Goal: Task Accomplishment & Management: Use online tool/utility

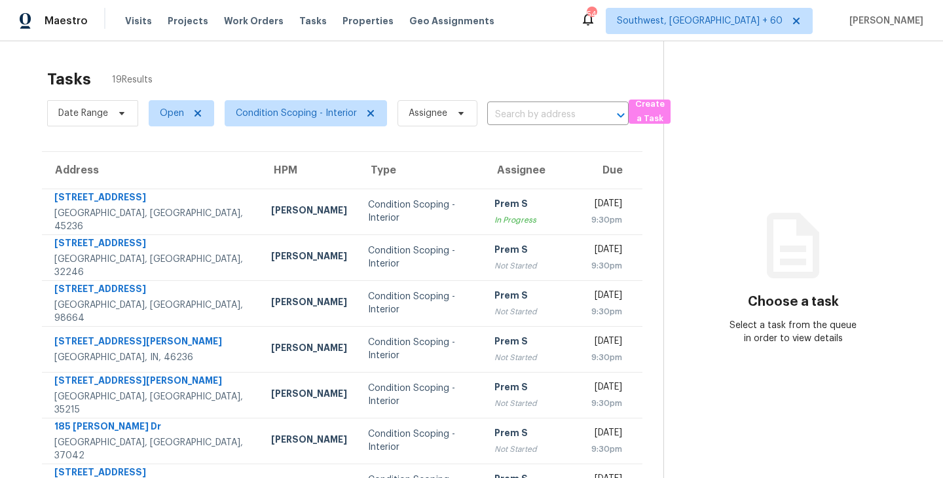
click at [443, 56] on div "Tasks 19 Results Date Range Open Condition Scoping - Interior Assignee ​ Create…" at bounding box center [471, 361] width 943 height 641
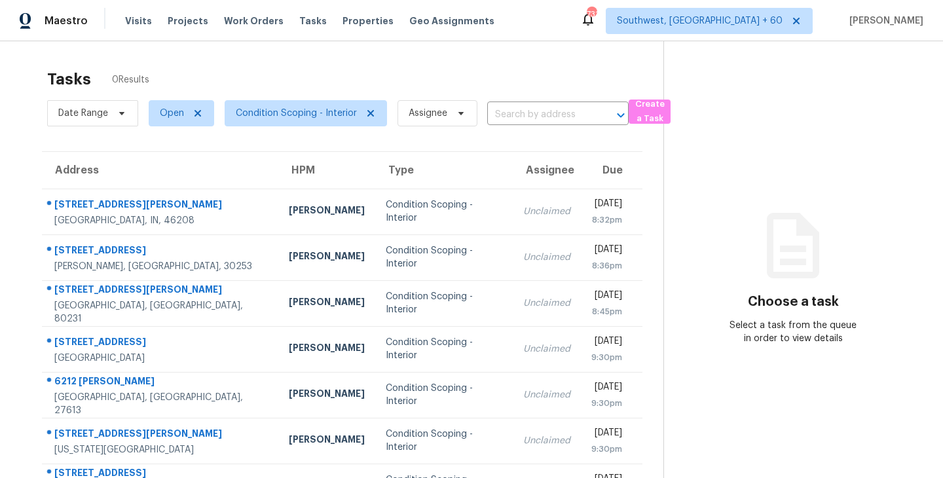
click at [737, 88] on section "Choose a task Select a task from the queue in order to view details" at bounding box center [792, 349] width 259 height 617
click at [293, 111] on span "Condition Scoping - Interior" at bounding box center [296, 113] width 121 height 13
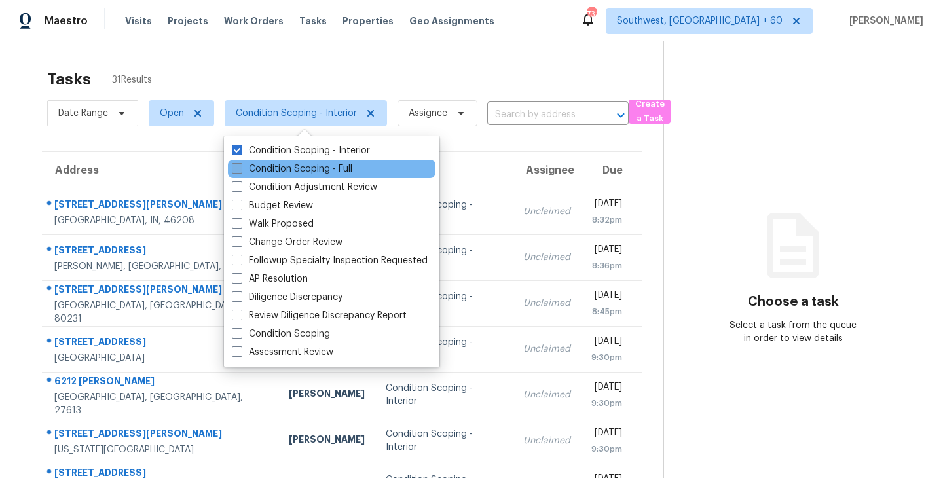
click at [299, 166] on label "Condition Scoping - Full" at bounding box center [292, 168] width 120 height 13
click at [240, 166] on input "Condition Scoping - Full" at bounding box center [236, 166] width 9 height 9
checkbox input "true"
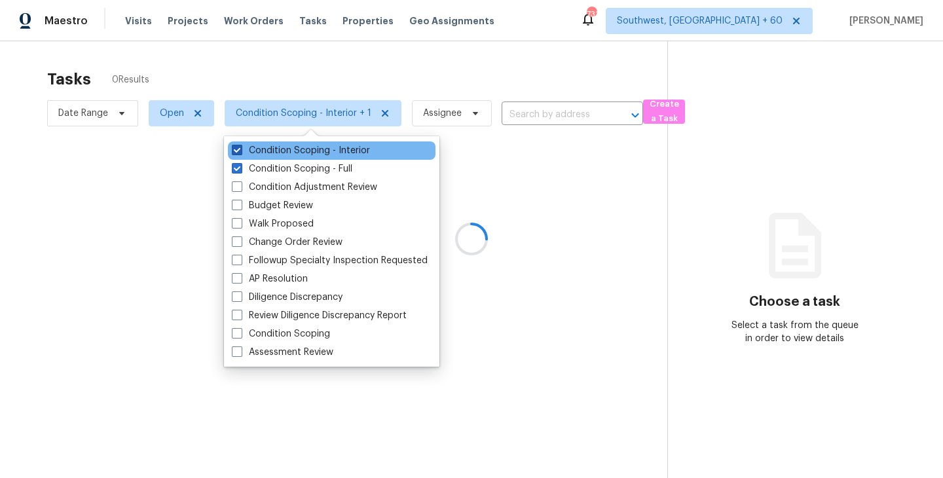
click at [308, 155] on label "Condition Scoping - Interior" at bounding box center [301, 150] width 138 height 13
click at [240, 153] on input "Condition Scoping - Interior" at bounding box center [236, 148] width 9 height 9
checkbox input "false"
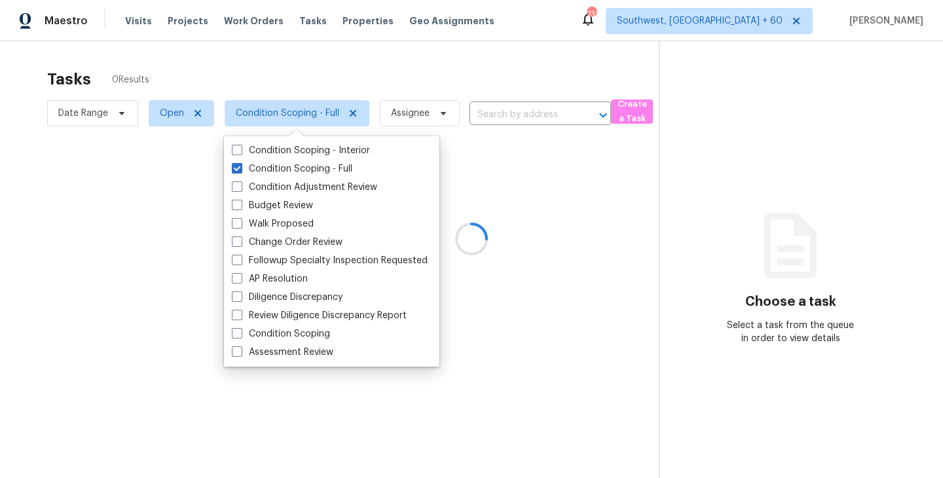
click at [539, 191] on div at bounding box center [471, 239] width 943 height 478
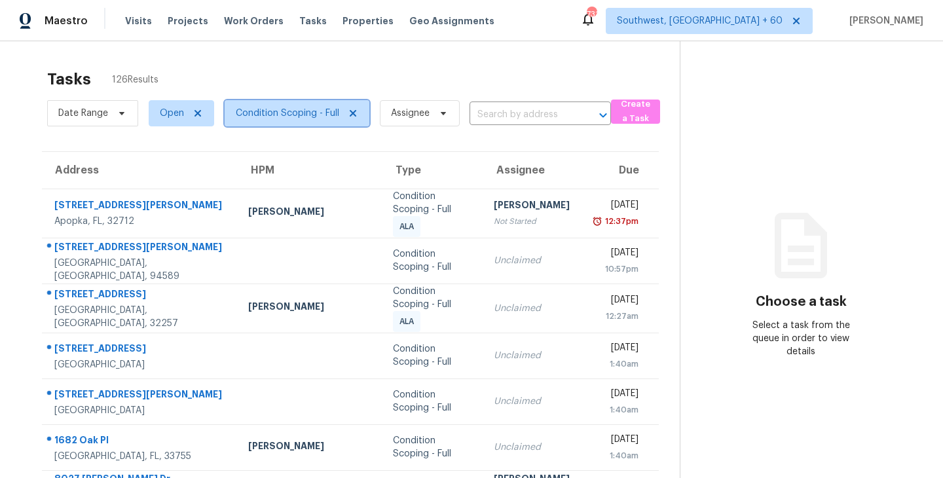
click at [319, 115] on span "Condition Scoping - Full" at bounding box center [287, 113] width 103 height 13
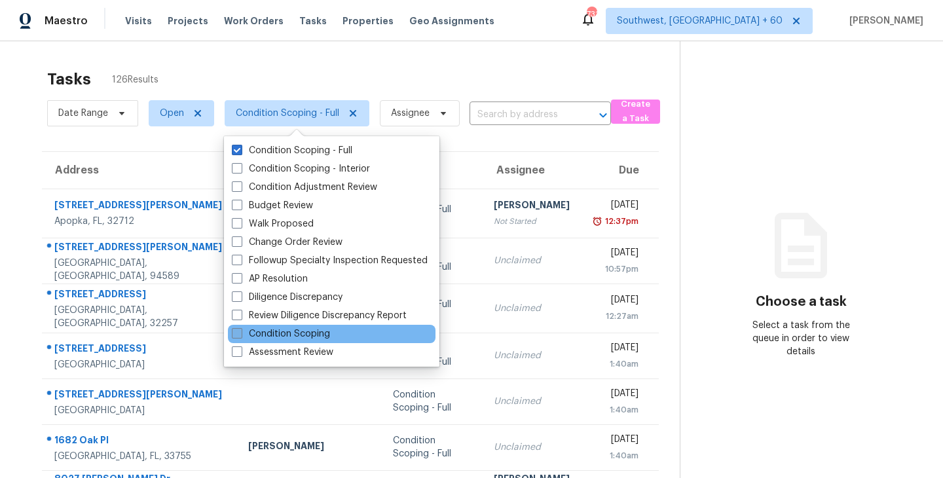
click at [294, 333] on label "Condition Scoping" at bounding box center [281, 333] width 98 height 13
click at [240, 333] on input "Condition Scoping" at bounding box center [236, 331] width 9 height 9
checkbox input "true"
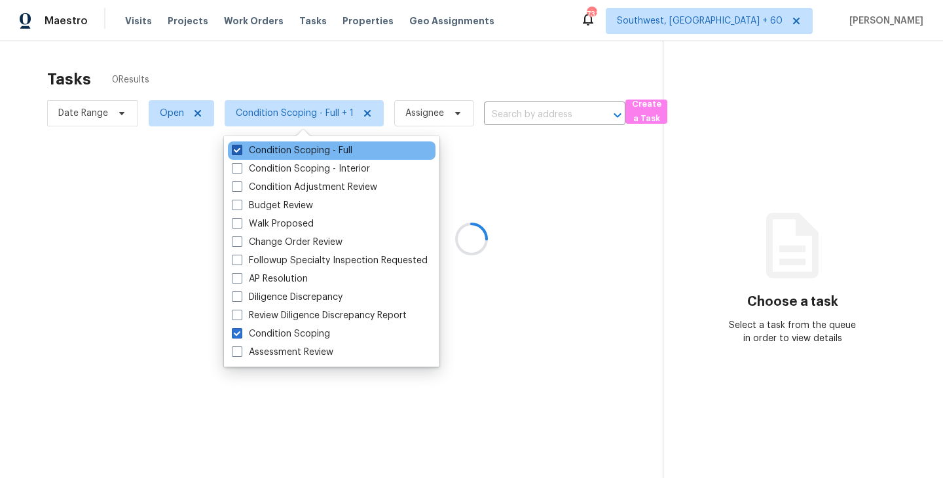
click at [323, 151] on label "Condition Scoping - Full" at bounding box center [292, 150] width 120 height 13
click at [240, 151] on input "Condition Scoping - Full" at bounding box center [236, 148] width 9 height 9
checkbox input "false"
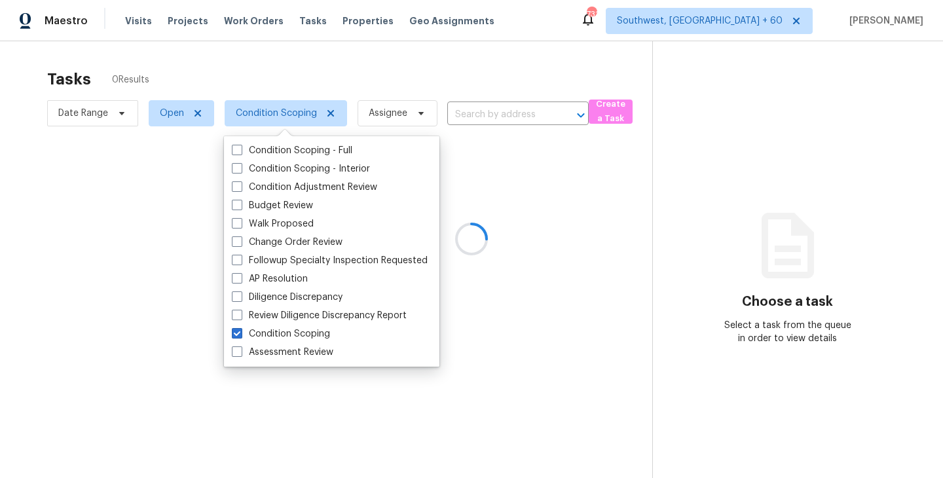
click at [553, 253] on div at bounding box center [471, 239] width 943 height 478
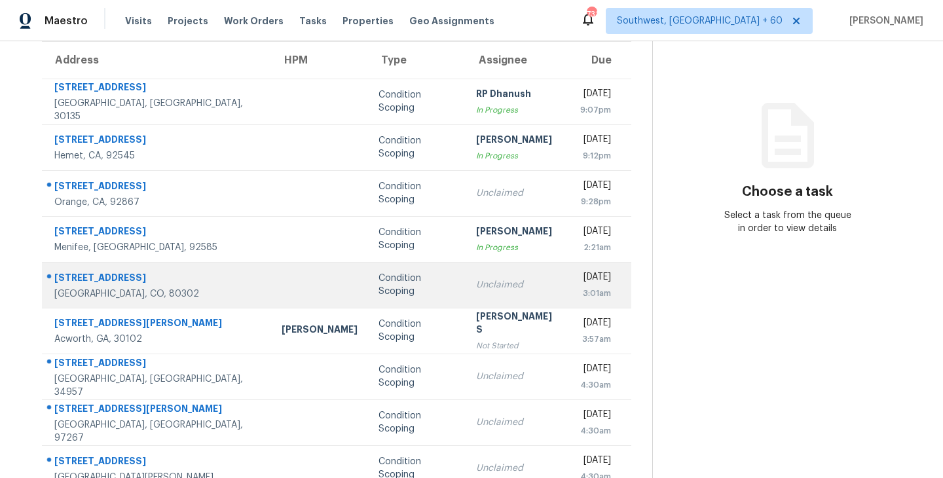
scroll to position [105, 0]
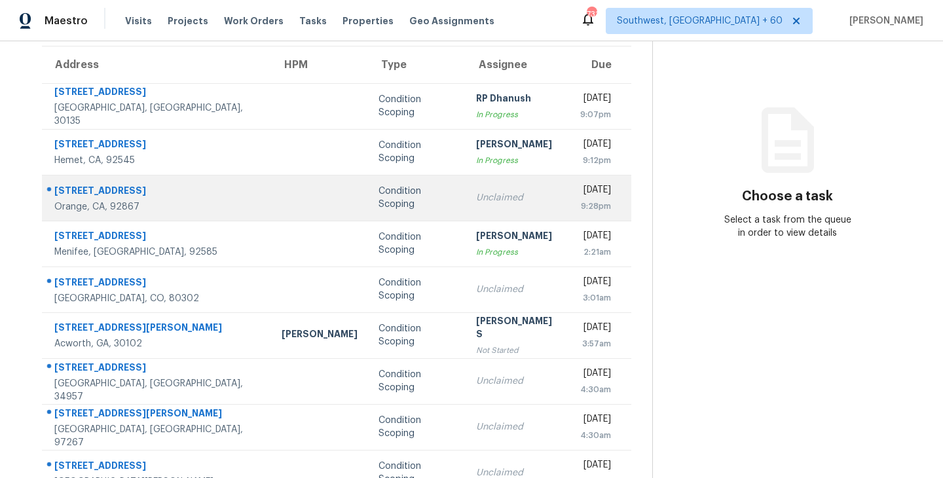
click at [477, 199] on div "Unclaimed" at bounding box center [518, 197] width 84 height 13
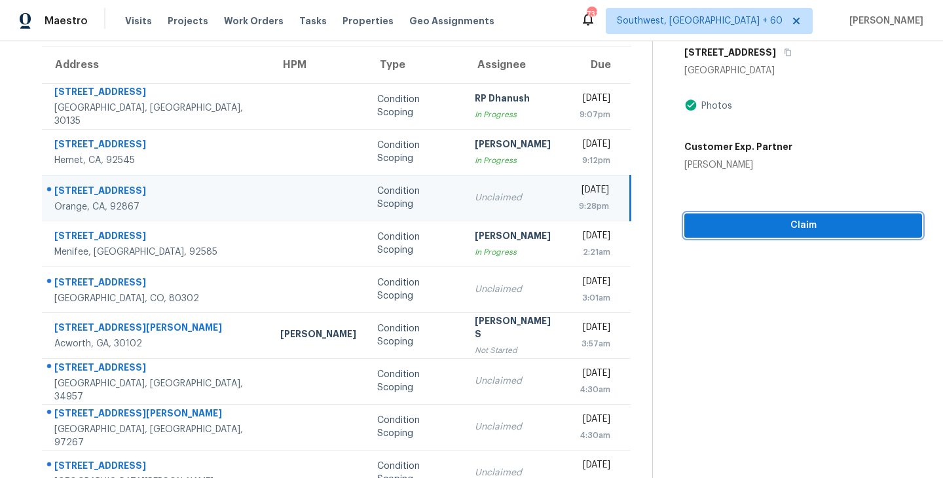
click at [790, 224] on span "Claim" at bounding box center [803, 225] width 217 height 16
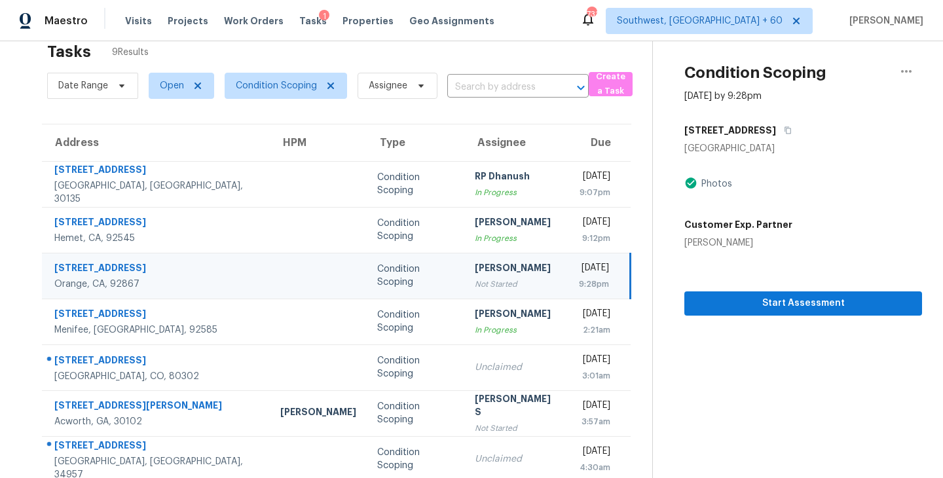
scroll to position [23, 0]
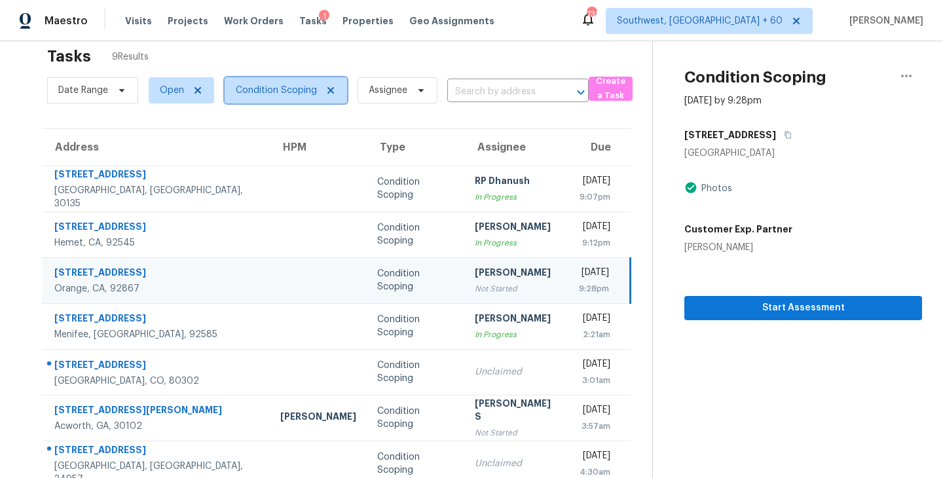
click at [285, 96] on span "Condition Scoping" at bounding box center [276, 90] width 81 height 13
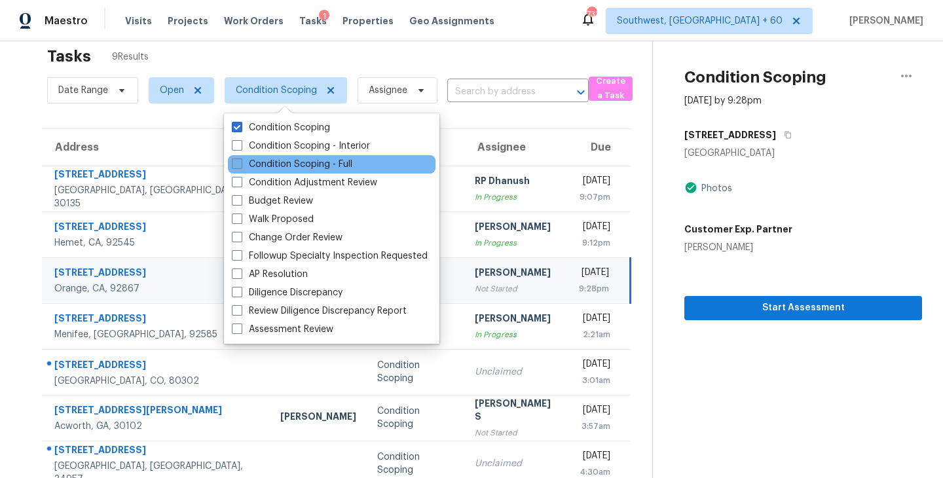
click at [305, 160] on label "Condition Scoping - Full" at bounding box center [292, 164] width 120 height 13
click at [240, 160] on input "Condition Scoping - Full" at bounding box center [236, 162] width 9 height 9
checkbox input "true"
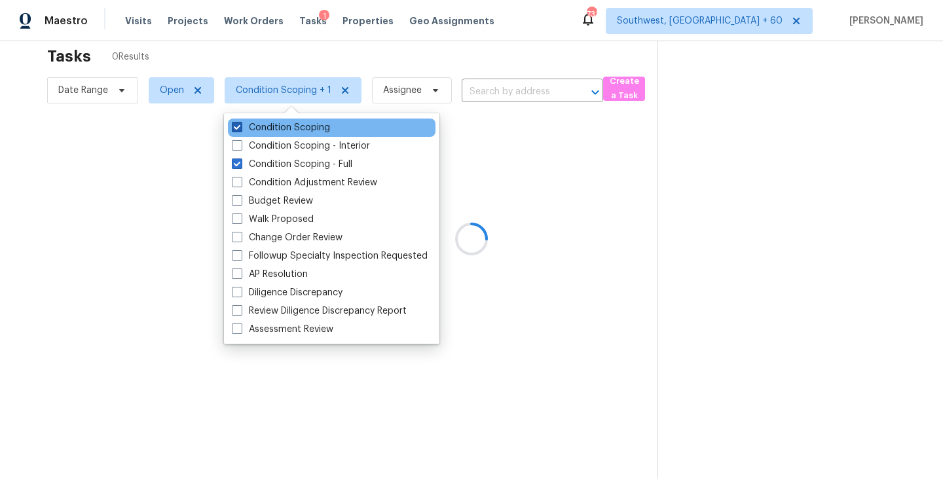
click at [310, 133] on label "Condition Scoping" at bounding box center [281, 127] width 98 height 13
click at [240, 130] on input "Condition Scoping" at bounding box center [236, 125] width 9 height 9
checkbox input "false"
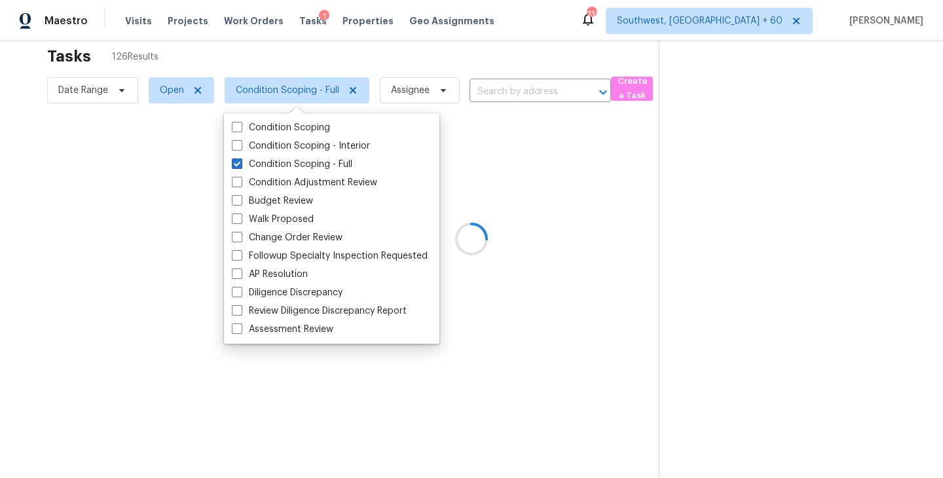
click at [551, 179] on div at bounding box center [471, 239] width 943 height 478
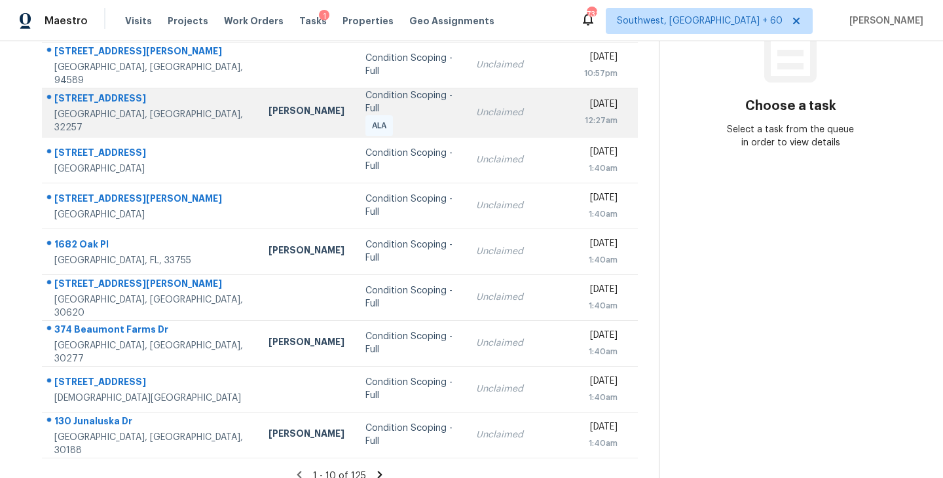
scroll to position [204, 0]
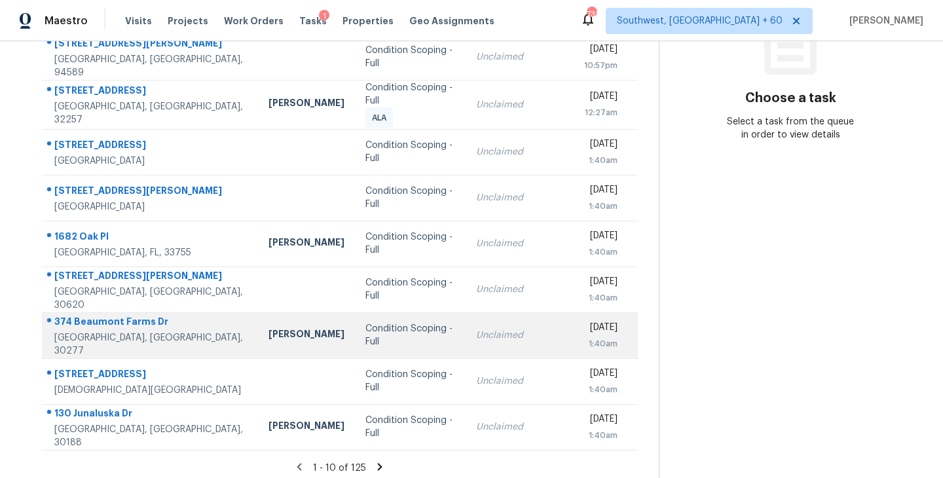
click at [358, 335] on td "Condition Scoping - Full" at bounding box center [410, 335] width 111 height 46
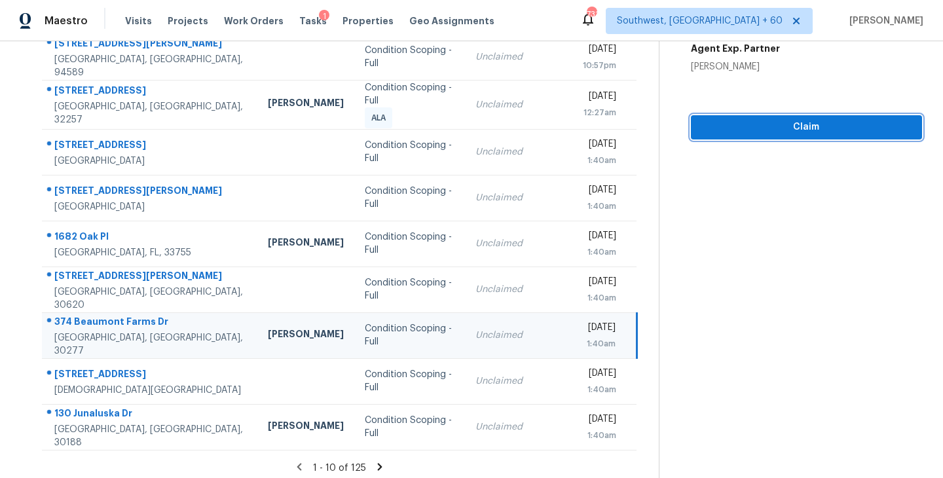
click at [814, 123] on span "Claim" at bounding box center [806, 127] width 210 height 16
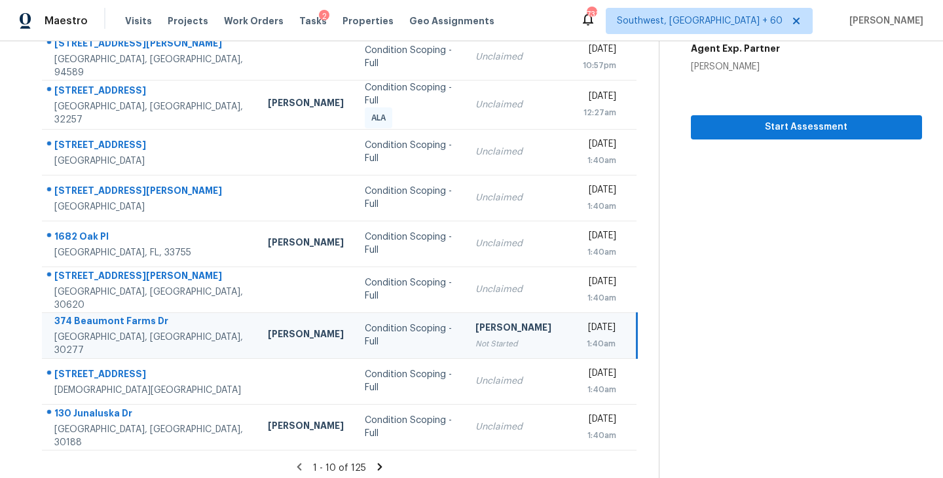
click at [376, 461] on icon at bounding box center [380, 467] width 12 height 12
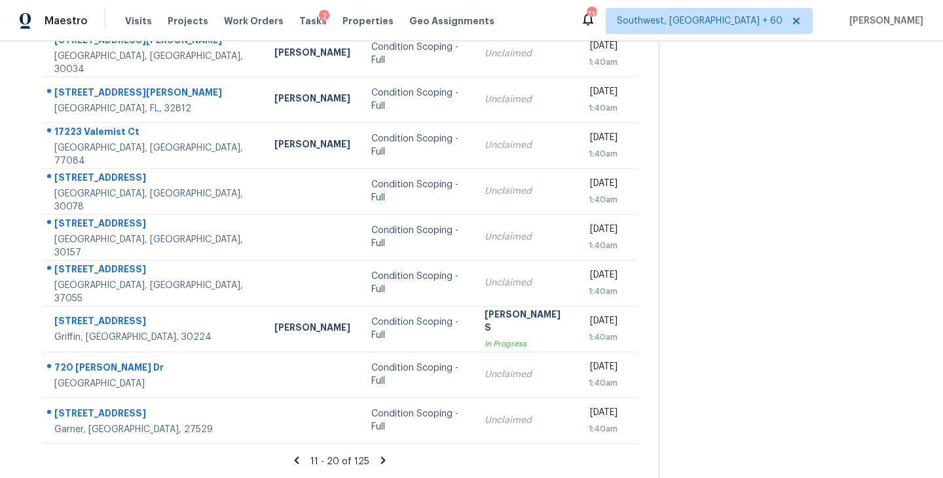
click at [381, 457] on icon at bounding box center [383, 459] width 5 height 7
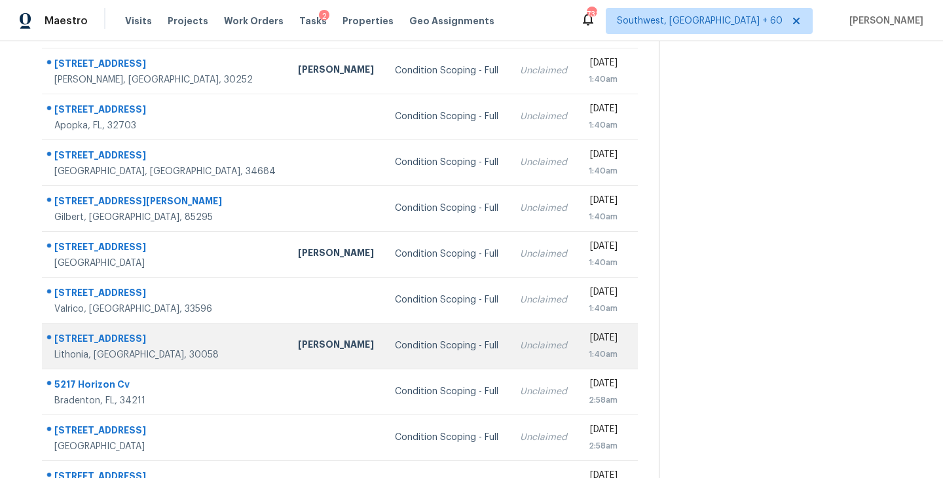
scroll to position [140, 0]
click at [395, 340] on div "Condition Scoping - Full" at bounding box center [447, 346] width 104 height 13
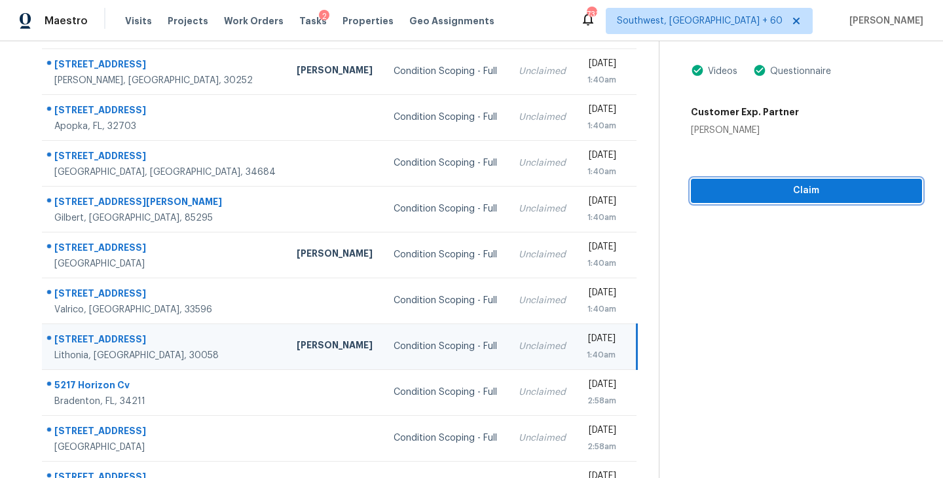
click at [825, 193] on span "Claim" at bounding box center [806, 191] width 210 height 16
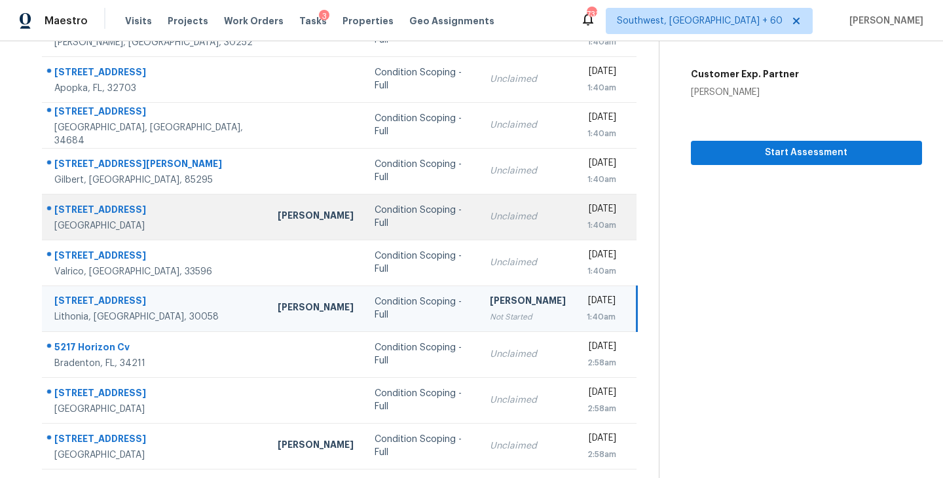
scroll to position [204, 0]
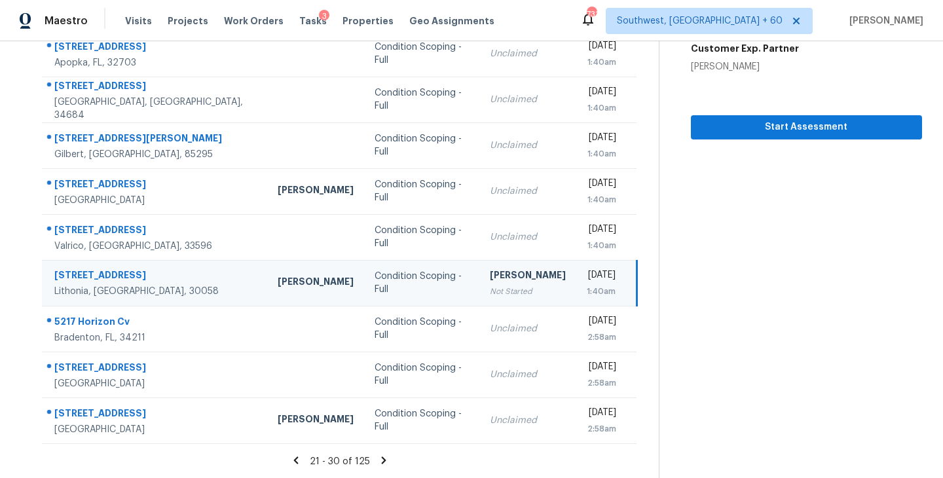
click at [382, 457] on icon at bounding box center [384, 459] width 5 height 7
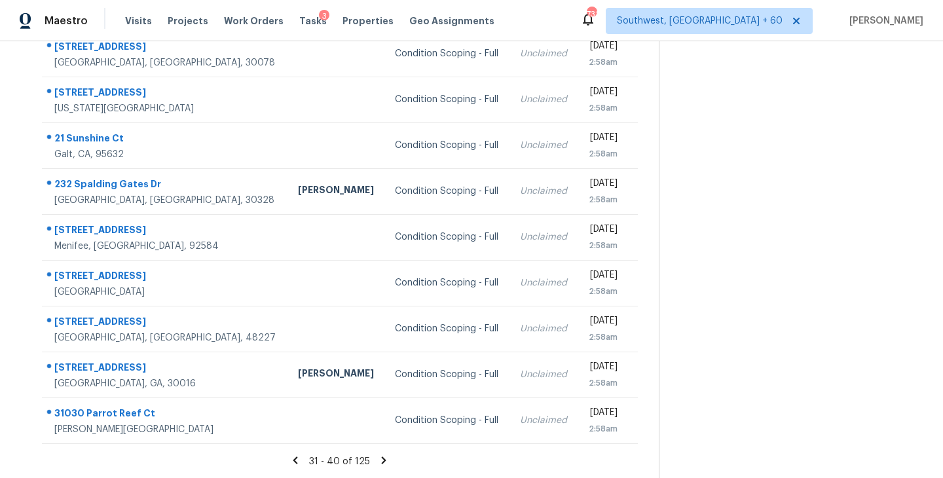
click at [382, 457] on icon at bounding box center [384, 459] width 5 height 7
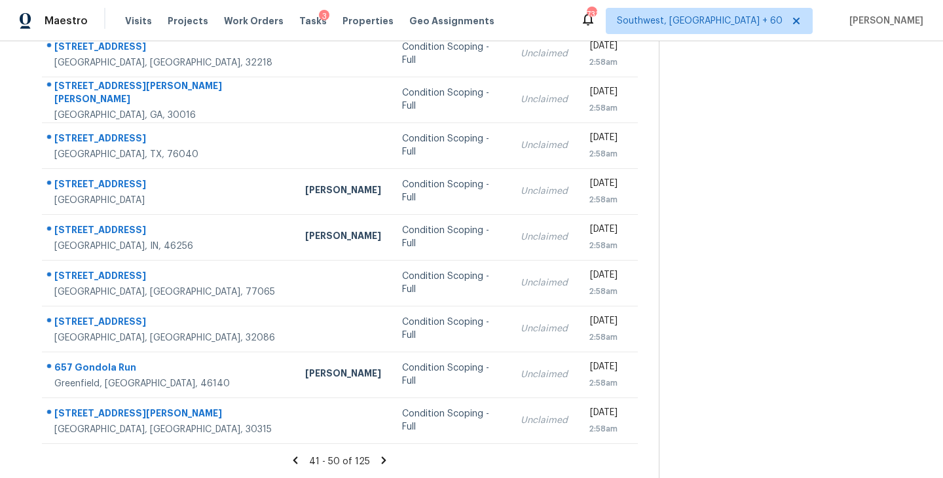
click at [378, 460] on icon at bounding box center [384, 460] width 12 height 12
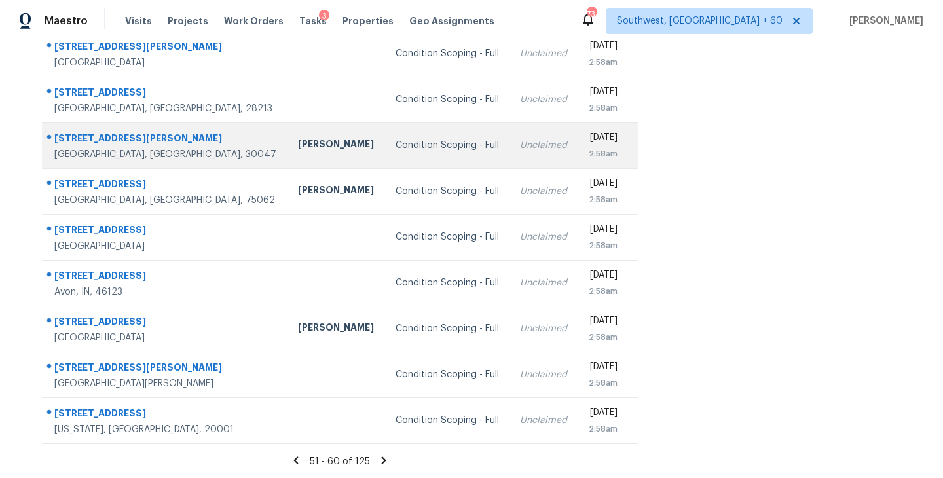
click at [396, 147] on div "Condition Scoping - Full" at bounding box center [448, 145] width 104 height 13
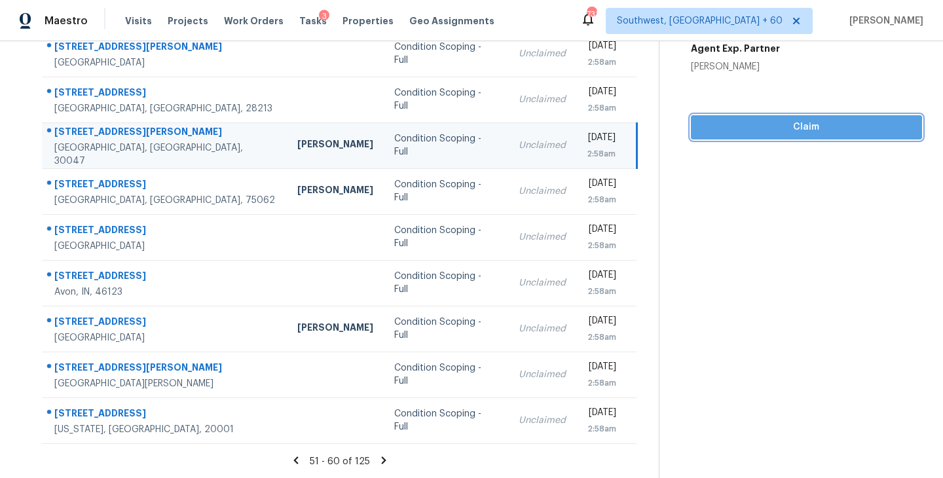
click at [814, 130] on span "Claim" at bounding box center [806, 127] width 210 height 16
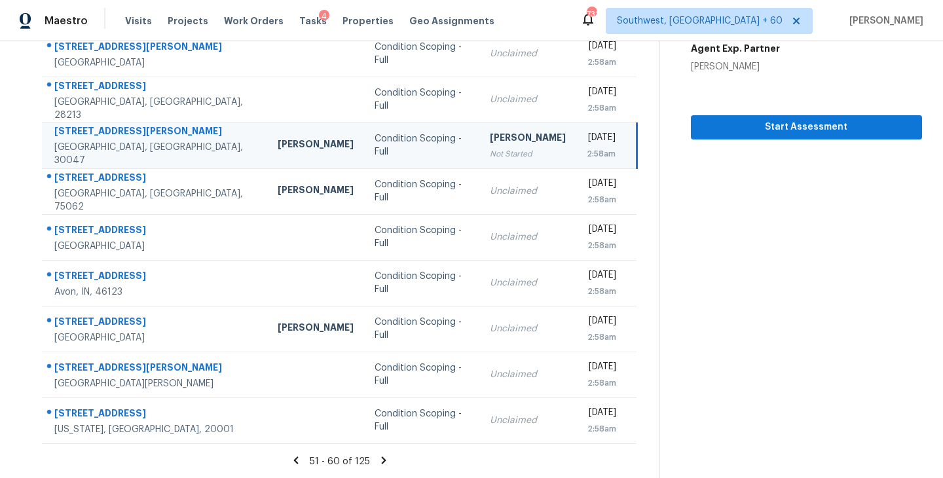
click at [382, 456] on icon at bounding box center [384, 460] width 12 height 12
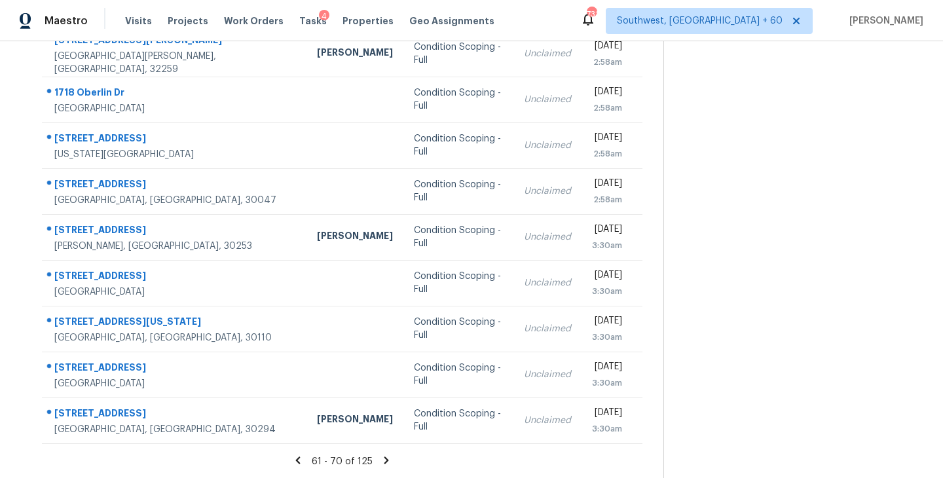
click at [384, 460] on icon at bounding box center [386, 459] width 5 height 7
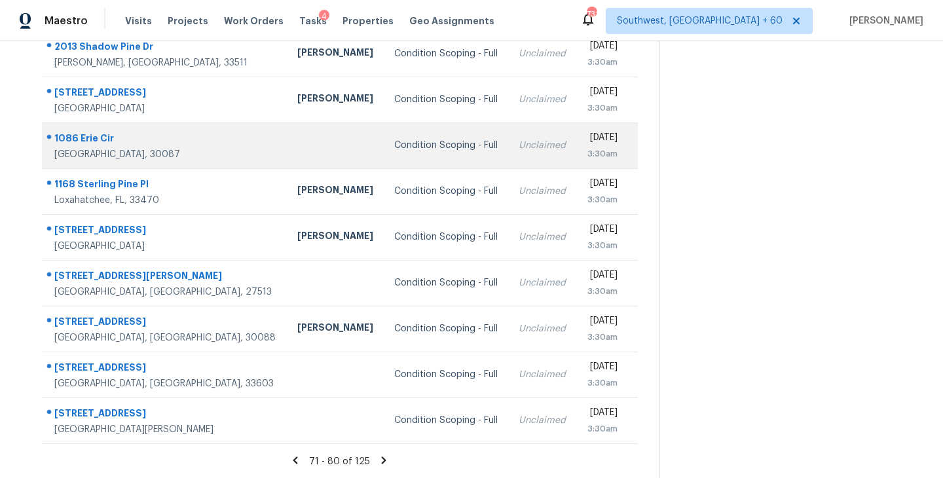
click at [394, 148] on div "Condition Scoping - Full" at bounding box center [445, 145] width 103 height 13
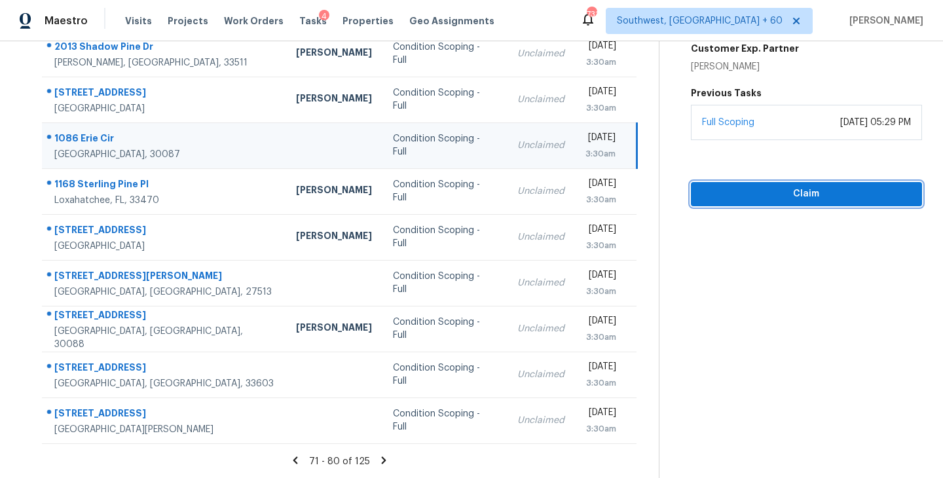
click at [760, 197] on span "Claim" at bounding box center [806, 194] width 210 height 16
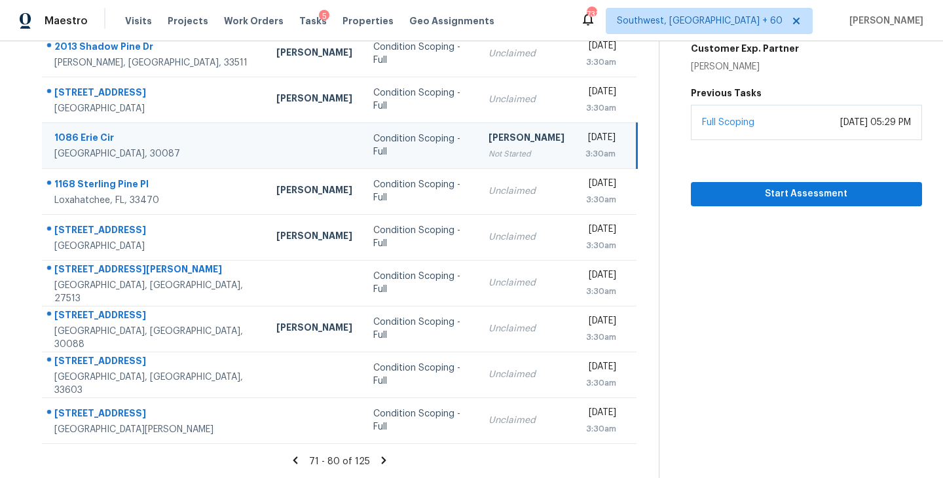
click at [382, 458] on icon at bounding box center [384, 459] width 5 height 7
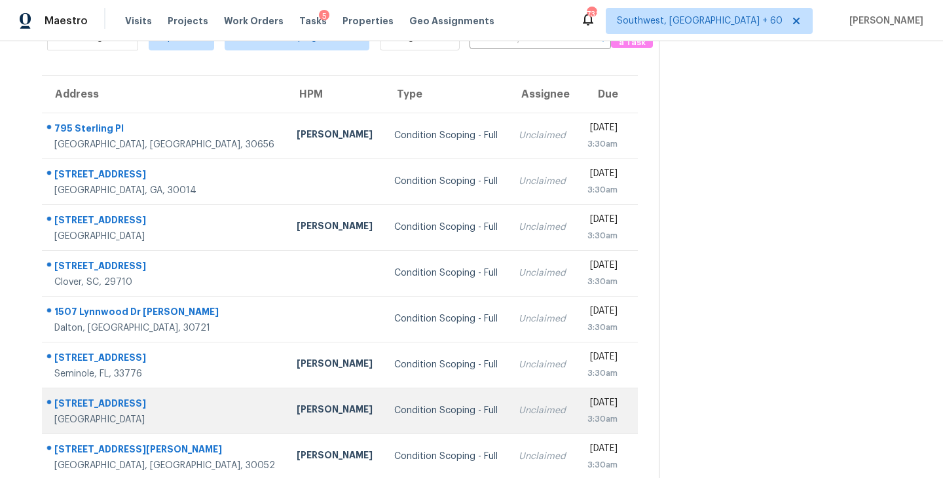
scroll to position [114, 0]
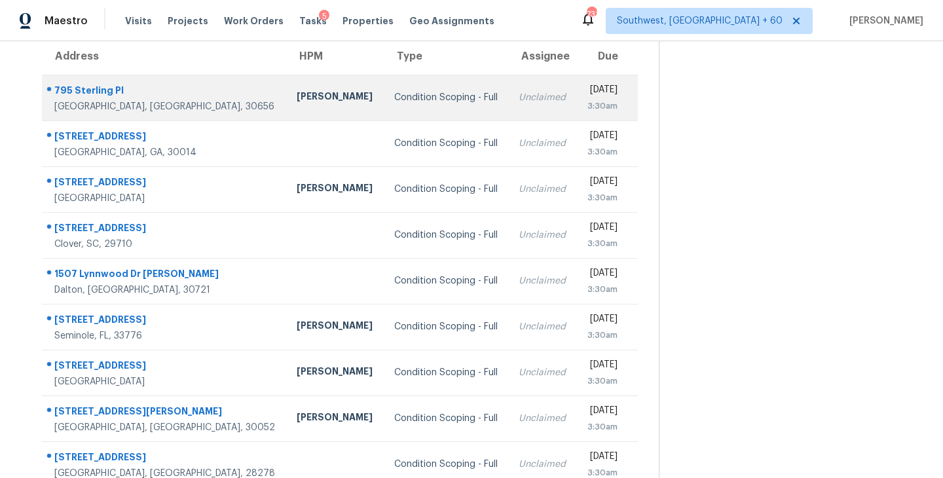
click at [406, 100] on div "Condition Scoping - Full" at bounding box center [446, 97] width 104 height 13
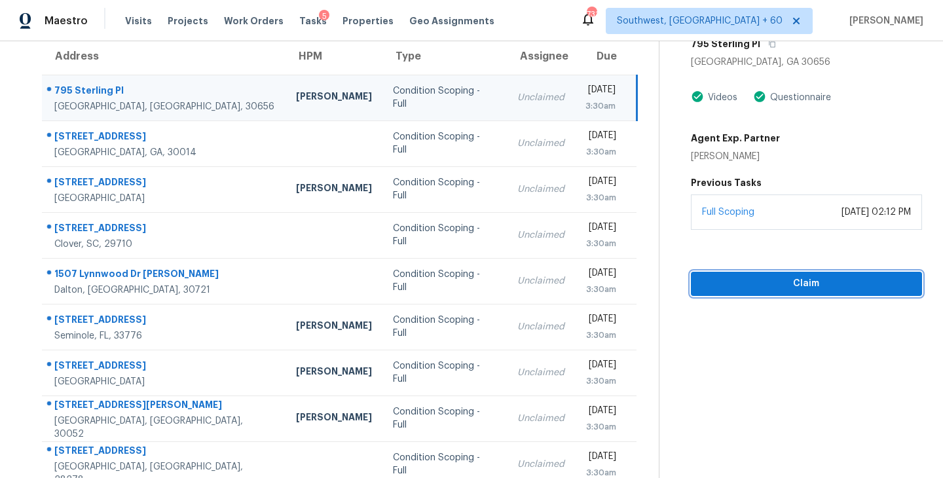
click at [790, 281] on span "Claim" at bounding box center [806, 284] width 210 height 16
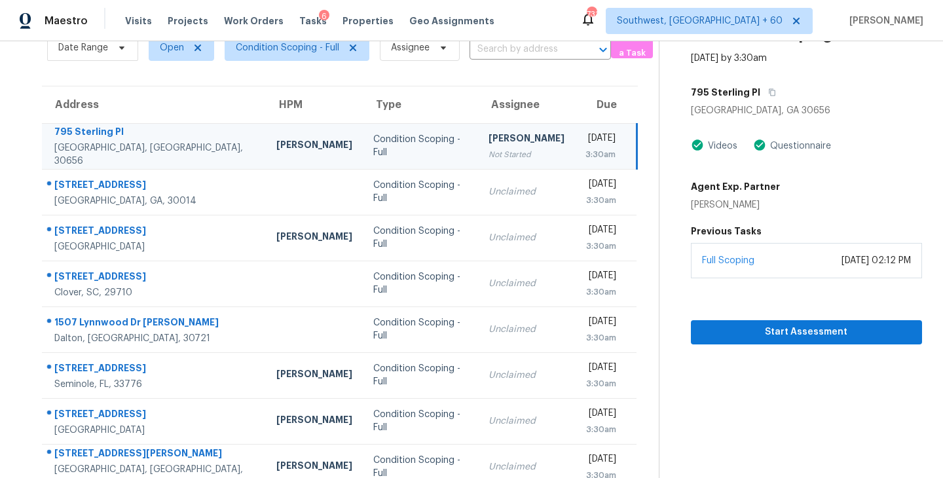
scroll to position [18, 0]
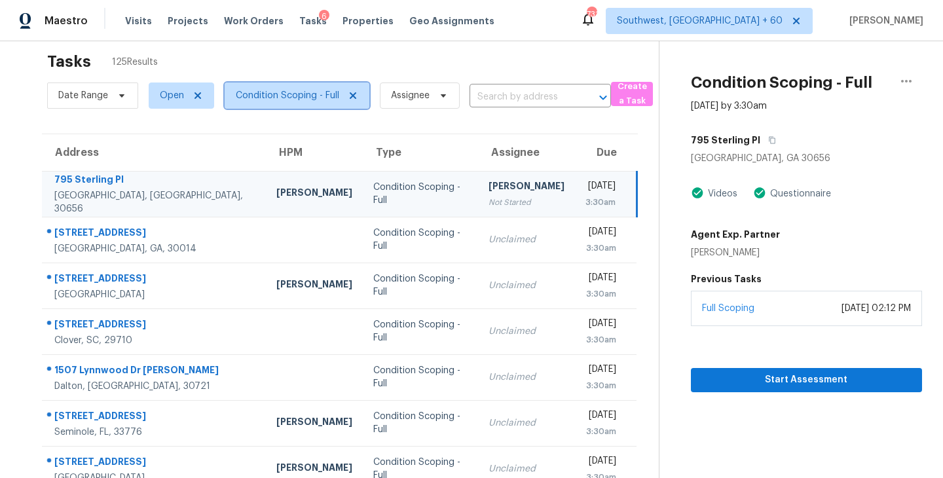
click at [324, 96] on span "Condition Scoping - Full" at bounding box center [287, 95] width 103 height 13
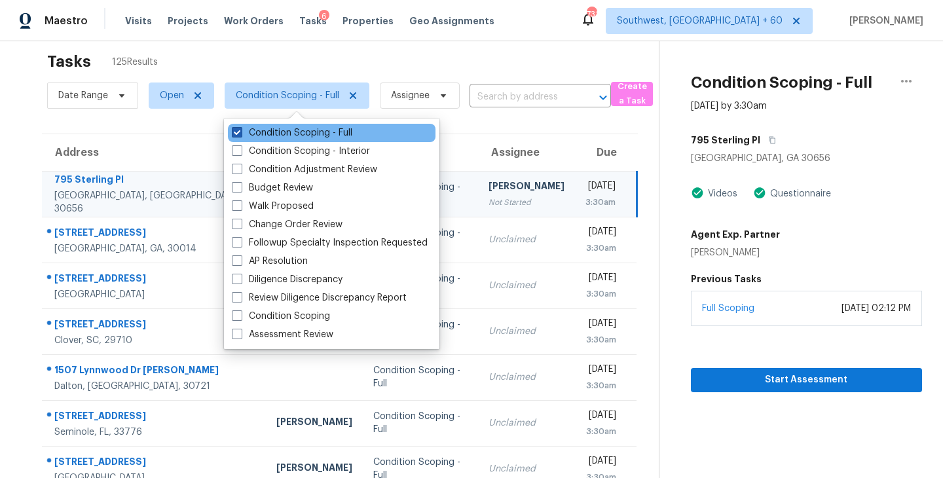
click at [335, 132] on label "Condition Scoping - Full" at bounding box center [292, 132] width 120 height 13
click at [240, 132] on input "Condition Scoping - Full" at bounding box center [236, 130] width 9 height 9
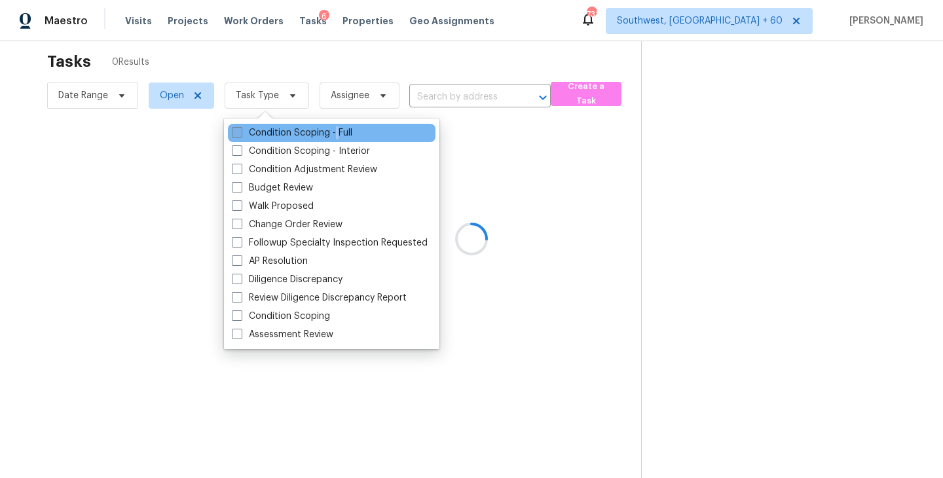
click at [335, 132] on label "Condition Scoping - Full" at bounding box center [292, 132] width 120 height 13
click at [240, 132] on input "Condition Scoping - Full" at bounding box center [236, 130] width 9 height 9
checkbox input "true"
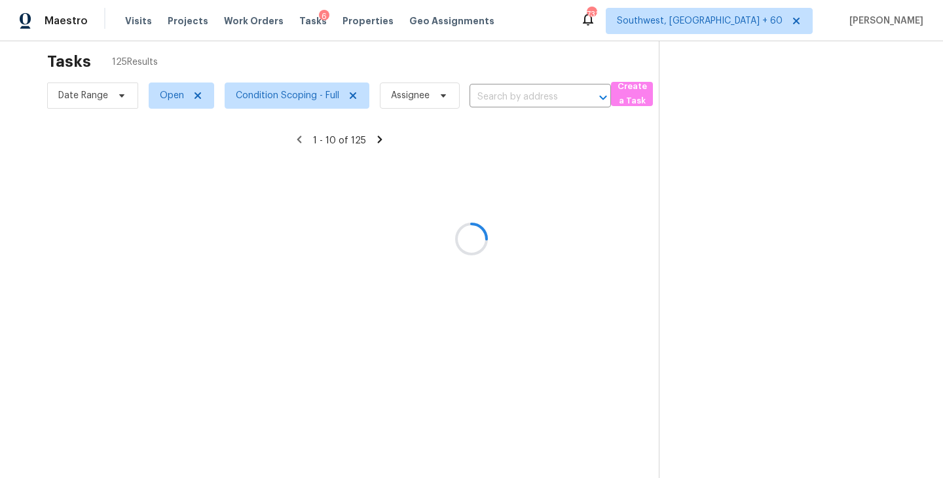
click at [582, 249] on div at bounding box center [471, 239] width 943 height 478
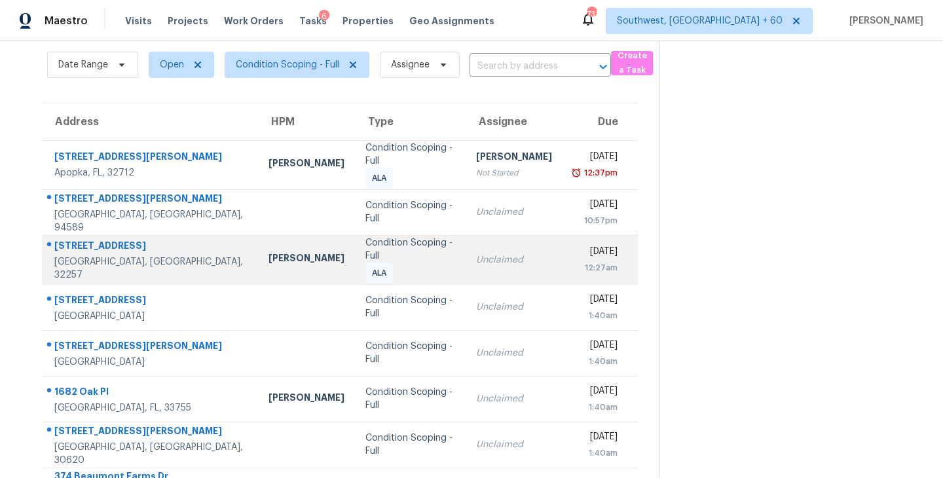
scroll to position [73, 0]
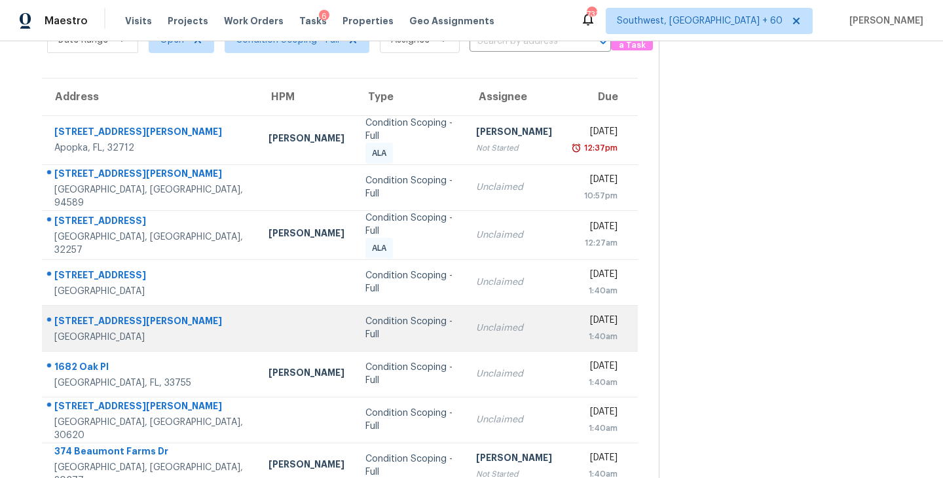
click at [476, 325] on div "Unclaimed" at bounding box center [514, 328] width 76 height 13
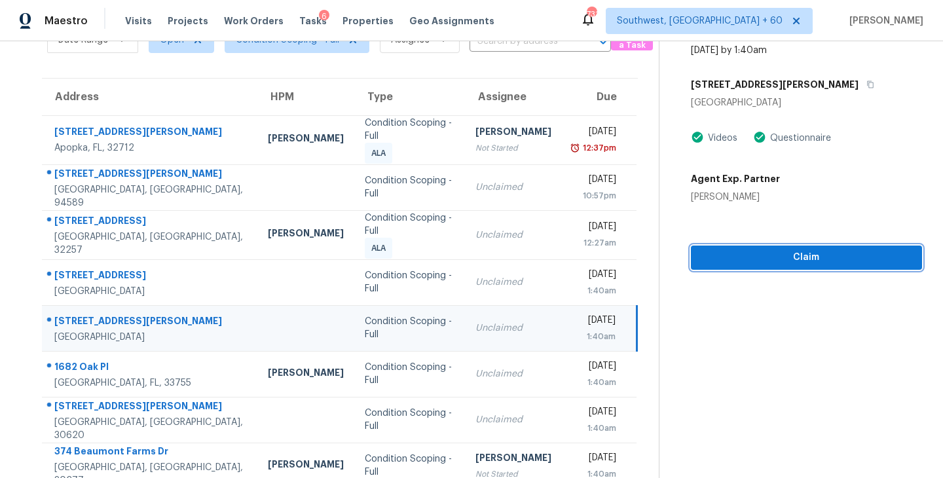
click at [777, 248] on button "Claim" at bounding box center [806, 258] width 231 height 24
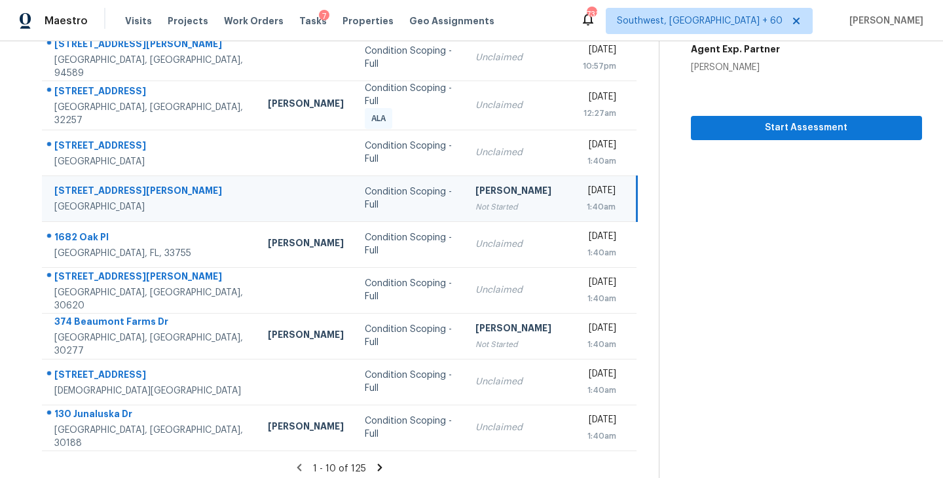
scroll to position [204, 0]
click at [381, 461] on icon at bounding box center [380, 467] width 12 height 12
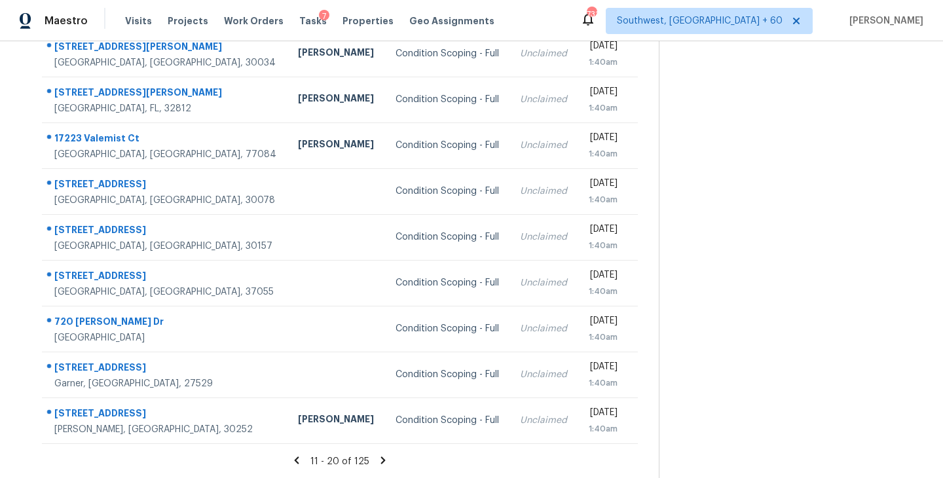
click at [381, 458] on icon at bounding box center [383, 459] width 5 height 7
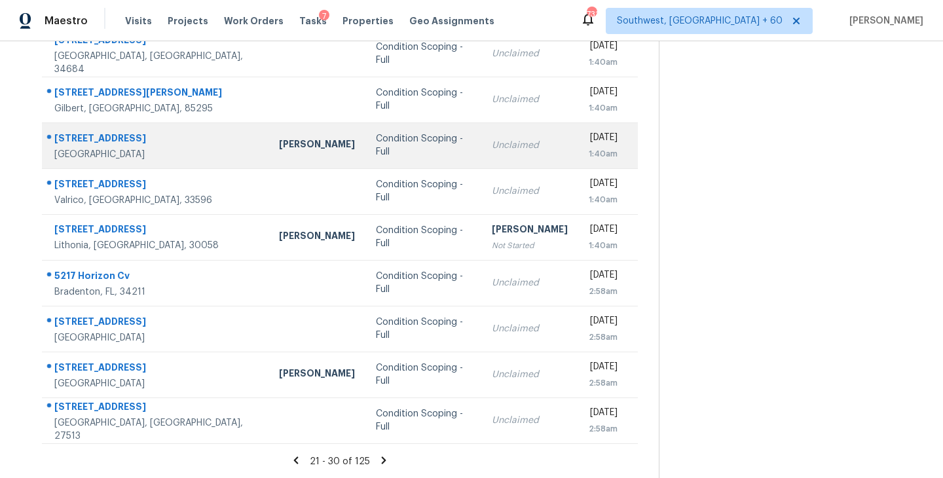
click at [397, 151] on td "Condition Scoping - Full" at bounding box center [423, 145] width 116 height 46
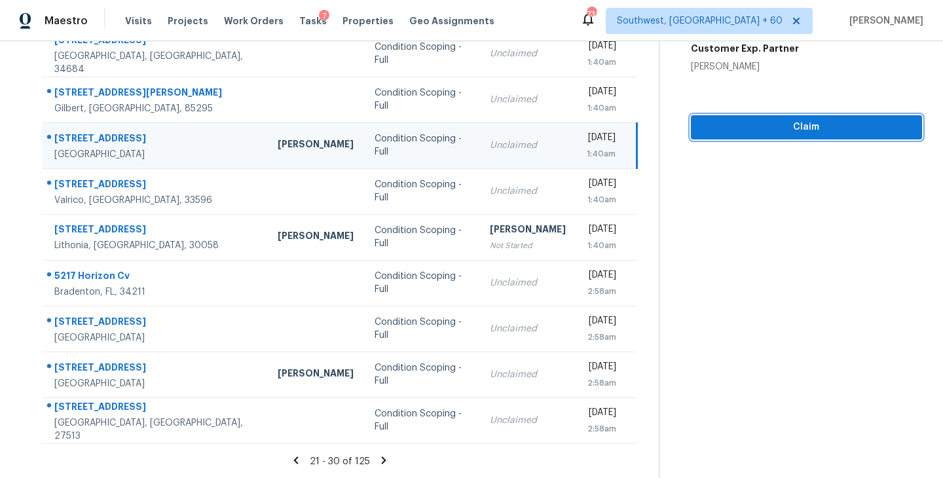
click at [815, 128] on span "Claim" at bounding box center [806, 127] width 210 height 16
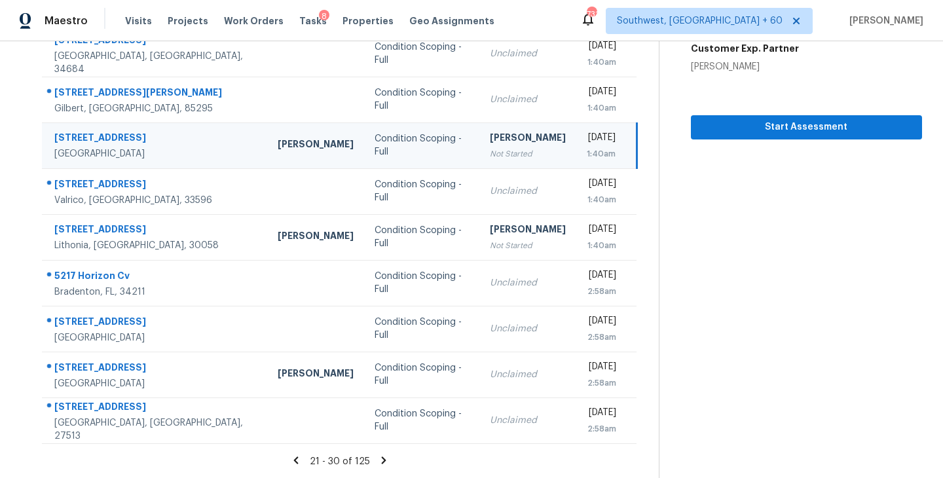
click at [382, 458] on icon at bounding box center [384, 459] width 5 height 7
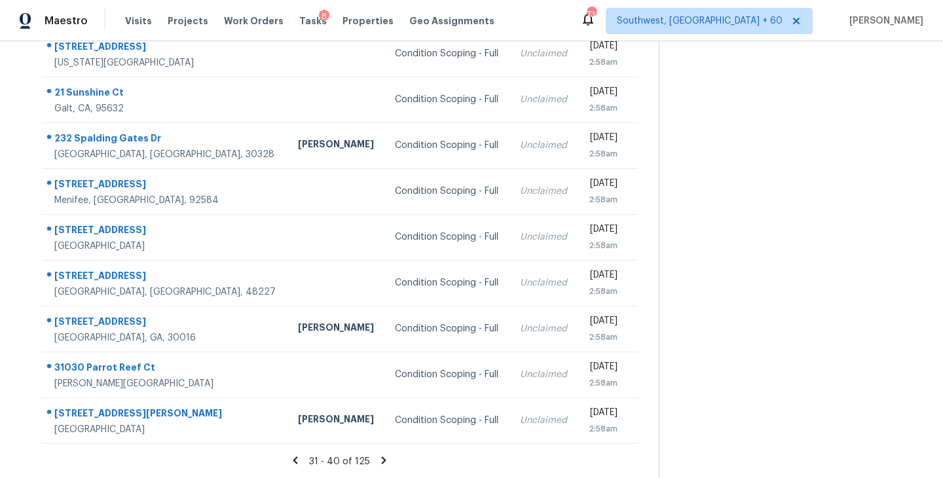
click at [385, 459] on icon at bounding box center [384, 460] width 12 height 12
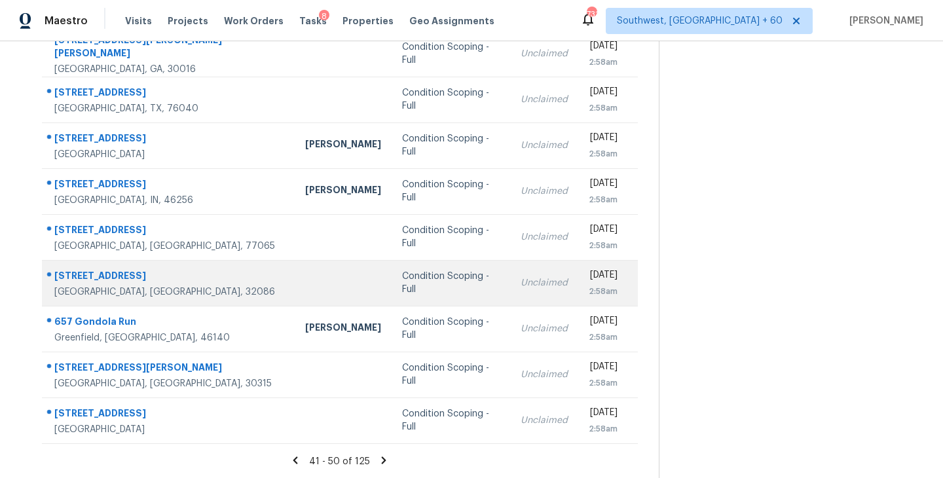
click at [402, 281] on div "Condition Scoping - Full" at bounding box center [451, 283] width 98 height 26
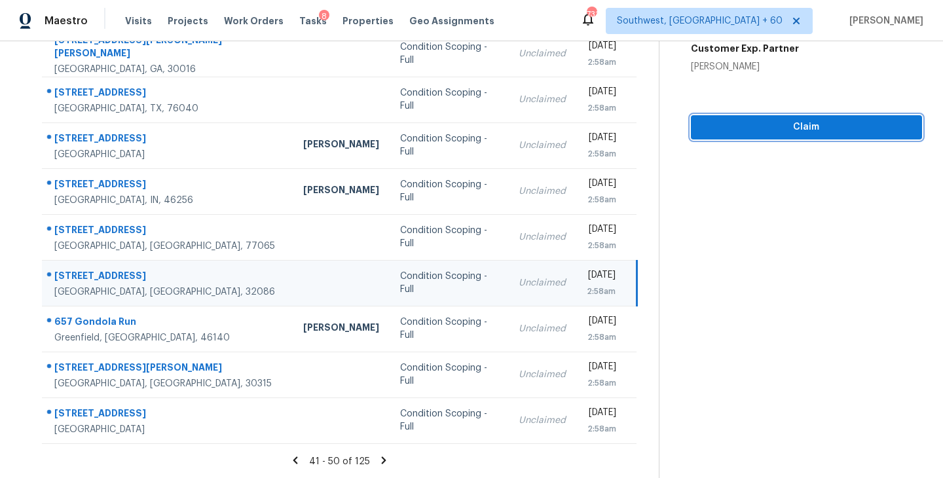
click at [831, 120] on span "Claim" at bounding box center [806, 127] width 210 height 16
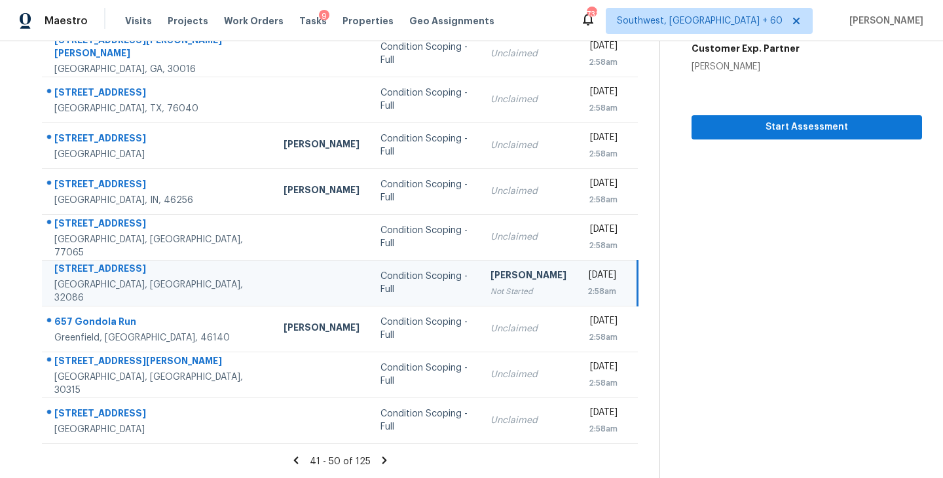
click at [382, 458] on icon at bounding box center [384, 459] width 5 height 7
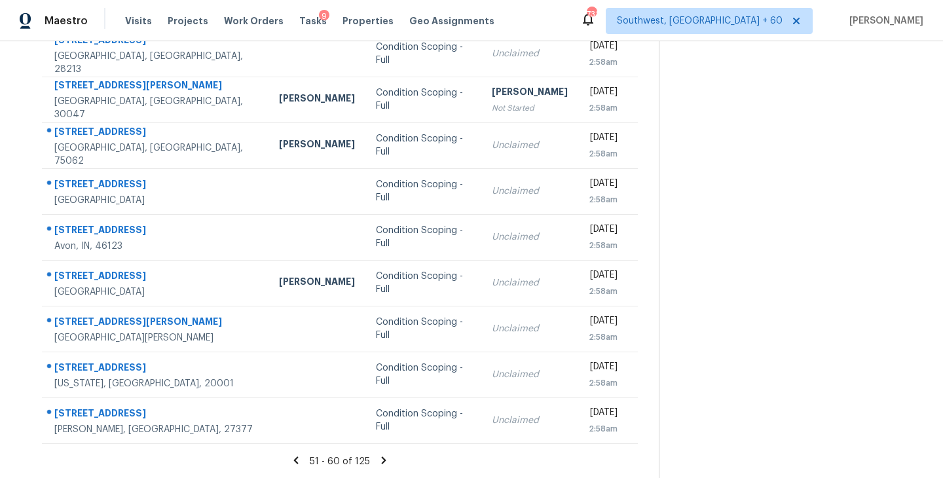
click at [382, 458] on icon at bounding box center [384, 459] width 5 height 7
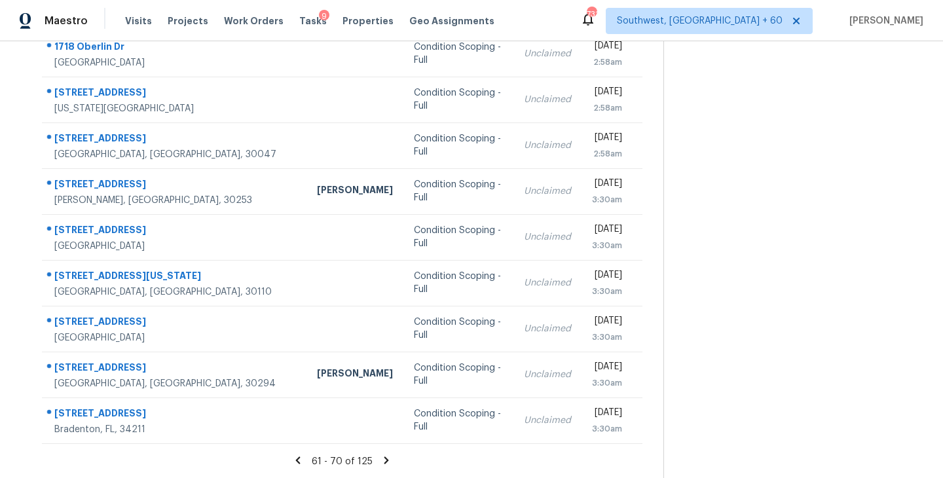
click at [384, 458] on icon at bounding box center [386, 459] width 5 height 7
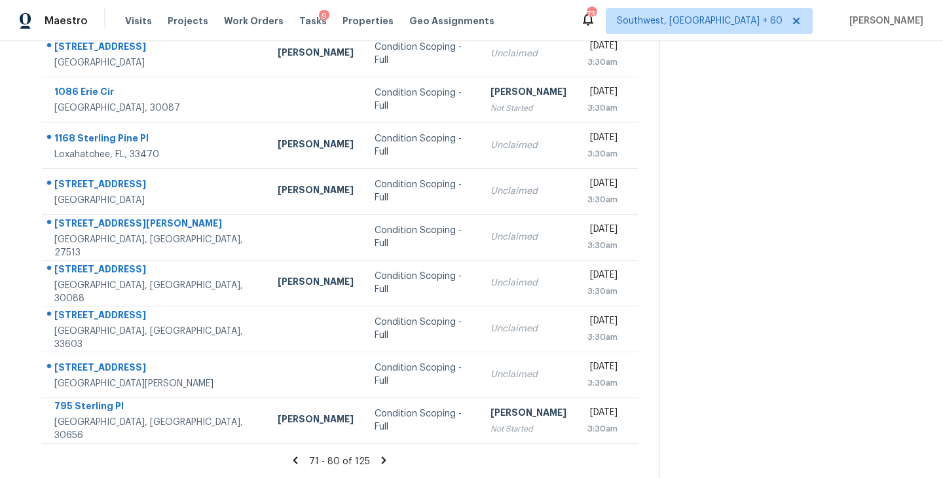
click at [383, 461] on icon at bounding box center [384, 460] width 12 height 12
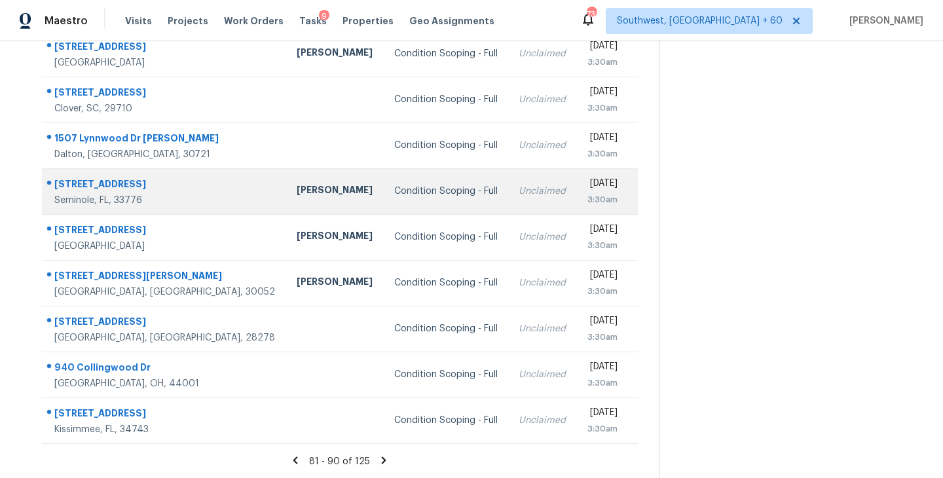
click at [394, 185] on div "Condition Scoping - Full" at bounding box center [446, 191] width 104 height 13
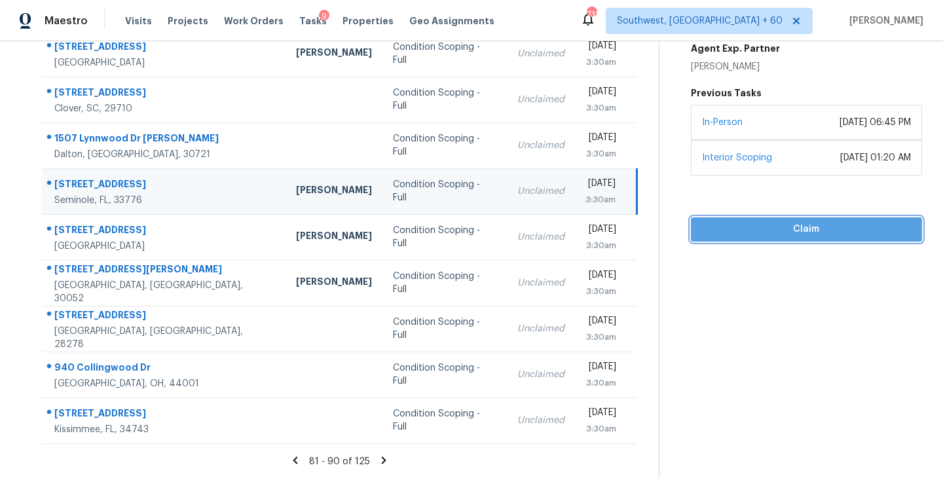
click at [807, 227] on span "Claim" at bounding box center [806, 229] width 210 height 16
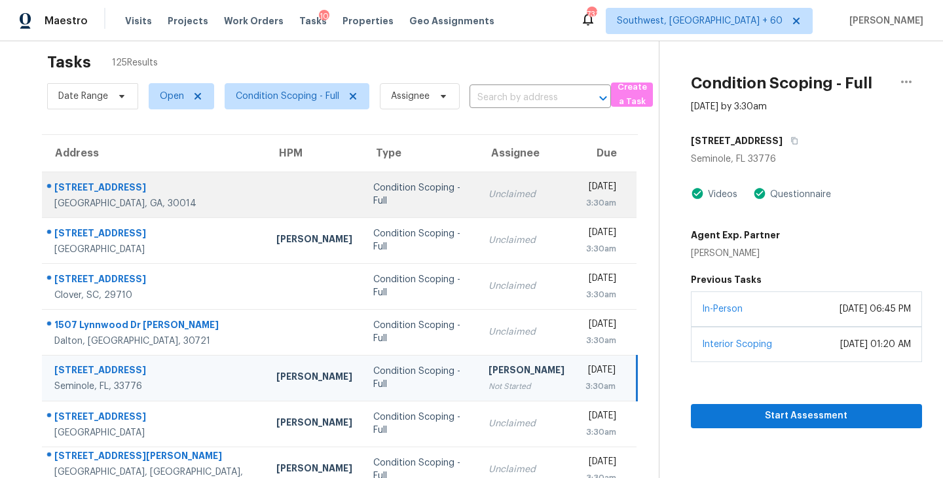
scroll to position [0, 0]
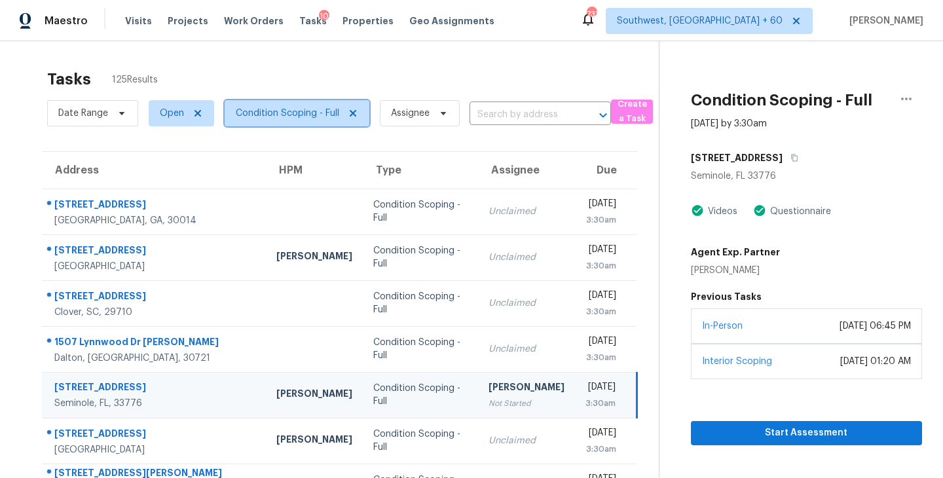
click at [307, 124] on span "Condition Scoping - Full" at bounding box center [297, 113] width 145 height 26
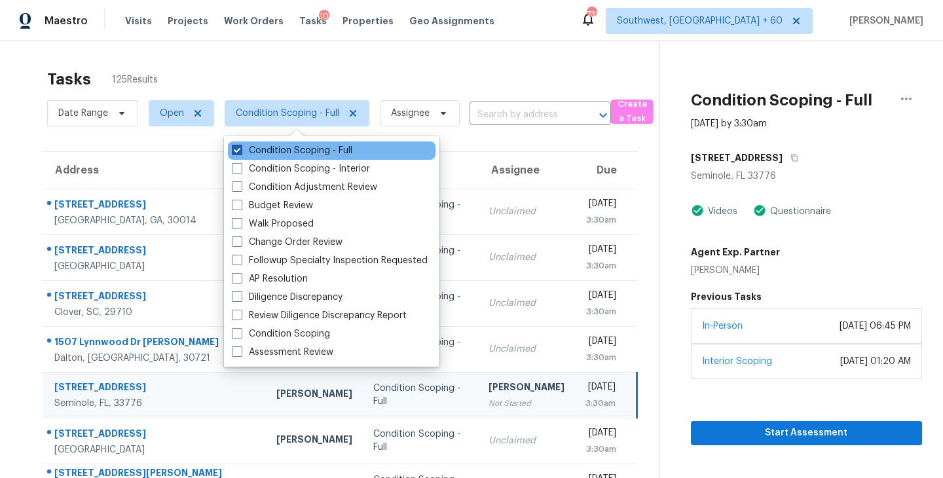
click at [309, 144] on label "Condition Scoping - Full" at bounding box center [292, 150] width 120 height 13
click at [240, 144] on input "Condition Scoping - Full" at bounding box center [236, 148] width 9 height 9
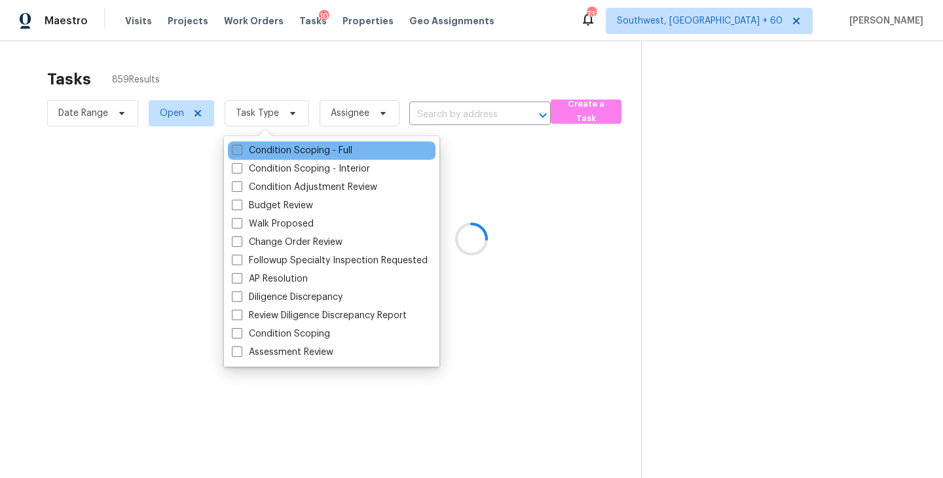
click at [309, 153] on label "Condition Scoping - Full" at bounding box center [292, 150] width 120 height 13
click at [240, 153] on input "Condition Scoping - Full" at bounding box center [236, 148] width 9 height 9
checkbox input "true"
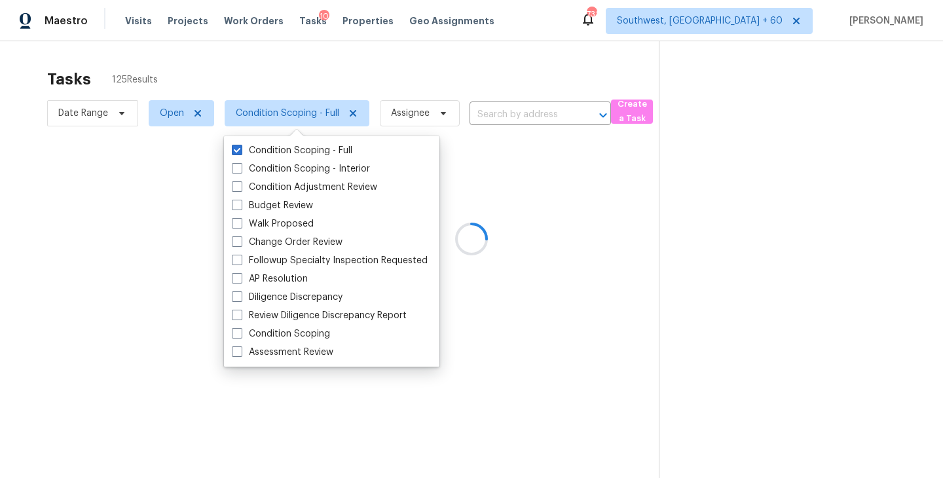
click at [600, 189] on div at bounding box center [471, 239] width 943 height 478
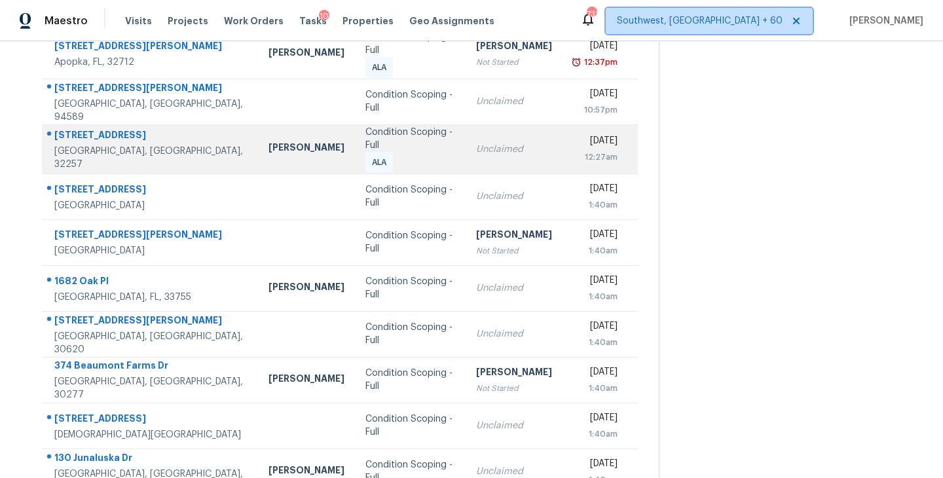
scroll to position [204, 0]
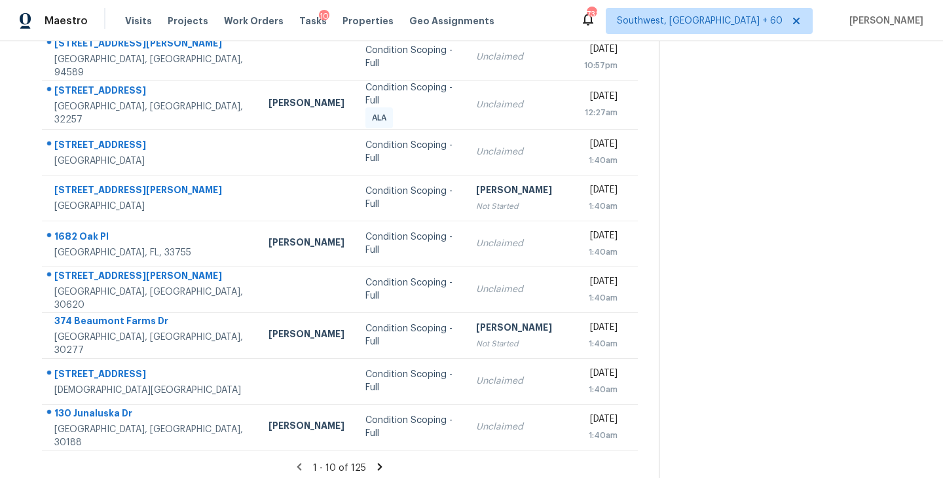
click at [378, 463] on icon at bounding box center [380, 466] width 5 height 7
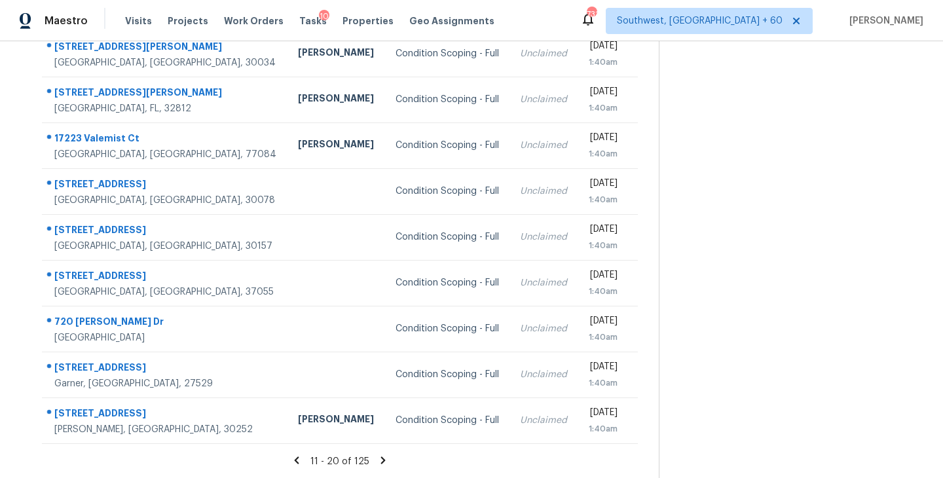
click at [381, 457] on icon at bounding box center [383, 459] width 5 height 7
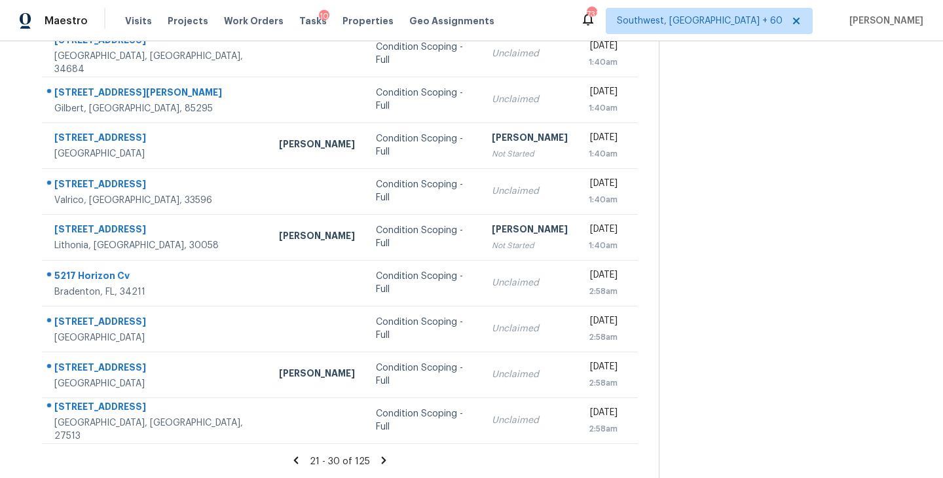
click at [378, 460] on icon at bounding box center [384, 460] width 12 height 12
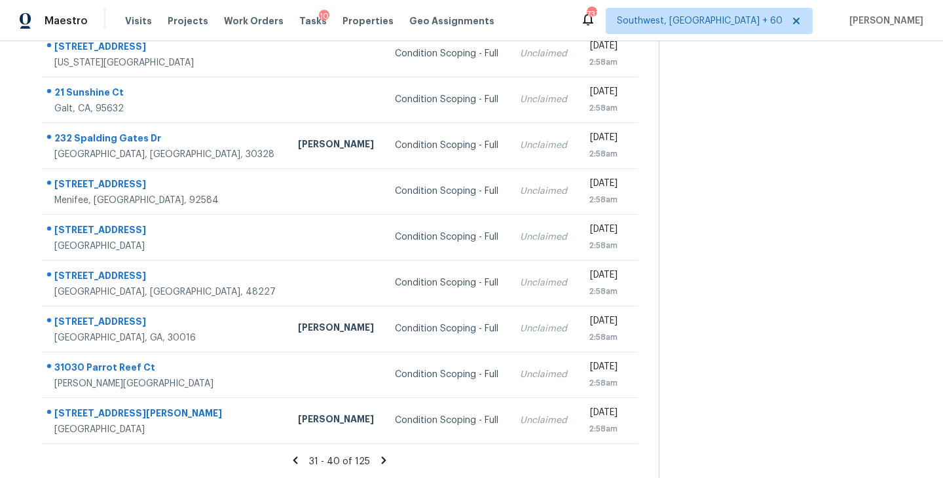
click at [382, 461] on icon at bounding box center [384, 459] width 5 height 7
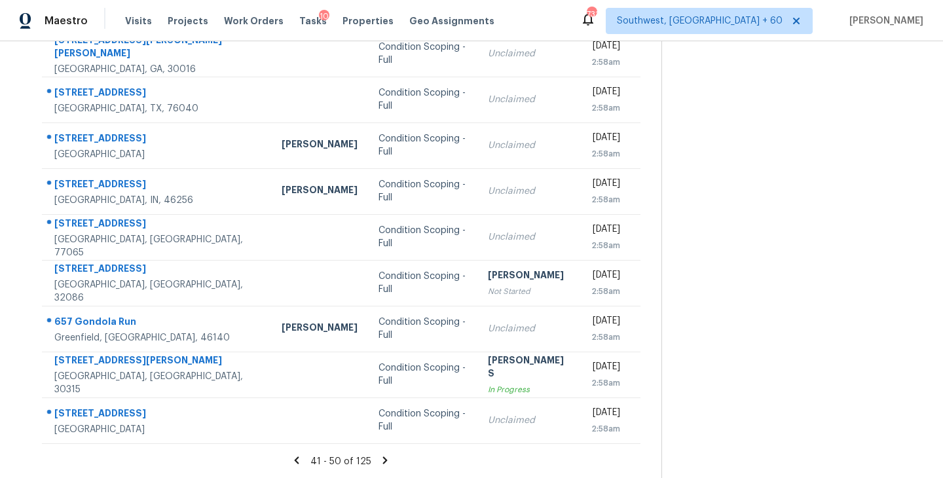
click at [383, 458] on icon at bounding box center [385, 459] width 5 height 7
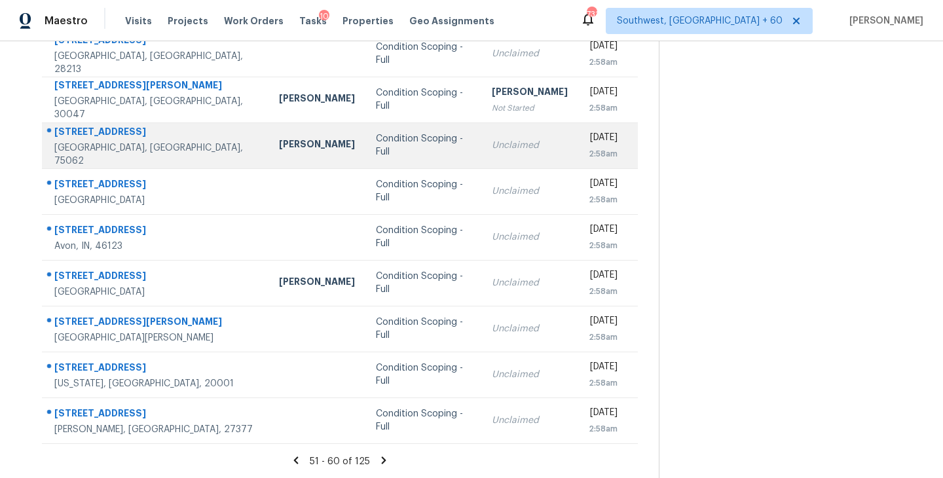
click at [403, 155] on td "Condition Scoping - Full" at bounding box center [423, 145] width 116 height 46
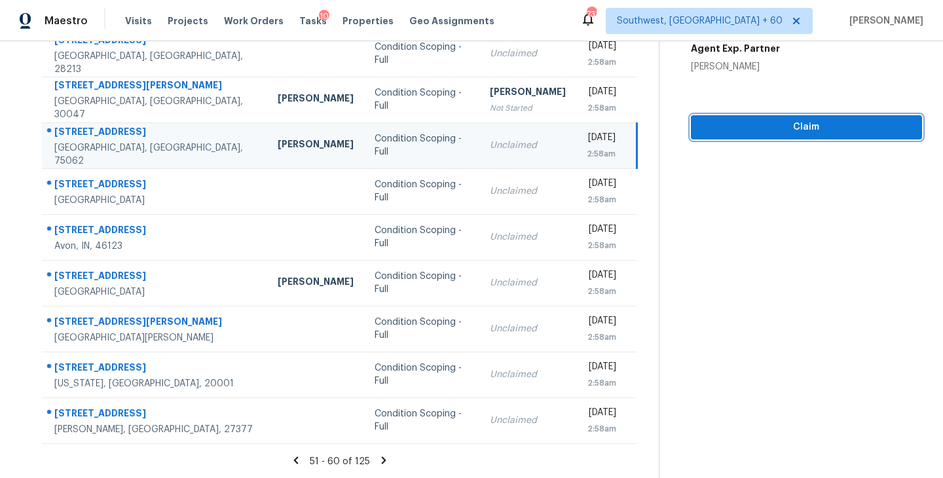
click at [815, 119] on span "Claim" at bounding box center [806, 127] width 210 height 16
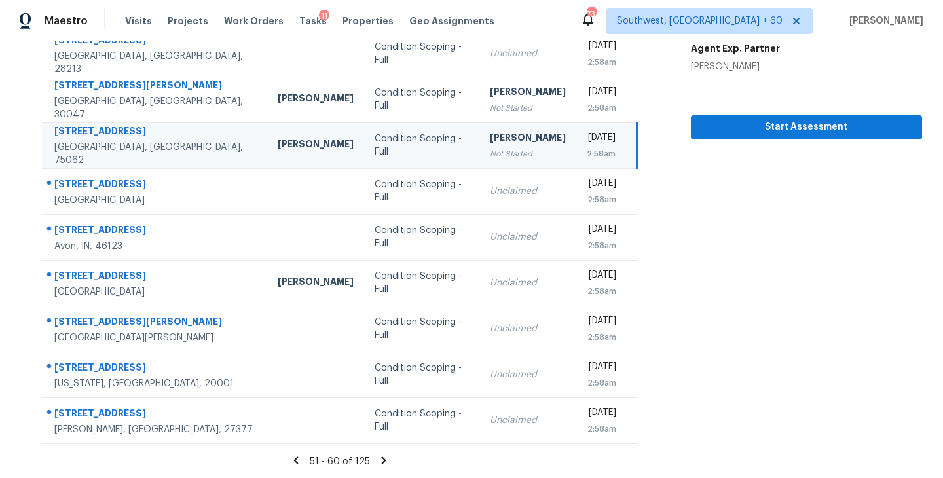
click at [382, 460] on icon at bounding box center [384, 459] width 5 height 7
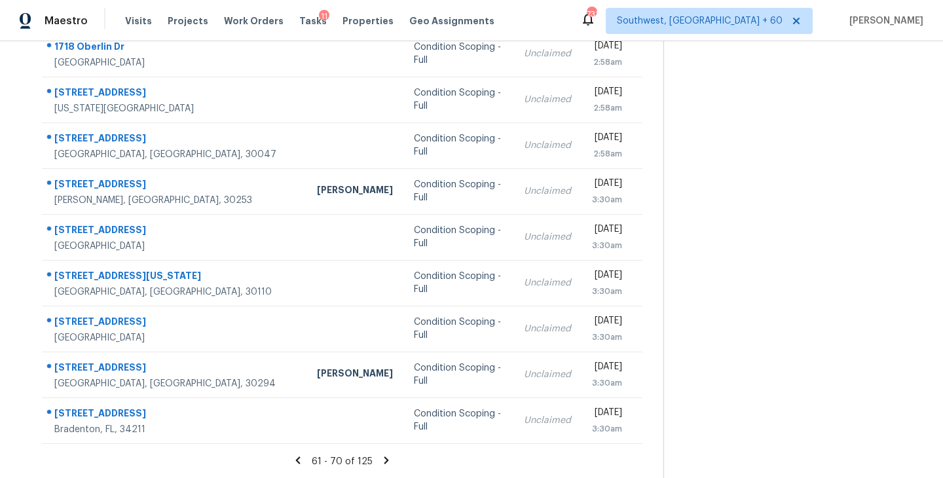
click at [380, 460] on icon at bounding box center [386, 460] width 12 height 12
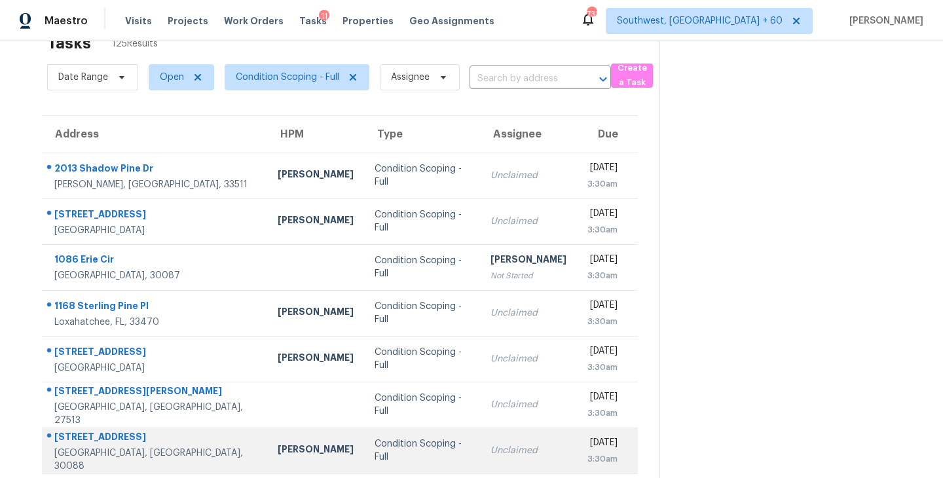
scroll to position [9, 0]
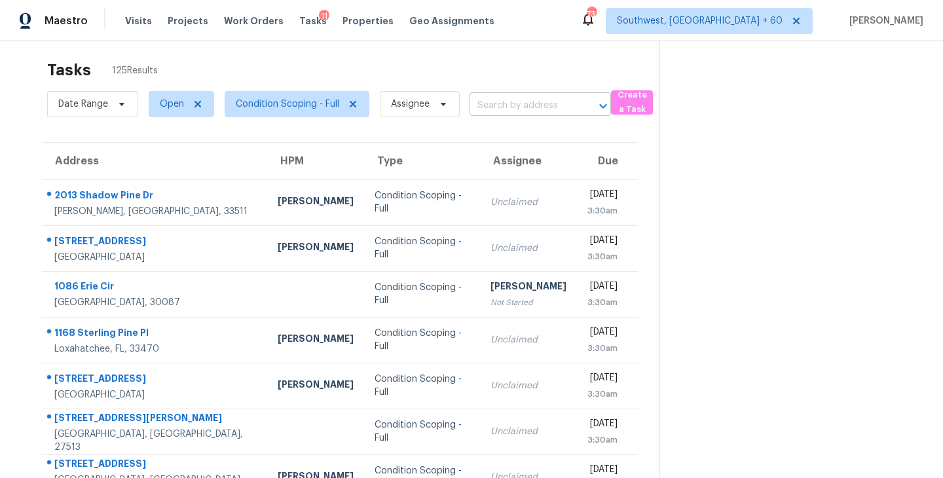
click at [494, 109] on input "text" at bounding box center [522, 106] width 105 height 20
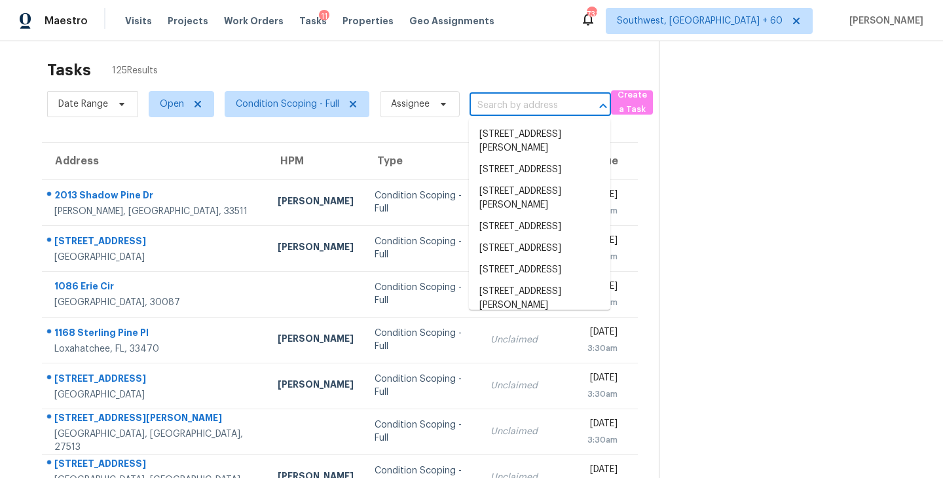
paste input "471 Old Pond Ln, Dickson, TN, 37055"
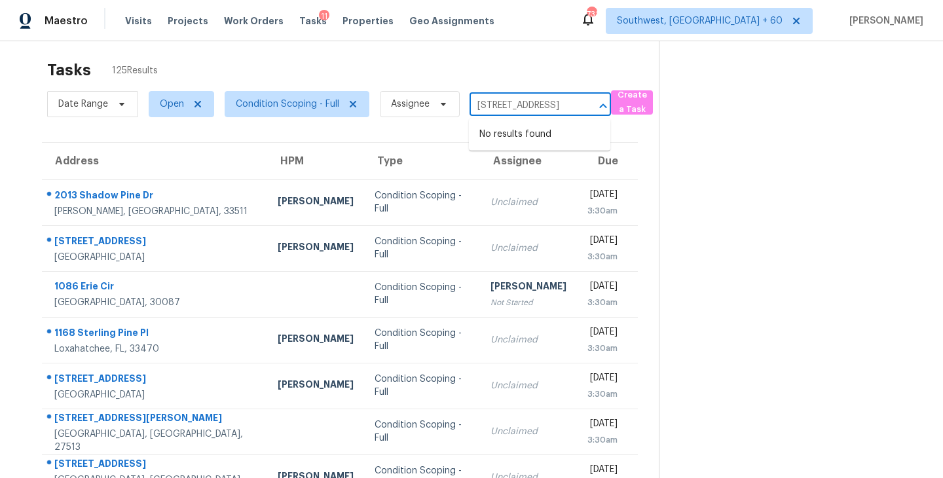
type input "471 Old Pond Ln, Dickson, TN, 37055"
click at [688, 181] on section at bounding box center [790, 352] width 263 height 641
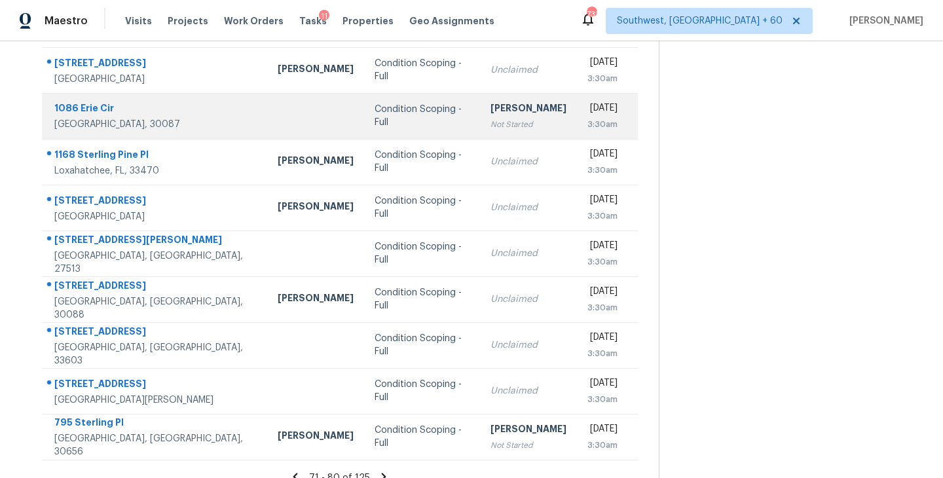
scroll to position [204, 0]
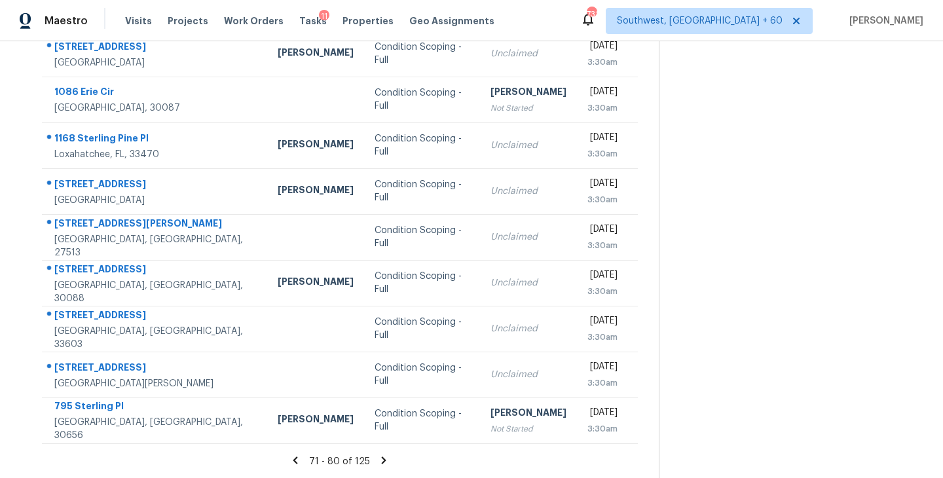
click at [378, 459] on icon at bounding box center [384, 460] width 12 height 12
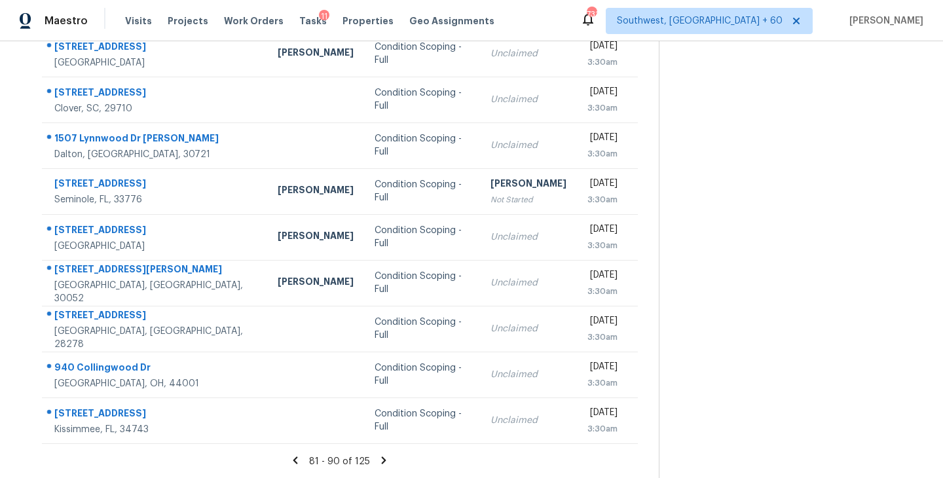
click at [382, 458] on icon at bounding box center [384, 459] width 5 height 7
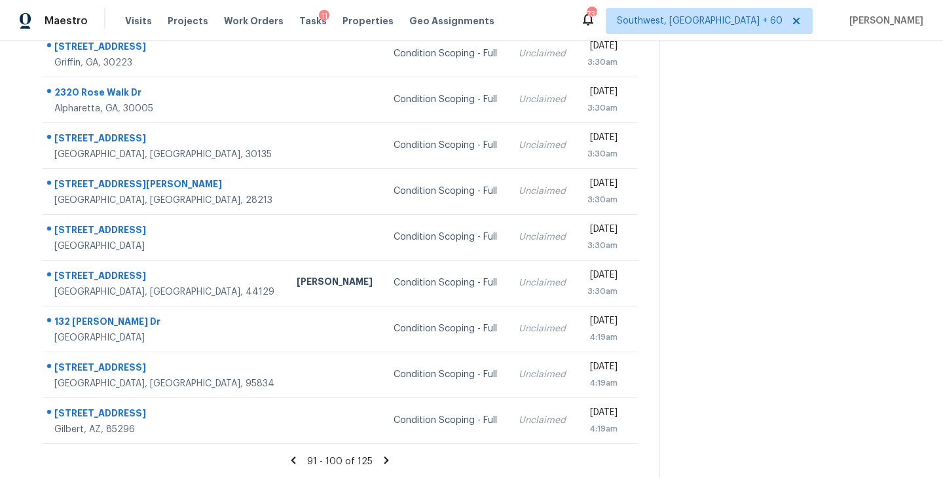
scroll to position [0, 0]
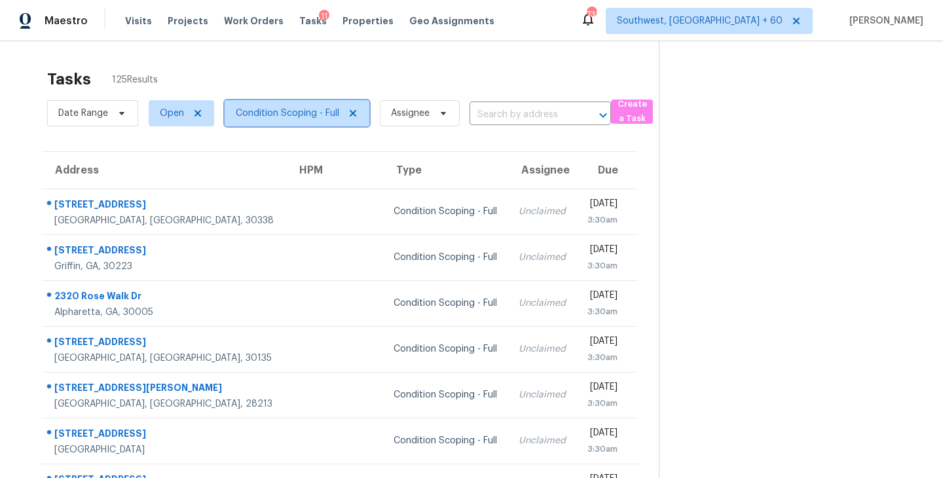
click at [322, 117] on span "Condition Scoping - Full" at bounding box center [287, 113] width 103 height 13
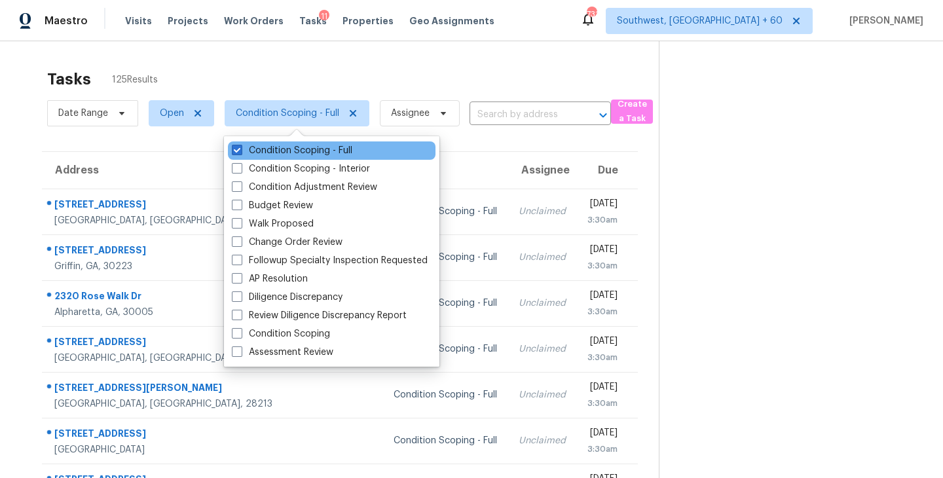
click at [322, 143] on div "Condition Scoping - Full" at bounding box center [332, 150] width 208 height 18
click at [321, 151] on label "Condition Scoping - Full" at bounding box center [292, 150] width 120 height 13
click at [240, 151] on input "Condition Scoping - Full" at bounding box center [236, 148] width 9 height 9
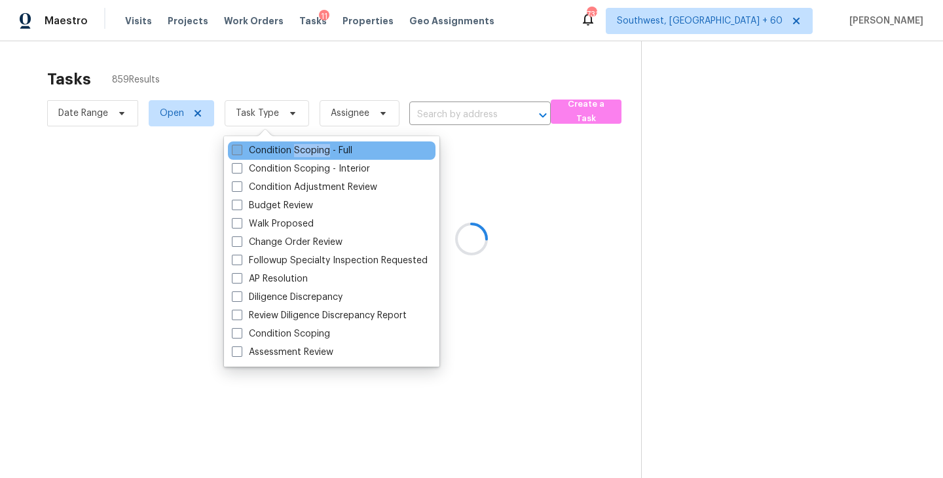
click at [321, 151] on label "Condition Scoping - Full" at bounding box center [292, 150] width 120 height 13
click at [240, 151] on input "Condition Scoping - Full" at bounding box center [236, 148] width 9 height 9
checkbox input "true"
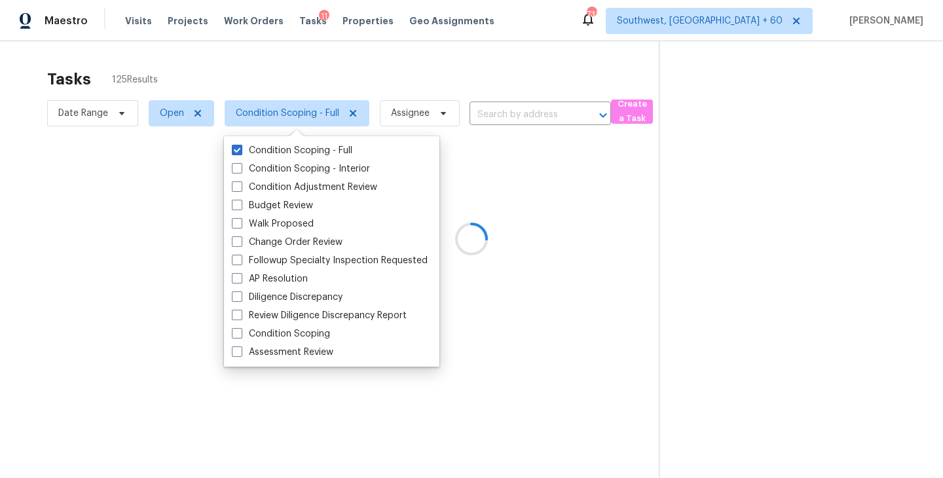
click at [629, 212] on div at bounding box center [471, 239] width 943 height 478
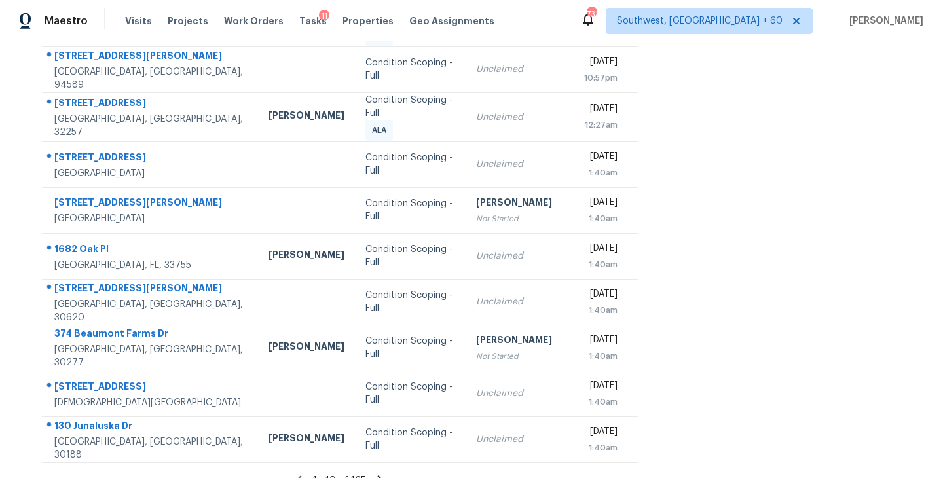
scroll to position [204, 0]
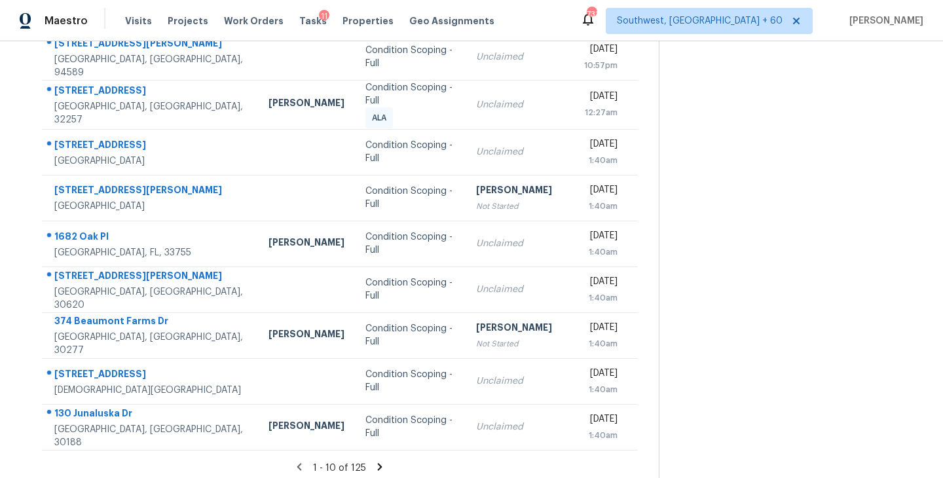
click at [378, 463] on icon at bounding box center [380, 466] width 5 height 7
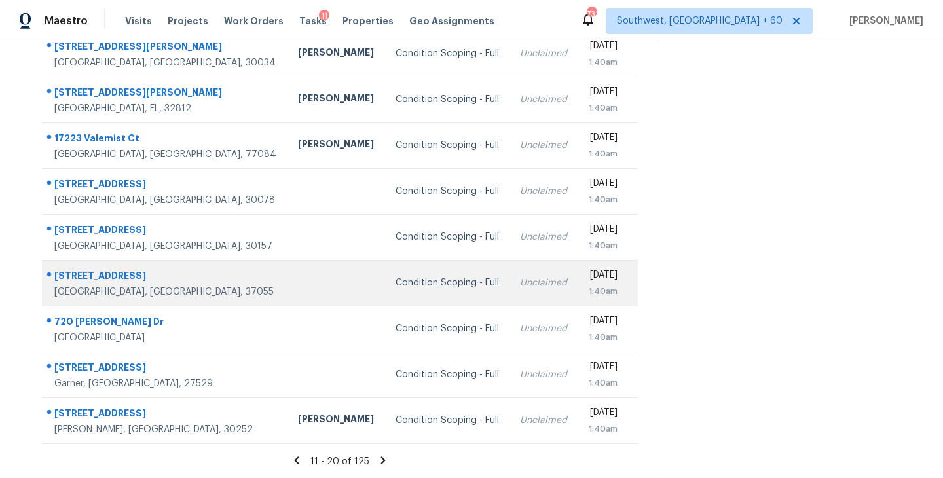
click at [385, 290] on td "Condition Scoping - Full" at bounding box center [447, 283] width 125 height 46
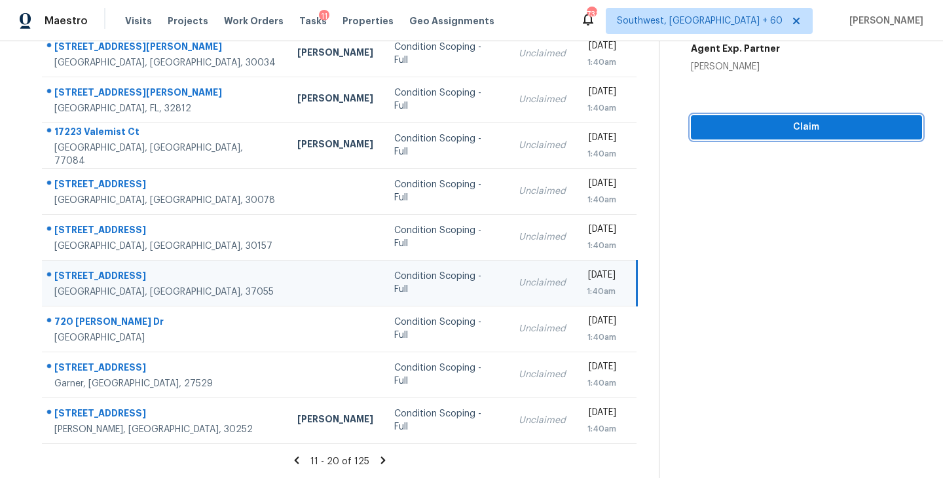
click at [784, 133] on span "Claim" at bounding box center [806, 127] width 210 height 16
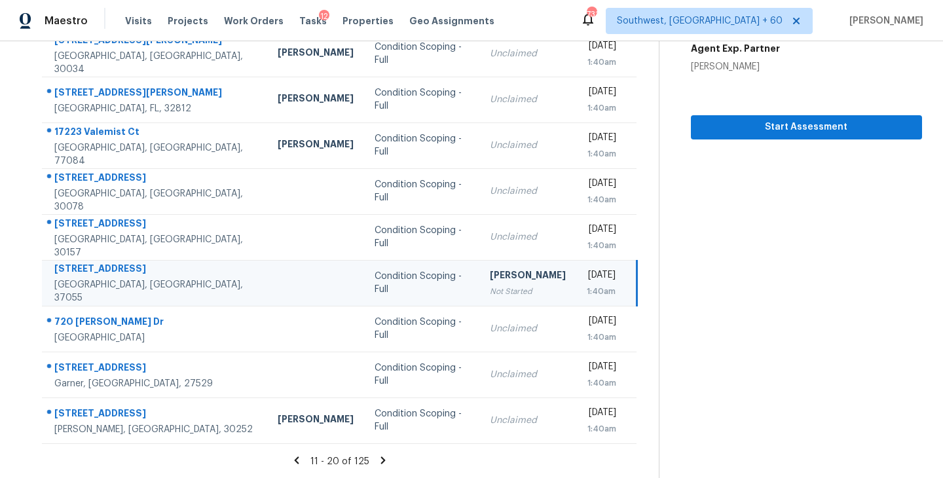
click at [380, 459] on icon at bounding box center [383, 460] width 12 height 12
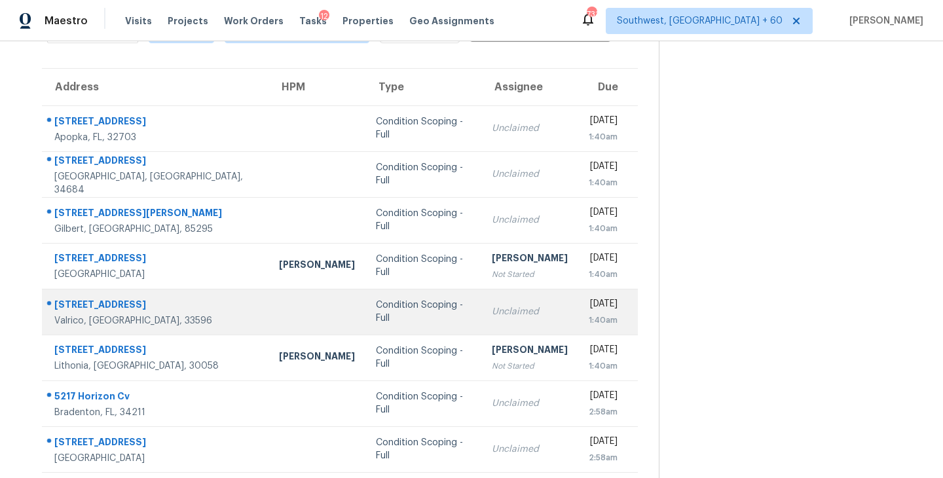
scroll to position [16, 0]
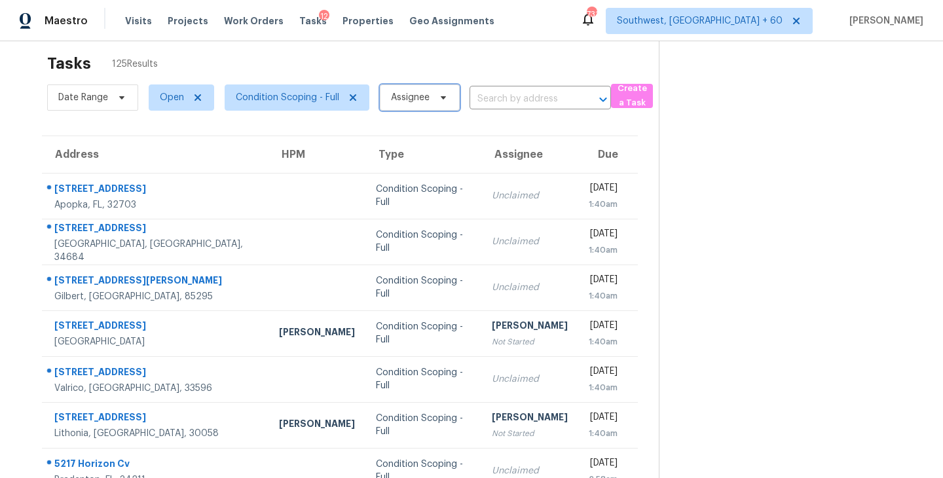
click at [408, 106] on span "Assignee" at bounding box center [420, 97] width 80 height 26
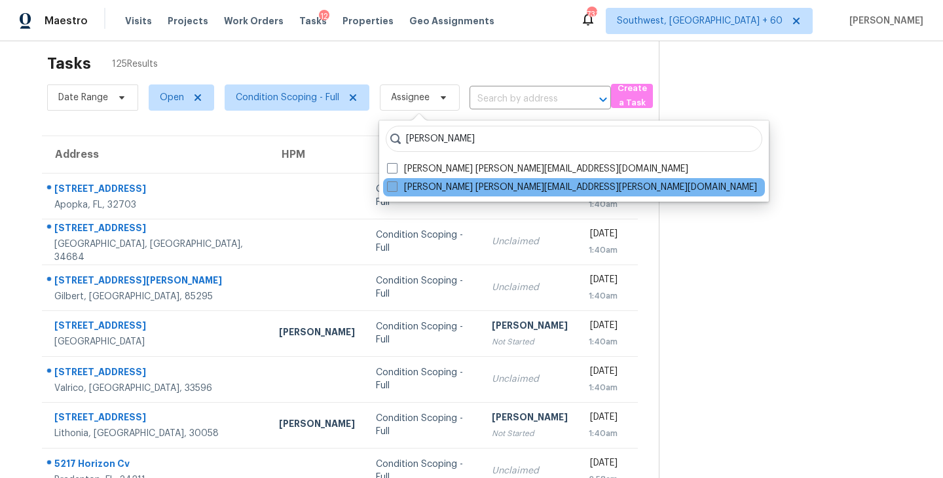
type input "sakthivel"
click at [411, 189] on label "Sakthivel Chandran sakthivel.chandran@opendoor.com" at bounding box center [572, 187] width 370 height 13
click at [396, 189] on input "Sakthivel Chandran sakthivel.chandran@opendoor.com" at bounding box center [391, 185] width 9 height 9
checkbox input "true"
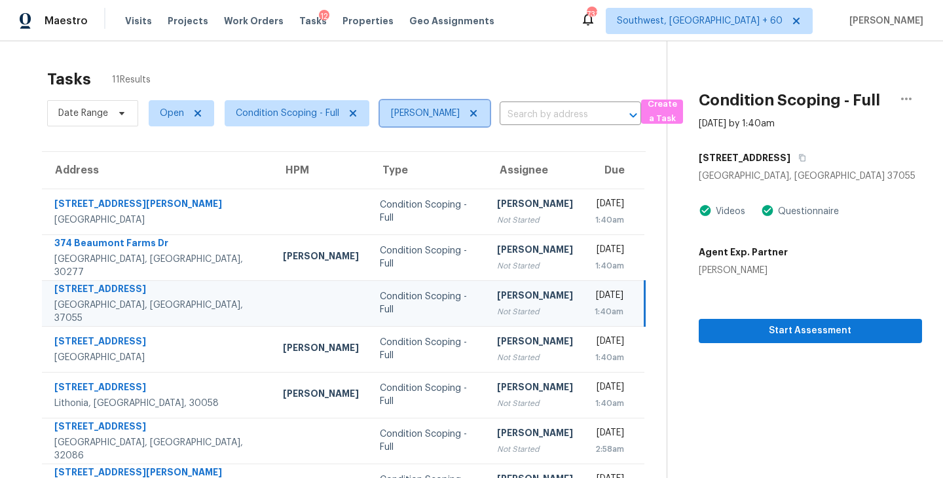
click at [477, 112] on icon at bounding box center [473, 113] width 7 height 7
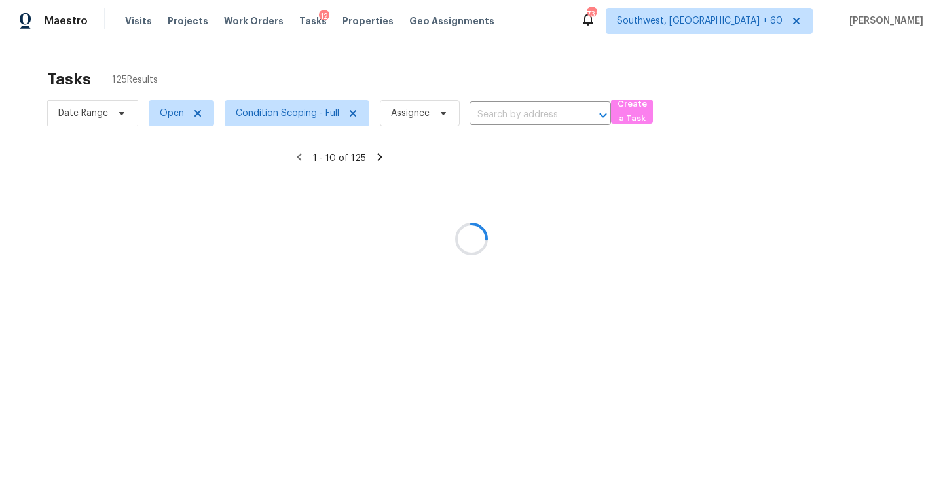
click at [453, 81] on div at bounding box center [471, 239] width 943 height 478
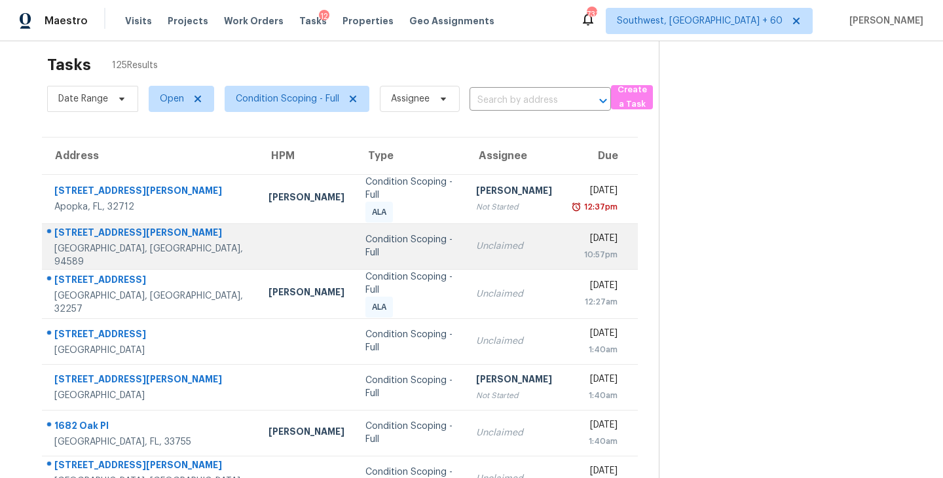
scroll to position [204, 0]
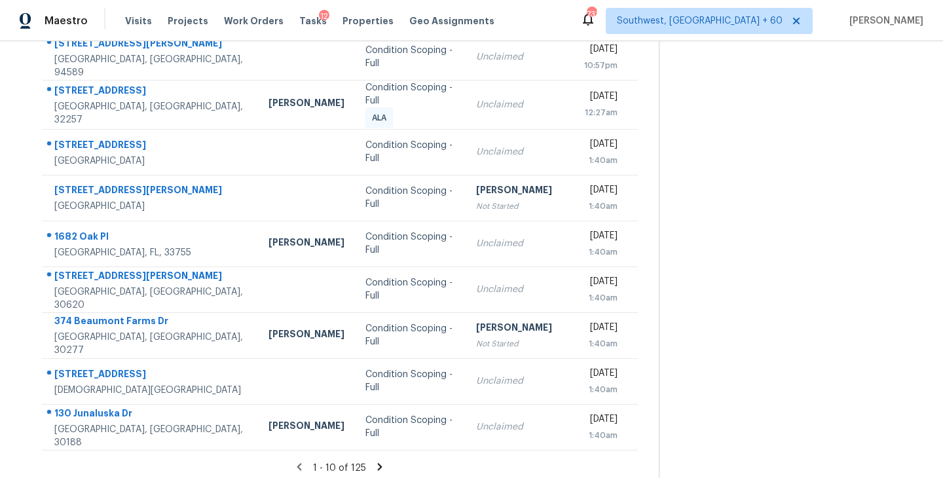
click at [379, 462] on icon at bounding box center [380, 467] width 12 height 12
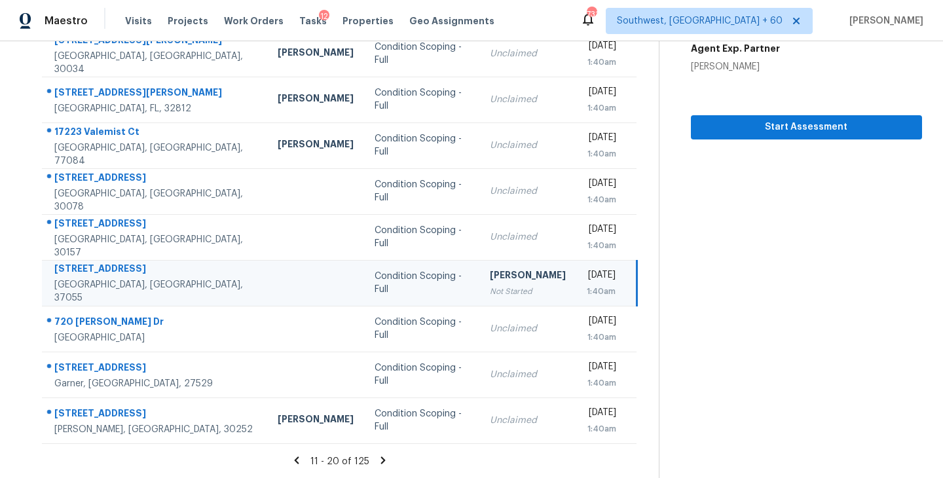
click at [381, 458] on icon at bounding box center [383, 459] width 5 height 7
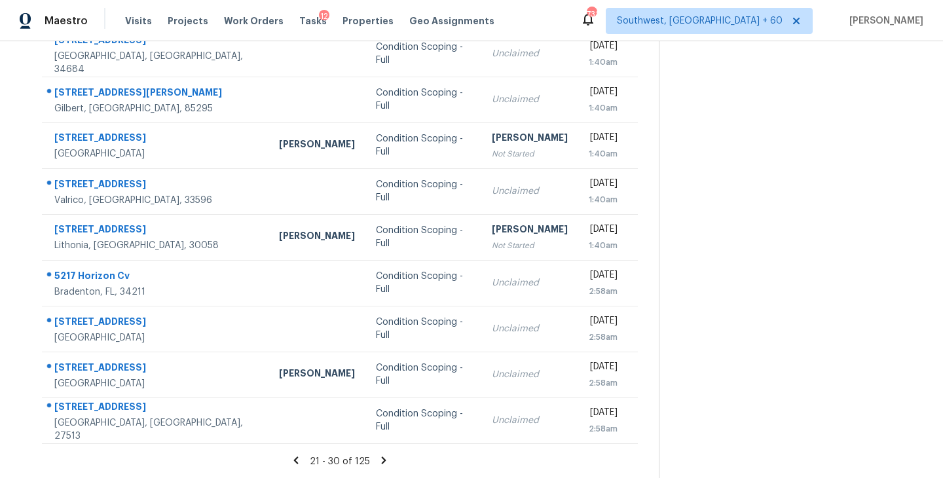
click at [382, 456] on icon at bounding box center [384, 460] width 12 height 12
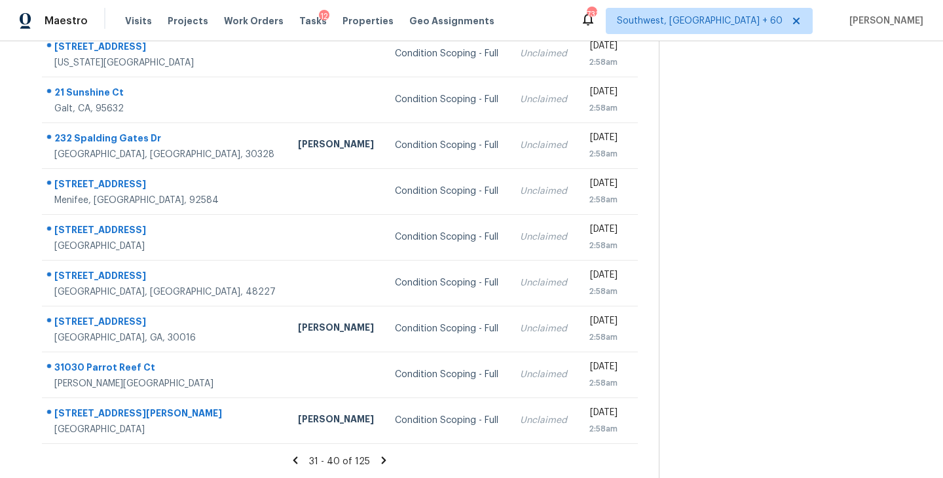
scroll to position [172, 0]
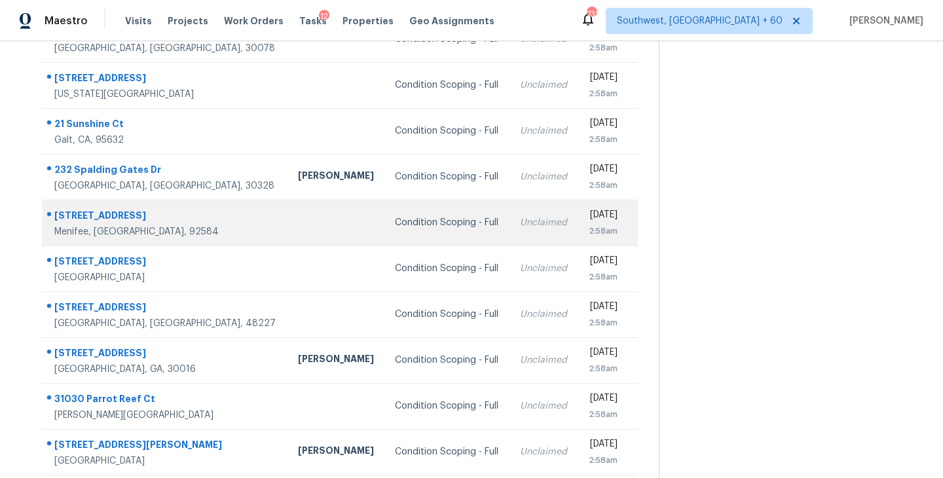
click at [384, 230] on td "Condition Scoping - Full" at bounding box center [446, 223] width 125 height 46
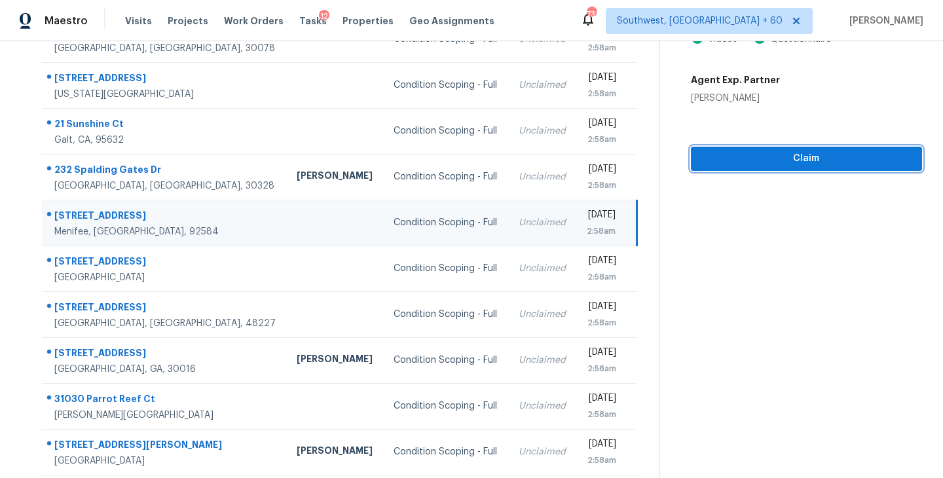
click at [812, 158] on span "Claim" at bounding box center [806, 159] width 210 height 16
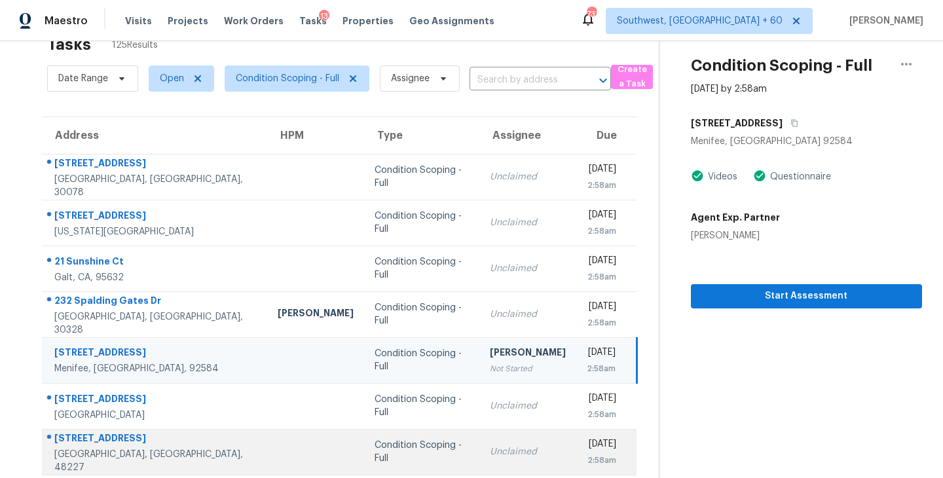
scroll to position [204, 0]
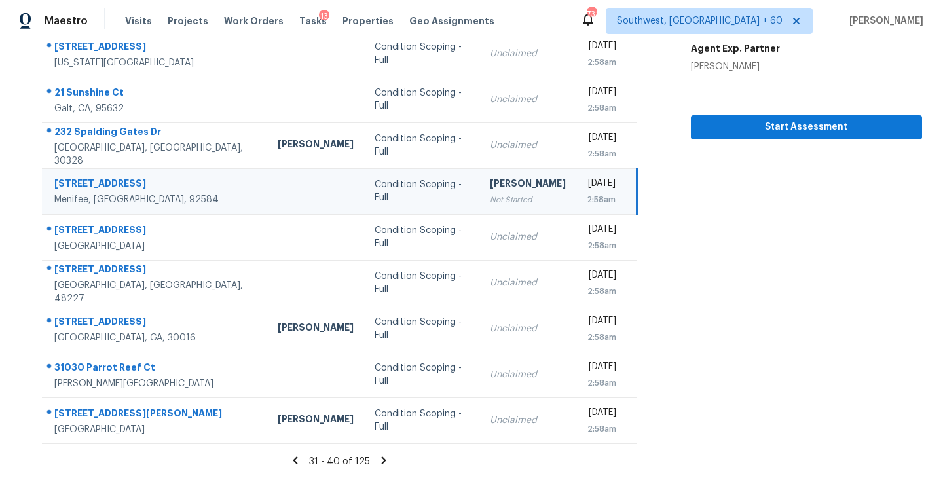
click at [386, 460] on icon at bounding box center [384, 460] width 12 height 12
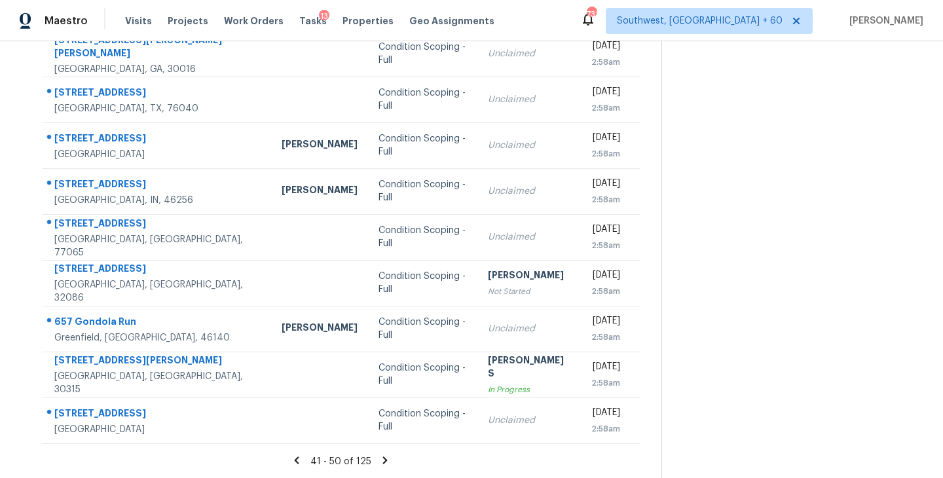
click at [379, 454] on icon at bounding box center [385, 460] width 12 height 12
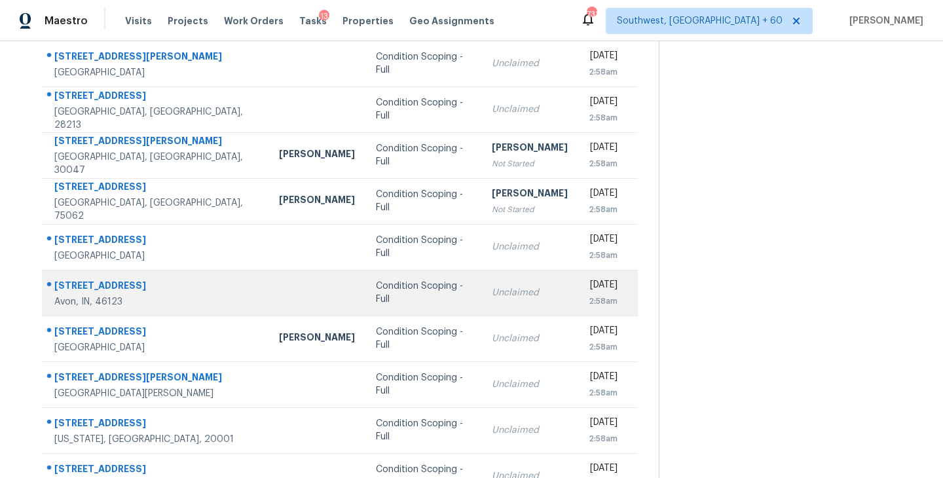
scroll to position [145, 0]
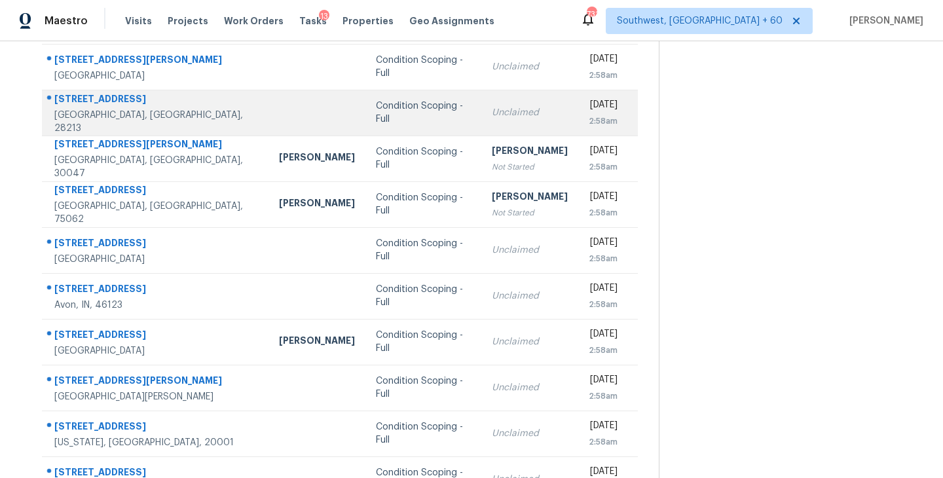
click at [381, 115] on div "Condition Scoping - Full" at bounding box center [423, 113] width 95 height 26
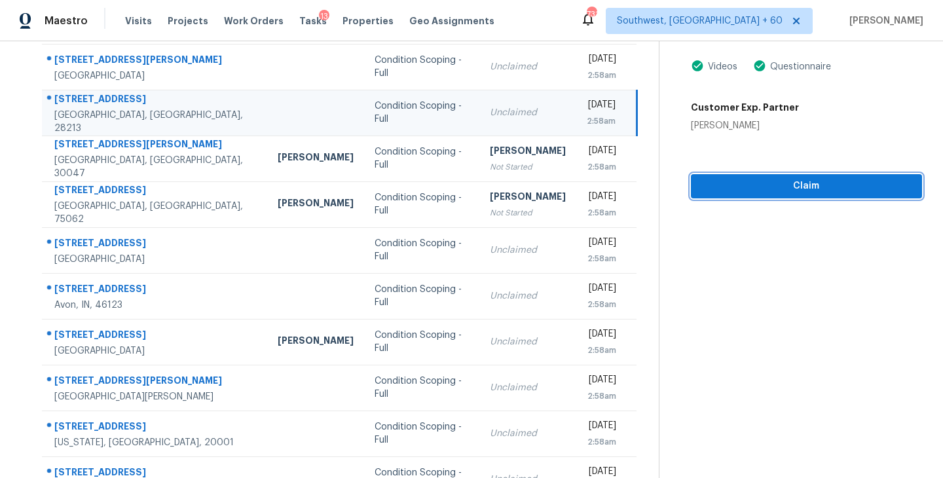
click at [774, 183] on span "Claim" at bounding box center [806, 186] width 210 height 16
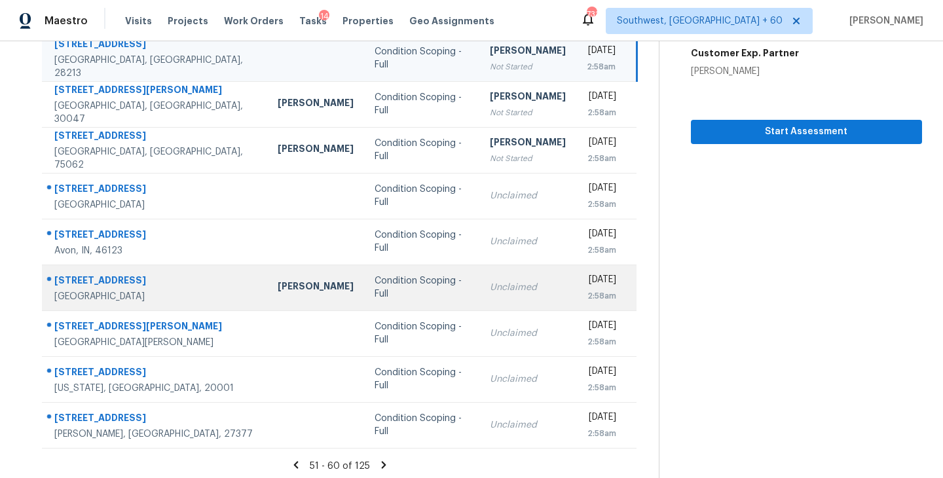
scroll to position [204, 0]
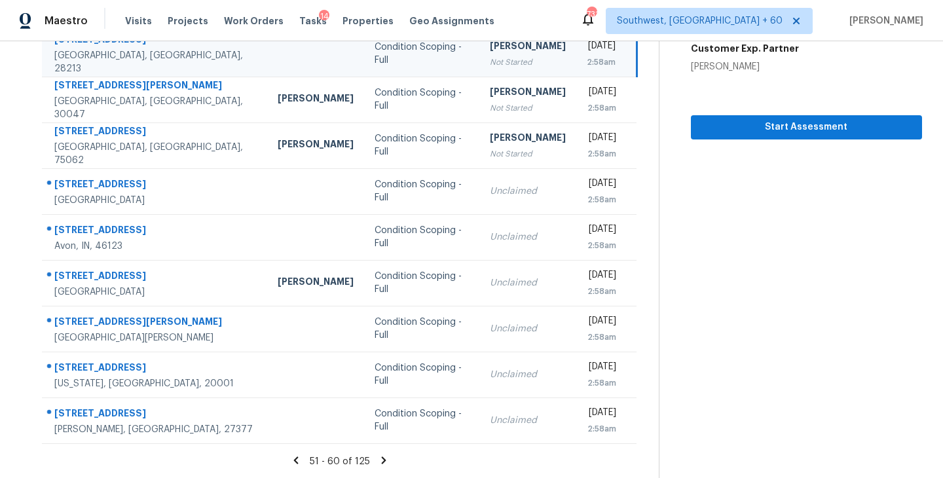
click at [382, 458] on icon at bounding box center [384, 459] width 5 height 7
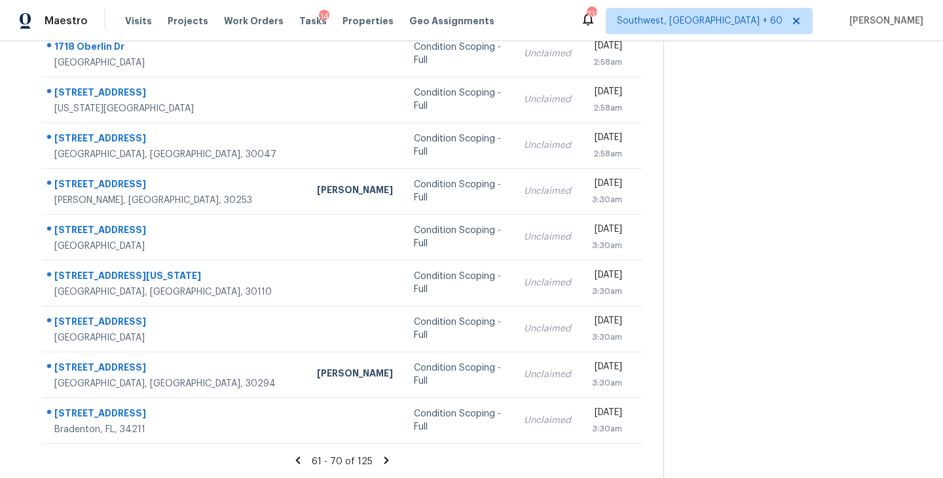
click at [384, 458] on icon at bounding box center [386, 459] width 5 height 7
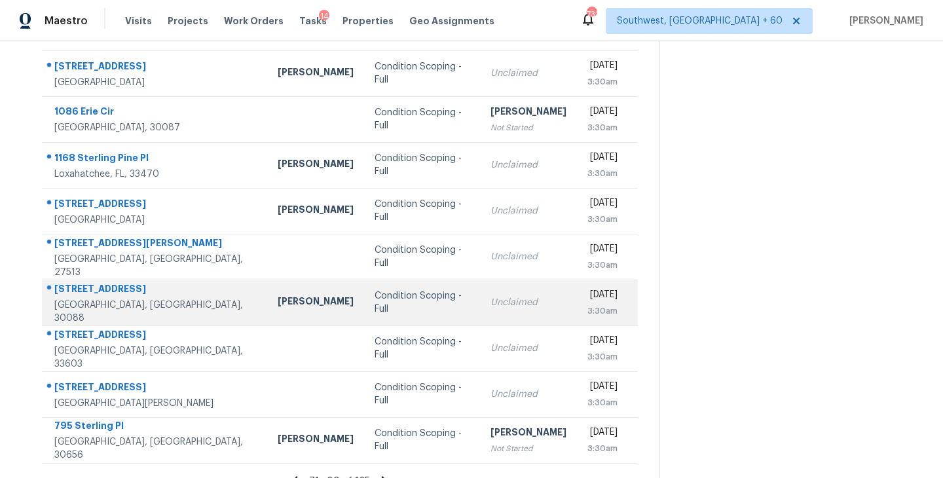
scroll to position [0, 0]
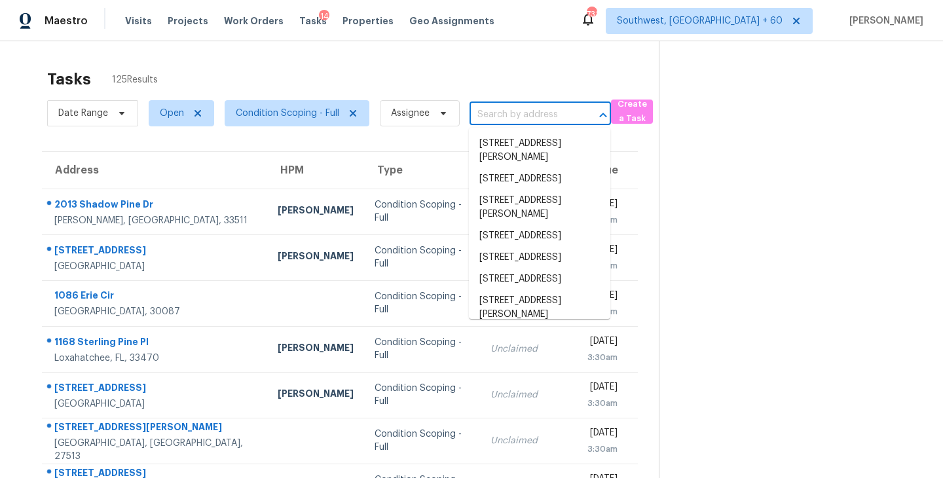
click at [504, 115] on input "text" at bounding box center [522, 115] width 105 height 20
paste input "6502 Shadwell Ct, Whitsett, NC, 27377"
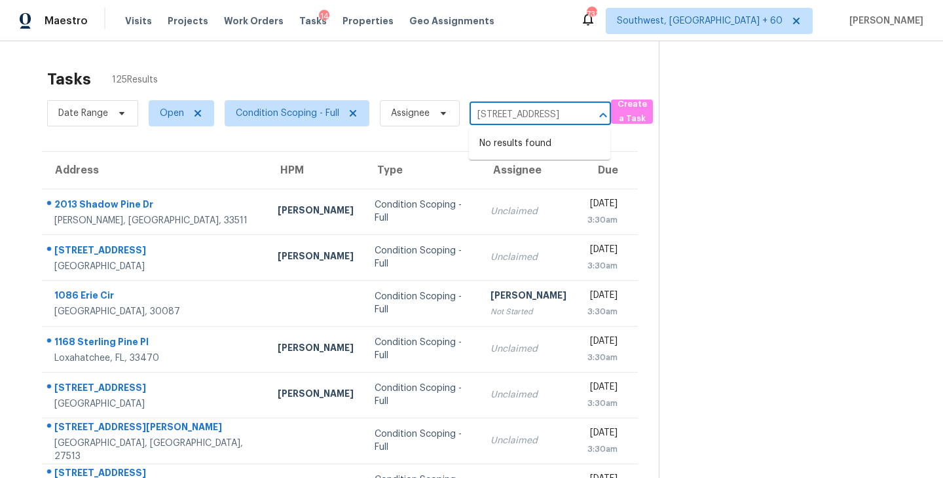
type input "6502 Shadwell Ct, Whitsett, NC, 27377"
click at [748, 226] on section at bounding box center [790, 361] width 263 height 641
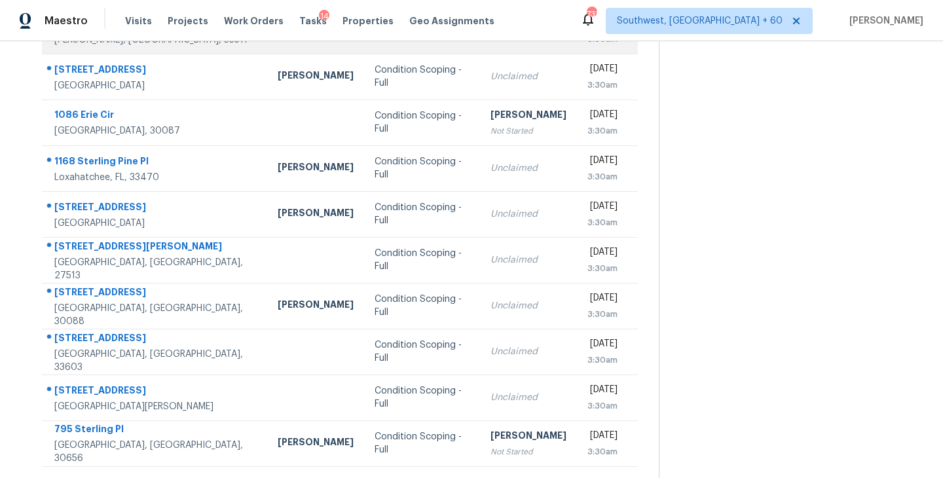
scroll to position [204, 0]
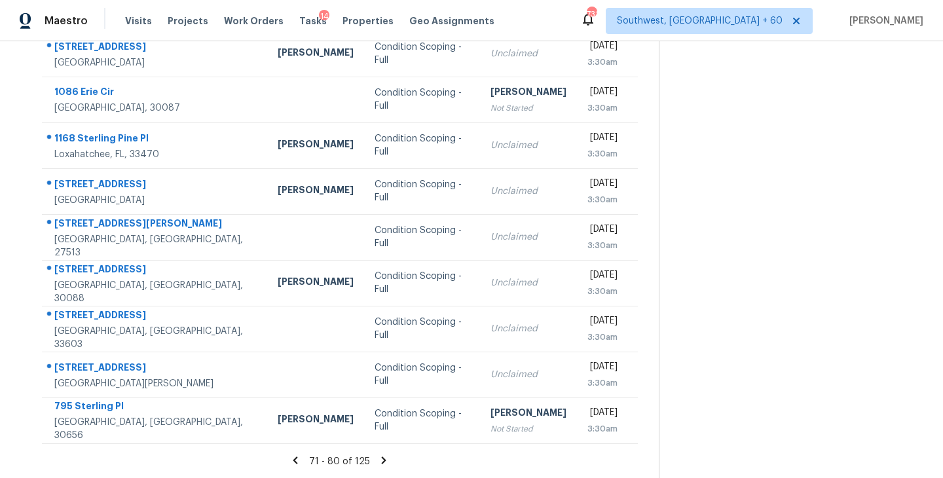
click at [384, 458] on icon at bounding box center [384, 460] width 12 height 12
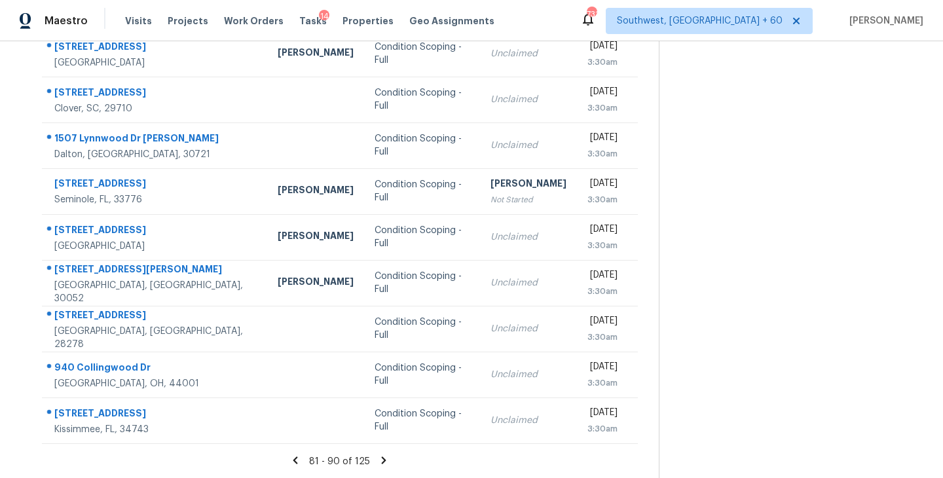
click at [382, 459] on icon at bounding box center [384, 459] width 5 height 7
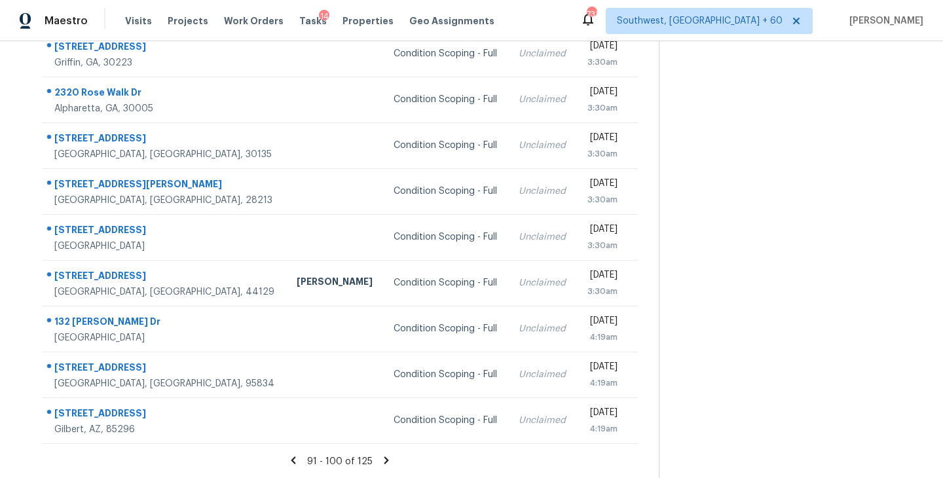
click at [382, 458] on icon at bounding box center [386, 460] width 12 height 12
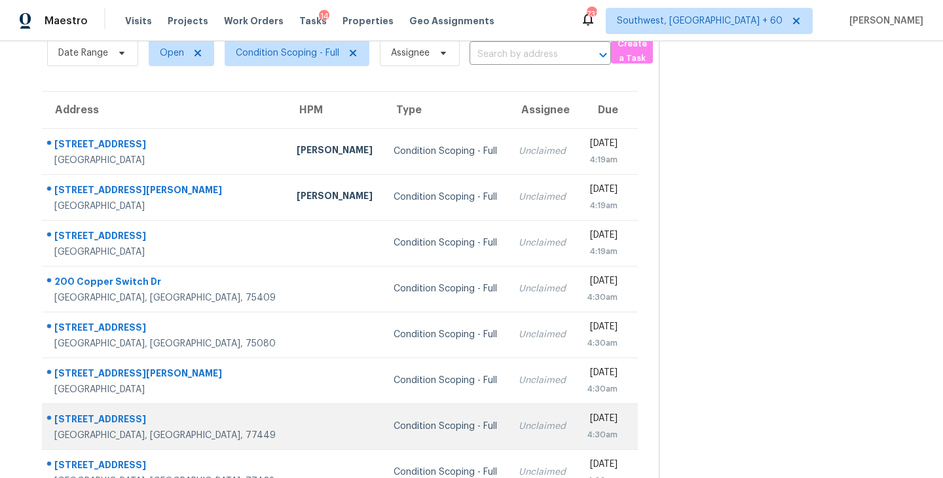
scroll to position [44, 0]
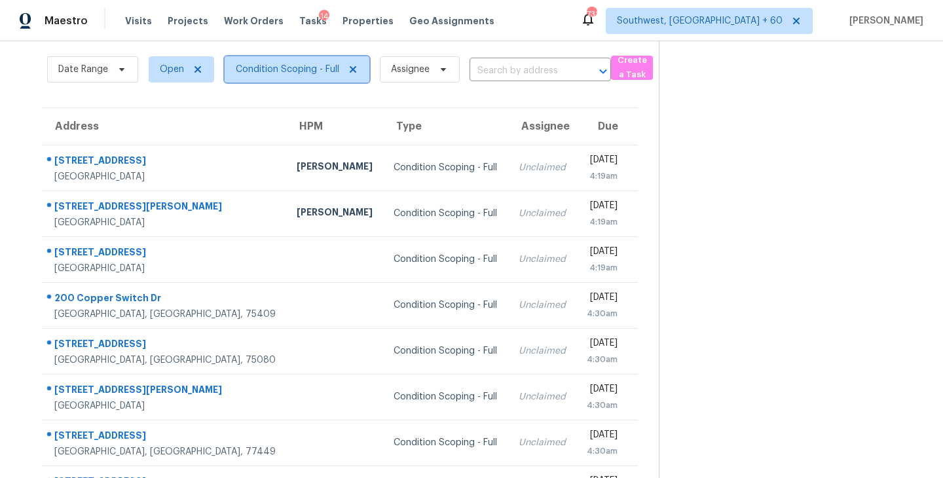
click at [317, 64] on span "Condition Scoping - Full" at bounding box center [287, 69] width 103 height 13
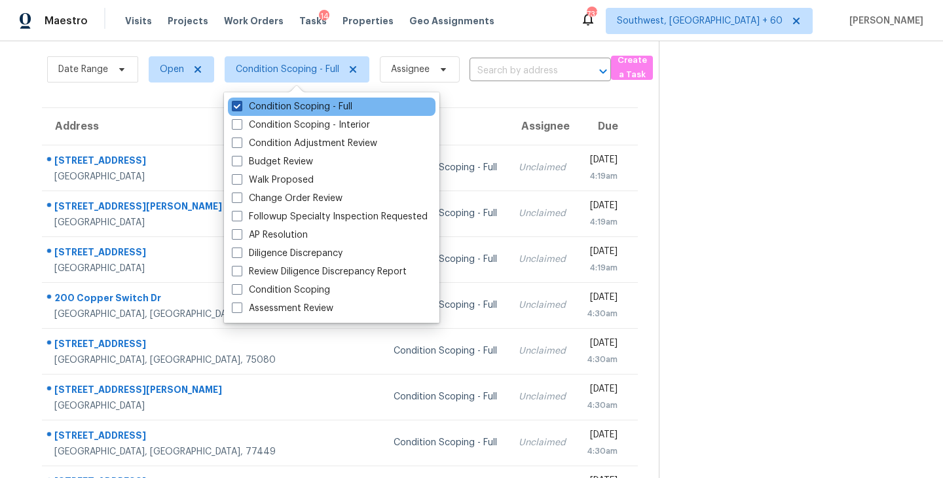
click at [317, 106] on label "Condition Scoping - Full" at bounding box center [292, 106] width 120 height 13
click at [240, 106] on input "Condition Scoping - Full" at bounding box center [236, 104] width 9 height 9
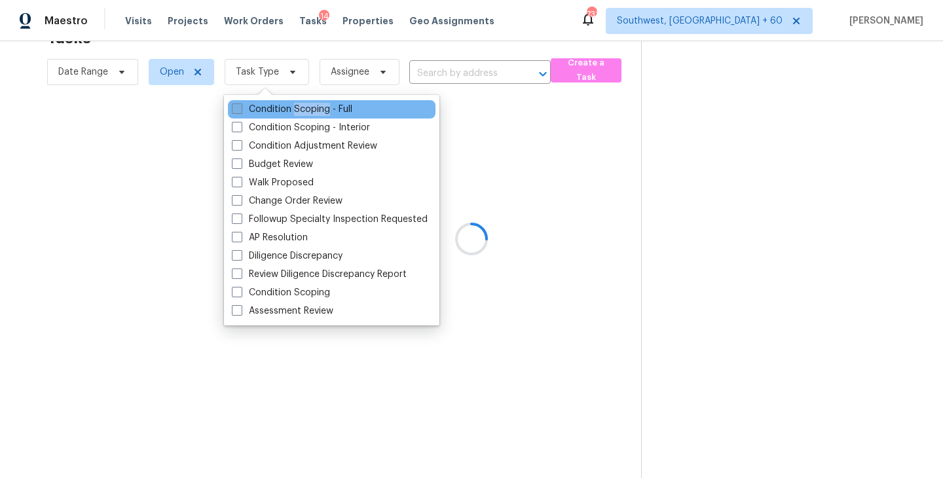
click at [317, 106] on label "Condition Scoping - Full" at bounding box center [292, 109] width 120 height 13
click at [240, 106] on input "Condition Scoping - Full" at bounding box center [236, 107] width 9 height 9
checkbox input "true"
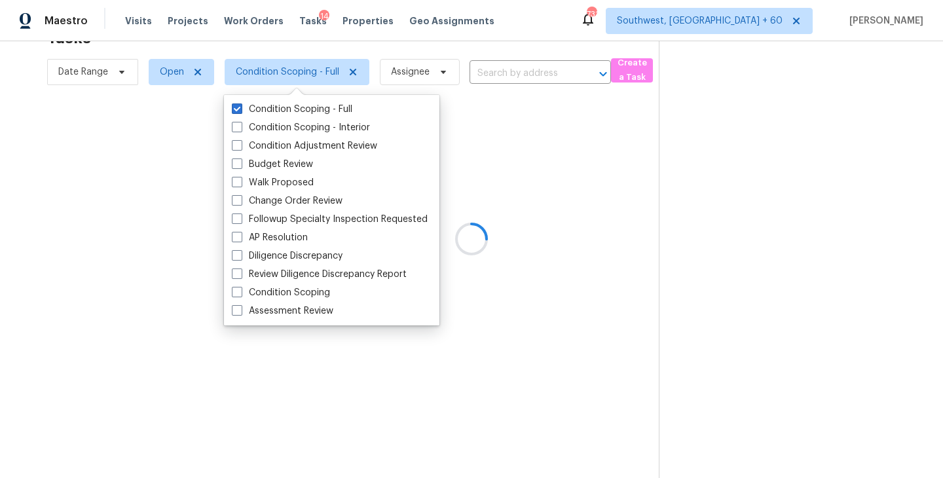
click at [558, 152] on div at bounding box center [471, 239] width 943 height 478
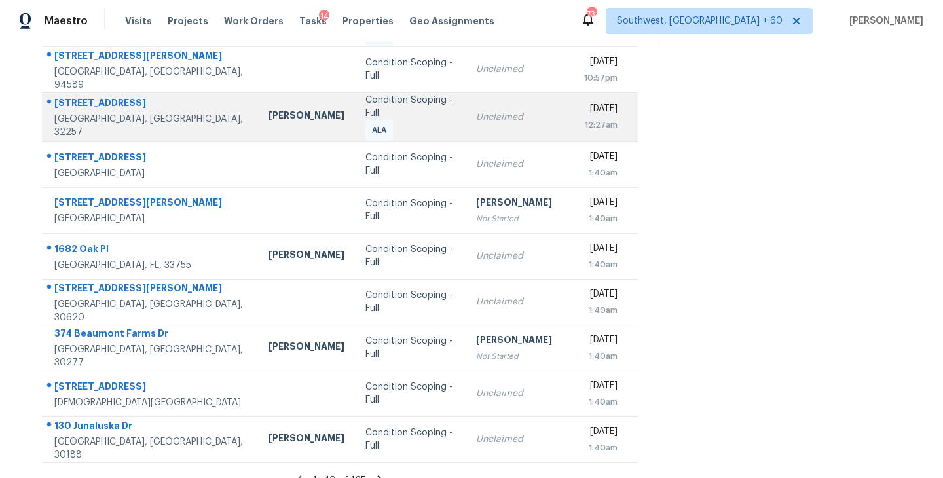
scroll to position [204, 0]
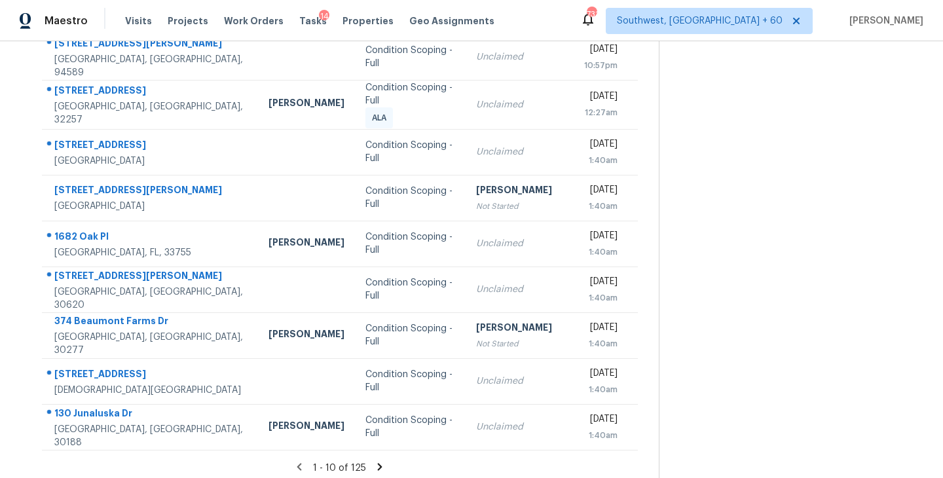
click at [380, 462] on icon at bounding box center [380, 467] width 12 height 12
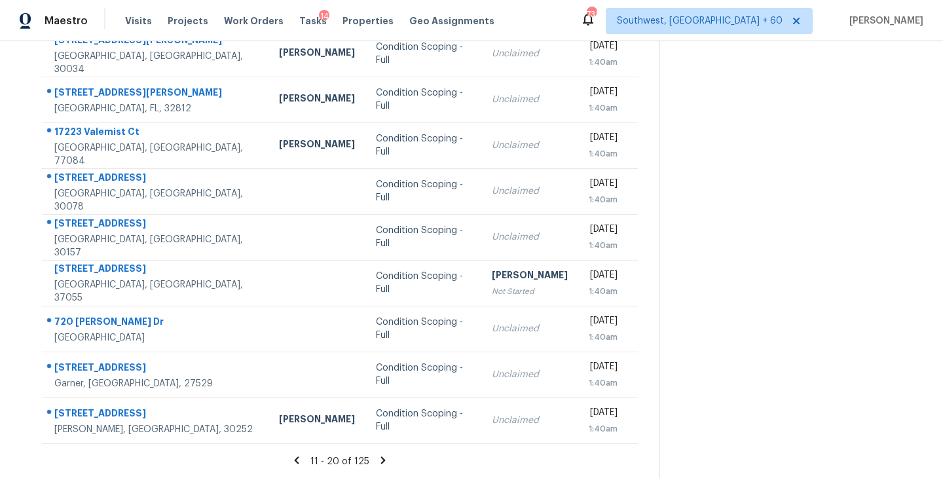
click at [381, 462] on icon at bounding box center [383, 459] width 5 height 7
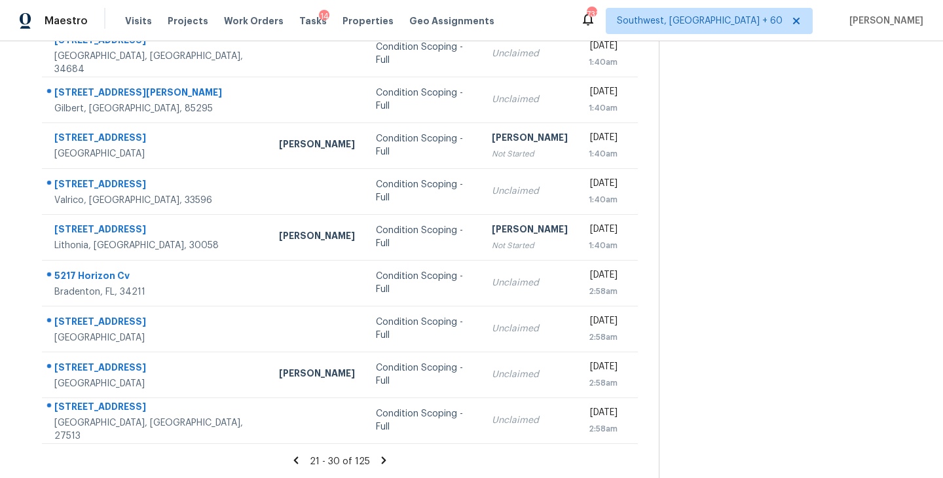
click at [382, 459] on icon at bounding box center [384, 459] width 5 height 7
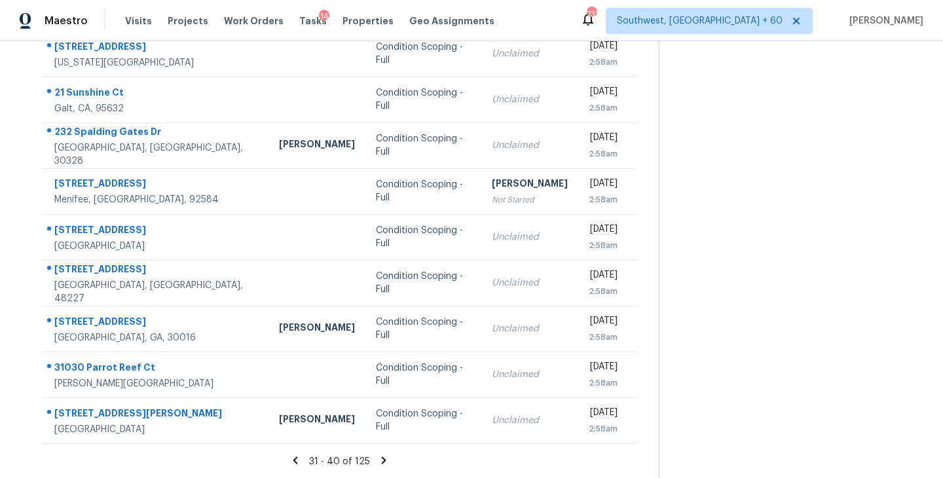
click at [382, 458] on icon at bounding box center [384, 459] width 5 height 7
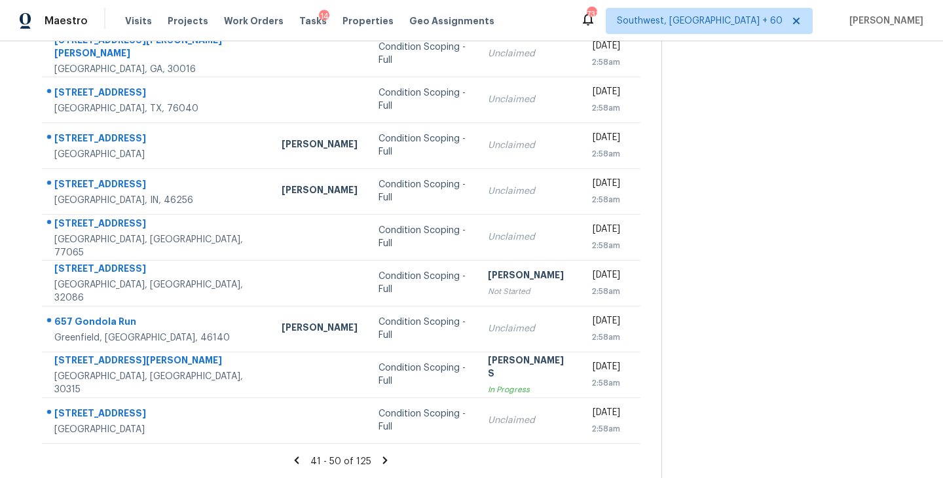
click at [381, 459] on icon at bounding box center [385, 460] width 12 height 12
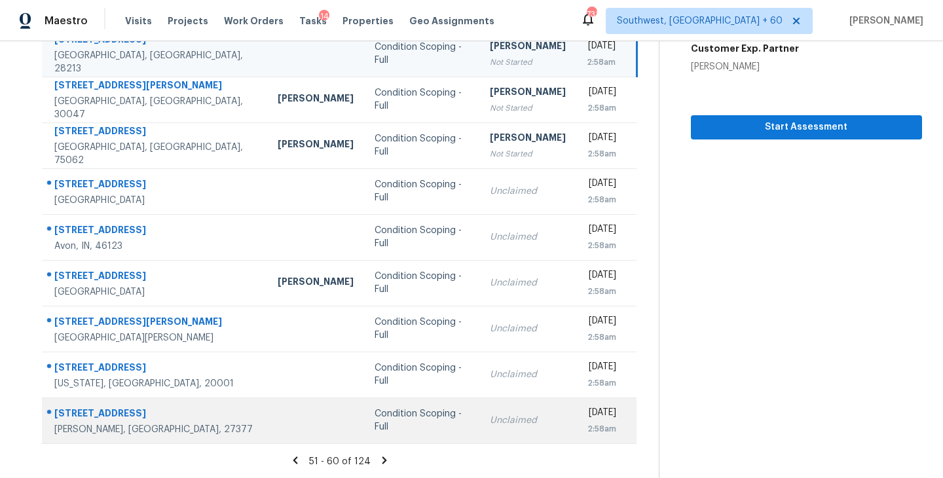
click at [387, 428] on td "Condition Scoping - Full" at bounding box center [421, 420] width 115 height 46
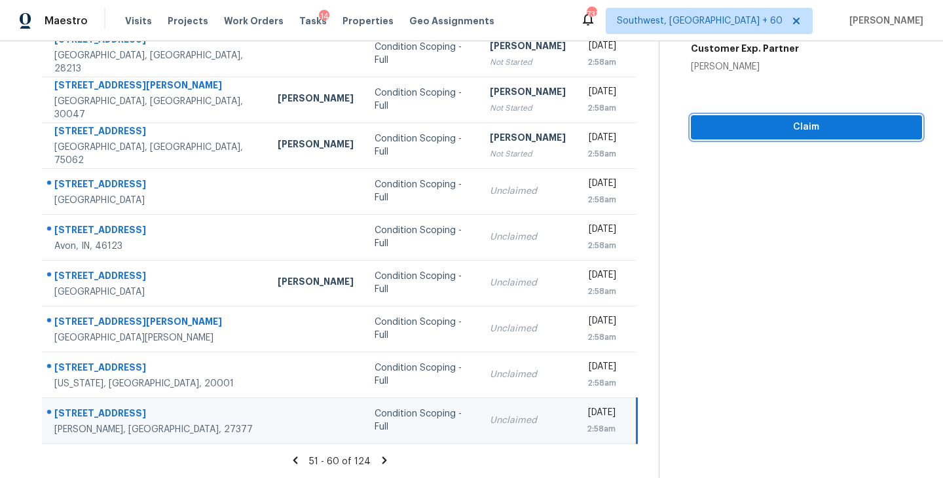
click at [763, 133] on span "Claim" at bounding box center [806, 127] width 210 height 16
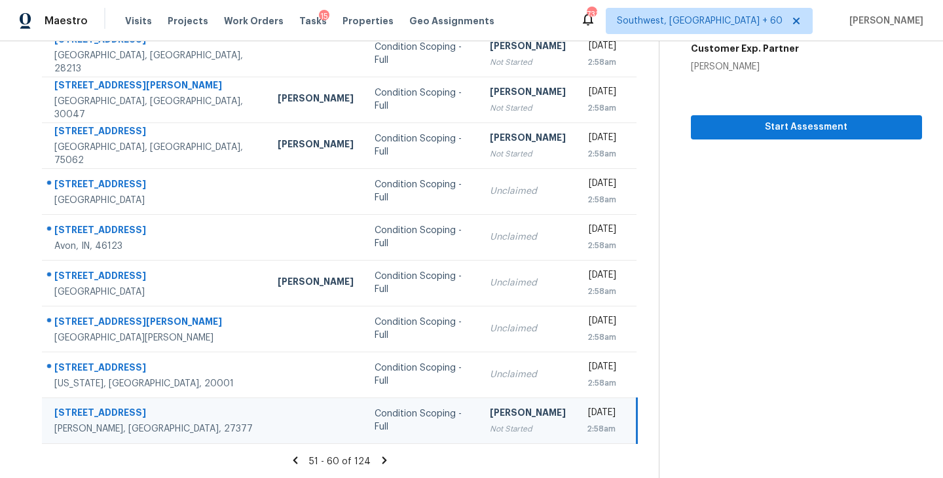
click at [382, 458] on icon at bounding box center [384, 459] width 5 height 7
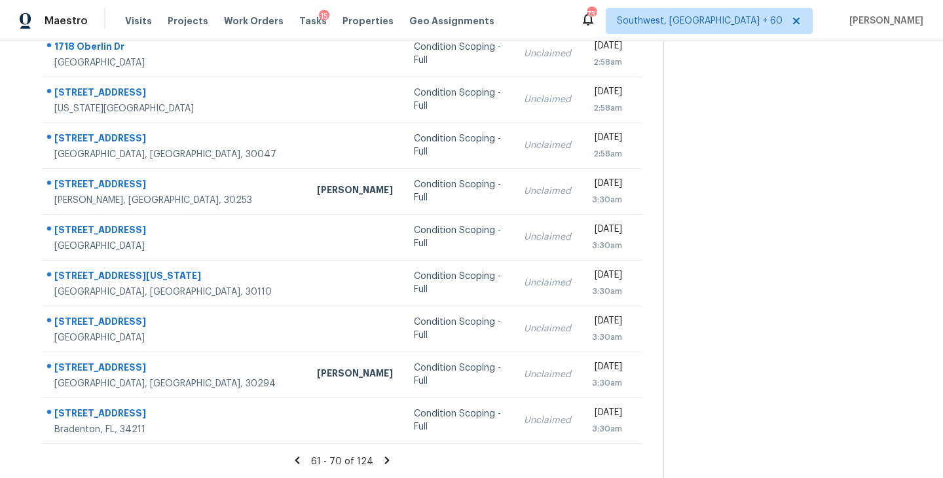
click at [381, 460] on icon at bounding box center [387, 460] width 12 height 12
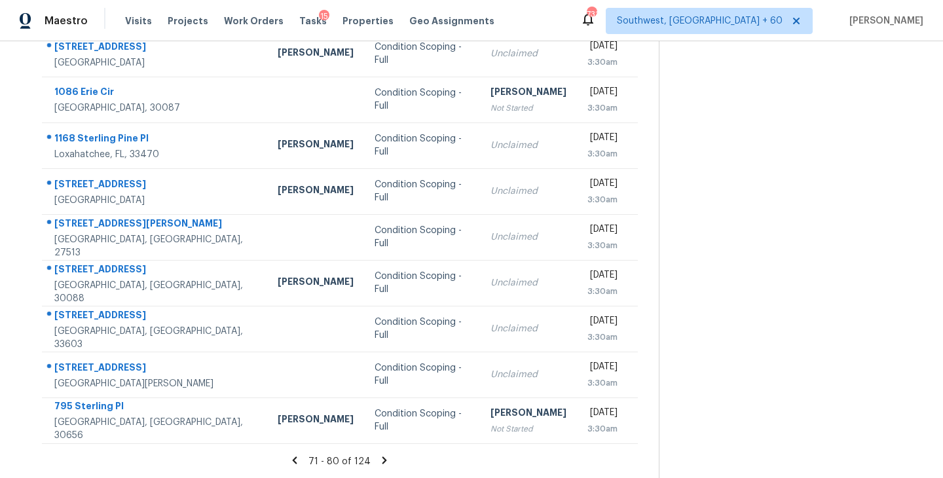
click at [382, 456] on icon at bounding box center [384, 459] width 5 height 7
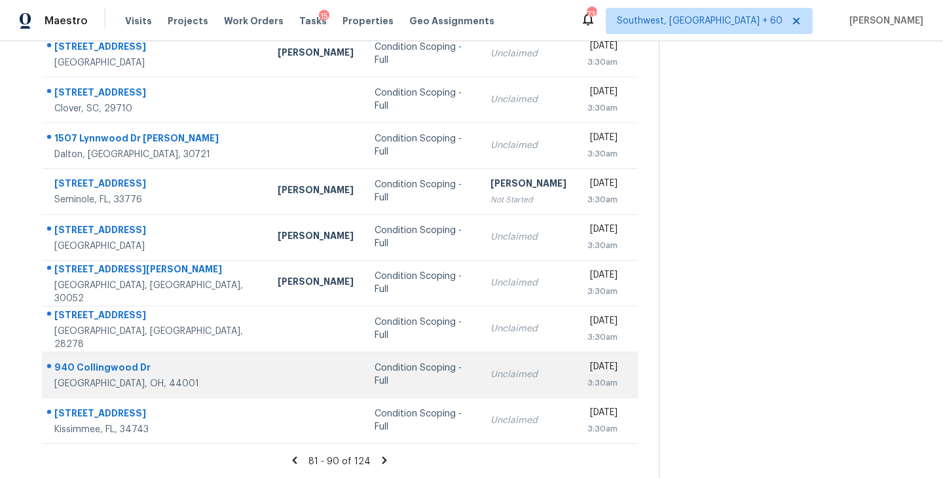
click at [389, 389] on td "Condition Scoping - Full" at bounding box center [422, 375] width 116 height 46
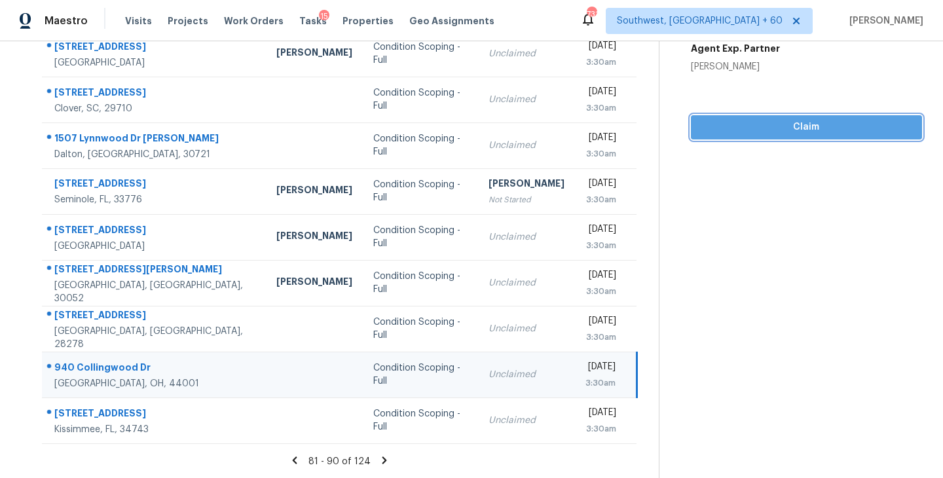
click at [784, 138] on button "Claim" at bounding box center [806, 127] width 231 height 24
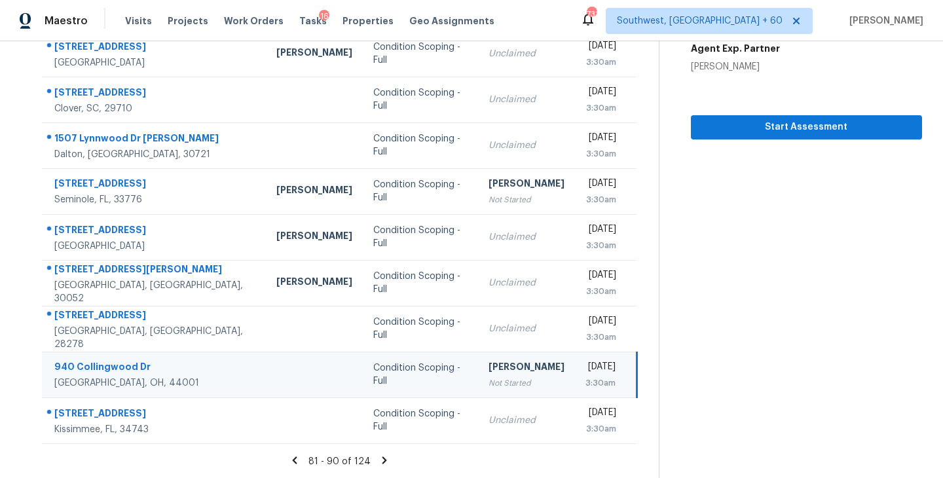
click at [382, 458] on icon at bounding box center [384, 459] width 5 height 7
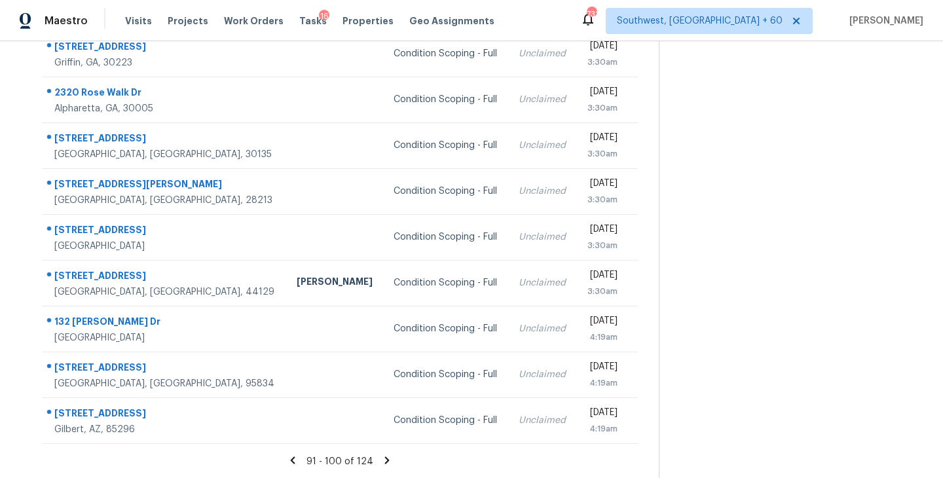
click at [385, 457] on icon at bounding box center [387, 460] width 12 height 12
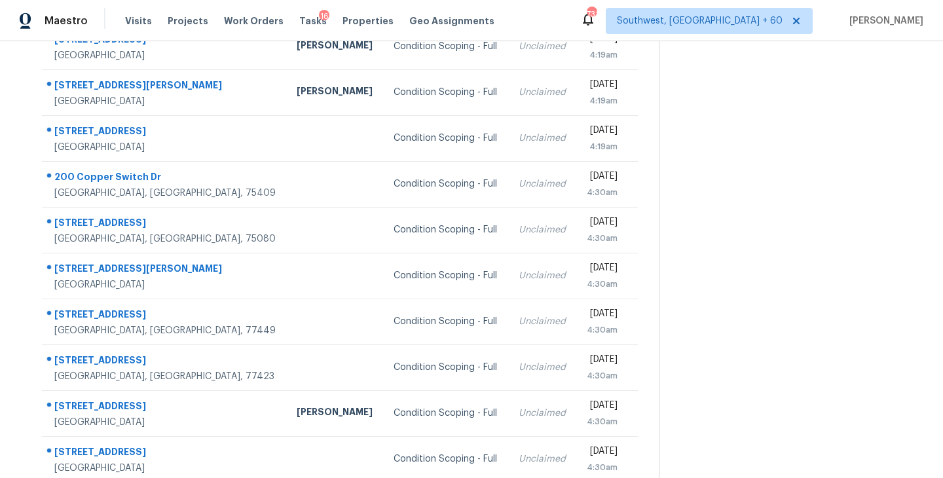
scroll to position [119, 0]
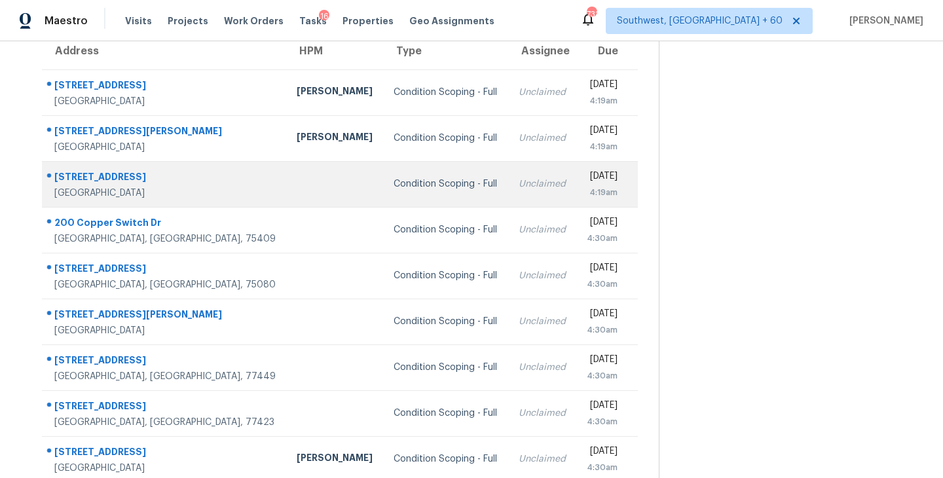
click at [383, 192] on td "Condition Scoping - Full" at bounding box center [445, 184] width 124 height 46
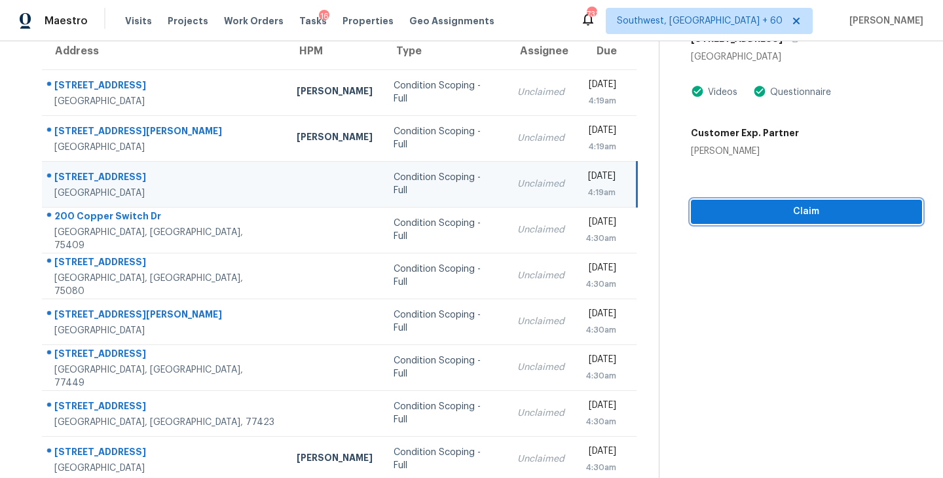
click at [796, 214] on span "Claim" at bounding box center [806, 212] width 210 height 16
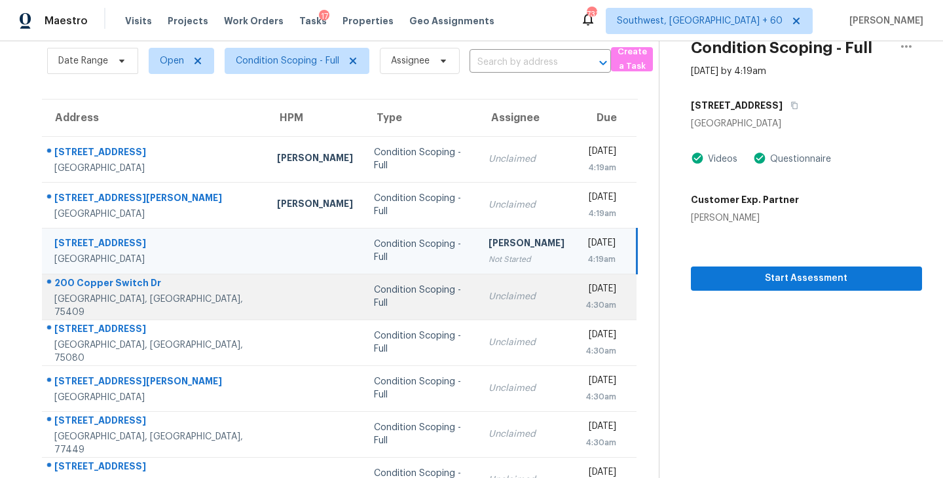
scroll to position [0, 0]
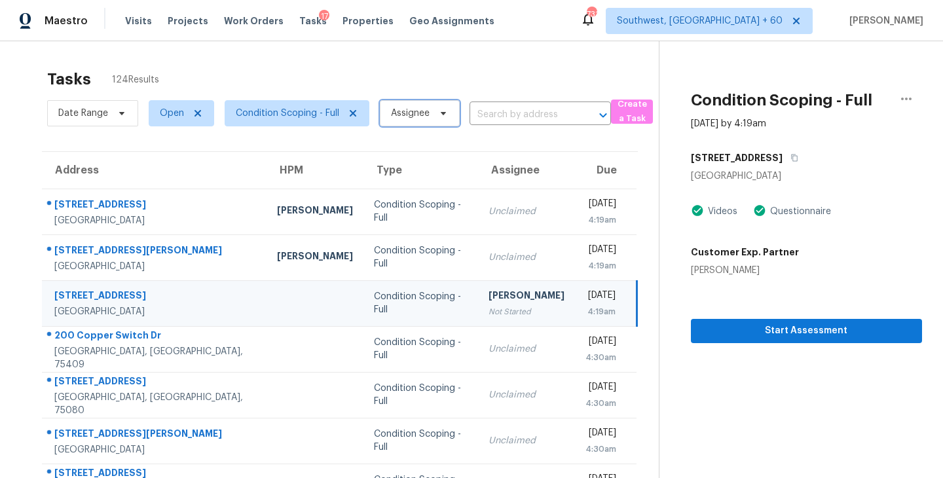
click at [393, 112] on span "Assignee" at bounding box center [410, 113] width 39 height 13
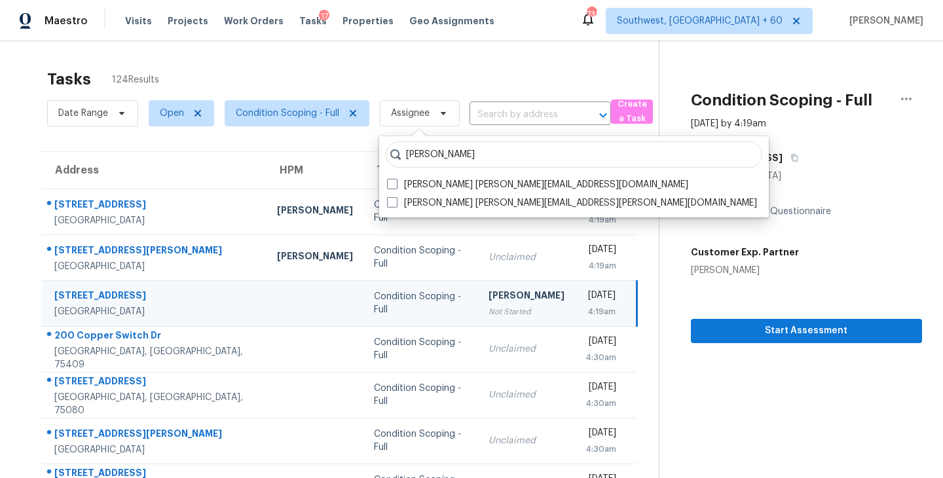
type input "sakthivel"
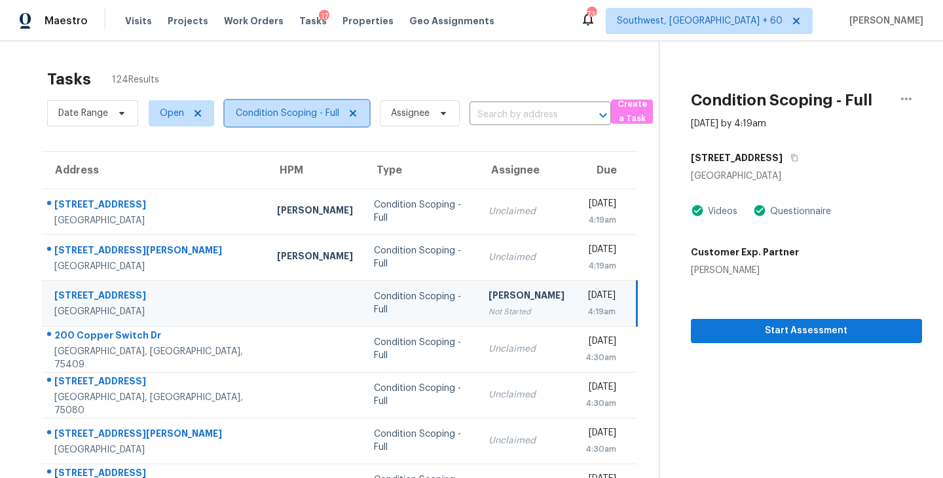
click at [325, 119] on span "Condition Scoping - Full" at bounding box center [287, 113] width 103 height 13
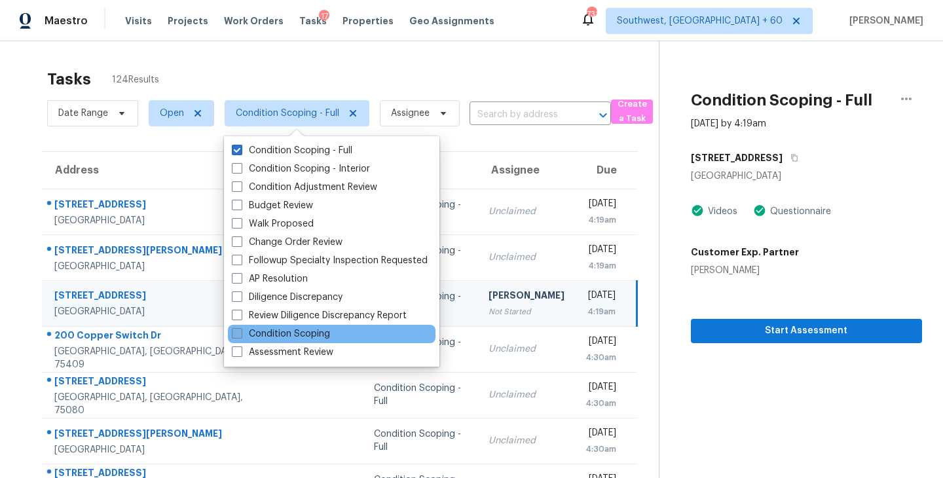
click at [294, 333] on label "Condition Scoping" at bounding box center [281, 333] width 98 height 13
click at [240, 333] on input "Condition Scoping" at bounding box center [236, 331] width 9 height 9
checkbox input "true"
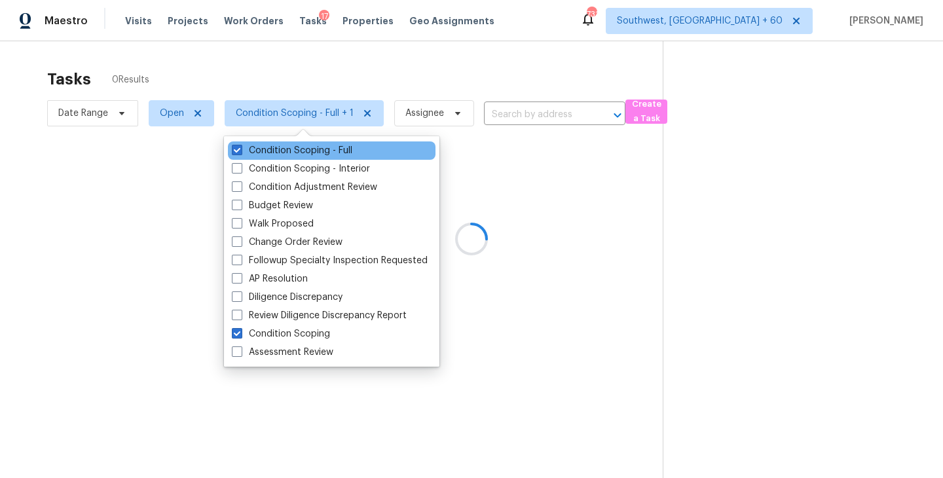
click at [354, 149] on div "Condition Scoping - Full" at bounding box center [332, 150] width 208 height 18
click at [347, 155] on label "Condition Scoping - Full" at bounding box center [292, 150] width 120 height 13
click at [240, 153] on input "Condition Scoping - Full" at bounding box center [236, 148] width 9 height 9
checkbox input "false"
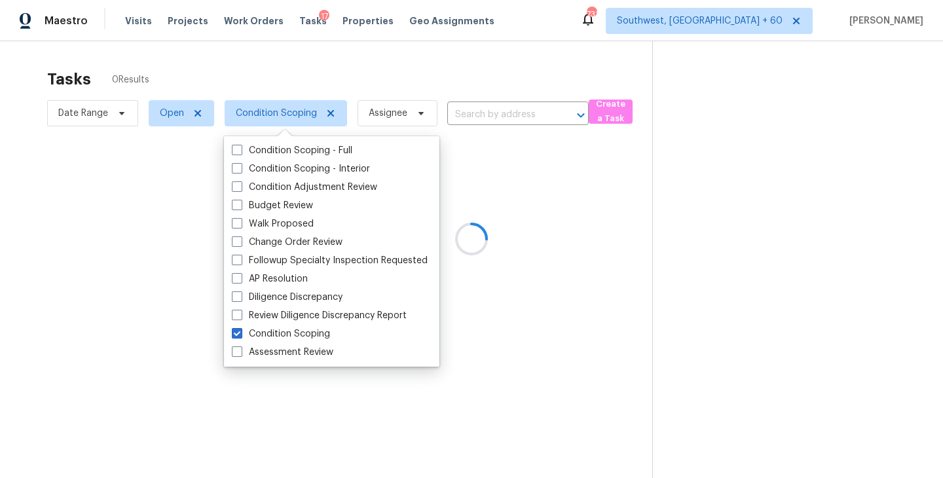
click at [467, 161] on div at bounding box center [471, 239] width 943 height 478
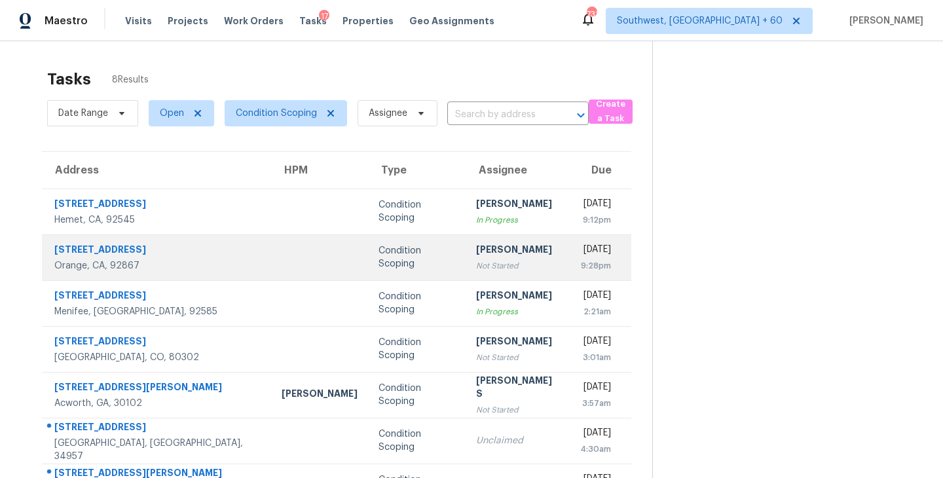
click at [466, 257] on td "Sakthivel Chandran Not Started" at bounding box center [518, 257] width 105 height 46
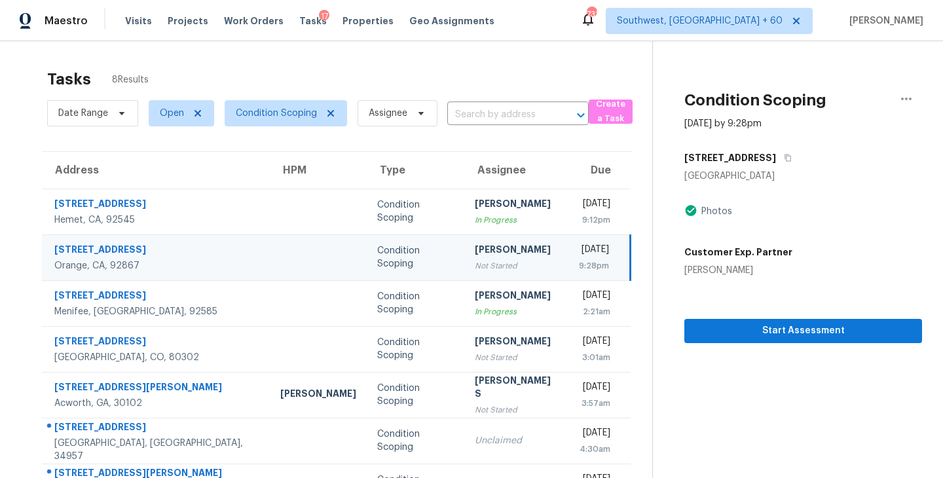
click at [475, 268] on div "Not Started" at bounding box center [516, 265] width 83 height 13
click at [481, 267] on div "Not Started" at bounding box center [516, 265] width 83 height 13
click at [475, 261] on div "Not Started" at bounding box center [516, 265] width 83 height 13
click at [476, 264] on div "Not Started" at bounding box center [516, 265] width 83 height 13
click at [481, 259] on div "Not Started" at bounding box center [516, 265] width 83 height 13
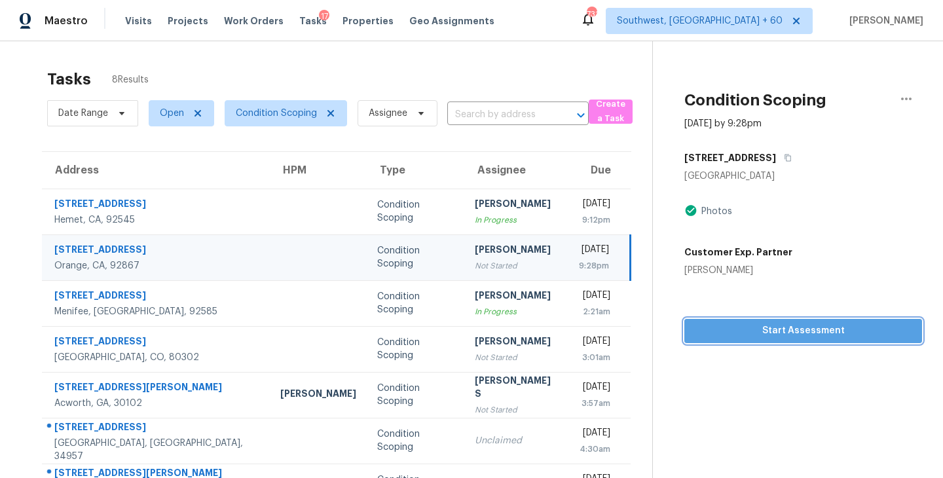
click at [710, 326] on span "Start Assessment" at bounding box center [803, 331] width 217 height 16
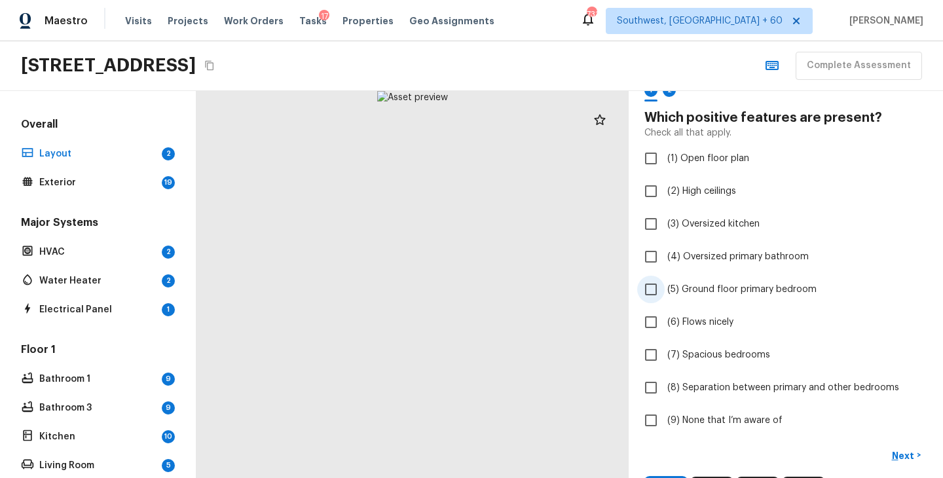
scroll to position [115, 0]
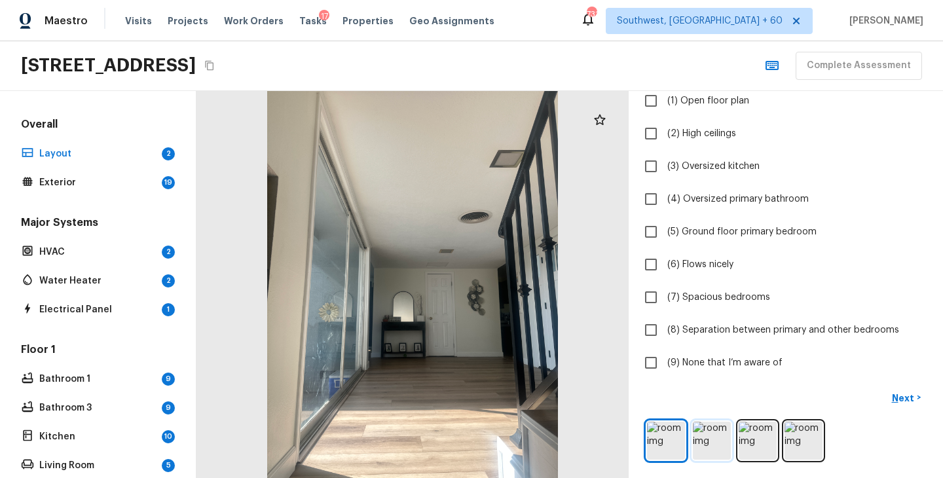
click at [709, 432] on img at bounding box center [712, 441] width 38 height 38
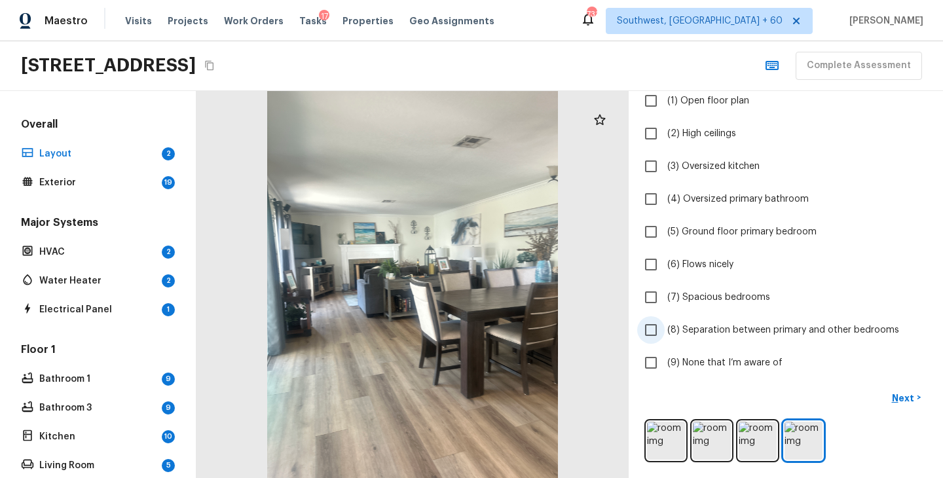
scroll to position [11, 0]
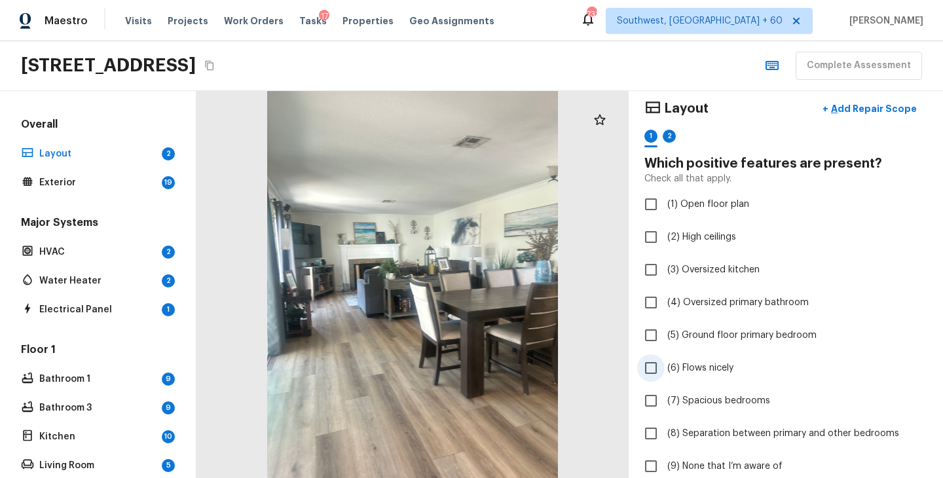
click at [714, 364] on span "(6) Flows nicely" at bounding box center [700, 367] width 66 height 13
click at [665, 364] on input "(6) Flows nicely" at bounding box center [651, 368] width 28 height 28
checkbox input "true"
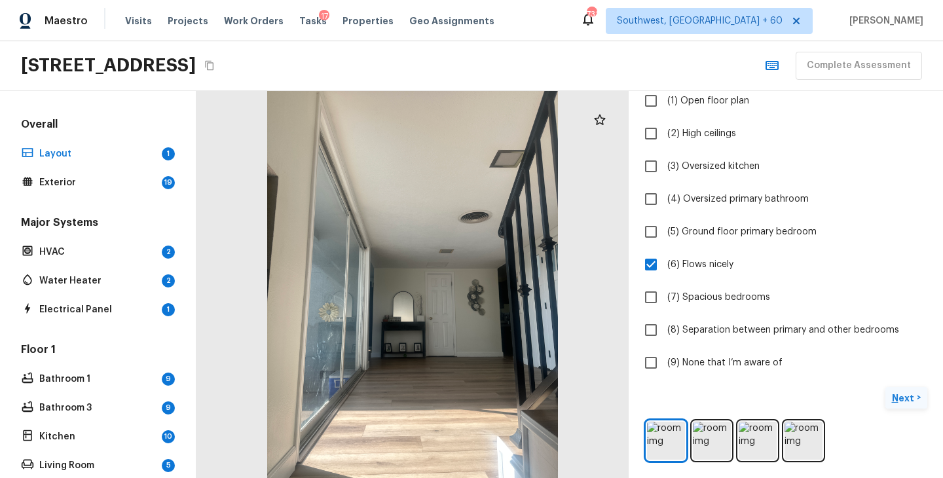
click at [907, 395] on p "Next" at bounding box center [904, 398] width 25 height 13
click at [686, 365] on span "(9) None that I’m aware of" at bounding box center [724, 362] width 115 height 13
click at [665, 365] on input "(9) None that I’m aware of" at bounding box center [651, 363] width 28 height 28
checkbox input "true"
click at [865, 394] on p "Next ( Exterior )" at bounding box center [885, 398] width 64 height 14
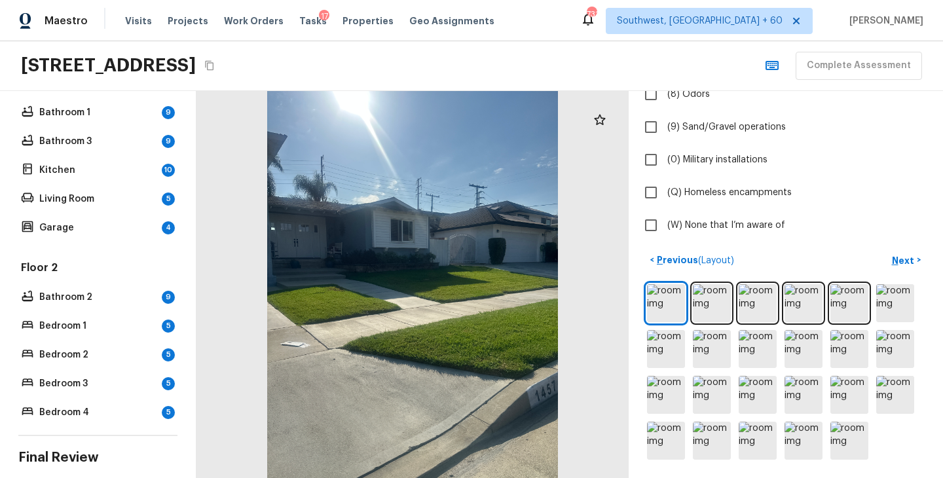
scroll to position [184, 0]
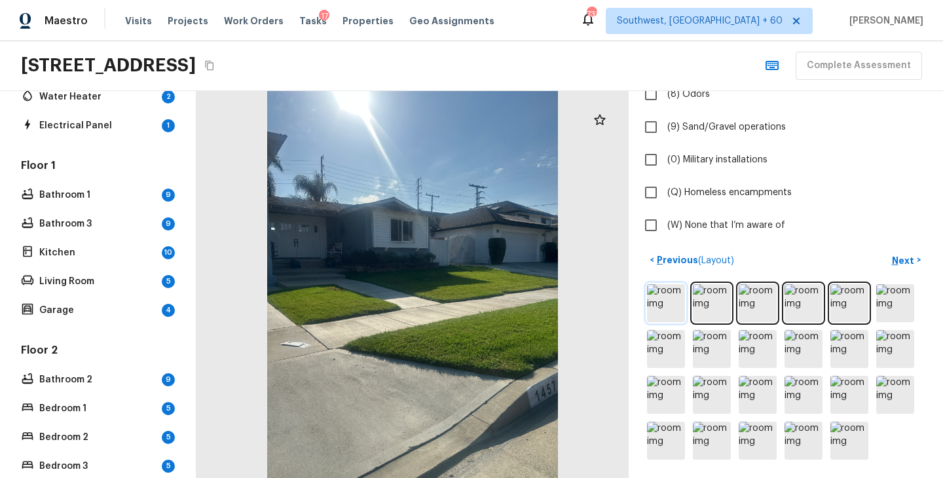
click at [673, 310] on img at bounding box center [666, 303] width 38 height 38
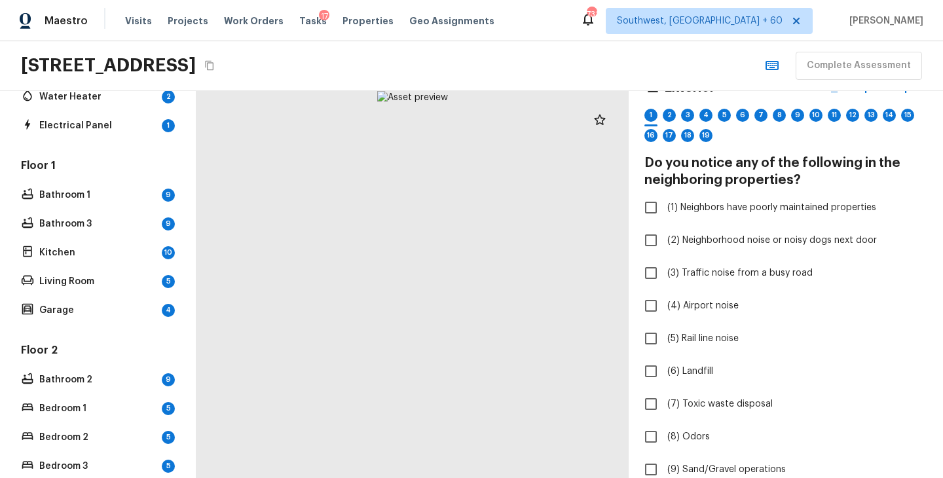
scroll to position [0, 0]
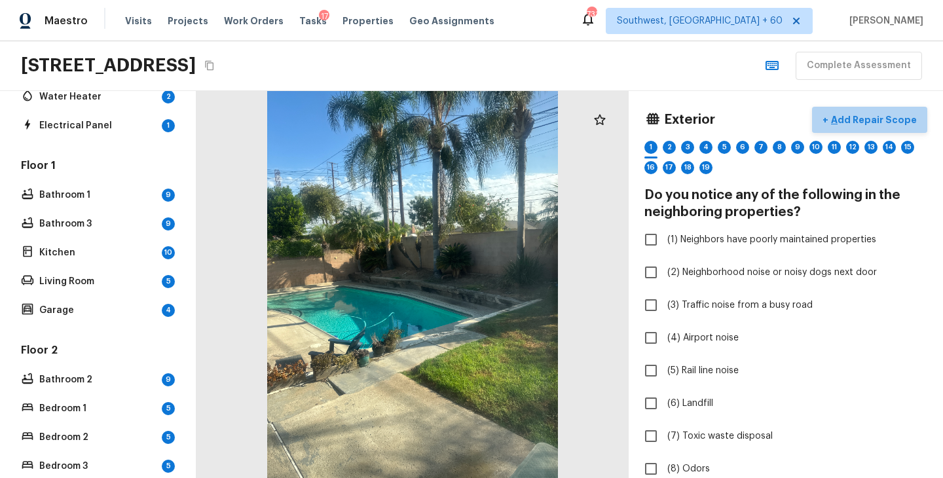
click at [884, 119] on p "Add Repair Scope" at bounding box center [872, 119] width 88 height 13
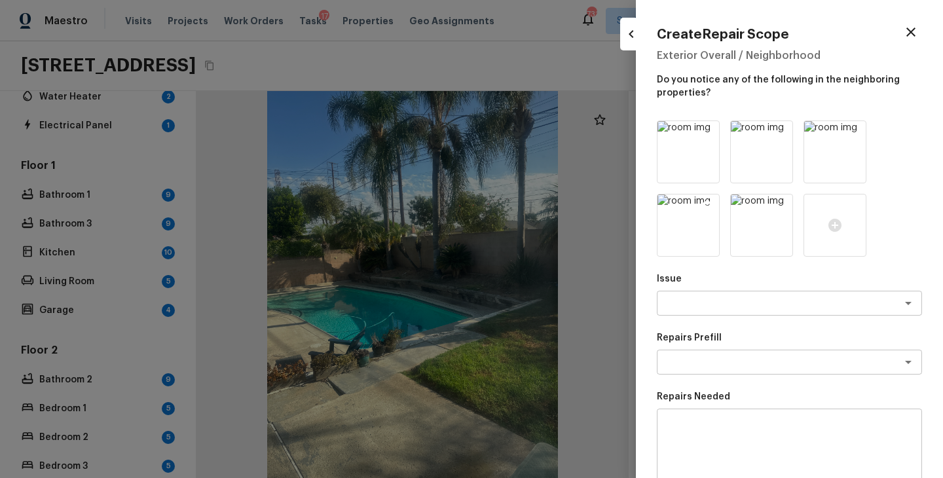
click at [705, 205] on icon at bounding box center [707, 206] width 11 height 11
click at [707, 133] on icon at bounding box center [707, 132] width 13 height 13
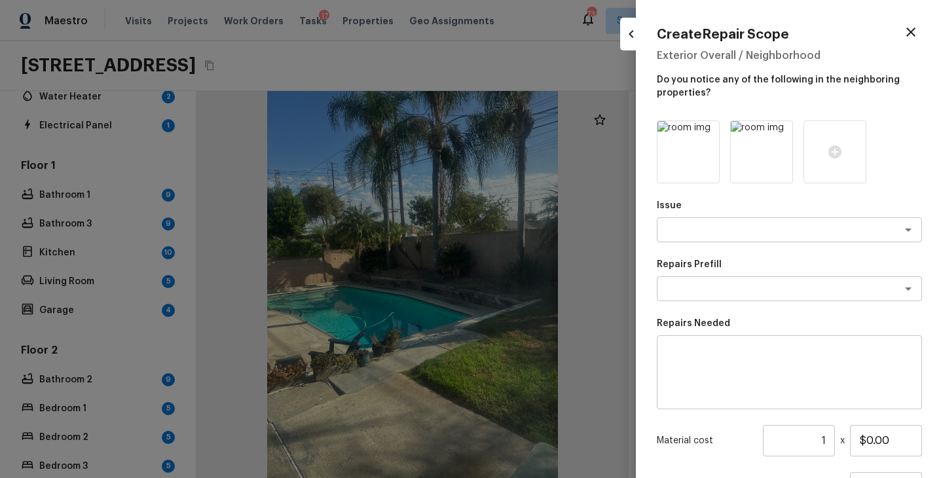
click at [707, 133] on icon at bounding box center [707, 132] width 13 height 13
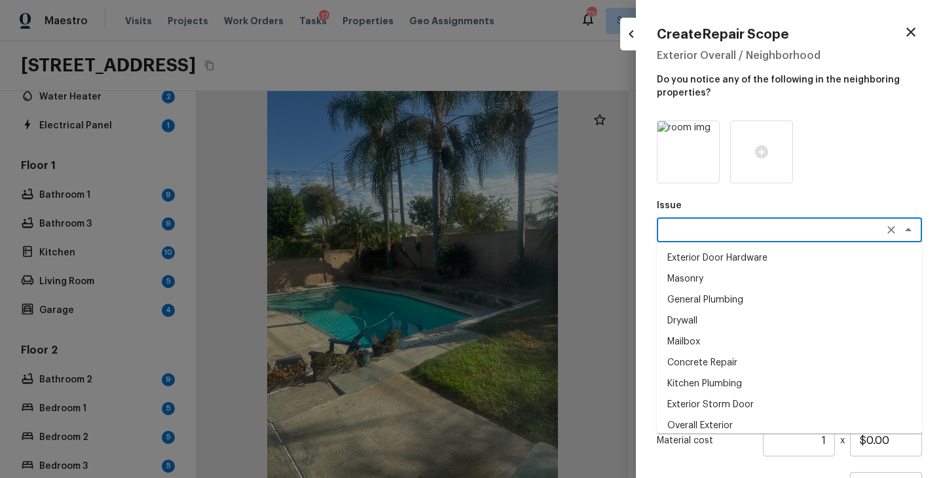
click at [701, 236] on textarea at bounding box center [771, 229] width 217 height 13
type textarea "e"
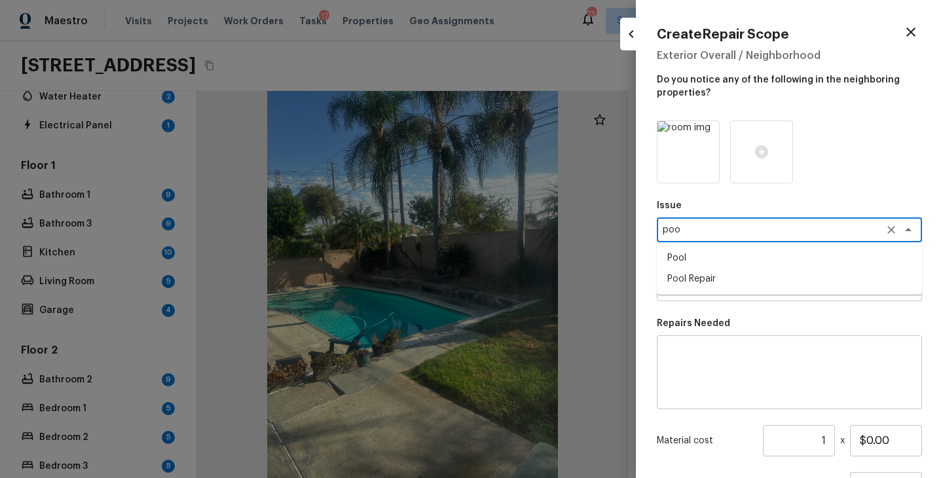
click at [702, 284] on li "Pool Repair" at bounding box center [789, 278] width 265 height 21
type textarea "Pool Repair"
click at [702, 290] on textarea at bounding box center [771, 288] width 217 height 13
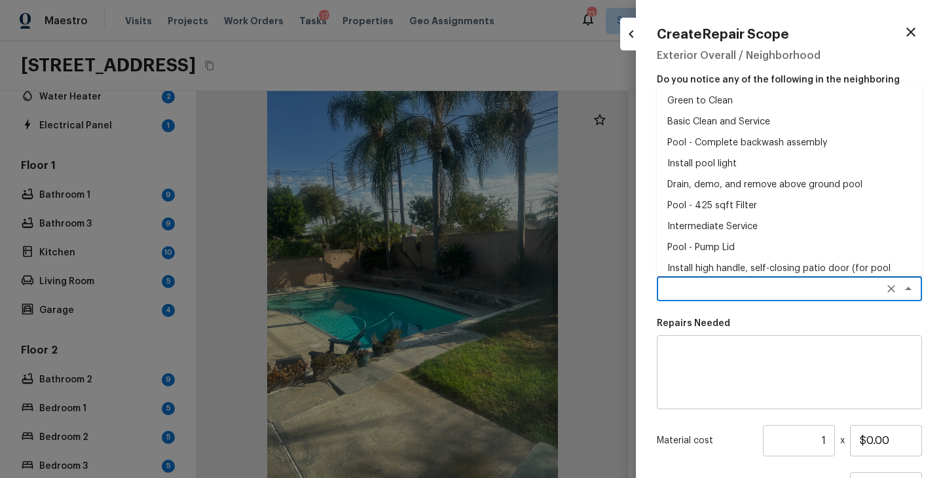
click at [711, 122] on li "Basic Clean and Service" at bounding box center [789, 121] width 265 height 21
type textarea "Basic Clean and Service"
type textarea "basic clean and service, balance chems, repair minor leaks at equipment, etc"
type input "$250.00"
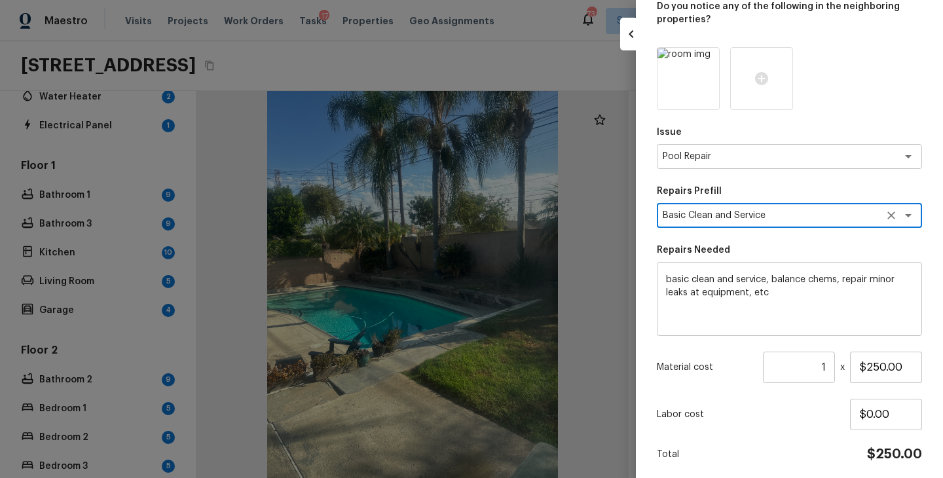
scroll to position [121, 0]
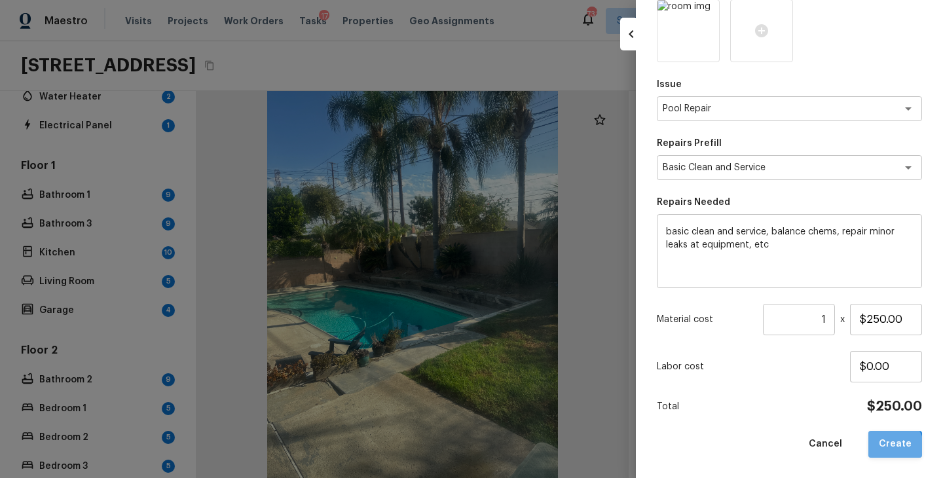
click at [880, 453] on button "Create" at bounding box center [895, 444] width 54 height 27
type input "$0.00"
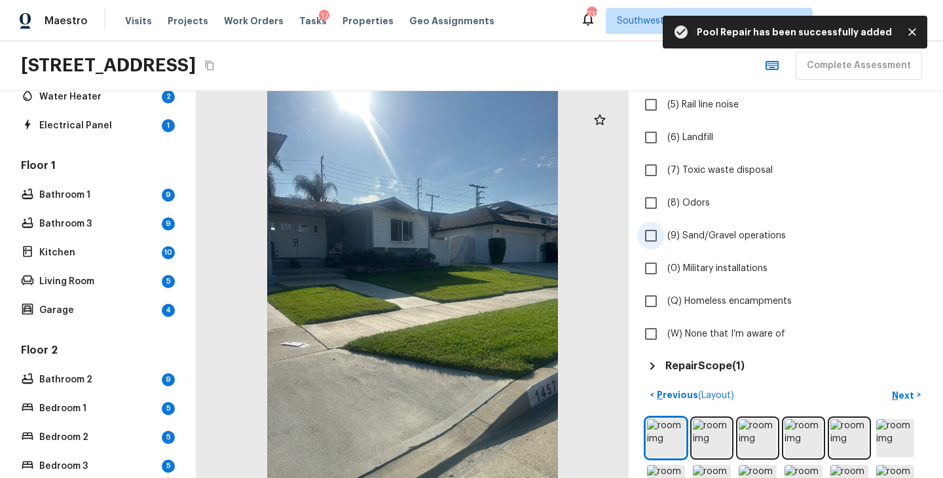
scroll to position [401, 0]
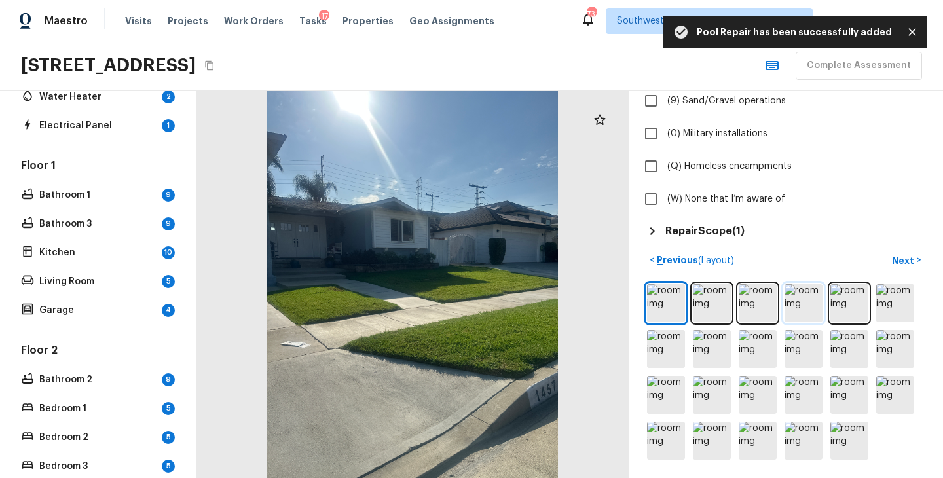
click at [802, 290] on img at bounding box center [804, 303] width 38 height 38
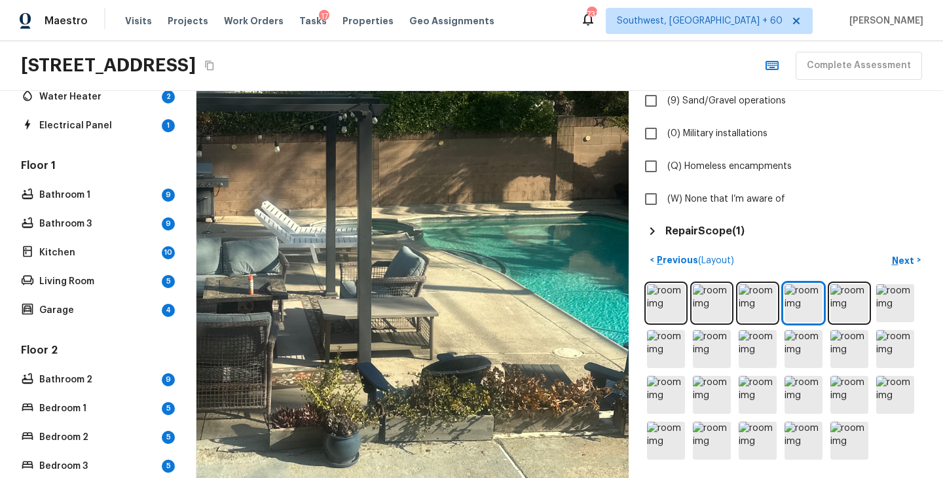
drag, startPoint x: 528, startPoint y: 299, endPoint x: 610, endPoint y: 258, distance: 91.7
click at [610, 258] on div at bounding box center [342, 211] width 1137 height 1018
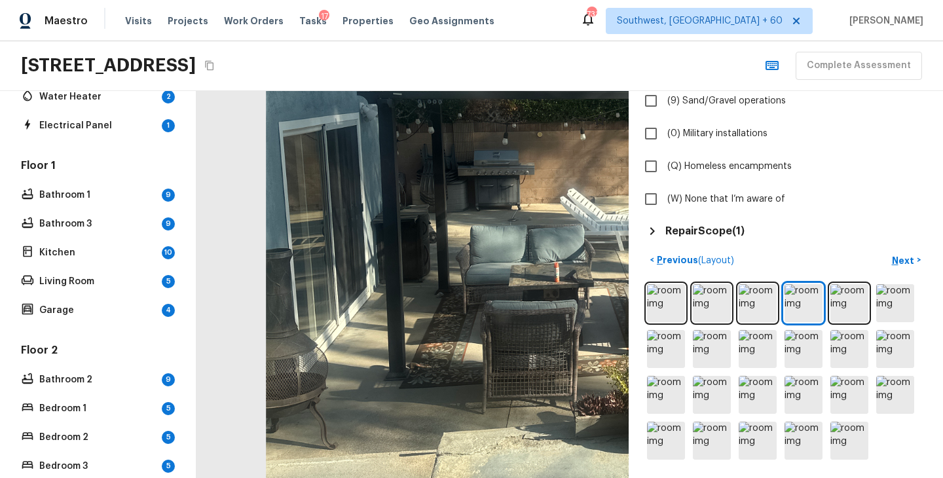
drag, startPoint x: 399, startPoint y: 274, endPoint x: 552, endPoint y: 297, distance: 154.8
click at [553, 297] on div at bounding box center [648, 199] width 1137 height 1018
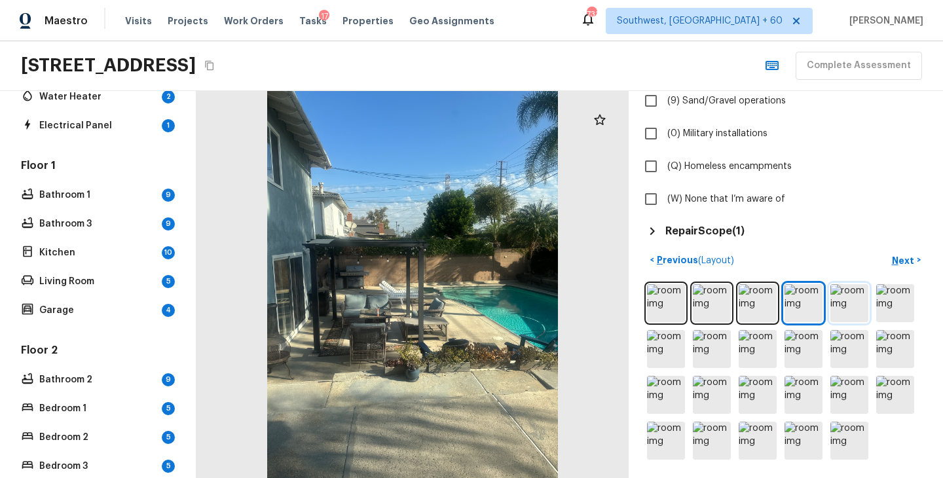
click at [854, 317] on img at bounding box center [849, 303] width 38 height 38
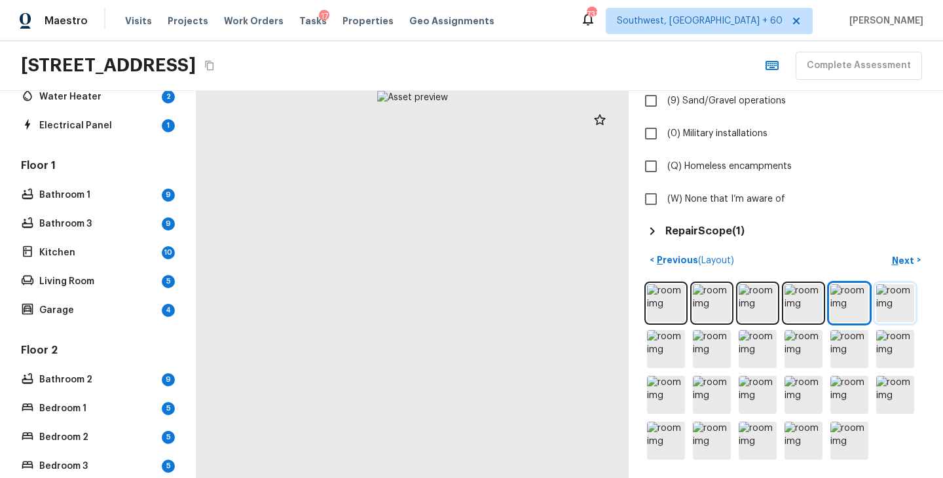
click at [885, 305] on img at bounding box center [895, 303] width 38 height 38
click at [659, 342] on img at bounding box center [666, 349] width 38 height 38
click at [713, 352] on img at bounding box center [712, 349] width 38 height 38
click at [667, 350] on img at bounding box center [666, 349] width 38 height 38
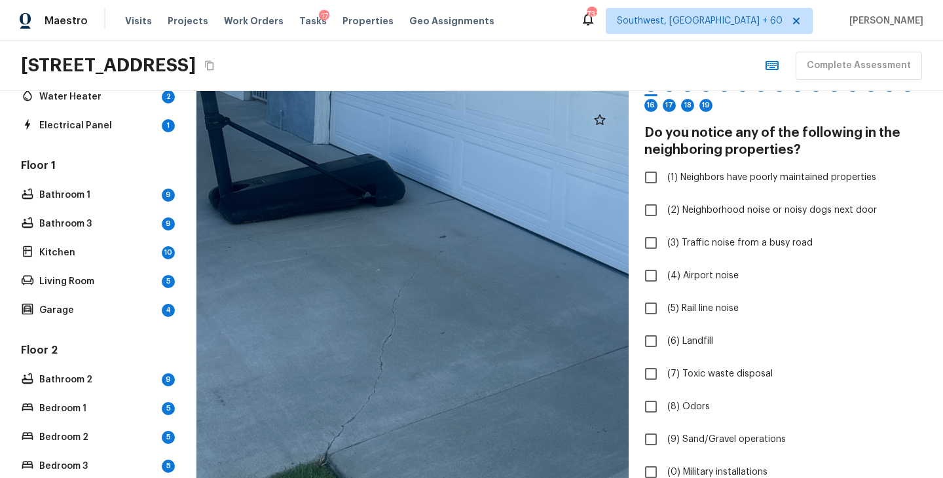
scroll to position [0, 0]
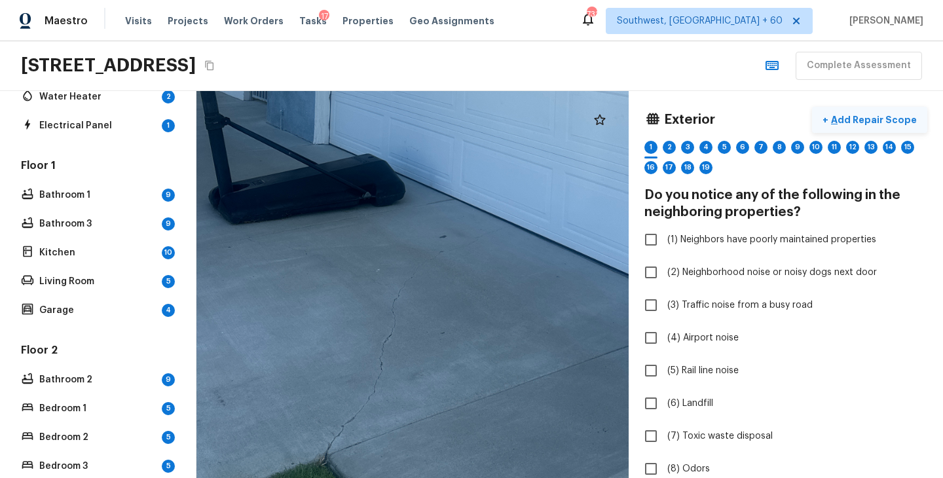
click at [876, 120] on p "Add Repair Scope" at bounding box center [872, 119] width 88 height 13
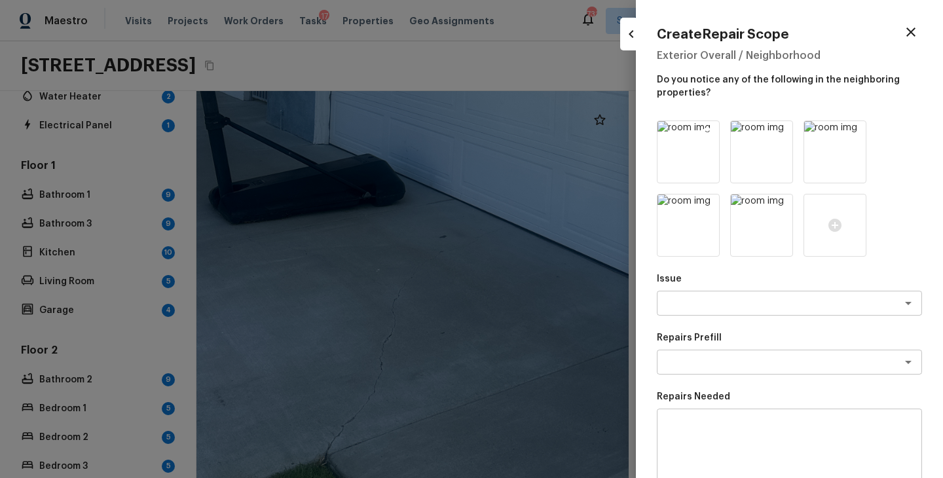
click at [706, 134] on icon at bounding box center [707, 132] width 13 height 13
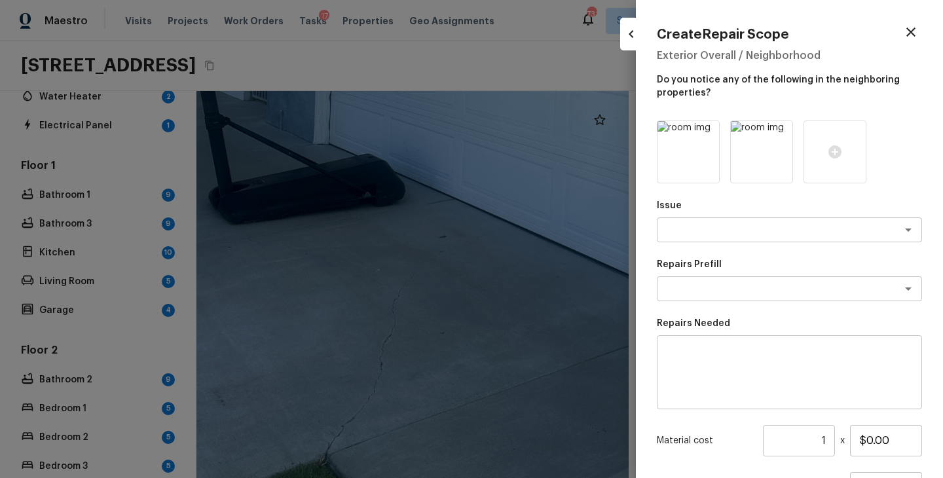
click at [706, 134] on icon at bounding box center [707, 132] width 13 height 13
click at [681, 158] on icon at bounding box center [688, 152] width 16 height 16
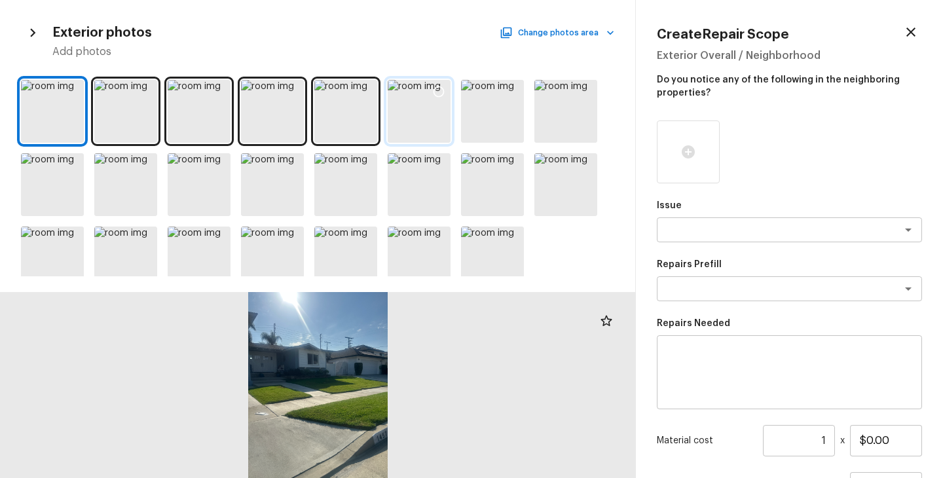
click at [417, 124] on div at bounding box center [419, 111] width 63 height 63
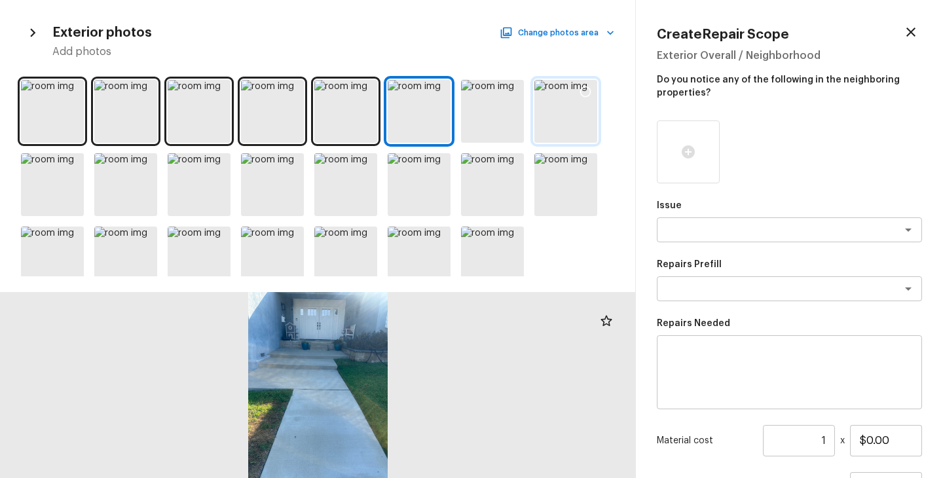
click at [542, 120] on div at bounding box center [565, 111] width 63 height 63
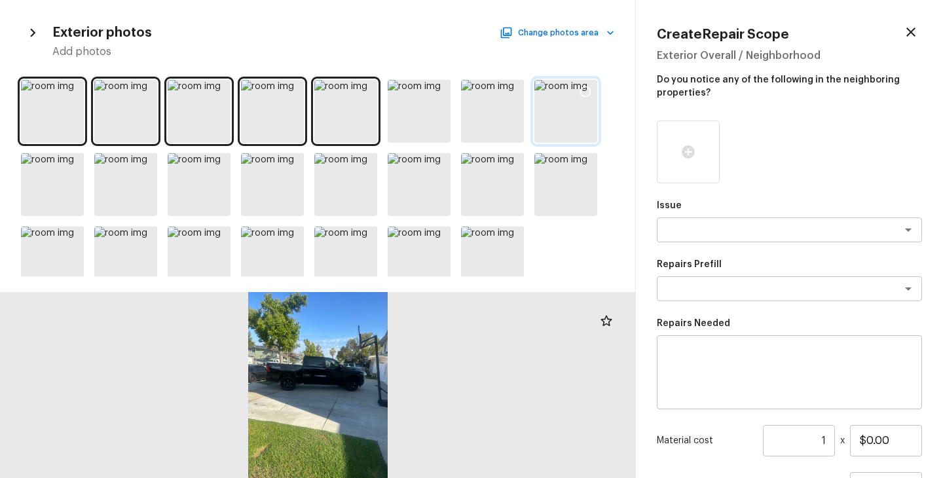
click at [564, 115] on div at bounding box center [565, 111] width 63 height 63
click at [497, 108] on div at bounding box center [492, 111] width 63 height 63
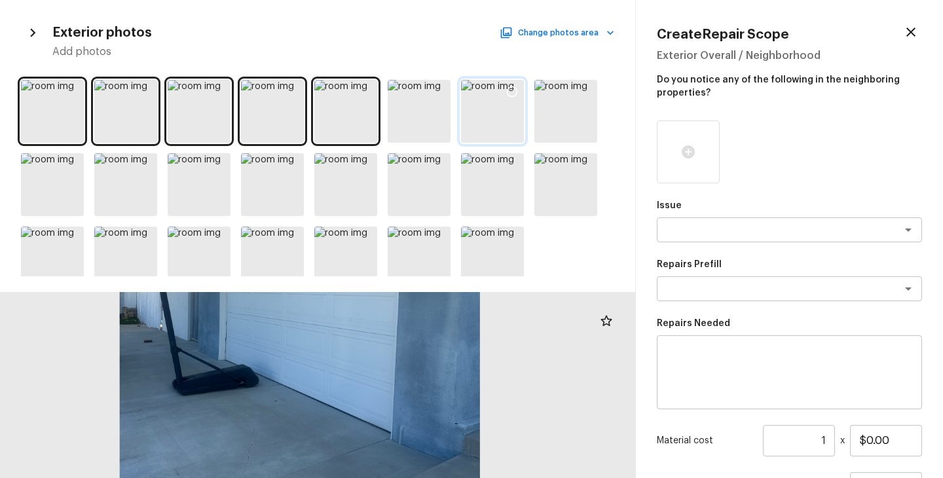
click at [512, 88] on icon at bounding box center [512, 91] width 13 height 13
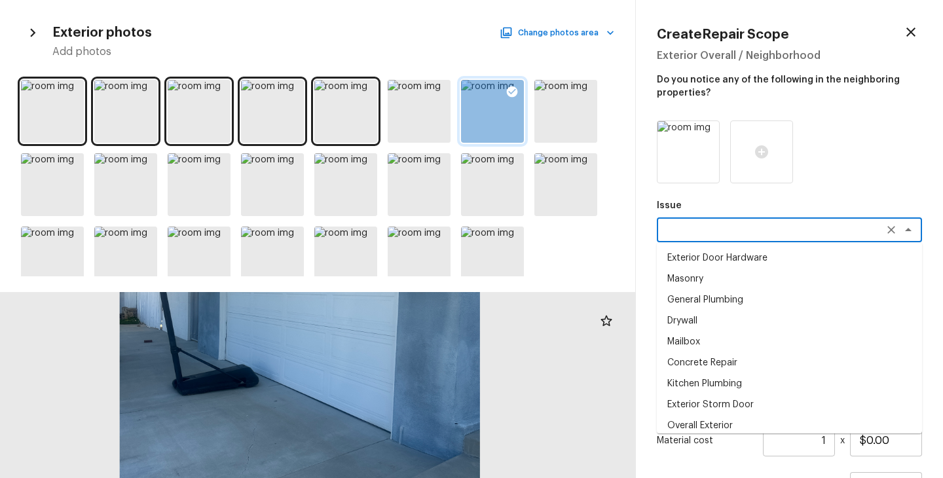
click at [729, 223] on textarea at bounding box center [771, 229] width 217 height 13
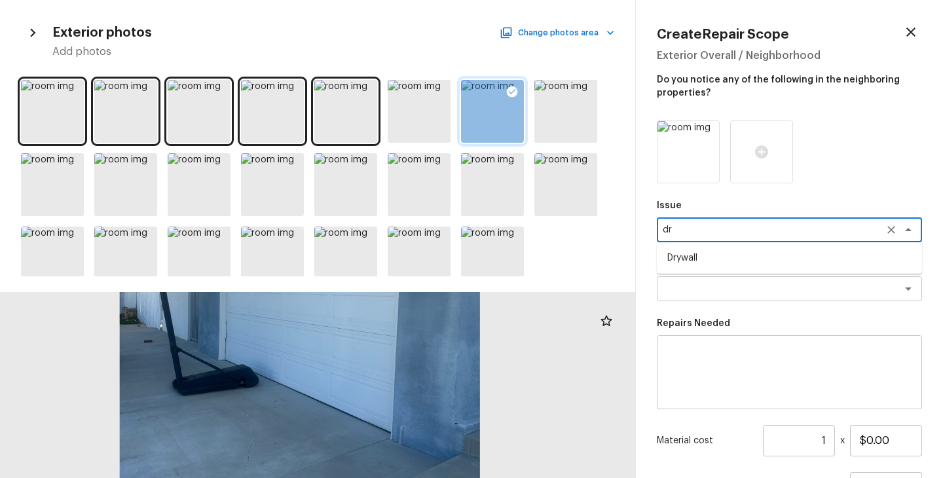
type textarea "d"
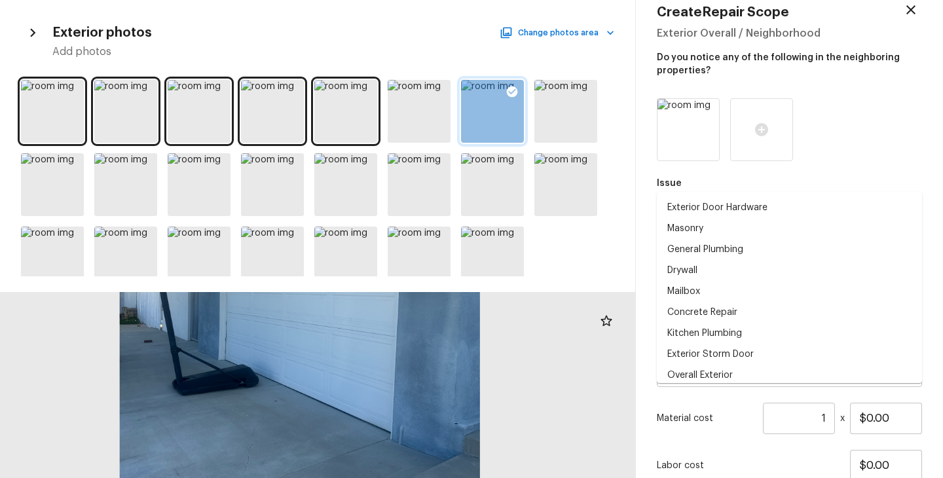
scroll to position [50, 0]
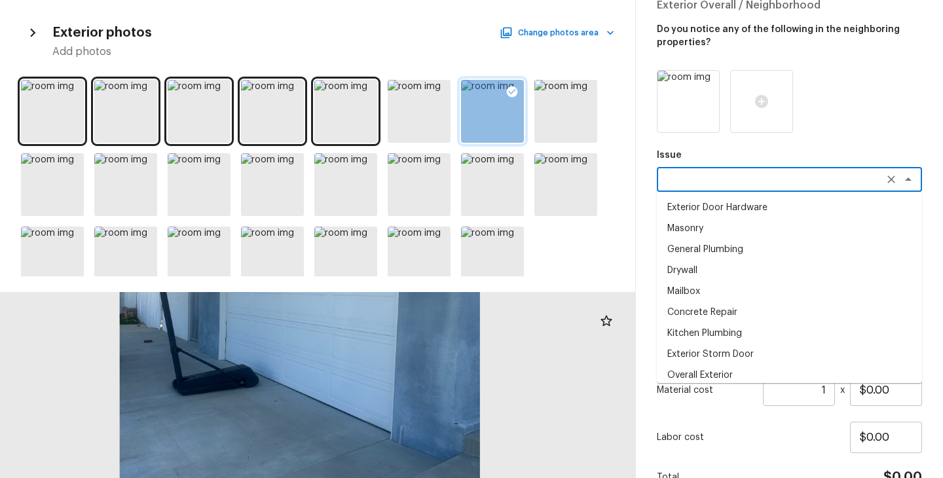
click at [874, 134] on div "Issue x ​ Exterior Door Hardware Masonry General Plumbing Drywall Mailbox Concr…" at bounding box center [789, 299] width 265 height 458
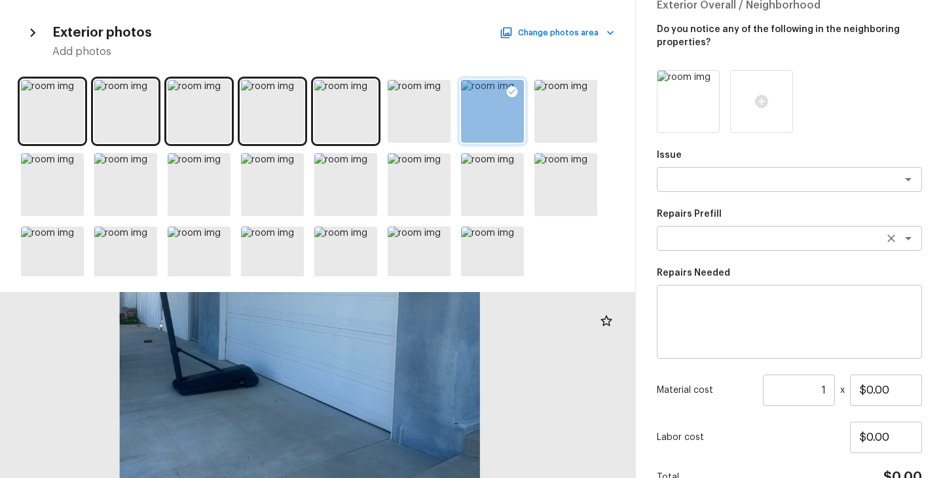
click at [716, 235] on textarea at bounding box center [771, 238] width 217 height 13
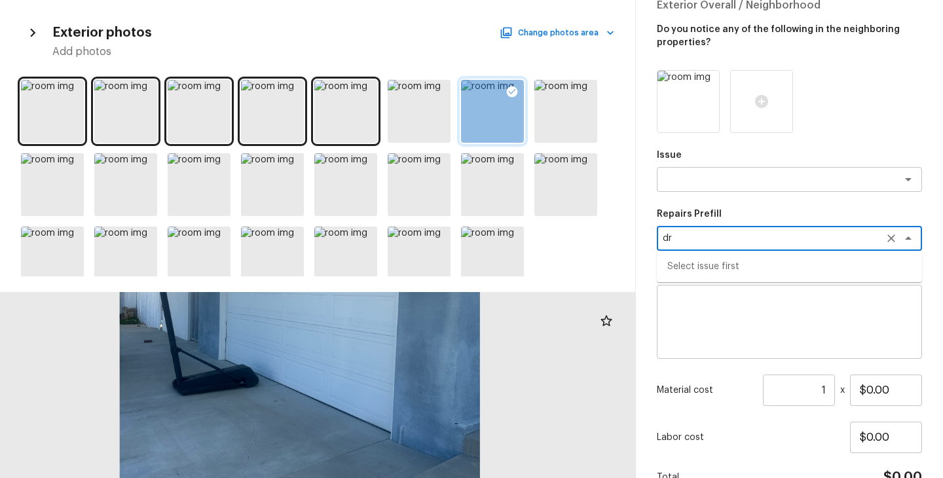
type textarea "d"
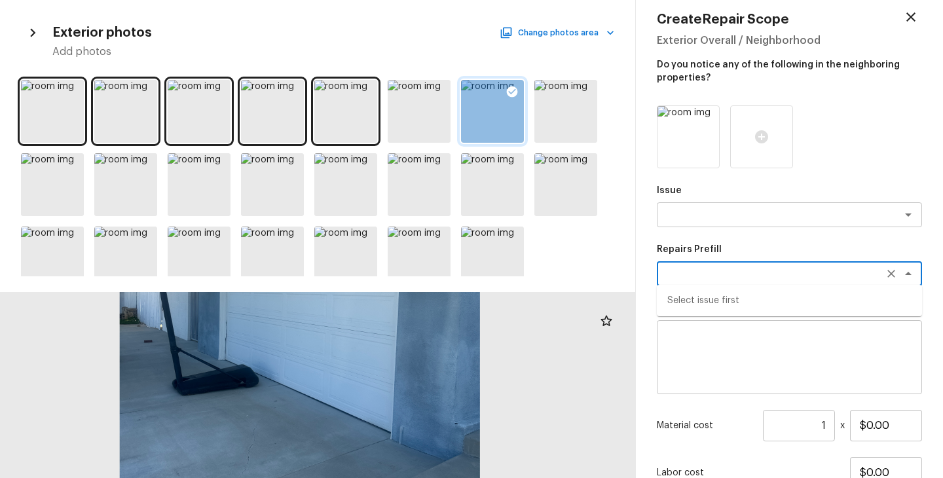
scroll to position [16, 0]
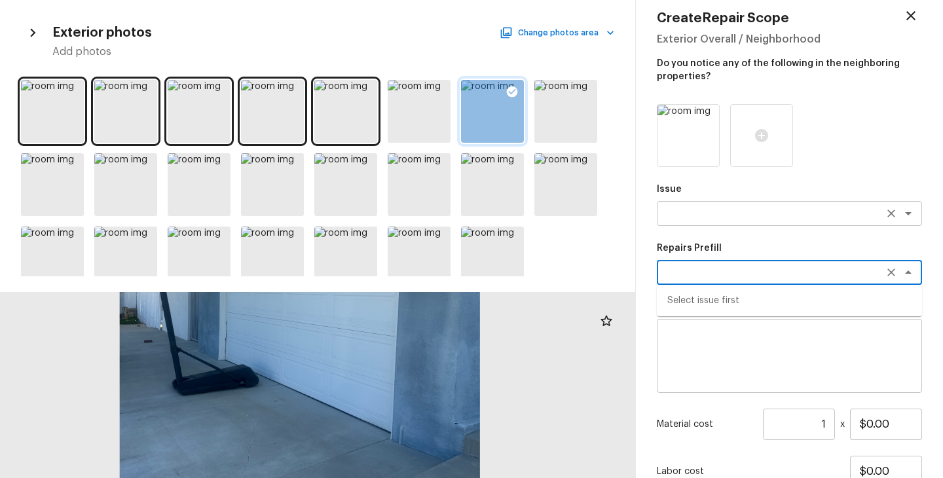
click at [716, 221] on div "x ​" at bounding box center [789, 213] width 265 height 25
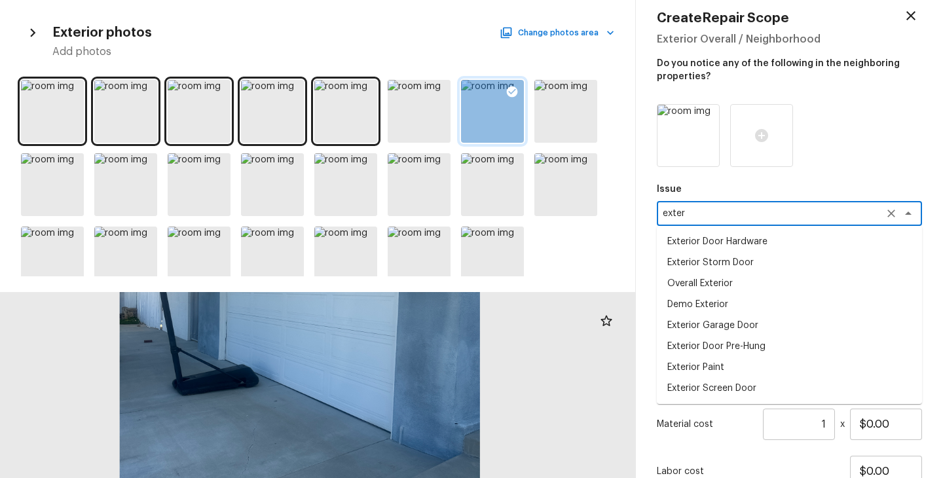
type textarea "exter"
click at [878, 145] on div at bounding box center [789, 135] width 265 height 63
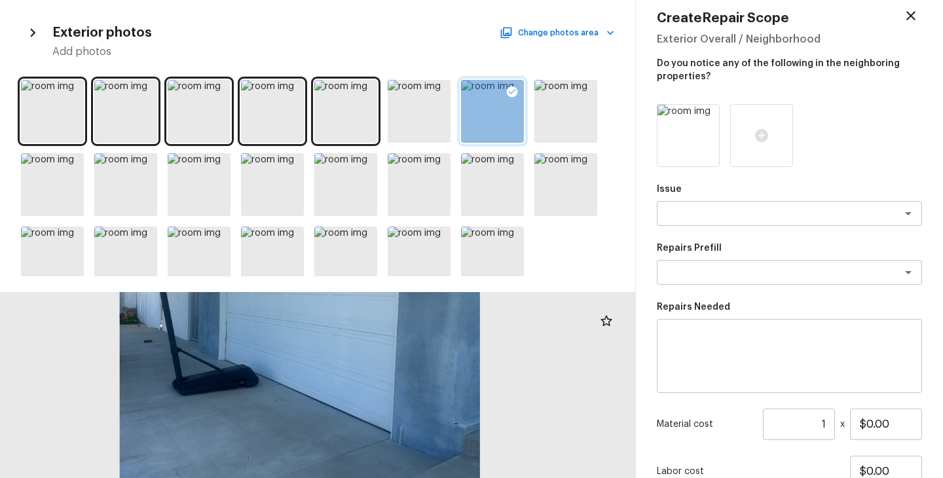
click at [695, 356] on textarea at bounding box center [789, 356] width 247 height 52
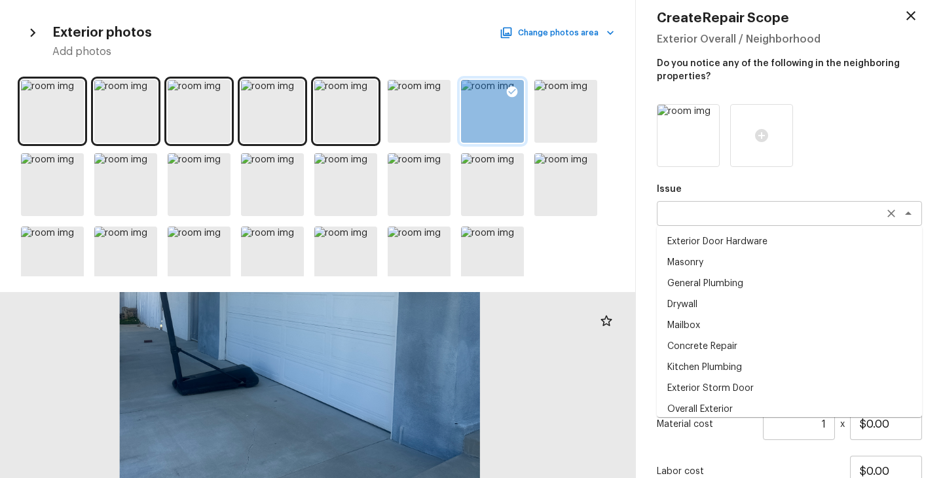
click at [711, 221] on div "x ​" at bounding box center [789, 213] width 265 height 25
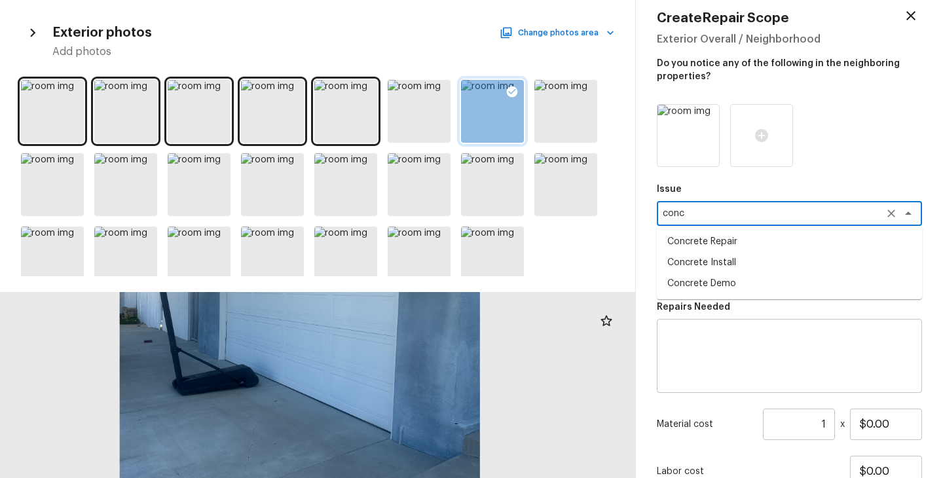
click at [728, 238] on li "Concrete Repair" at bounding box center [789, 241] width 265 height 21
click at [727, 261] on div "x ​" at bounding box center [789, 272] width 265 height 25
type textarea "Concrete Repair"
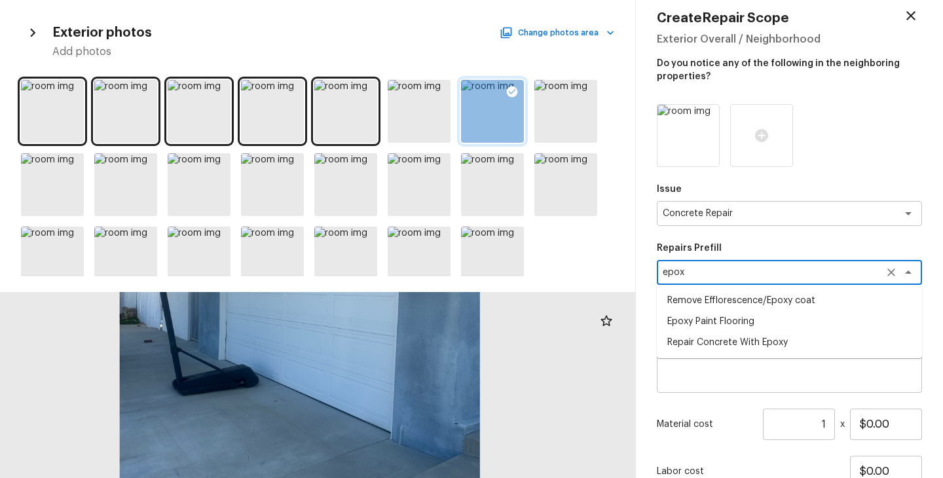
click at [753, 344] on li "Repair Concrete With Epoxy" at bounding box center [789, 342] width 265 height 21
type textarea "Repair Concrete With Epoxy"
type textarea "Prep and clean the crack in the concrete thoroughly. Apply/inject a concrete ad…"
type input "$8.59"
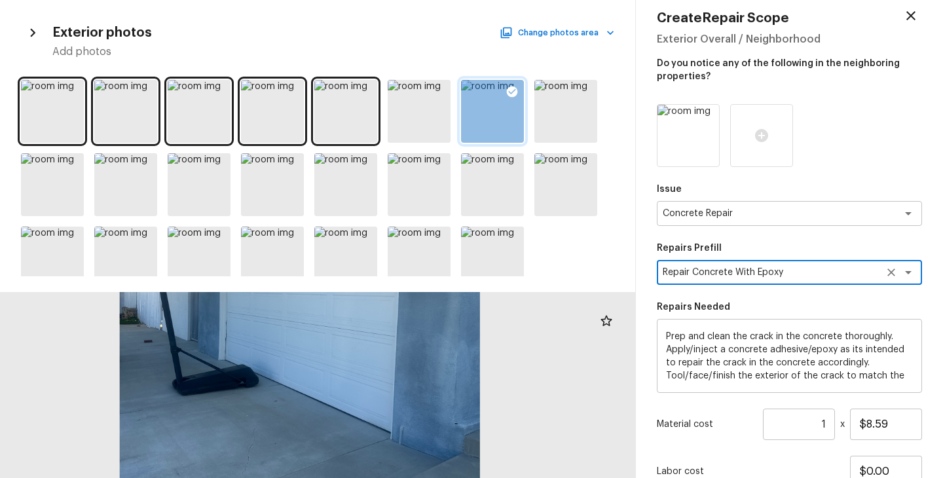
type textarea "Repair Concrete With Epoxy"
click at [827, 423] on input "1" at bounding box center [799, 424] width 72 height 31
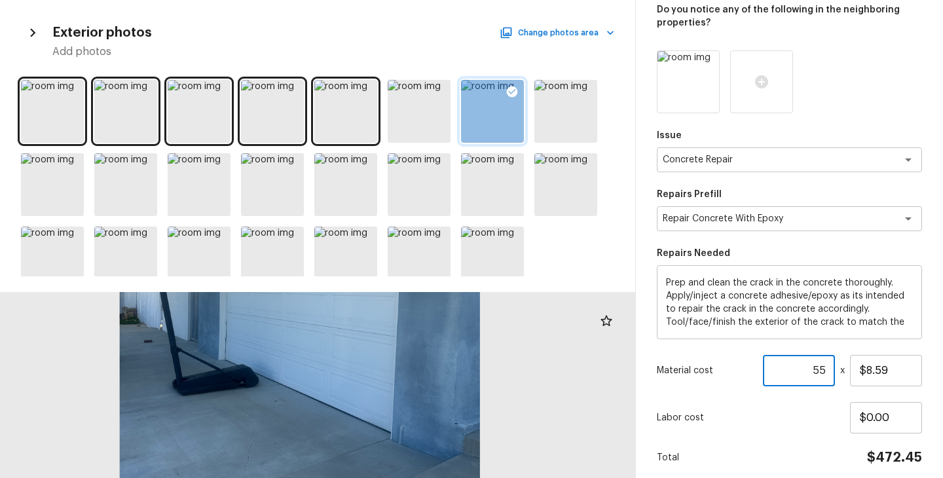
scroll to position [121, 0]
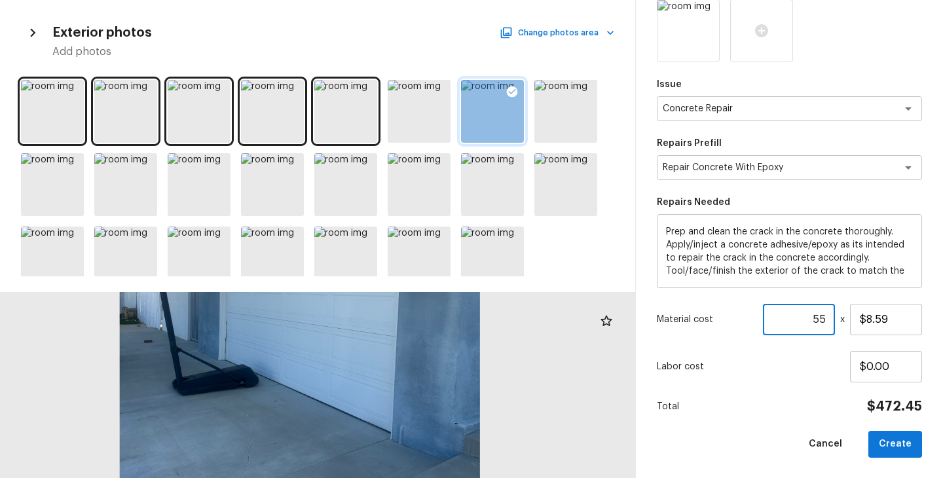
type input "55"
click at [818, 408] on div "Total $472.45" at bounding box center [789, 406] width 265 height 17
click at [897, 442] on button "Create" at bounding box center [895, 444] width 54 height 27
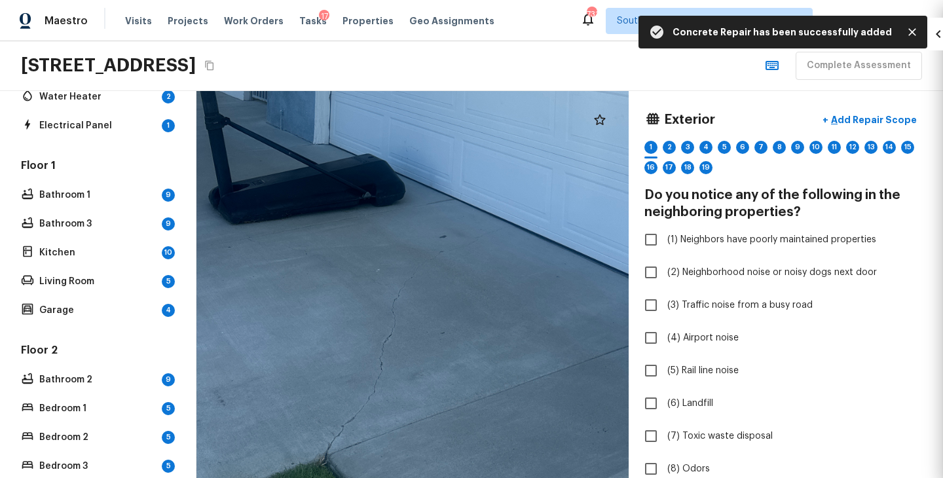
type input "1"
type input "$0.00"
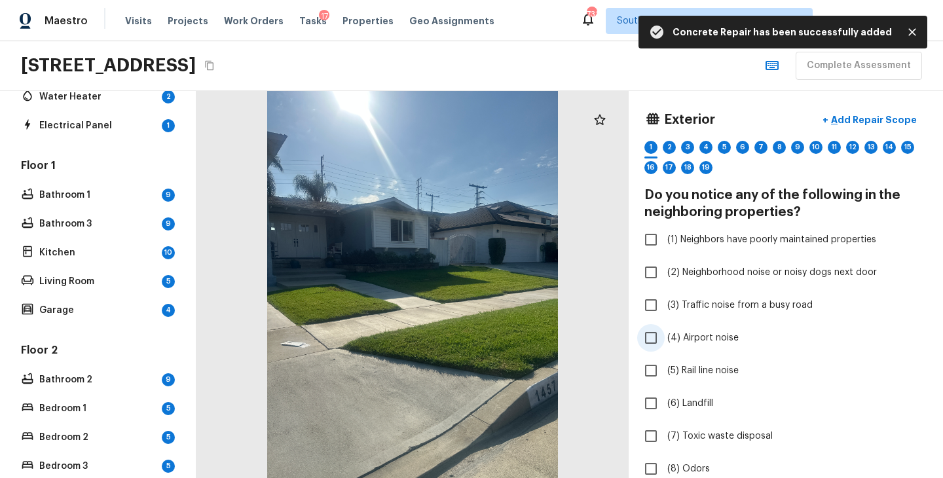
scroll to position [401, 0]
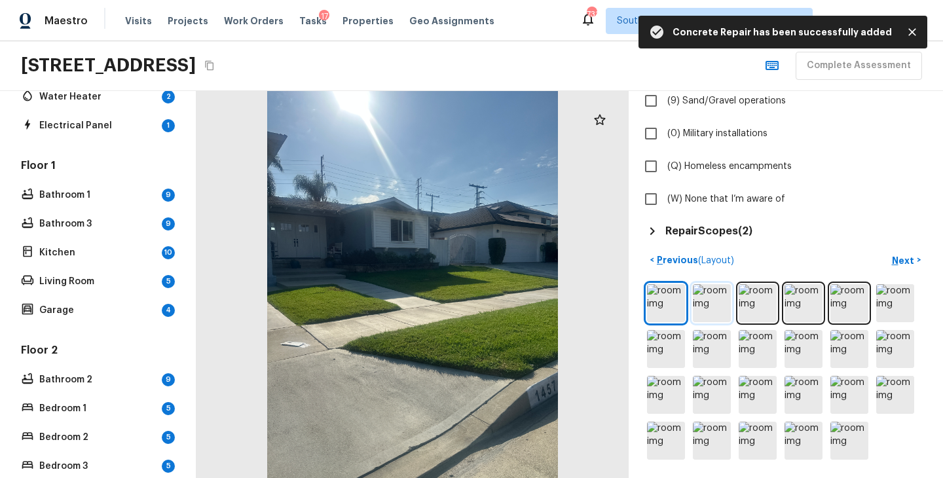
click at [707, 305] on img at bounding box center [712, 303] width 38 height 38
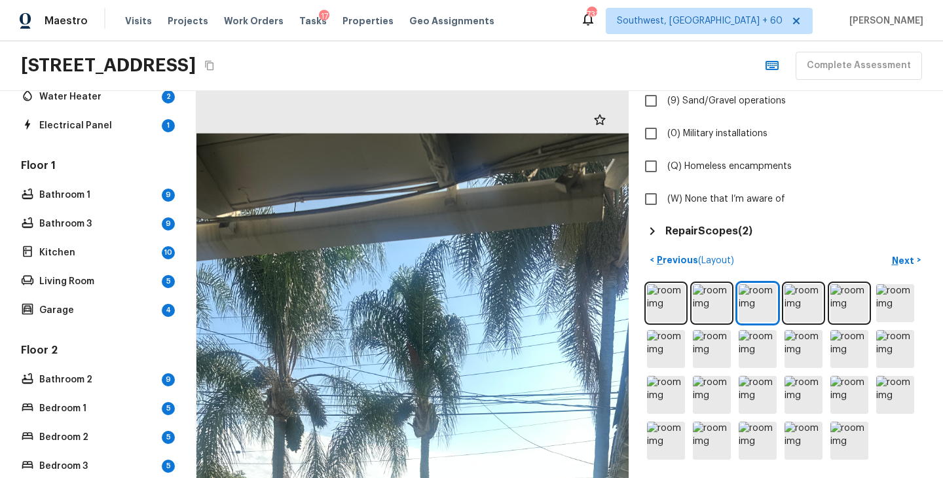
drag, startPoint x: 375, startPoint y: 113, endPoint x: 416, endPoint y: 247, distance: 140.0
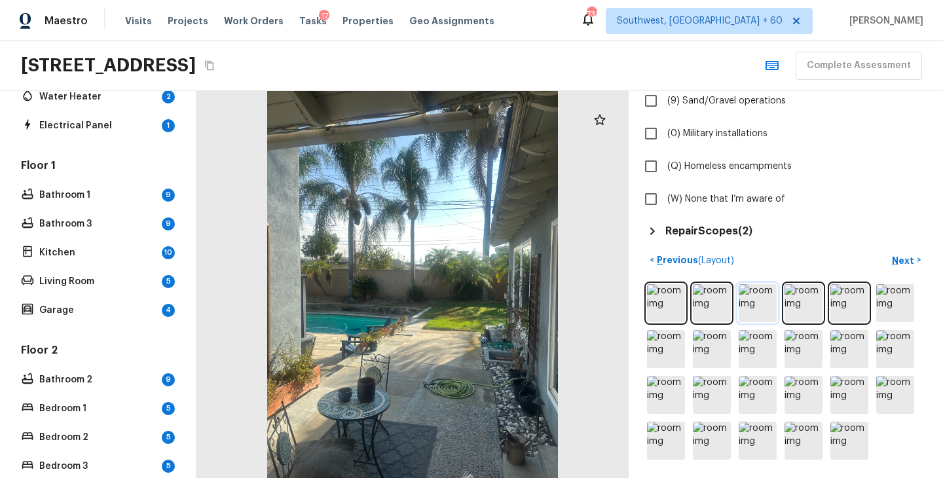
click at [756, 284] on img at bounding box center [758, 303] width 38 height 38
click at [792, 297] on img at bounding box center [804, 303] width 38 height 38
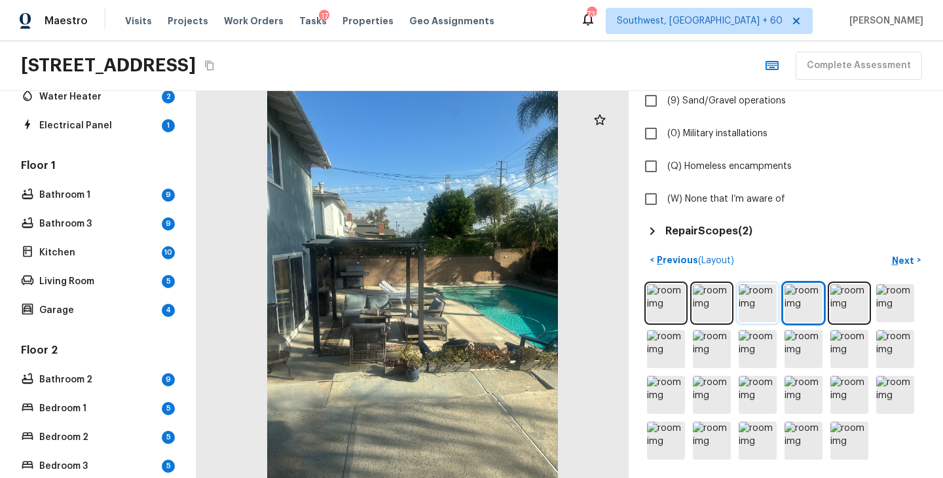
click at [762, 296] on img at bounding box center [758, 303] width 38 height 38
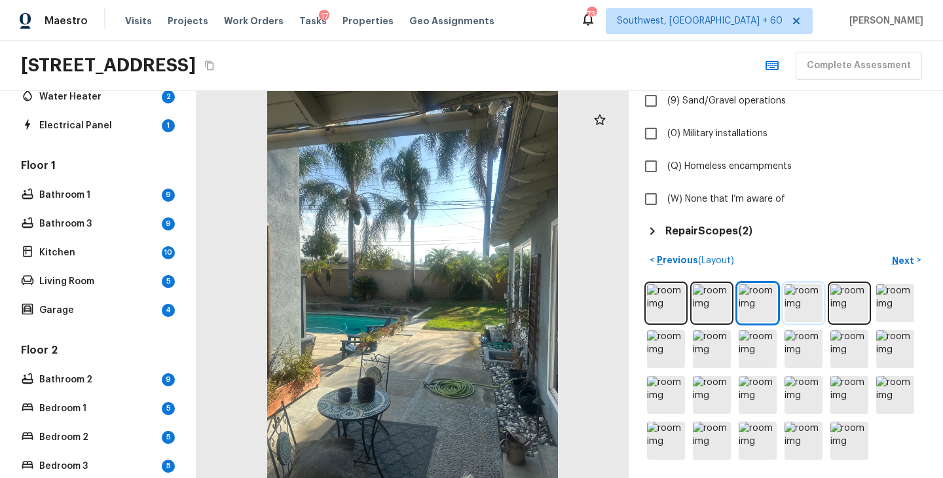
click at [802, 305] on img at bounding box center [804, 303] width 38 height 38
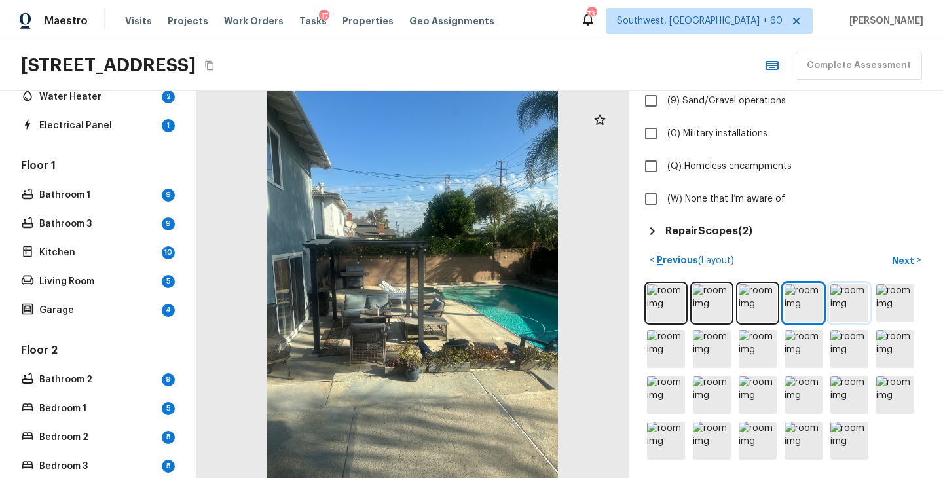
click at [860, 312] on img at bounding box center [849, 303] width 38 height 38
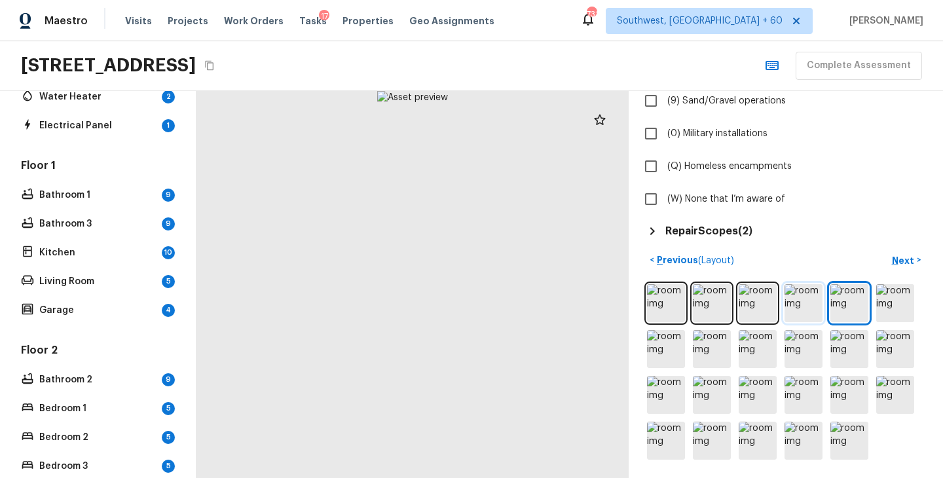
click at [813, 304] on img at bounding box center [804, 303] width 38 height 38
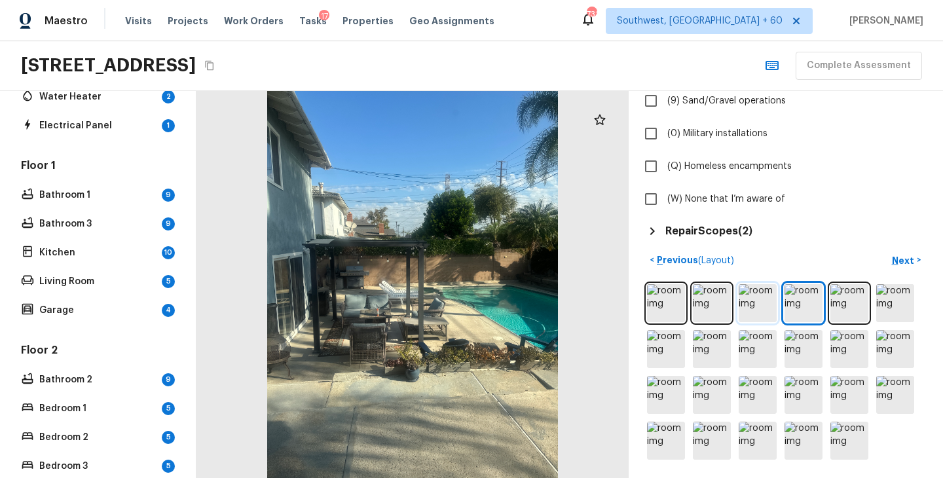
click at [751, 306] on img at bounding box center [758, 303] width 38 height 38
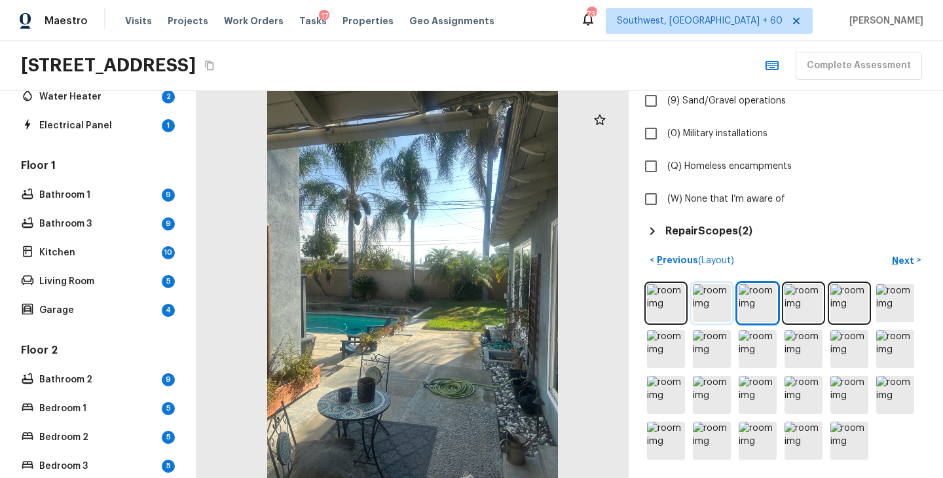
click at [709, 305] on img at bounding box center [712, 303] width 38 height 38
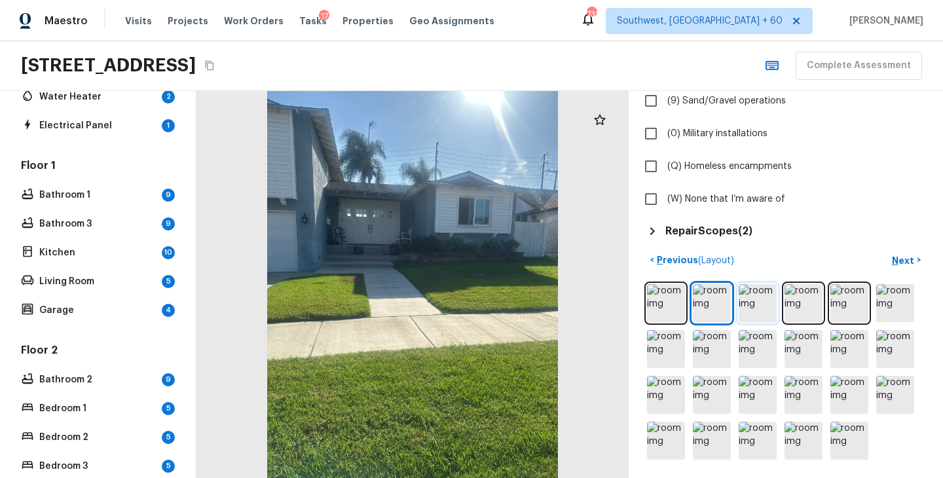
click at [752, 300] on img at bounding box center [758, 303] width 38 height 38
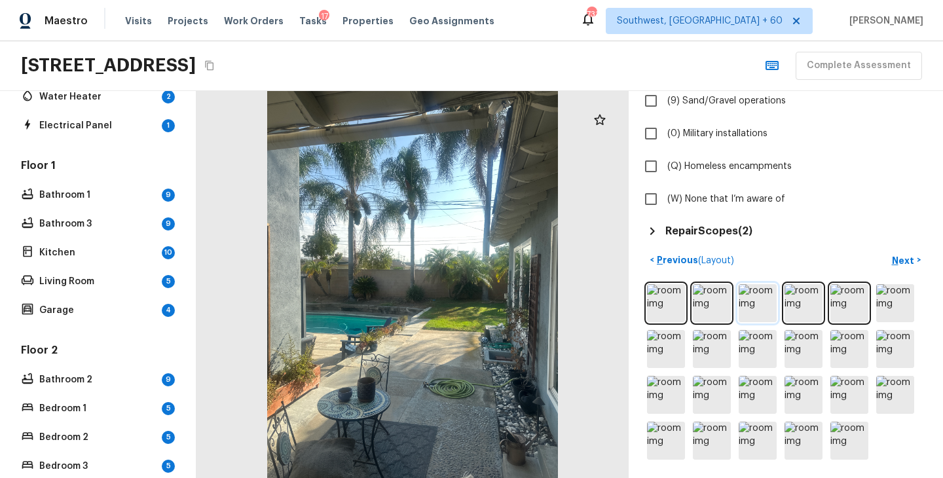
click at [756, 308] on img at bounding box center [758, 303] width 38 height 38
click at [807, 304] on img at bounding box center [804, 303] width 38 height 38
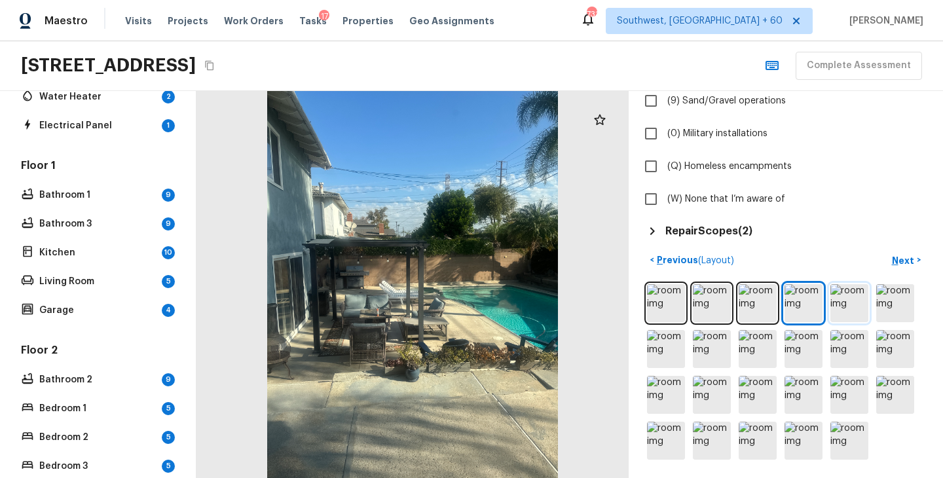
click at [845, 308] on img at bounding box center [849, 303] width 38 height 38
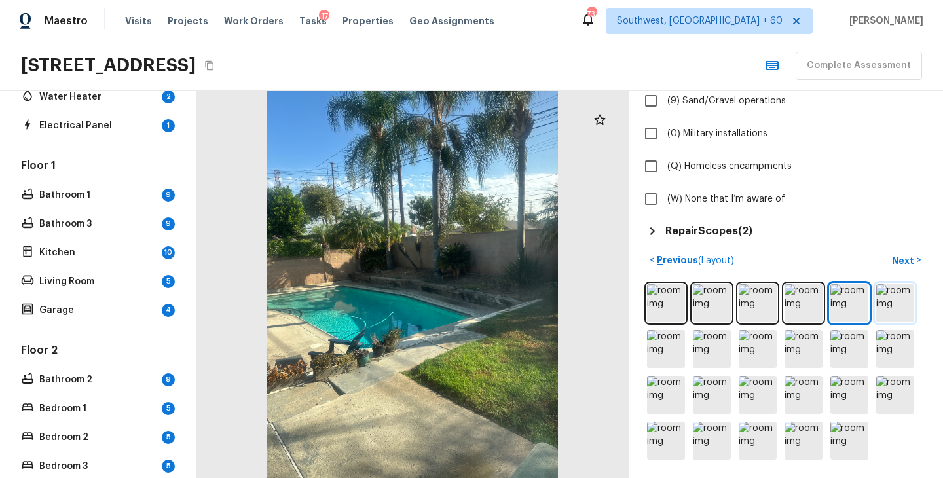
click at [894, 305] on img at bounding box center [895, 303] width 38 height 38
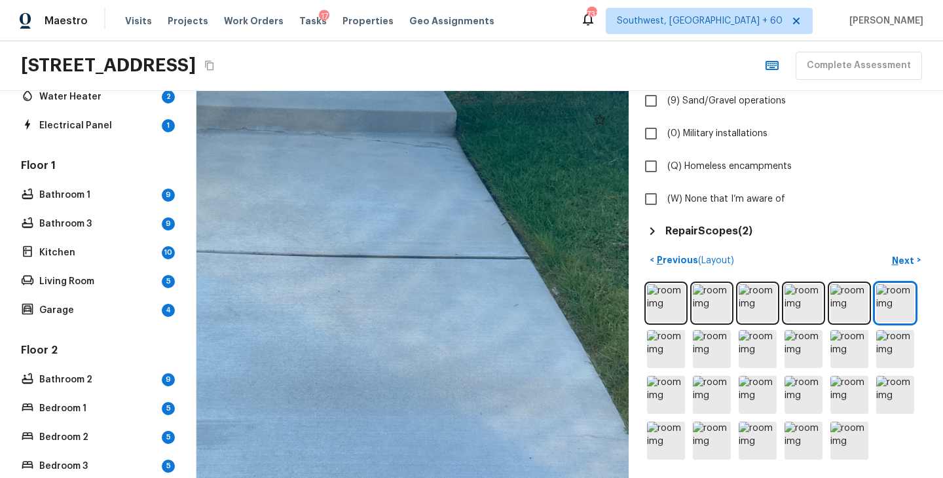
drag, startPoint x: 404, startPoint y: 221, endPoint x: 456, endPoint y: 407, distance: 193.2
click at [456, 407] on div at bounding box center [337, 227] width 1265 height 1133
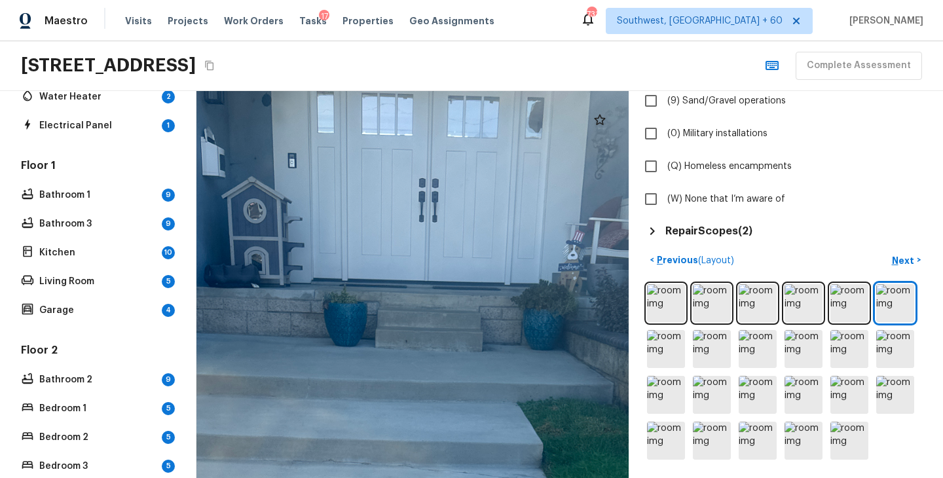
drag, startPoint x: 439, startPoint y: 305, endPoint x: 477, endPoint y: 503, distance: 201.9
click at [477, 477] on html "Maestro Visits Projects Work Orders Tasks 17 Properties Geo Assignments 731 Sou…" at bounding box center [471, 239] width 943 height 478
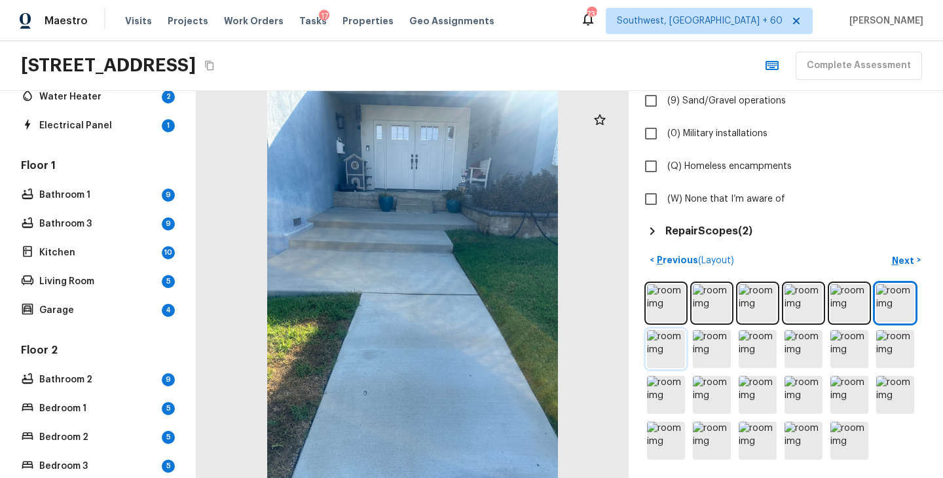
click at [666, 346] on img at bounding box center [666, 349] width 38 height 38
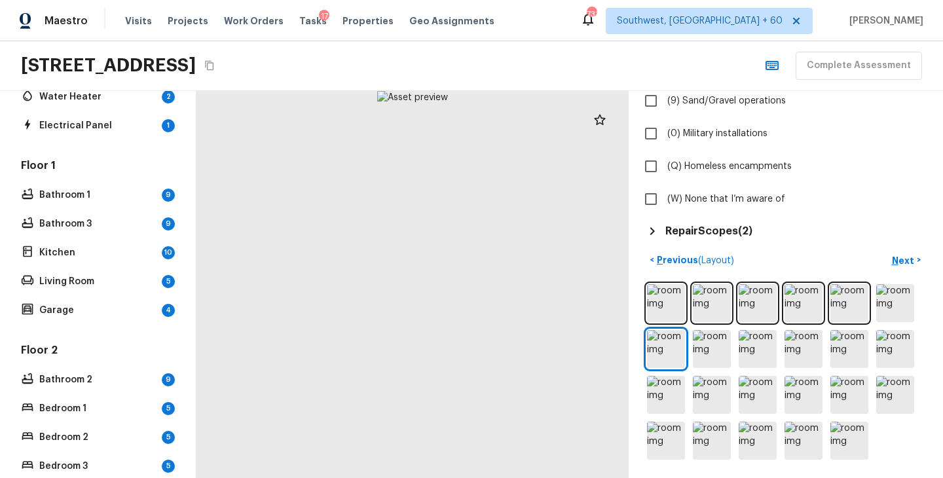
scroll to position [0, 0]
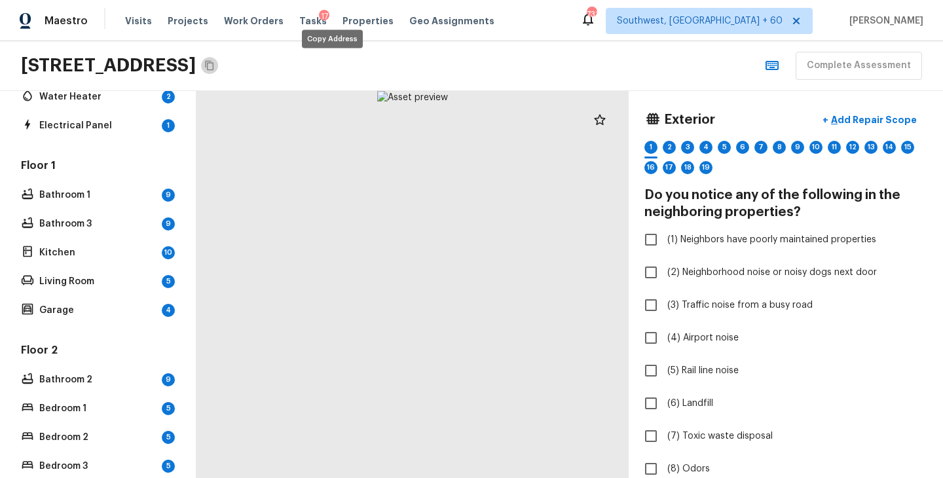
click at [213, 63] on icon "Copy Address" at bounding box center [209, 66] width 9 height 10
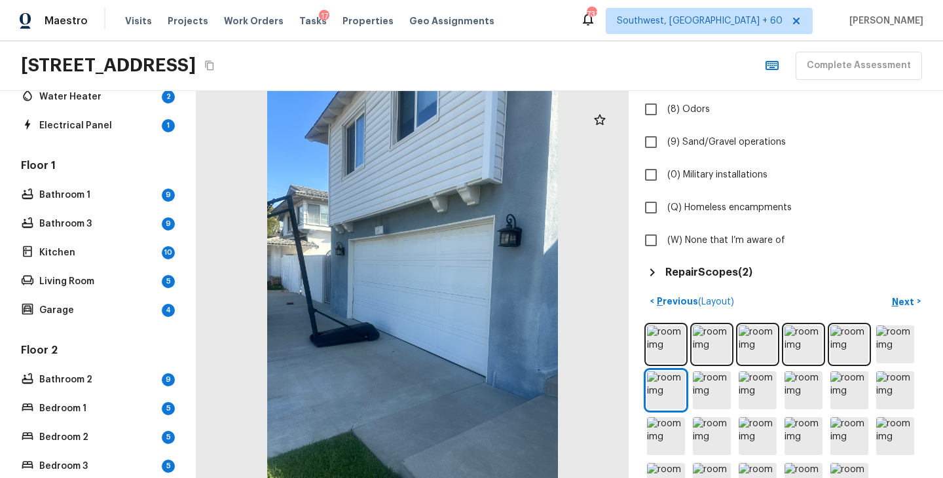
scroll to position [401, 0]
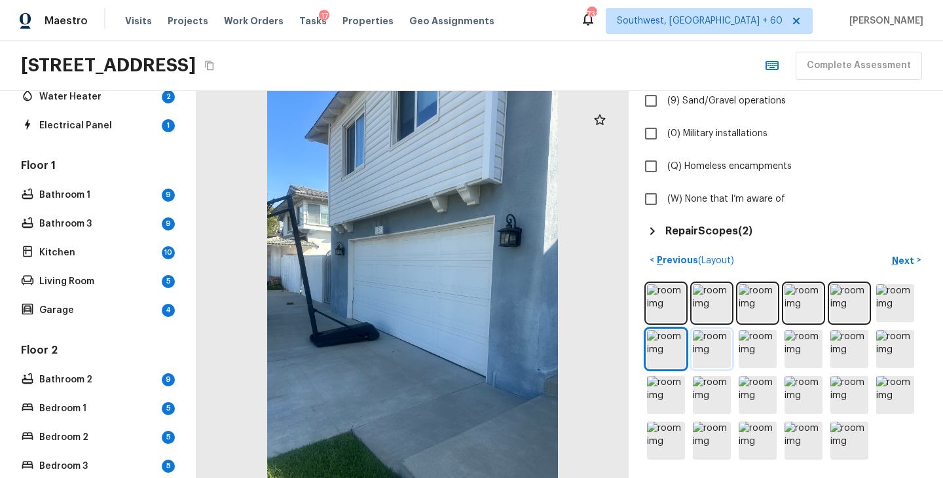
click at [711, 348] on img at bounding box center [712, 349] width 38 height 38
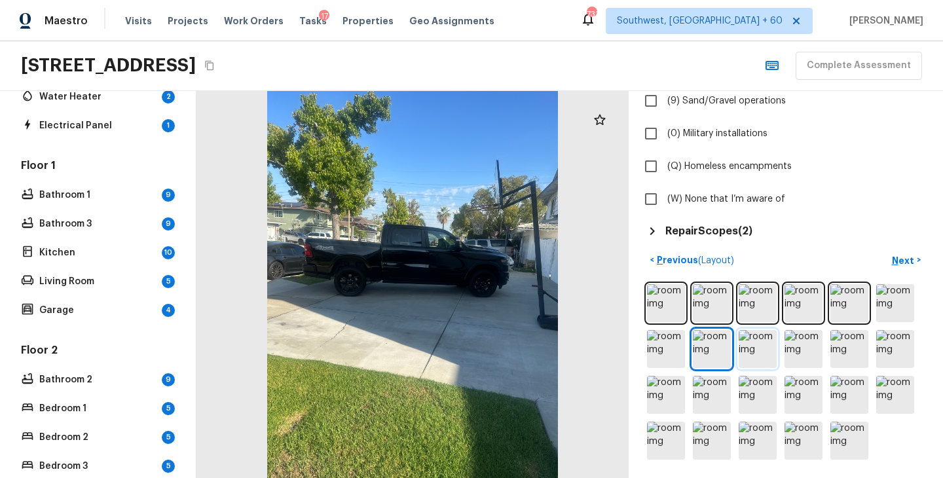
click at [742, 364] on img at bounding box center [758, 349] width 38 height 38
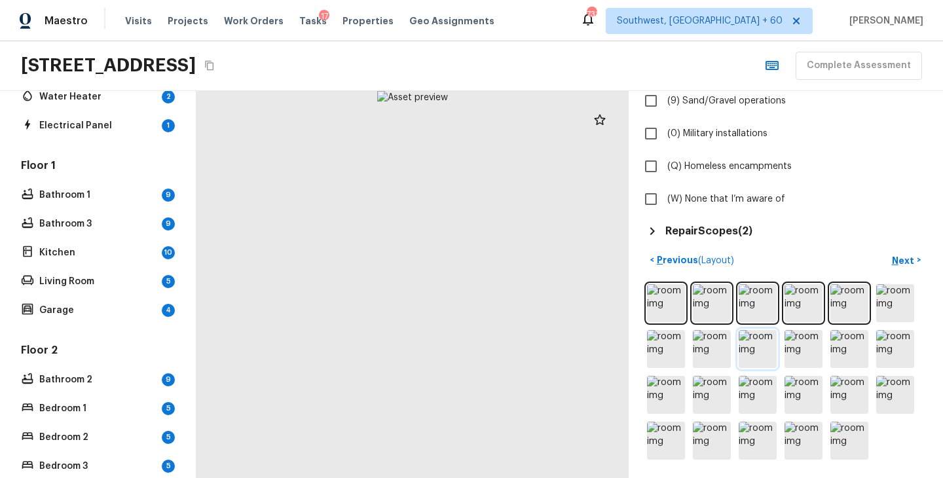
click at [762, 361] on img at bounding box center [758, 349] width 38 height 38
click at [763, 359] on img at bounding box center [758, 349] width 38 height 38
click at [785, 357] on img at bounding box center [804, 349] width 38 height 38
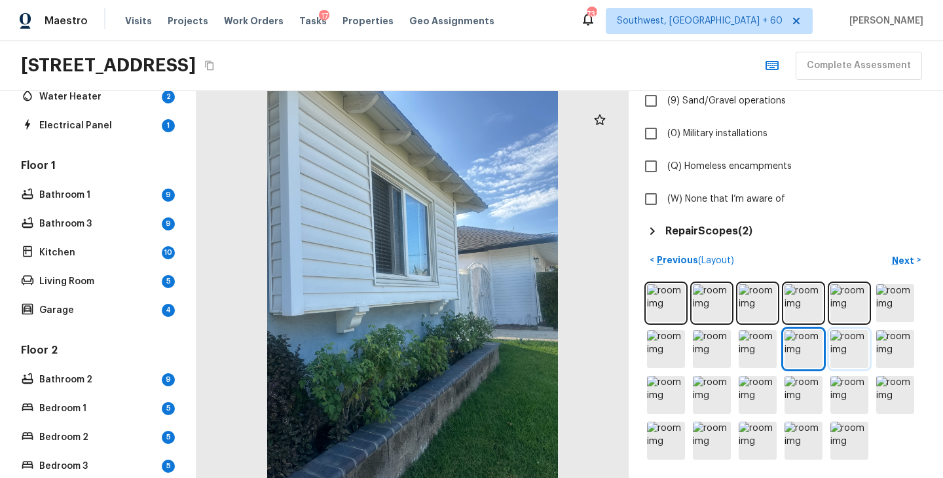
click at [845, 337] on img at bounding box center [849, 349] width 38 height 38
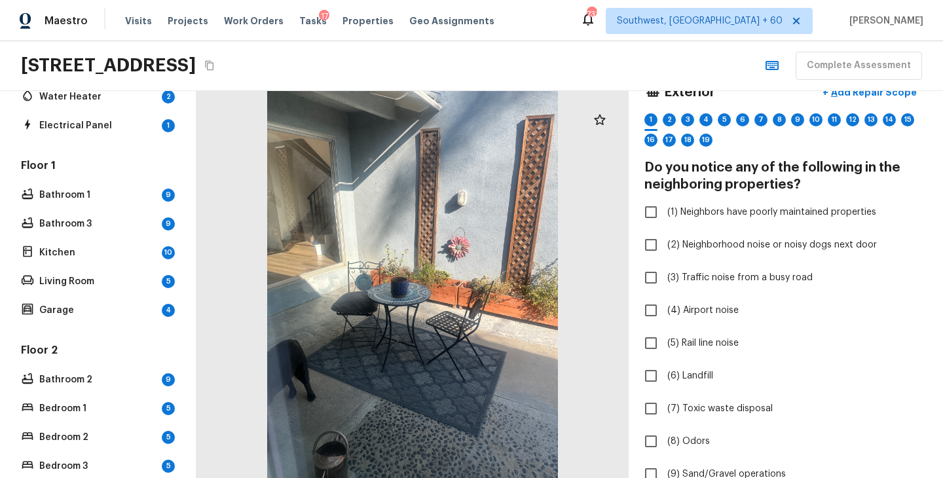
scroll to position [0, 0]
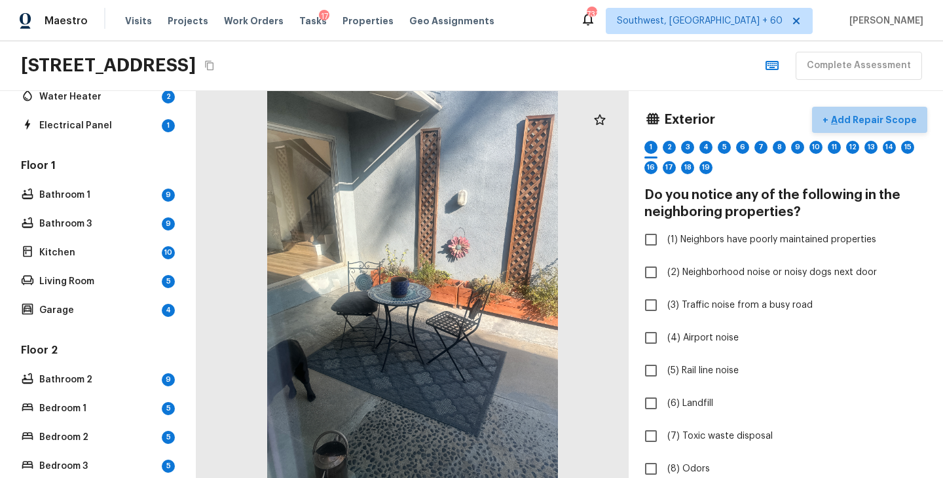
click at [883, 124] on p "Add Repair Scope" at bounding box center [872, 119] width 88 height 13
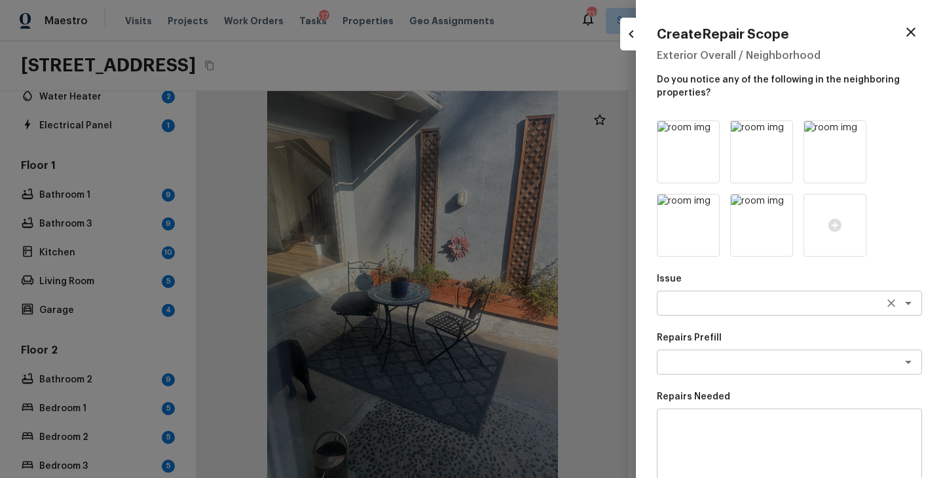
click at [715, 309] on textarea at bounding box center [771, 303] width 217 height 13
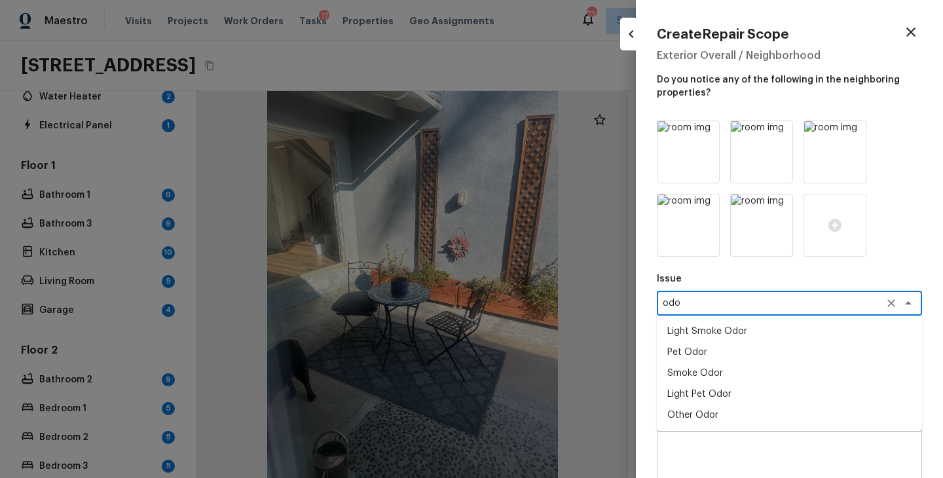
click at [711, 394] on li "Light Pet Odor" at bounding box center [789, 394] width 265 height 21
click at [751, 353] on div "x ​" at bounding box center [789, 362] width 265 height 25
type textarea "Light Pet Odor"
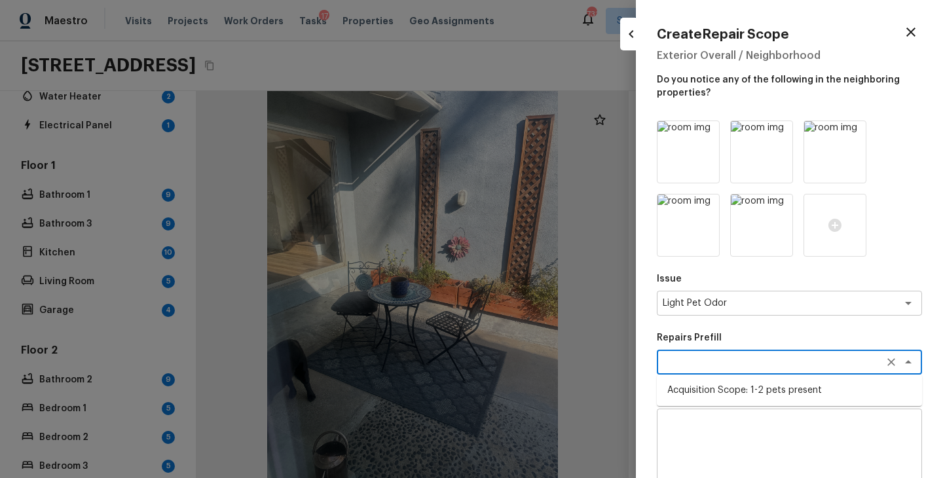
click at [736, 388] on li "Acquisition Scope: 1-2 pets present" at bounding box center [789, 390] width 265 height 21
type textarea "Acquisition Scope: 1-2 pets present"
type input "$575.00"
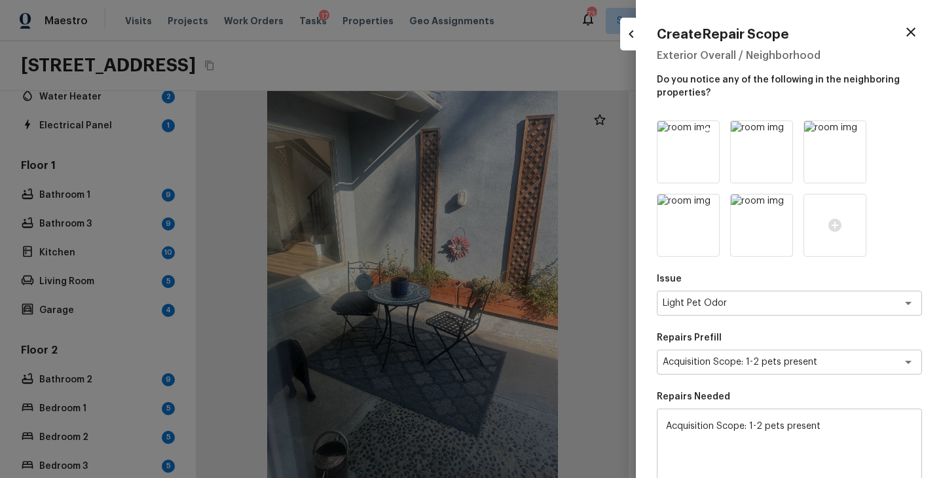
click at [705, 128] on icon at bounding box center [707, 132] width 13 height 13
click at [774, 128] on icon at bounding box center [780, 132] width 13 height 13
click at [705, 128] on icon at bounding box center [707, 132] width 13 height 13
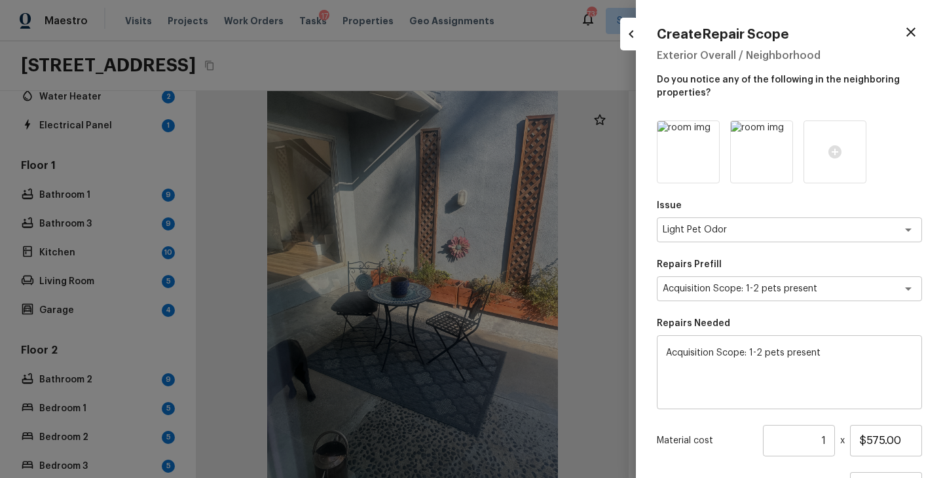
click at [705, 128] on icon at bounding box center [707, 132] width 13 height 13
click at [692, 155] on icon at bounding box center [688, 151] width 13 height 13
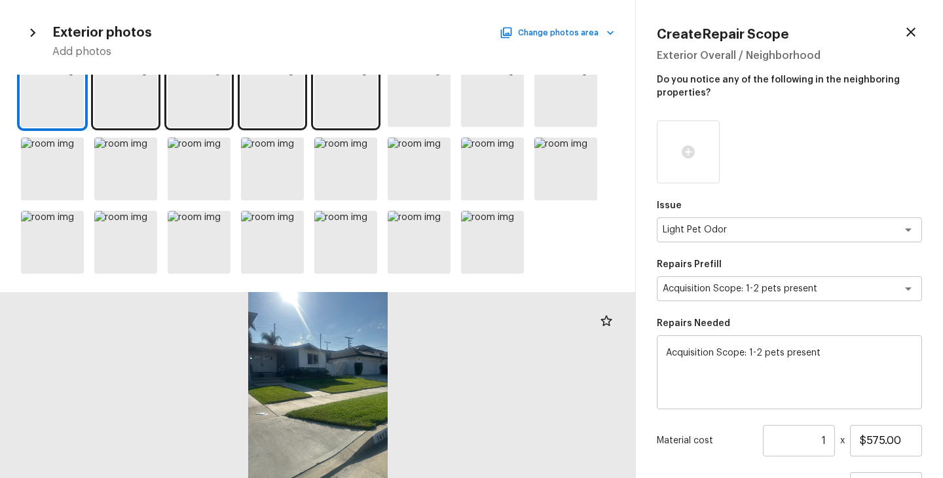
scroll to position [18, 0]
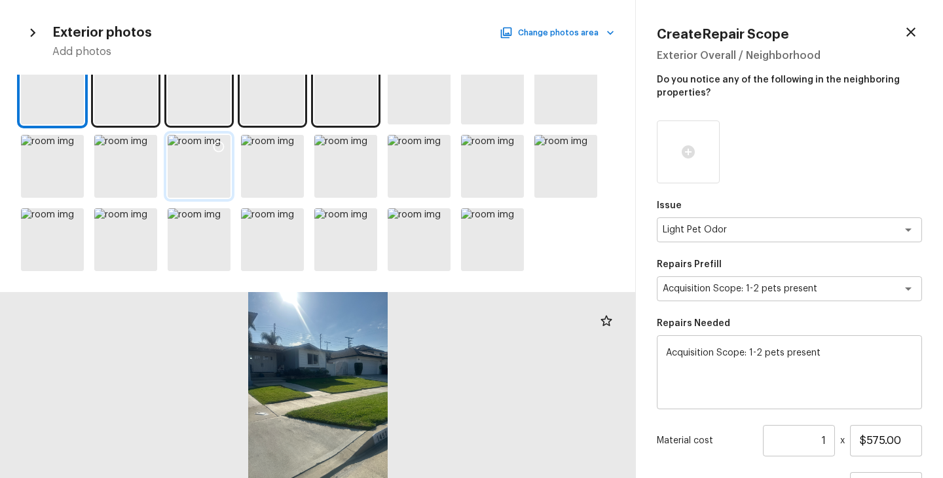
click at [217, 143] on icon at bounding box center [218, 146] width 13 height 13
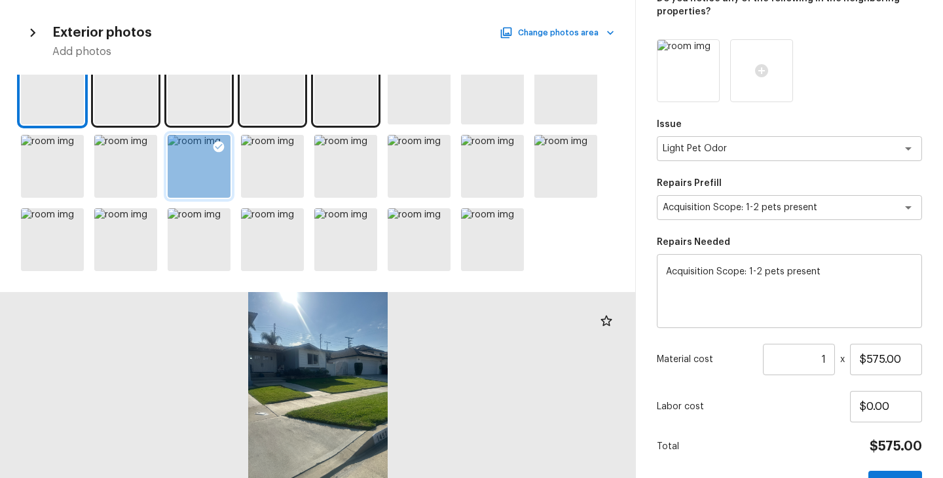
scroll to position [121, 0]
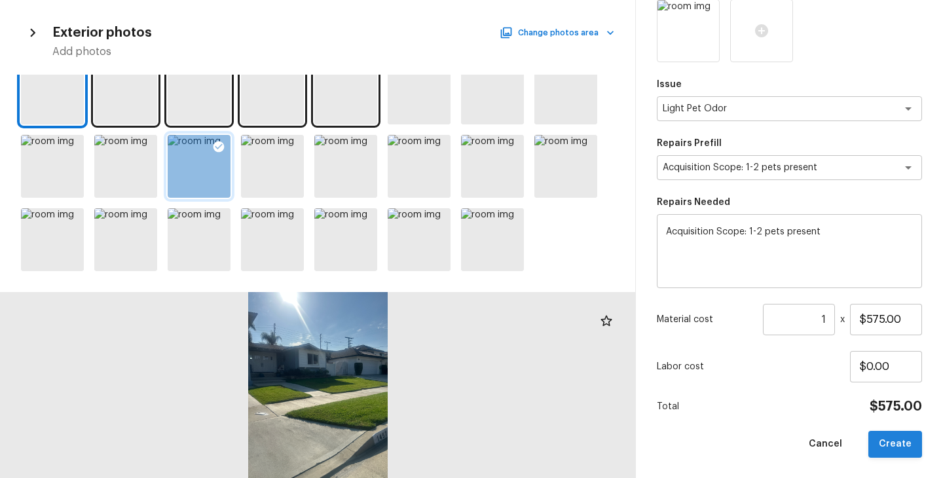
click at [885, 444] on button "Create" at bounding box center [895, 444] width 54 height 27
type input "$0.00"
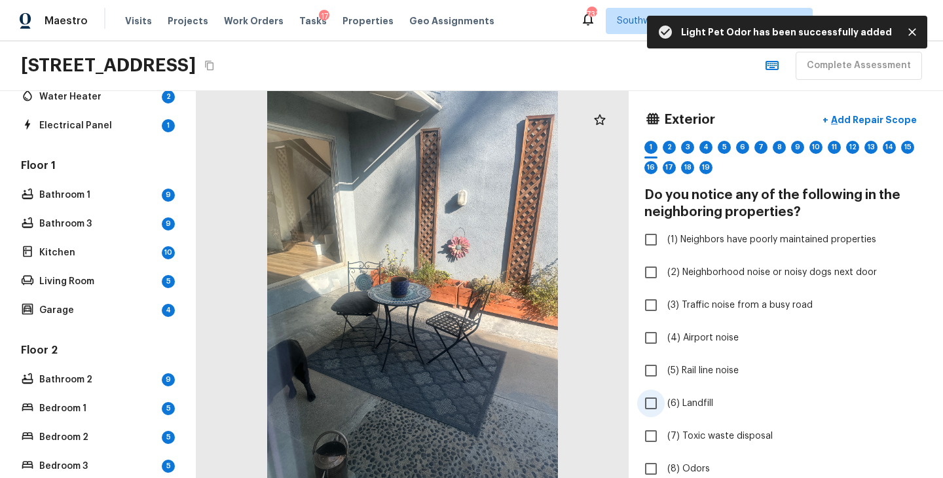
scroll to position [401, 0]
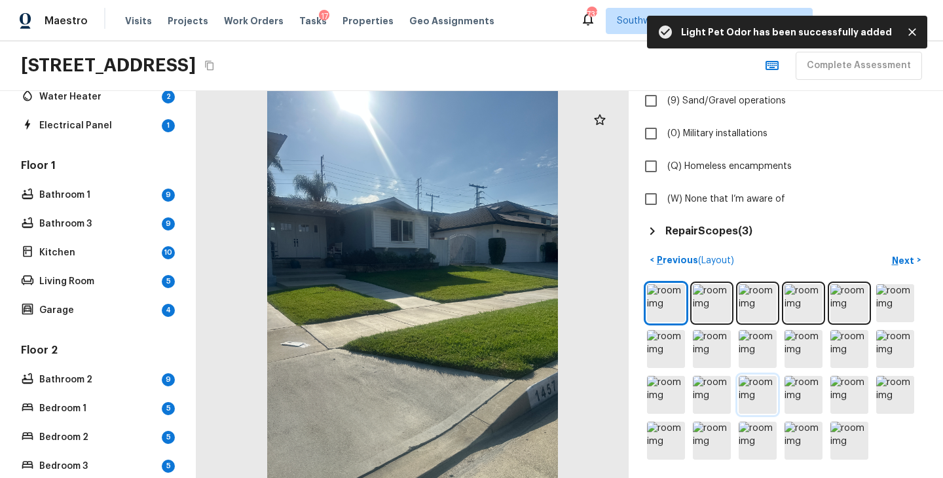
click at [760, 392] on img at bounding box center [758, 395] width 38 height 38
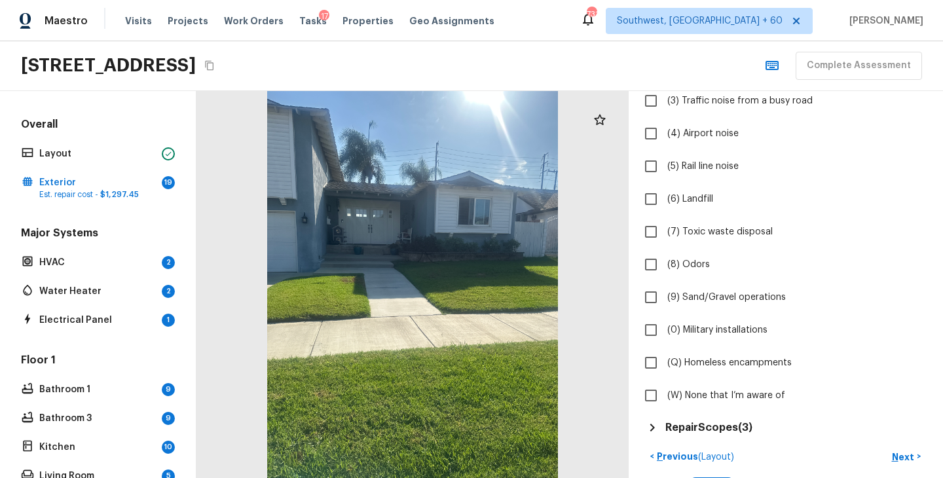
scroll to position [357, 0]
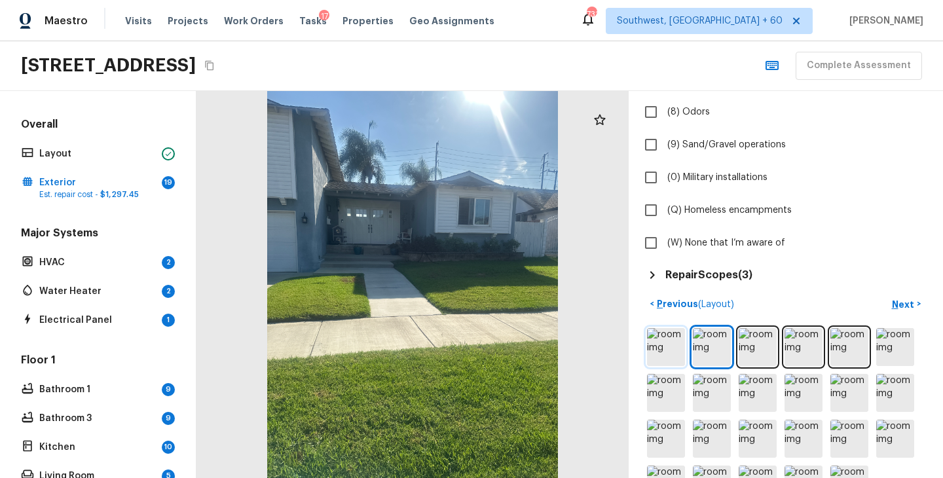
click at [672, 360] on img at bounding box center [666, 347] width 38 height 38
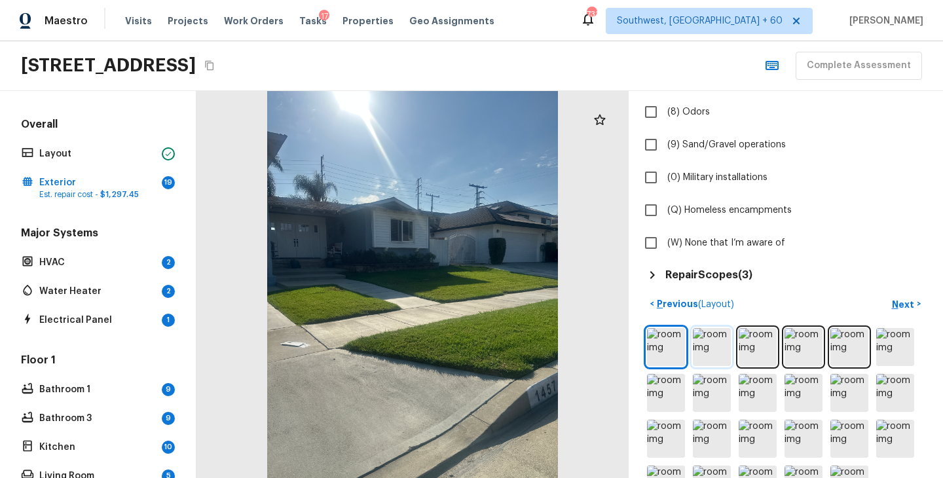
click at [716, 352] on img at bounding box center [712, 347] width 38 height 38
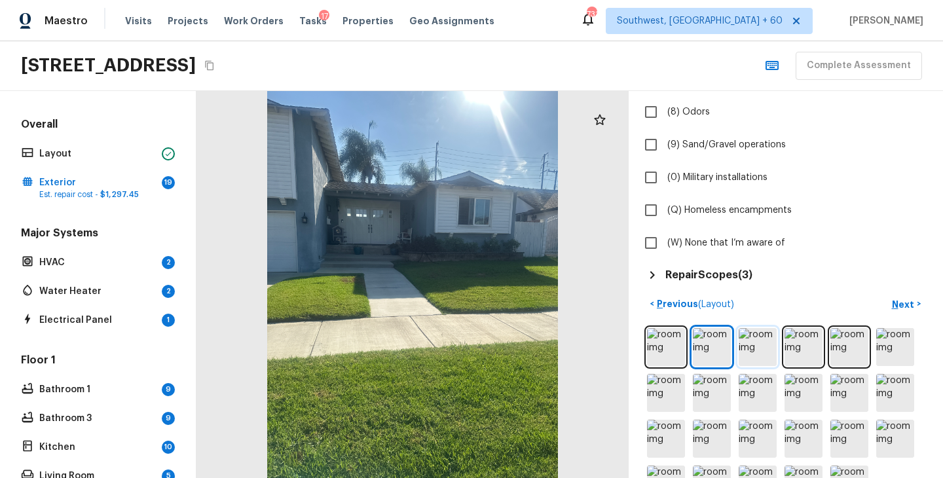
click at [771, 356] on img at bounding box center [758, 347] width 38 height 38
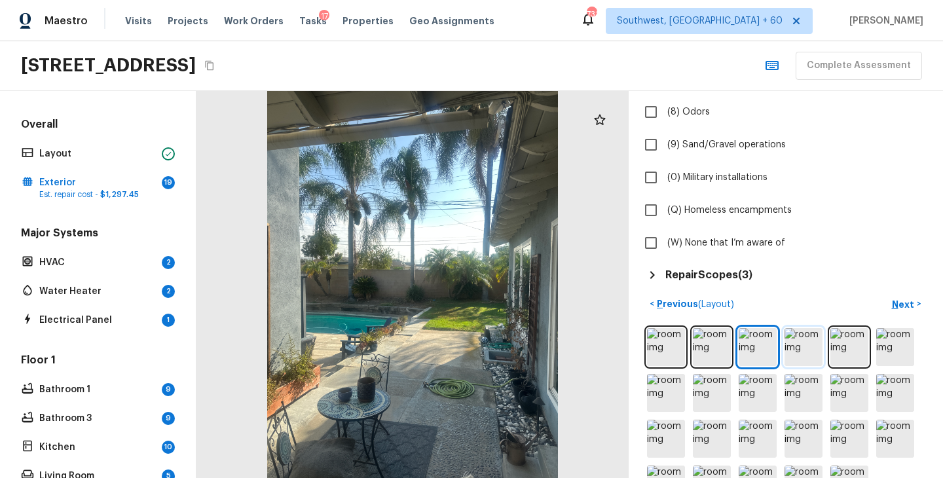
click at [798, 356] on img at bounding box center [804, 347] width 38 height 38
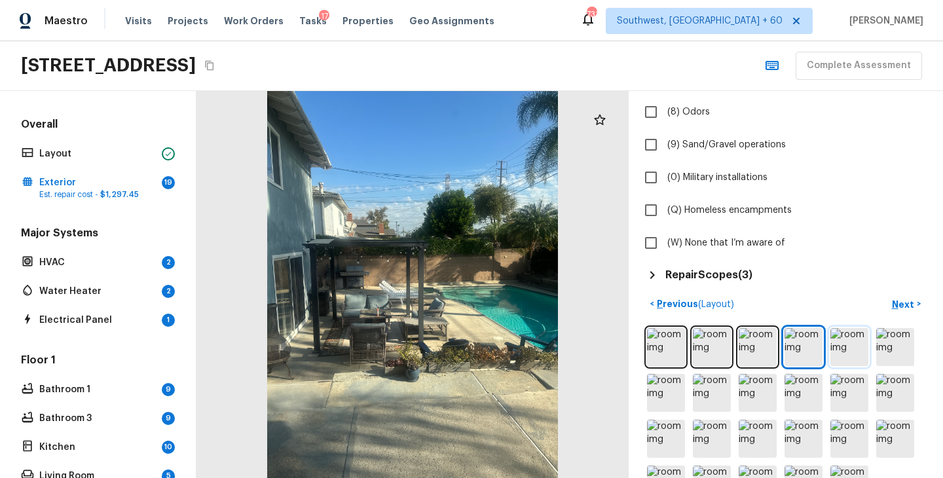
click at [836, 359] on img at bounding box center [849, 347] width 38 height 38
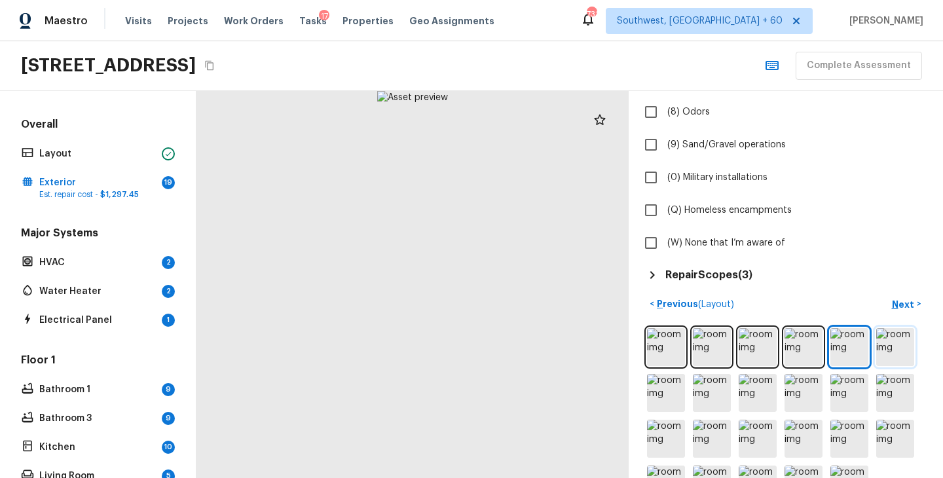
click at [888, 354] on img at bounding box center [895, 347] width 38 height 38
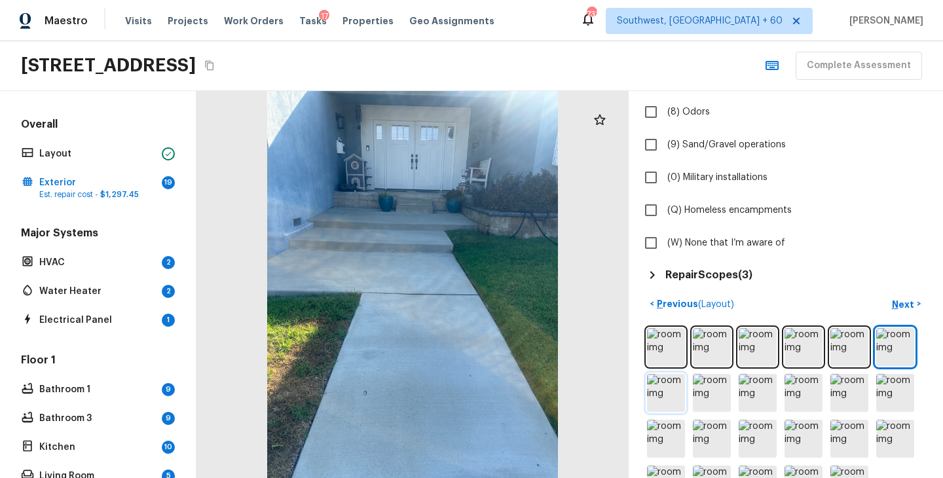
click at [674, 396] on img at bounding box center [666, 393] width 38 height 38
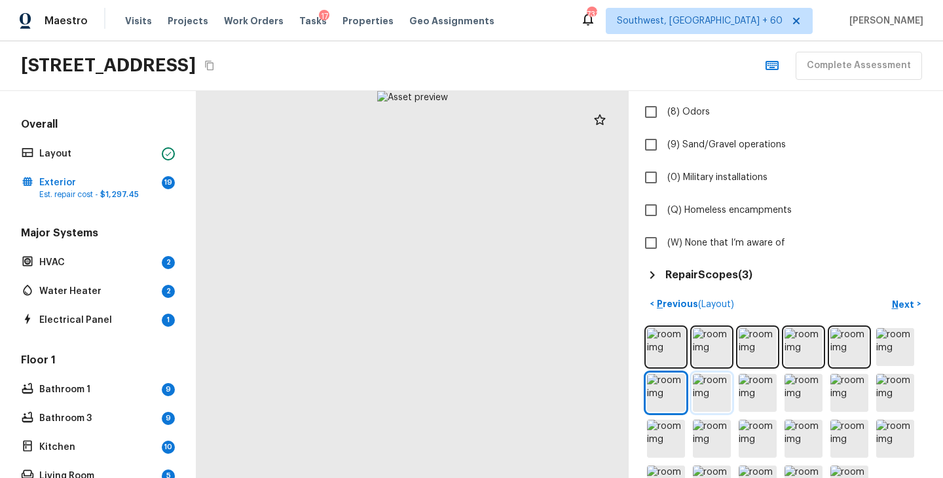
click at [713, 397] on img at bounding box center [712, 393] width 38 height 38
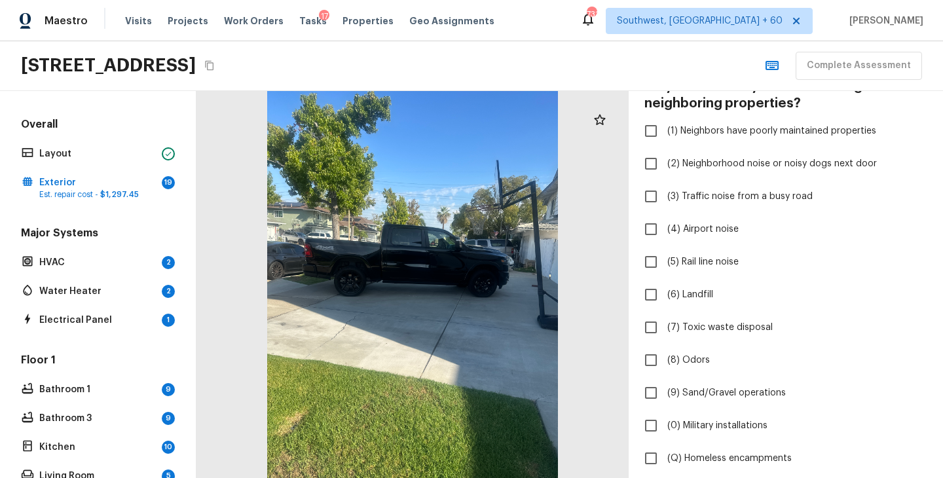
scroll to position [49, 0]
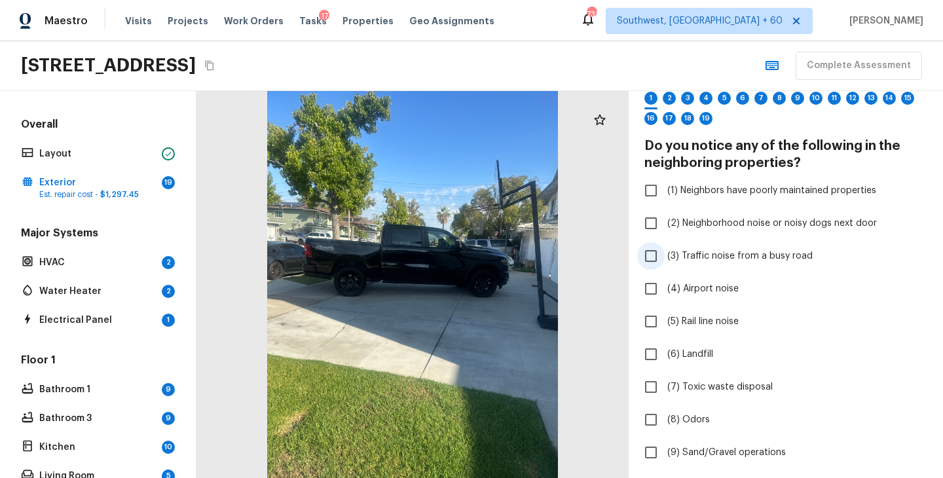
click at [699, 253] on span "(3) Traffic noise from a busy road" at bounding box center [739, 255] width 145 height 13
click at [665, 253] on input "(3) Traffic noise from a busy road" at bounding box center [651, 256] width 28 height 28
checkbox input "true"
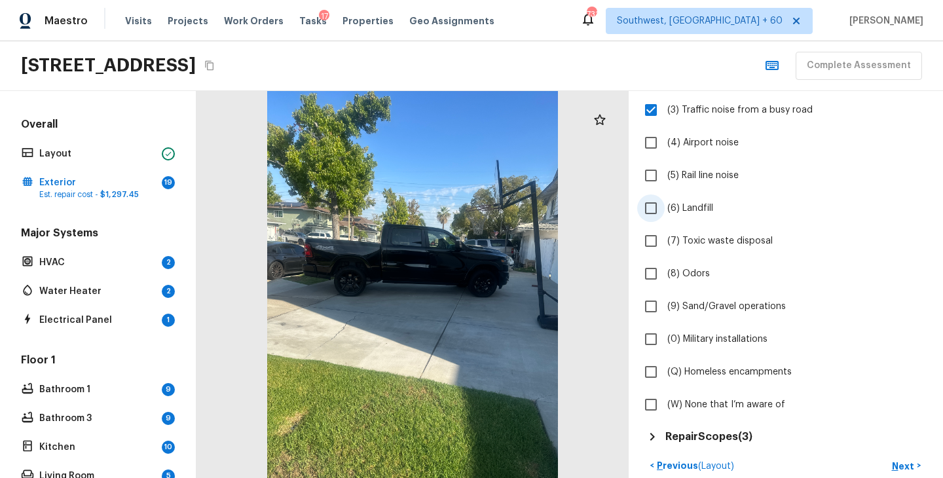
scroll to position [401, 0]
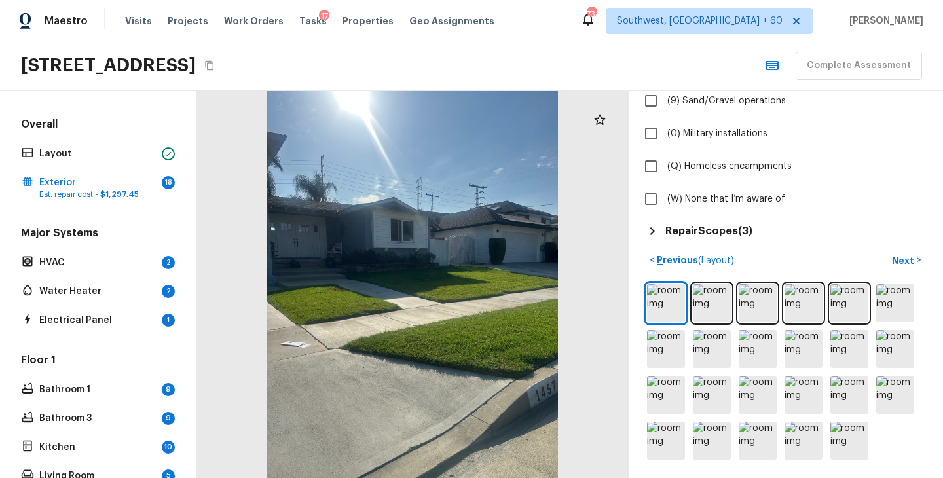
click at [889, 424] on div at bounding box center [785, 372] width 283 height 181
click at [905, 262] on p "Next" at bounding box center [904, 260] width 25 height 13
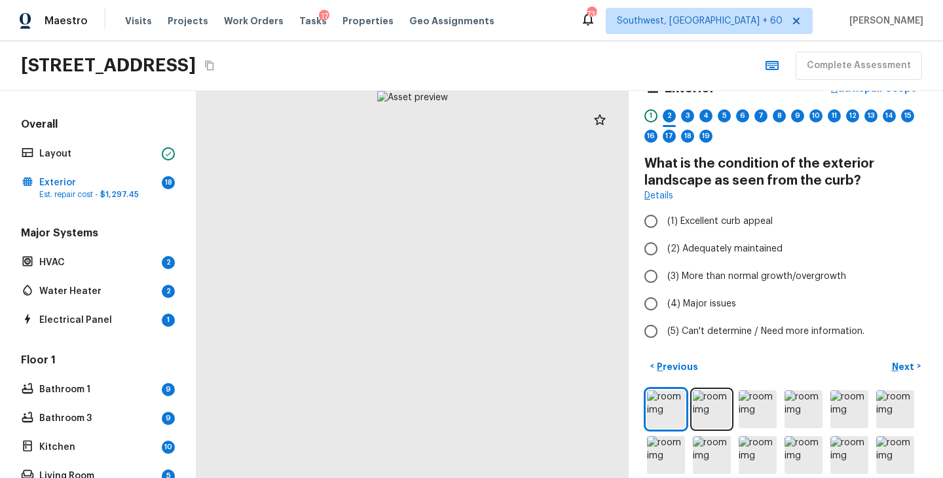
scroll to position [73, 0]
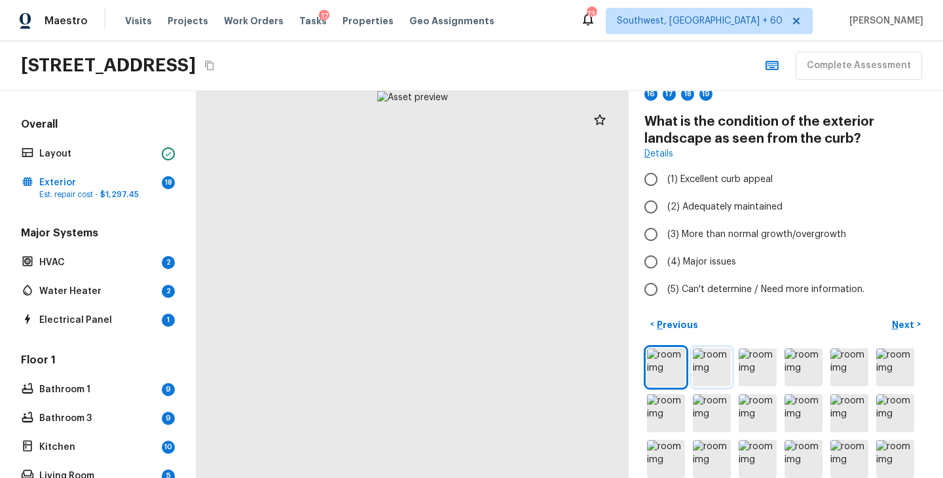
click at [709, 373] on img at bounding box center [712, 367] width 38 height 38
click at [657, 373] on img at bounding box center [666, 367] width 38 height 38
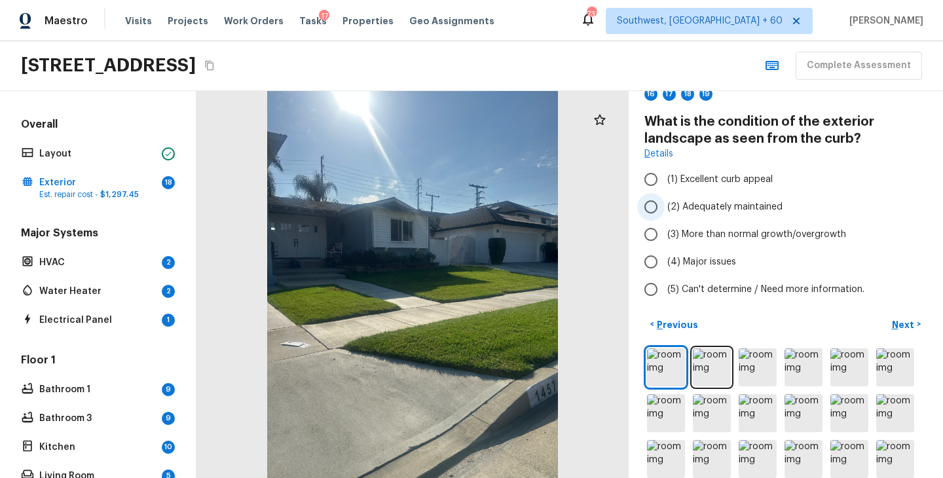
click at [737, 205] on span "(2) Adequately maintained" at bounding box center [724, 206] width 115 height 13
click at [665, 205] on input "(2) Adequately maintained" at bounding box center [651, 207] width 28 height 28
radio input "true"
click at [896, 322] on p "Next" at bounding box center [904, 324] width 25 height 13
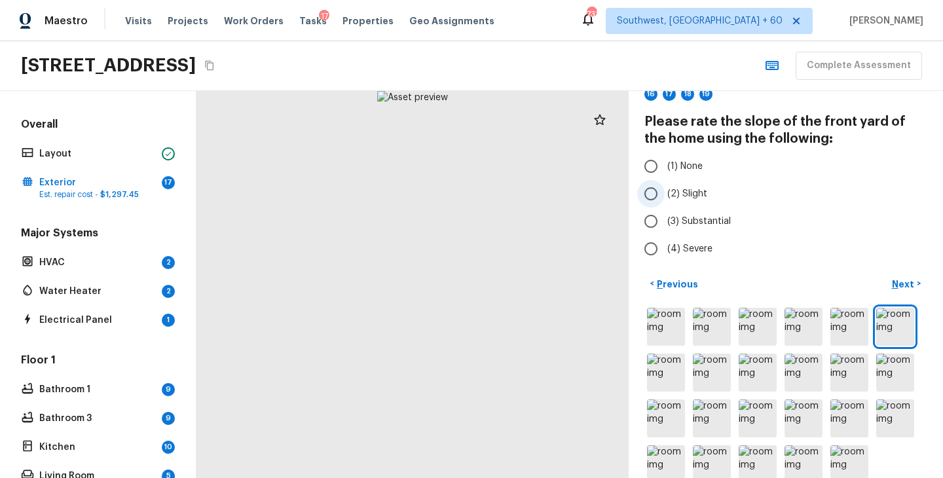
click at [692, 180] on label "(2) Slight" at bounding box center [777, 194] width 280 height 28
click at [665, 180] on input "(2) Slight" at bounding box center [651, 194] width 28 height 28
radio input "true"
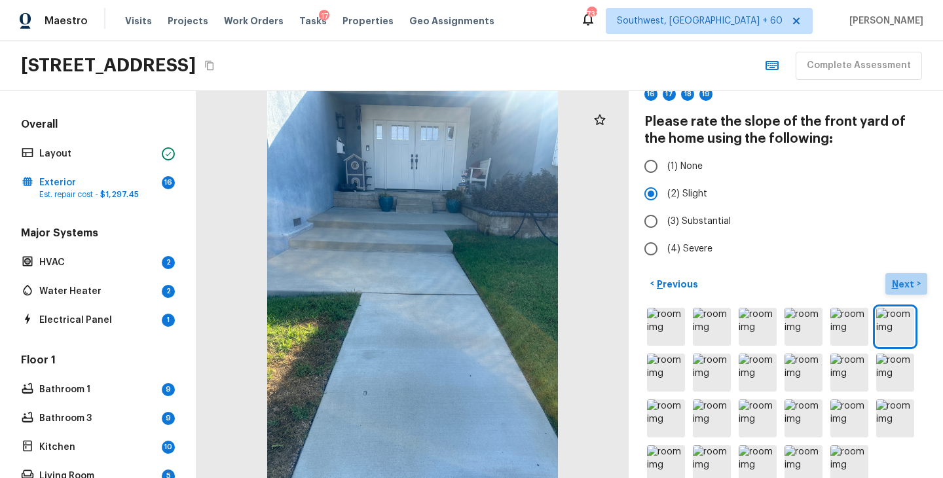
click at [907, 280] on p "Next" at bounding box center [904, 284] width 25 height 13
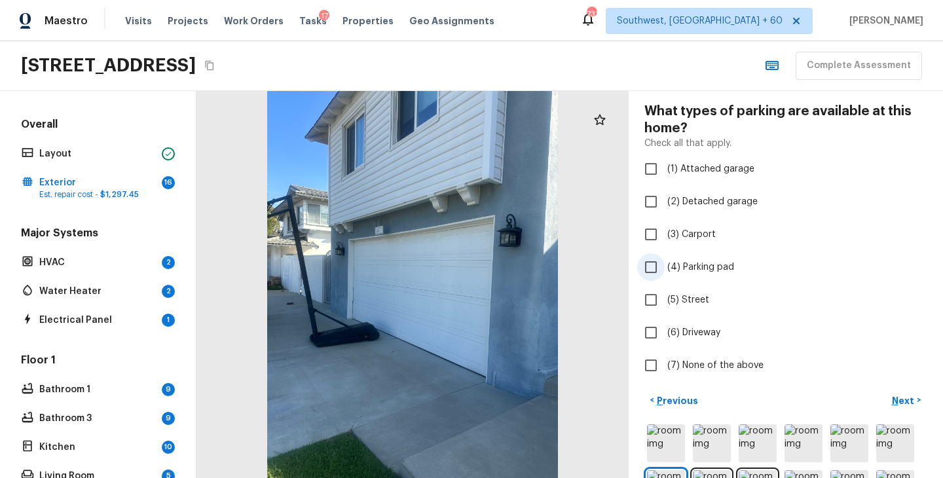
scroll to position [52, 0]
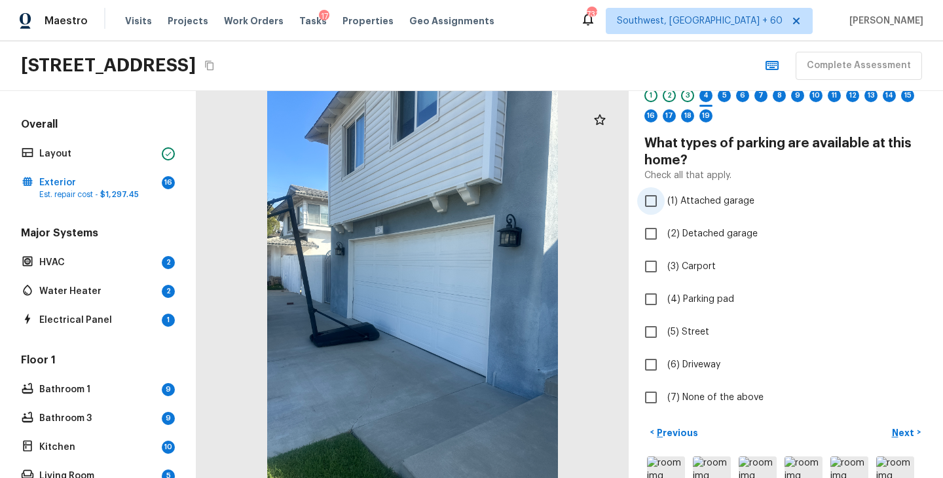
click at [711, 208] on label "(1) Attached garage" at bounding box center [777, 201] width 280 height 28
click at [665, 208] on input "(1) Attached garage" at bounding box center [651, 201] width 28 height 28
checkbox input "true"
click at [693, 361] on span "(6) Driveway" at bounding box center [693, 364] width 53 height 13
click at [665, 361] on input "(6) Driveway" at bounding box center [651, 365] width 28 height 28
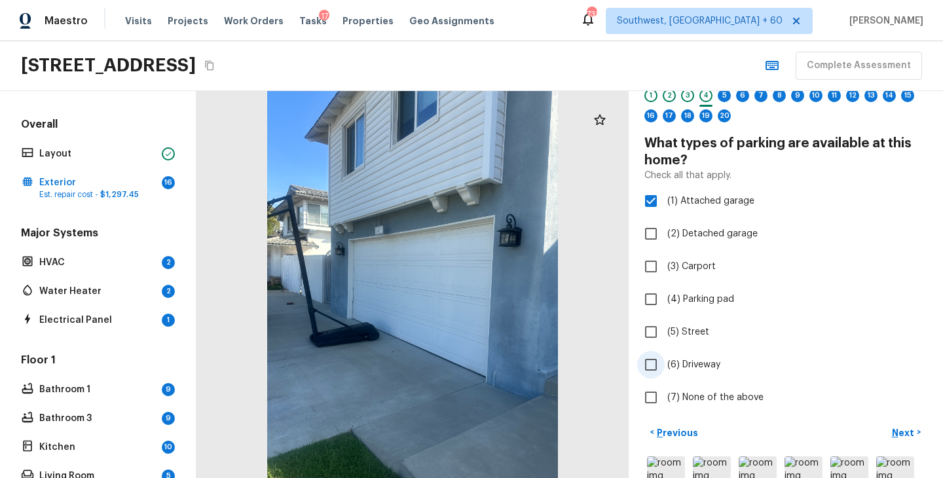
checkbox input "true"
click at [905, 428] on p "Next" at bounding box center [904, 432] width 25 height 13
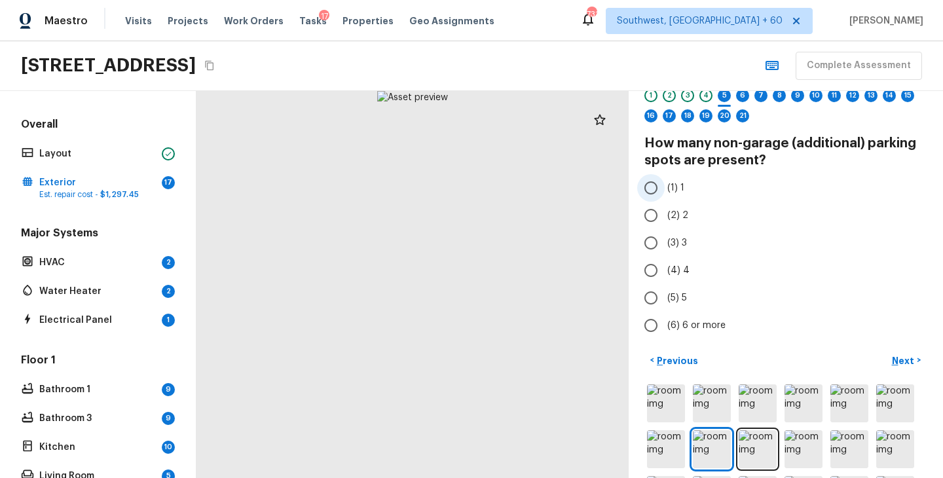
click at [672, 186] on span "(1) 1" at bounding box center [675, 187] width 17 height 13
click at [665, 186] on input "(1) 1" at bounding box center [651, 188] width 28 height 28
radio input "true"
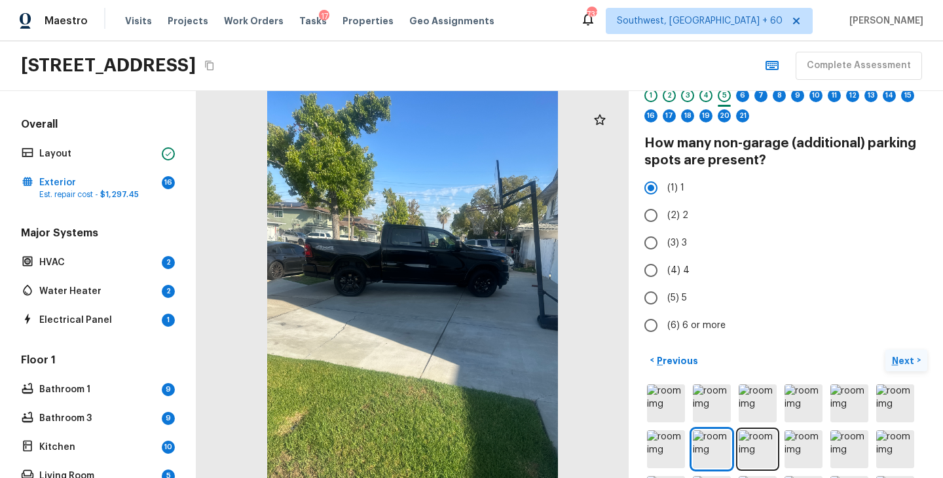
click at [898, 360] on p "Next" at bounding box center [904, 360] width 25 height 13
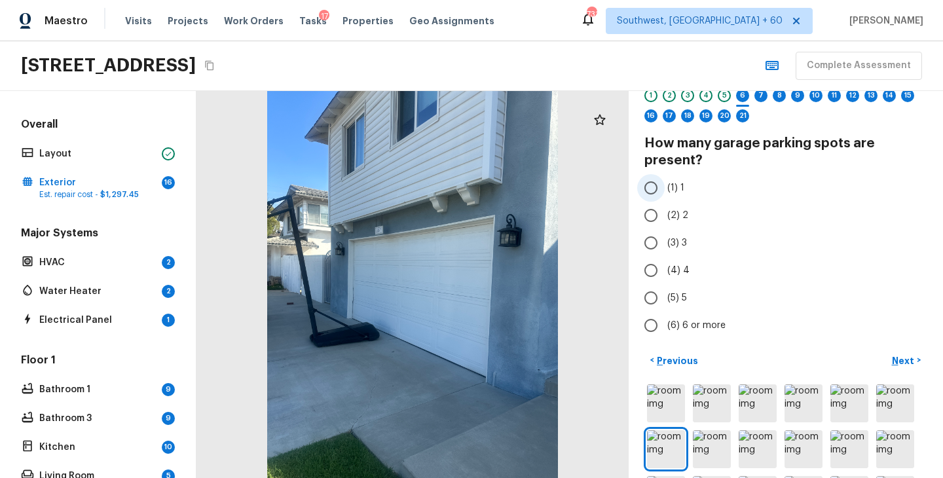
click at [672, 185] on span "(1) 1" at bounding box center [675, 187] width 17 height 13
click at [665, 185] on input "(1) 1" at bounding box center [651, 188] width 28 height 28
radio input "true"
click at [671, 211] on span "(2) 2" at bounding box center [677, 215] width 21 height 13
click at [665, 211] on input "(2) 2" at bounding box center [651, 216] width 28 height 28
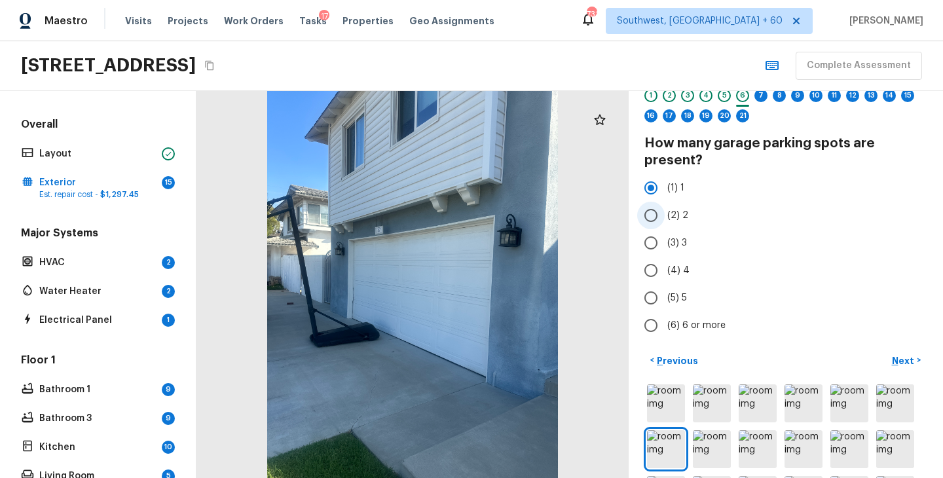
radio input "true"
click at [900, 361] on p "Next" at bounding box center [904, 360] width 25 height 13
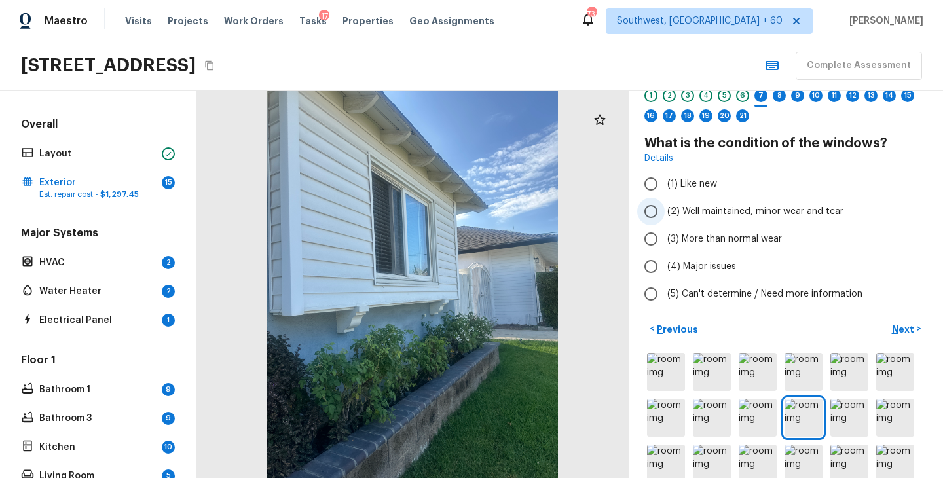
scroll to position [16, 0]
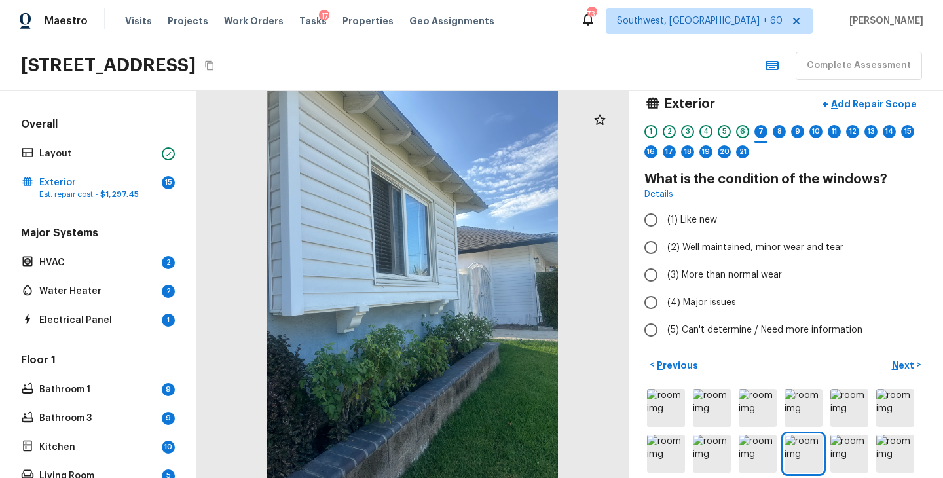
click at [741, 136] on div "6" at bounding box center [742, 131] width 13 height 13
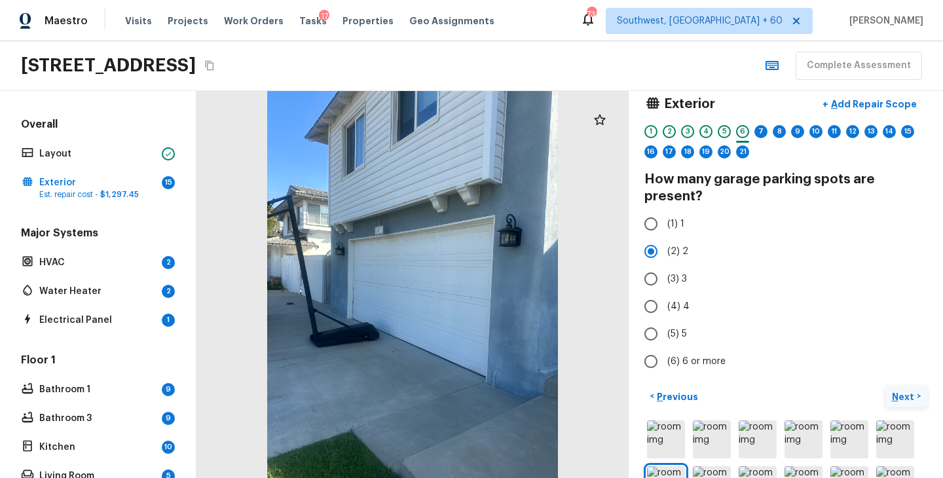
click at [906, 396] on p "Next" at bounding box center [904, 396] width 25 height 13
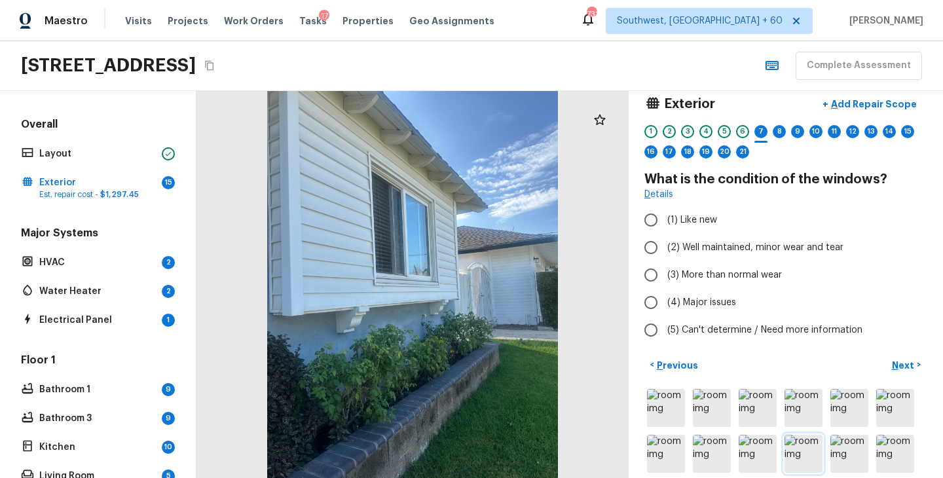
scroll to position [120, 0]
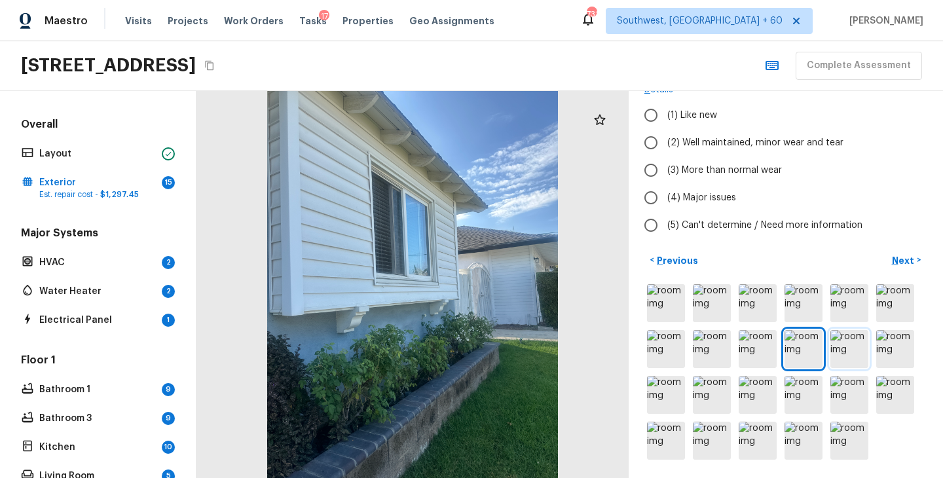
click at [846, 342] on img at bounding box center [849, 349] width 38 height 38
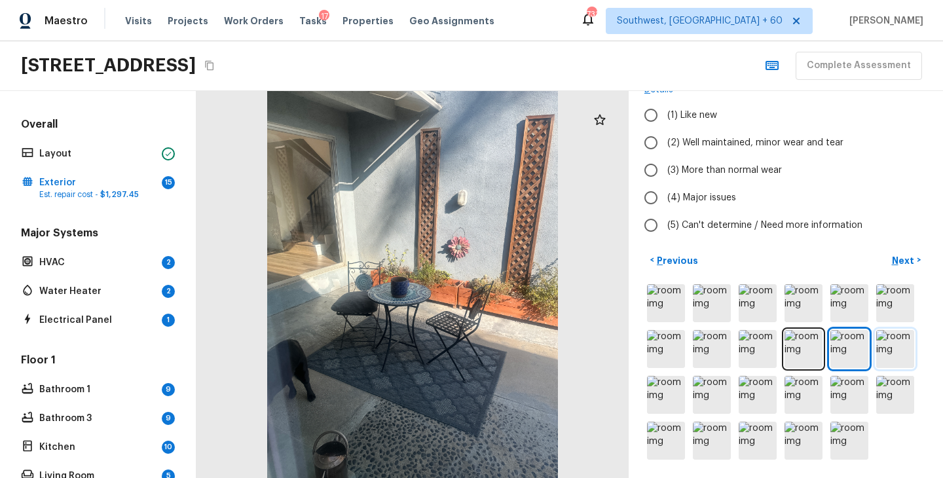
click at [898, 345] on img at bounding box center [895, 349] width 38 height 38
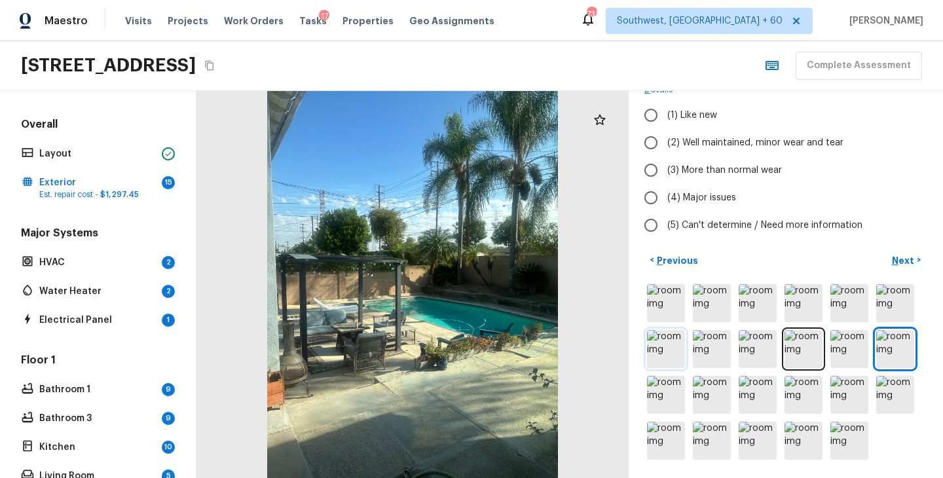
click at [669, 348] on img at bounding box center [666, 349] width 38 height 38
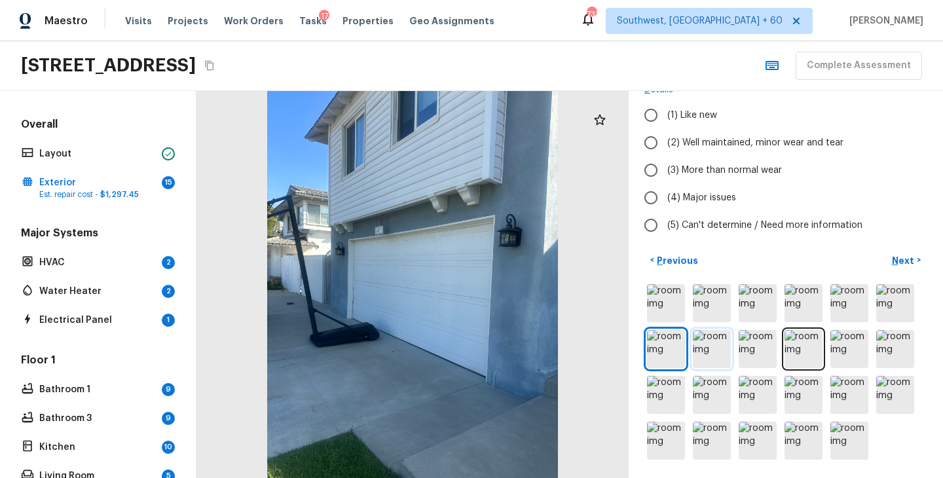
click at [711, 352] on img at bounding box center [712, 349] width 38 height 38
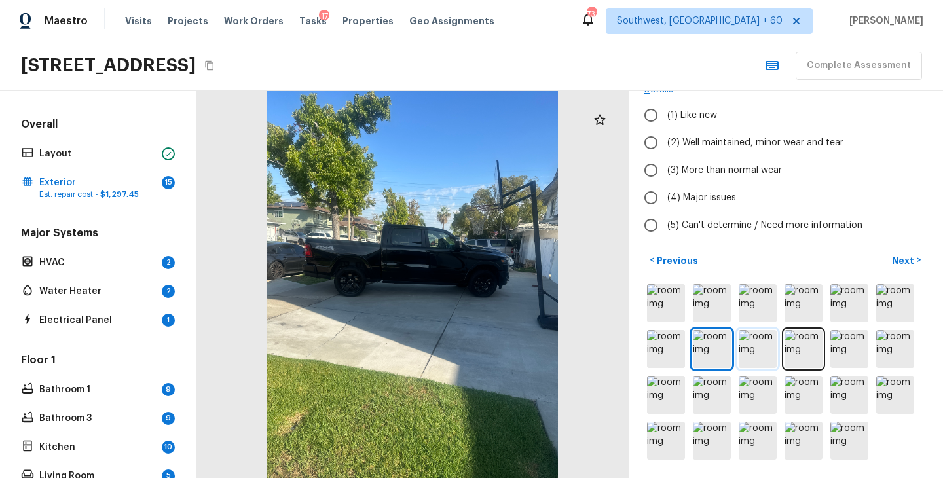
click at [762, 353] on img at bounding box center [758, 349] width 38 height 38
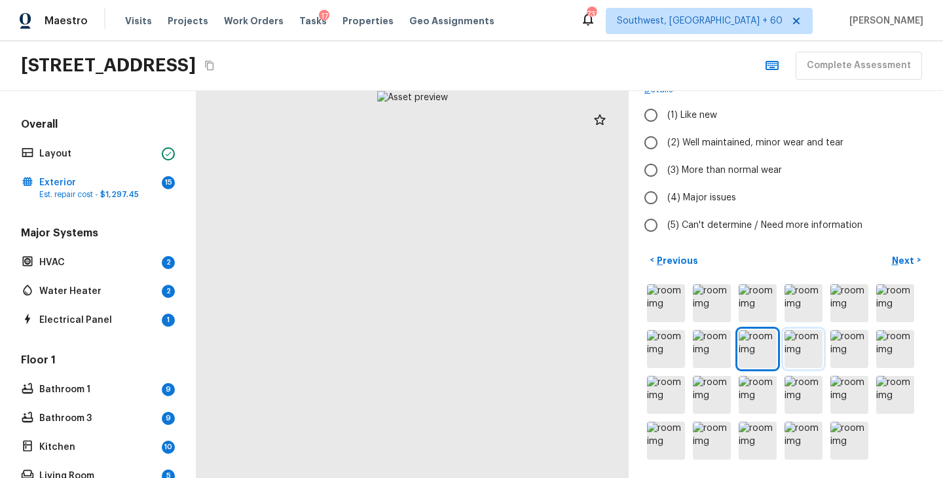
click at [793, 353] on img at bounding box center [804, 349] width 38 height 38
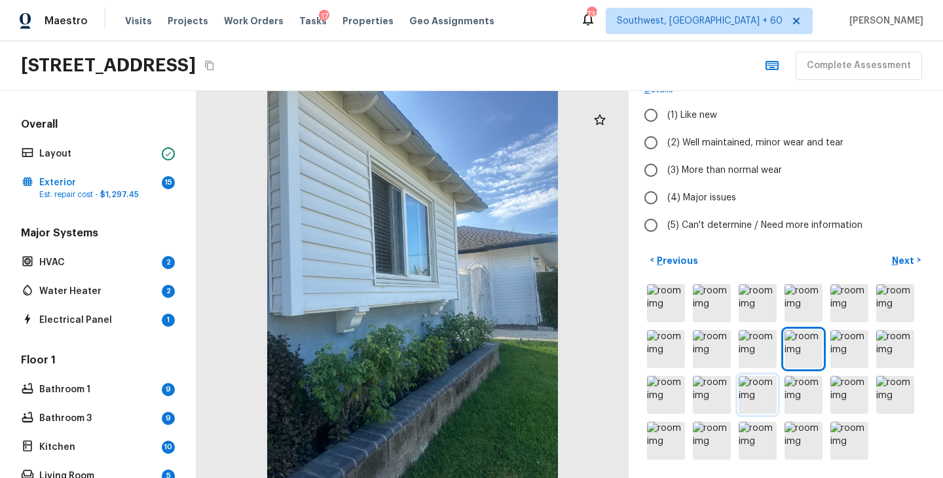
click at [767, 413] on img at bounding box center [758, 395] width 38 height 38
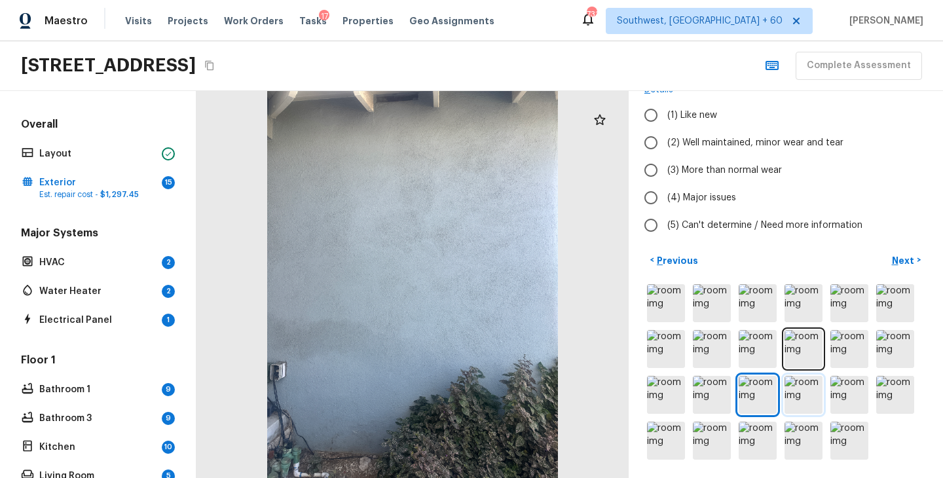
click at [792, 405] on img at bounding box center [804, 395] width 38 height 38
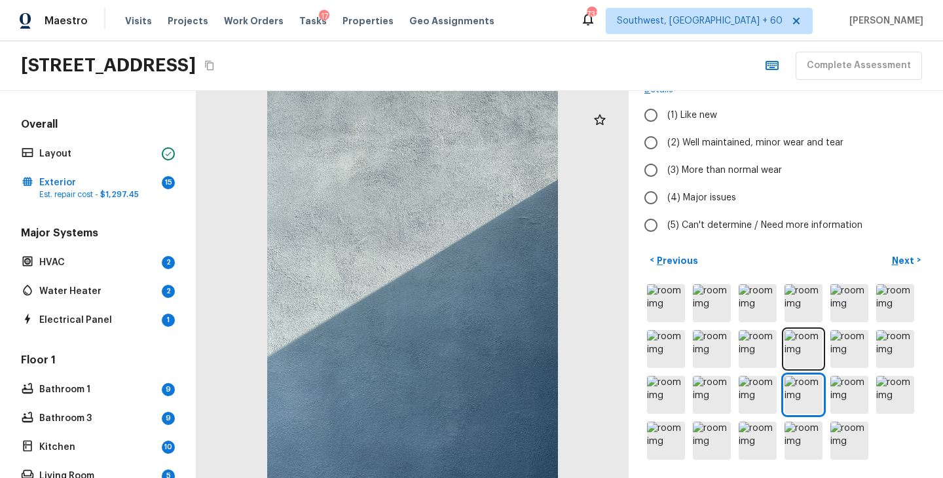
click at [780, 404] on div at bounding box center [785, 372] width 283 height 181
click at [763, 403] on img at bounding box center [758, 395] width 38 height 38
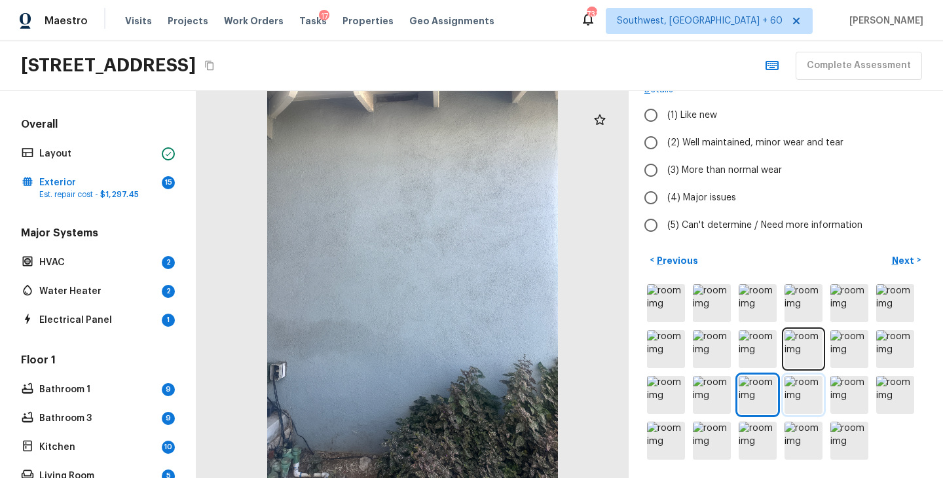
click at [792, 404] on img at bounding box center [804, 395] width 38 height 38
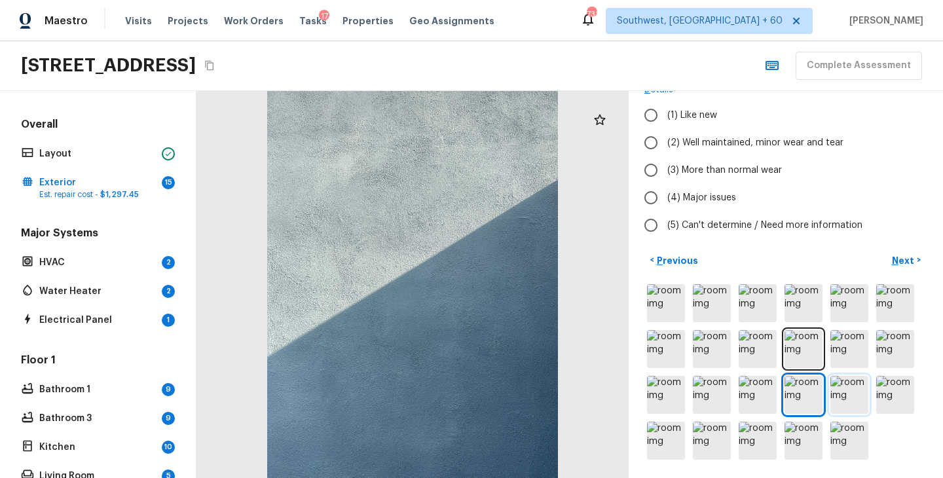
click at [868, 394] on img at bounding box center [849, 395] width 38 height 38
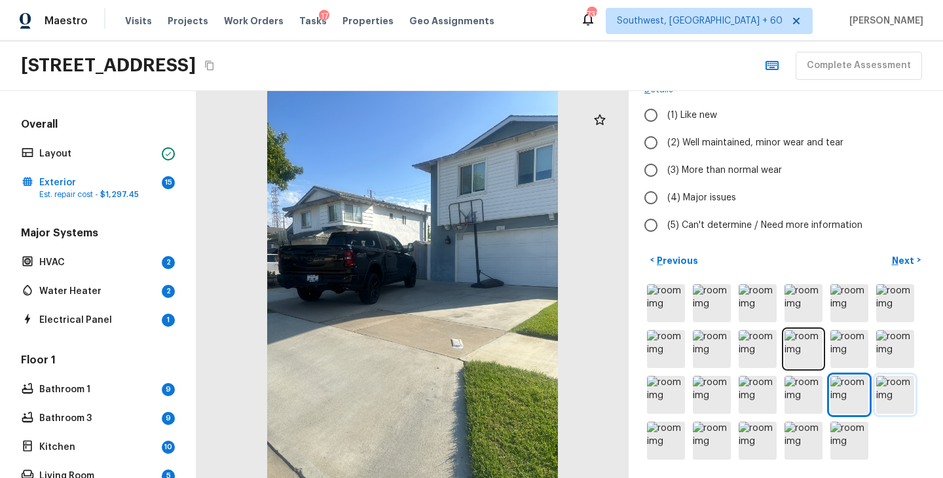
click at [896, 392] on img at bounding box center [895, 395] width 38 height 38
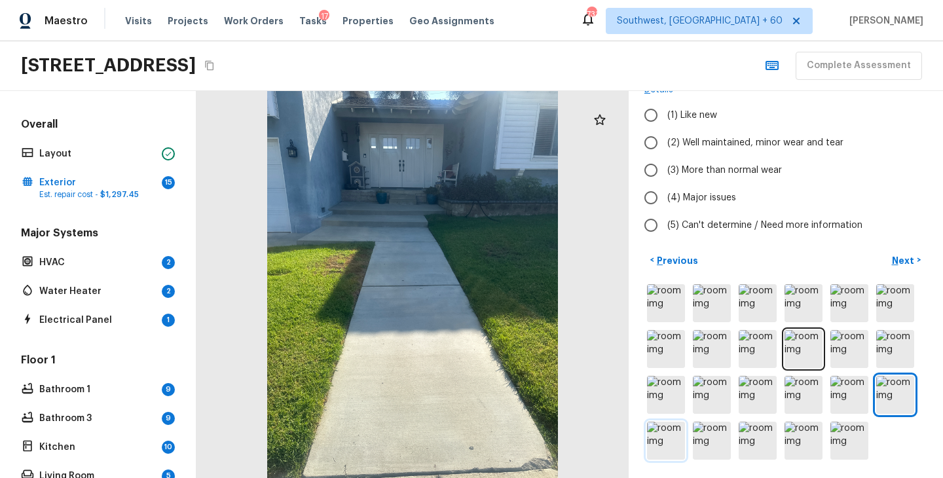
click at [667, 445] on img at bounding box center [666, 441] width 38 height 38
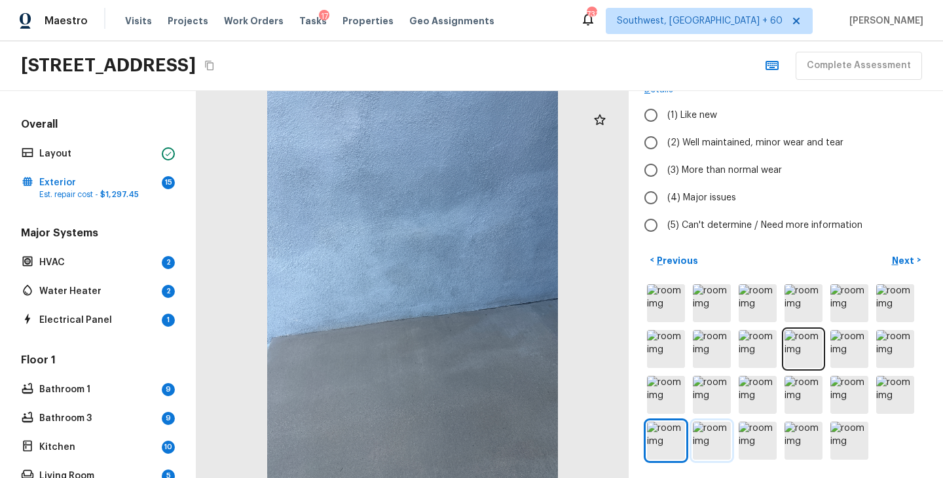
click at [699, 446] on img at bounding box center [712, 441] width 38 height 38
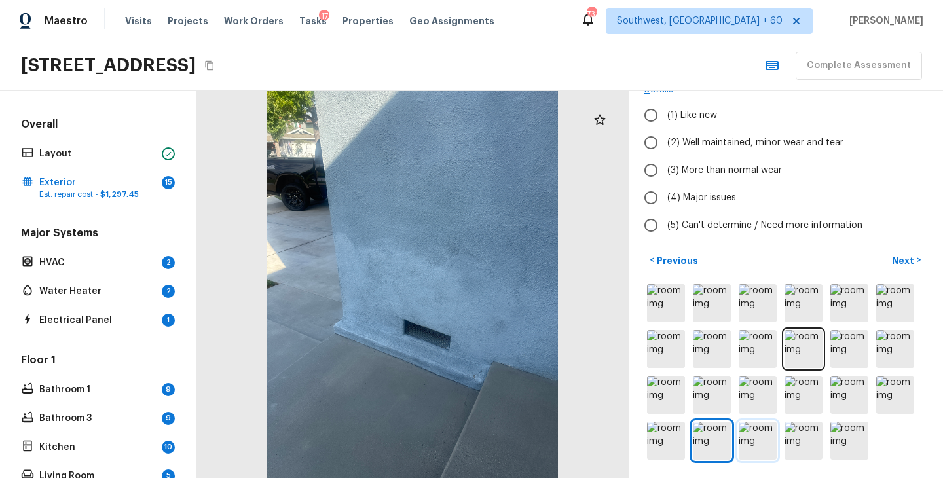
click at [759, 443] on img at bounding box center [758, 441] width 38 height 38
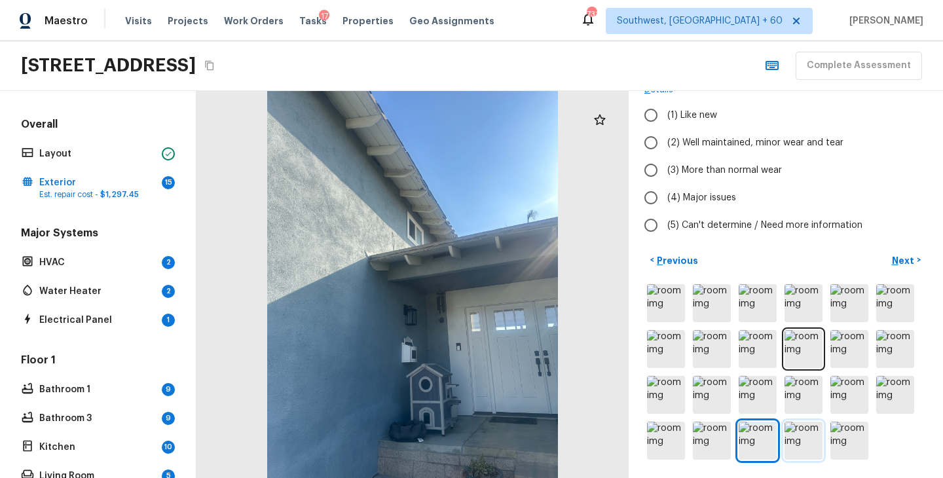
click at [799, 443] on img at bounding box center [804, 441] width 38 height 38
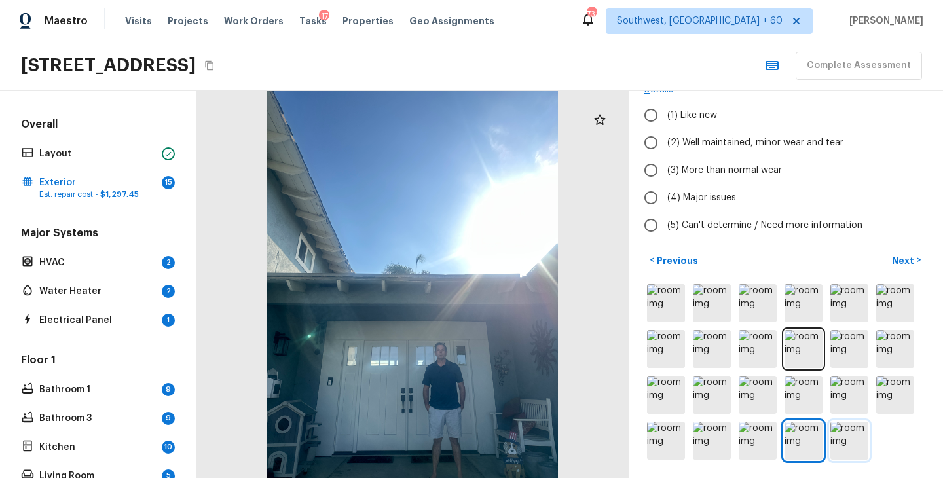
click at [847, 445] on img at bounding box center [849, 441] width 38 height 38
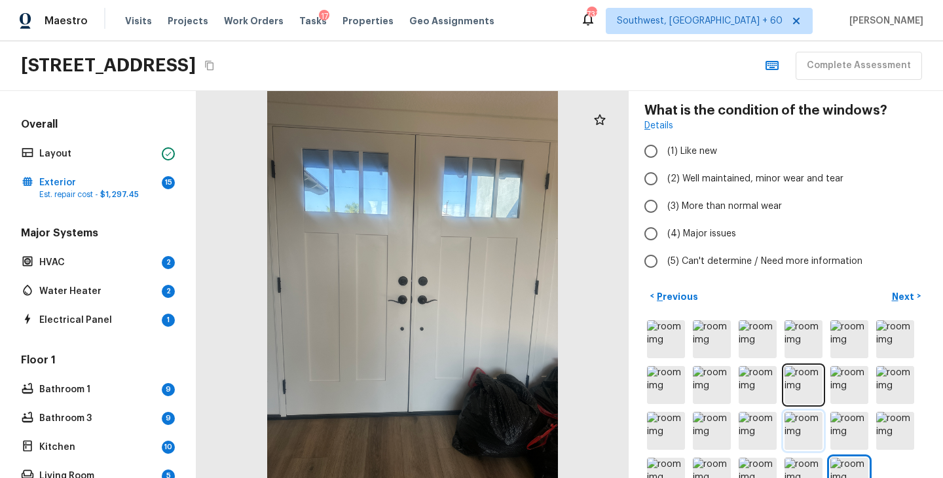
scroll to position [52, 0]
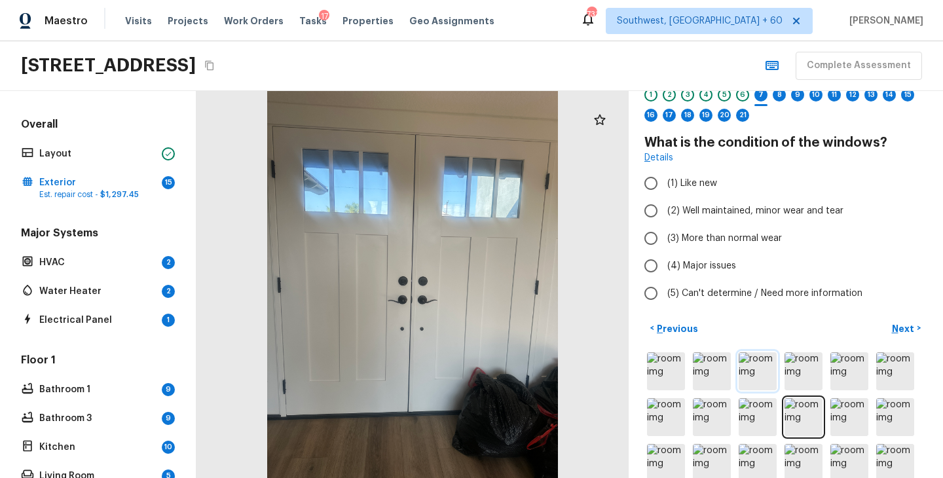
click at [769, 374] on img at bounding box center [758, 371] width 38 height 38
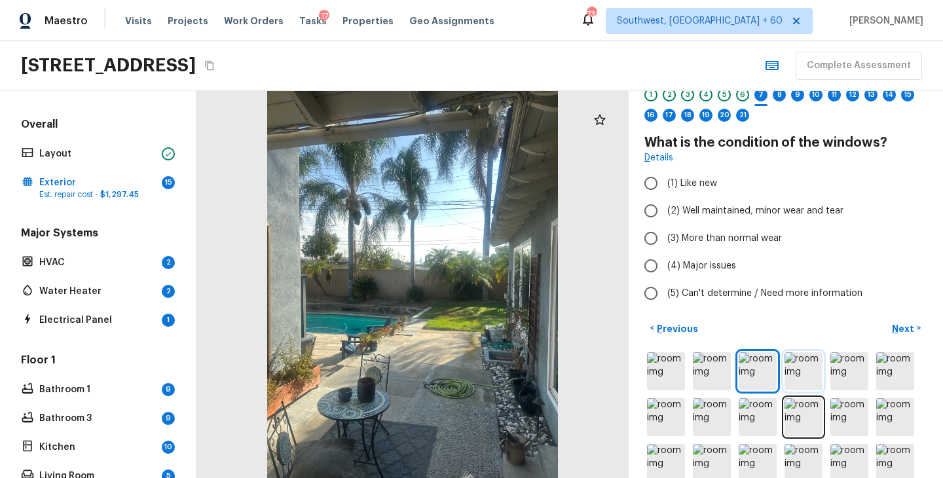
click at [803, 374] on img at bounding box center [804, 371] width 38 height 38
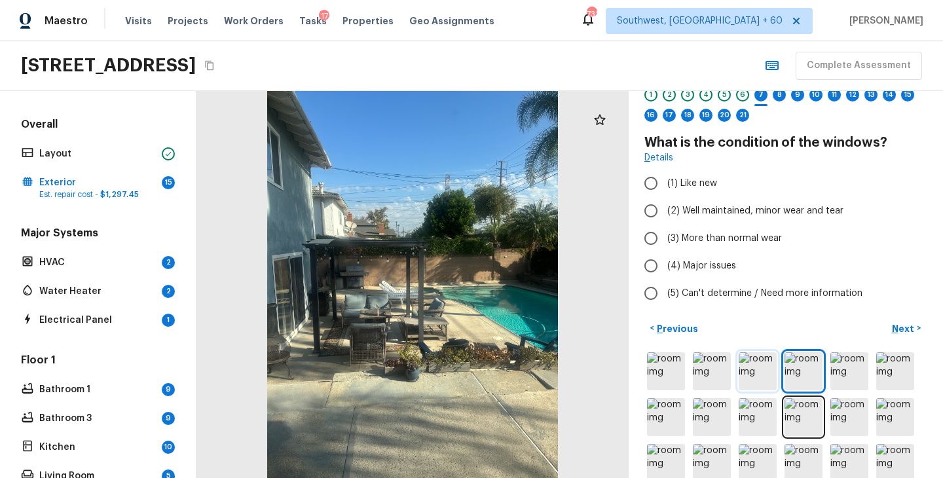
click at [768, 370] on img at bounding box center [758, 371] width 38 height 38
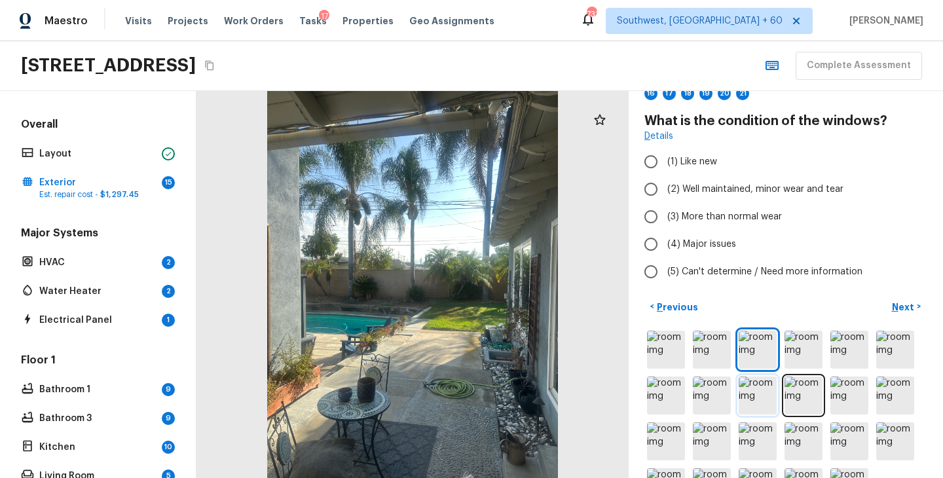
scroll to position [79, 0]
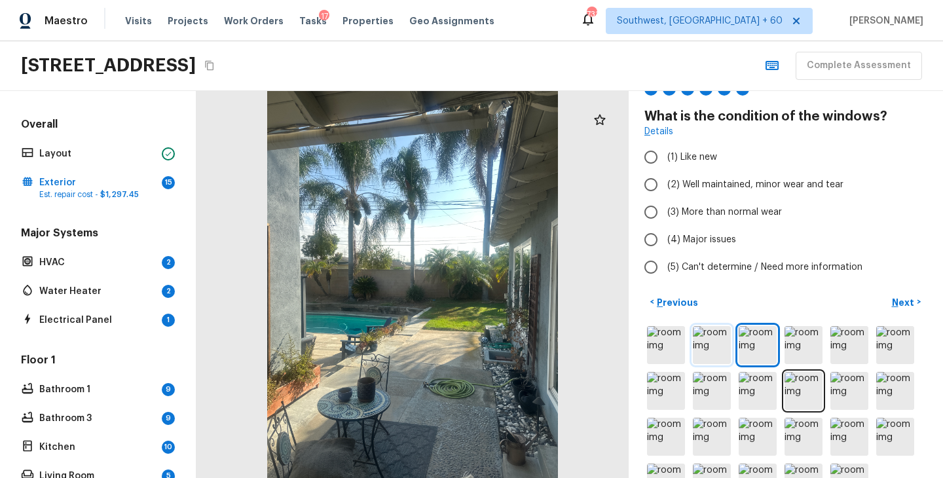
click at [715, 334] on img at bounding box center [712, 345] width 38 height 38
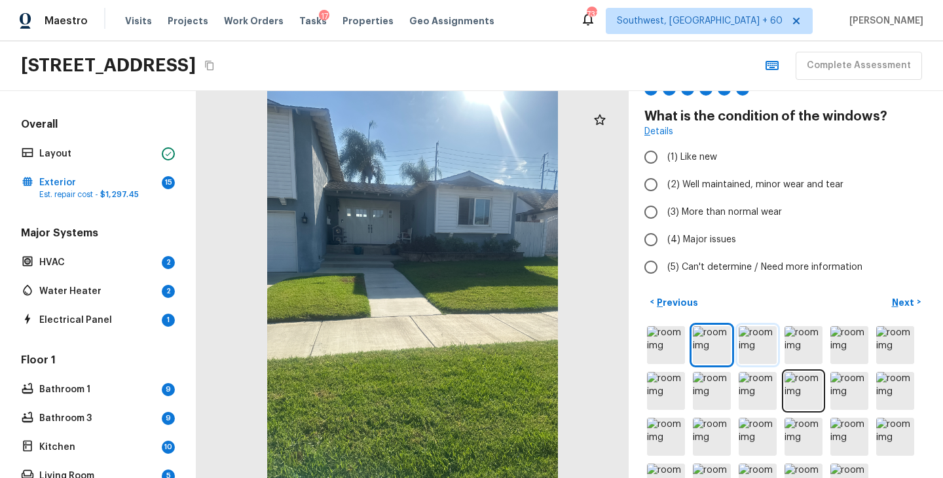
click at [762, 348] on img at bounding box center [758, 345] width 38 height 38
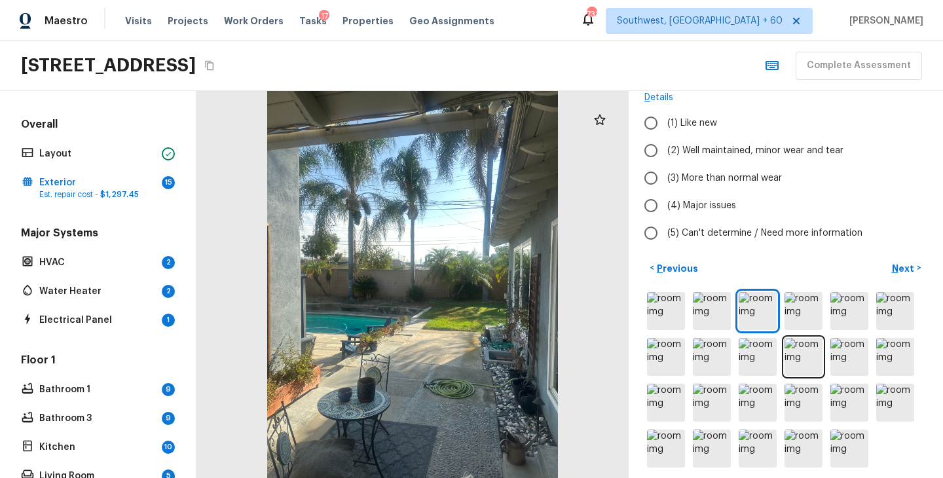
scroll to position [120, 0]
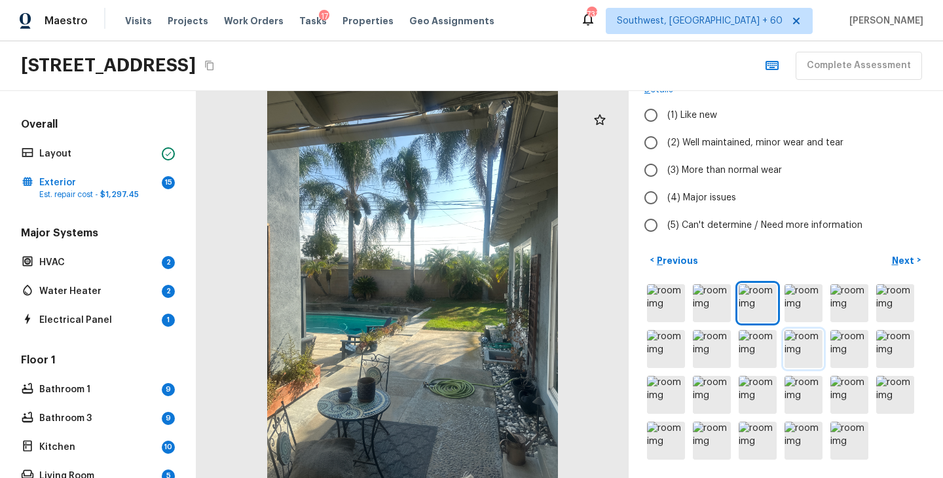
click at [798, 344] on img at bounding box center [804, 349] width 38 height 38
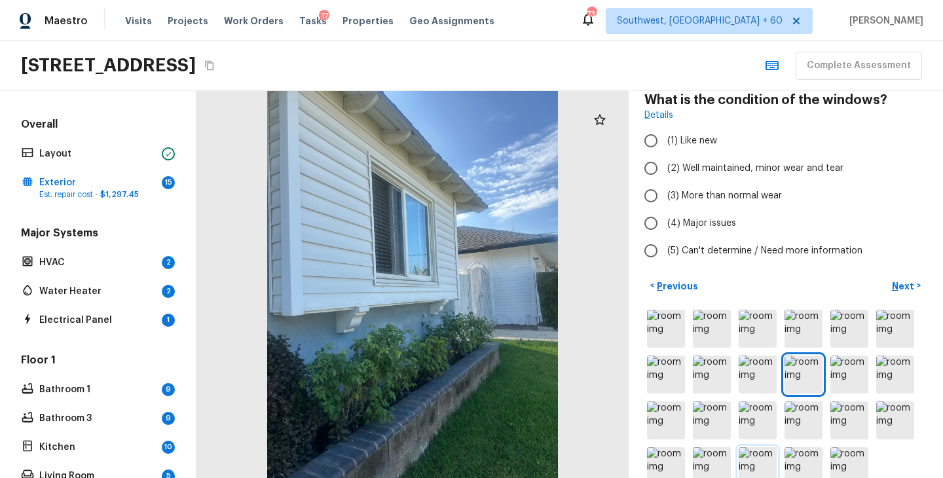
scroll to position [92, 0]
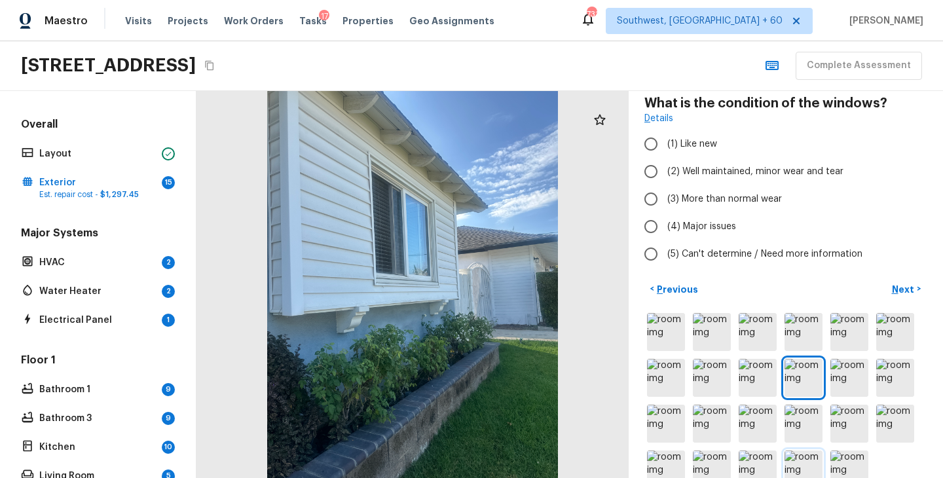
click at [795, 455] on img at bounding box center [804, 470] width 38 height 38
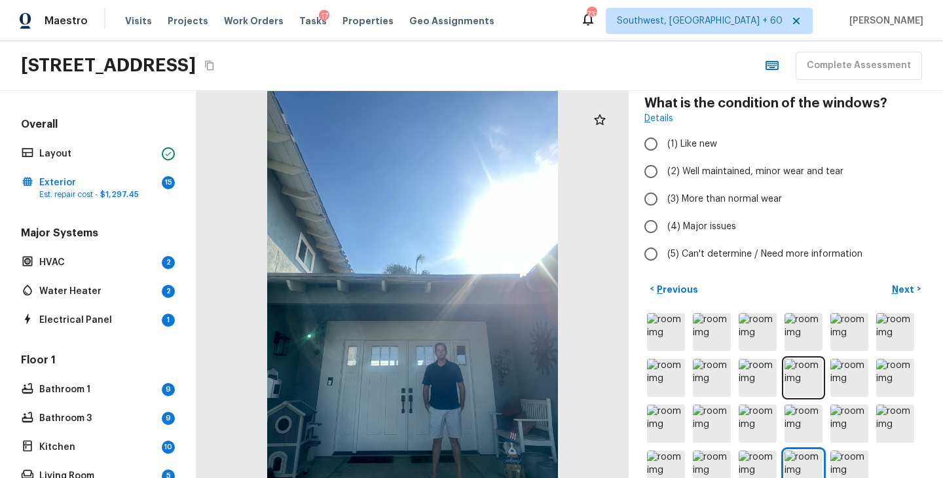
scroll to position [0, 0]
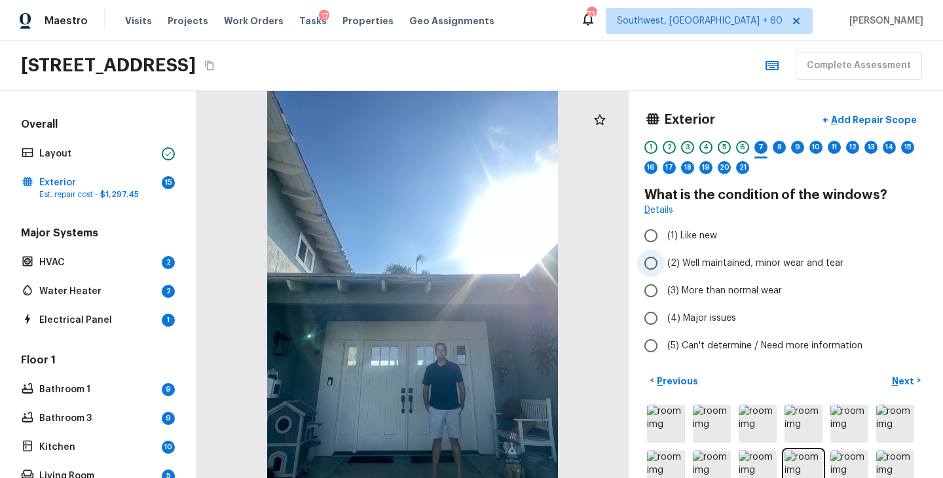
click at [776, 262] on span "(2) Well maintained, minor wear and tear" at bounding box center [755, 263] width 176 height 13
click at [665, 262] on input "(2) Well maintained, minor wear and tear" at bounding box center [651, 263] width 28 height 28
radio input "true"
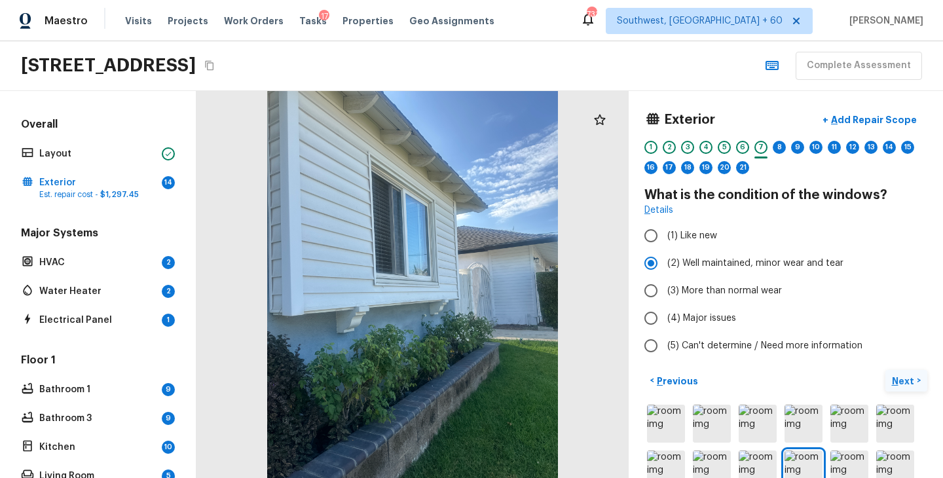
click at [896, 377] on p "Next" at bounding box center [904, 381] width 25 height 13
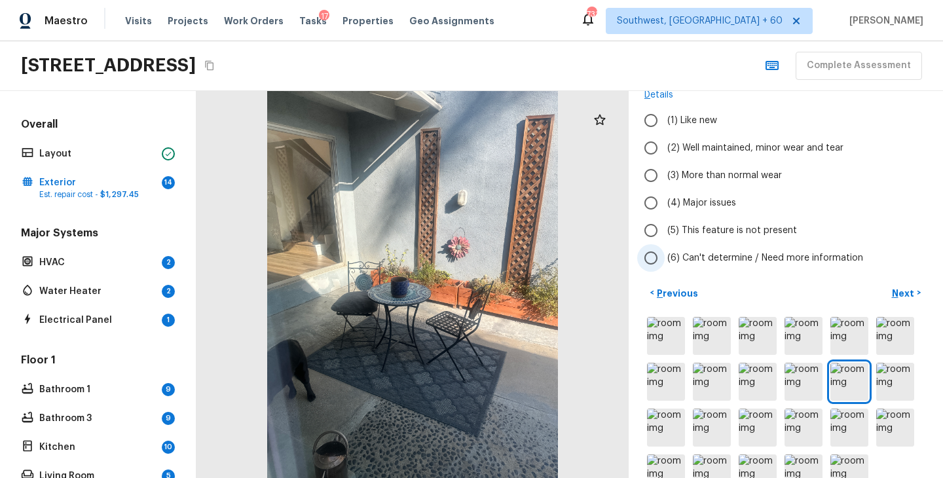
scroll to position [96, 0]
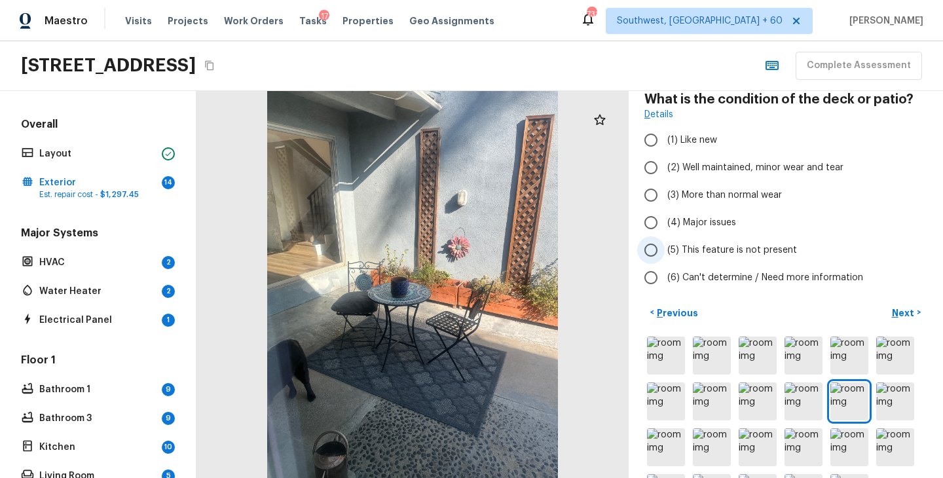
click at [708, 250] on span "(5) This feature is not present" at bounding box center [732, 250] width 130 height 13
click at [665, 250] on input "(5) This feature is not present" at bounding box center [651, 250] width 28 height 28
radio input "true"
click at [900, 312] on p "Next" at bounding box center [904, 312] width 25 height 13
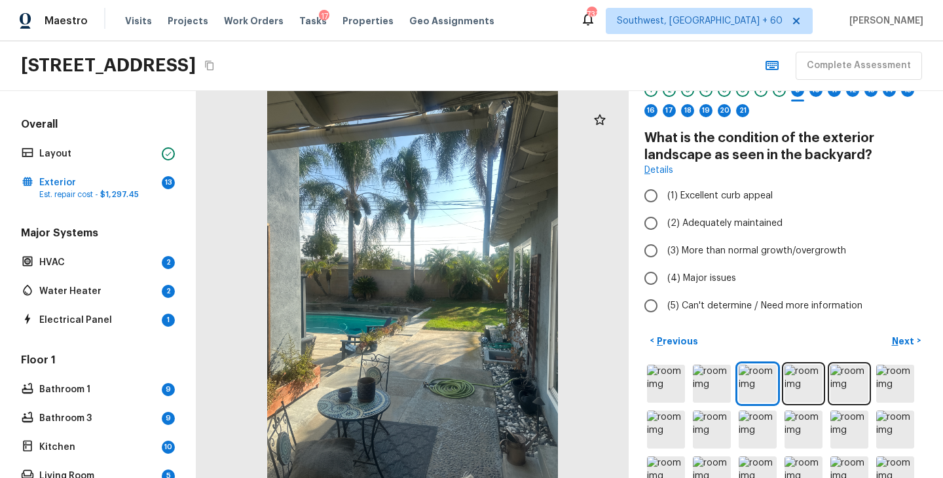
scroll to position [69, 0]
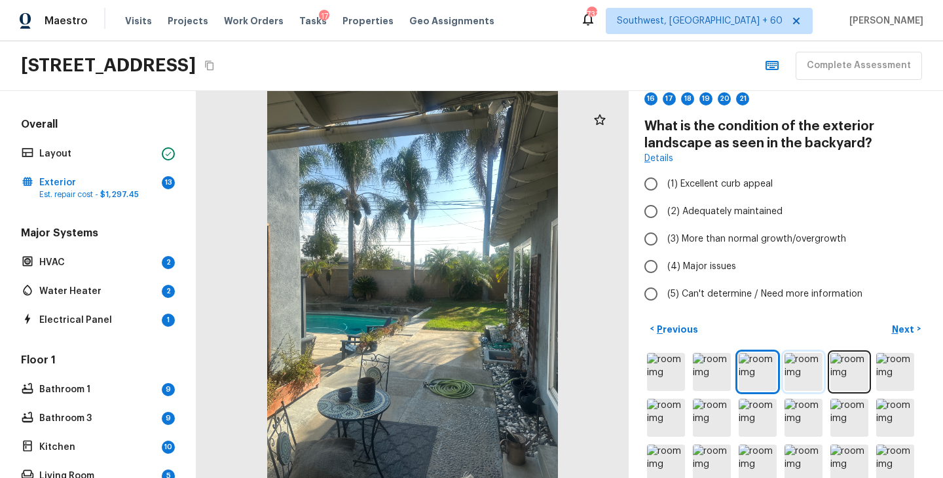
click at [790, 363] on img at bounding box center [804, 372] width 38 height 38
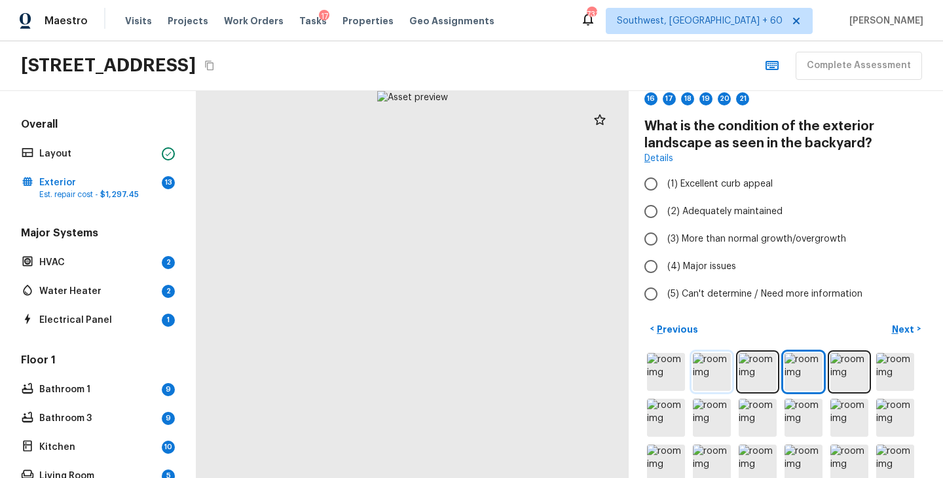
click at [720, 370] on img at bounding box center [712, 372] width 38 height 38
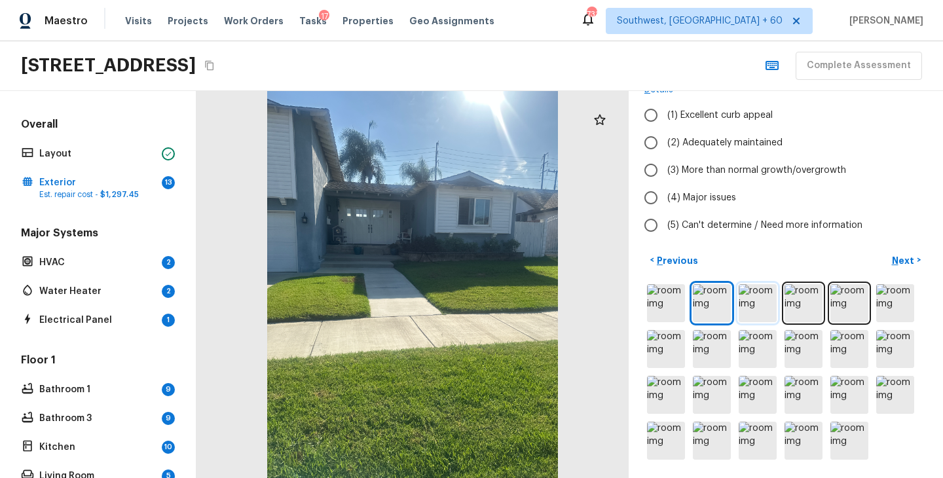
scroll to position [88, 0]
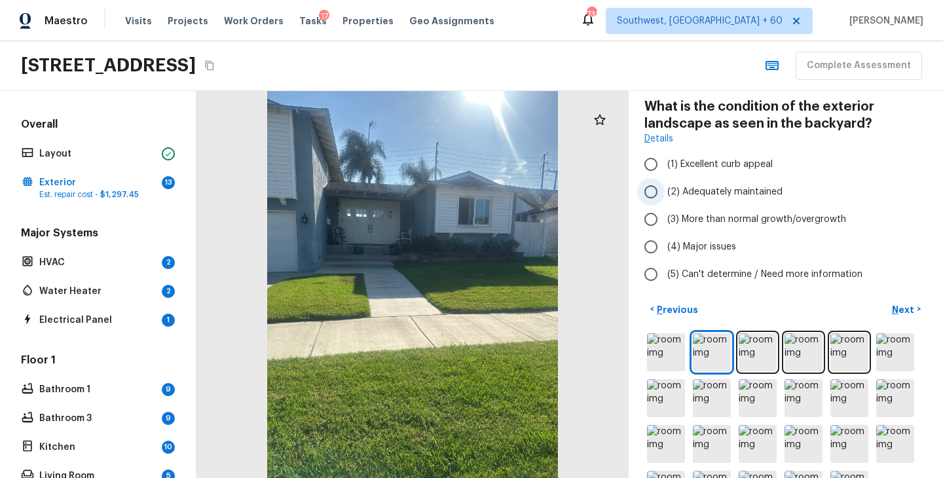
click at [746, 194] on span "(2) Adequately maintained" at bounding box center [724, 191] width 115 height 13
click at [665, 194] on input "(2) Adequately maintained" at bounding box center [651, 192] width 28 height 28
radio input "true"
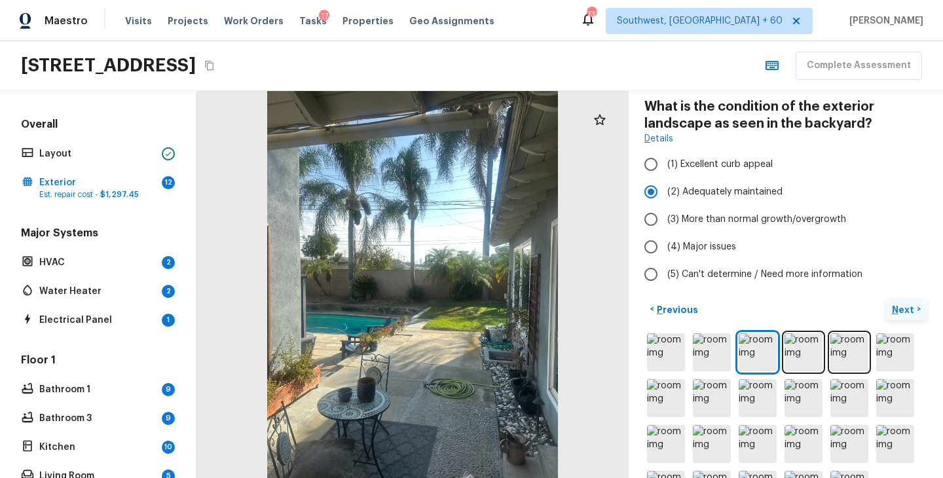
click at [904, 305] on p "Next" at bounding box center [904, 309] width 25 height 13
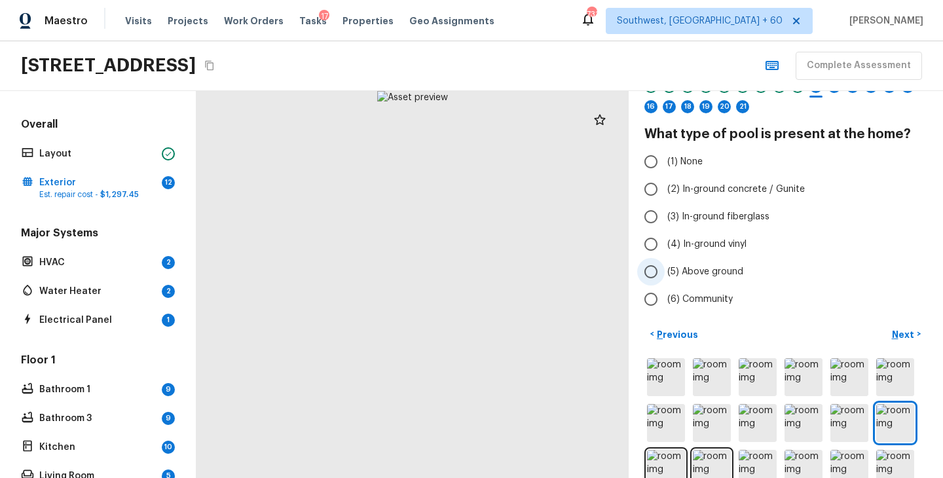
scroll to position [56, 0]
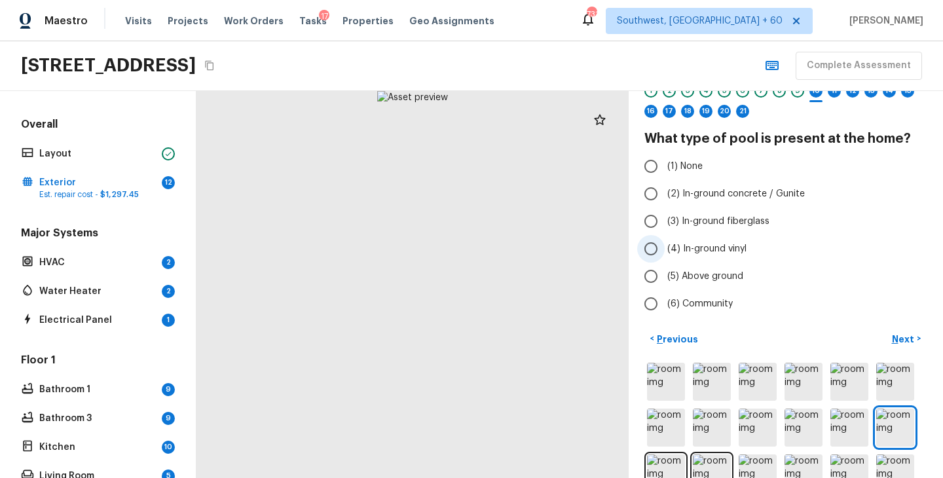
click at [712, 248] on span "(4) In-ground vinyl" at bounding box center [706, 248] width 79 height 13
click at [665, 248] on input "(4) In-ground vinyl" at bounding box center [651, 249] width 28 height 28
radio input "true"
click at [891, 331] on button "Next >" at bounding box center [906, 339] width 42 height 22
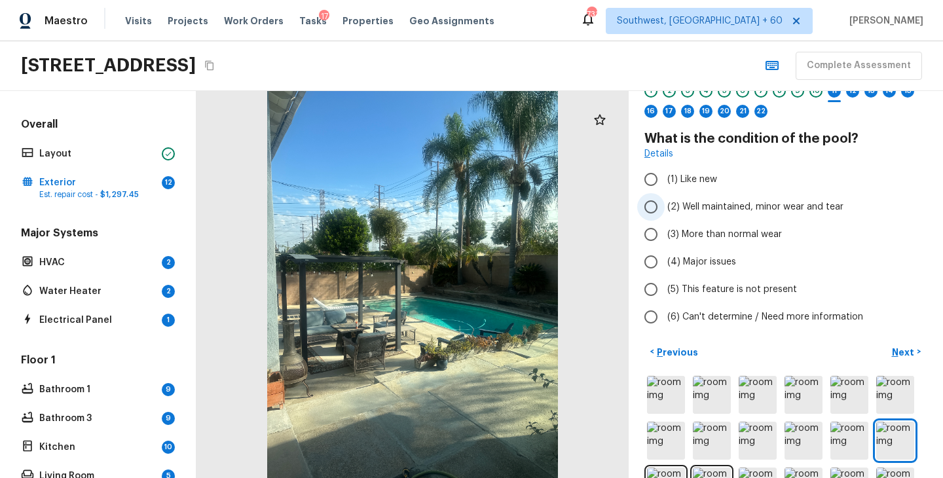
click at [765, 203] on span "(2) Well maintained, minor wear and tear" at bounding box center [755, 206] width 176 height 13
click at [665, 203] on input "(2) Well maintained, minor wear and tear" at bounding box center [651, 207] width 28 height 28
radio input "true"
click at [900, 352] on p "Next" at bounding box center [904, 352] width 25 height 13
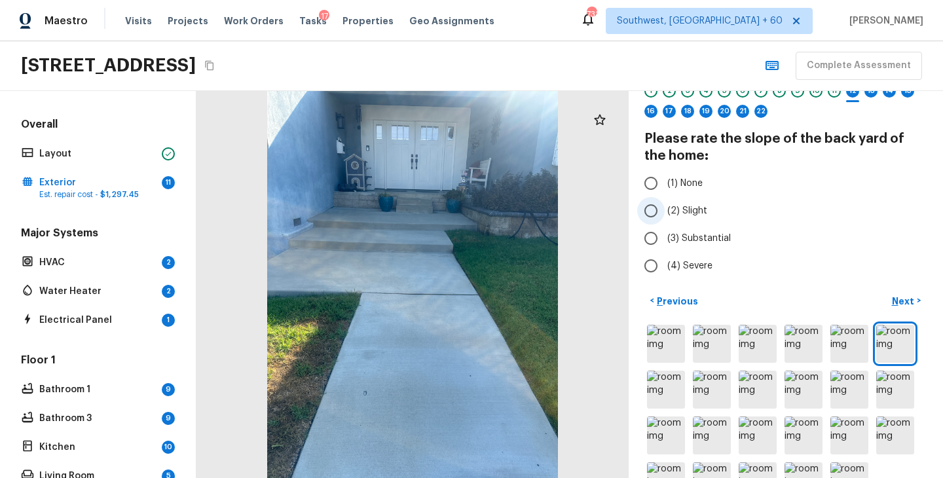
click at [692, 213] on span "(2) Slight" at bounding box center [687, 210] width 40 height 13
click at [665, 213] on input "(2) Slight" at bounding box center [651, 211] width 28 height 28
radio input "true"
click at [898, 301] on p "Next" at bounding box center [904, 301] width 25 height 13
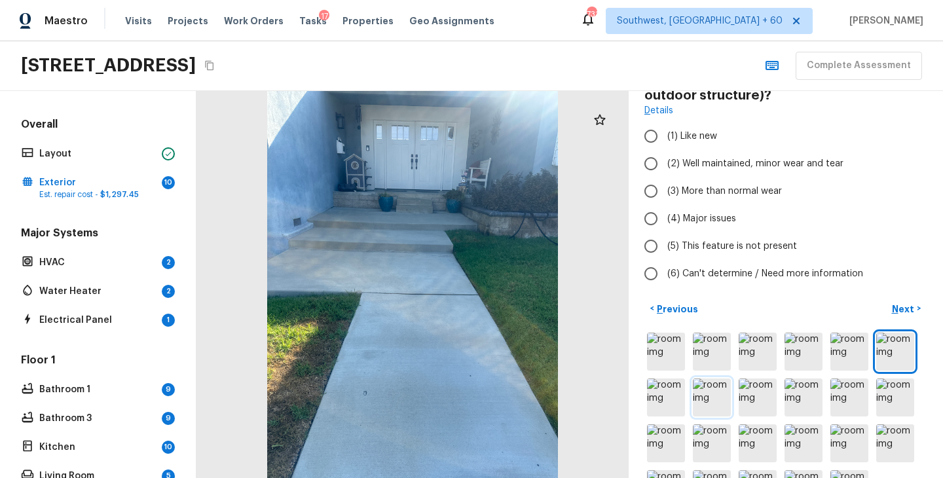
scroll to position [165, 0]
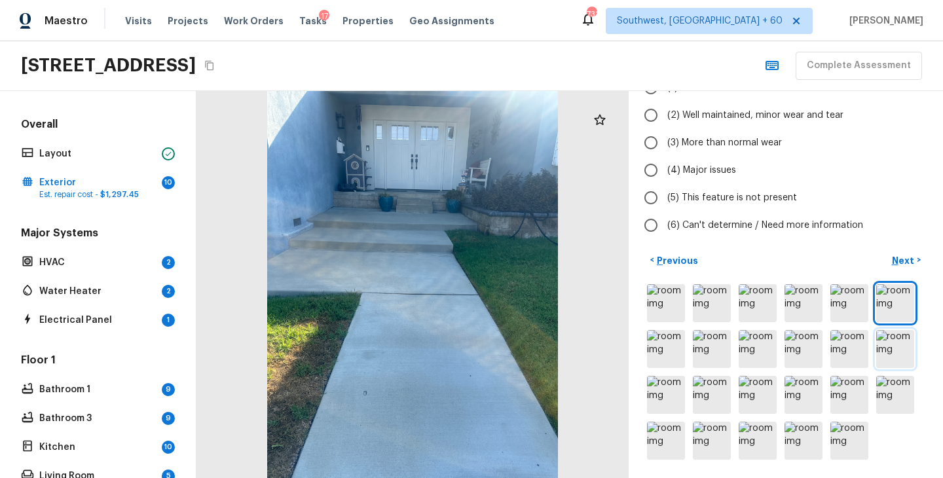
click at [885, 343] on img at bounding box center [895, 349] width 38 height 38
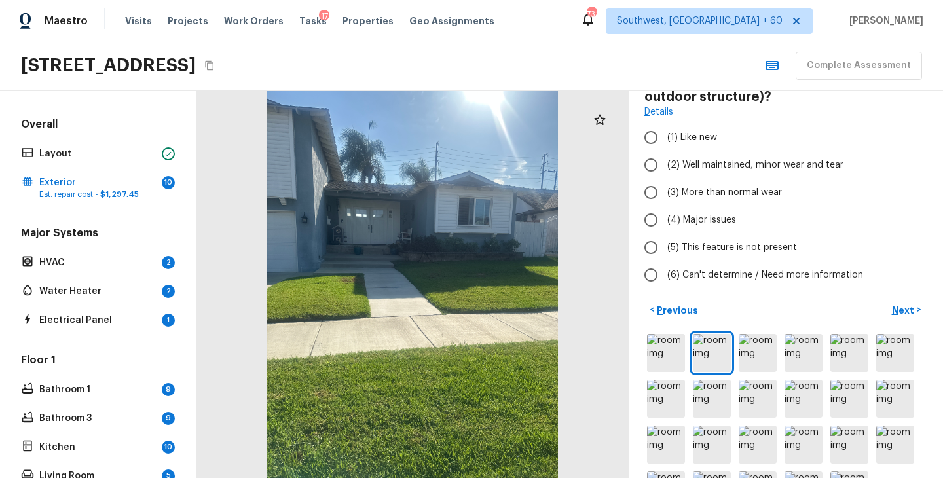
scroll to position [107, 0]
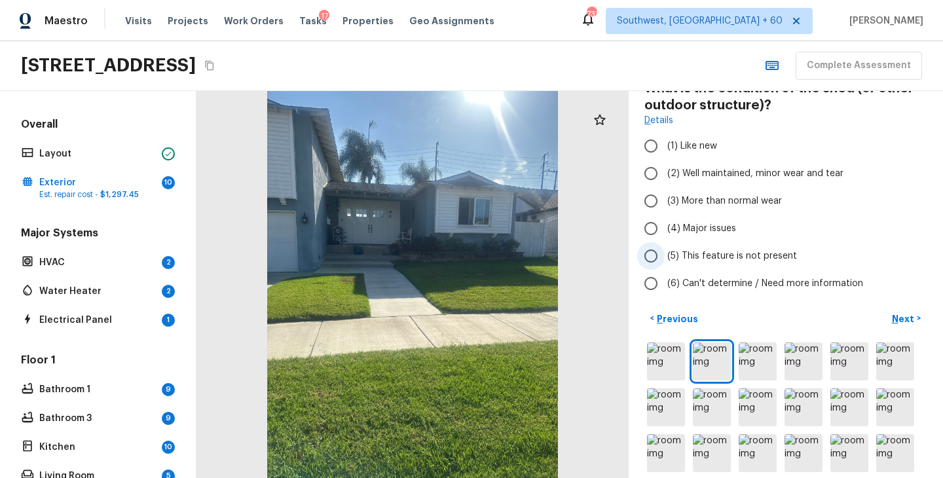
click at [767, 257] on span "(5) This feature is not present" at bounding box center [732, 255] width 130 height 13
click at [665, 257] on input "(5) This feature is not present" at bounding box center [651, 256] width 28 height 28
radio input "true"
click at [911, 320] on p "Next" at bounding box center [904, 318] width 25 height 13
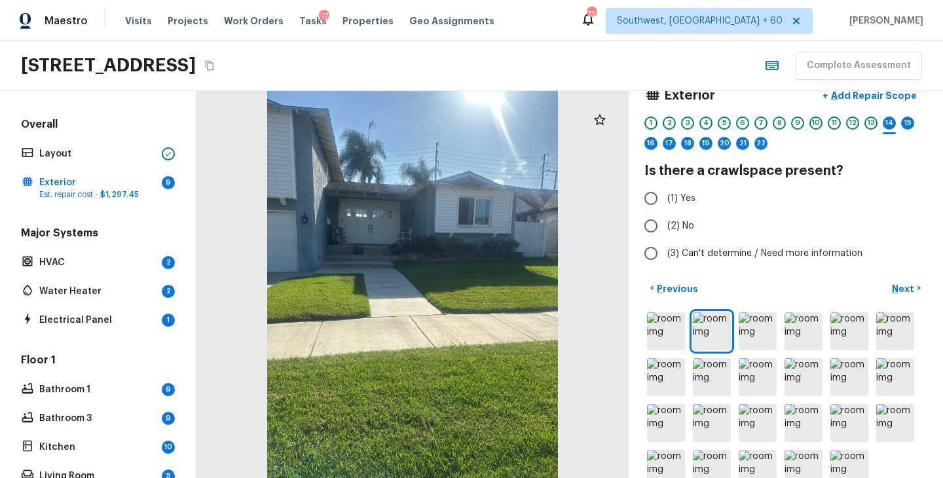
scroll to position [0, 0]
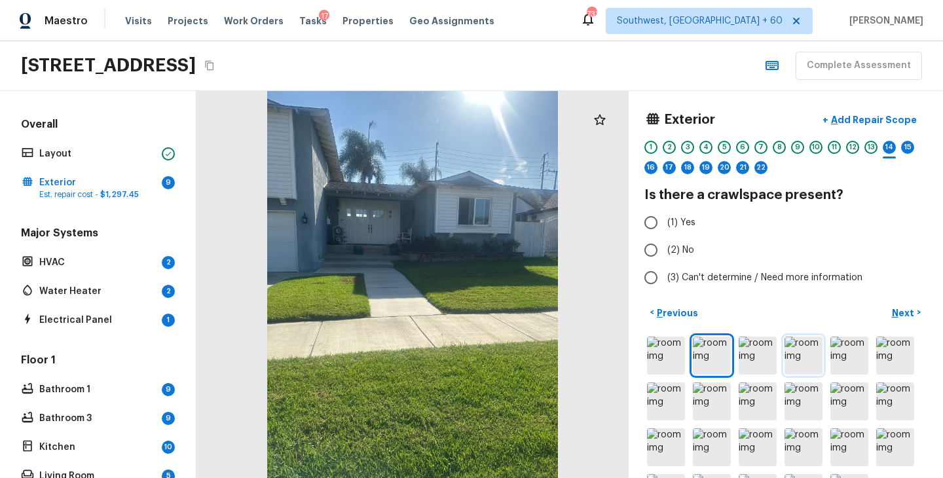
click at [788, 366] on img at bounding box center [804, 356] width 38 height 38
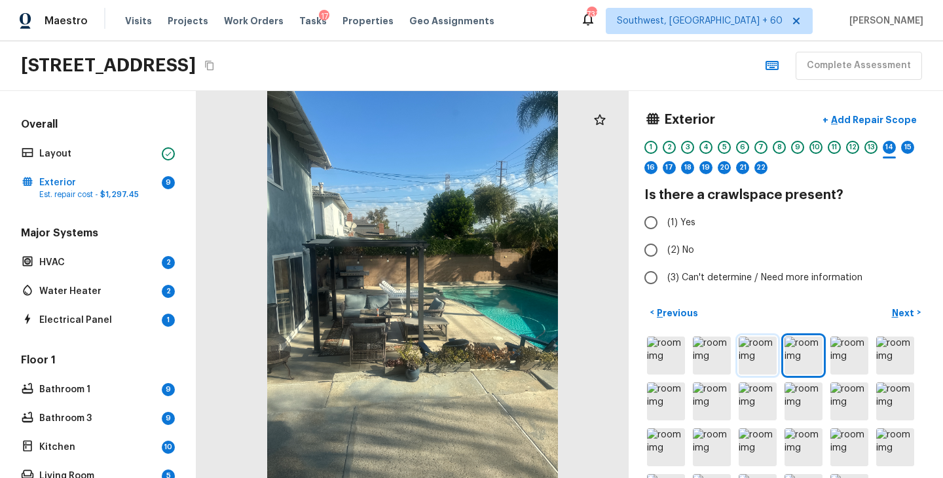
click at [751, 363] on img at bounding box center [758, 356] width 38 height 38
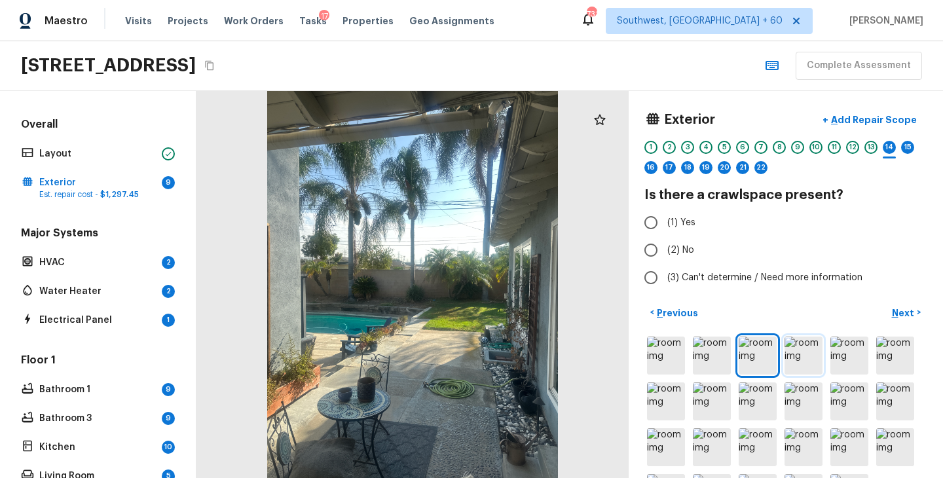
click at [799, 363] on img at bounding box center [804, 356] width 38 height 38
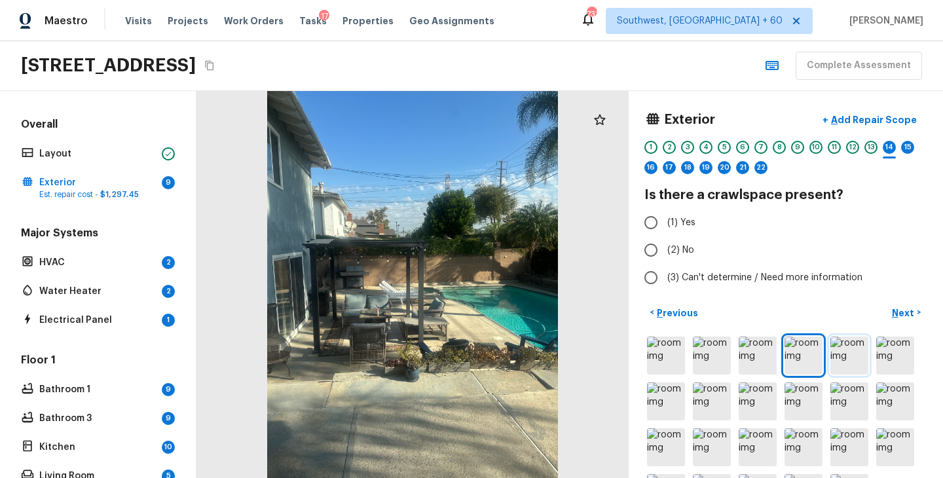
click at [851, 358] on img at bounding box center [849, 356] width 38 height 38
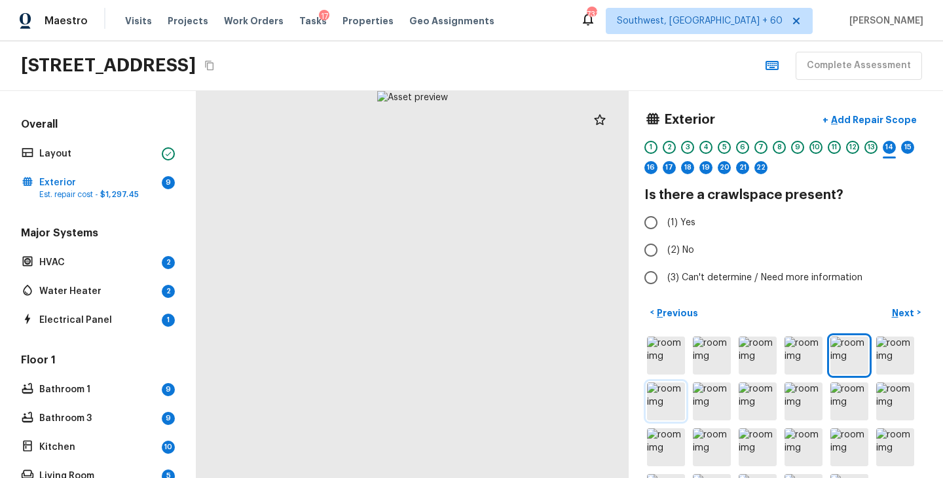
click at [665, 407] on img at bounding box center [666, 401] width 38 height 38
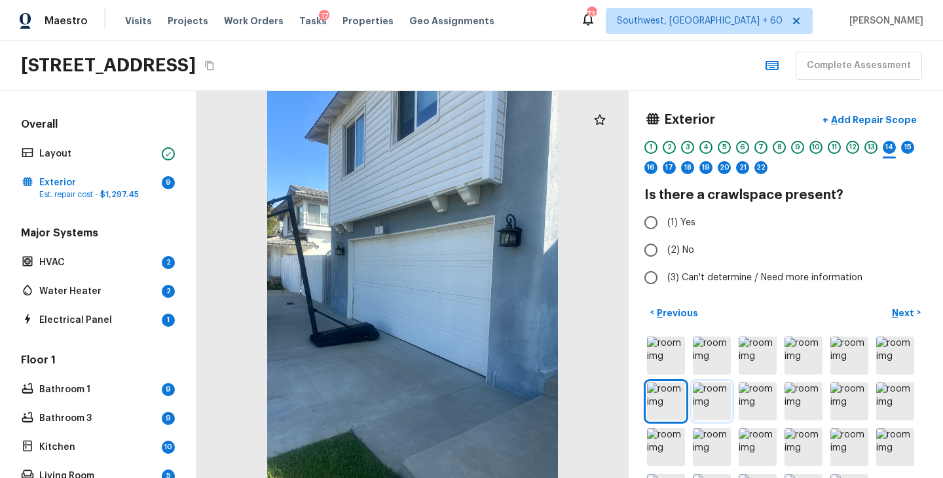
click at [716, 407] on img at bounding box center [712, 401] width 38 height 38
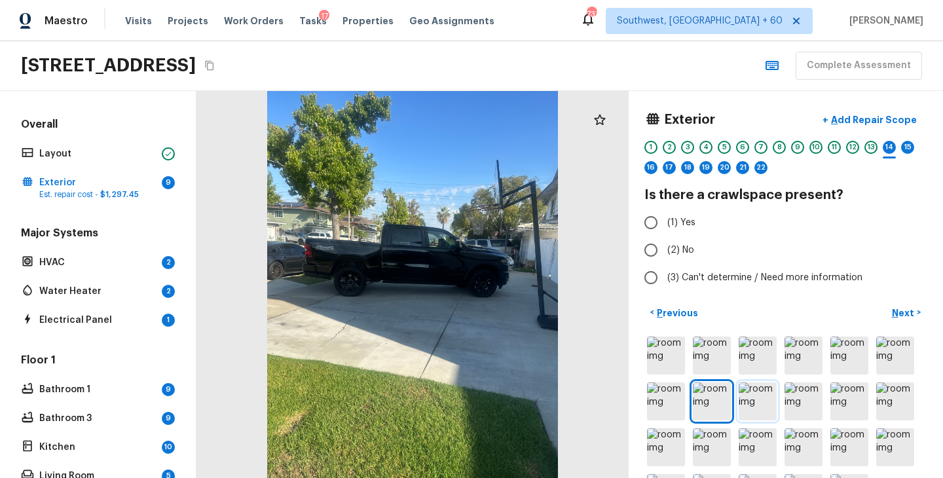
click at [741, 404] on img at bounding box center [758, 401] width 38 height 38
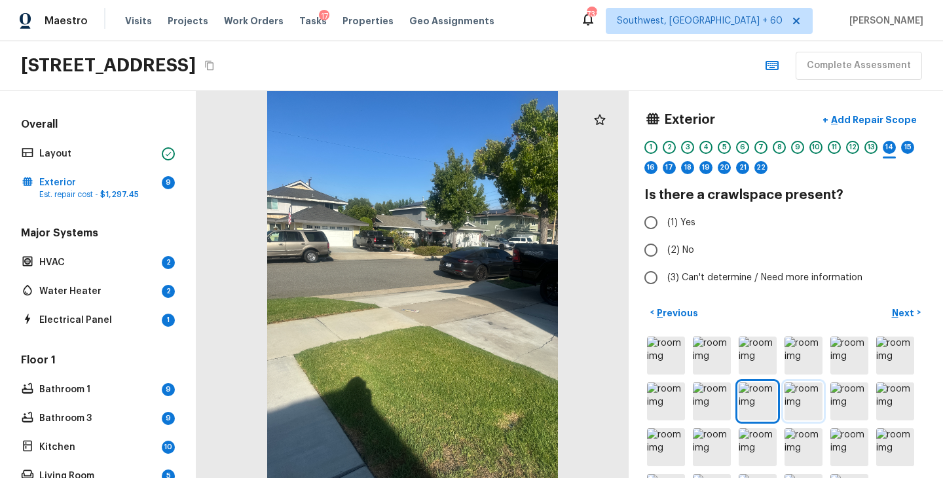
click at [803, 400] on img at bounding box center [804, 401] width 38 height 38
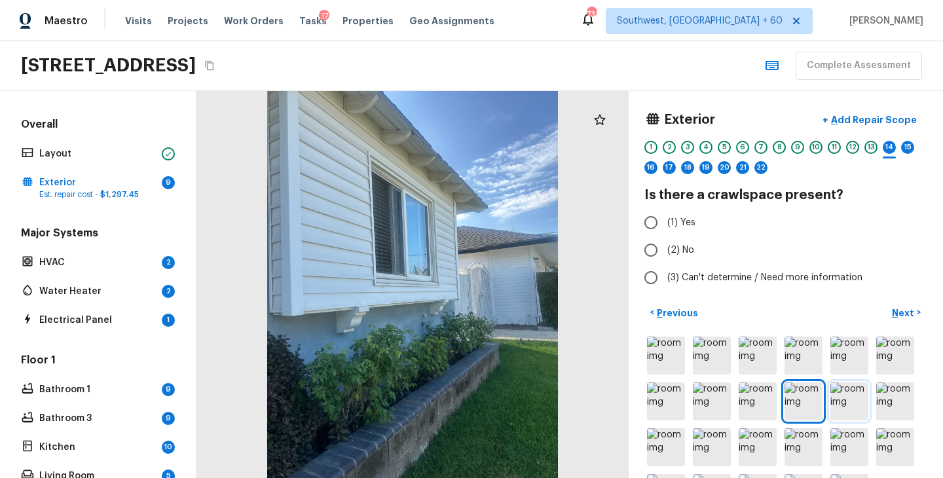
click at [843, 403] on img at bounding box center [849, 401] width 38 height 38
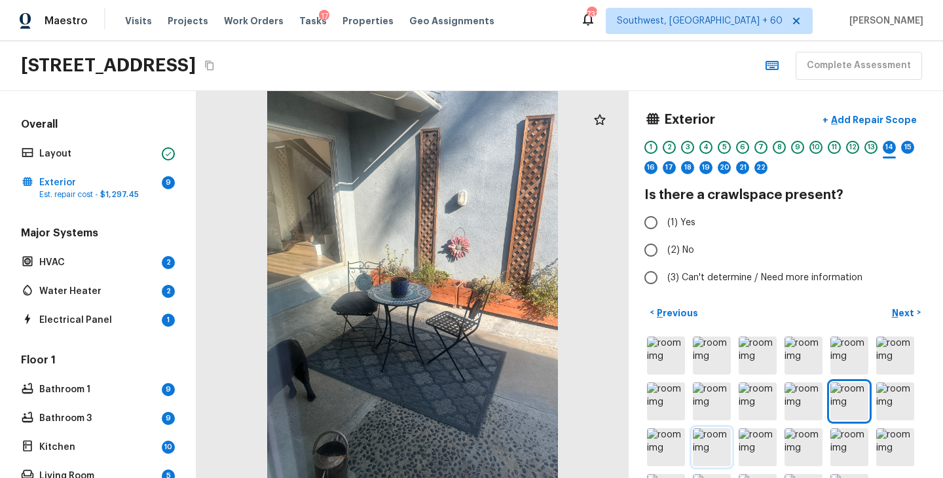
scroll to position [52, 0]
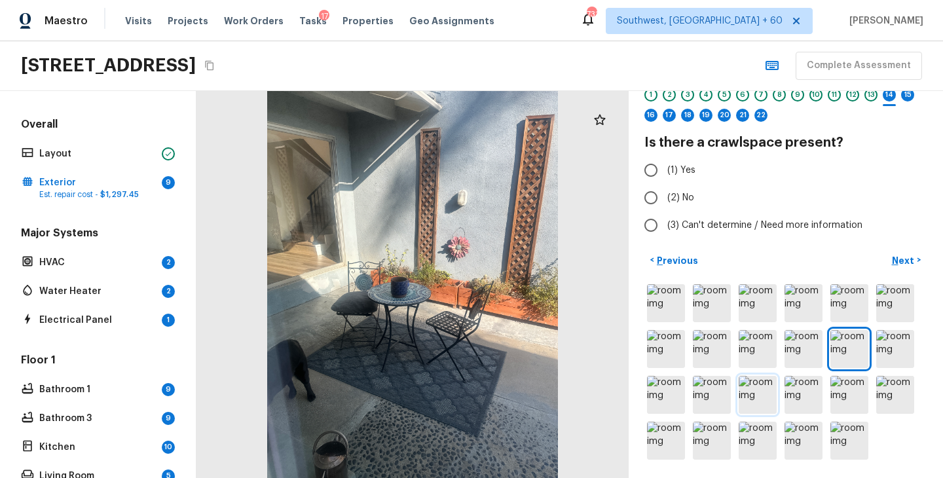
click at [751, 405] on img at bounding box center [758, 395] width 38 height 38
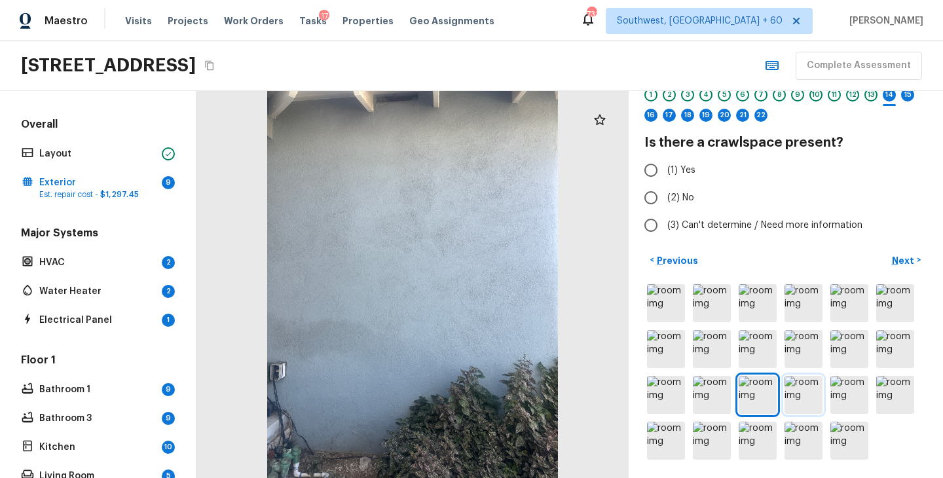
click at [802, 404] on img at bounding box center [804, 395] width 38 height 38
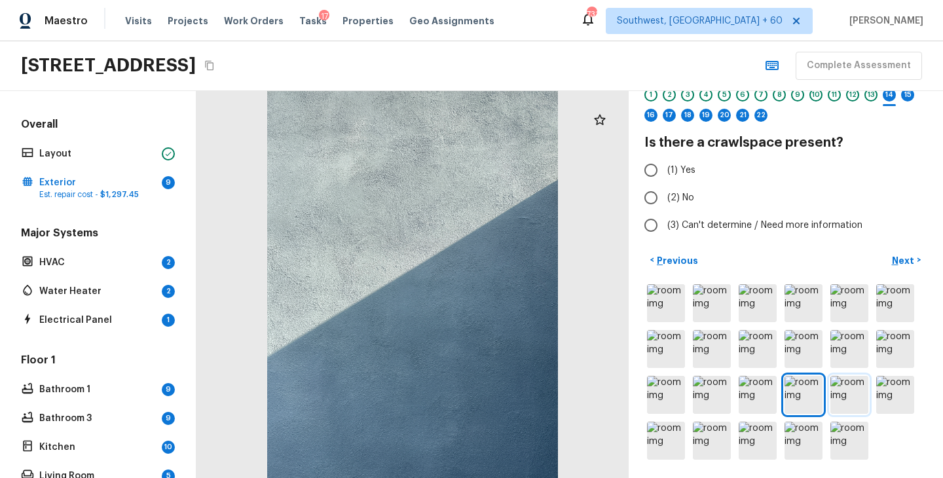
click at [845, 403] on img at bounding box center [849, 395] width 38 height 38
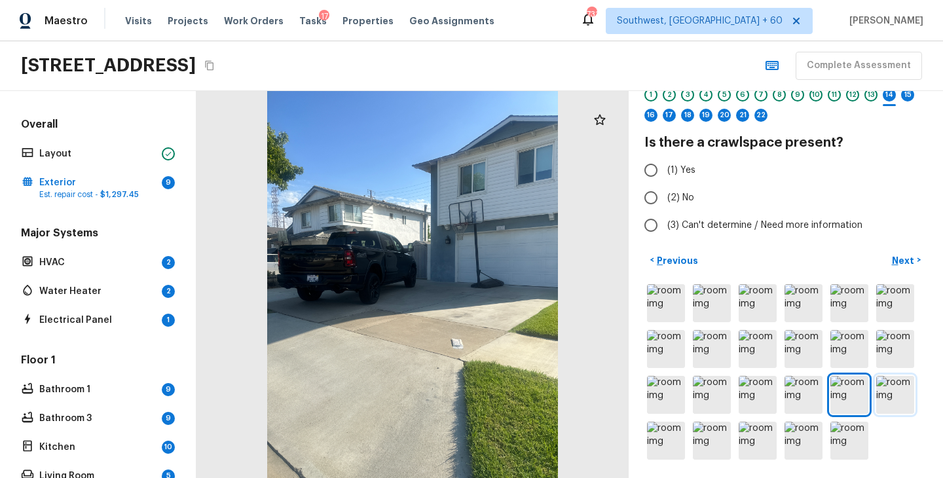
click at [901, 402] on img at bounding box center [895, 395] width 38 height 38
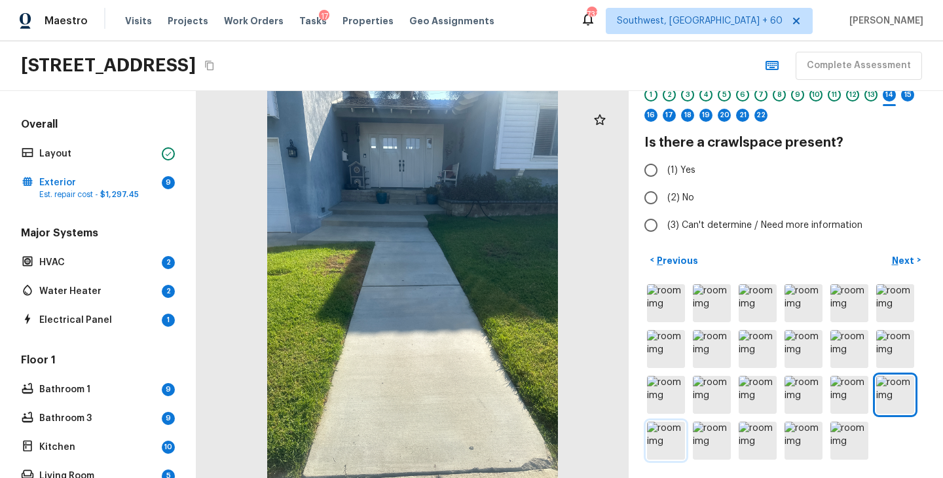
click at [674, 443] on img at bounding box center [666, 441] width 38 height 38
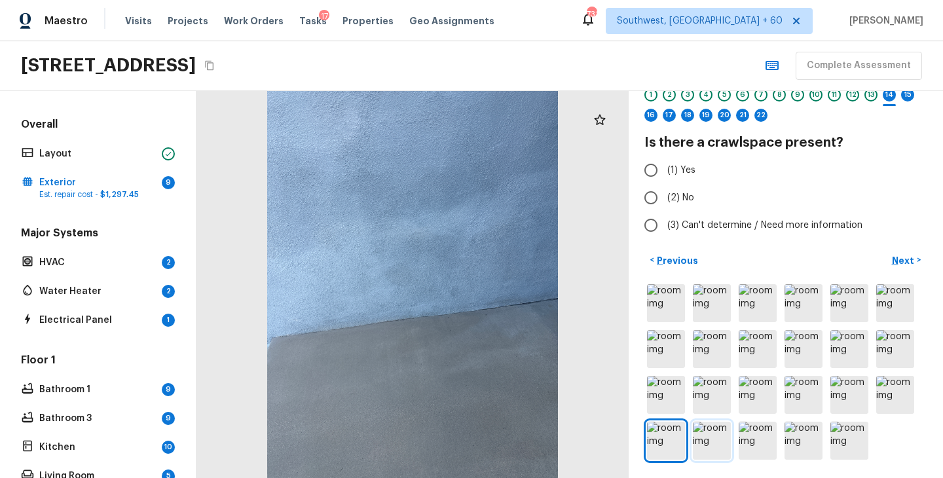
click at [716, 443] on img at bounding box center [712, 441] width 38 height 38
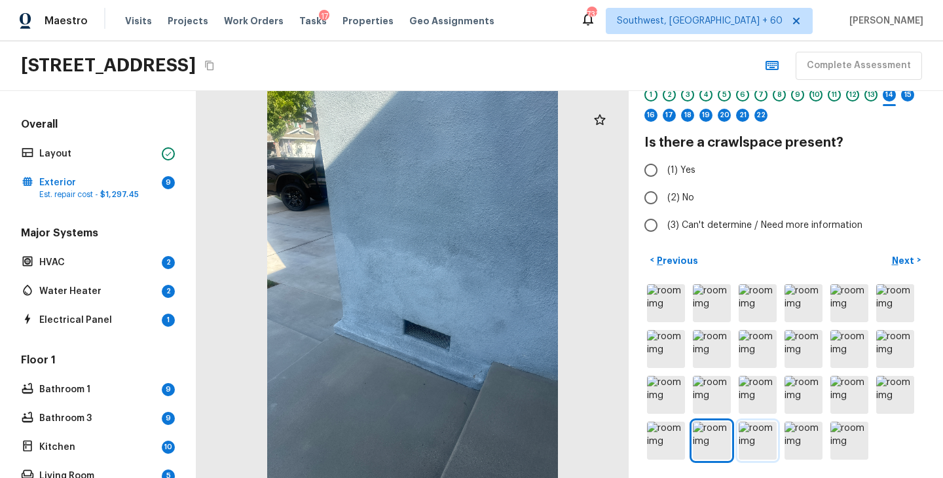
click at [751, 443] on img at bounding box center [758, 441] width 38 height 38
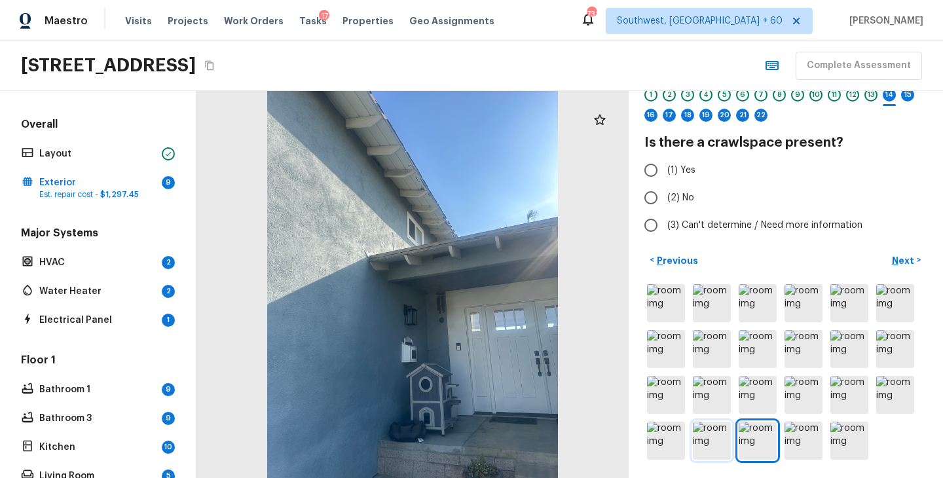
click at [720, 443] on img at bounding box center [712, 441] width 38 height 38
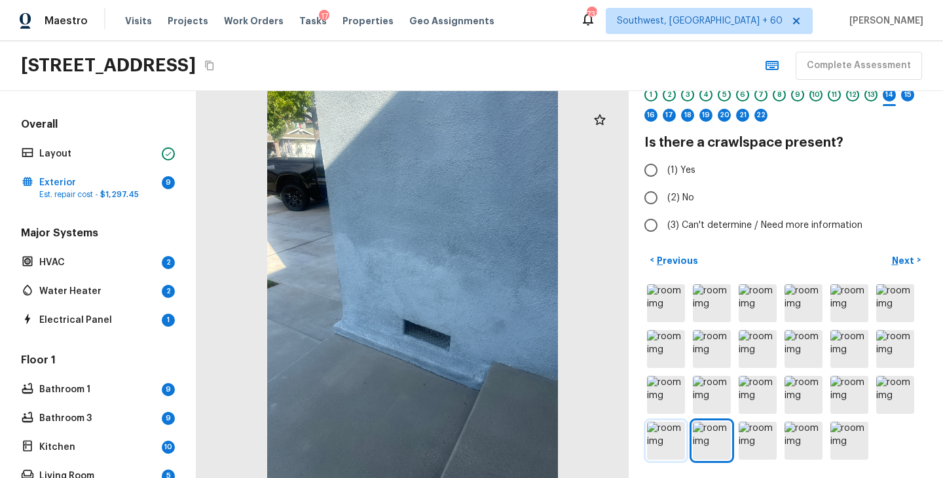
click at [675, 440] on img at bounding box center [666, 441] width 38 height 38
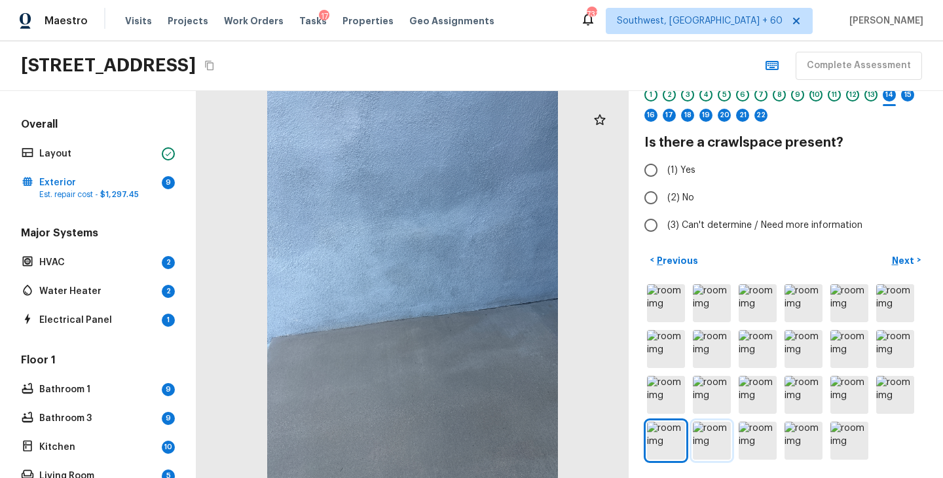
click at [706, 437] on img at bounding box center [712, 441] width 38 height 38
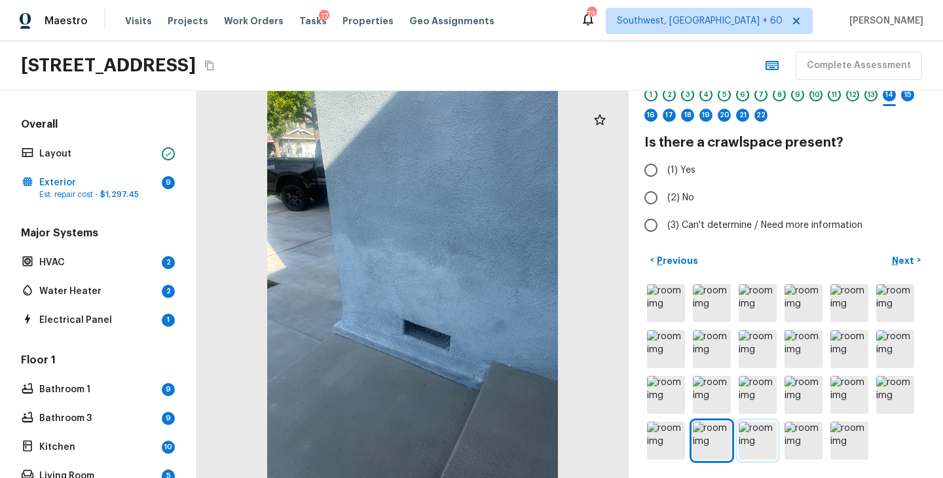
click at [750, 435] on img at bounding box center [758, 441] width 38 height 38
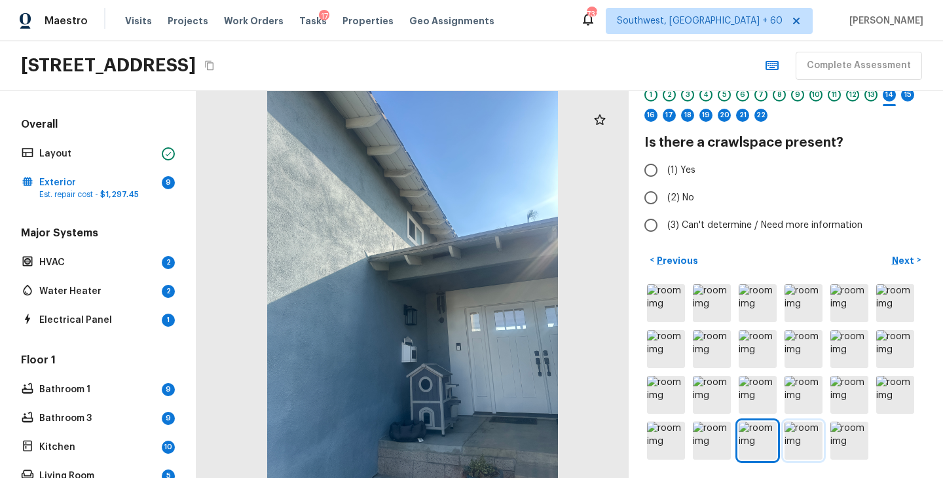
click at [808, 448] on img at bounding box center [804, 441] width 38 height 38
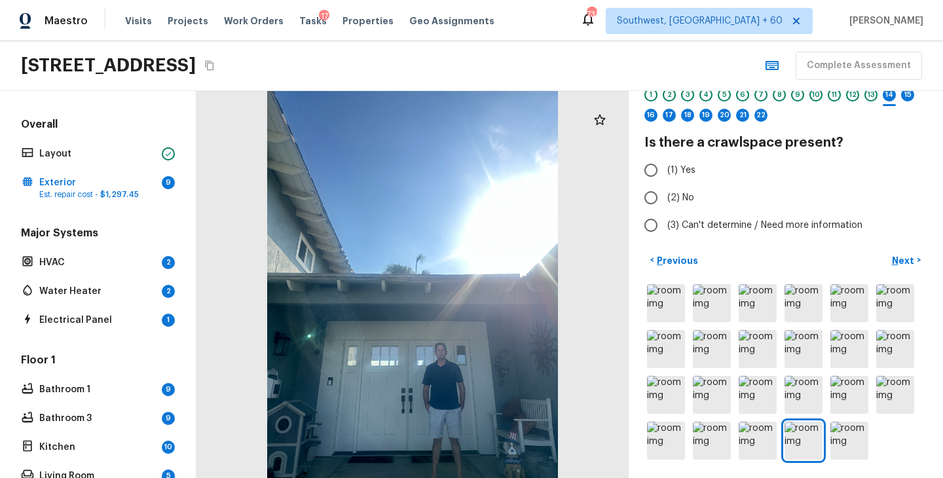
click at [681, 327] on div at bounding box center [785, 372] width 283 height 181
click at [671, 309] on img at bounding box center [666, 303] width 38 height 38
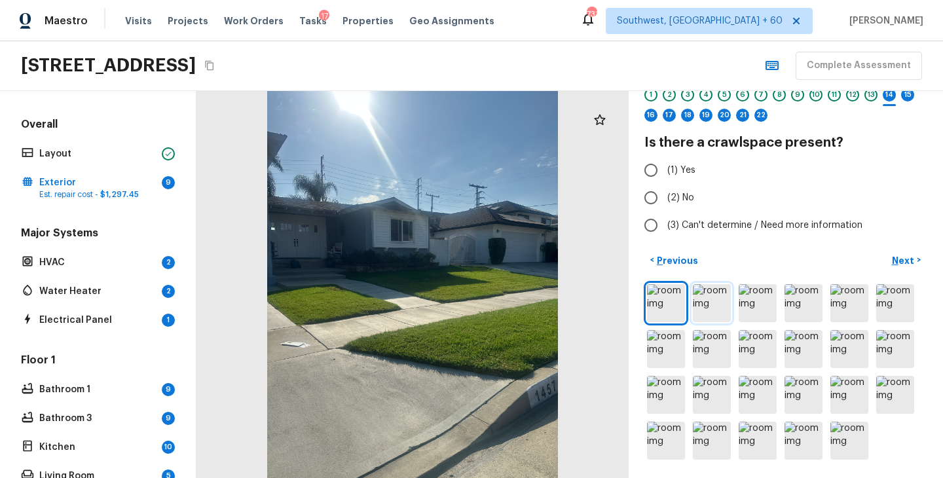
click at [724, 314] on img at bounding box center [712, 303] width 38 height 38
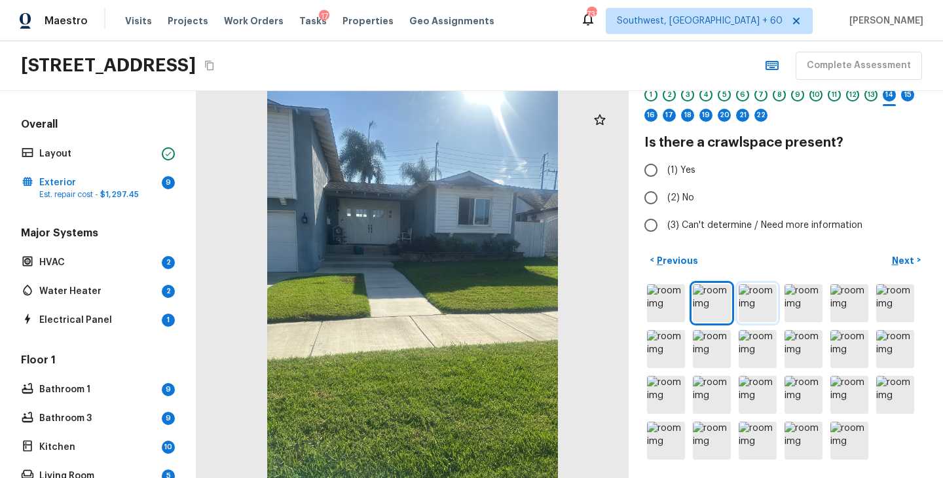
click at [745, 304] on img at bounding box center [758, 303] width 38 height 38
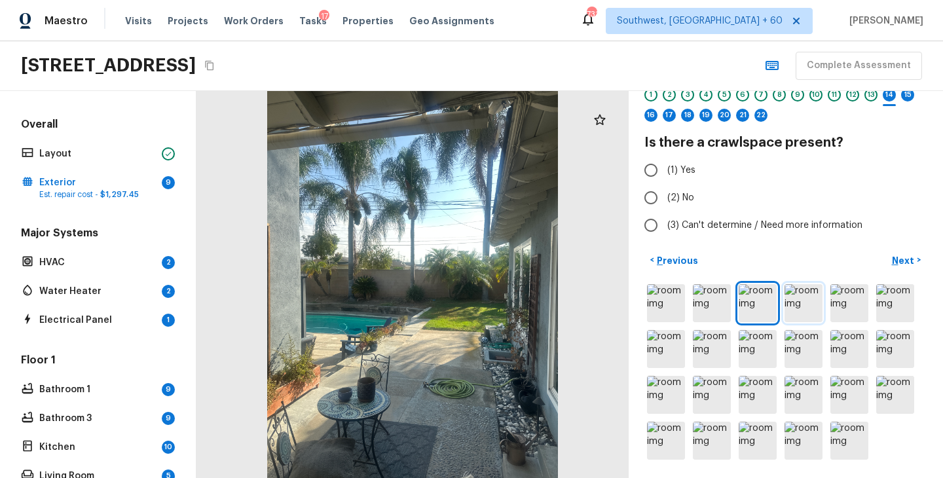
click at [809, 314] on img at bounding box center [804, 303] width 38 height 38
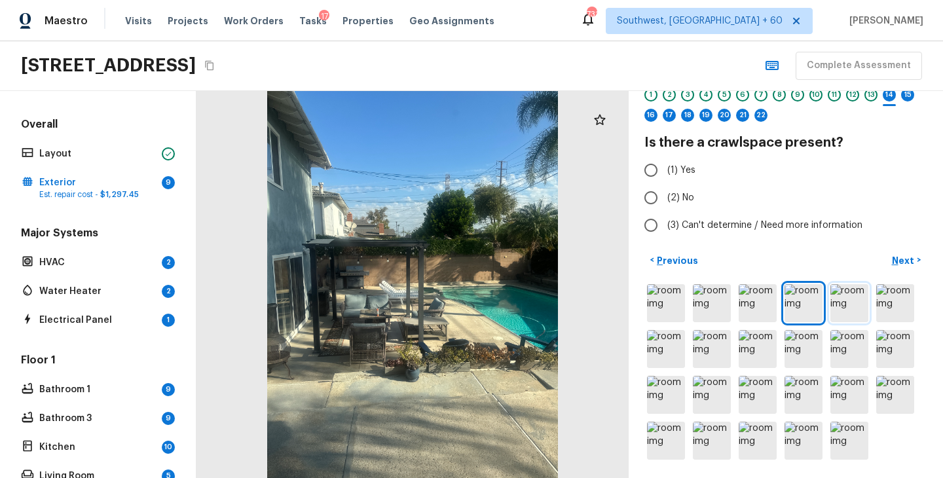
click at [841, 306] on img at bounding box center [849, 303] width 38 height 38
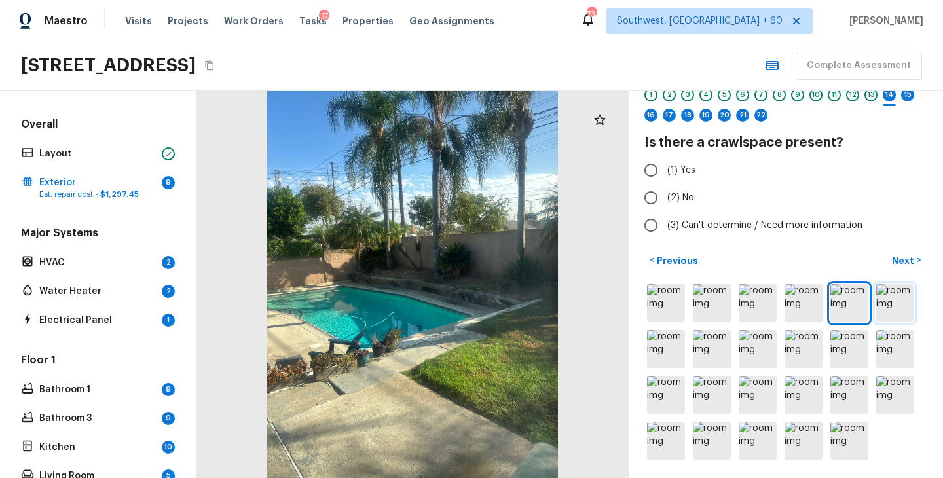
click at [898, 301] on img at bounding box center [895, 303] width 38 height 38
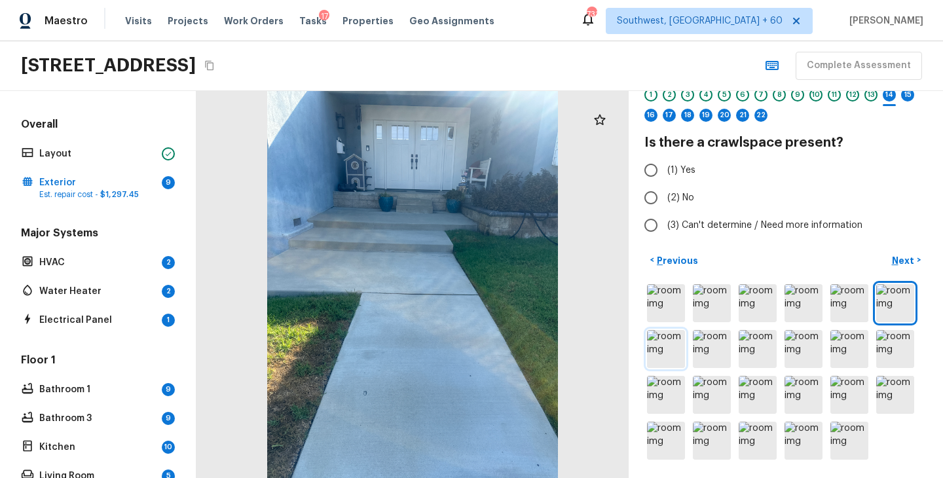
click at [658, 355] on img at bounding box center [666, 349] width 38 height 38
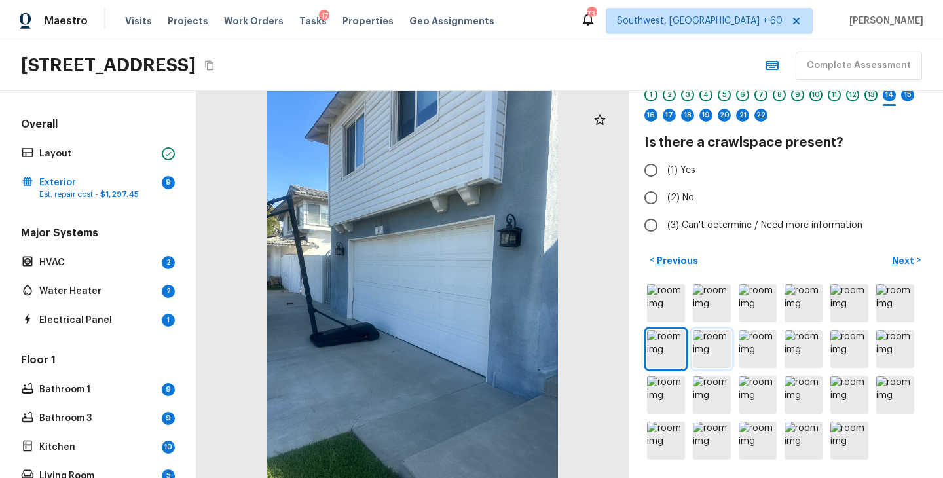
click at [710, 354] on img at bounding box center [712, 349] width 38 height 38
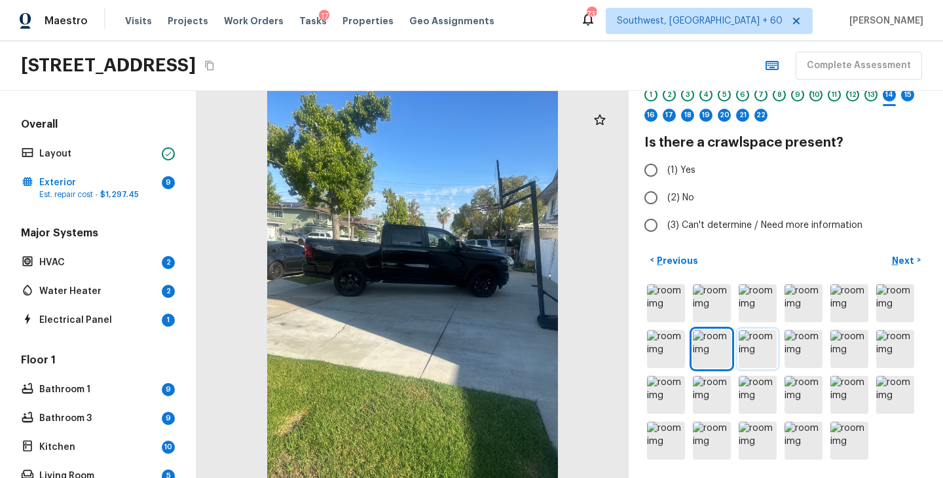
click at [753, 353] on img at bounding box center [758, 349] width 38 height 38
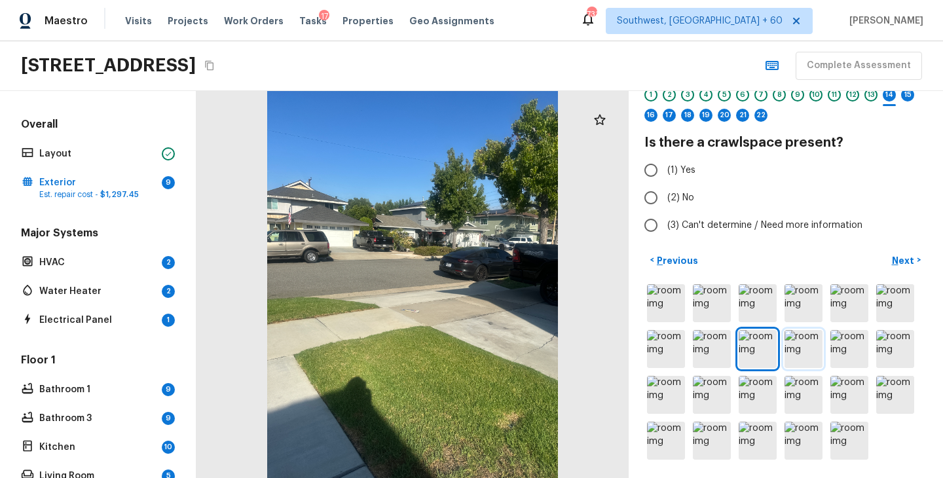
click at [790, 360] on img at bounding box center [804, 349] width 38 height 38
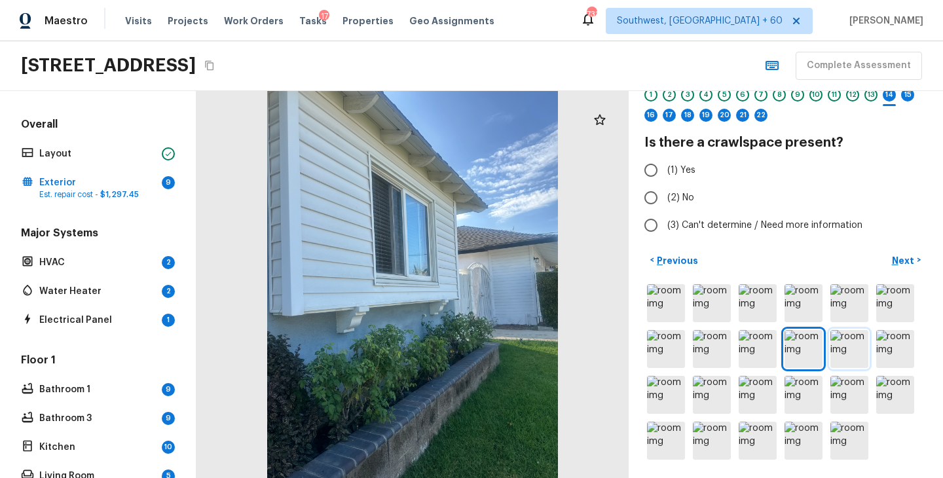
click at [840, 355] on img at bounding box center [849, 349] width 38 height 38
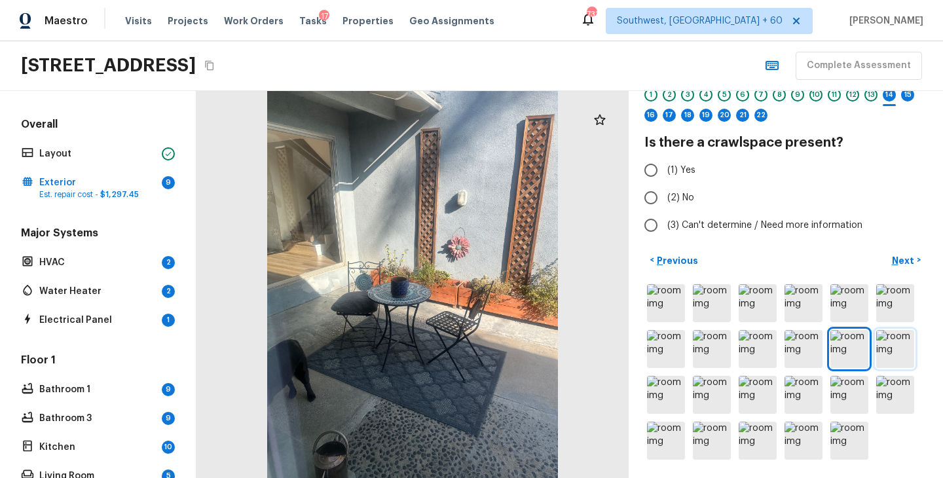
click at [889, 356] on img at bounding box center [895, 349] width 38 height 38
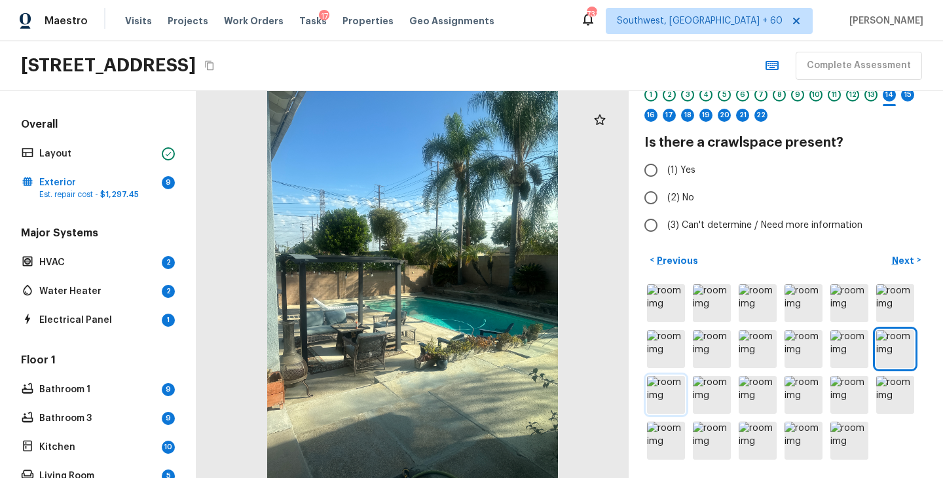
click at [674, 396] on img at bounding box center [666, 395] width 38 height 38
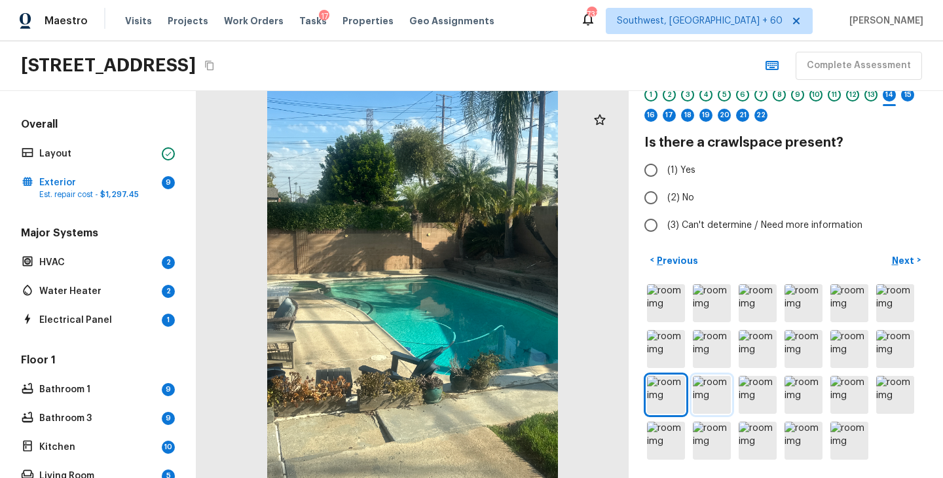
click at [717, 399] on img at bounding box center [712, 395] width 38 height 38
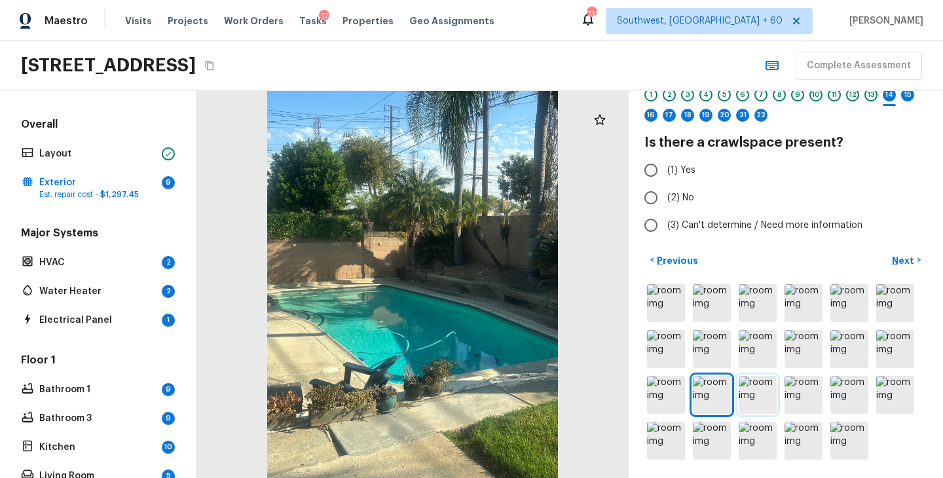
click at [773, 398] on img at bounding box center [758, 395] width 38 height 38
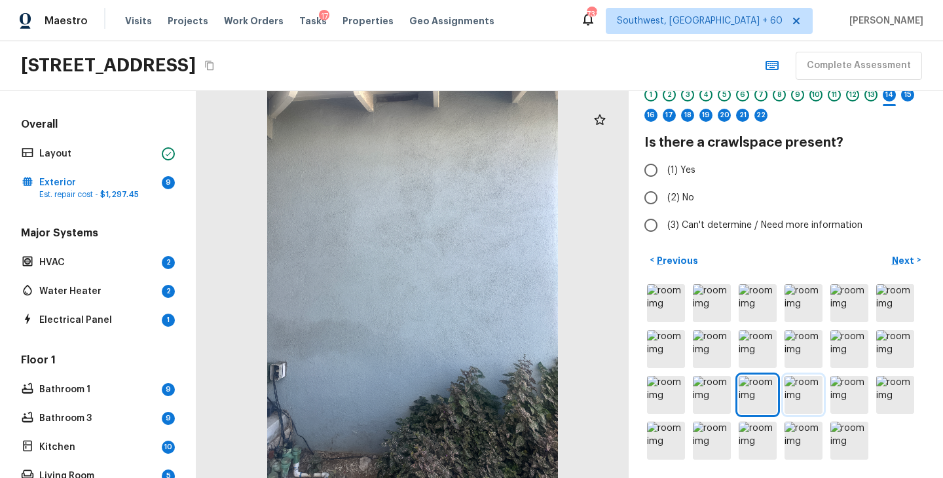
click at [817, 397] on img at bounding box center [804, 395] width 38 height 38
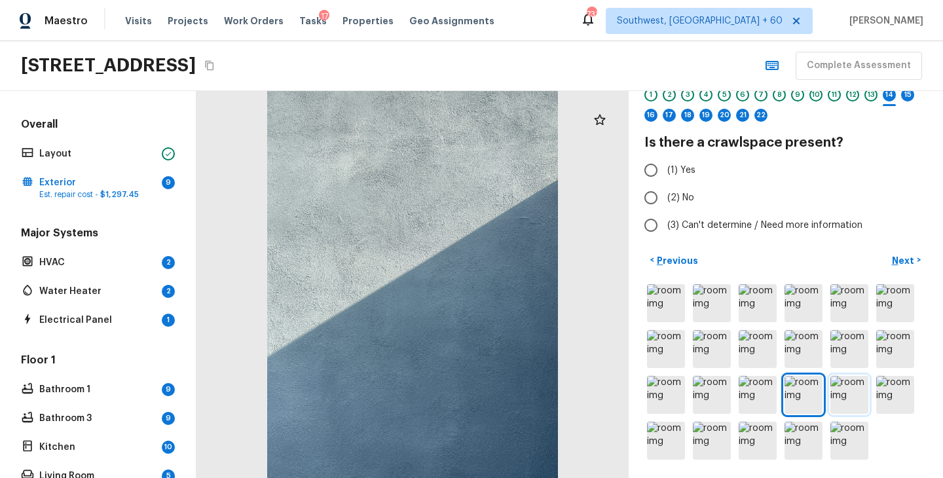
click at [861, 399] on img at bounding box center [849, 395] width 38 height 38
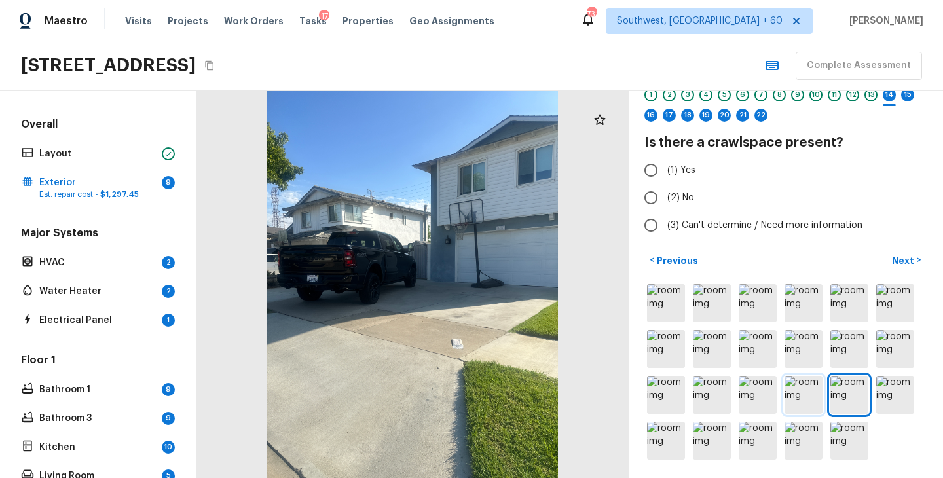
click at [792, 405] on img at bounding box center [804, 395] width 38 height 38
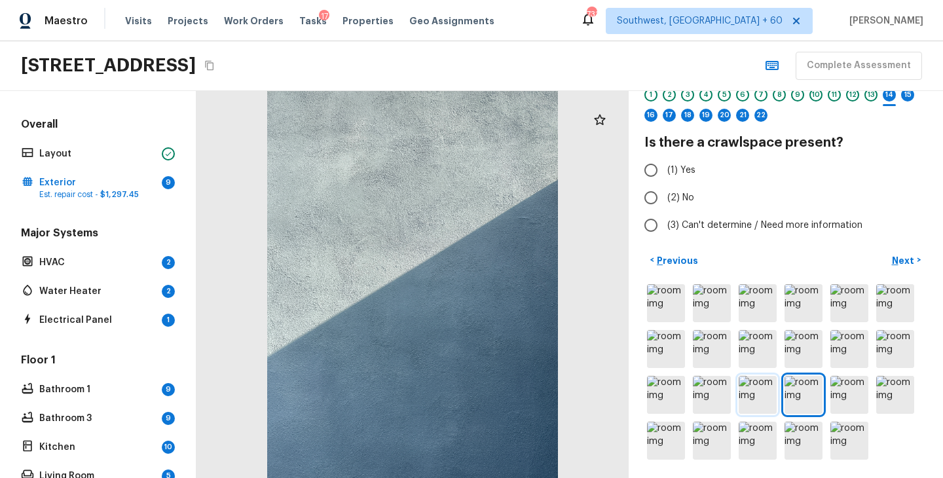
click at [763, 403] on img at bounding box center [758, 395] width 38 height 38
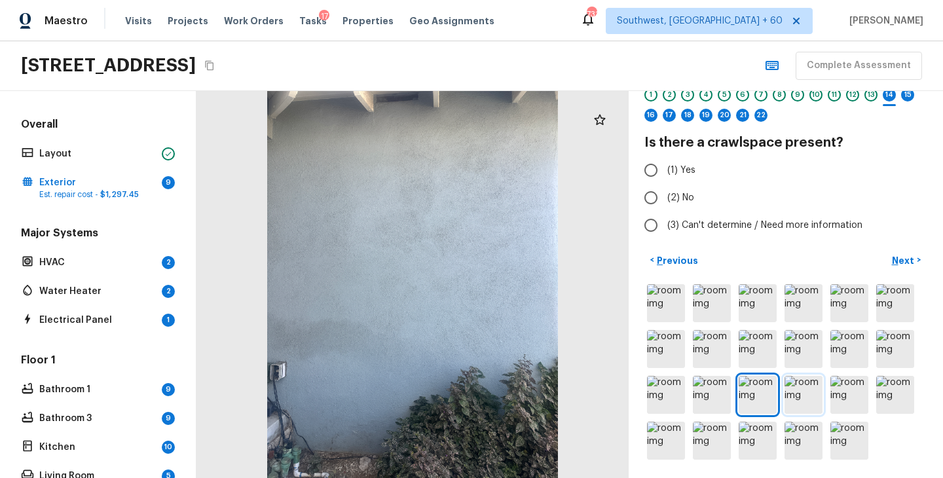
click at [806, 403] on img at bounding box center [804, 395] width 38 height 38
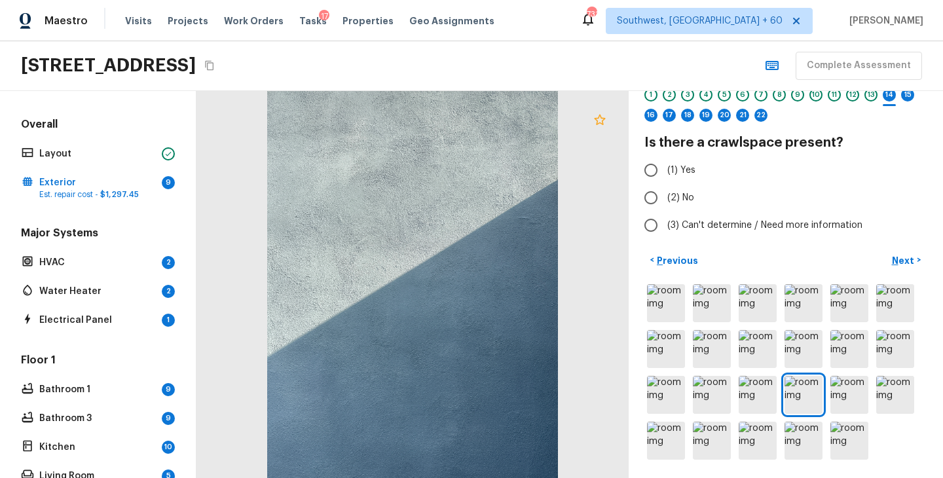
click at [600, 117] on icon at bounding box center [599, 119] width 11 height 10
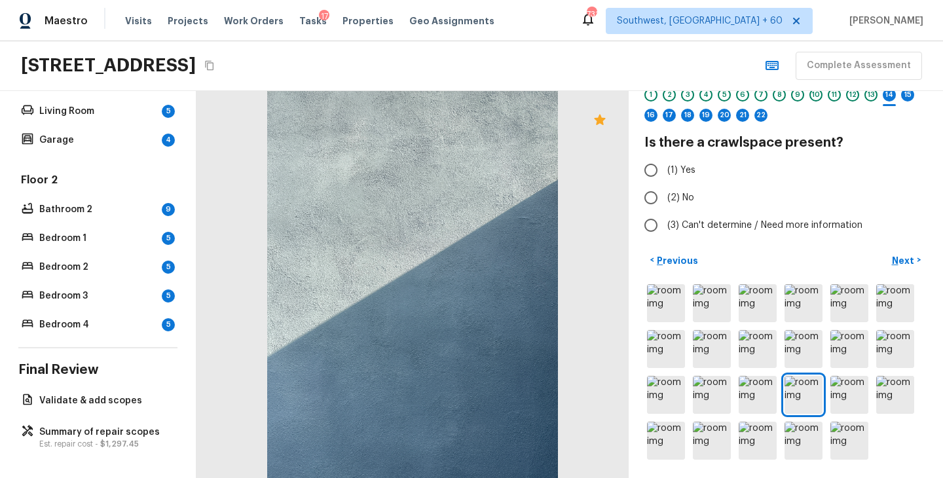
scroll to position [0, 0]
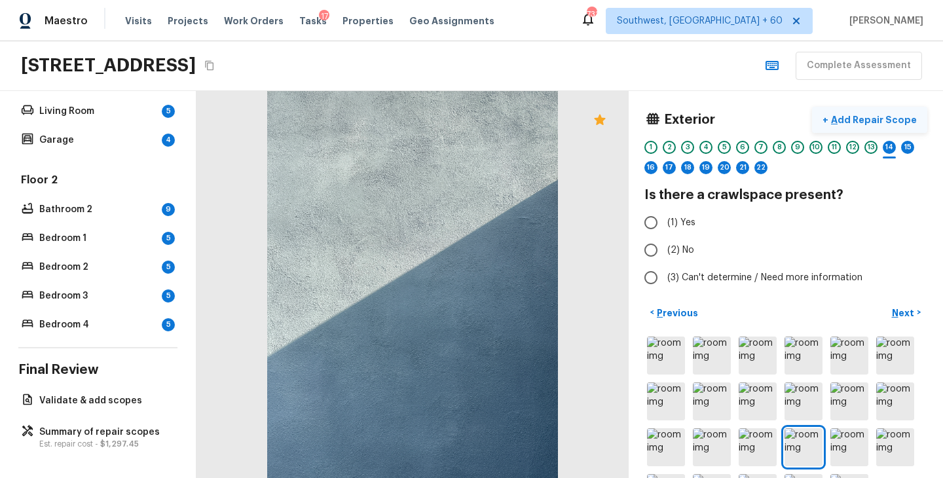
click at [877, 118] on p "Add Repair Scope" at bounding box center [872, 119] width 88 height 13
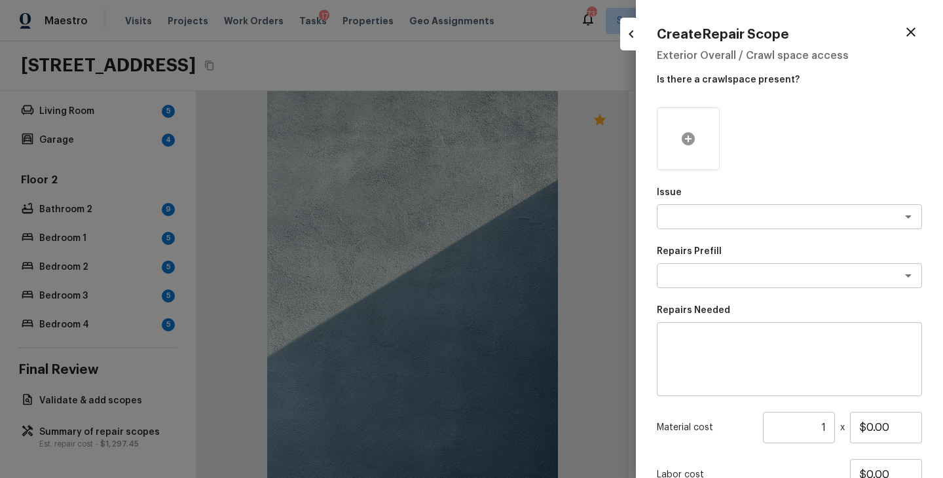
click at [690, 140] on icon at bounding box center [688, 138] width 13 height 13
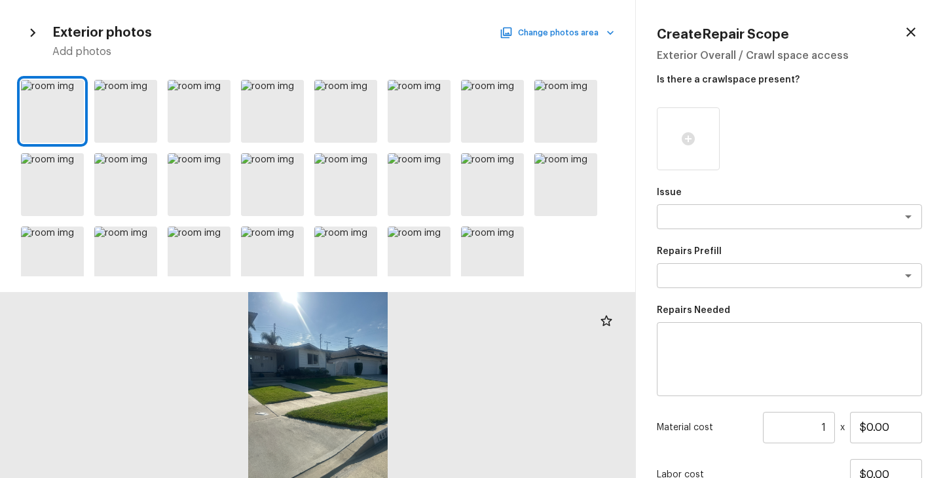
click at [585, 32] on button "Change photos area" at bounding box center [558, 32] width 112 height 17
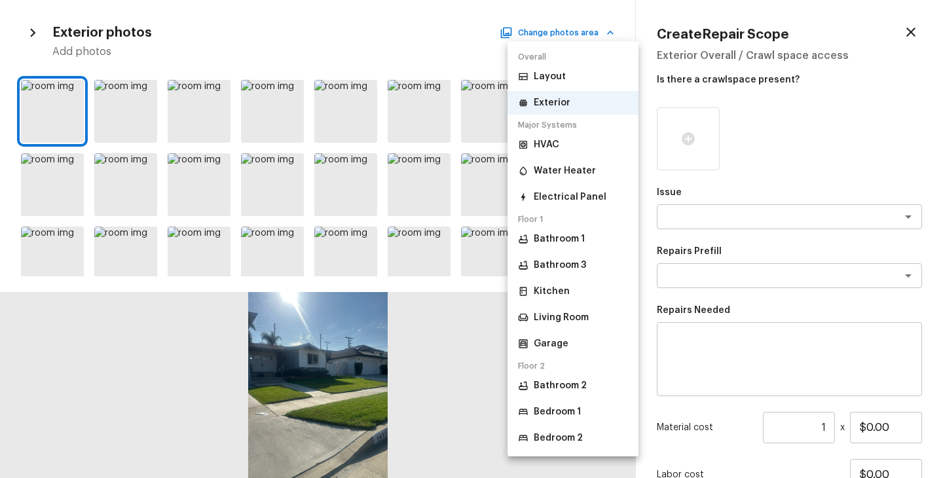
scroll to position [93, 0]
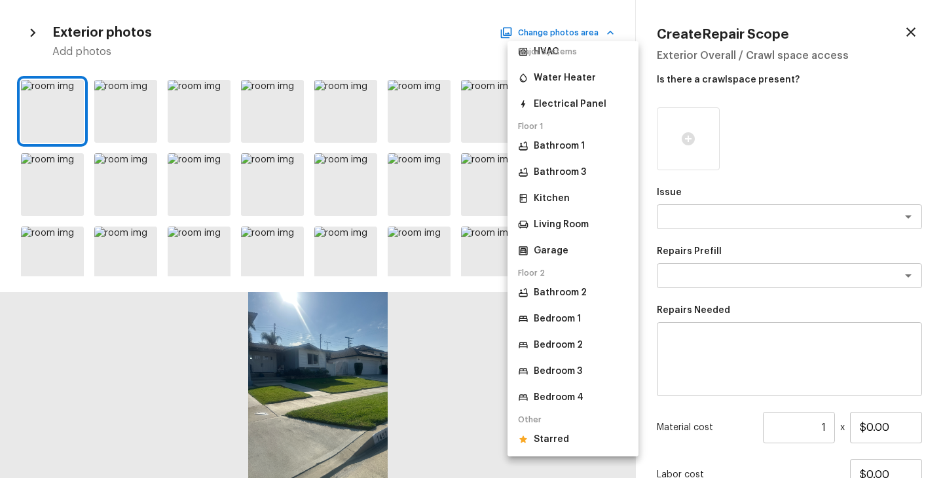
click at [466, 406] on div at bounding box center [471, 239] width 943 height 478
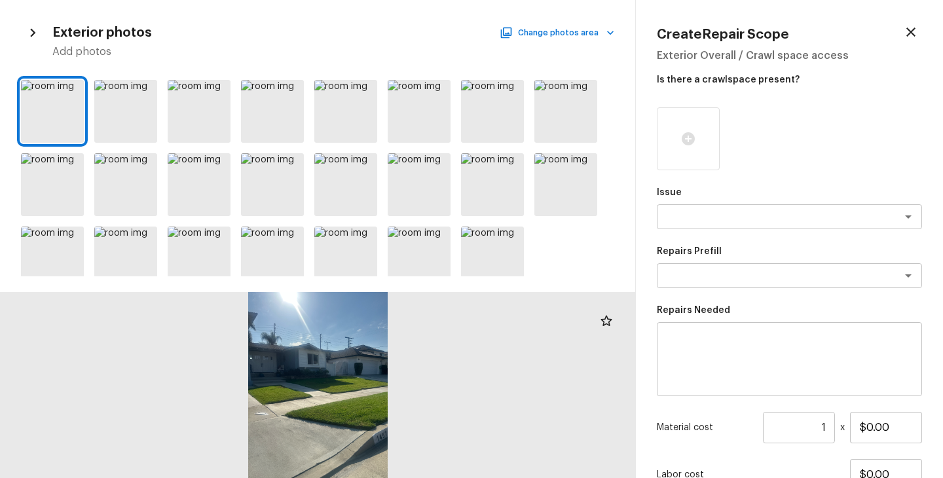
click at [914, 33] on icon "button" at bounding box center [911, 32] width 16 height 16
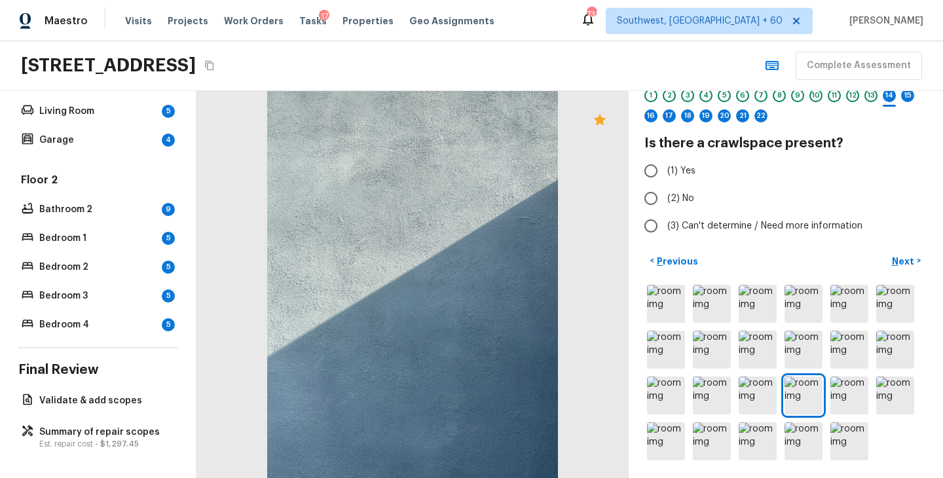
scroll to position [52, 0]
click at [747, 407] on img at bounding box center [758, 395] width 38 height 38
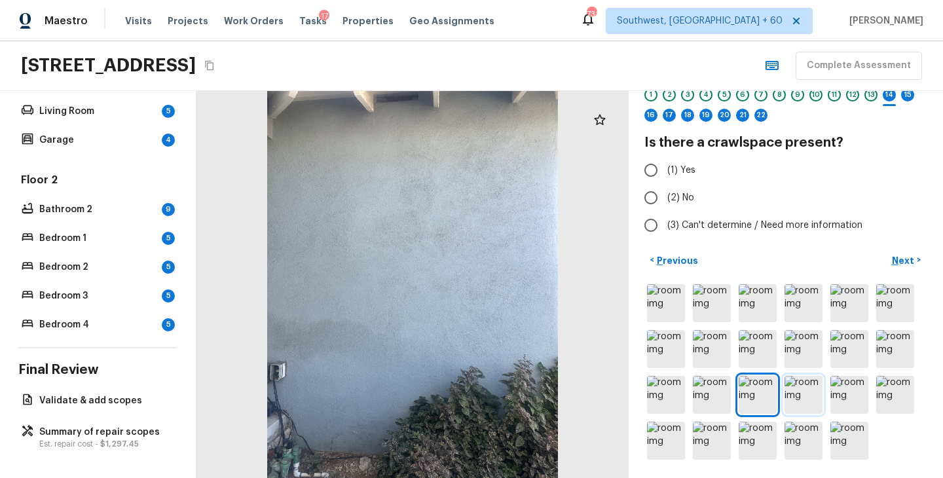
click at [809, 393] on img at bounding box center [804, 395] width 38 height 38
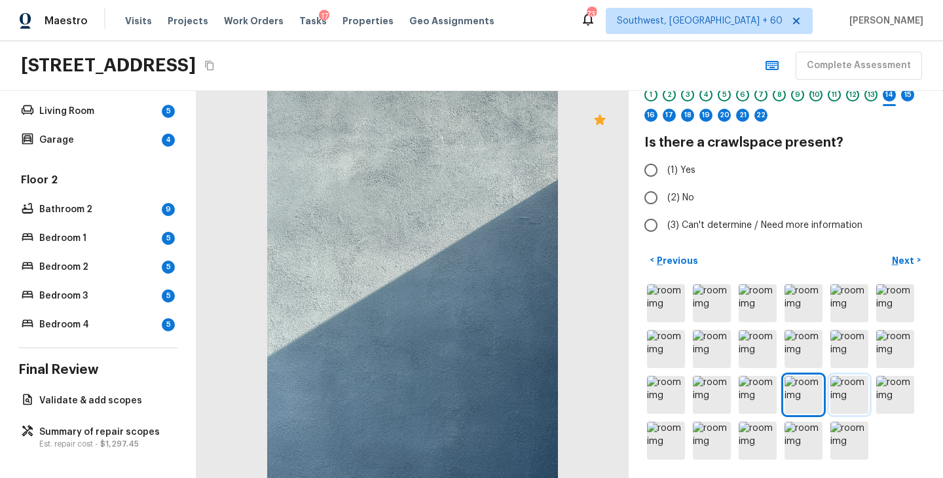
click at [847, 395] on img at bounding box center [849, 395] width 38 height 38
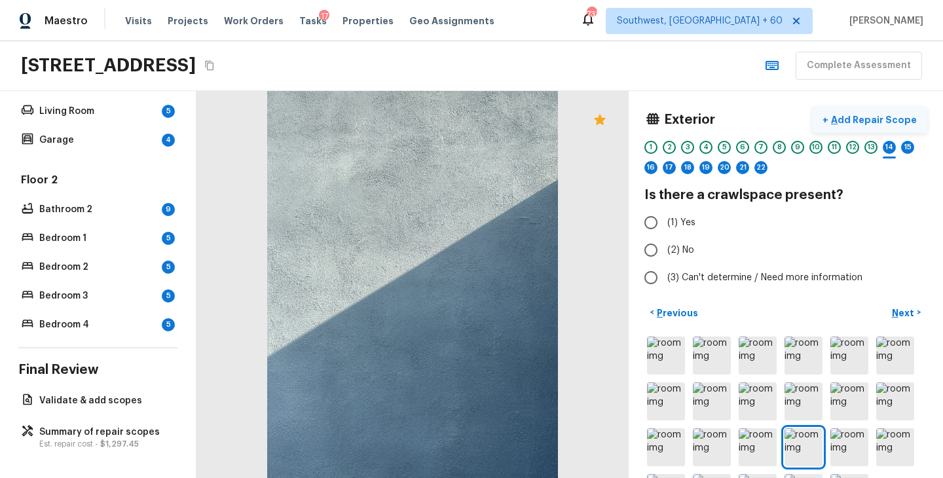
click at [894, 126] on p "Add Repair Scope" at bounding box center [872, 119] width 88 height 13
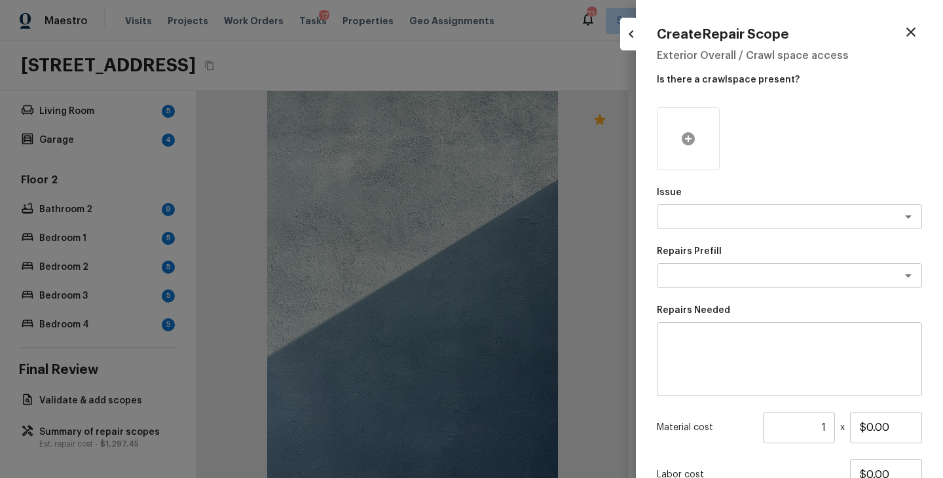
click at [690, 139] on icon at bounding box center [688, 139] width 16 height 16
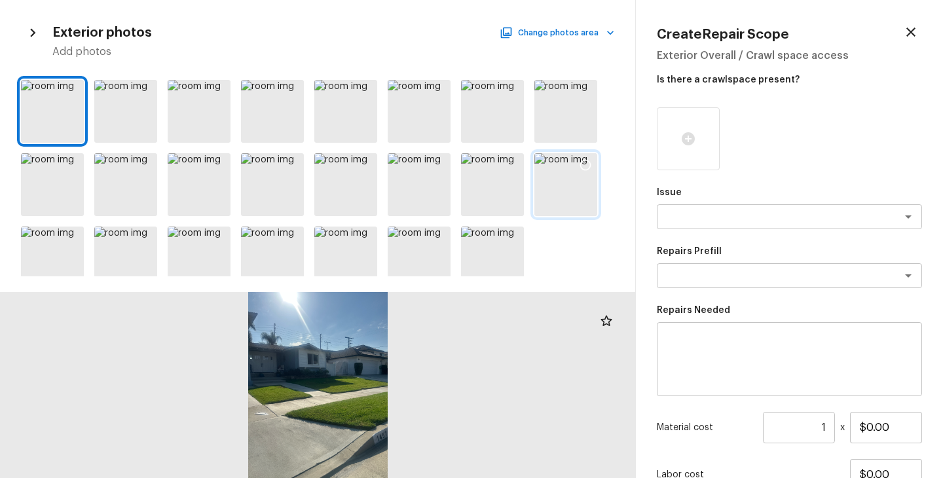
click at [557, 193] on div at bounding box center [565, 184] width 63 height 63
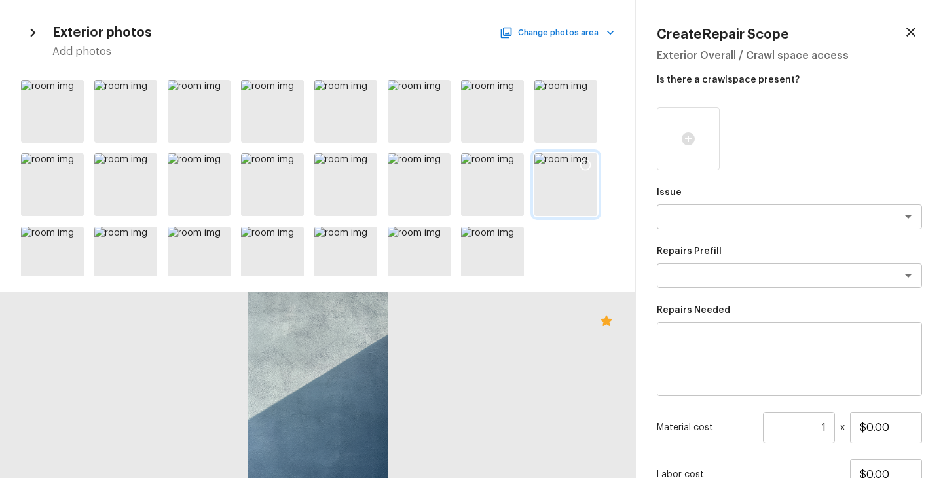
click at [589, 164] on icon at bounding box center [585, 164] width 13 height 13
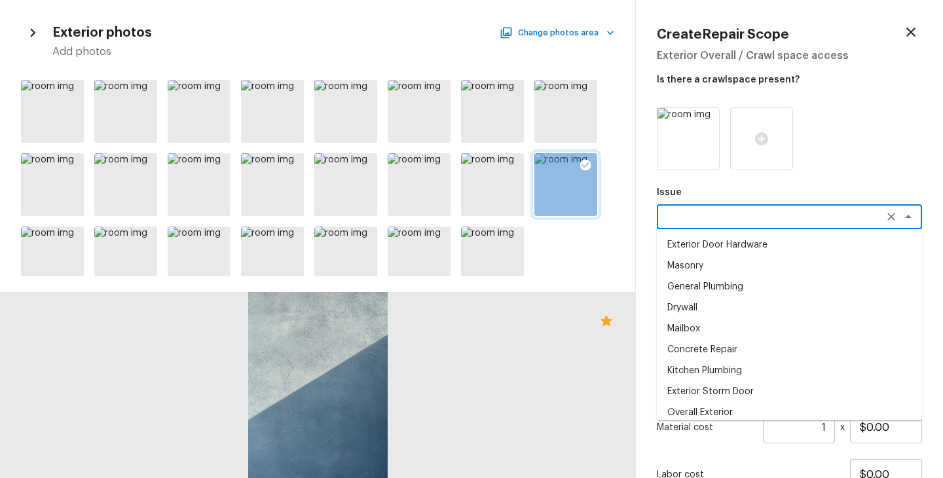
click at [731, 213] on textarea at bounding box center [771, 216] width 217 height 13
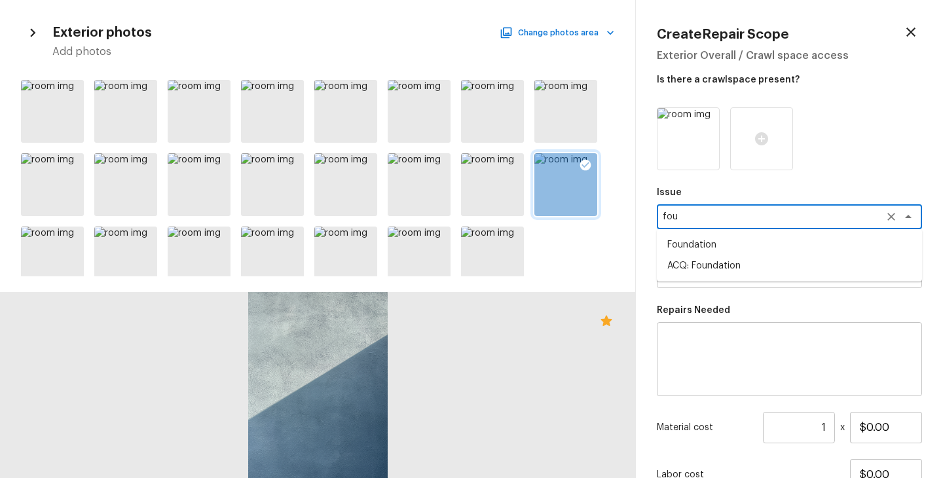
click at [719, 249] on li "Foundation" at bounding box center [789, 244] width 265 height 21
type textarea "Foundation"
click at [891, 217] on icon "Clear" at bounding box center [891, 217] width 8 height 8
click at [787, 262] on li "ACQ: Foundation" at bounding box center [789, 265] width 265 height 21
type textarea "ACQ: Foundation"
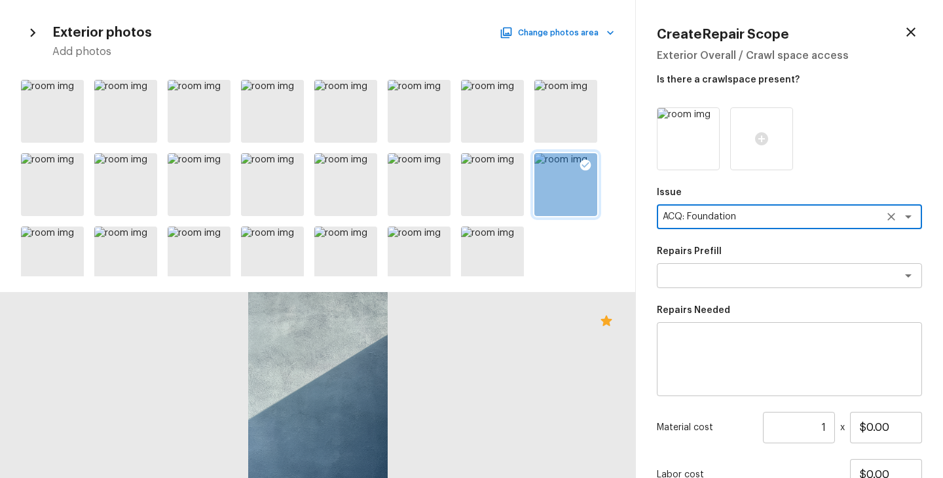
click at [728, 289] on div "Issue ACQ: Foundation x ​ Repairs Prefill x ​ Repairs Needed x ​ Material cost …" at bounding box center [789, 336] width 265 height 458
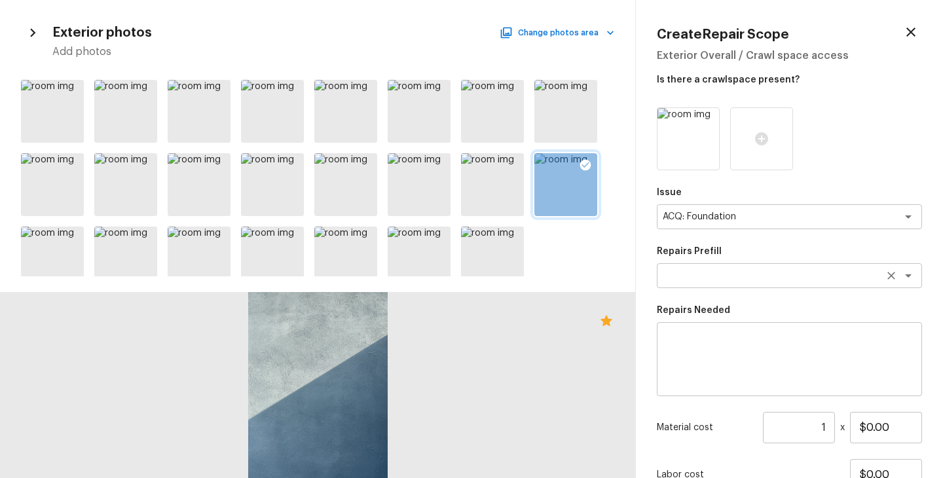
click at [731, 283] on div "x ​" at bounding box center [789, 275] width 265 height 25
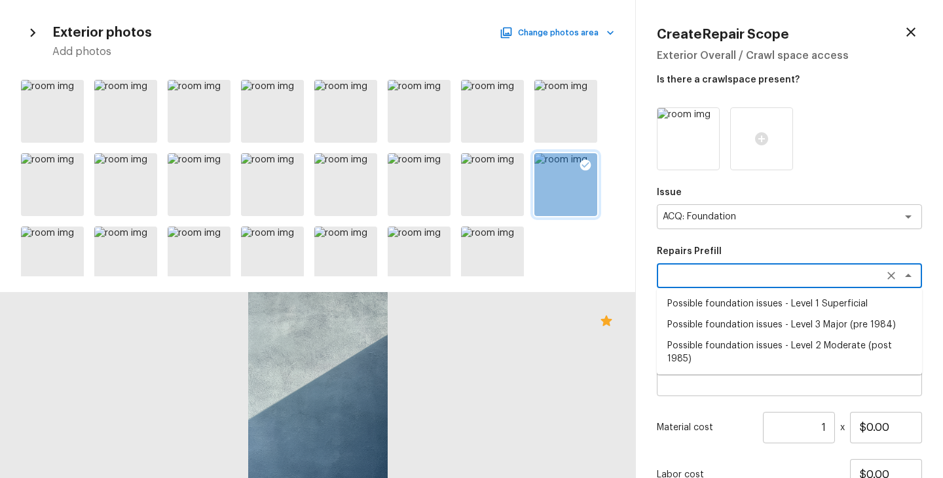
click at [731, 305] on li "Possible foundation issues - Level 1 Superficial" at bounding box center [789, 303] width 265 height 21
type textarea "Possible foundation issues - Level 1 Superficial"
type textarea "Possible foundation issues - Level 1 - Superficial. Disclaimer: This is NOT a t…"
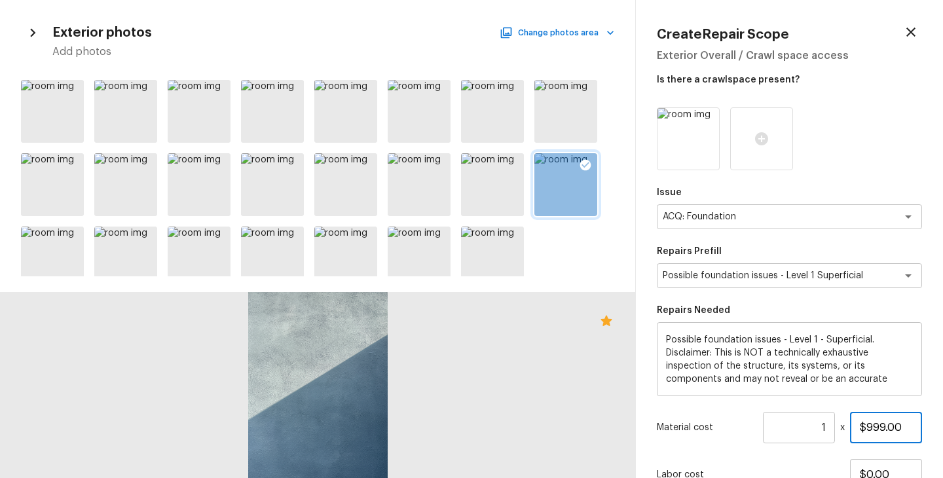
drag, startPoint x: 906, startPoint y: 424, endPoint x: 817, endPoint y: 424, distance: 89.1
click at [817, 424] on div "Material cost 1 ​ x $999.00" at bounding box center [789, 427] width 265 height 31
drag, startPoint x: 914, startPoint y: 430, endPoint x: 840, endPoint y: 432, distance: 74.7
click at [840, 432] on div "Material cost 1 ​ x $10.00" at bounding box center [789, 427] width 265 height 31
type input "$1.00"
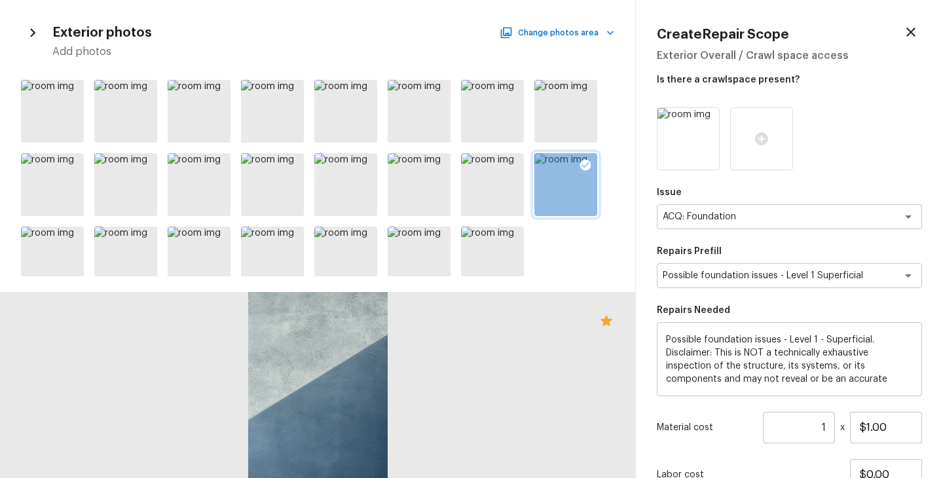
click at [816, 460] on div "Labor cost $0.00" at bounding box center [789, 474] width 265 height 31
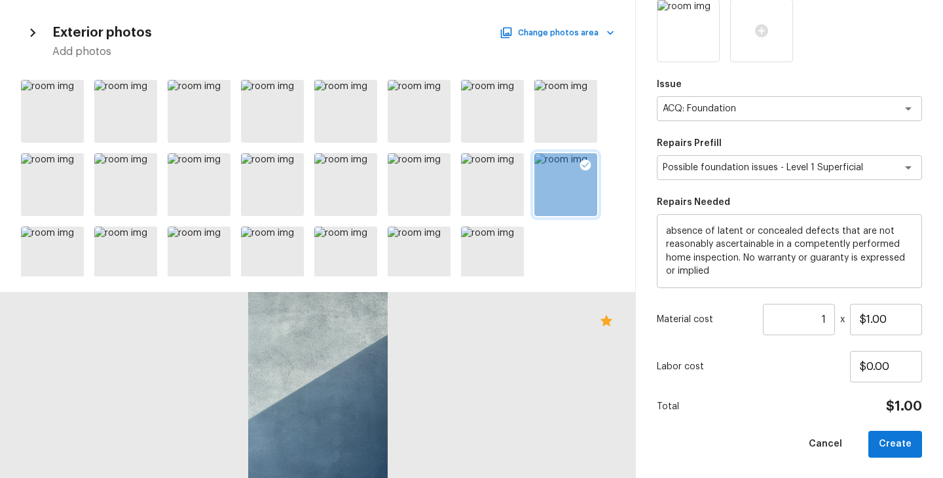
click at [761, 392] on div "Issue ACQ: Foundation x ​ Repairs Prefill Possible foundation issues - Level 1 …" at bounding box center [789, 228] width 265 height 458
click at [898, 450] on button "Create" at bounding box center [895, 444] width 54 height 27
type input "$0.00"
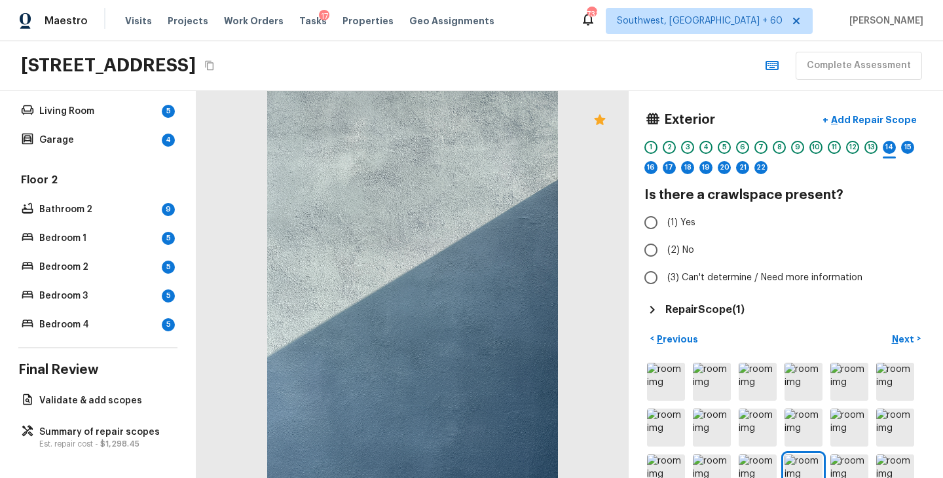
scroll to position [79, 0]
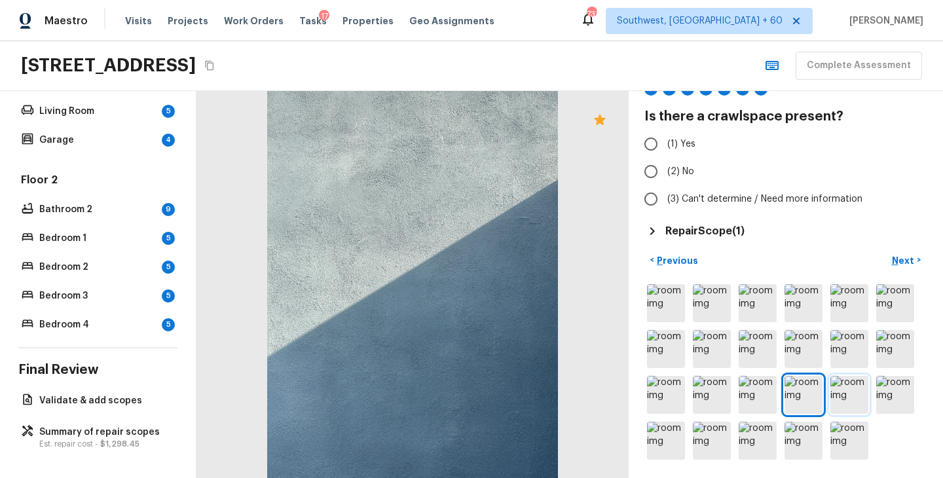
click at [850, 392] on img at bounding box center [849, 395] width 38 height 38
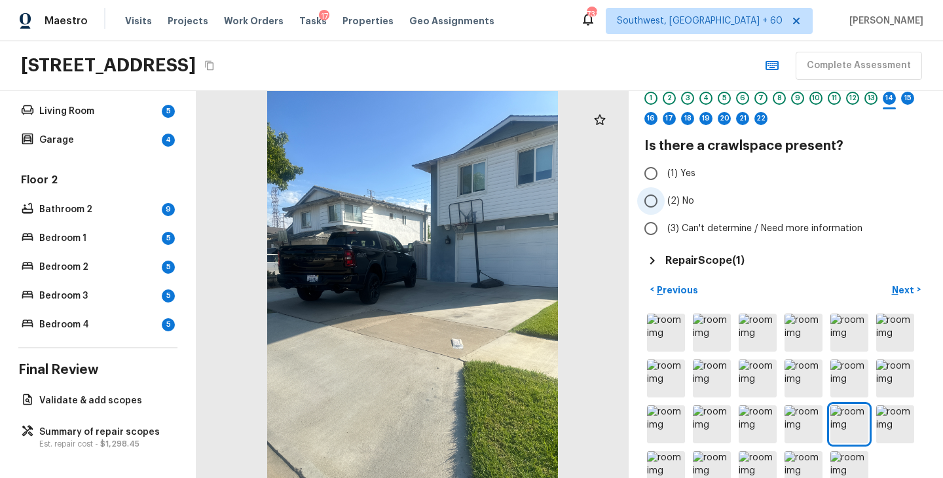
scroll to position [23, 0]
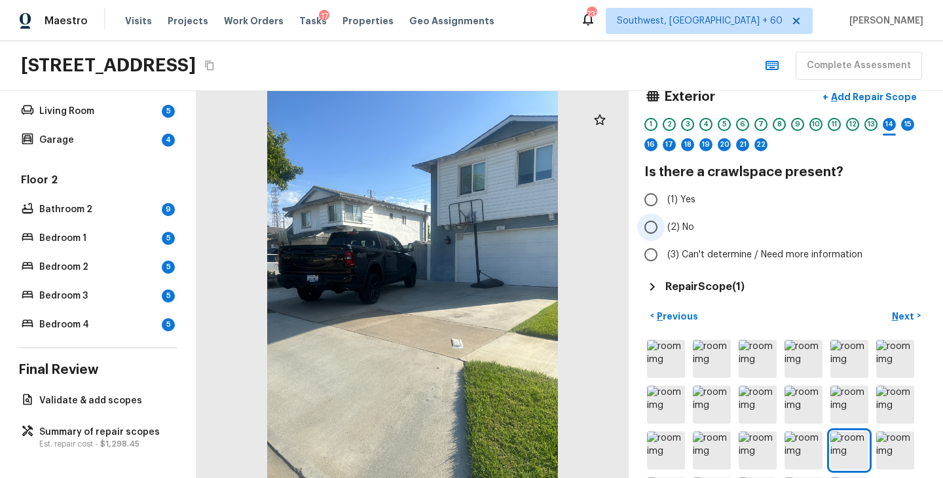
click at [684, 229] on span "(2) No" at bounding box center [680, 227] width 27 height 13
click at [665, 229] on input "(2) No" at bounding box center [651, 227] width 28 height 28
radio input "true"
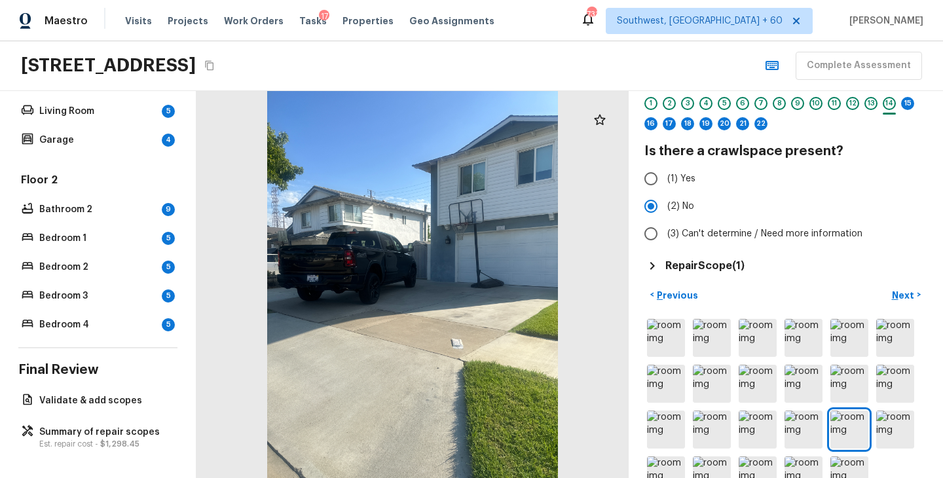
scroll to position [56, 0]
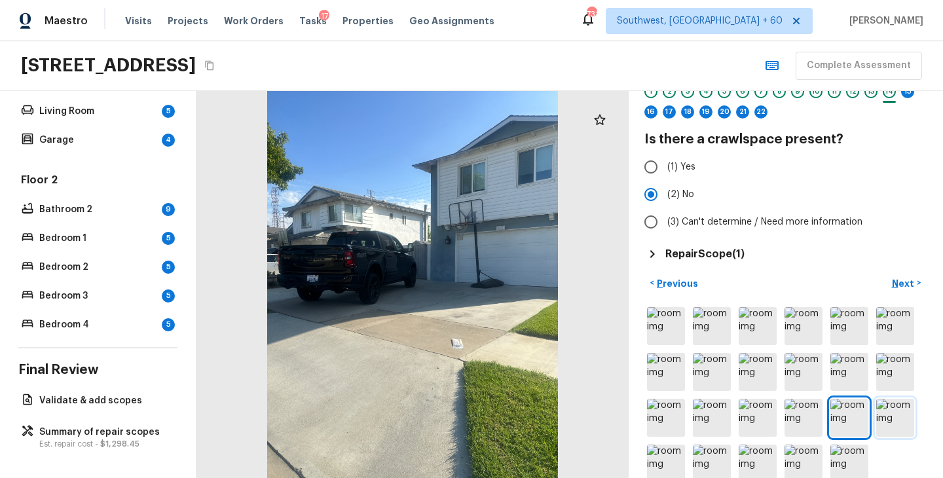
click at [888, 425] on img at bounding box center [895, 418] width 38 height 38
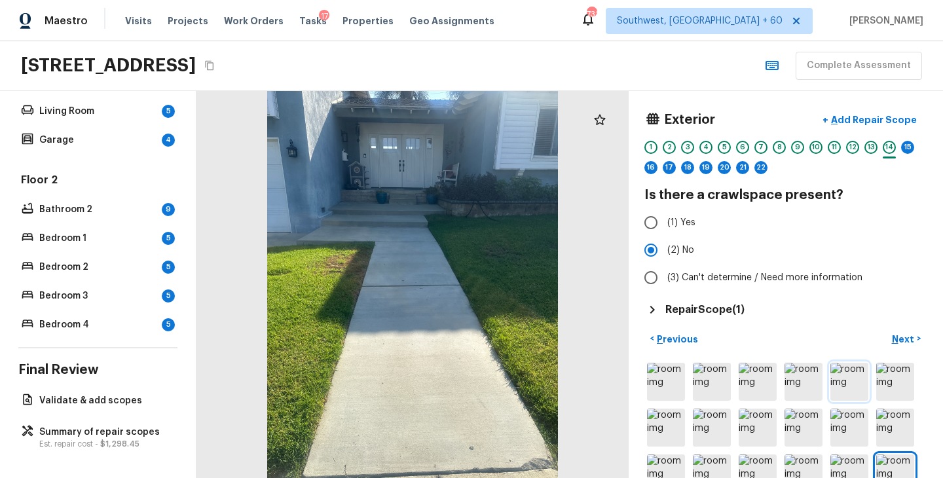
scroll to position [79, 0]
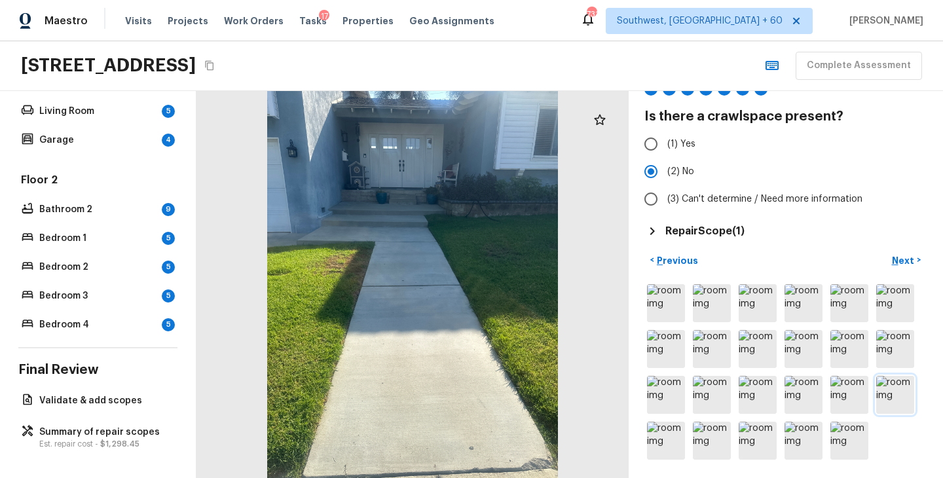
click at [898, 396] on img at bounding box center [895, 395] width 38 height 38
click at [676, 443] on img at bounding box center [666, 441] width 38 height 38
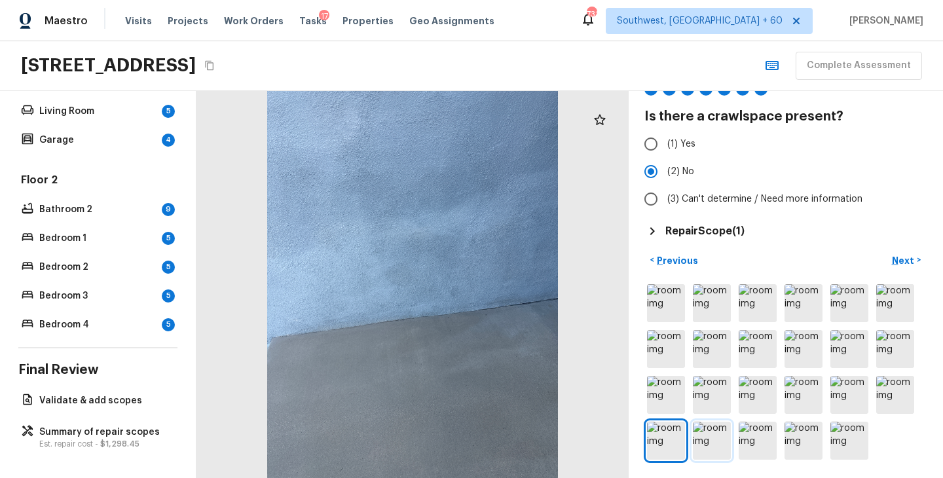
click at [723, 446] on img at bounding box center [712, 441] width 38 height 38
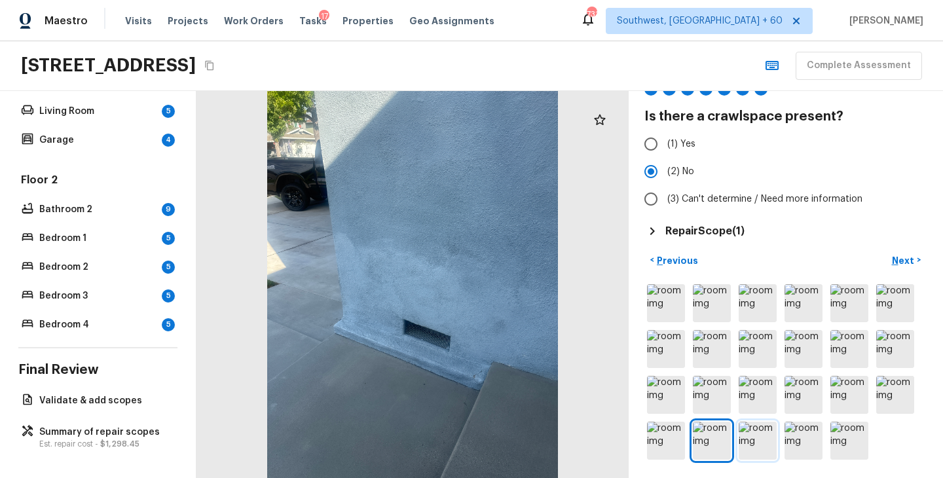
click at [771, 438] on img at bounding box center [758, 441] width 38 height 38
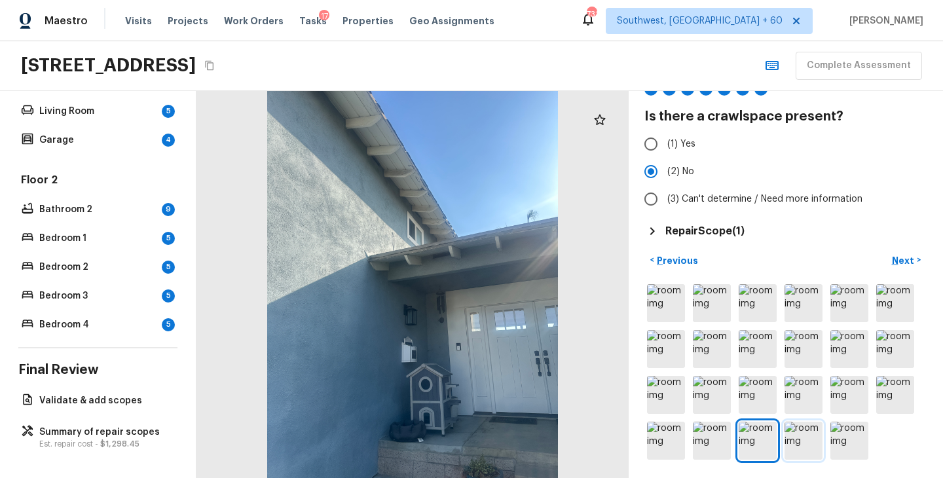
click at [788, 439] on img at bounding box center [804, 441] width 38 height 38
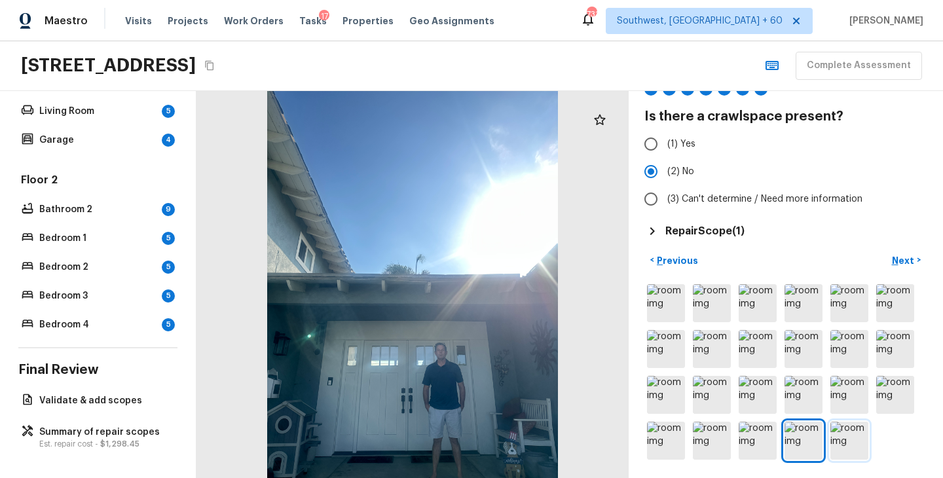
click at [843, 440] on img at bounding box center [849, 441] width 38 height 38
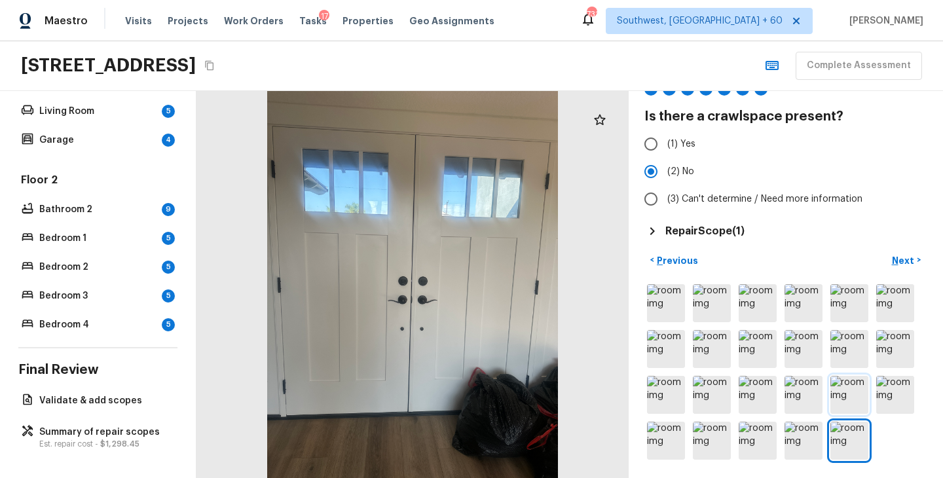
click at [836, 410] on img at bounding box center [849, 395] width 38 height 38
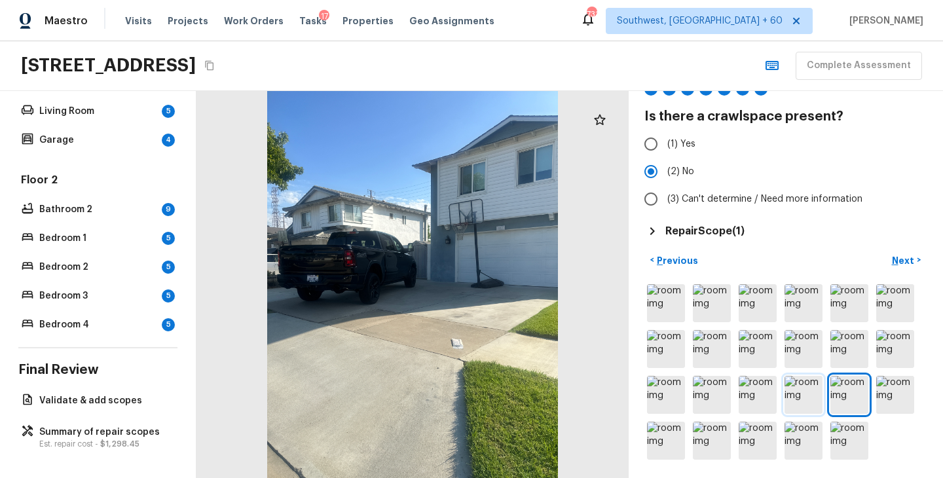
click at [796, 384] on img at bounding box center [804, 395] width 38 height 38
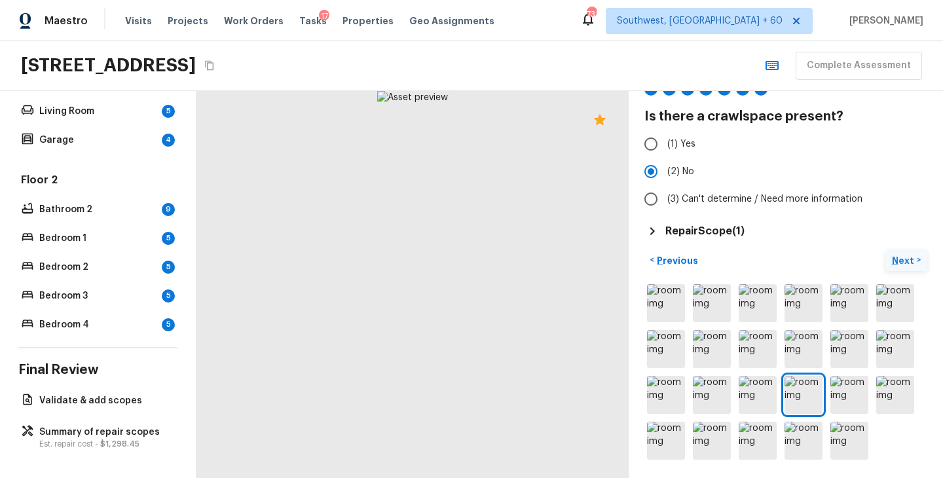
click at [906, 259] on p "Next" at bounding box center [904, 260] width 25 height 13
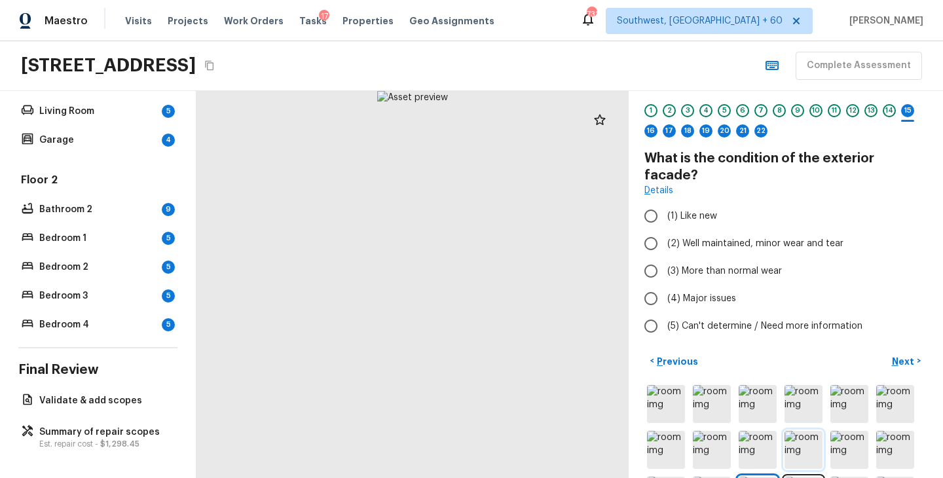
scroll to position [83, 0]
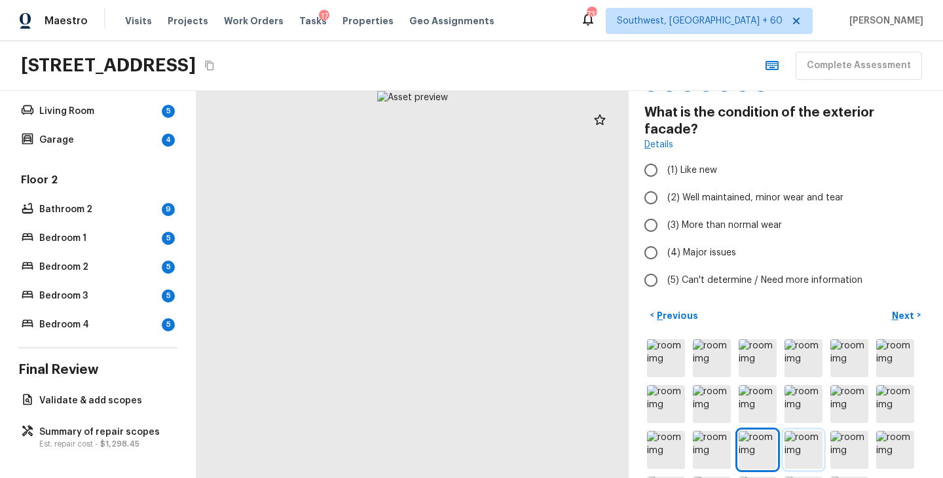
click at [803, 434] on img at bounding box center [804, 450] width 38 height 38
click at [771, 432] on img at bounding box center [758, 450] width 38 height 38
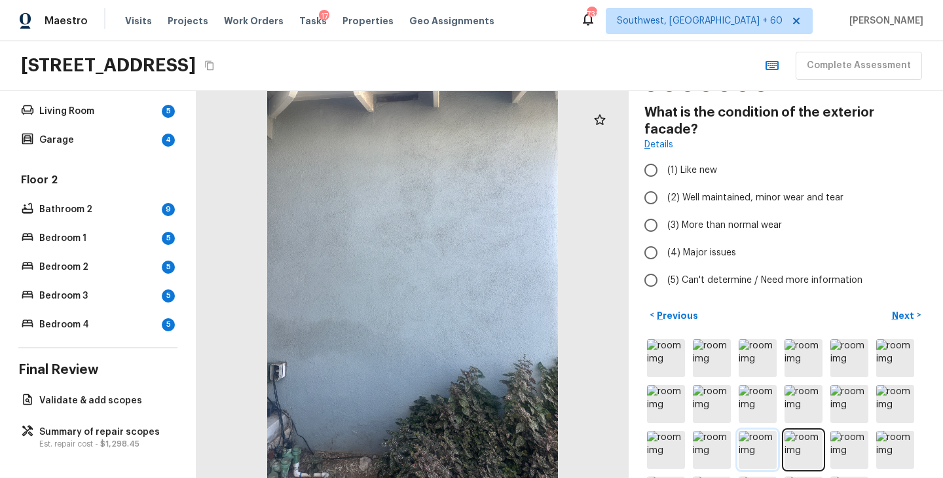
scroll to position [120, 0]
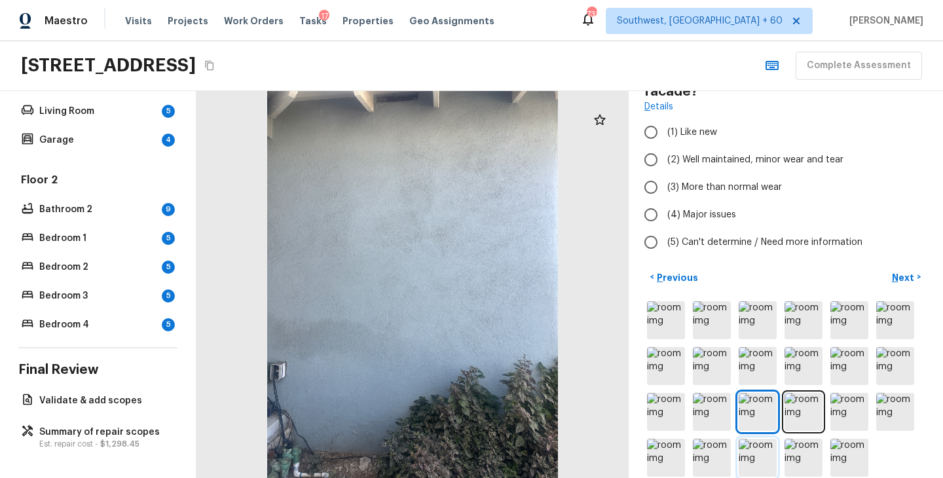
click at [756, 439] on img at bounding box center [758, 458] width 38 height 38
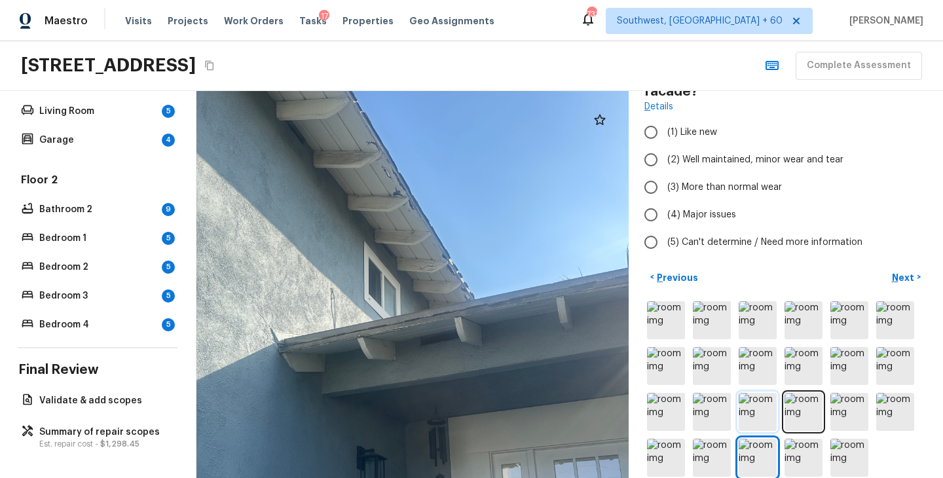
click at [756, 393] on img at bounding box center [758, 412] width 38 height 38
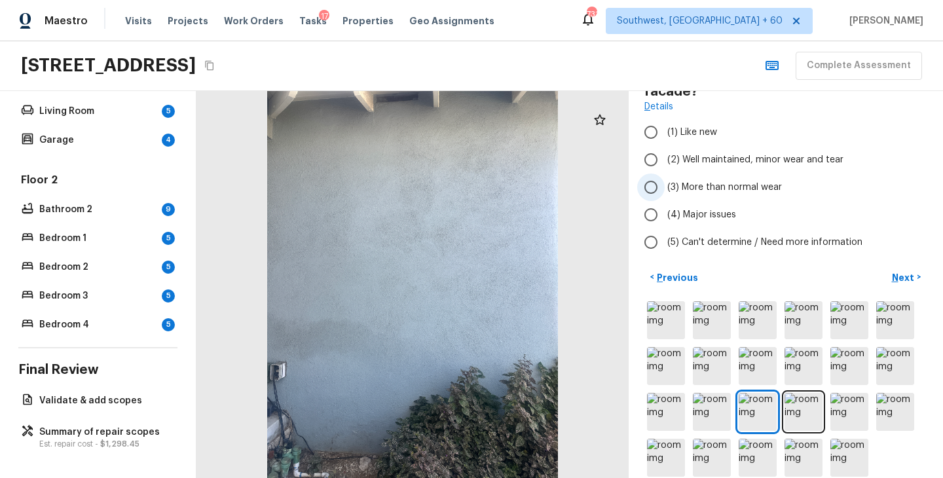
click at [739, 181] on span "(3) More than normal wear" at bounding box center [724, 187] width 115 height 13
click at [665, 174] on input "(3) More than normal wear" at bounding box center [651, 188] width 28 height 28
radio input "true"
click at [906, 271] on p "Next" at bounding box center [904, 277] width 25 height 13
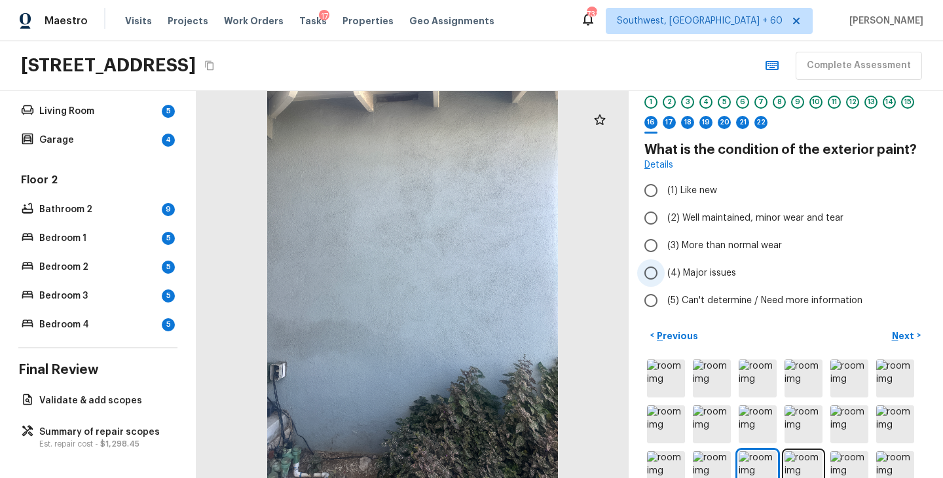
scroll to position [103, 0]
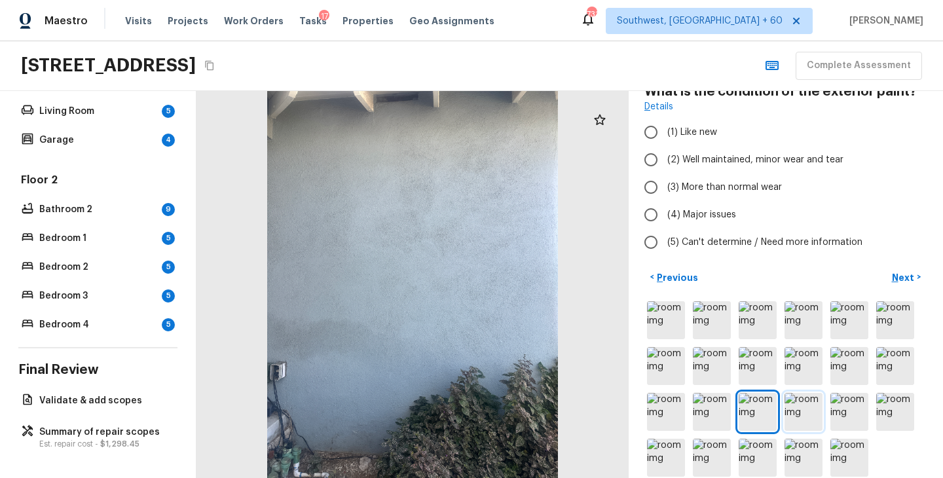
click at [802, 409] on img at bounding box center [804, 412] width 38 height 38
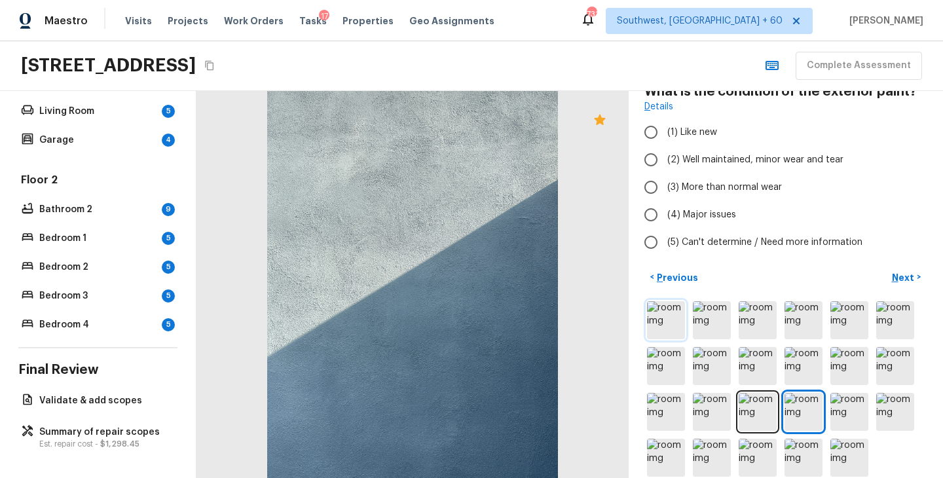
click at [661, 328] on img at bounding box center [666, 320] width 38 height 38
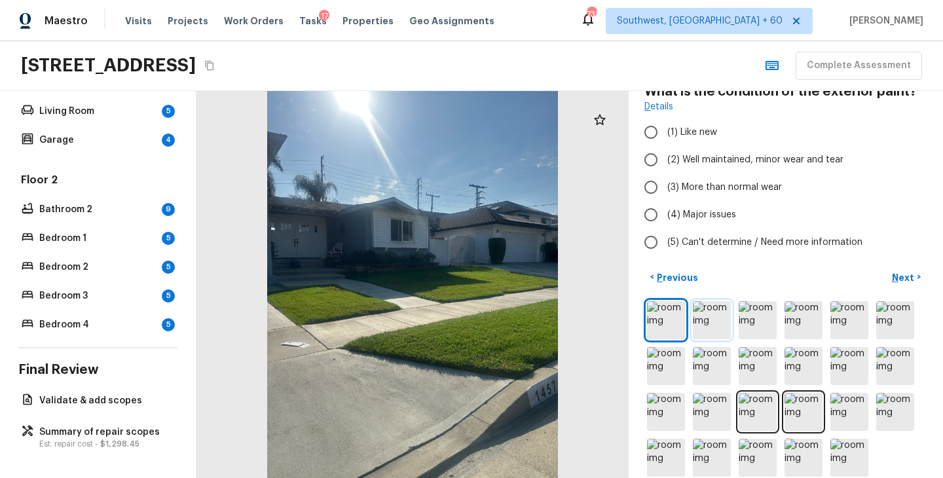
click at [699, 327] on img at bounding box center [712, 320] width 38 height 38
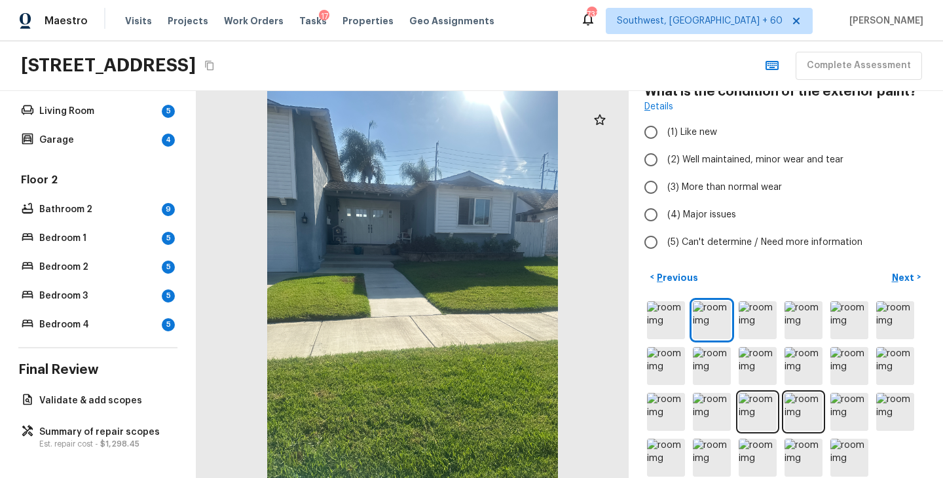
click at [735, 327] on div at bounding box center [785, 389] width 283 height 181
click at [670, 359] on img at bounding box center [666, 366] width 38 height 38
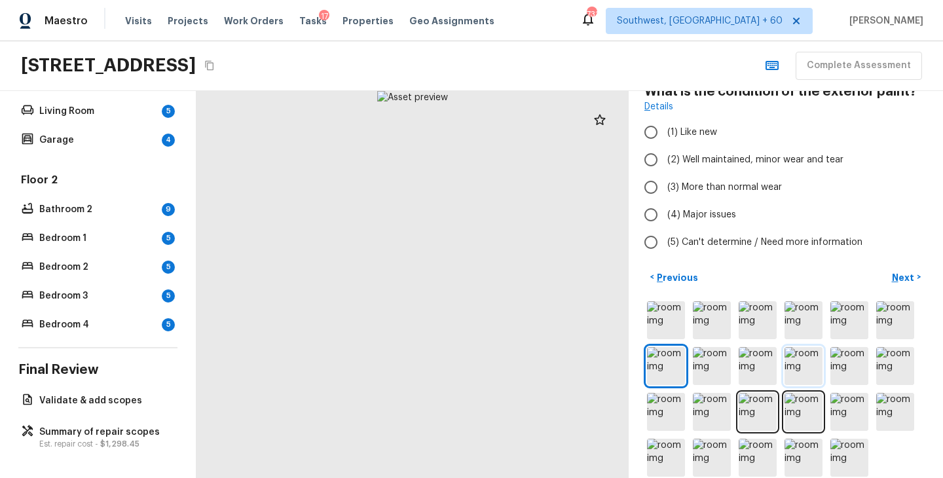
click at [795, 361] on img at bounding box center [804, 366] width 38 height 38
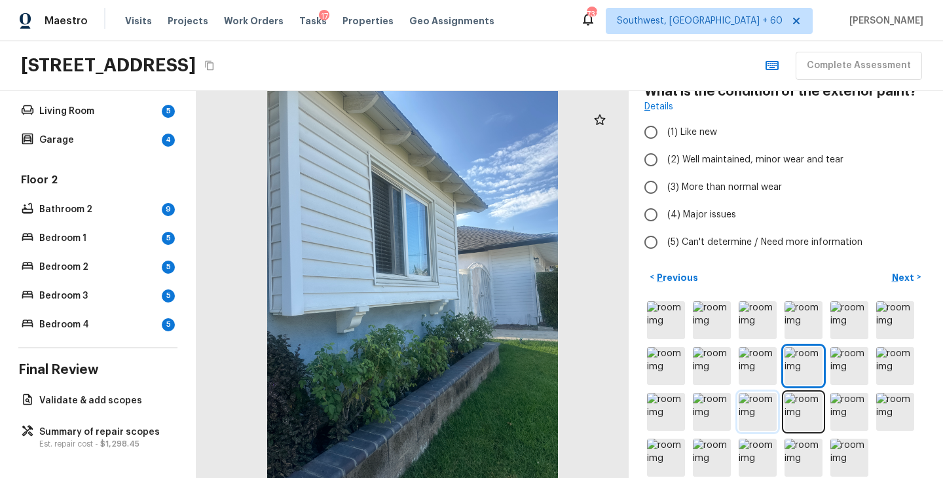
click at [758, 413] on img at bounding box center [758, 412] width 38 height 38
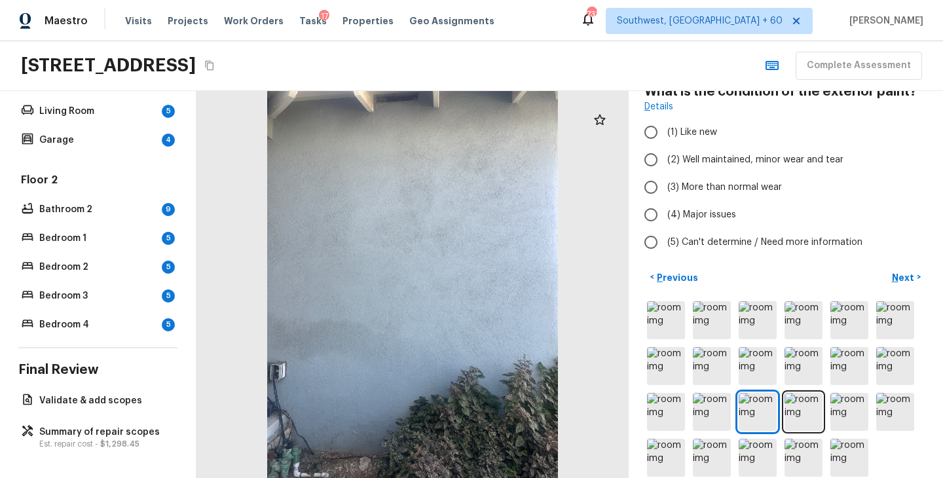
click at [783, 409] on div at bounding box center [785, 389] width 283 height 181
click at [715, 455] on img at bounding box center [712, 458] width 38 height 38
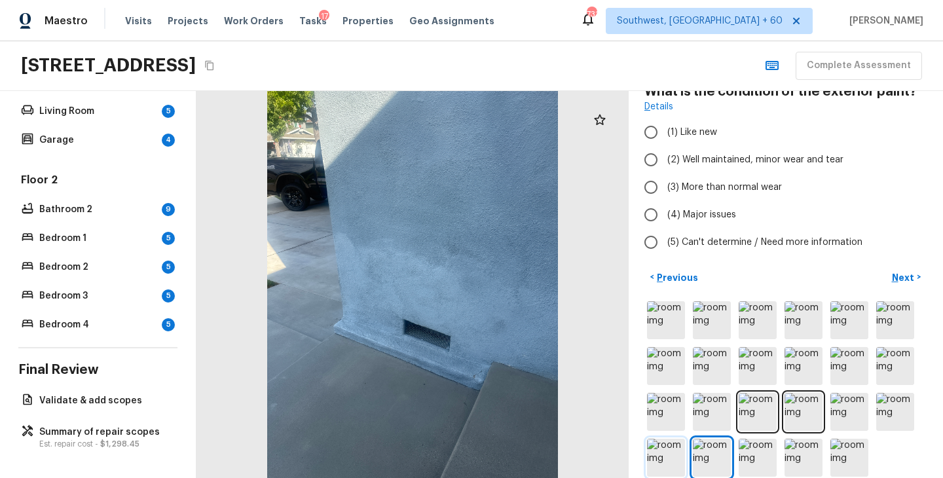
click at [665, 458] on img at bounding box center [666, 458] width 38 height 38
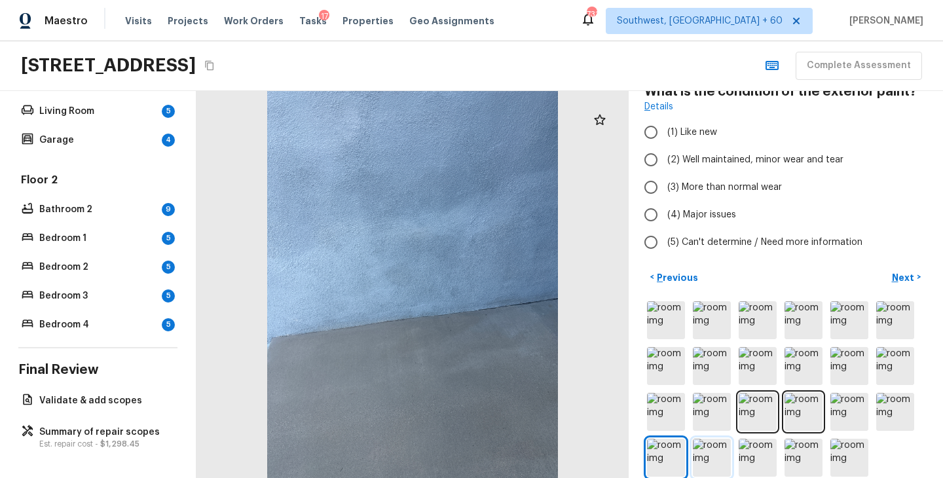
click at [711, 458] on img at bounding box center [712, 458] width 38 height 38
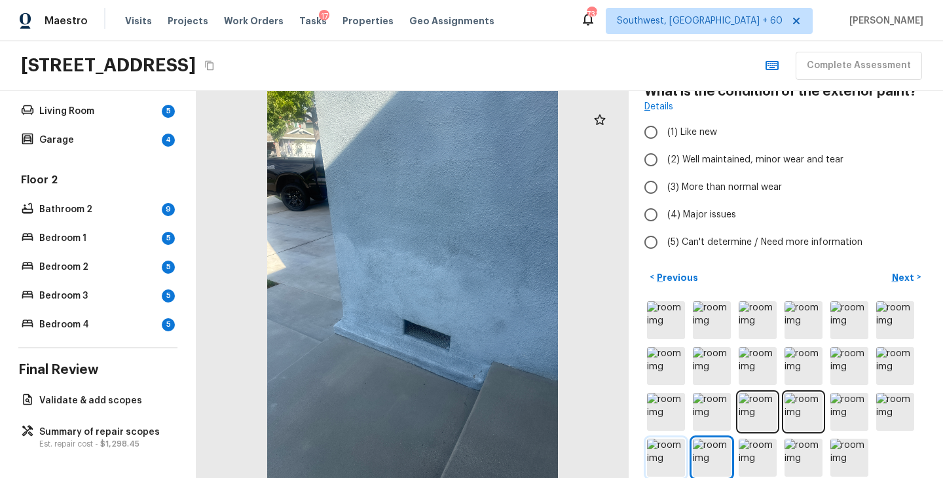
click at [677, 457] on img at bounding box center [666, 458] width 38 height 38
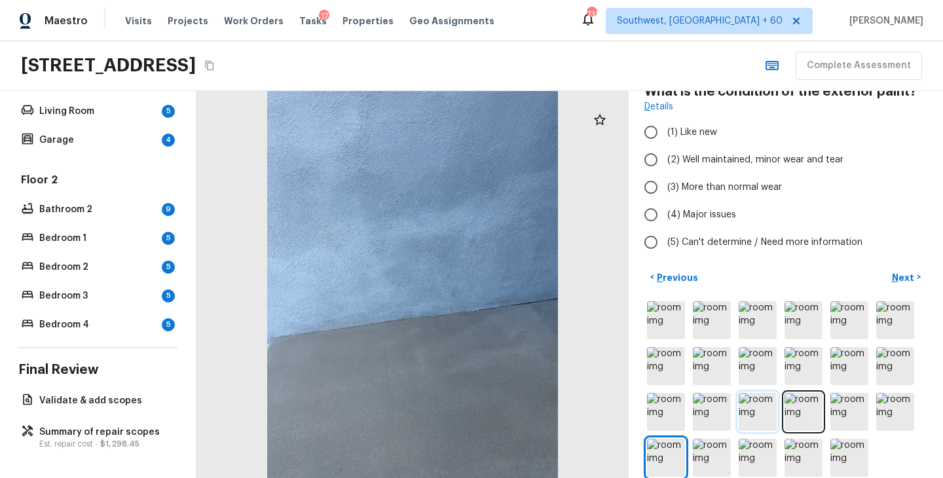
click at [764, 403] on img at bounding box center [758, 412] width 38 height 38
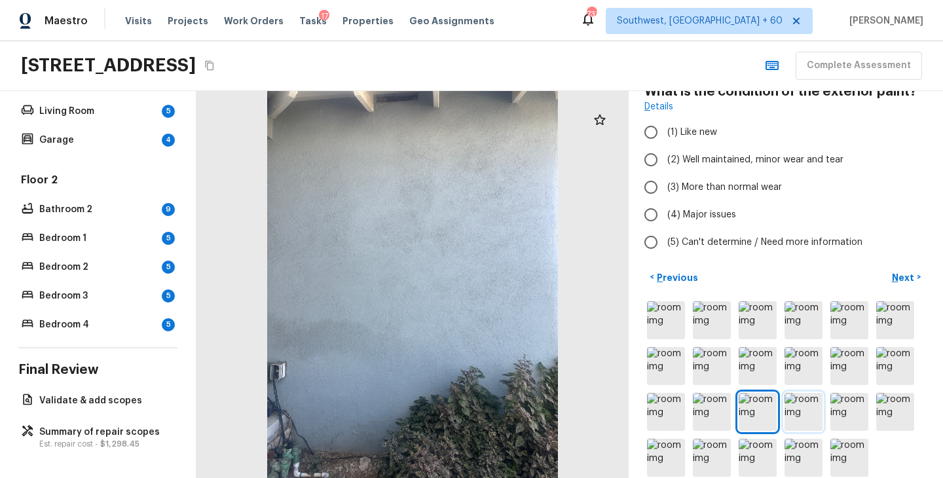
click at [794, 405] on img at bounding box center [804, 412] width 38 height 38
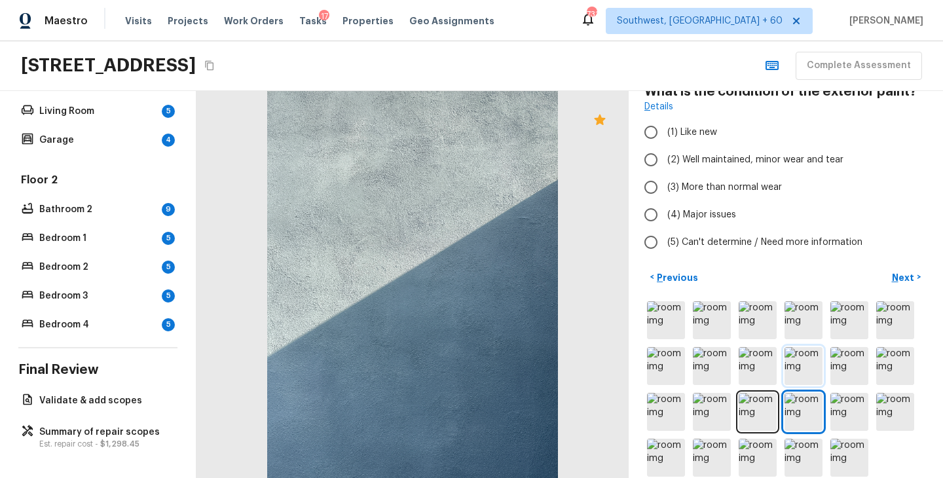
scroll to position [8, 0]
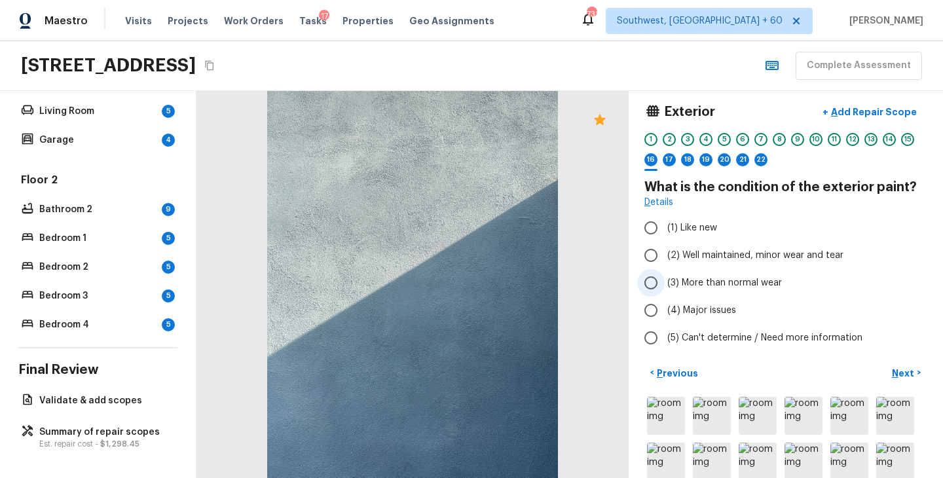
click at [718, 283] on span "(3) More than normal wear" at bounding box center [724, 282] width 115 height 13
click at [665, 283] on input "(3) More than normal wear" at bounding box center [651, 283] width 28 height 28
radio input "true"
click at [890, 105] on p "Add Repair Scope" at bounding box center [872, 111] width 88 height 13
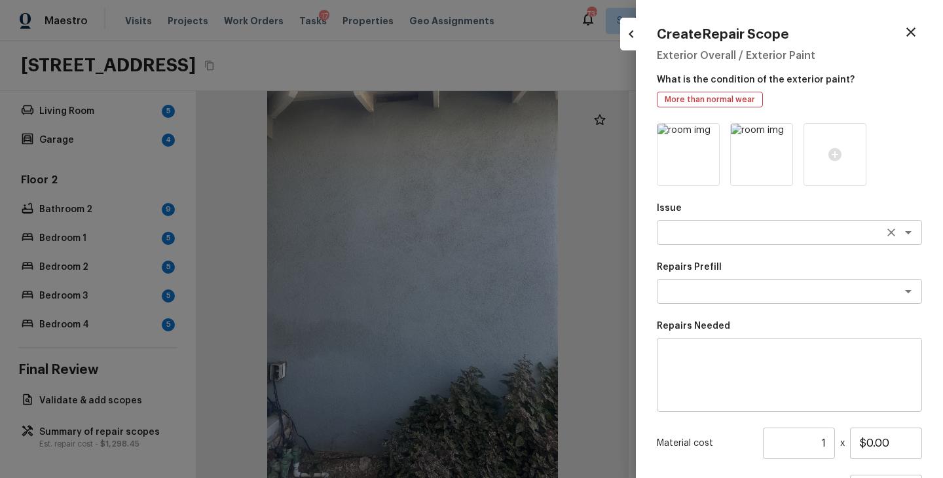
click at [683, 244] on div "x ​" at bounding box center [789, 232] width 265 height 25
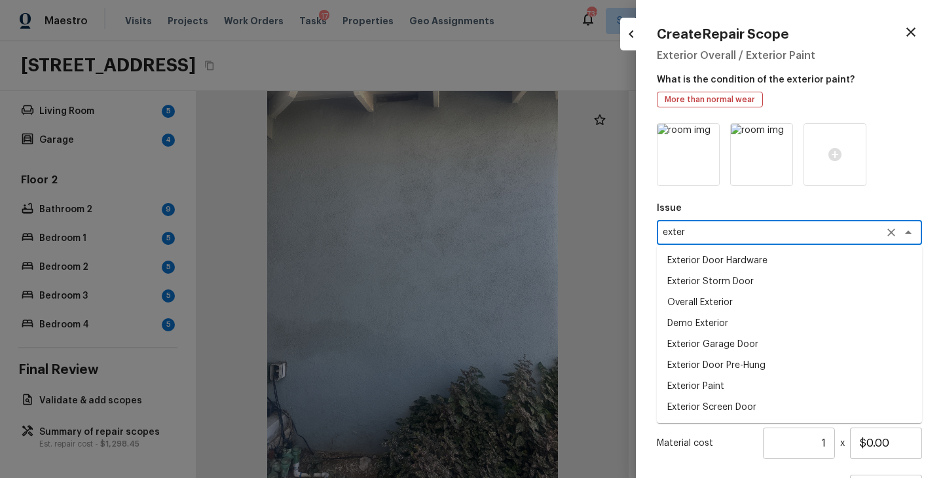
click at [705, 381] on li "Exterior Paint" at bounding box center [789, 386] width 265 height 21
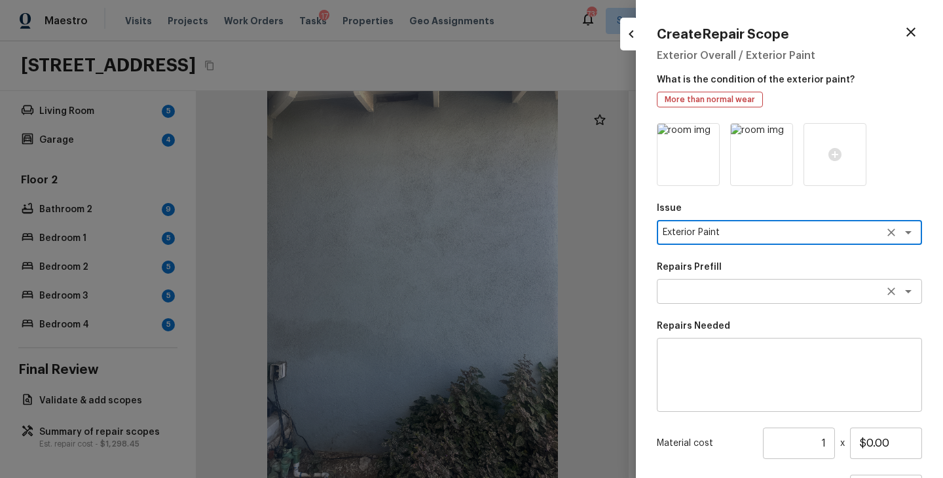
type textarea "Exterior Paint"
click at [714, 295] on textarea at bounding box center [771, 291] width 217 height 13
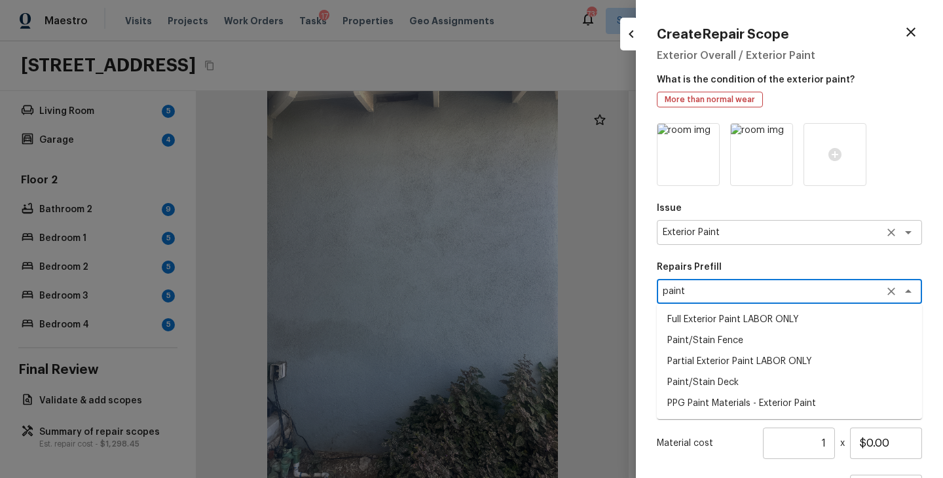
type textarea "paint"
click at [822, 234] on textarea "Exterior Paint" at bounding box center [771, 232] width 217 height 13
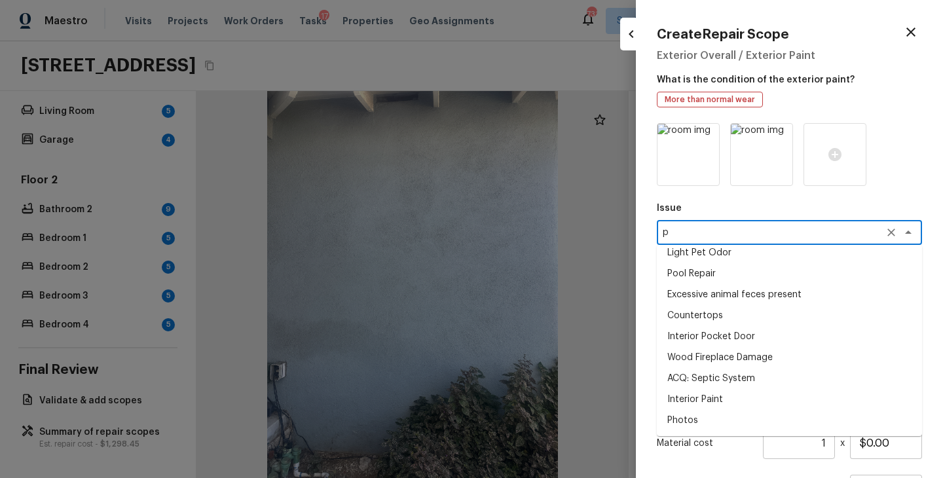
scroll to position [0, 0]
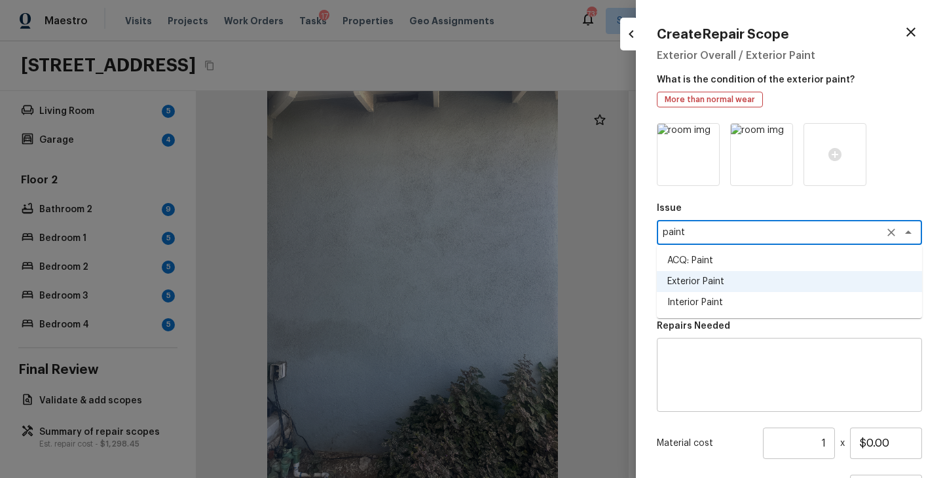
click at [788, 258] on li "ACQ: Paint" at bounding box center [789, 260] width 265 height 21
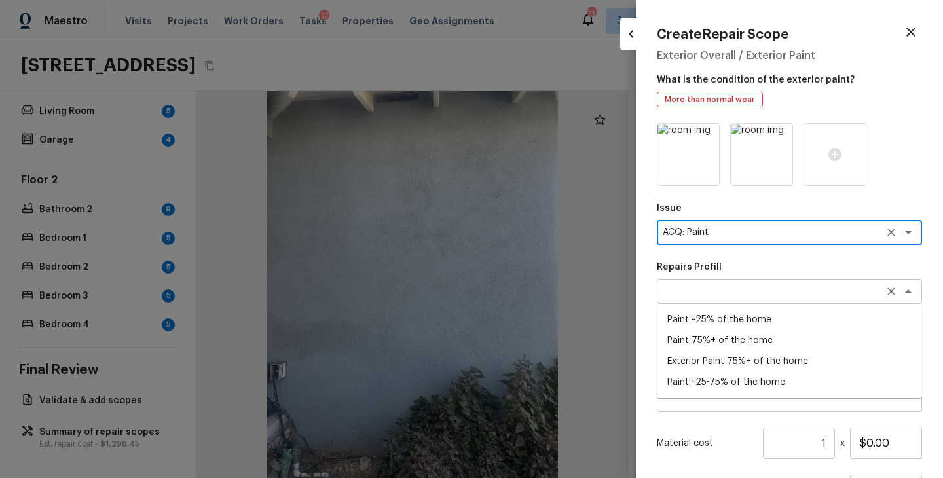
click at [723, 302] on div "x ​" at bounding box center [789, 291] width 265 height 25
type textarea "ACQ: Paint"
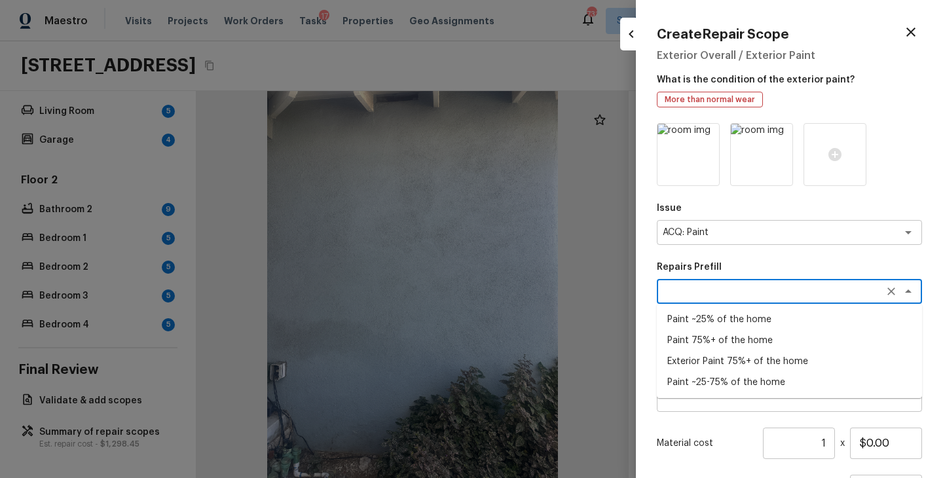
click at [735, 360] on li "Exterior Paint 75%+ of the home" at bounding box center [789, 361] width 265 height 21
type textarea "Exterior Paint 75%+ of the home"
type textarea "Acquisition Scope: 75%+ of the home exterior will likely require paint"
type input "$1.94"
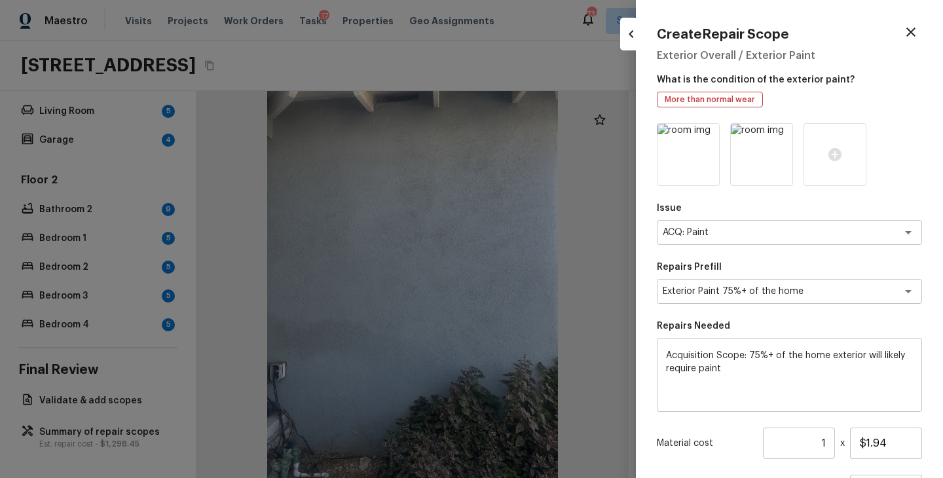
click at [331, 66] on div at bounding box center [471, 239] width 943 height 478
type input "$0.00"
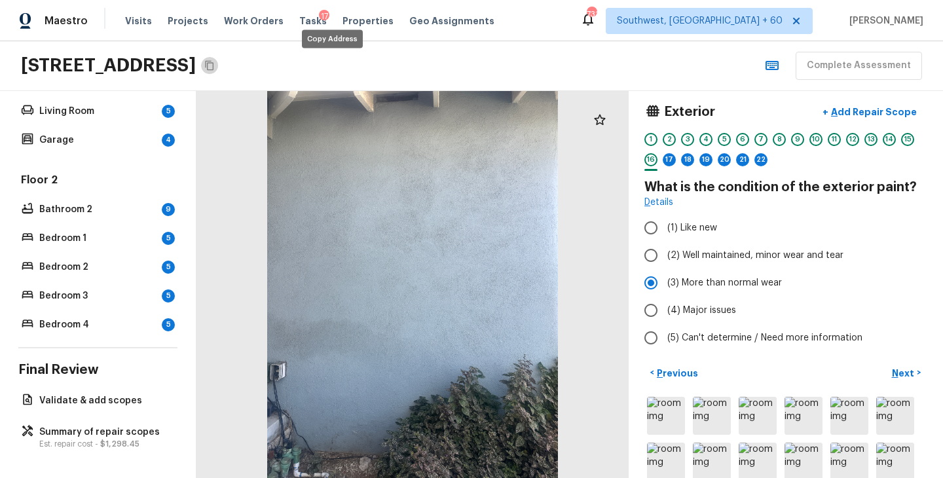
click at [215, 66] on icon "Copy Address" at bounding box center [209, 65] width 10 height 10
click at [874, 117] on p "Add Repair Scope" at bounding box center [872, 111] width 88 height 13
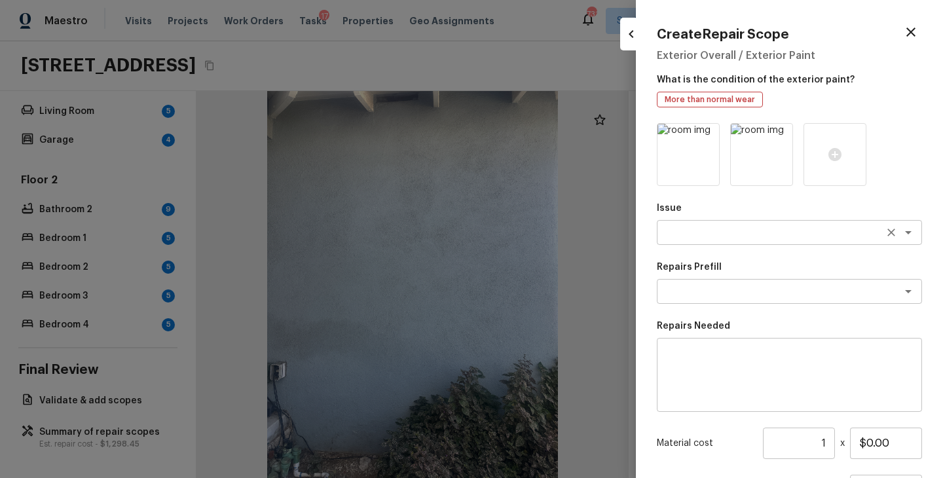
click at [718, 236] on textarea at bounding box center [771, 232] width 217 height 13
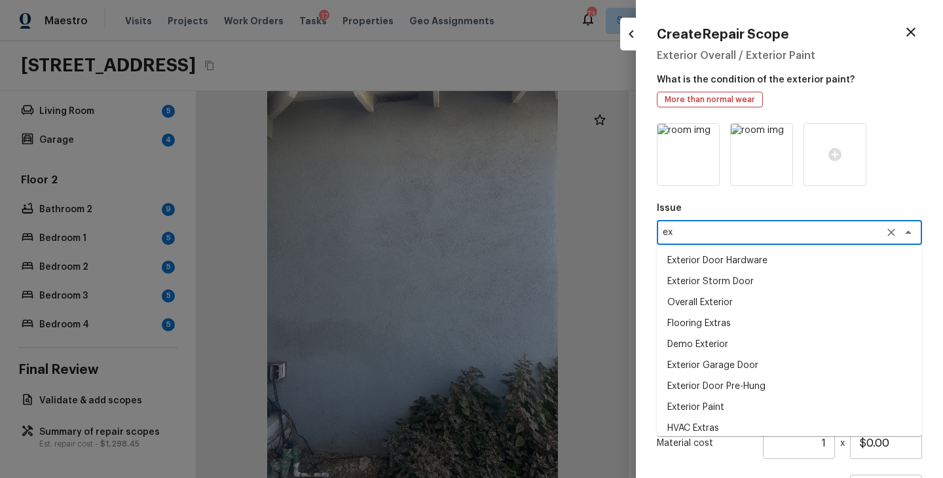
type textarea "e"
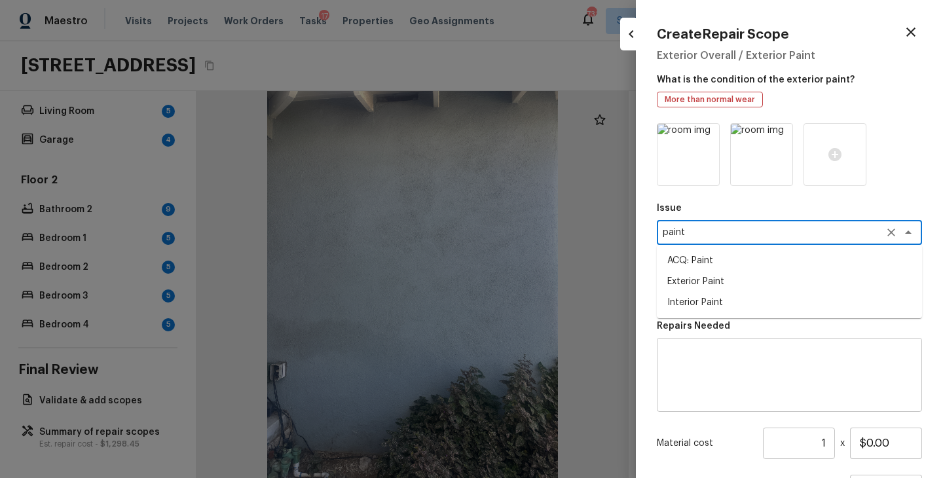
click at [716, 256] on li "ACQ: Paint" at bounding box center [789, 260] width 265 height 21
type textarea "ACQ: Paint"
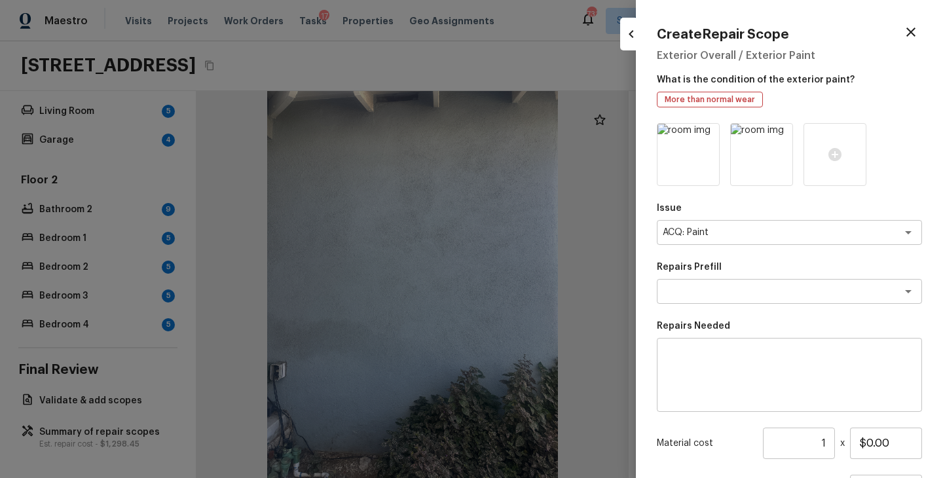
click at [694, 304] on div "Issue ACQ: Paint x ​ Repairs Prefill x ​ Repairs Needed x ​ Material cost 1 ​ x…" at bounding box center [789, 352] width 265 height 458
click at [712, 293] on textarea at bounding box center [771, 291] width 217 height 13
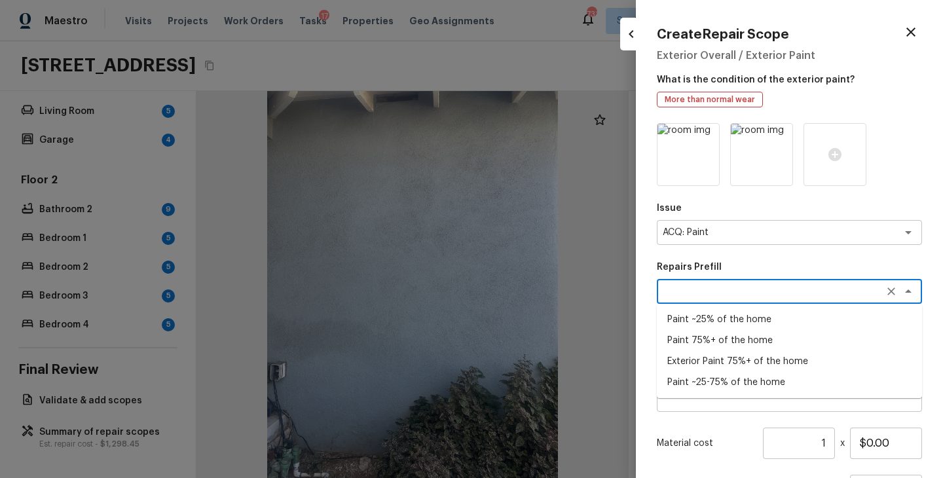
click at [715, 361] on li "Exterior Paint 75%+ of the home" at bounding box center [789, 361] width 265 height 21
type textarea "Exterior Paint 75%+ of the home"
type textarea "Acquisition Scope: 75%+ of the home exterior will likely require paint"
type input "$1.94"
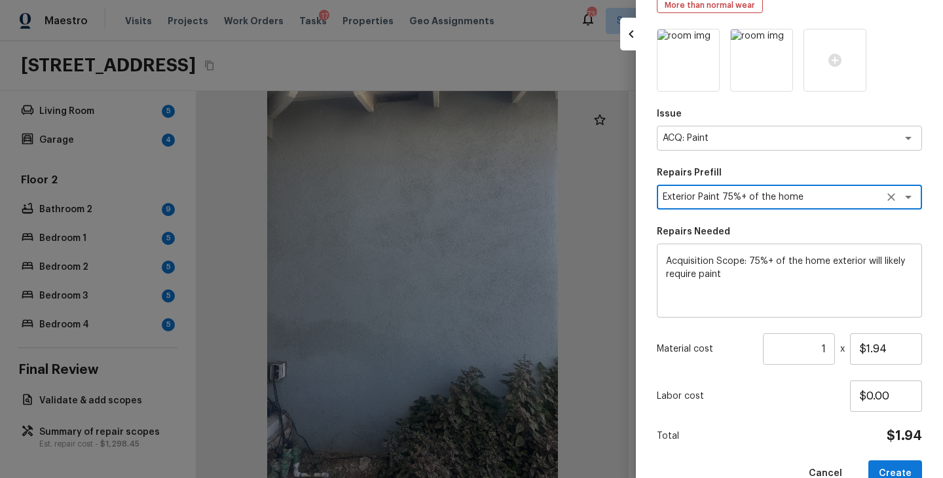
scroll to position [124, 0]
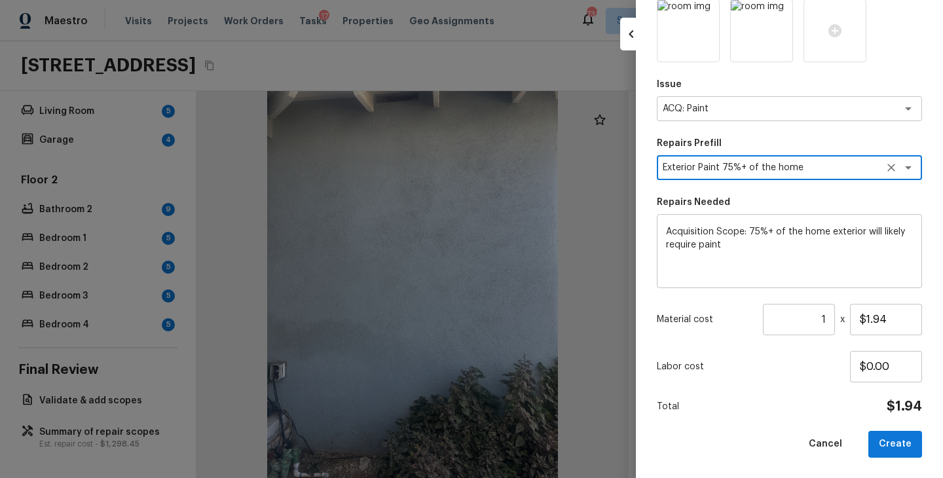
click at [828, 320] on input "1" at bounding box center [799, 319] width 72 height 31
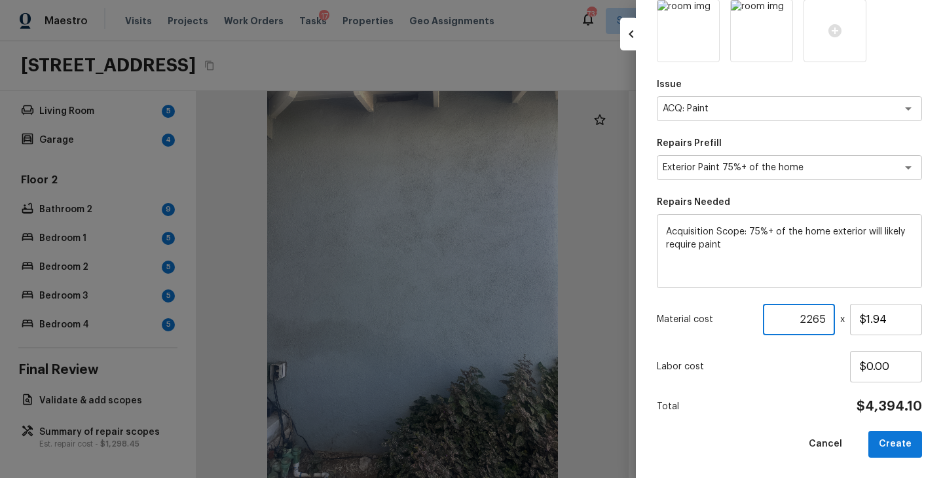
type input "2265"
click at [792, 422] on div "Issue ACQ: Paint x ​ Repairs Prefill Exterior Paint 75%+ of the home x ​ Repair…" at bounding box center [789, 228] width 265 height 458
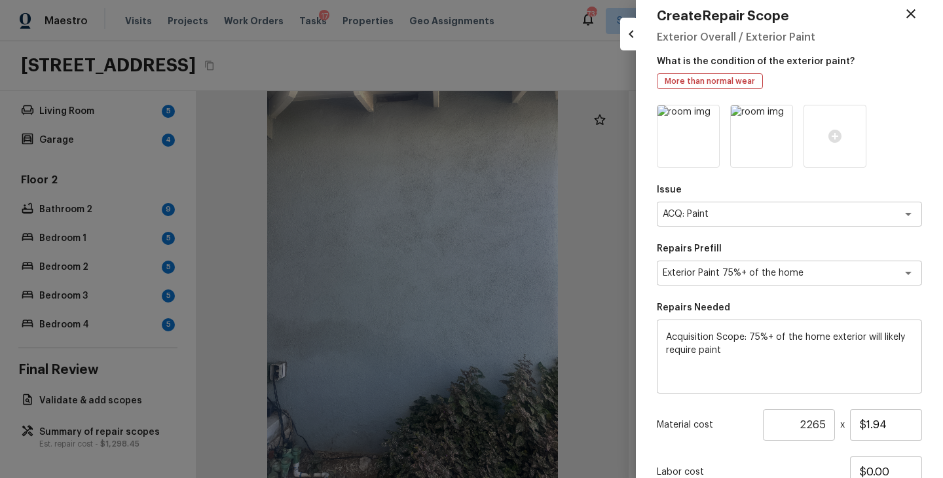
scroll to position [14, 0]
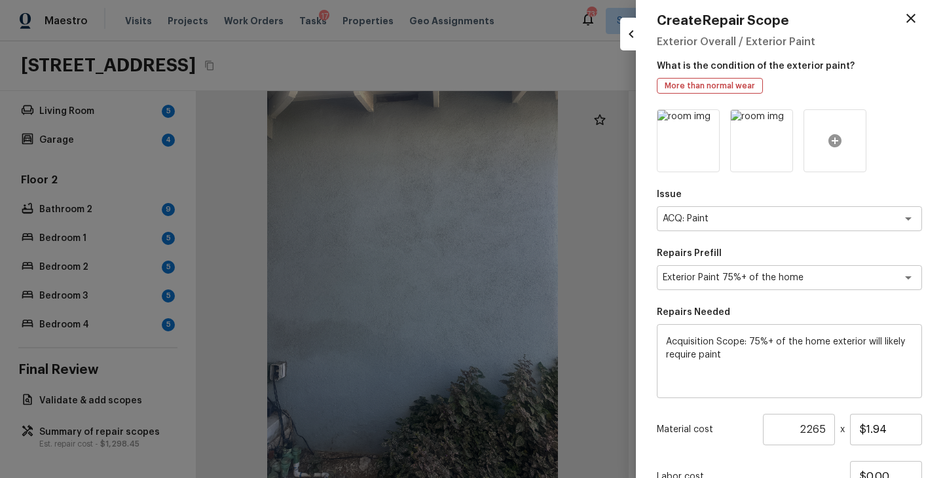
click at [837, 146] on icon at bounding box center [834, 140] width 13 height 13
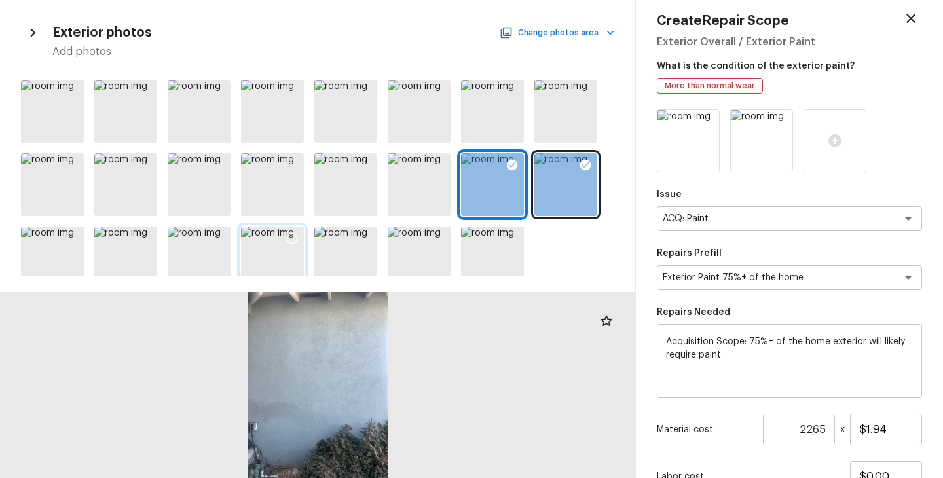
click at [292, 240] on icon at bounding box center [292, 238] width 13 height 13
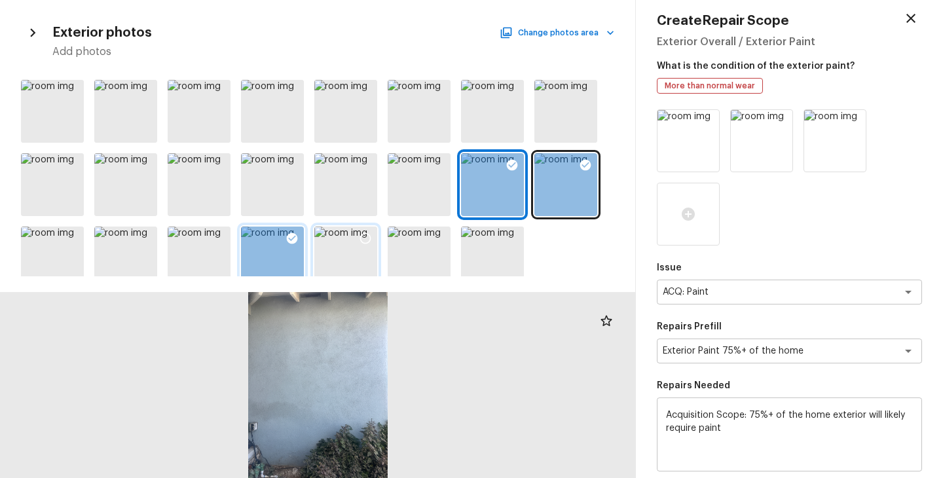
click at [365, 239] on icon at bounding box center [365, 238] width 13 height 13
click at [217, 239] on icon at bounding box center [218, 238] width 13 height 13
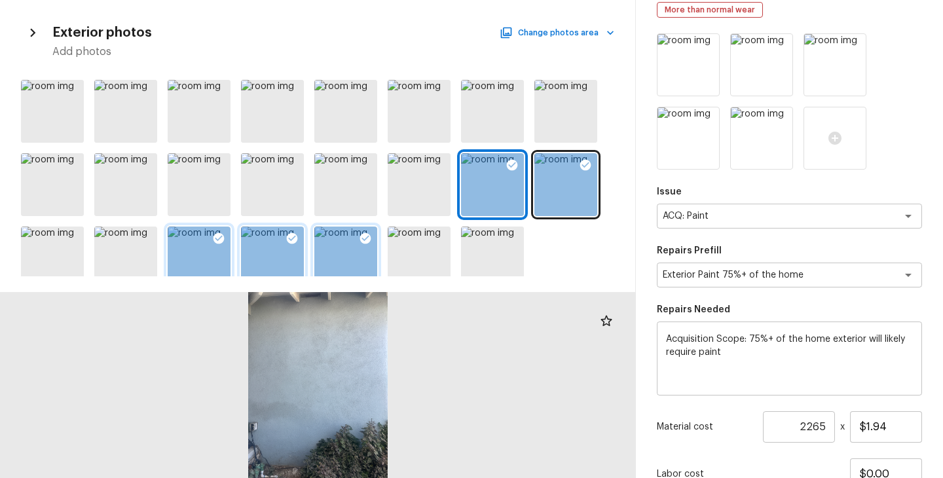
scroll to position [197, 0]
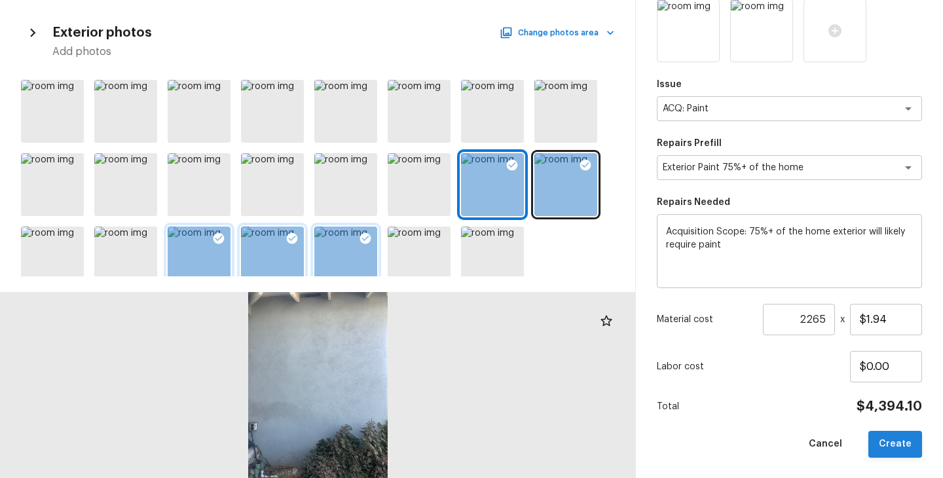
click at [896, 446] on button "Create" at bounding box center [895, 444] width 54 height 27
type input "1"
type input "$0.00"
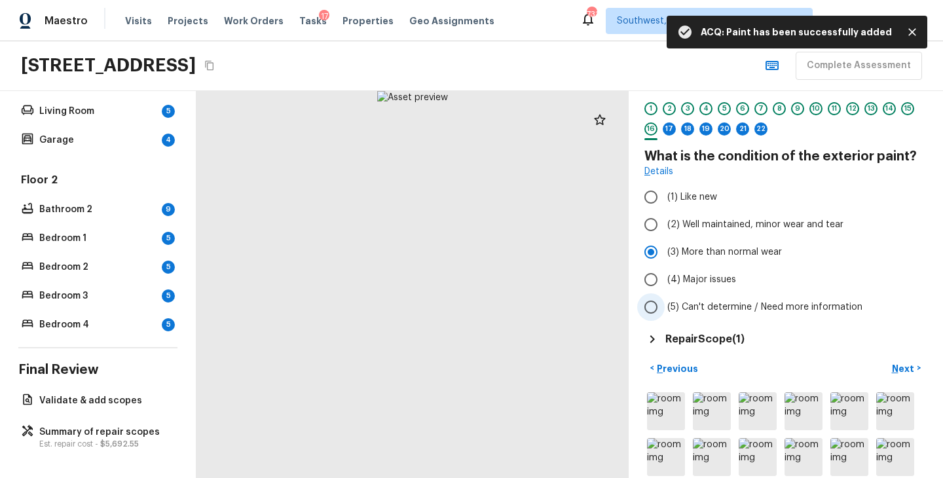
scroll to position [90, 0]
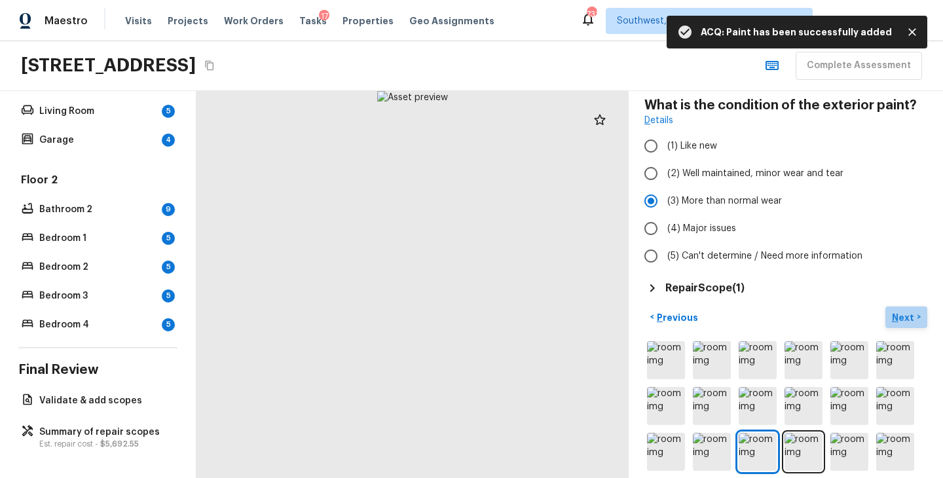
click at [900, 312] on p "Next" at bounding box center [904, 317] width 25 height 13
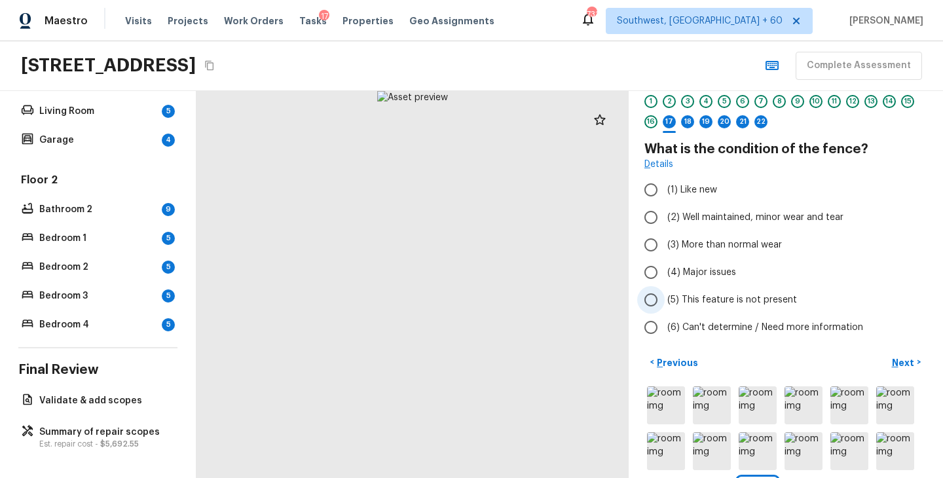
scroll to position [148, 0]
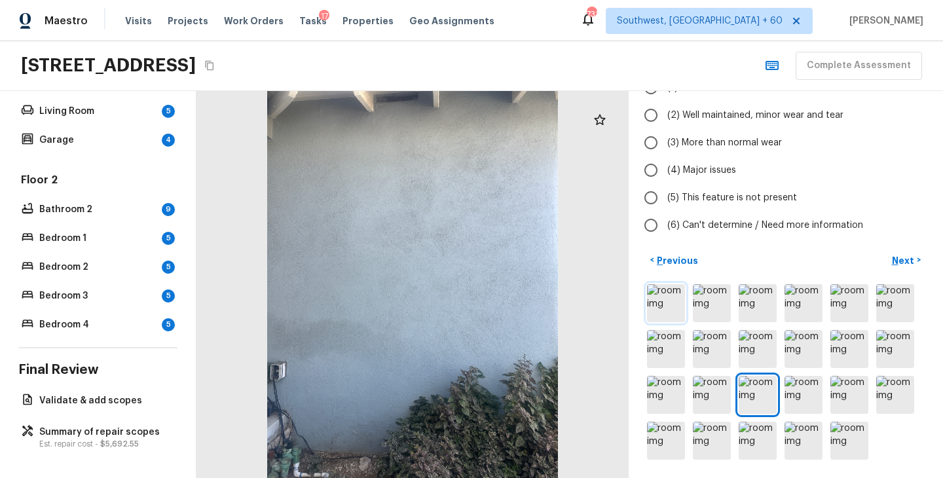
click at [668, 317] on img at bounding box center [666, 303] width 38 height 38
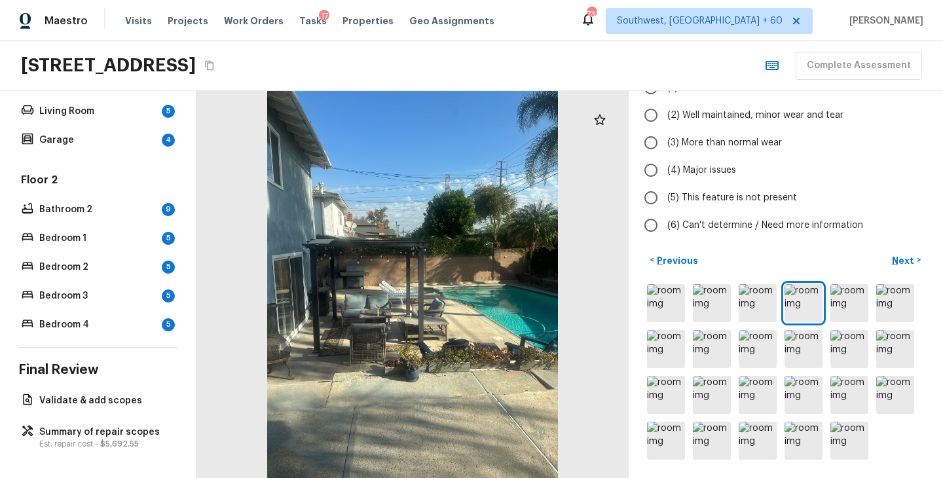
click at [870, 305] on div at bounding box center [785, 372] width 283 height 181
click at [861, 306] on img at bounding box center [849, 303] width 38 height 38
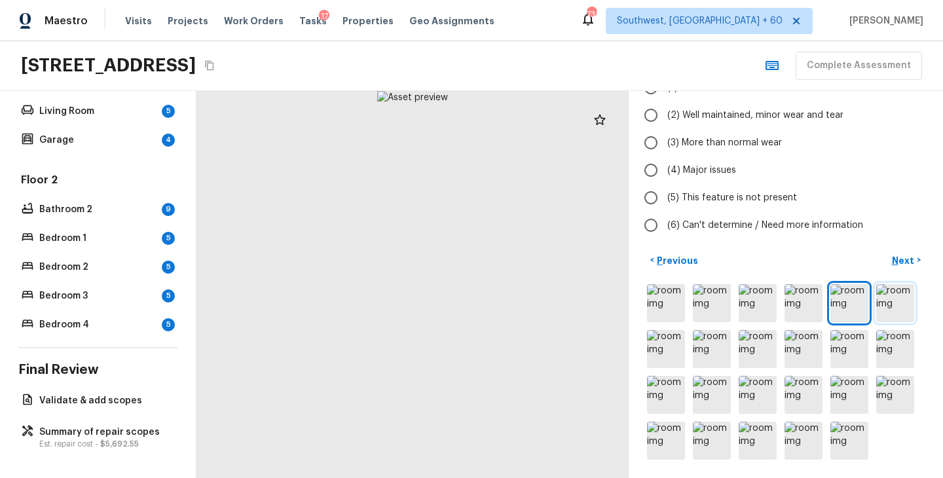
click at [896, 302] on img at bounding box center [895, 303] width 38 height 38
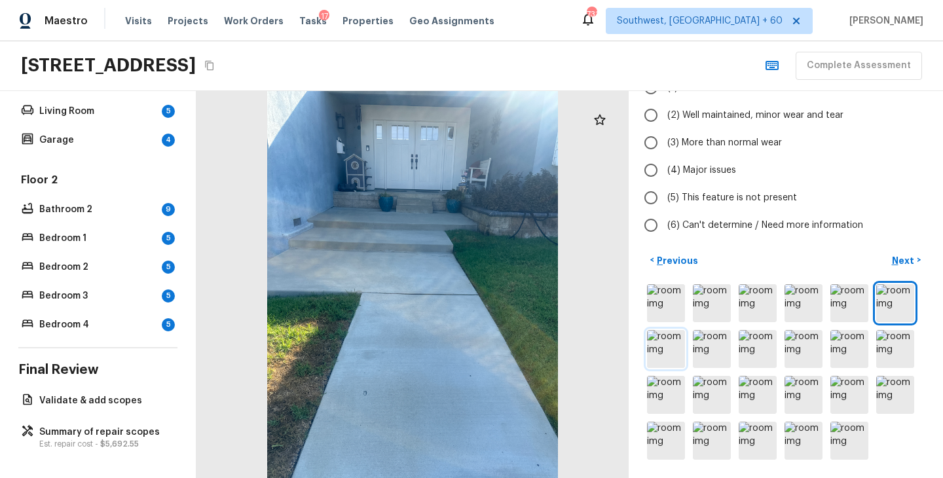
click at [673, 350] on img at bounding box center [666, 349] width 38 height 38
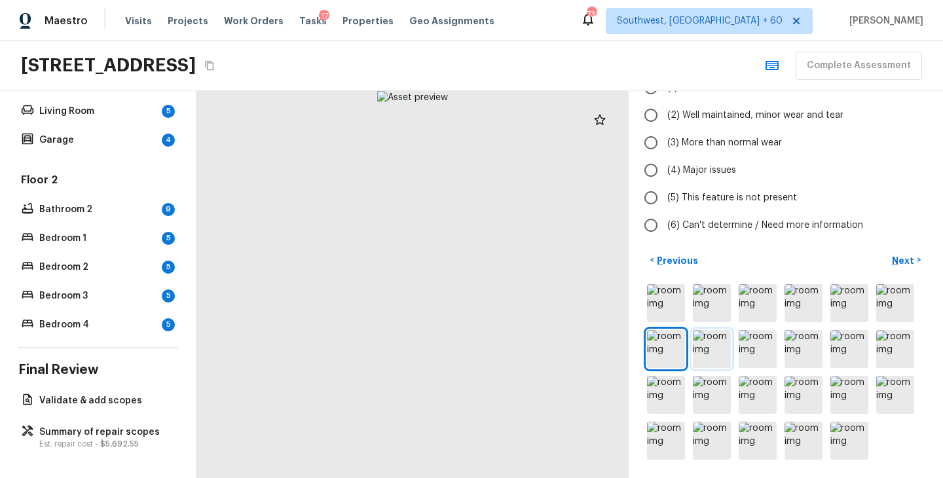
click at [718, 360] on img at bounding box center [712, 349] width 38 height 38
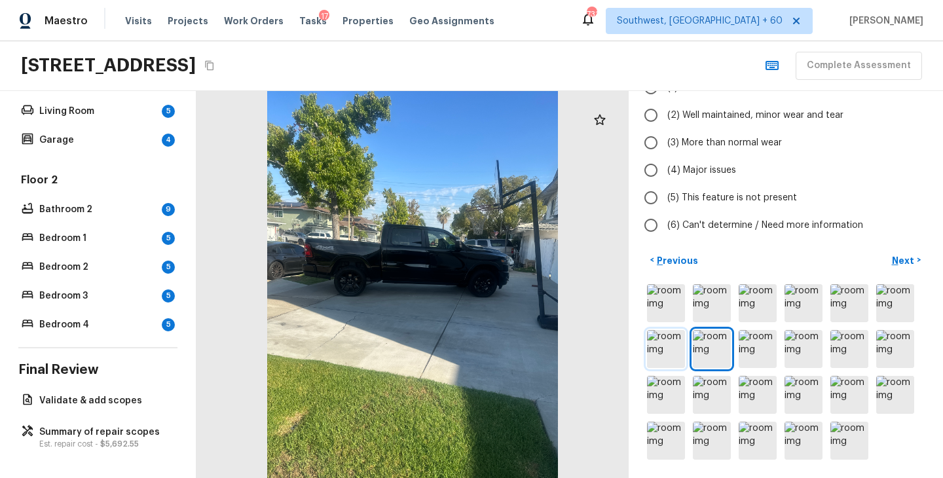
click at [667, 349] on img at bounding box center [666, 349] width 38 height 38
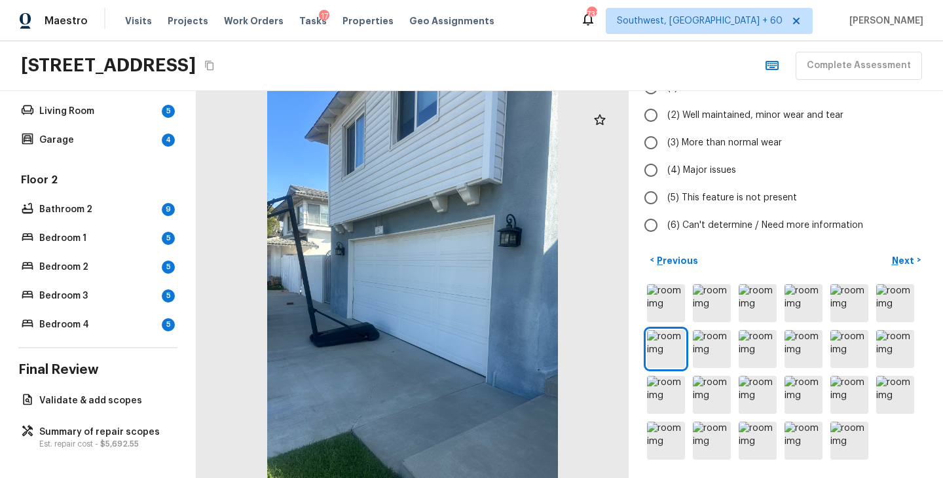
click at [733, 356] on div at bounding box center [785, 372] width 283 height 181
click at [713, 355] on img at bounding box center [712, 349] width 38 height 38
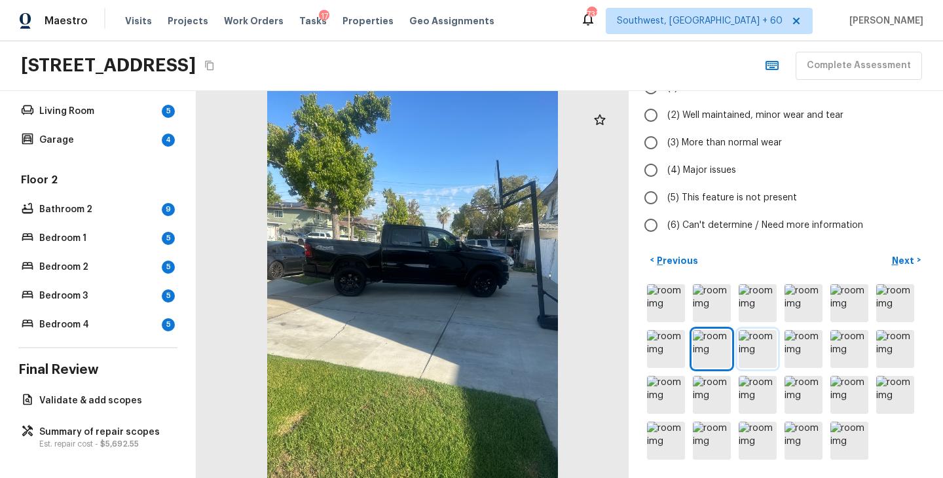
click at [754, 355] on img at bounding box center [758, 349] width 38 height 38
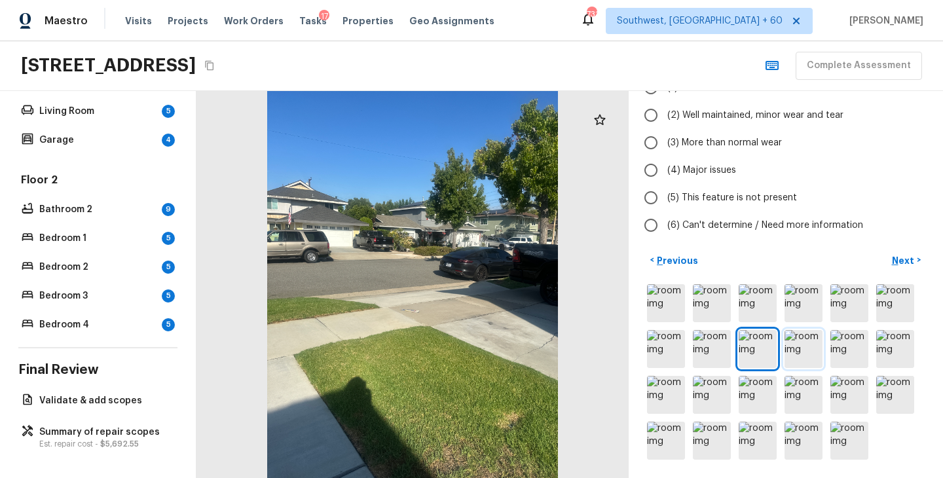
click at [800, 355] on img at bounding box center [804, 349] width 38 height 38
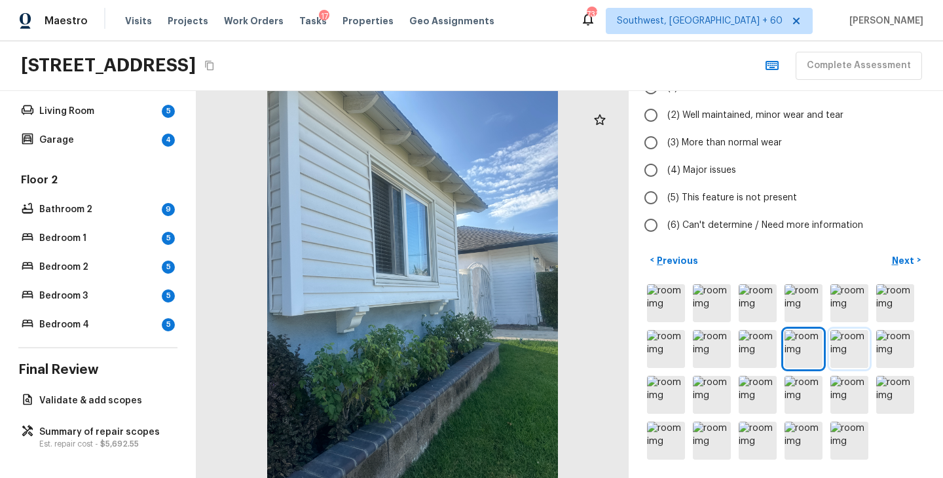
click at [843, 352] on img at bounding box center [849, 349] width 38 height 38
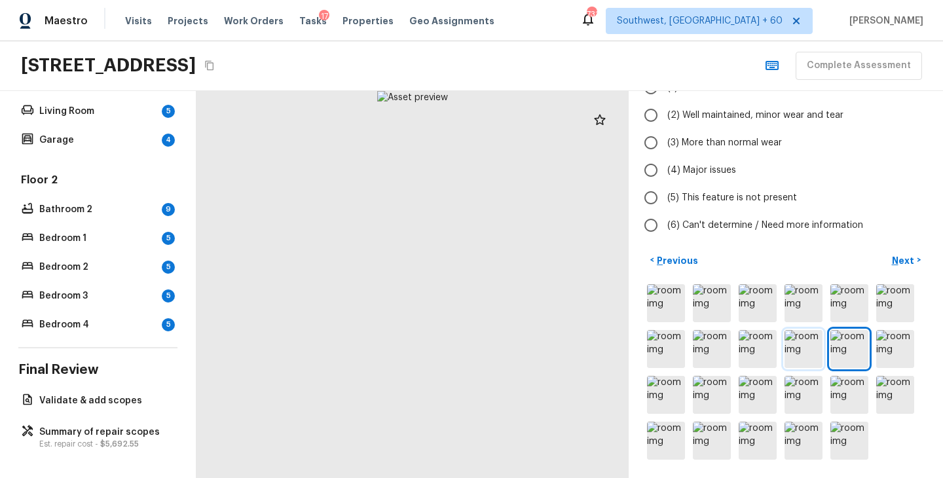
click at [801, 357] on img at bounding box center [804, 349] width 38 height 38
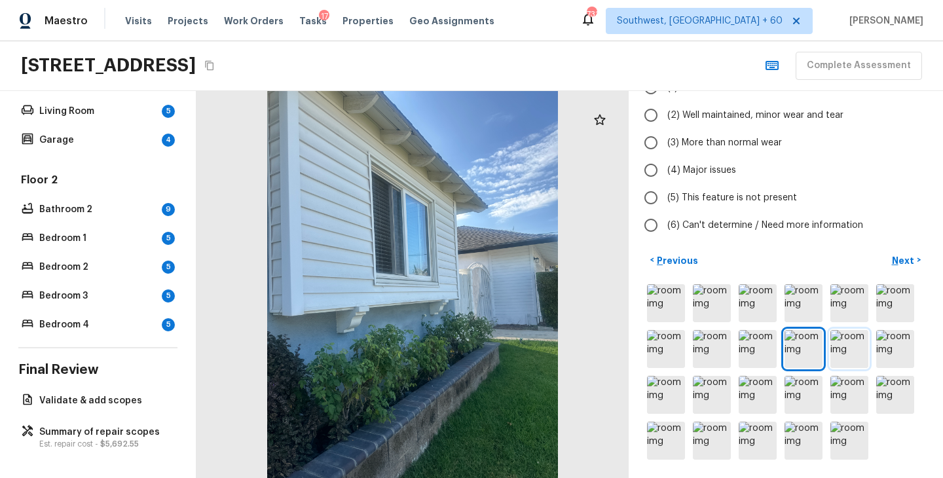
click at [834, 340] on img at bounding box center [849, 349] width 38 height 38
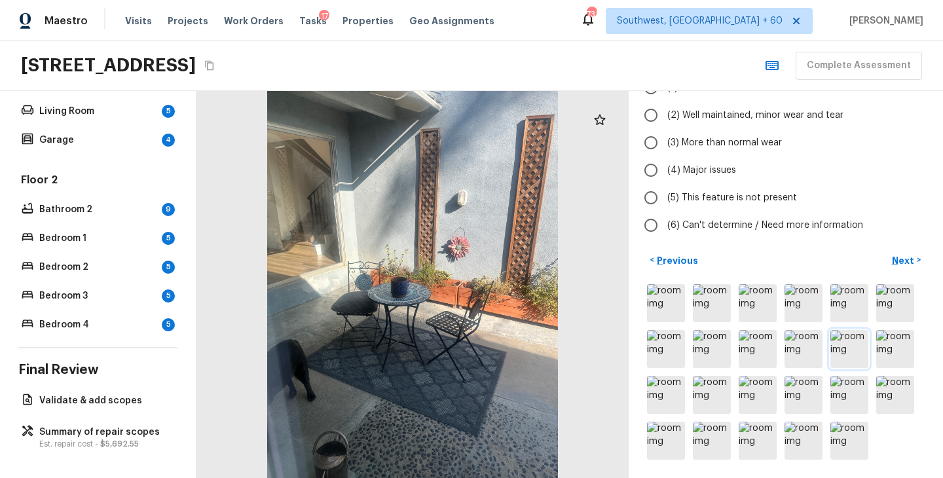
click at [859, 343] on img at bounding box center [849, 349] width 38 height 38
click at [901, 344] on img at bounding box center [895, 349] width 38 height 38
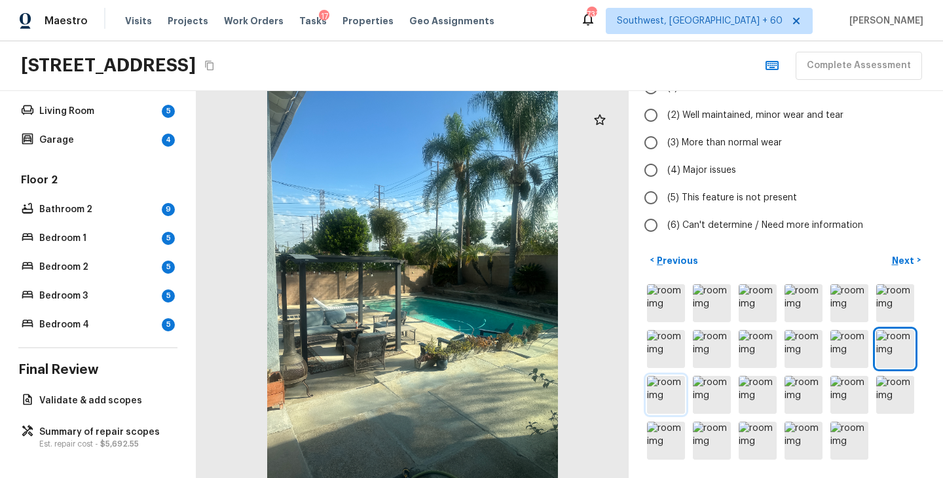
click at [663, 396] on img at bounding box center [666, 395] width 38 height 38
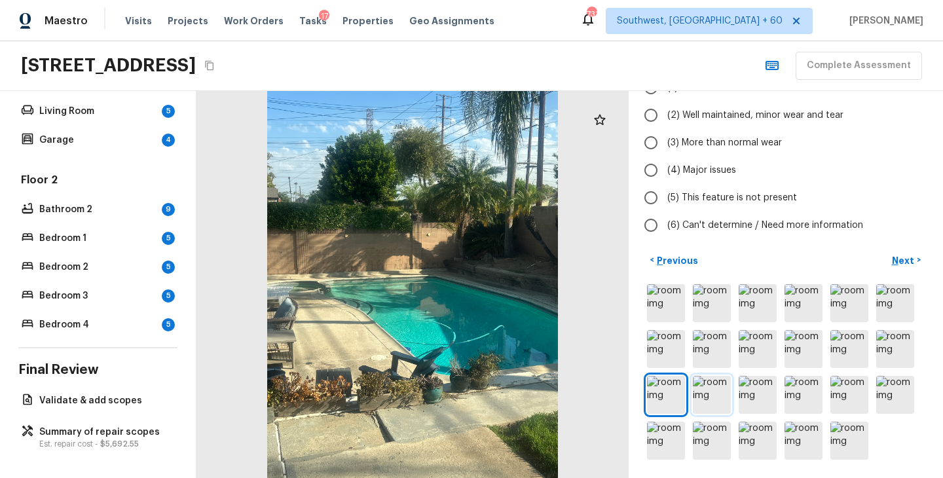
click at [730, 397] on img at bounding box center [712, 395] width 38 height 38
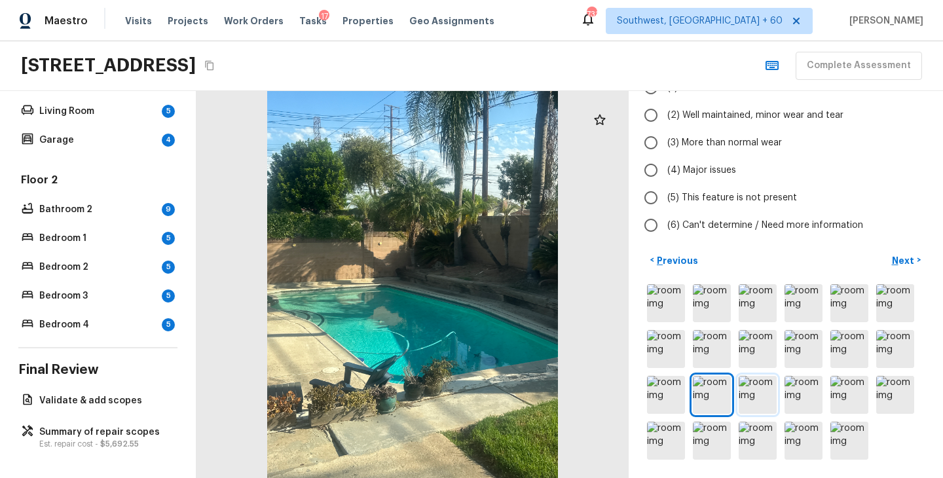
click at [767, 396] on img at bounding box center [758, 395] width 38 height 38
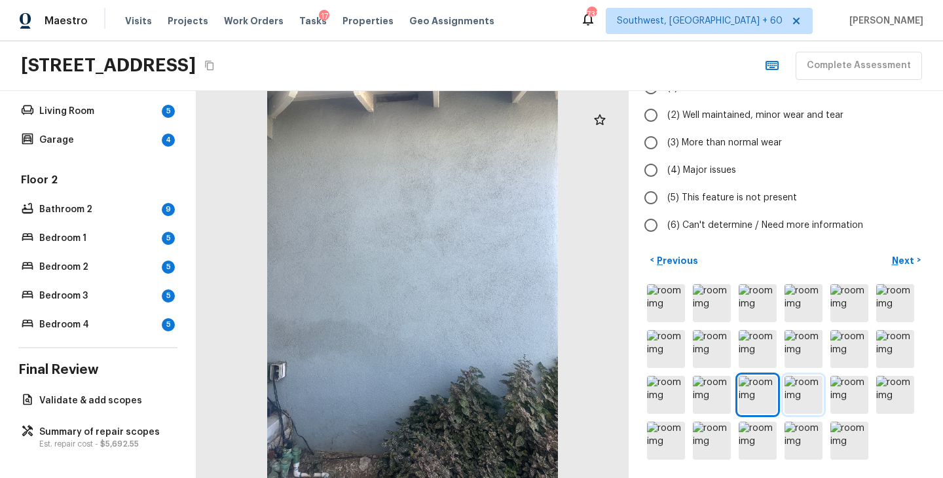
click at [804, 394] on img at bounding box center [804, 395] width 38 height 38
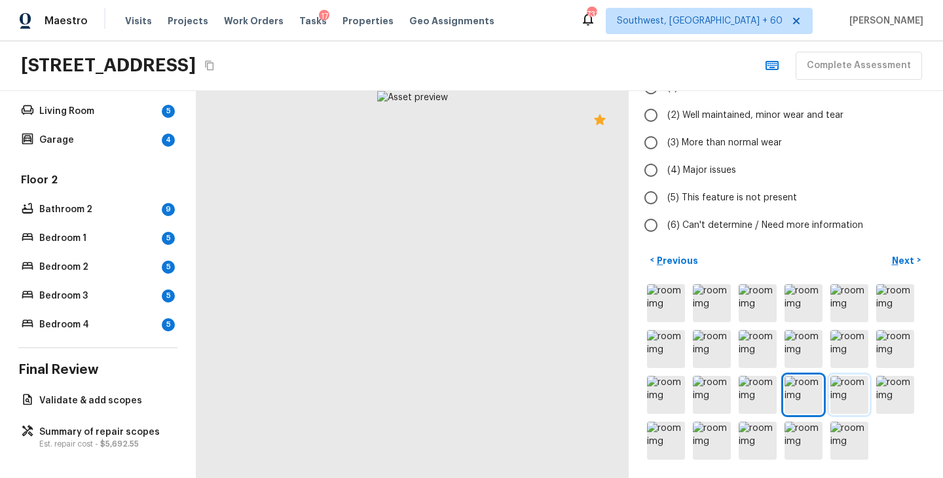
click at [841, 394] on img at bounding box center [849, 395] width 38 height 38
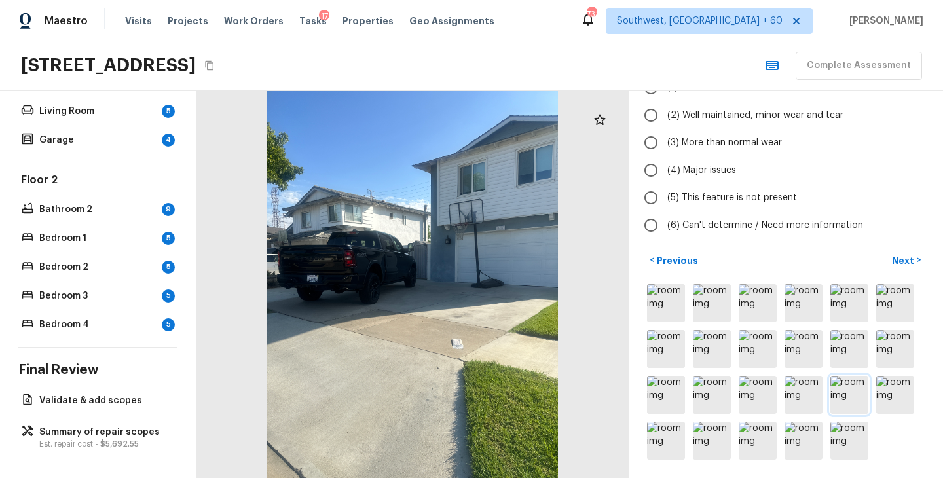
click at [854, 394] on img at bounding box center [849, 395] width 38 height 38
click at [894, 394] on img at bounding box center [895, 395] width 38 height 38
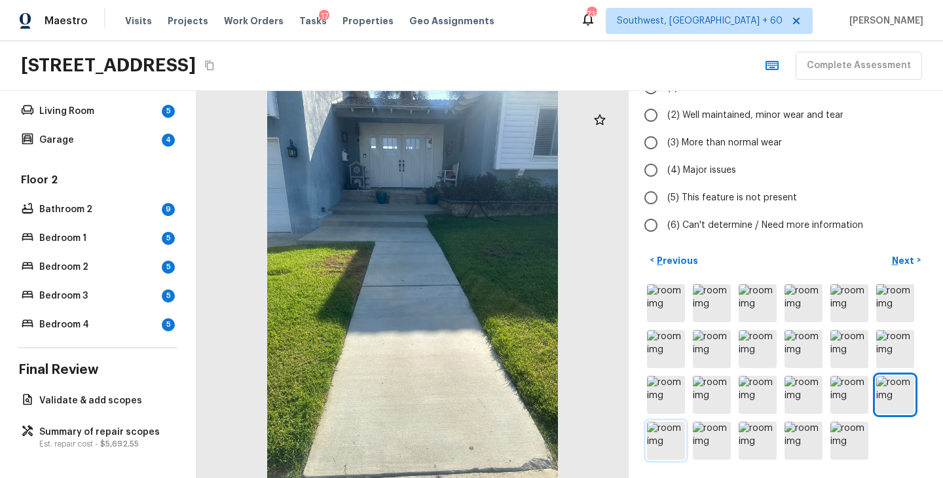
click at [683, 445] on img at bounding box center [666, 441] width 38 height 38
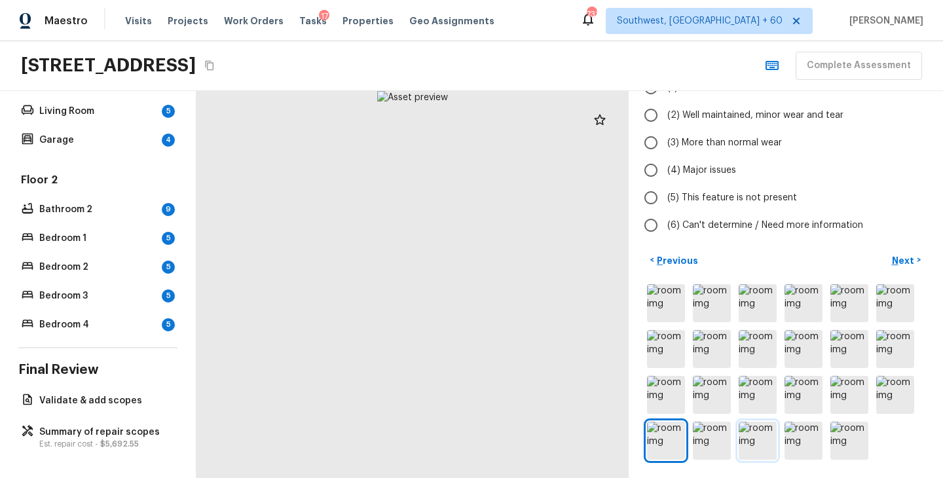
click at [741, 445] on img at bounding box center [758, 441] width 38 height 38
click at [768, 443] on img at bounding box center [758, 441] width 38 height 38
click at [804, 446] on img at bounding box center [804, 441] width 38 height 38
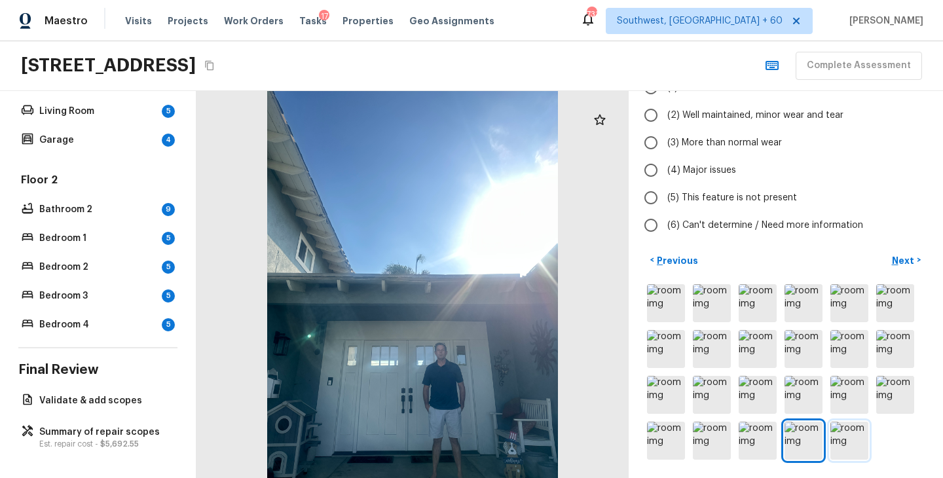
click at [836, 443] on img at bounding box center [849, 441] width 38 height 38
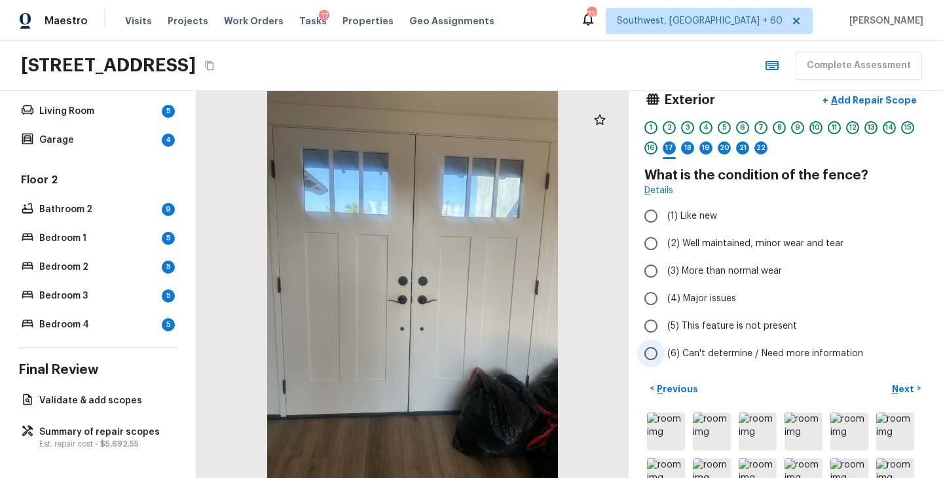
scroll to position [29, 0]
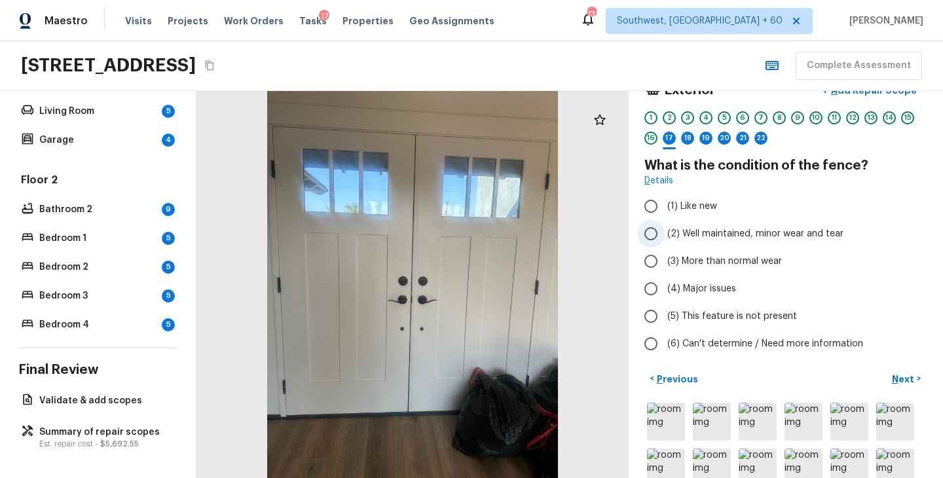
click at [720, 232] on span "(2) Well maintained, minor wear and tear" at bounding box center [755, 233] width 176 height 13
click at [665, 232] on input "(2) Well maintained, minor wear and tear" at bounding box center [651, 234] width 28 height 28
radio input "true"
click at [914, 384] on p "Next" at bounding box center [904, 379] width 25 height 13
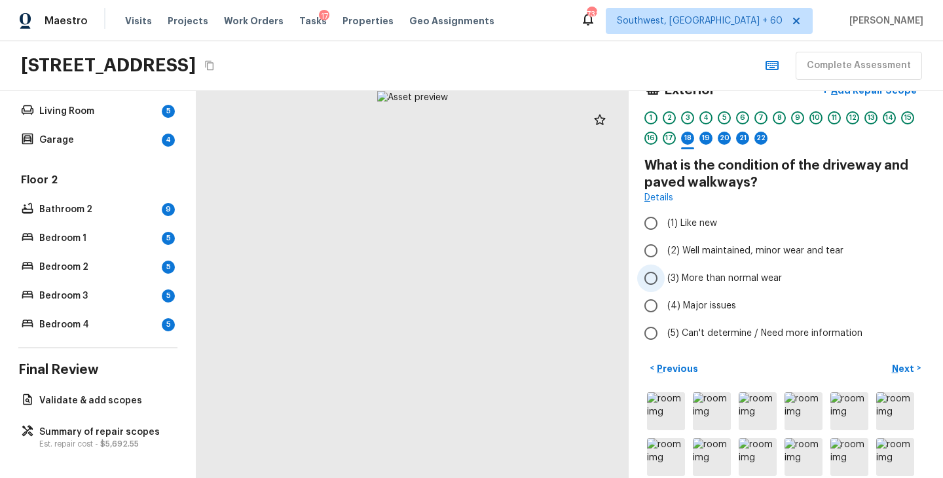
click at [740, 280] on span "(3) More than normal wear" at bounding box center [724, 278] width 115 height 13
click at [665, 280] on input "(3) More than normal wear" at bounding box center [651, 279] width 28 height 28
radio input "true"
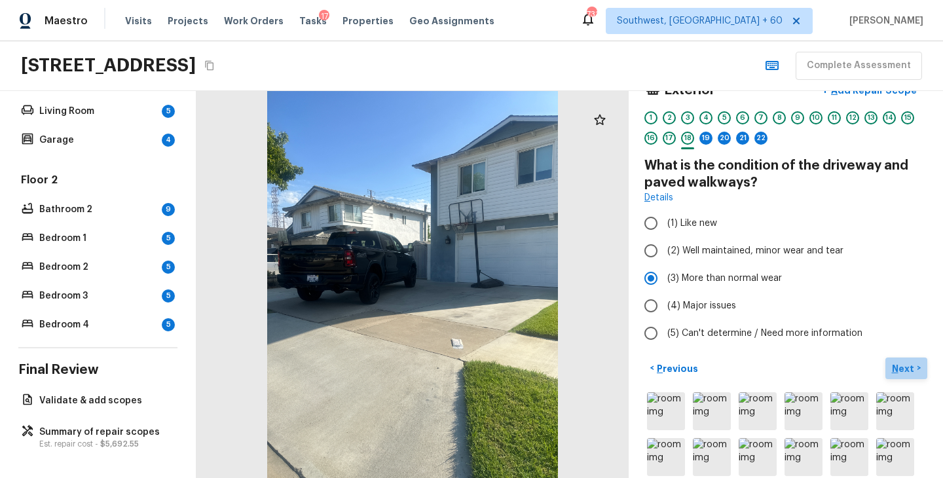
click at [906, 365] on p "Next" at bounding box center [904, 368] width 25 height 13
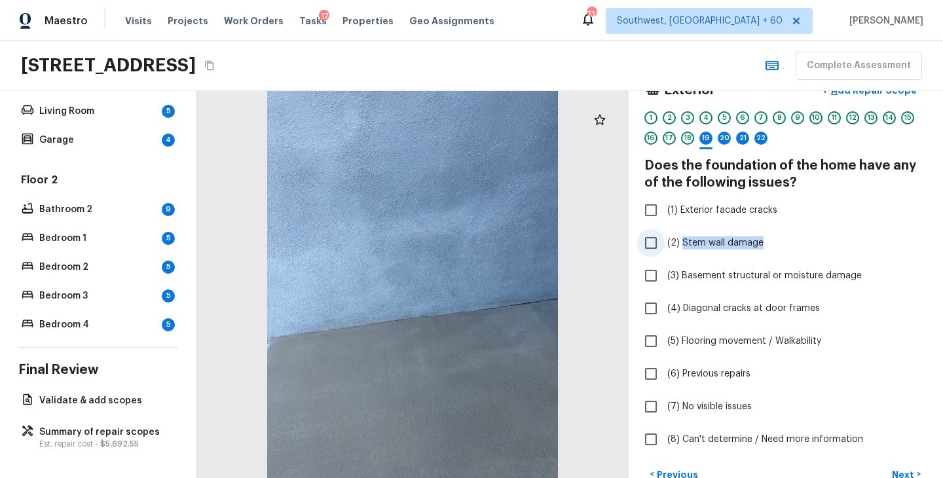
drag, startPoint x: 760, startPoint y: 244, endPoint x: 680, endPoint y: 245, distance: 80.6
click at [680, 245] on label "(2) Stem wall damage" at bounding box center [777, 243] width 280 height 28
copy span "Stem wall damage"
drag, startPoint x: 781, startPoint y: 209, endPoint x: 680, endPoint y: 213, distance: 100.3
click at [680, 213] on label "(1) Exterior facade cracks" at bounding box center [777, 210] width 280 height 28
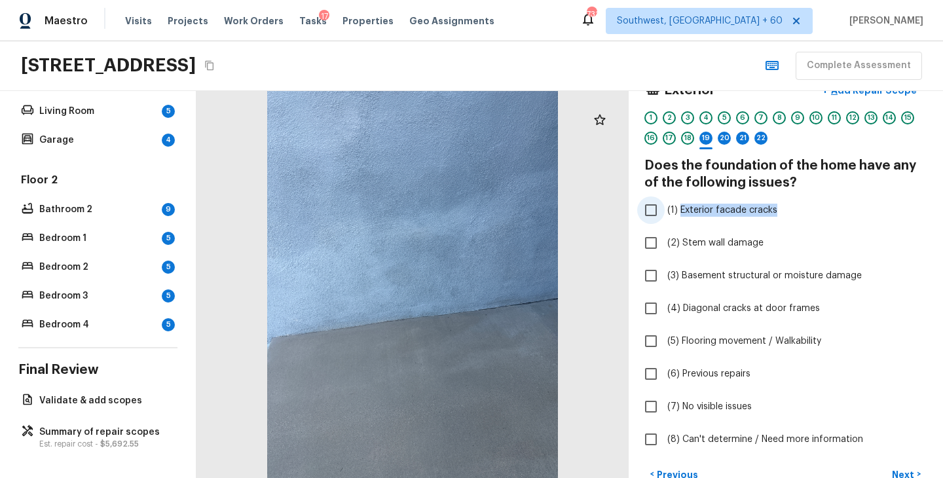
copy span "Exterior facade cracks"
click at [655, 208] on input "(1) Exterior facade cracks" at bounding box center [651, 210] width 28 height 28
click at [843, 215] on label "(1) Exterior facade cracks" at bounding box center [777, 210] width 280 height 28
click at [665, 215] on input "(1) Exterior facade cracks" at bounding box center [651, 210] width 28 height 28
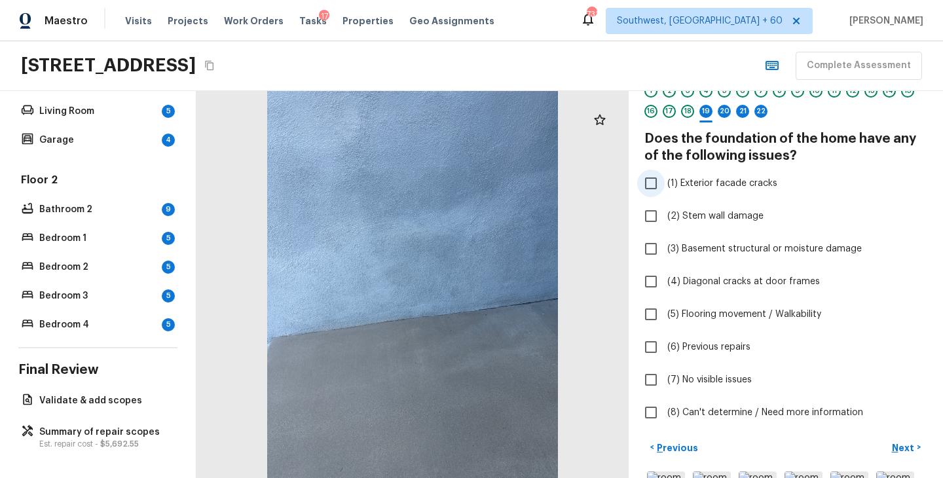
click at [711, 189] on span "(1) Exterior facade cracks" at bounding box center [722, 183] width 110 height 13
click at [665, 189] on input "(1) Exterior facade cracks" at bounding box center [651, 184] width 28 height 28
checkbox input "true"
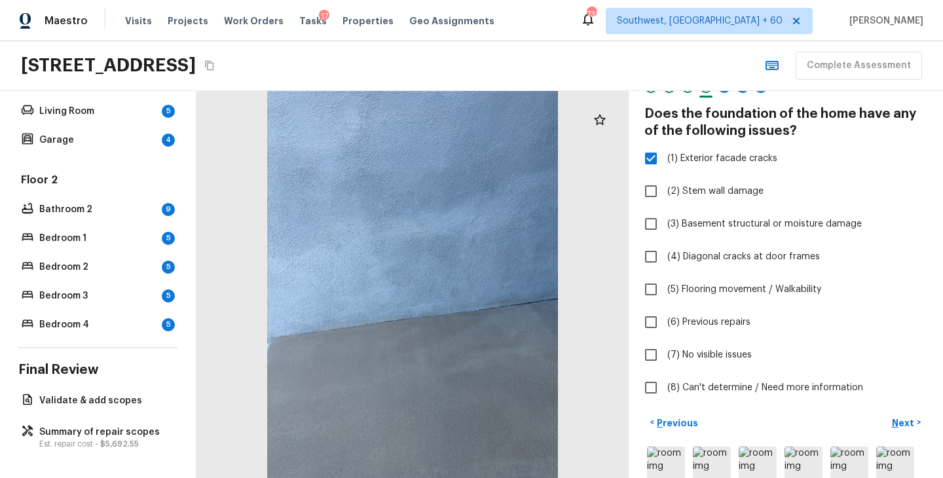
scroll to position [244, 0]
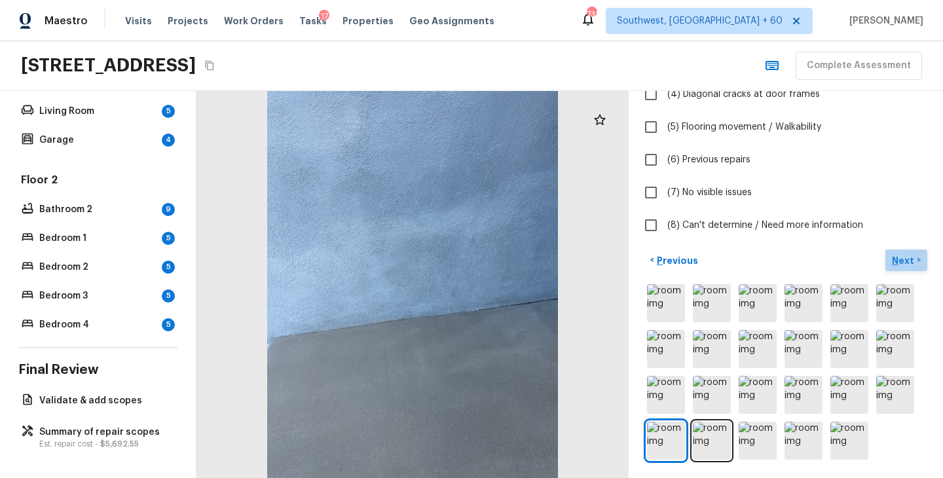
click at [902, 258] on p "Next" at bounding box center [904, 260] width 25 height 13
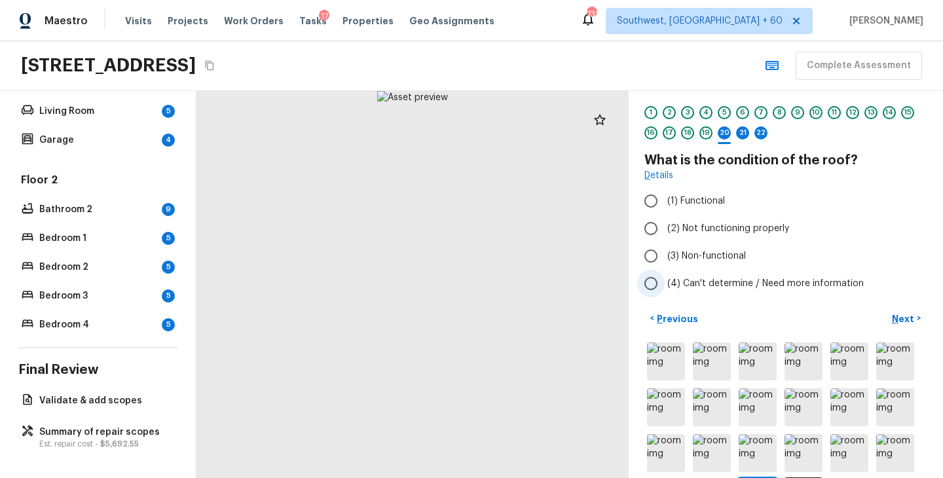
scroll to position [12, 0]
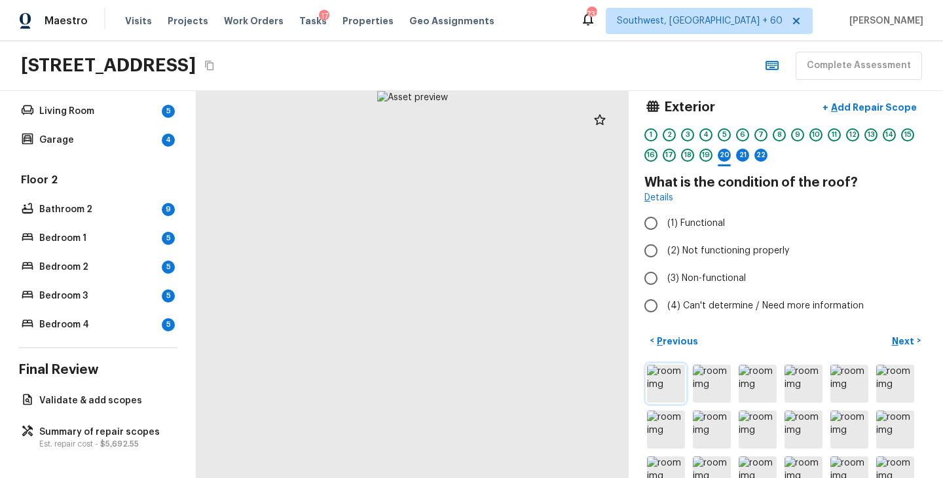
click at [661, 386] on img at bounding box center [666, 384] width 38 height 38
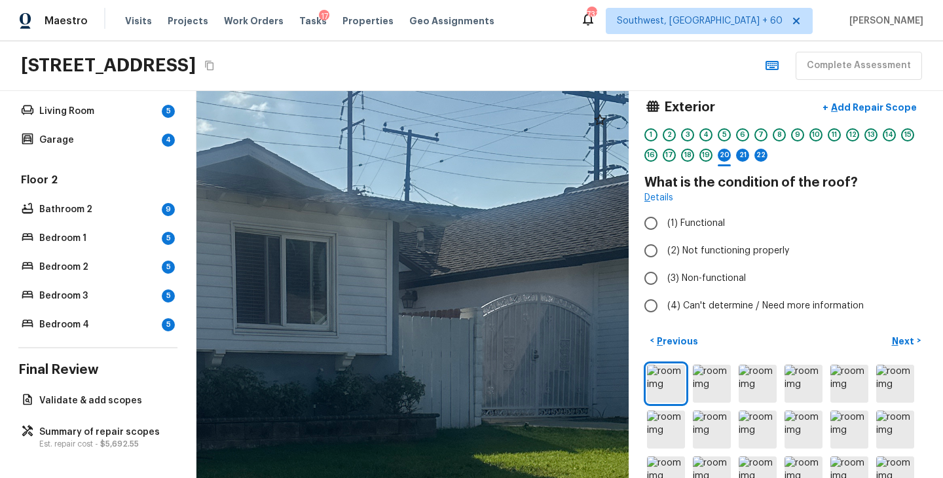
drag, startPoint x: 392, startPoint y: 225, endPoint x: 620, endPoint y: 268, distance: 231.8
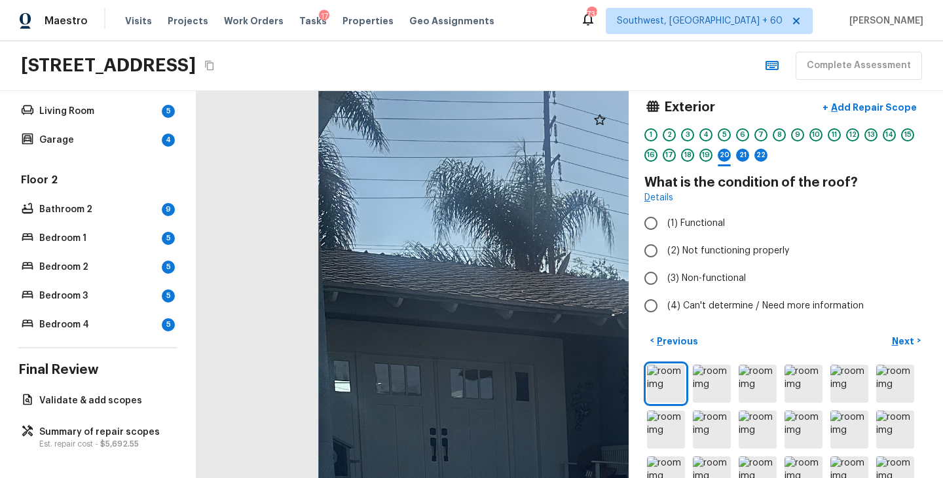
drag, startPoint x: 479, startPoint y: 303, endPoint x: 589, endPoint y: 248, distance: 123.0
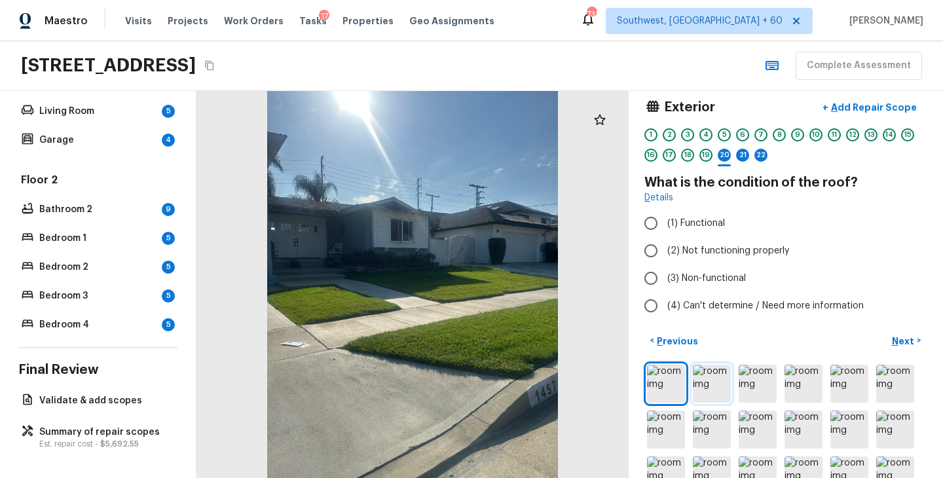
click at [703, 388] on img at bounding box center [712, 384] width 38 height 38
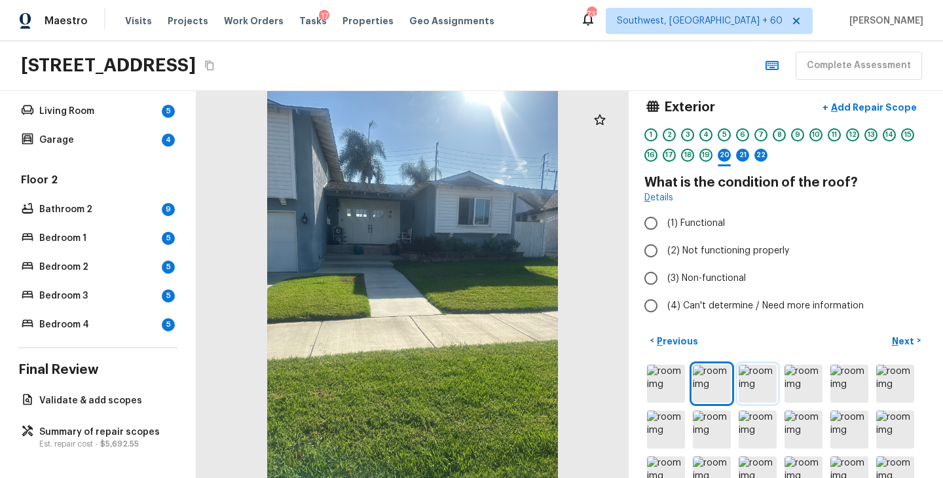
click at [752, 388] on img at bounding box center [758, 384] width 38 height 38
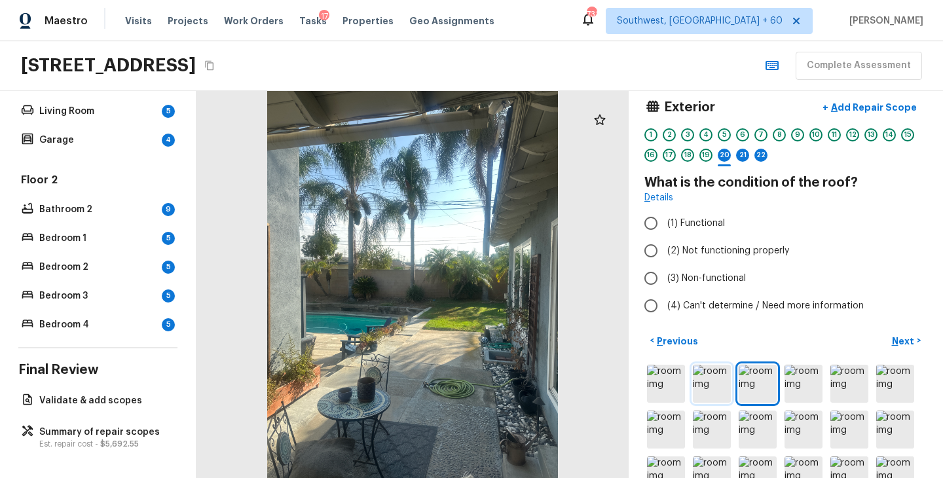
click at [715, 383] on img at bounding box center [712, 384] width 38 height 38
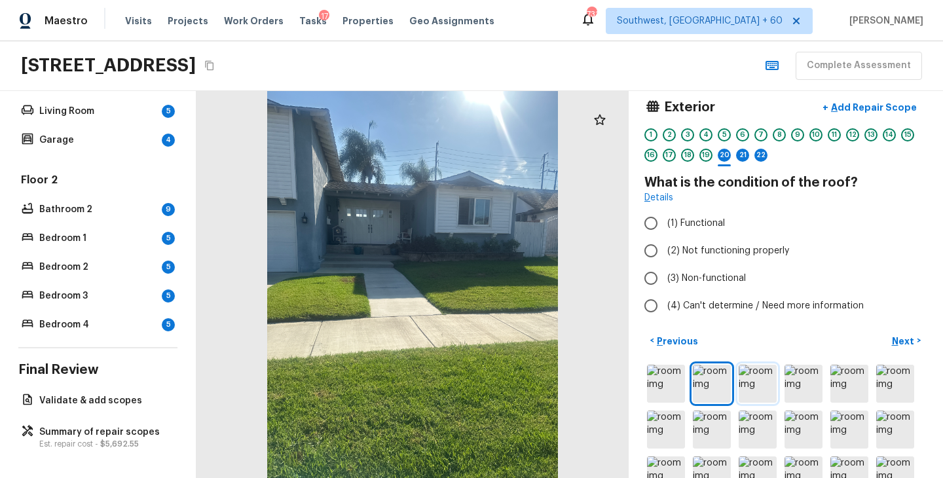
click at [772, 383] on img at bounding box center [758, 384] width 38 height 38
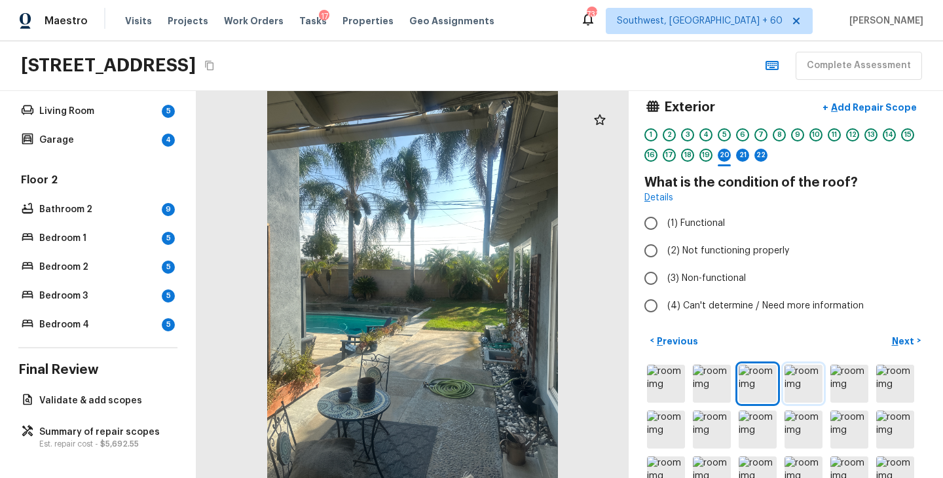
click at [805, 383] on img at bounding box center [804, 384] width 38 height 38
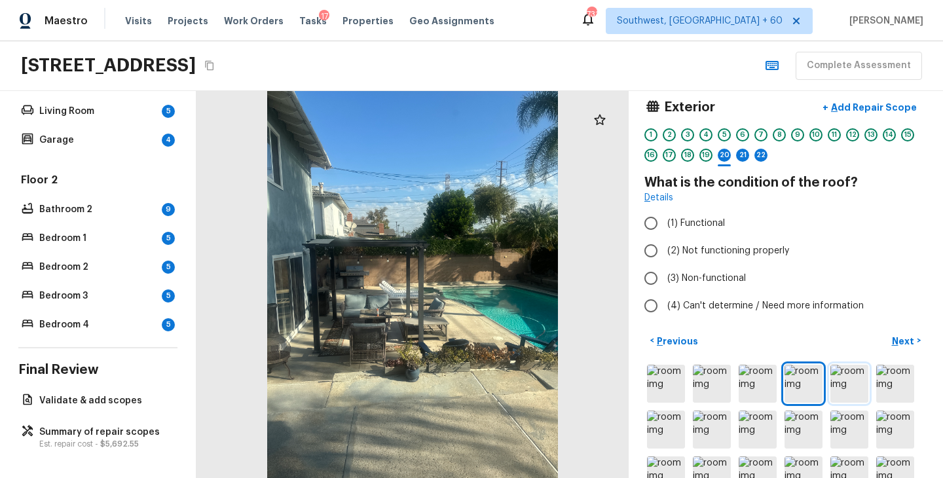
click at [841, 380] on img at bounding box center [849, 384] width 38 height 38
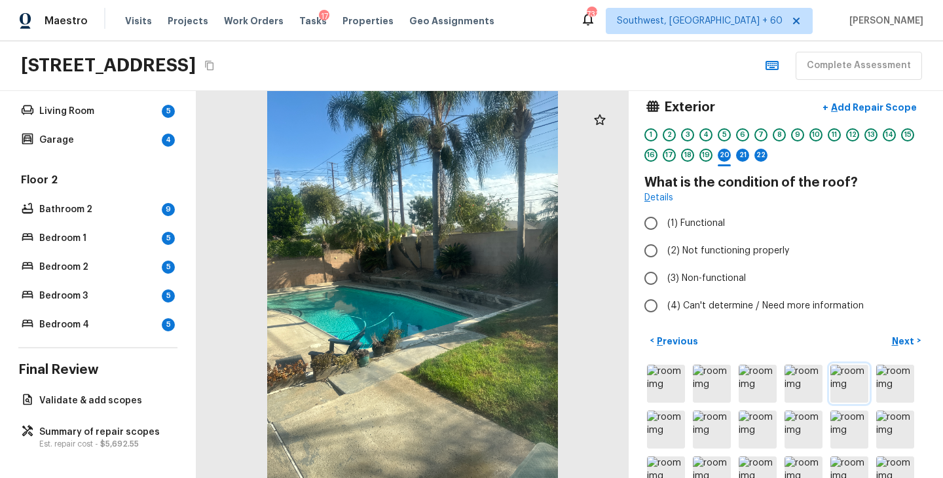
click at [866, 388] on img at bounding box center [849, 384] width 38 height 38
click at [889, 386] on img at bounding box center [895, 384] width 38 height 38
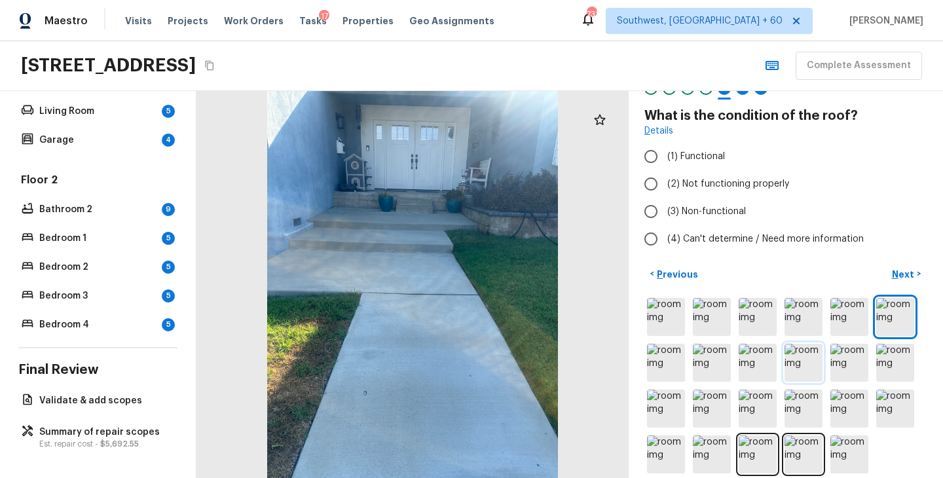
scroll to position [93, 0]
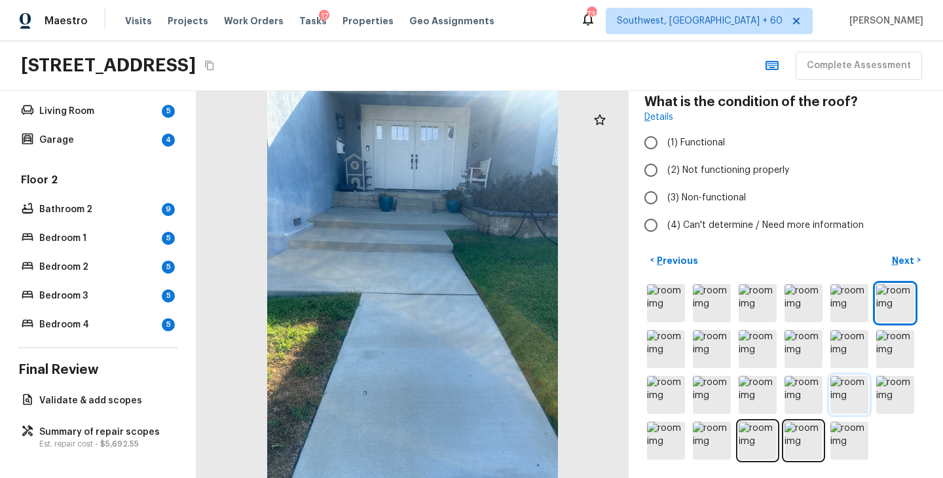
click at [855, 394] on img at bounding box center [849, 395] width 38 height 38
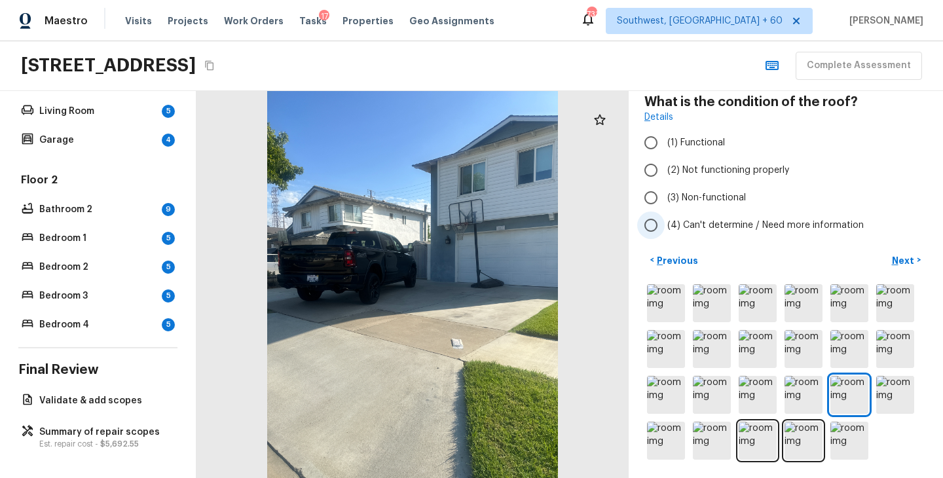
scroll to position [0, 0]
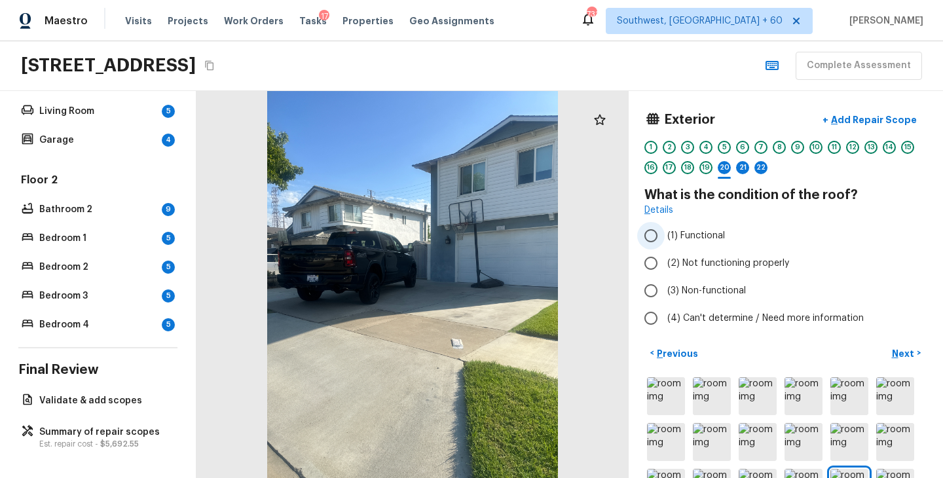
click at [695, 234] on span "(1) Functional" at bounding box center [696, 235] width 58 height 13
click at [665, 234] on input "(1) Functional" at bounding box center [651, 236] width 28 height 28
radio input "true"
click at [893, 343] on button "Next >" at bounding box center [906, 353] width 42 height 22
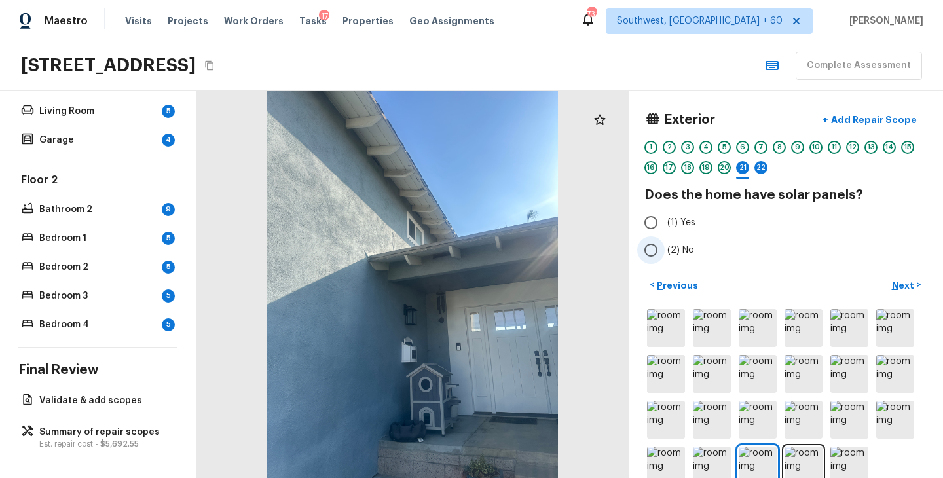
click at [671, 248] on span "(2) No" at bounding box center [680, 250] width 27 height 13
click at [665, 248] on input "(2) No" at bounding box center [651, 250] width 28 height 28
radio input "true"
click at [903, 289] on p "Next" at bounding box center [904, 285] width 25 height 13
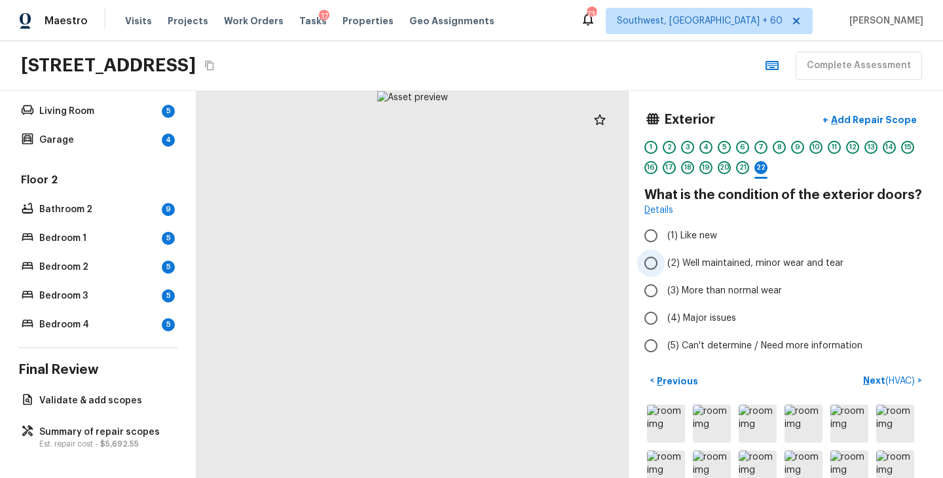
click at [717, 260] on span "(2) Well maintained, minor wear and tear" at bounding box center [755, 263] width 176 height 13
click at [665, 260] on input "(2) Well maintained, minor wear and tear" at bounding box center [651, 263] width 28 height 28
radio input "true"
click at [875, 379] on p "Next ( HVAC )" at bounding box center [890, 381] width 54 height 14
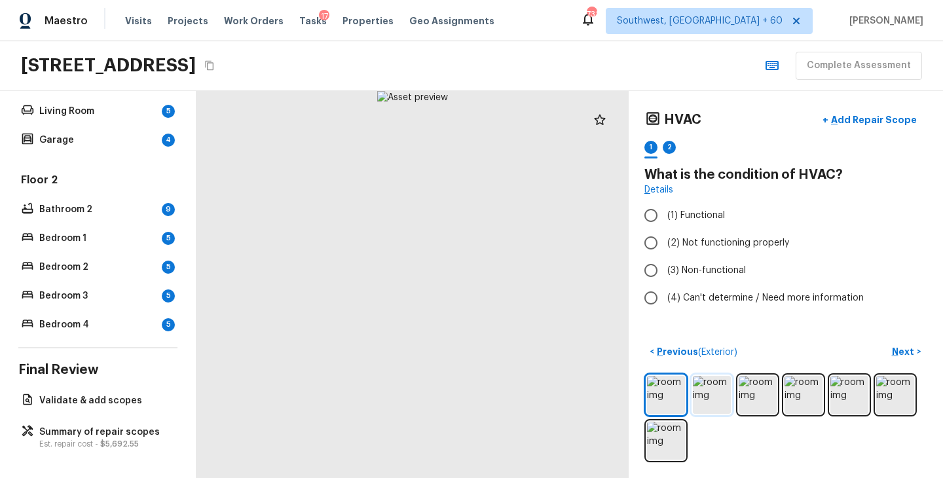
click at [711, 403] on img at bounding box center [712, 395] width 38 height 38
click at [796, 394] on img at bounding box center [804, 395] width 38 height 38
click at [857, 396] on img at bounding box center [849, 395] width 38 height 38
click at [889, 394] on img at bounding box center [895, 395] width 38 height 38
click at [673, 456] on img at bounding box center [666, 441] width 38 height 38
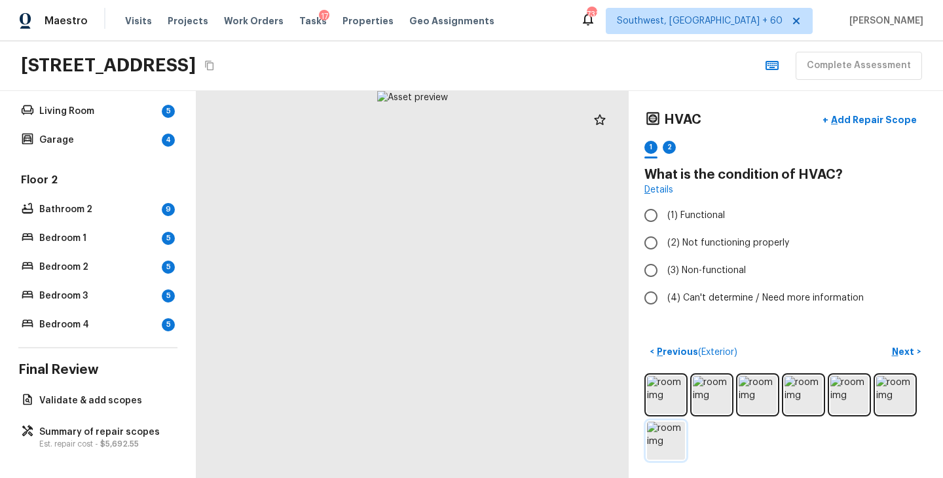
click at [666, 443] on img at bounding box center [666, 441] width 38 height 38
click at [877, 401] on img at bounding box center [895, 395] width 38 height 38
click at [884, 396] on img at bounding box center [895, 395] width 38 height 38
click at [667, 430] on img at bounding box center [666, 441] width 38 height 38
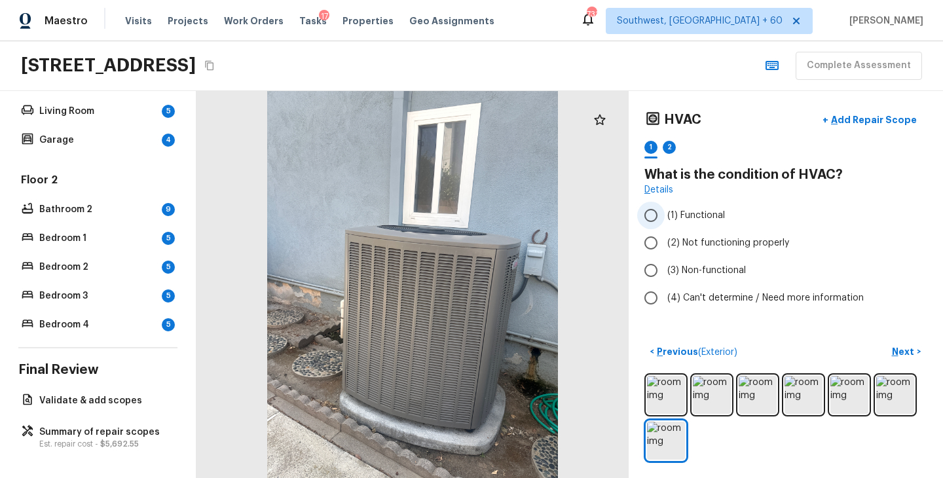
click at [723, 216] on span "(1) Functional" at bounding box center [696, 215] width 58 height 13
click at [665, 216] on input "(1) Functional" at bounding box center [651, 216] width 28 height 28
radio input "true"
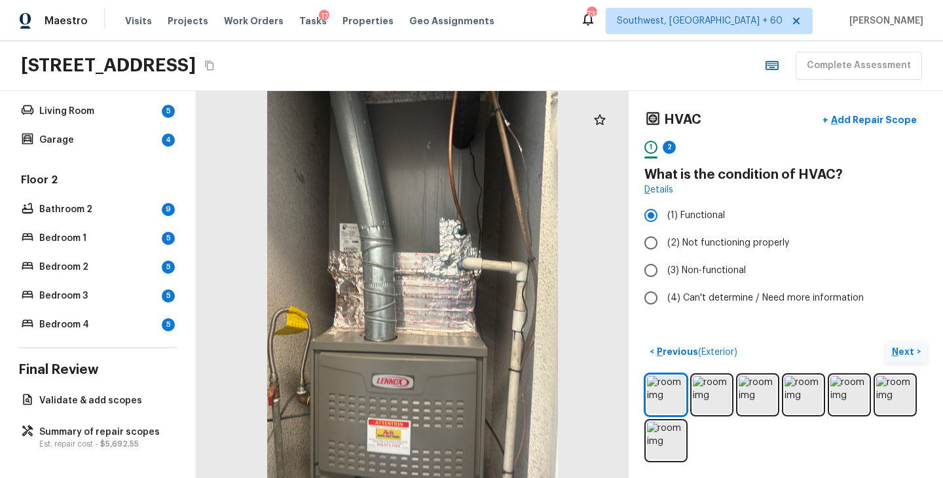
click at [911, 350] on p "Next" at bounding box center [904, 351] width 25 height 13
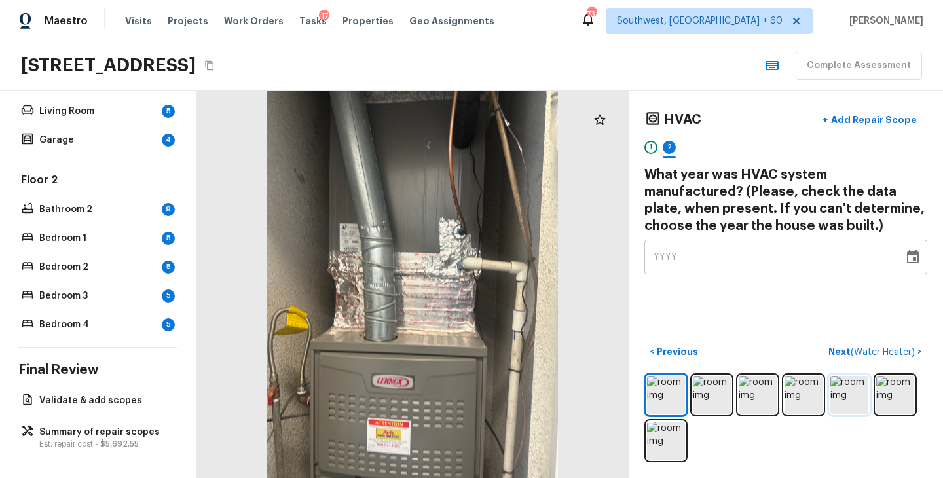
click at [838, 392] on img at bounding box center [849, 395] width 38 height 38
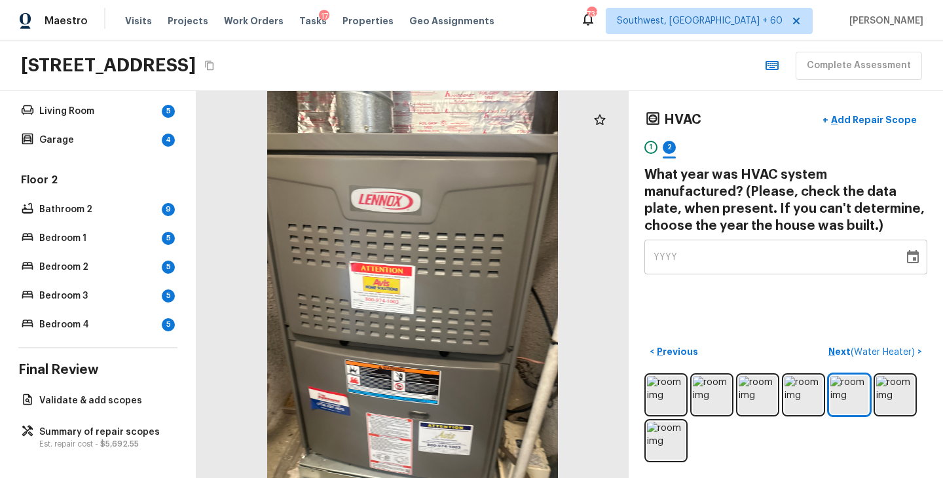
click at [781, 393] on div at bounding box center [785, 417] width 283 height 89
click at [789, 394] on img at bounding box center [804, 395] width 38 height 38
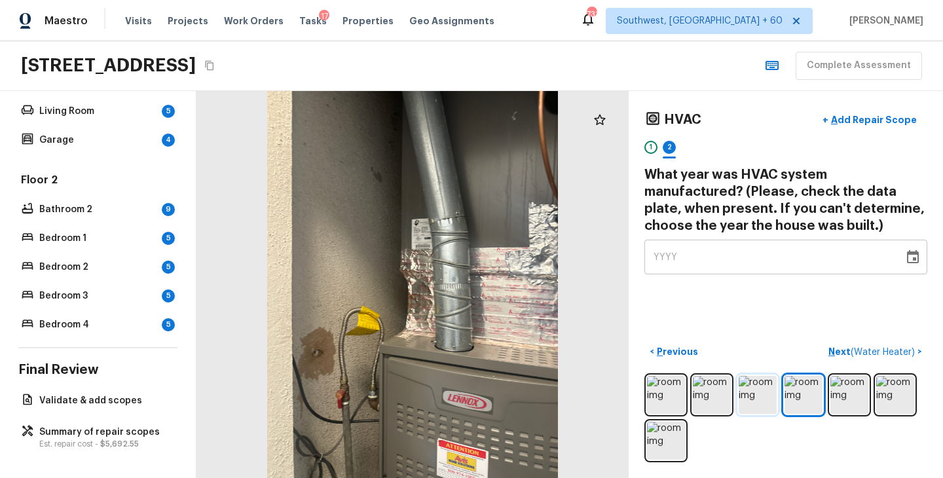
click at [756, 396] on img at bounding box center [758, 395] width 38 height 38
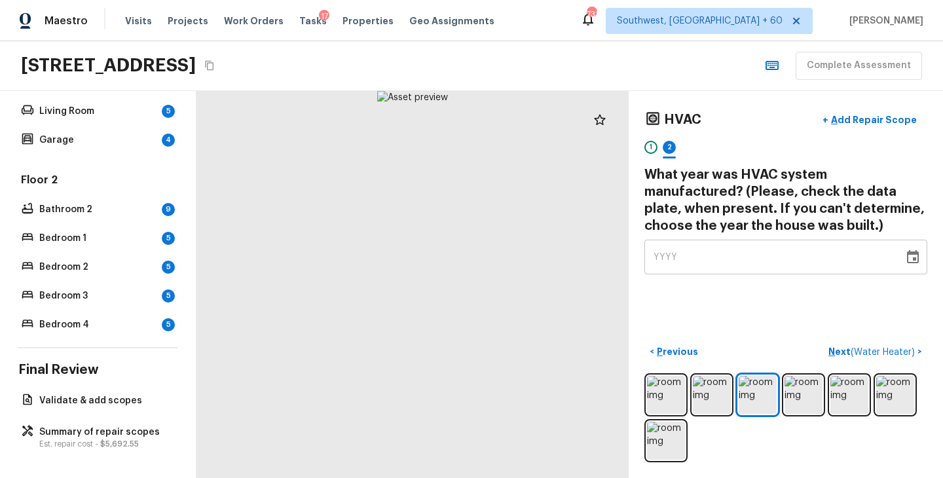
click at [732, 399] on div at bounding box center [785, 417] width 283 height 89
click at [724, 397] on img at bounding box center [712, 395] width 38 height 38
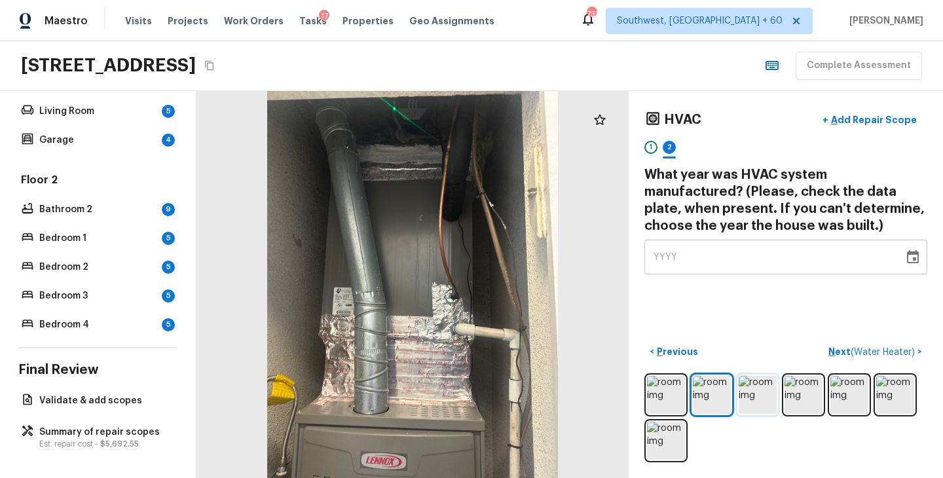
click at [754, 395] on img at bounding box center [758, 395] width 38 height 38
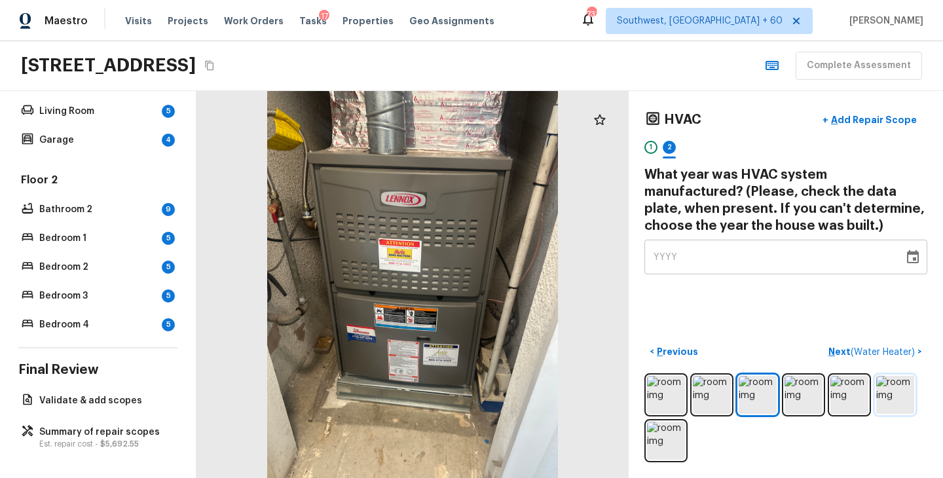
click at [906, 398] on img at bounding box center [895, 395] width 38 height 38
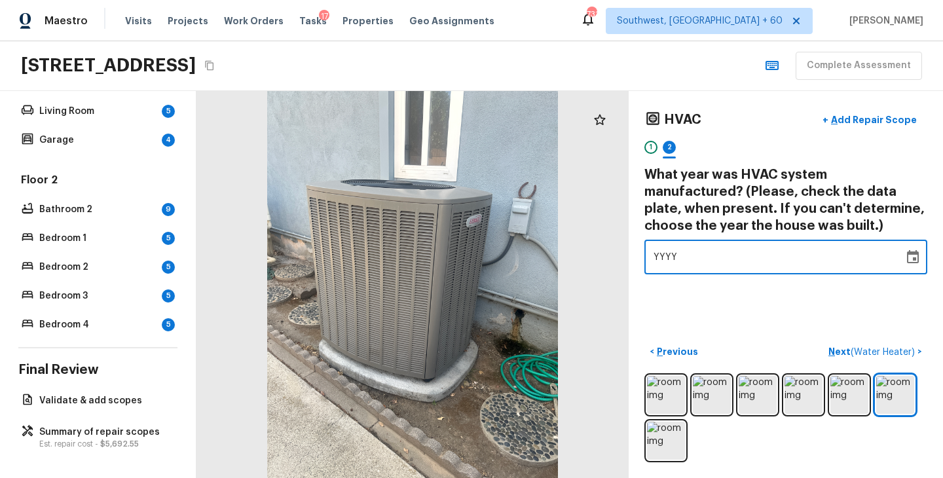
drag, startPoint x: 688, startPoint y: 251, endPoint x: 618, endPoint y: 251, distance: 70.1
click at [618, 251] on div "HVAC + Add Repair Scope 1 2 What year was HVAC system manufactured? (Please, ch…" at bounding box center [569, 284] width 747 height 387
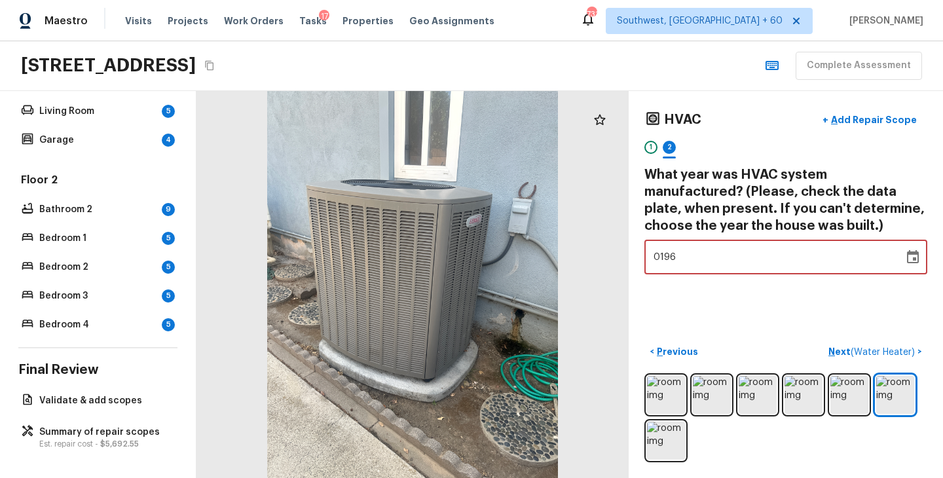
type input "1964"
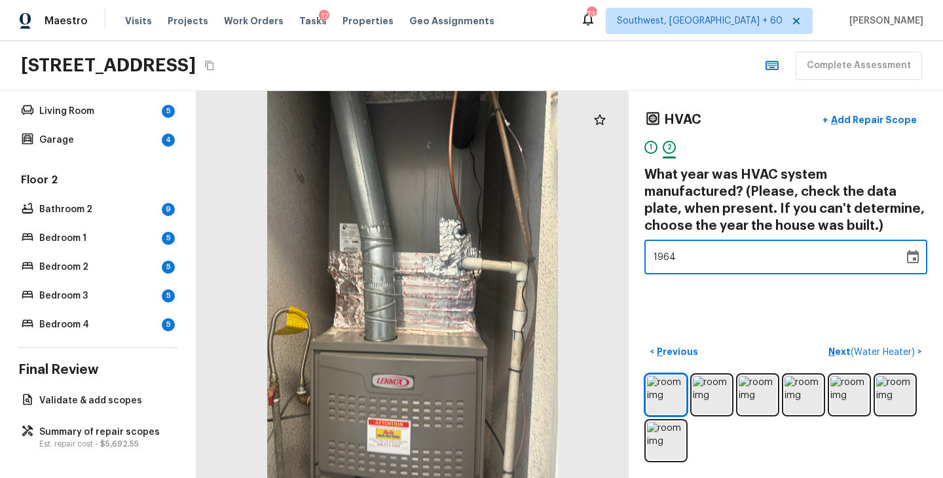
click at [722, 291] on div "HVAC + Add Repair Scope 1 2 What year was HVAC system manufactured? (Please, ch…" at bounding box center [786, 284] width 314 height 387
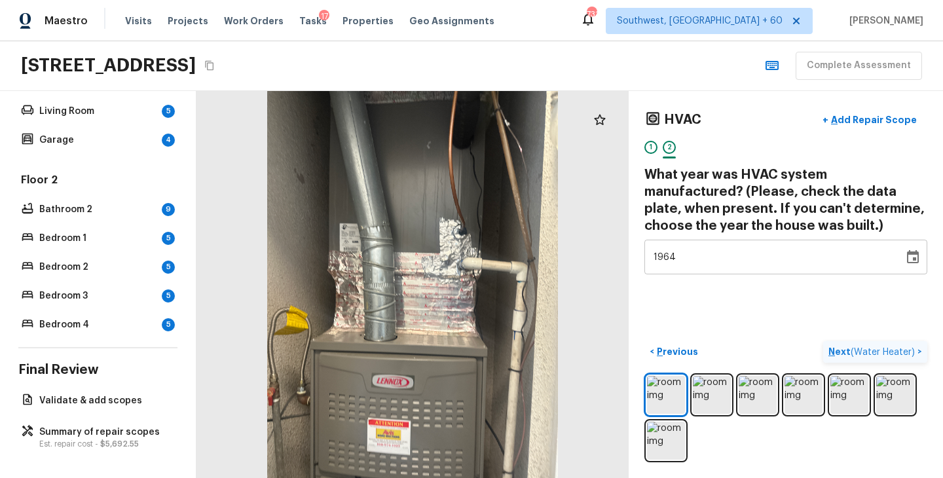
click at [836, 350] on p "Next ( Water Heater )" at bounding box center [872, 352] width 89 height 14
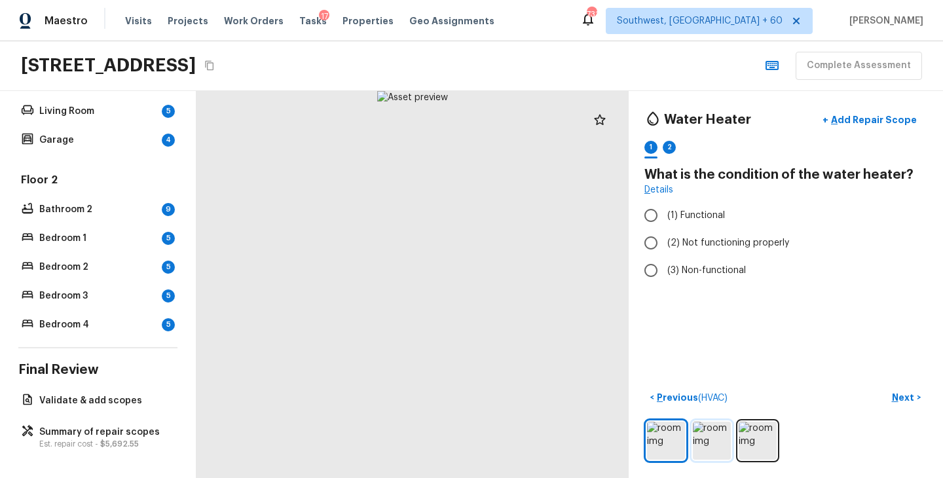
click at [714, 433] on img at bounding box center [712, 441] width 38 height 38
click at [761, 434] on img at bounding box center [758, 441] width 38 height 38
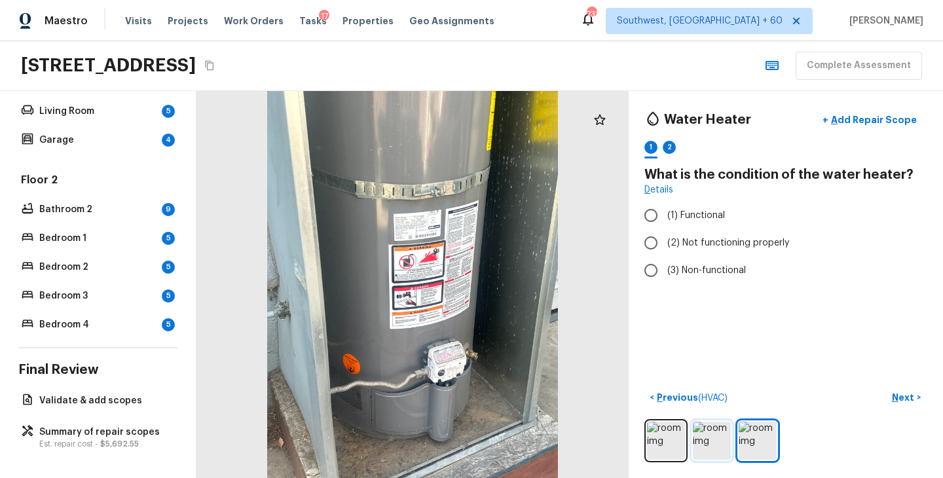
click at [716, 442] on img at bounding box center [712, 441] width 38 height 38
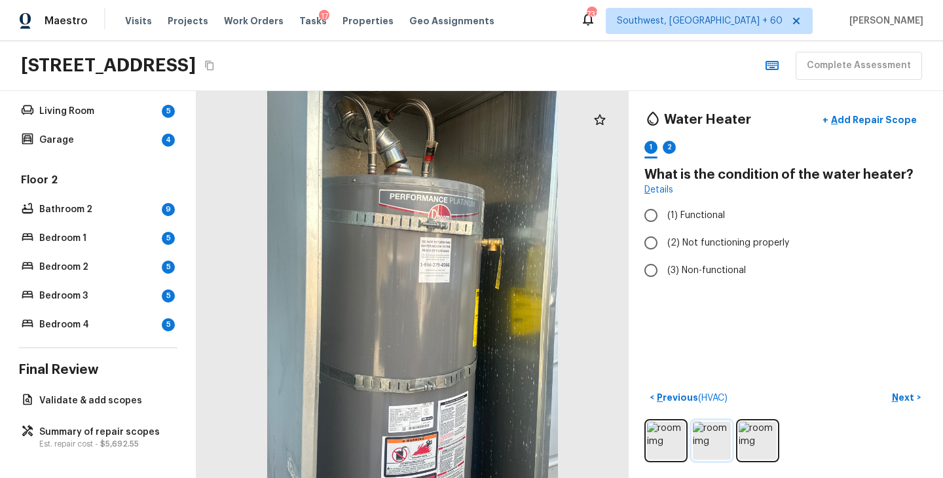
click at [710, 436] on img at bounding box center [712, 441] width 38 height 38
click at [728, 447] on img at bounding box center [712, 441] width 38 height 38
click at [718, 446] on img at bounding box center [712, 441] width 38 height 38
click at [758, 445] on img at bounding box center [758, 441] width 38 height 38
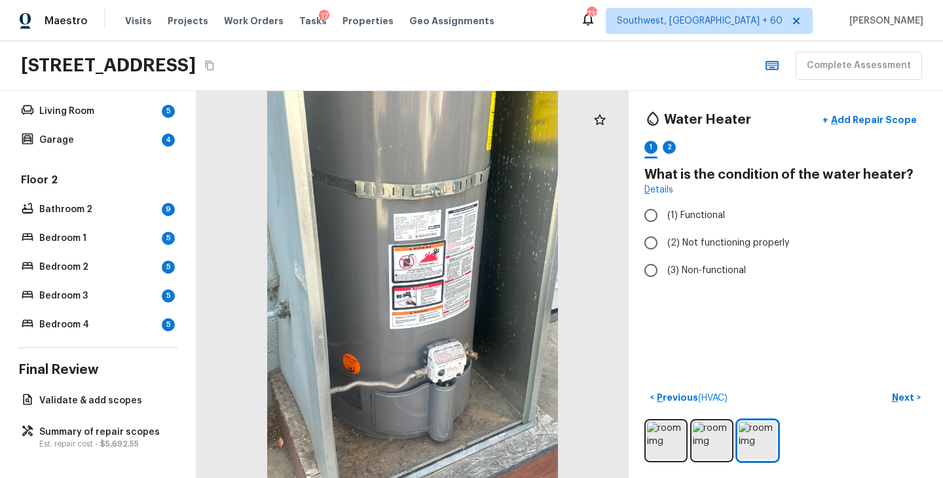
click at [733, 445] on div at bounding box center [785, 440] width 283 height 43
click at [664, 436] on img at bounding box center [666, 441] width 38 height 38
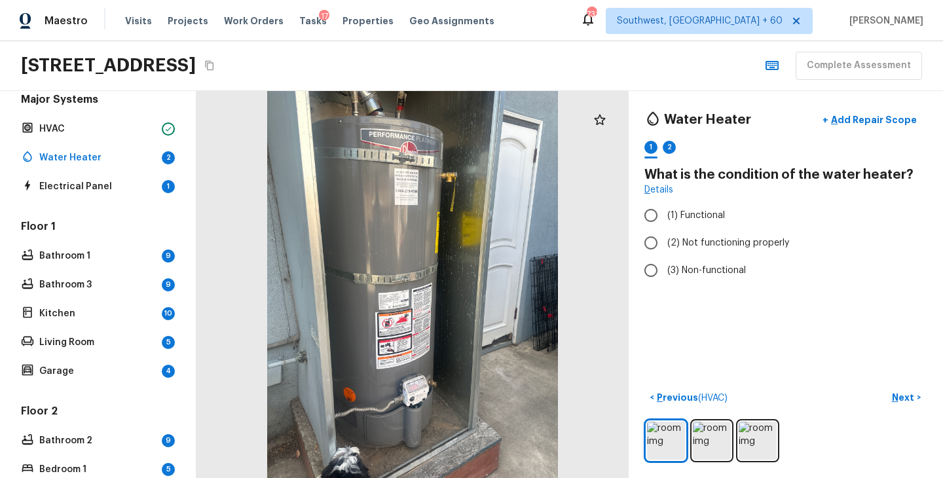
scroll to position [136, 0]
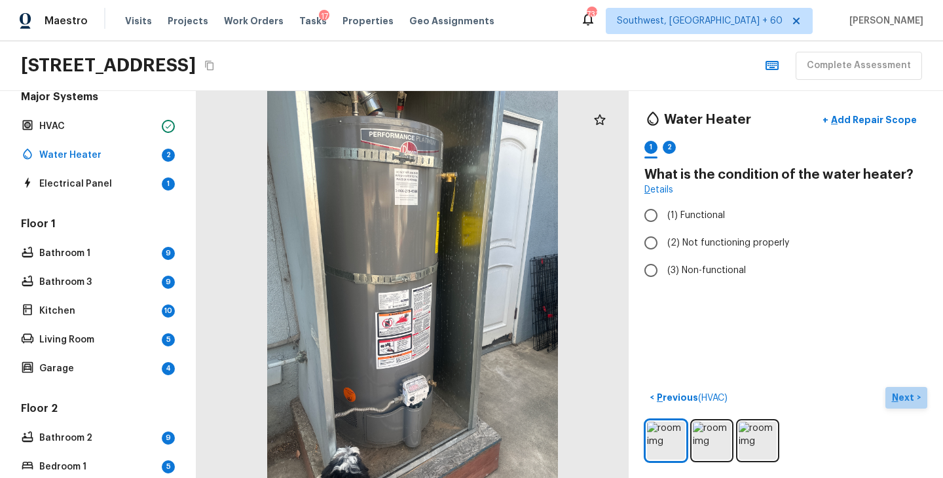
click at [904, 398] on p "Next" at bounding box center [904, 397] width 25 height 13
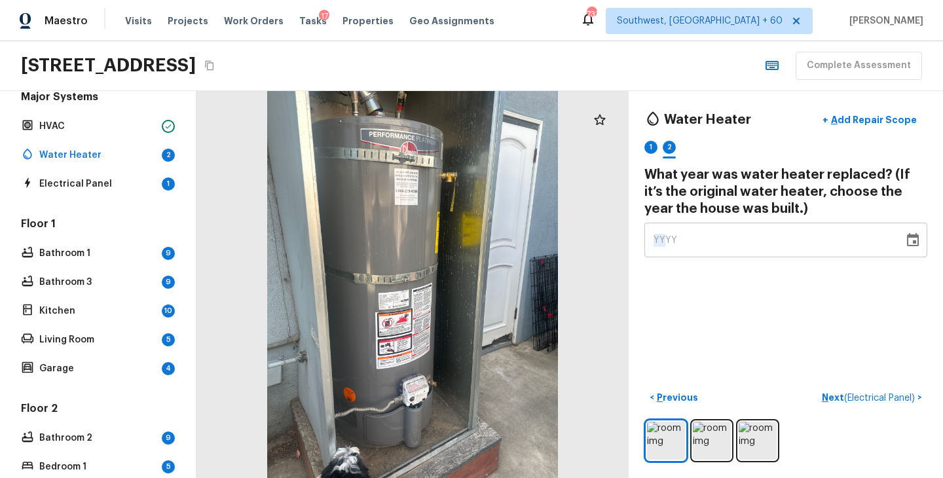
click at [662, 239] on span "YYYY" at bounding box center [666, 240] width 24 height 9
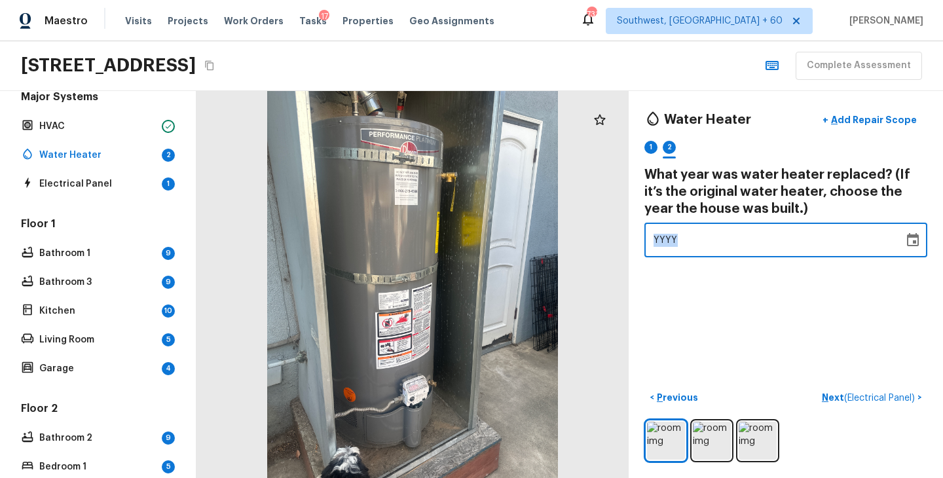
drag, startPoint x: 714, startPoint y: 238, endPoint x: 588, endPoint y: 244, distance: 126.5
click at [588, 244] on div "Water Heater + Add Repair Scope 1 2 What year was water heater replaced? (If it…" at bounding box center [569, 284] width 747 height 387
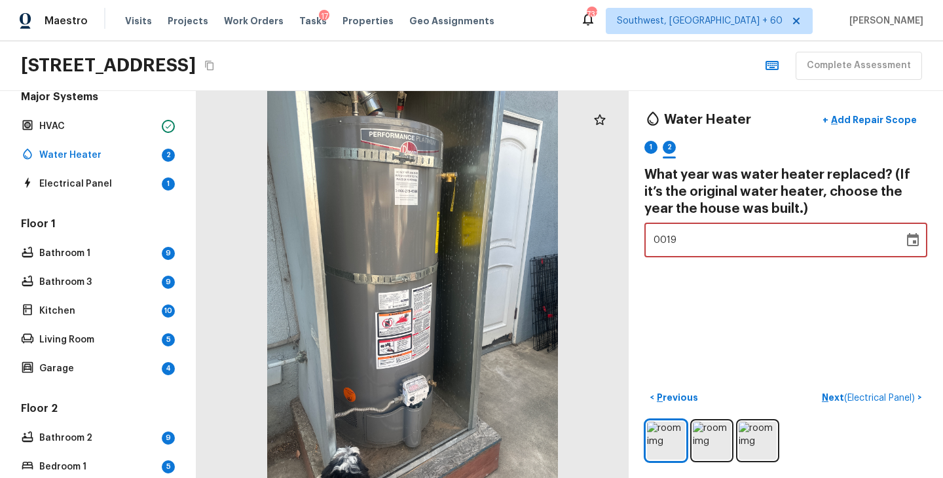
type input "1964"
click at [655, 282] on div "Water Heater + Add Repair Scope 1 2 What year was water heater replaced? (If it…" at bounding box center [786, 284] width 314 height 387
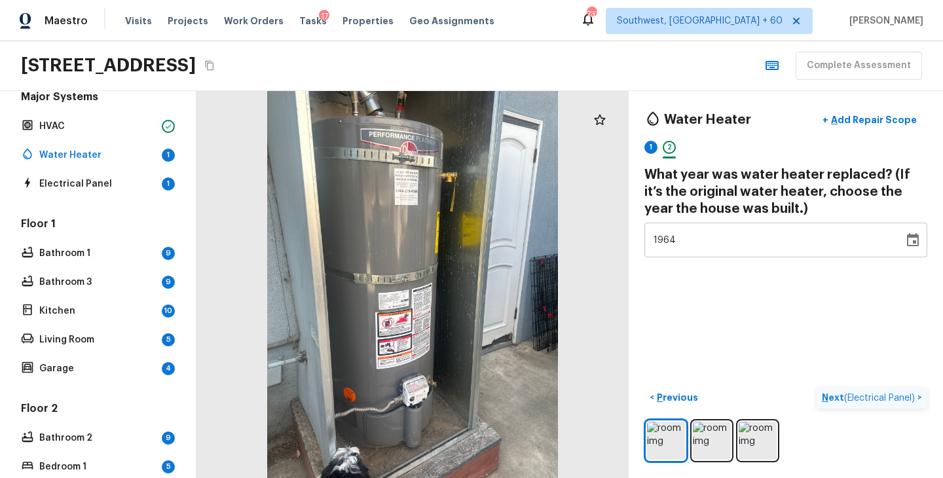
click at [824, 396] on p "Next ( Electrical Panel )" at bounding box center [870, 398] width 96 height 14
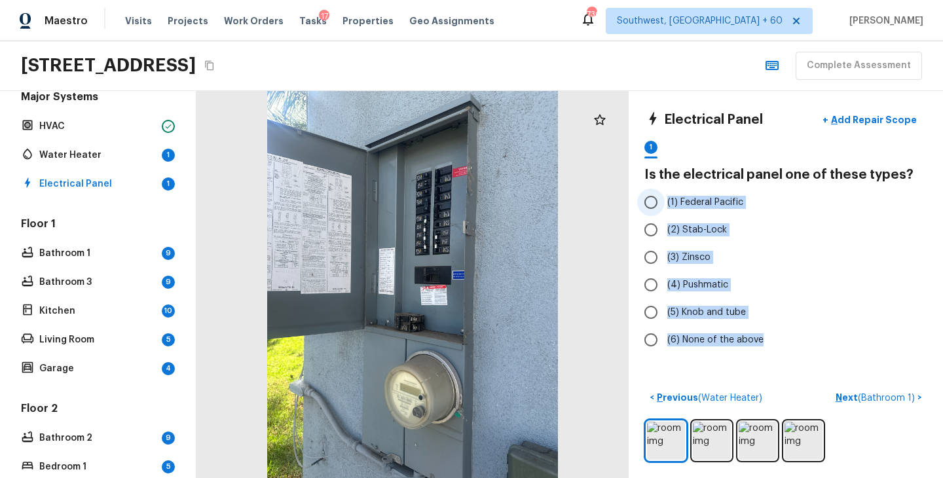
drag, startPoint x: 763, startPoint y: 341, endPoint x: 667, endPoint y: 196, distance: 173.8
click at [667, 196] on div "(1) Federal Pacific (2) Stab-Lock (3) Zinsco (4) Pushmatic (5) Knob and tube (6…" at bounding box center [785, 271] width 283 height 165
copy div "(1) Federal Pacific (2) Stab-Lock (3) Zinsco (4) Pushmatic (5) Knob and tube (6…"
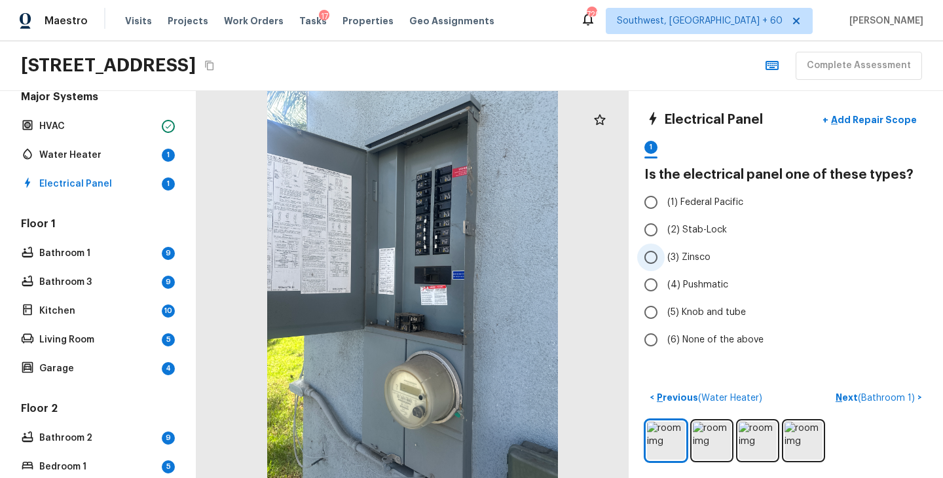
click at [797, 247] on label "(3) Zinsco" at bounding box center [777, 258] width 280 height 28
click at [665, 247] on input "(3) Zinsco" at bounding box center [651, 258] width 28 height 28
radio input "true"
click at [729, 341] on span "(6) None of the above" at bounding box center [715, 339] width 96 height 13
click at [665, 341] on input "(6) None of the above" at bounding box center [651, 340] width 28 height 28
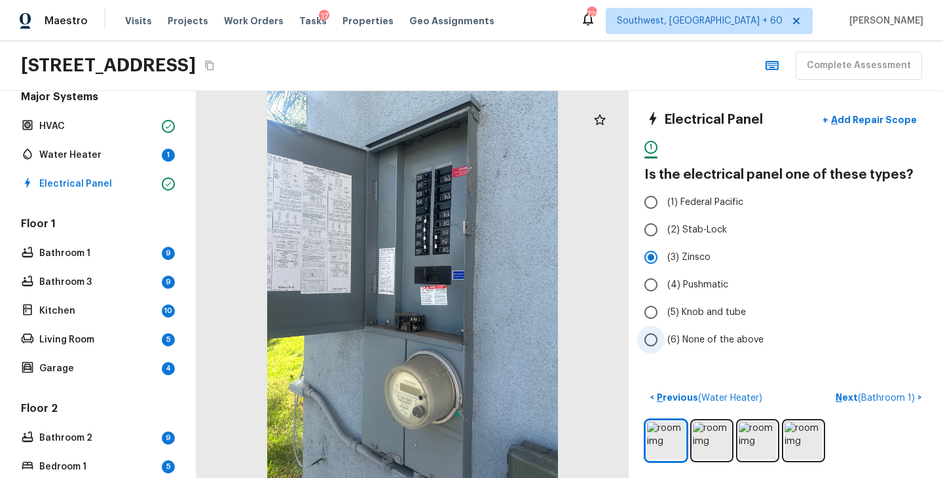
radio input "true"
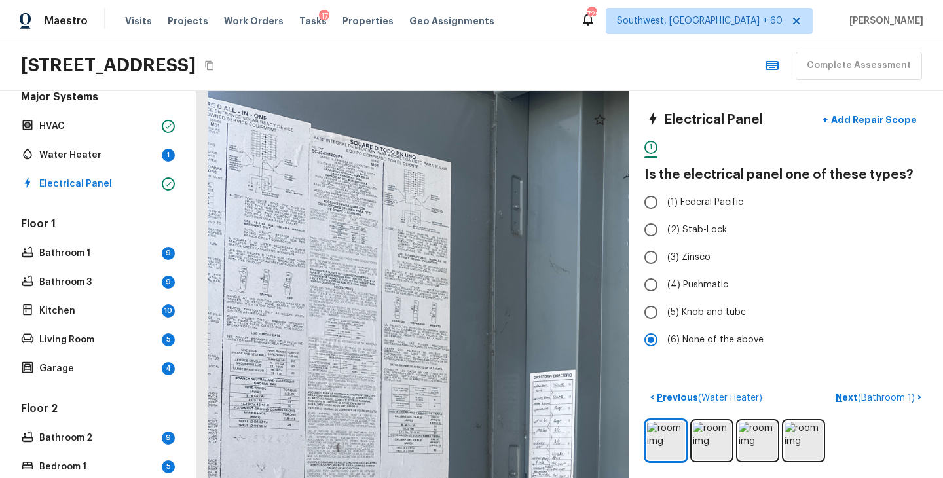
drag, startPoint x: 286, startPoint y: 188, endPoint x: 310, endPoint y: 207, distance: 30.8
click at [310, 207] on div at bounding box center [626, 475] width 1245 height 1115
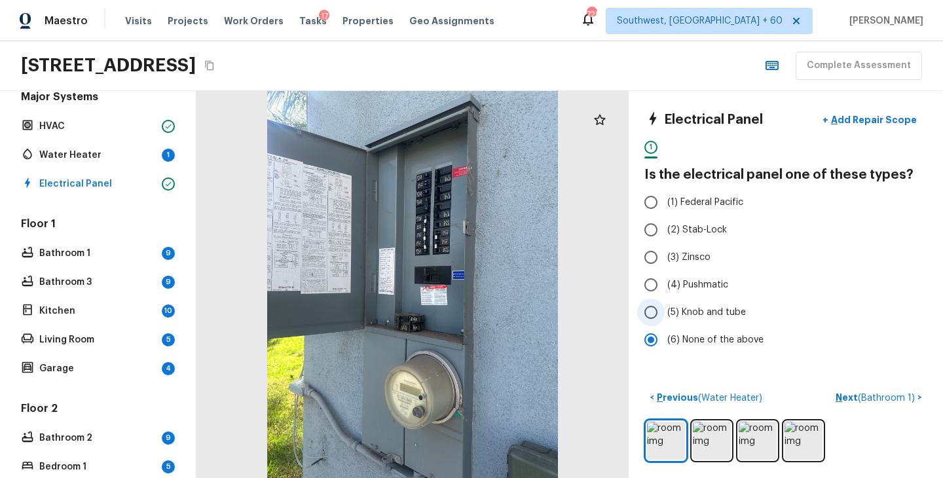
click at [853, 299] on label "(5) Knob and tube" at bounding box center [777, 313] width 280 height 28
click at [665, 299] on input "(5) Knob and tube" at bounding box center [651, 313] width 28 height 28
radio input "true"
click at [749, 341] on span "(6) None of the above" at bounding box center [715, 339] width 96 height 13
click at [665, 341] on input "(6) None of the above" at bounding box center [651, 340] width 28 height 28
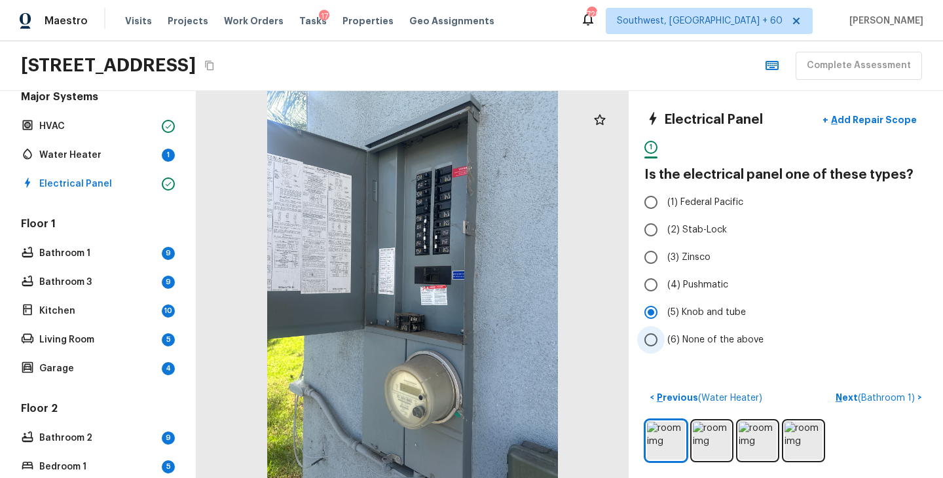
radio input "true"
click at [845, 397] on p "Next ( Bathroom 1 )" at bounding box center [877, 398] width 82 height 14
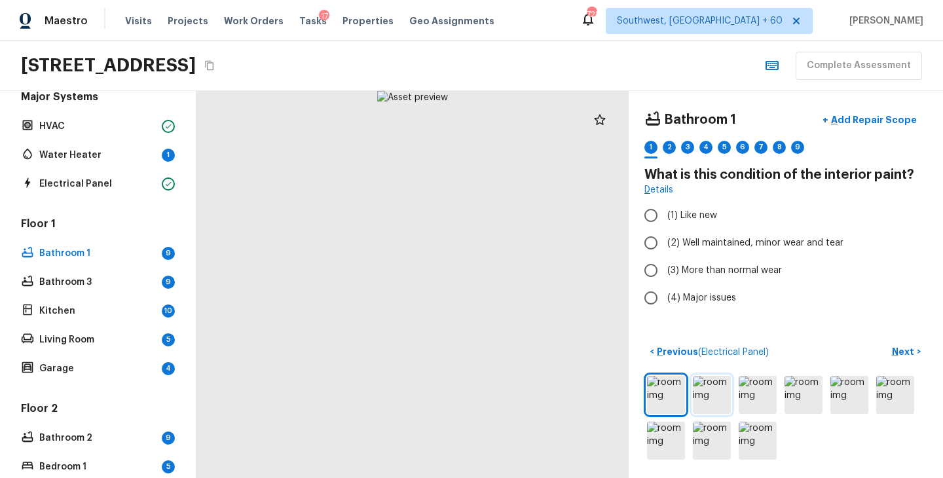
click at [705, 401] on img at bounding box center [712, 395] width 38 height 38
click at [757, 401] on img at bounding box center [758, 395] width 38 height 38
click at [712, 398] on img at bounding box center [712, 395] width 38 height 38
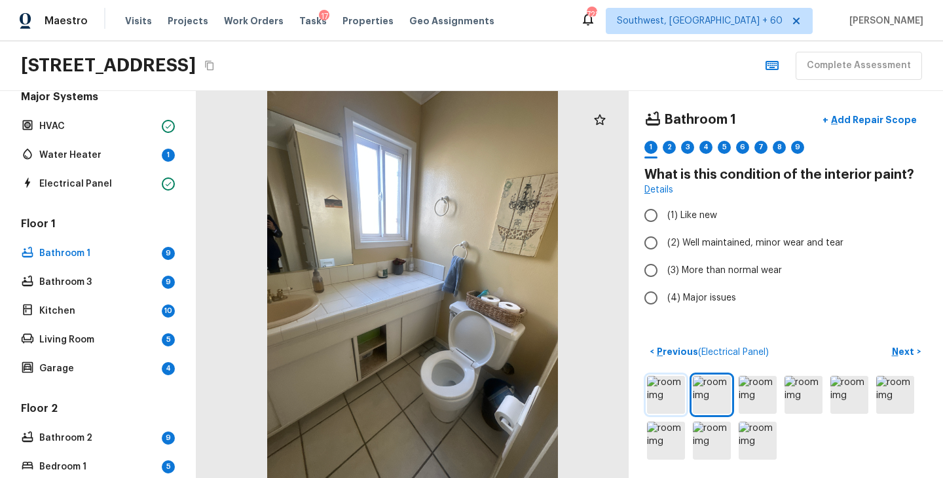
click at [670, 394] on img at bounding box center [666, 395] width 38 height 38
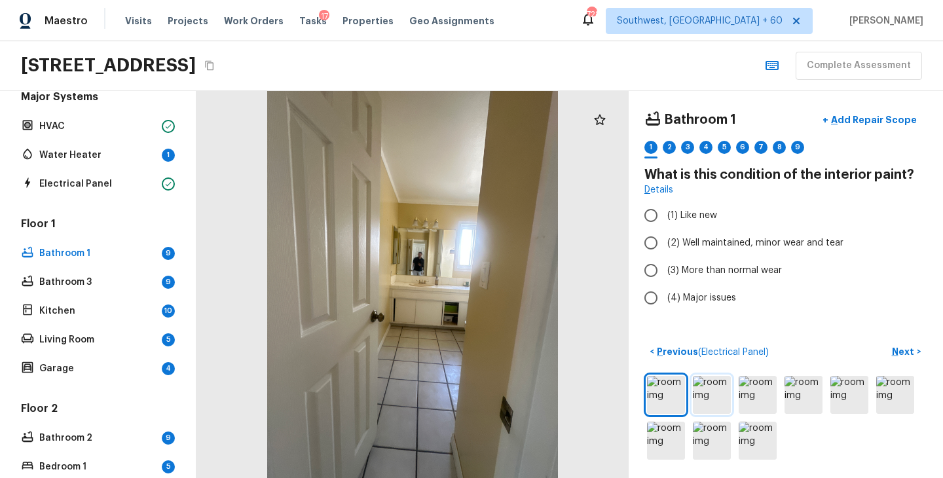
click at [714, 396] on img at bounding box center [712, 395] width 38 height 38
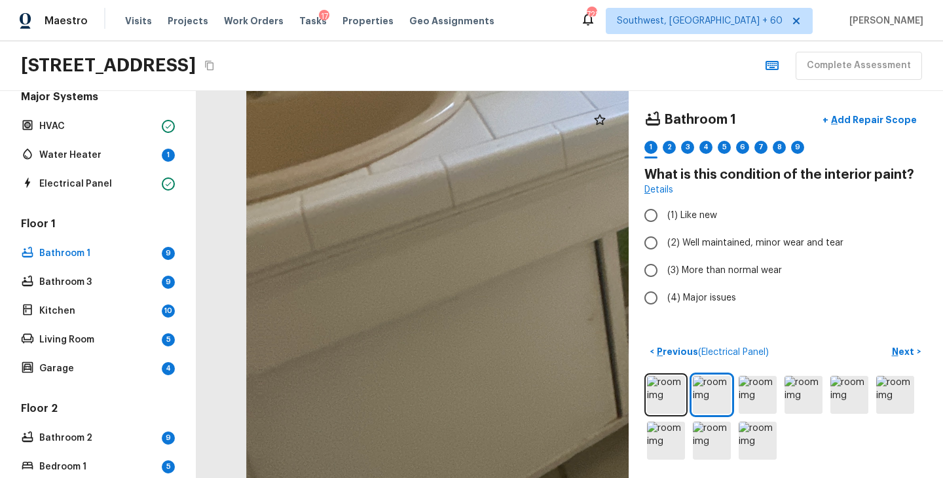
drag, startPoint x: 291, startPoint y: 387, endPoint x: 539, endPoint y: 328, distance: 254.5
click at [539, 328] on div at bounding box center [846, 18] width 1784 height 1598
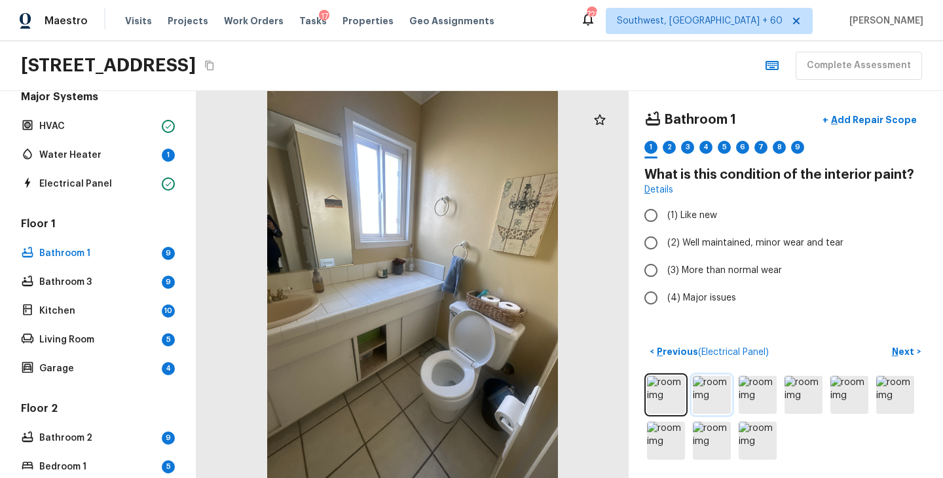
click at [715, 393] on img at bounding box center [712, 395] width 38 height 38
click at [765, 393] on img at bounding box center [758, 395] width 38 height 38
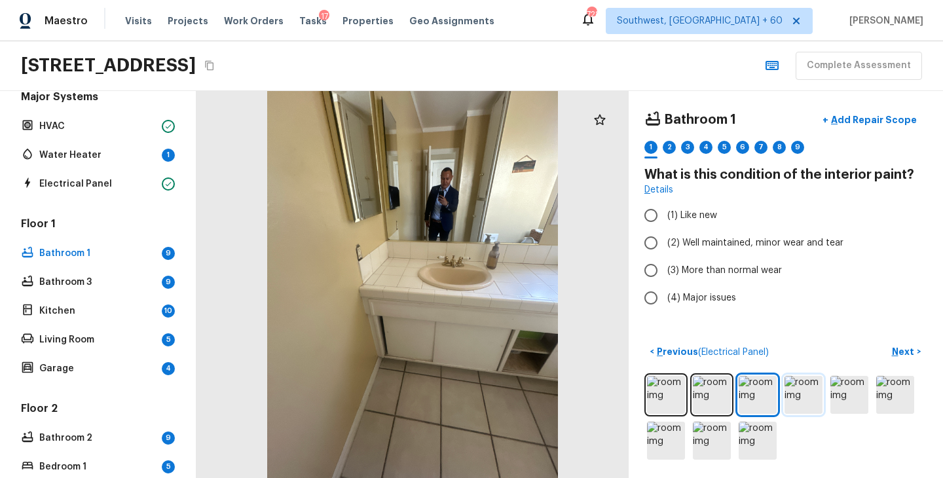
click at [807, 397] on img at bounding box center [804, 395] width 38 height 38
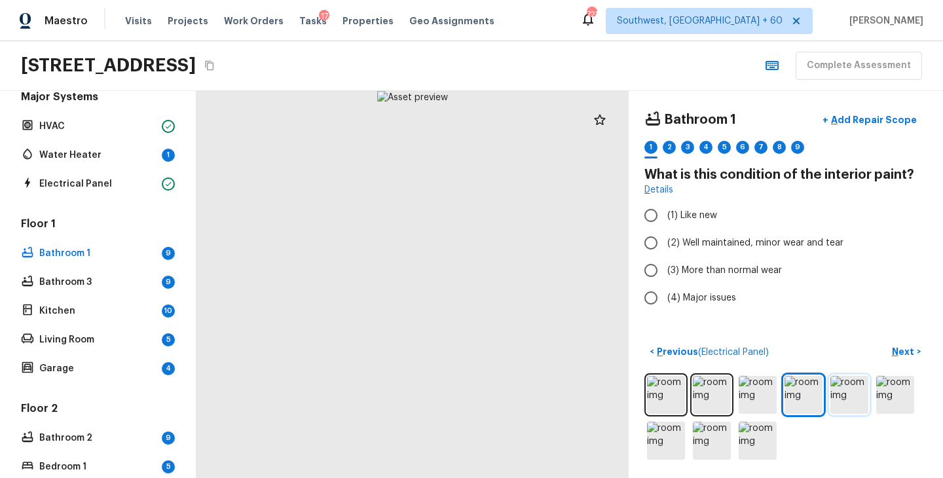
click at [853, 397] on img at bounding box center [849, 395] width 38 height 38
click at [886, 395] on img at bounding box center [895, 395] width 38 height 38
click at [676, 442] on img at bounding box center [666, 441] width 38 height 38
click at [708, 442] on img at bounding box center [712, 441] width 38 height 38
click at [750, 438] on img at bounding box center [758, 441] width 38 height 38
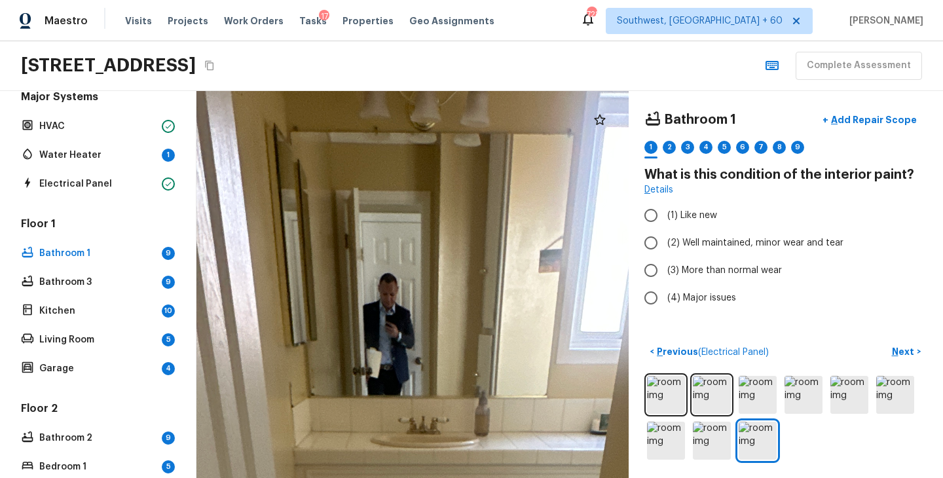
drag, startPoint x: 444, startPoint y: 188, endPoint x: 444, endPoint y: 426, distance: 238.4
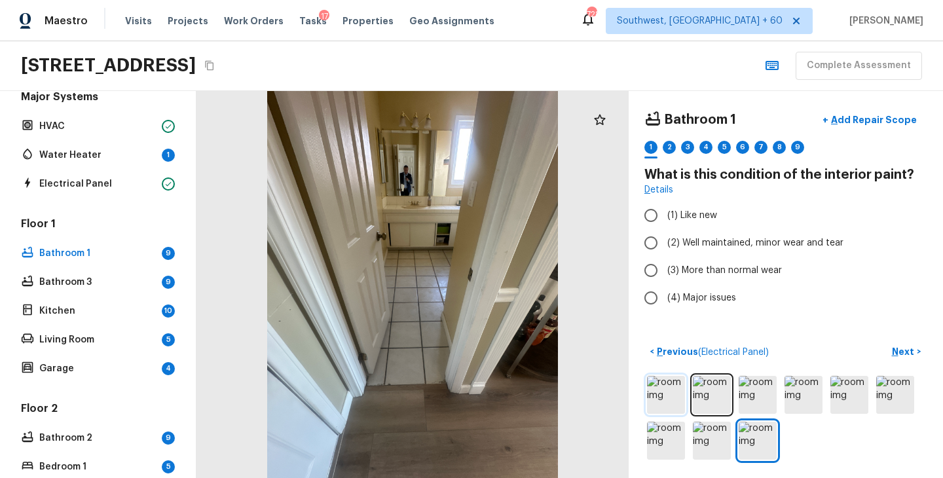
click at [670, 396] on img at bounding box center [666, 395] width 38 height 38
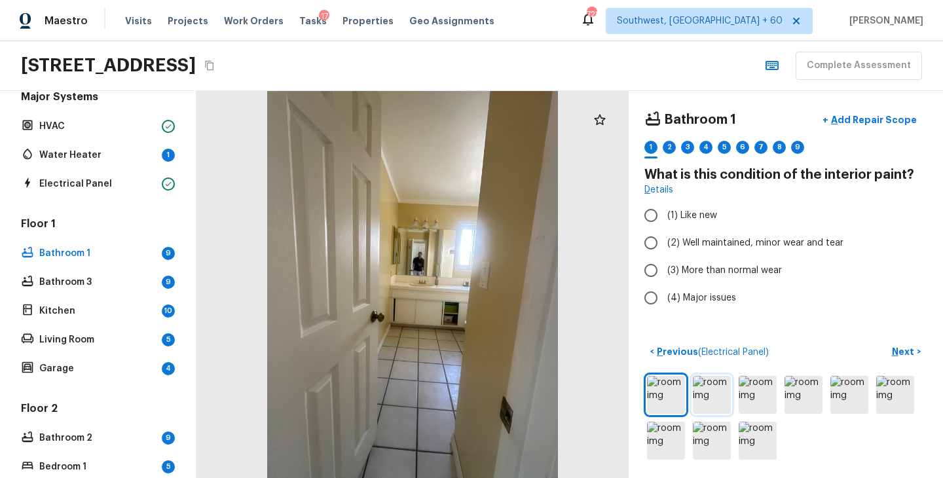
click at [718, 397] on img at bounding box center [712, 395] width 38 height 38
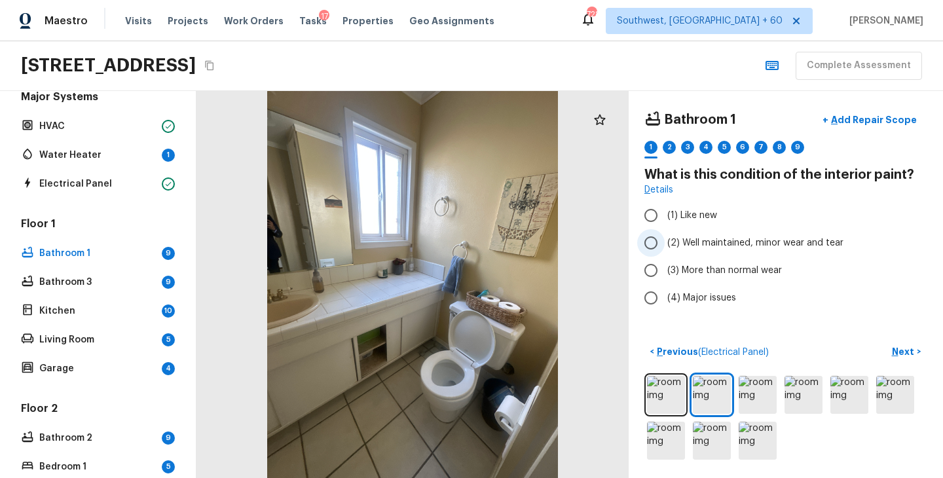
click at [703, 244] on span "(2) Well maintained, minor wear and tear" at bounding box center [755, 242] width 176 height 13
click at [665, 244] on input "(2) Well maintained, minor wear and tear" at bounding box center [651, 243] width 28 height 28
radio input "true"
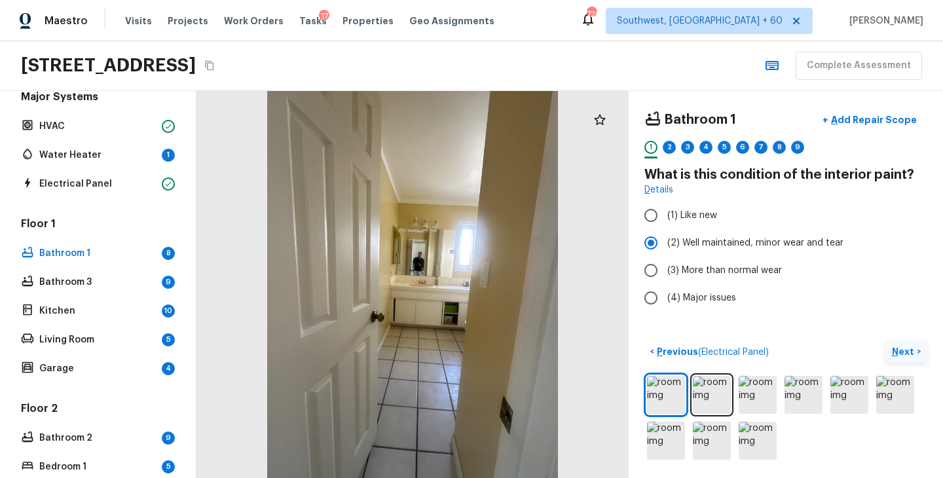
click at [910, 353] on p "Next" at bounding box center [904, 351] width 25 height 13
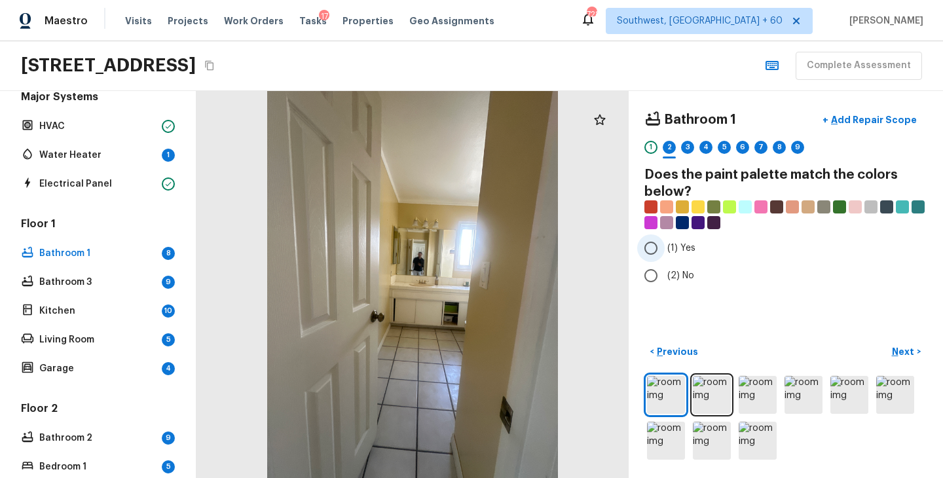
click at [690, 250] on span "(1) Yes" at bounding box center [681, 248] width 28 height 13
click at [665, 250] on input "(1) Yes" at bounding box center [651, 248] width 28 height 28
radio input "true"
click at [911, 347] on p "Next" at bounding box center [904, 351] width 25 height 13
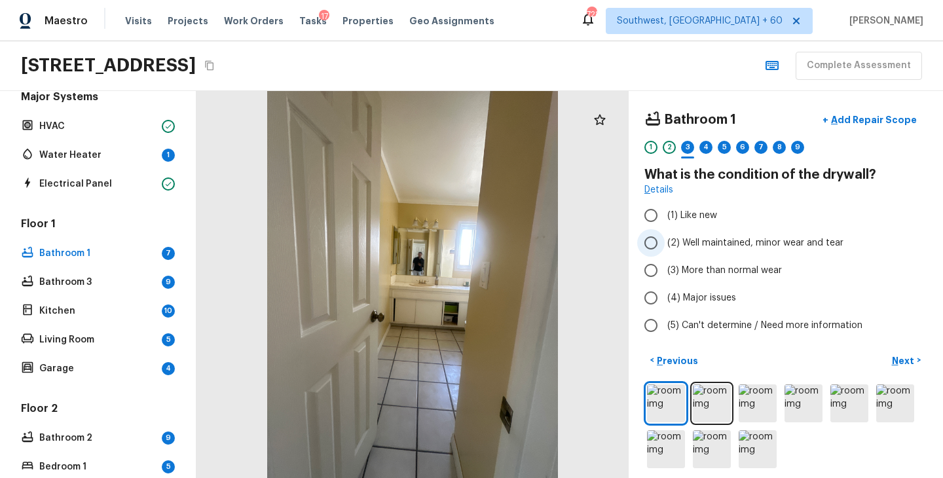
click at [729, 242] on span "(2) Well maintained, minor wear and tear" at bounding box center [755, 242] width 176 height 13
click at [665, 242] on input "(2) Well maintained, minor wear and tear" at bounding box center [651, 243] width 28 height 28
radio input "true"
click at [906, 361] on p "Next" at bounding box center [904, 360] width 25 height 13
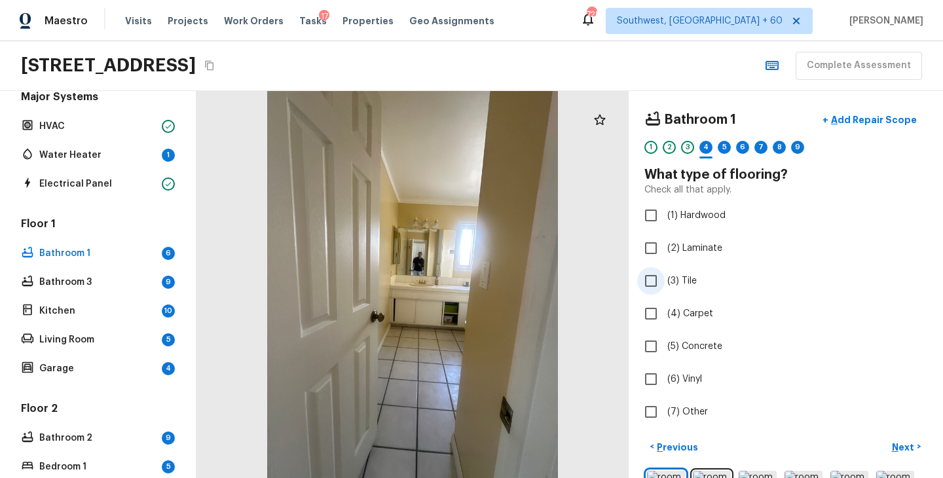
click at [693, 278] on span "(3) Tile" at bounding box center [681, 280] width 29 height 13
click at [665, 278] on input "(3) Tile" at bounding box center [651, 281] width 28 height 28
checkbox input "true"
click at [897, 442] on p "Next" at bounding box center [904, 447] width 25 height 13
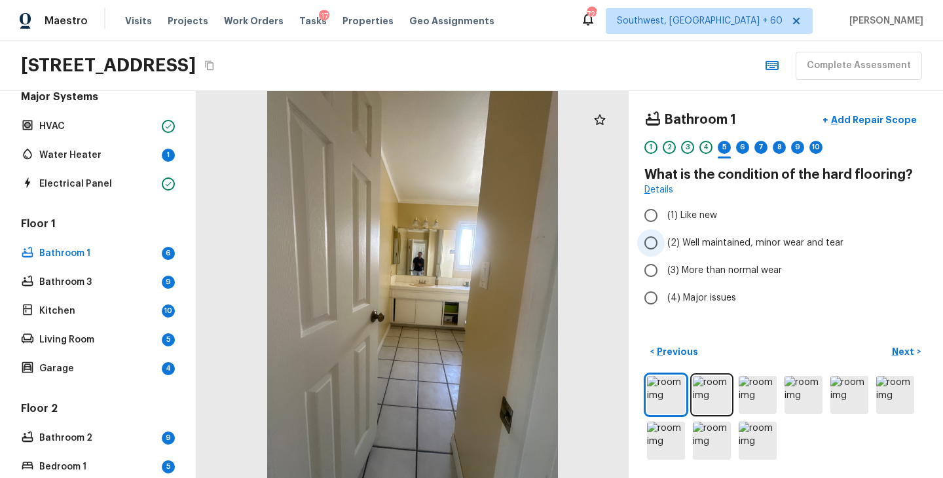
click at [742, 246] on span "(2) Well maintained, minor wear and tear" at bounding box center [755, 242] width 176 height 13
click at [665, 246] on input "(2) Well maintained, minor wear and tear" at bounding box center [651, 243] width 28 height 28
radio input "true"
click at [896, 350] on p "Next" at bounding box center [904, 351] width 25 height 13
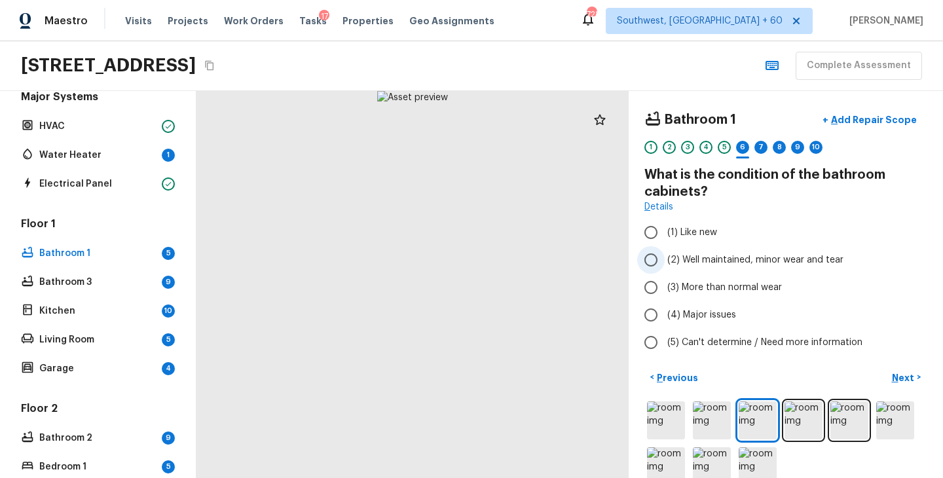
click at [728, 261] on span "(2) Well maintained, minor wear and tear" at bounding box center [755, 259] width 176 height 13
click at [665, 261] on input "(2) Well maintained, minor wear and tear" at bounding box center [651, 260] width 28 height 28
radio input "true"
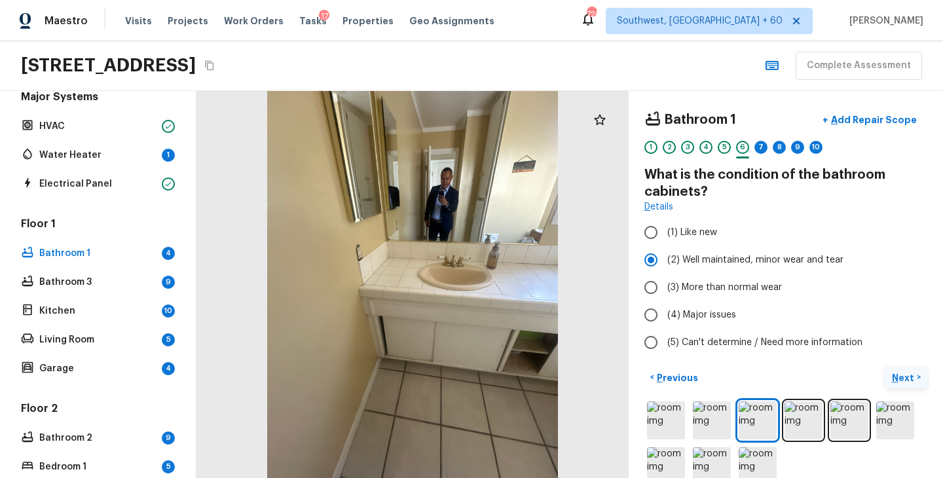
click at [912, 377] on p "Next" at bounding box center [904, 377] width 25 height 13
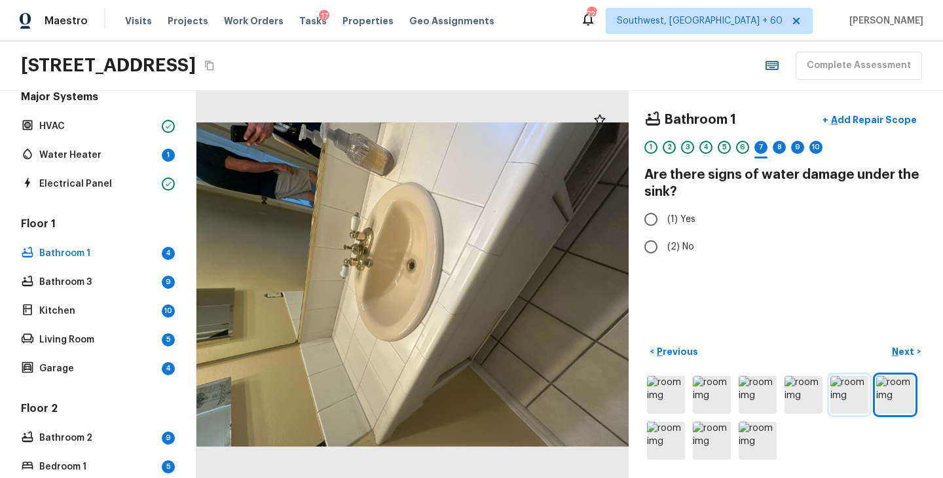
click at [850, 395] on img at bounding box center [849, 395] width 38 height 38
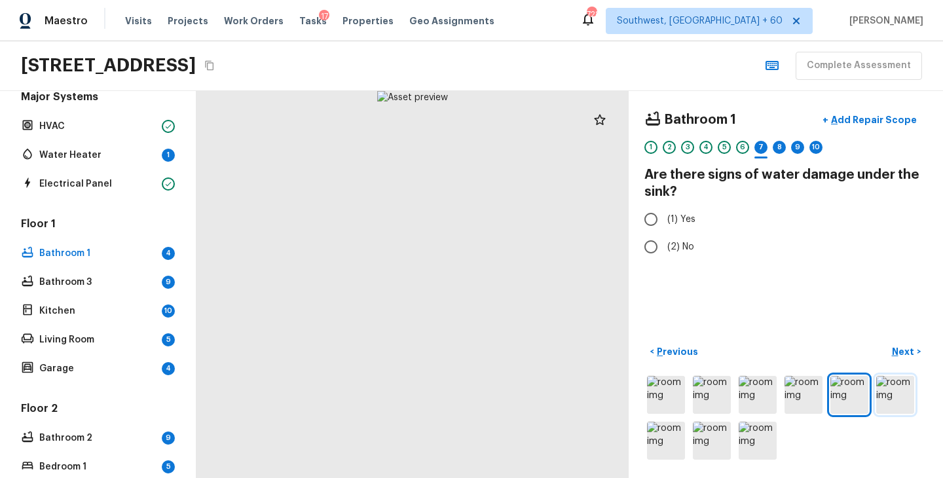
click at [893, 395] on img at bounding box center [895, 395] width 38 height 38
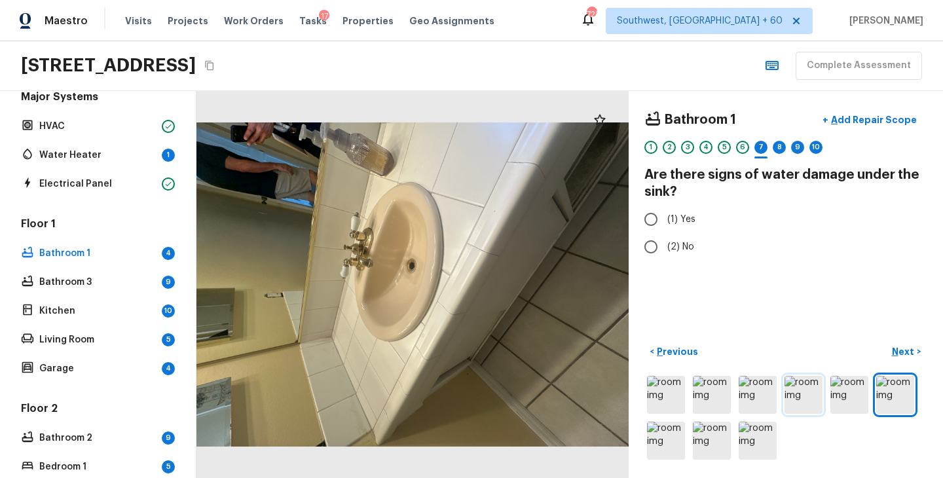
click at [806, 395] on img at bounding box center [804, 395] width 38 height 38
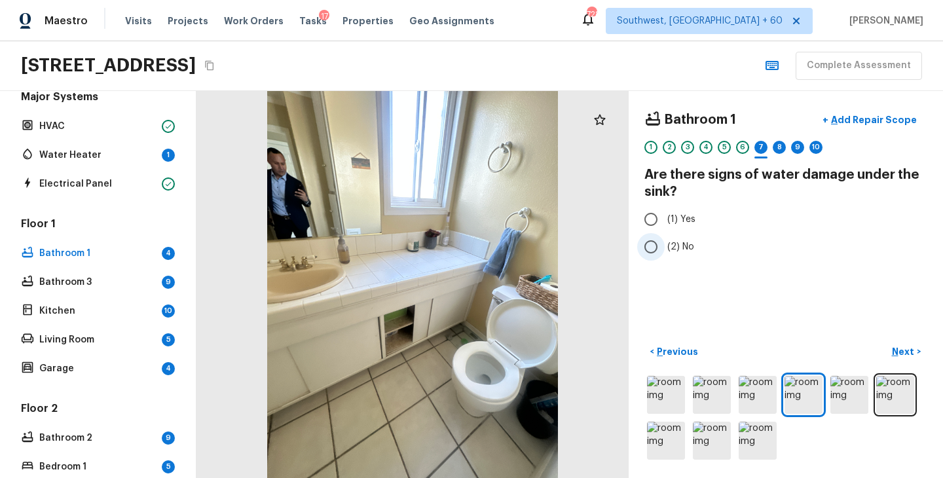
click at [678, 249] on span "(2) No" at bounding box center [680, 246] width 27 height 13
click at [665, 249] on input "(2) No" at bounding box center [651, 247] width 28 height 28
radio input "true"
click at [904, 352] on p "Next" at bounding box center [904, 351] width 25 height 13
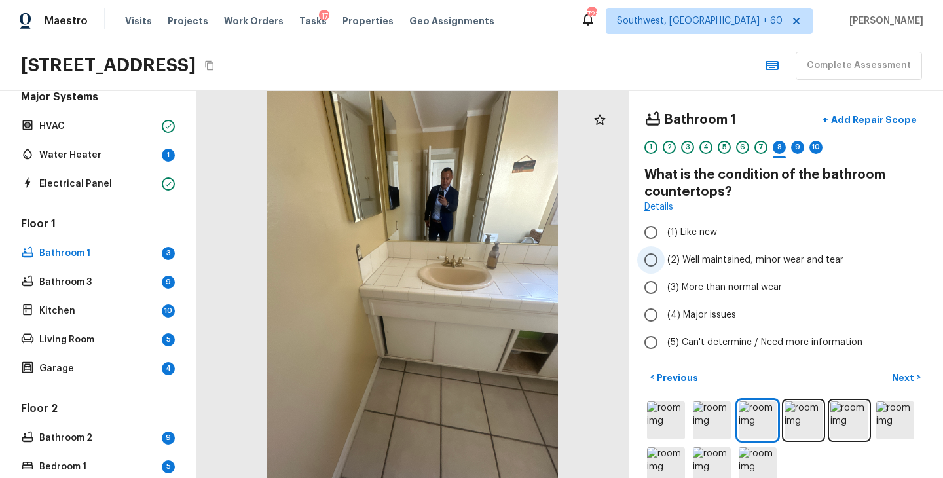
click at [741, 266] on span "(2) Well maintained, minor wear and tear" at bounding box center [755, 259] width 176 height 13
click at [665, 266] on input "(2) Well maintained, minor wear and tear" at bounding box center [651, 260] width 28 height 28
radio input "true"
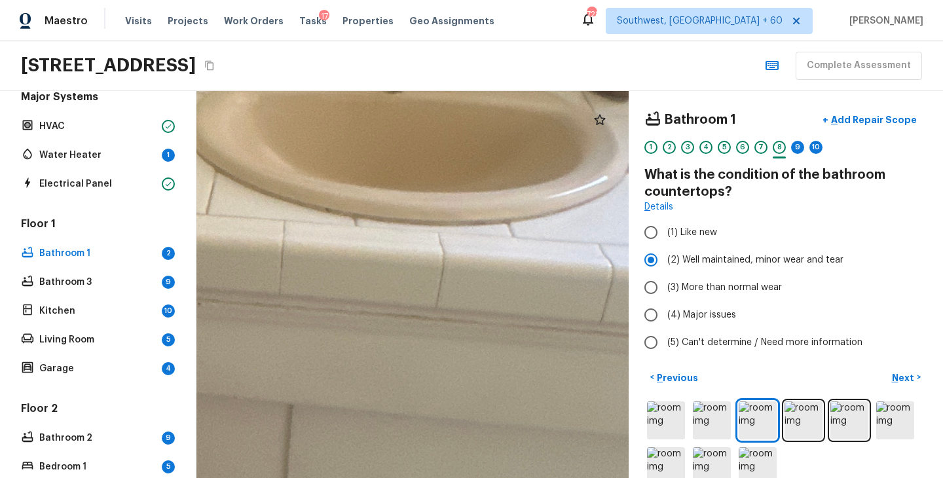
drag, startPoint x: 395, startPoint y: 233, endPoint x: 547, endPoint y: 433, distance: 250.9
click at [545, 432] on div at bounding box center [156, 189] width 2509 height 2247
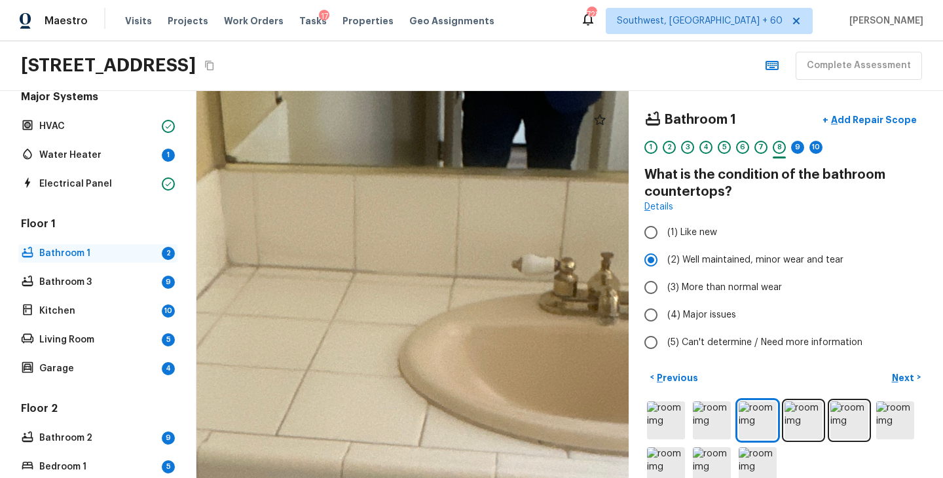
drag, startPoint x: 434, startPoint y: 361, endPoint x: 60, endPoint y: 247, distance: 390.9
click at [62, 247] on div "Overall Layout Exterior Est. repair cost - $5,692.55 Major Systems HVAC Water H…" at bounding box center [471, 284] width 943 height 387
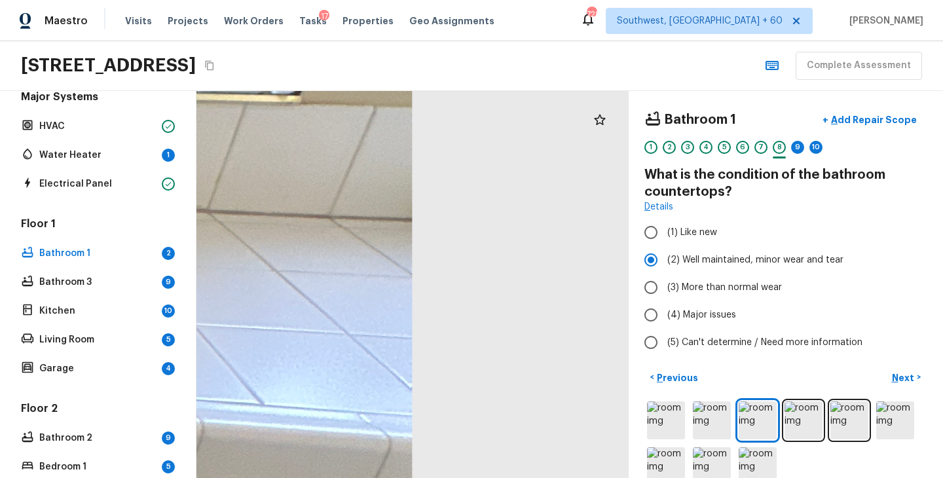
drag, startPoint x: 399, startPoint y: 227, endPoint x: 257, endPoint y: 288, distance: 154.9
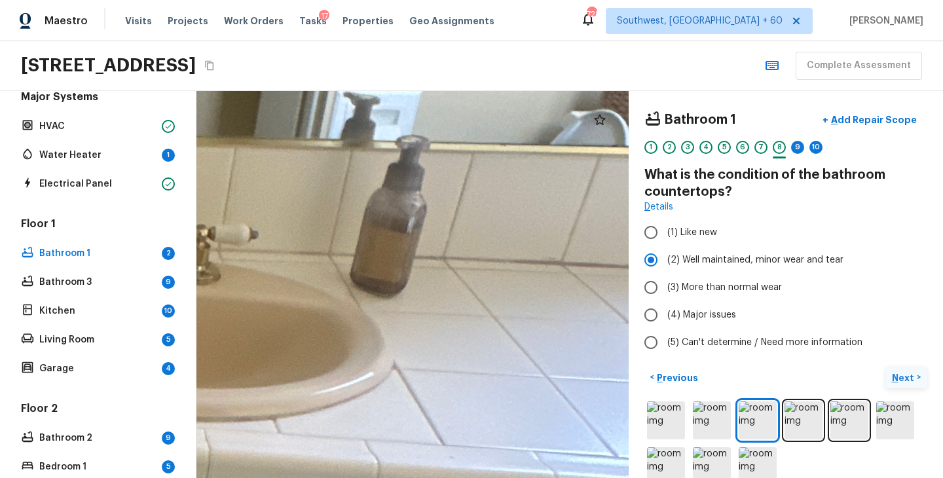
click at [905, 380] on p "Next" at bounding box center [904, 377] width 25 height 13
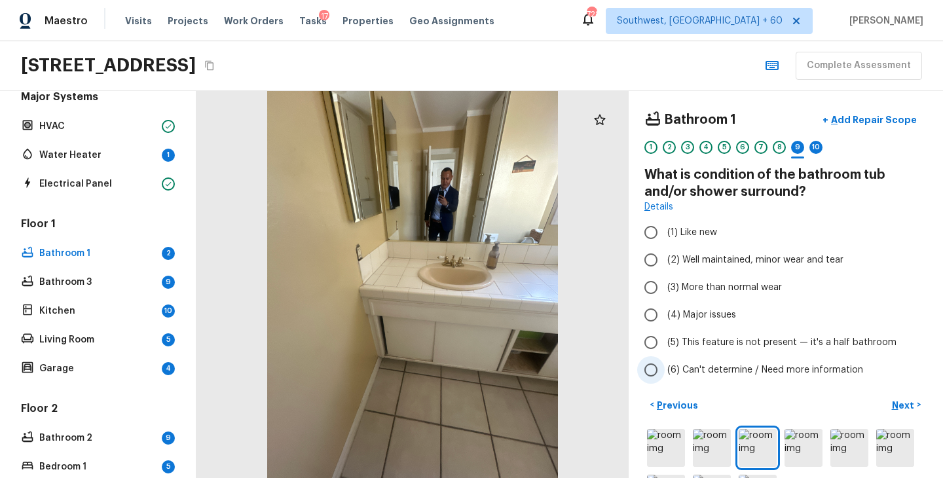
scroll to position [53, 0]
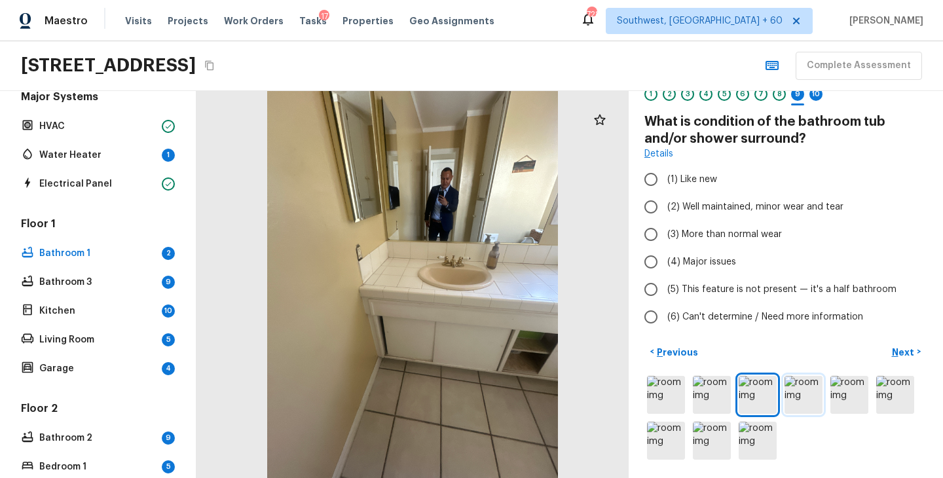
click at [802, 394] on img at bounding box center [804, 395] width 38 height 38
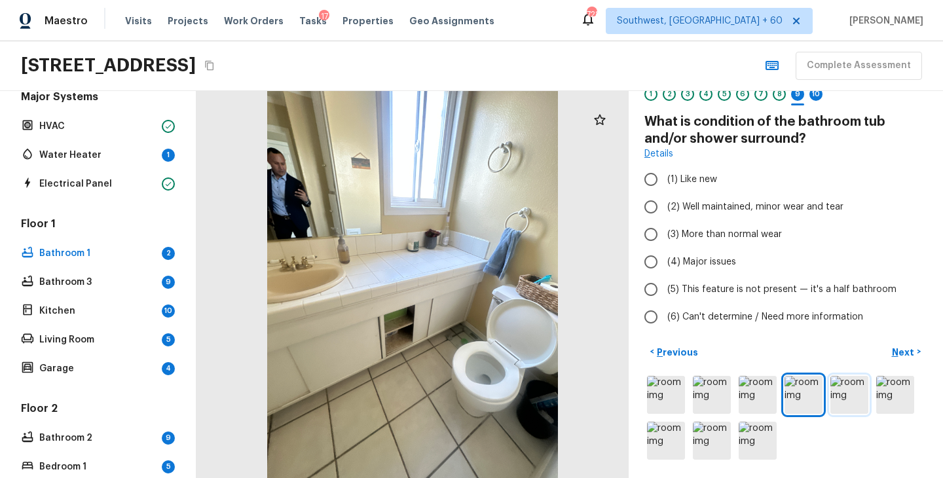
click at [851, 394] on img at bounding box center [849, 395] width 38 height 38
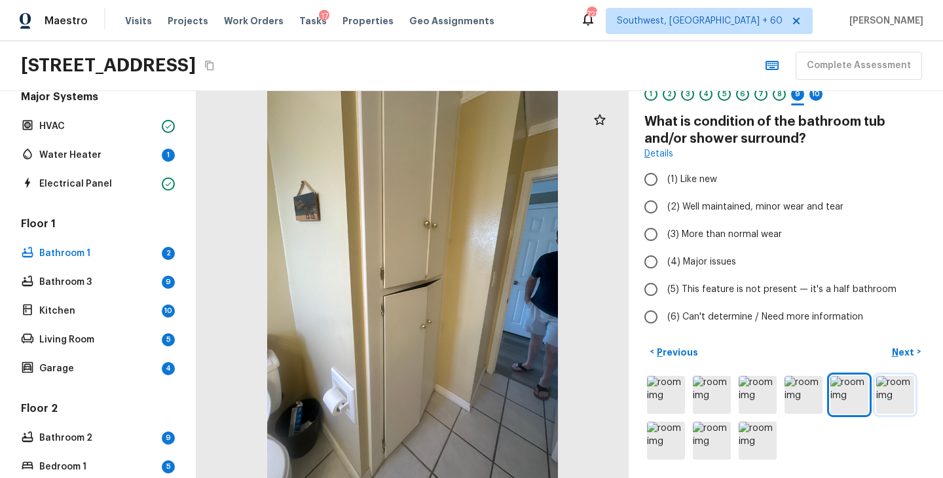
click at [896, 394] on img at bounding box center [895, 395] width 38 height 38
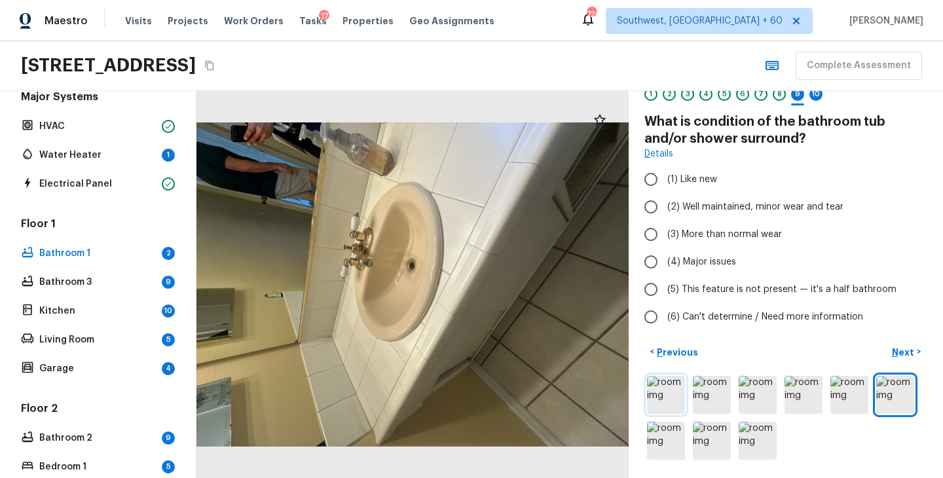
click at [666, 396] on img at bounding box center [666, 395] width 38 height 38
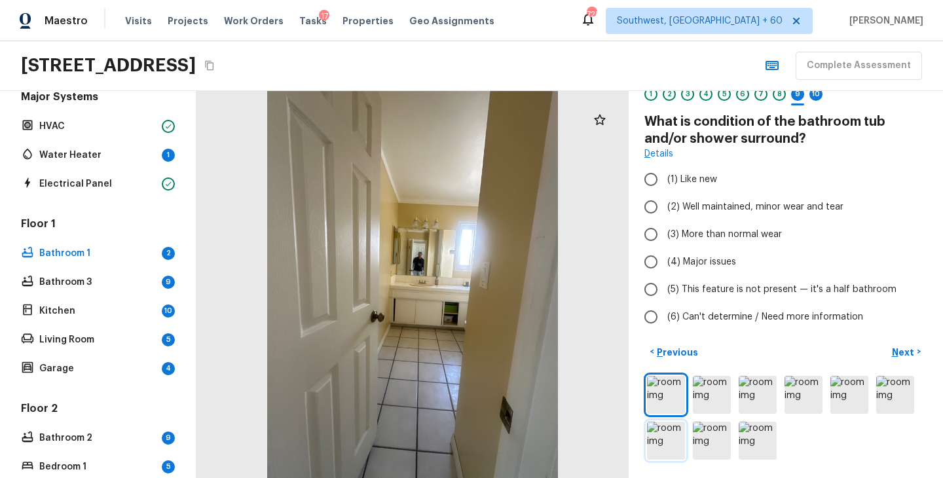
click at [678, 449] on img at bounding box center [666, 441] width 38 height 38
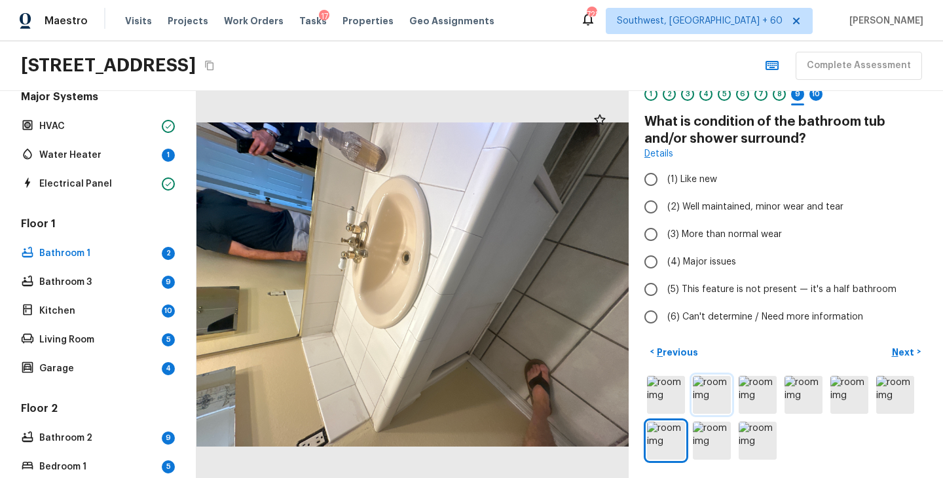
click at [706, 407] on img at bounding box center [712, 395] width 38 height 38
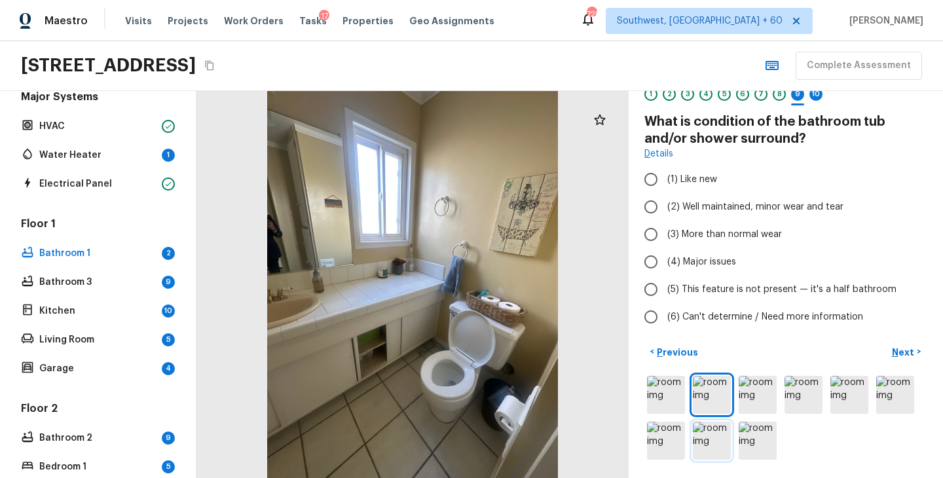
click at [710, 446] on img at bounding box center [712, 441] width 38 height 38
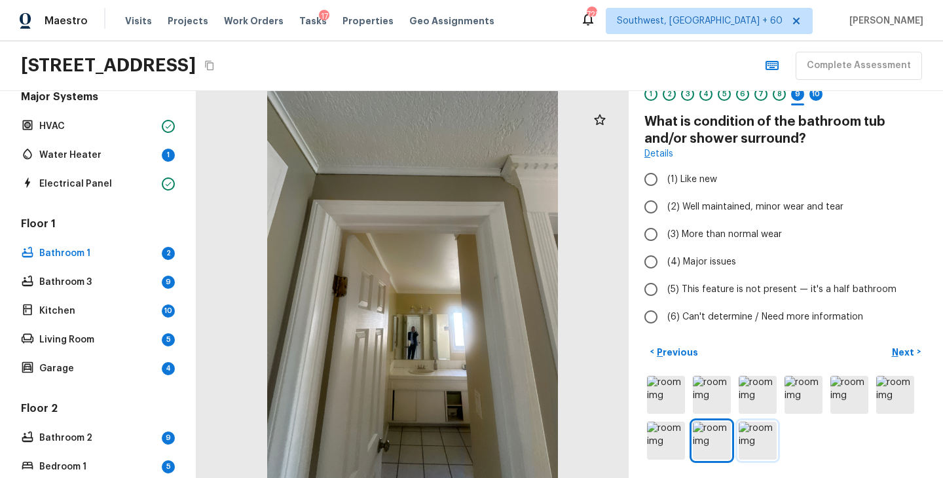
click at [764, 443] on img at bounding box center [758, 441] width 38 height 38
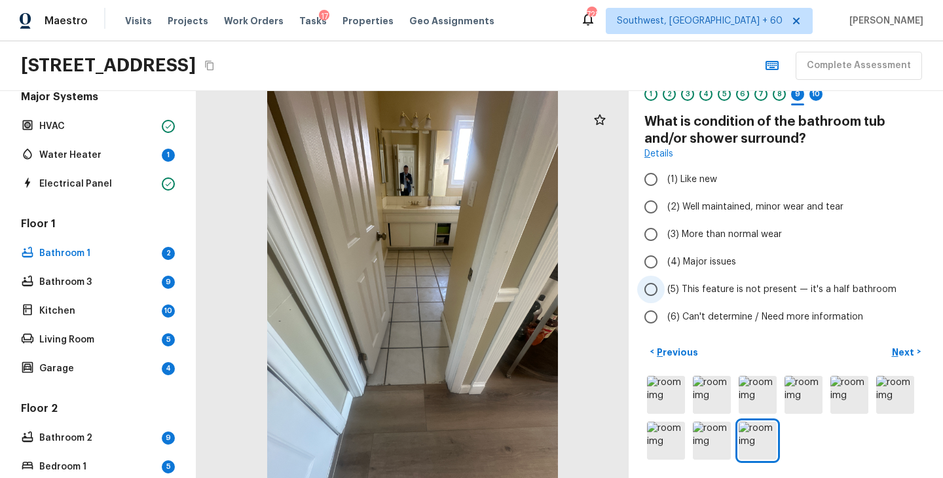
click at [748, 292] on span "(5) This feature is not present — it's a half bathroom" at bounding box center [781, 289] width 229 height 13
click at [665, 292] on input "(5) This feature is not present — it's a half bathroom" at bounding box center [651, 290] width 28 height 28
radio input "true"
click at [900, 350] on p "Next" at bounding box center [904, 352] width 25 height 13
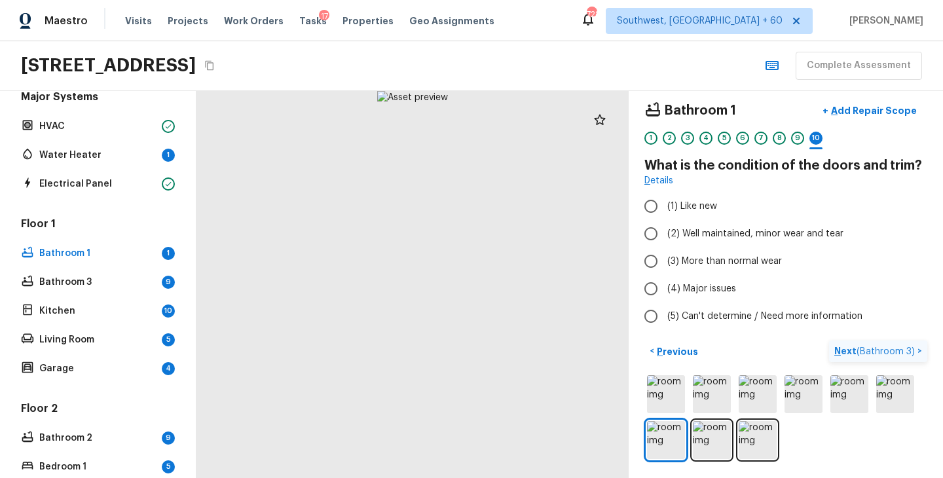
scroll to position [9, 0]
click at [751, 437] on img at bounding box center [758, 441] width 38 height 38
click at [786, 224] on label "(2) Well maintained, minor wear and tear" at bounding box center [777, 235] width 280 height 28
click at [665, 224] on input "(2) Well maintained, minor wear and tear" at bounding box center [651, 235] width 28 height 28
radio input "true"
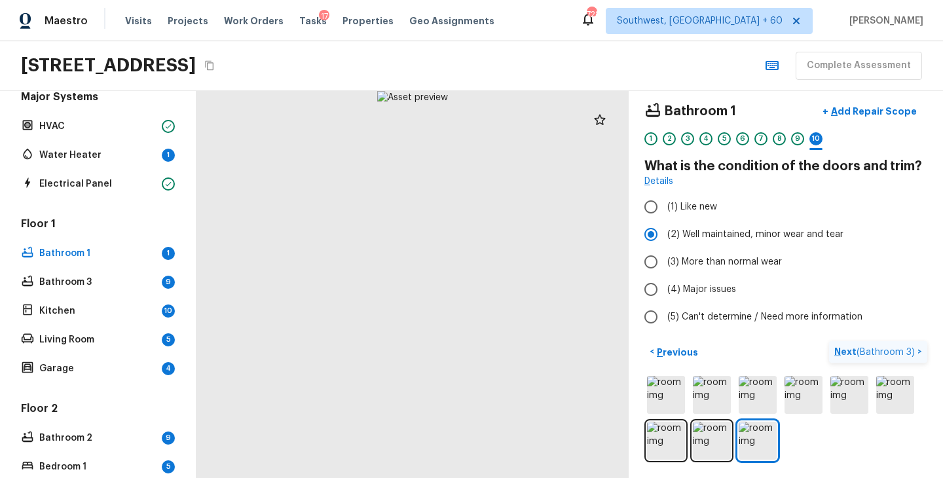
click at [839, 351] on p "Next ( Bathroom 3 )" at bounding box center [875, 352] width 83 height 14
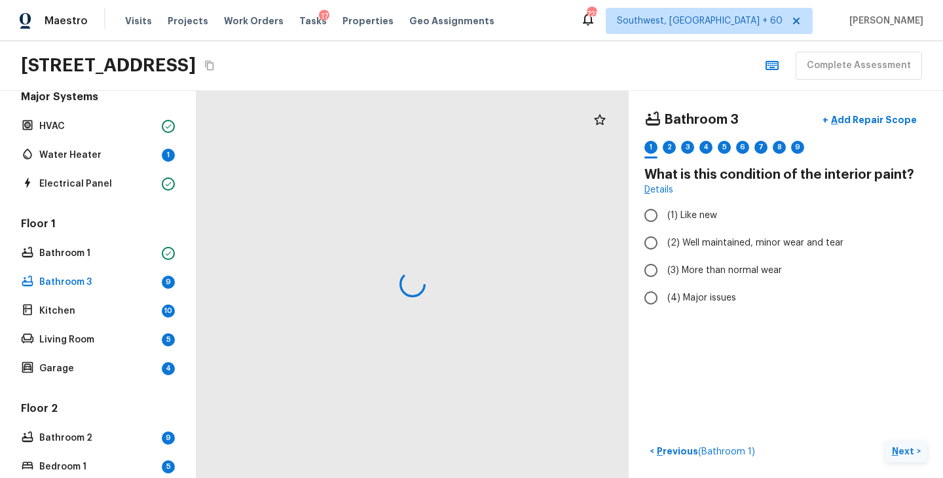
scroll to position [0, 0]
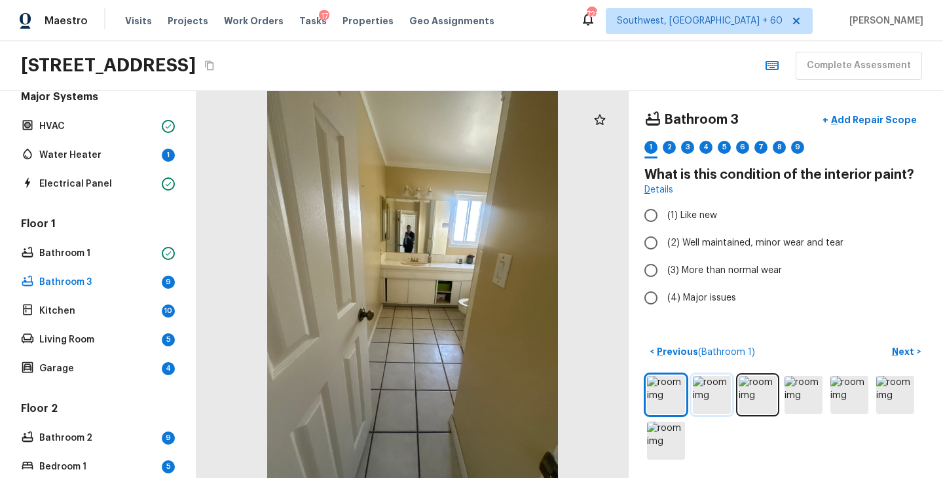
click at [717, 391] on img at bounding box center [712, 395] width 38 height 38
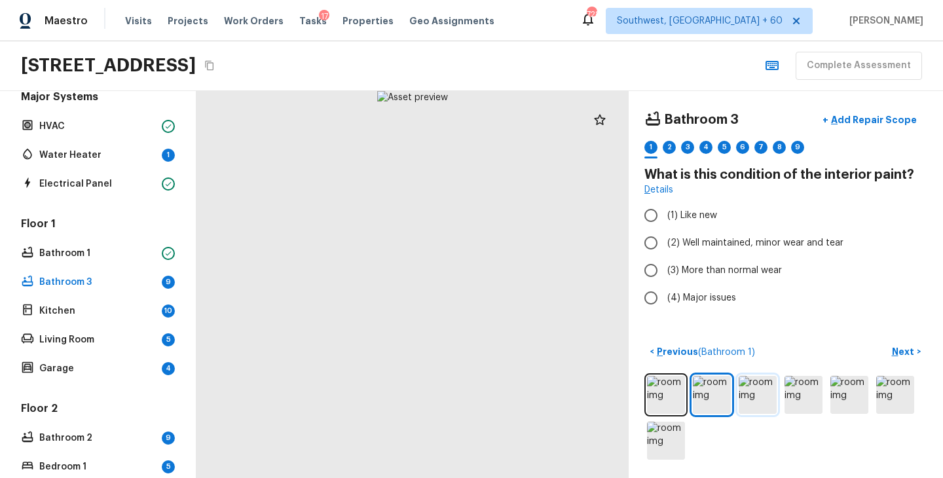
click at [761, 394] on img at bounding box center [758, 395] width 38 height 38
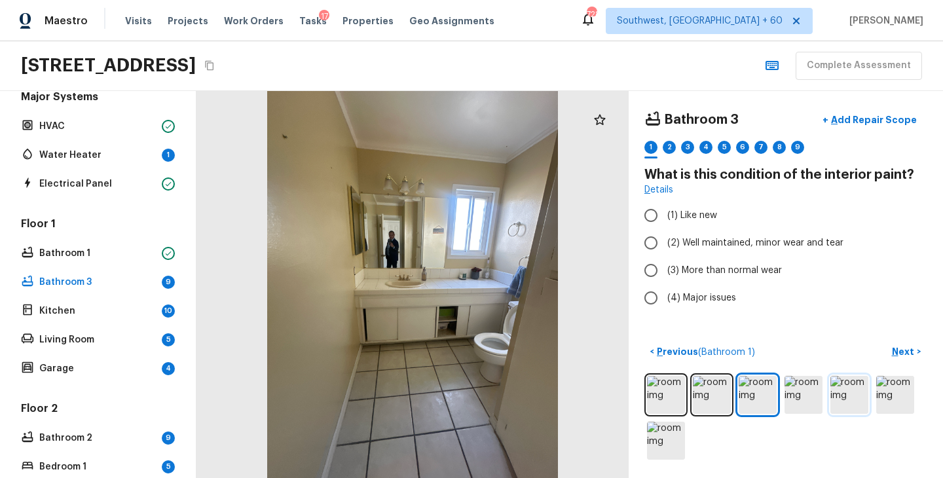
click at [843, 402] on img at bounding box center [849, 395] width 38 height 38
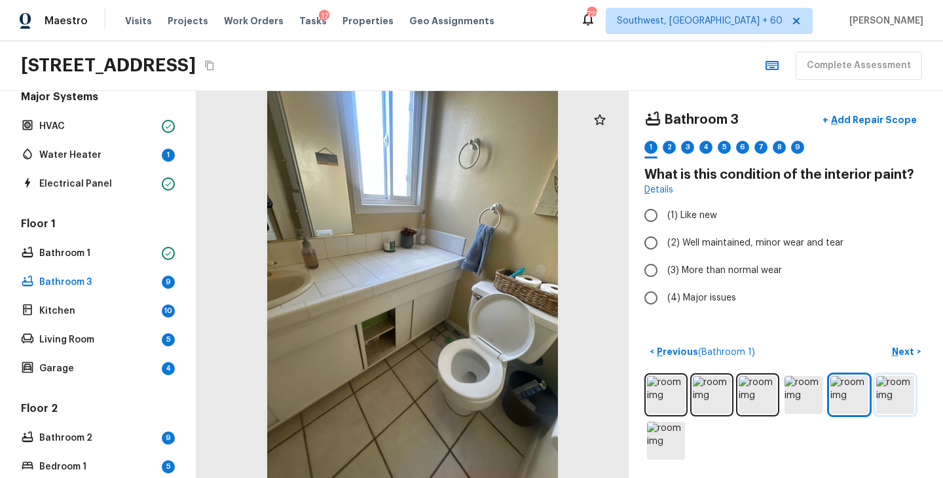
click at [905, 404] on img at bounding box center [895, 395] width 38 height 38
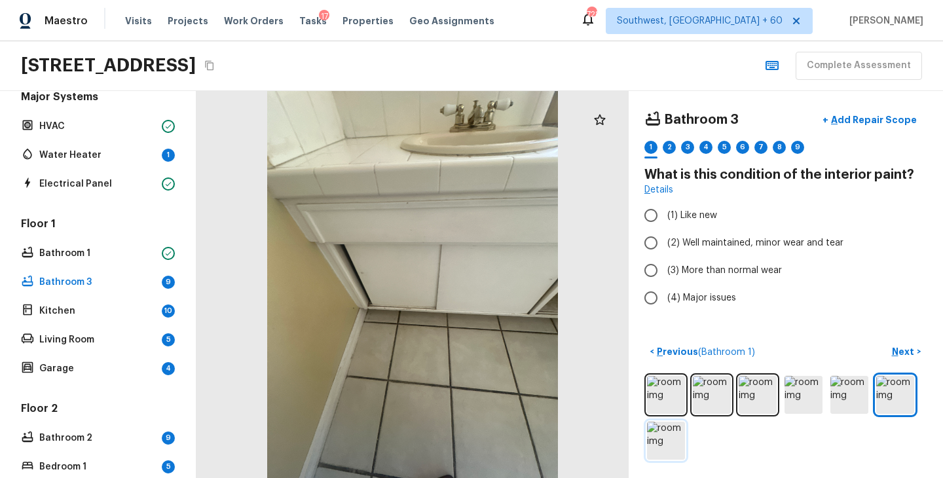
click at [668, 443] on img at bounding box center [666, 441] width 38 height 38
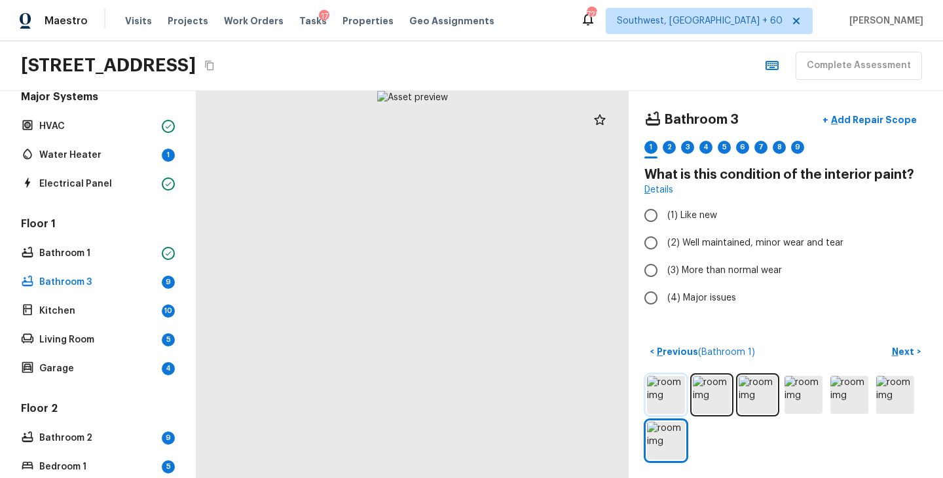
click at [656, 392] on img at bounding box center [666, 395] width 38 height 38
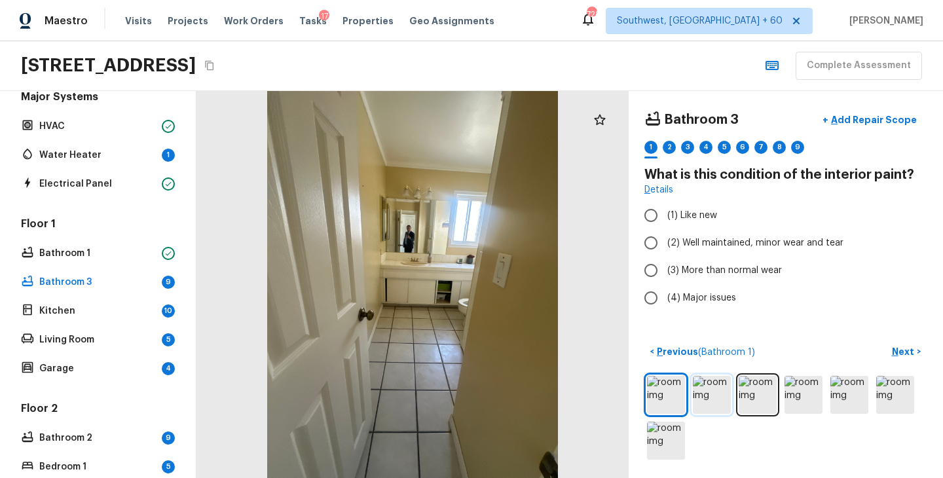
click at [707, 392] on img at bounding box center [712, 395] width 38 height 38
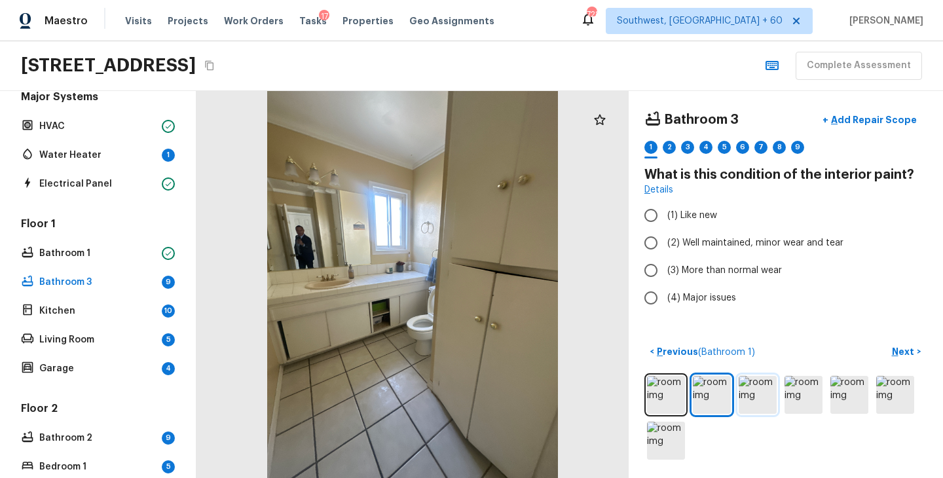
click at [763, 392] on img at bounding box center [758, 395] width 38 height 38
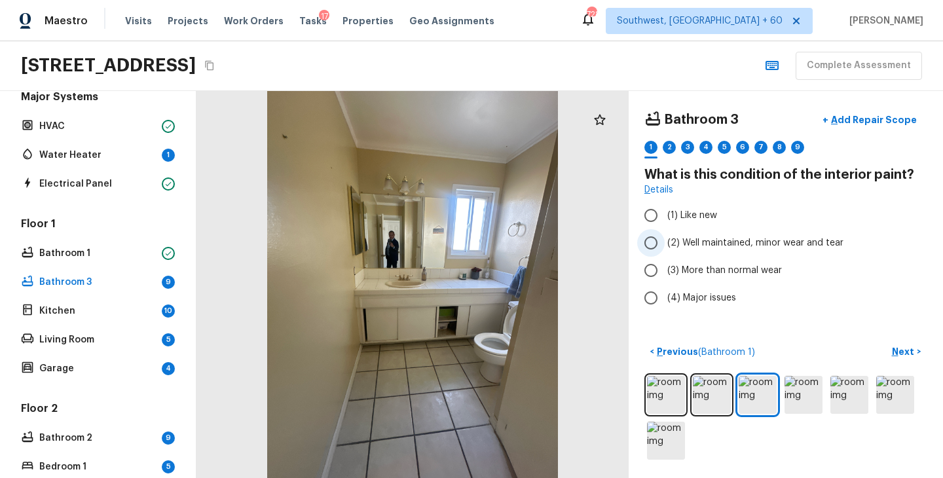
click at [754, 244] on span "(2) Well maintained, minor wear and tear" at bounding box center [755, 242] width 176 height 13
click at [665, 244] on input "(2) Well maintained, minor wear and tear" at bounding box center [651, 243] width 28 height 28
radio input "true"
click at [902, 354] on p "Next" at bounding box center [904, 351] width 25 height 13
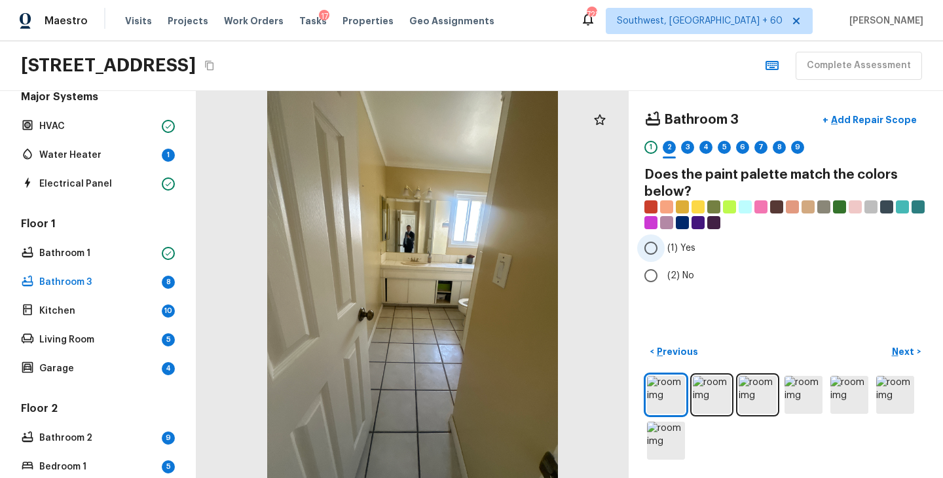
click at [703, 255] on label "(1) Yes" at bounding box center [777, 248] width 280 height 28
click at [665, 255] on input "(1) Yes" at bounding box center [651, 248] width 28 height 28
radio input "true"
click at [900, 348] on p "Next" at bounding box center [904, 351] width 25 height 13
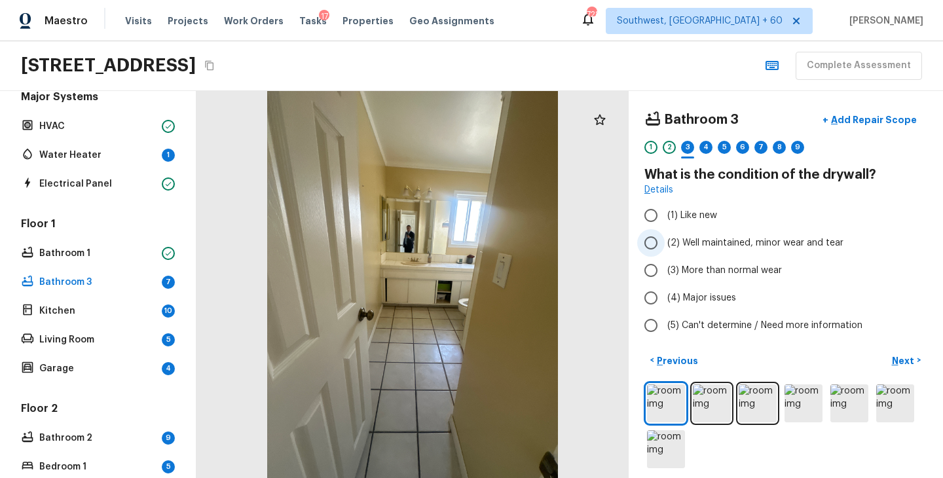
click at [737, 245] on span "(2) Well maintained, minor wear and tear" at bounding box center [755, 242] width 176 height 13
click at [665, 245] on input "(2) Well maintained, minor wear and tear" at bounding box center [651, 243] width 28 height 28
radio input "true"
click at [902, 361] on p "Next" at bounding box center [904, 360] width 25 height 13
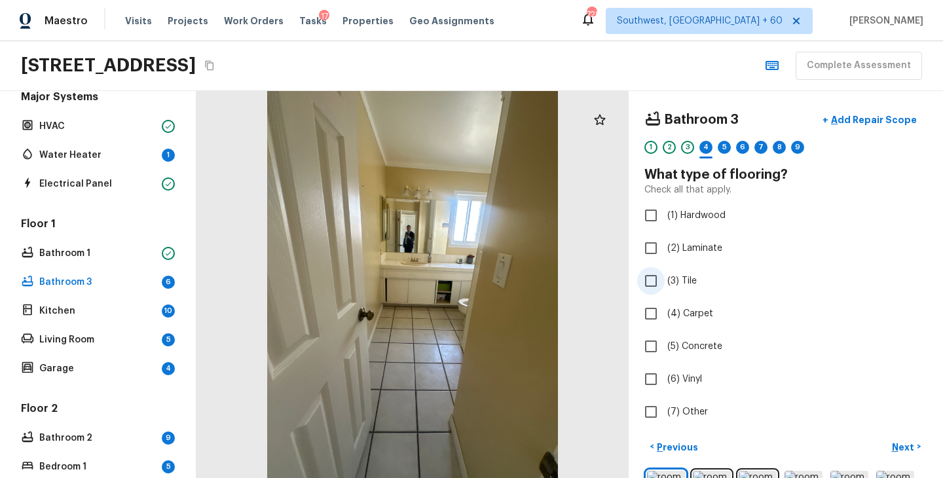
click at [686, 285] on span "(3) Tile" at bounding box center [681, 280] width 29 height 13
click at [665, 285] on input "(3) Tile" at bounding box center [651, 281] width 28 height 28
checkbox input "true"
click at [902, 450] on p "Next" at bounding box center [904, 447] width 25 height 13
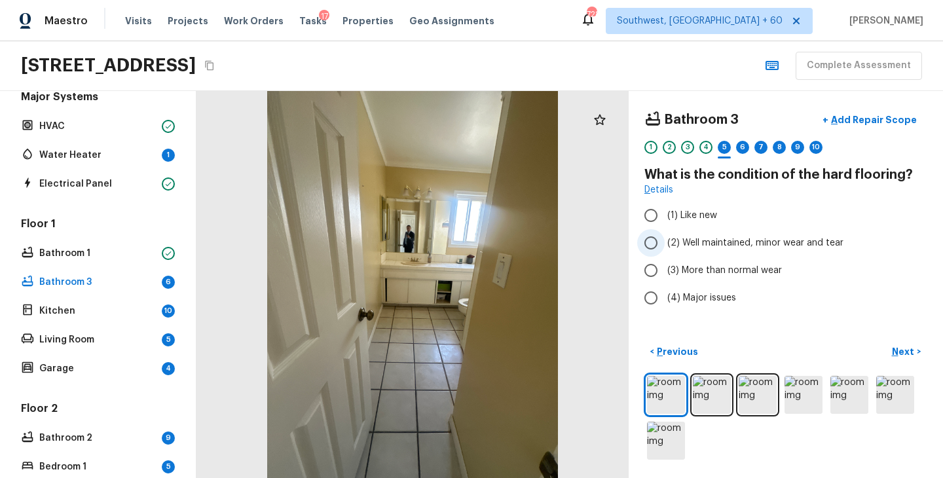
click at [773, 248] on span "(2) Well maintained, minor wear and tear" at bounding box center [755, 242] width 176 height 13
click at [665, 248] on input "(2) Well maintained, minor wear and tear" at bounding box center [651, 243] width 28 height 28
radio input "true"
click at [900, 358] on p "Next" at bounding box center [904, 351] width 25 height 13
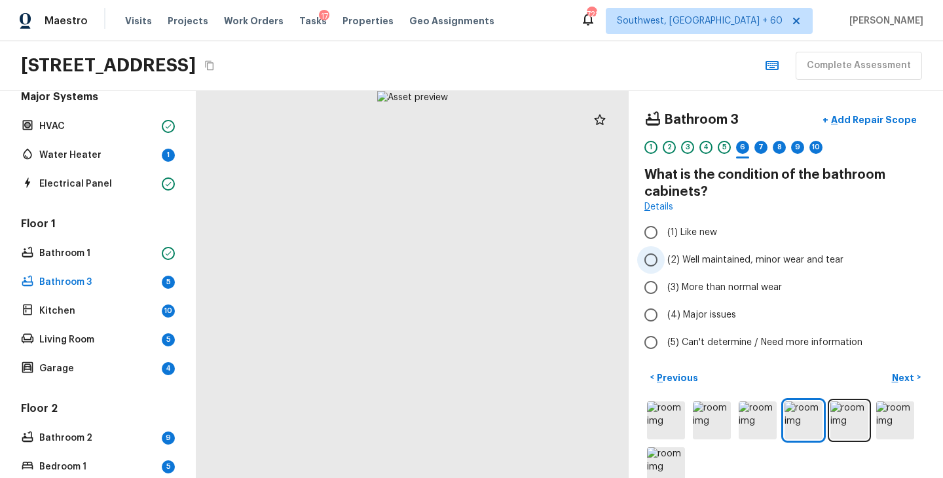
click at [722, 259] on span "(2) Well maintained, minor wear and tear" at bounding box center [755, 259] width 176 height 13
click at [665, 259] on input "(2) Well maintained, minor wear and tear" at bounding box center [651, 260] width 28 height 28
radio input "true"
click at [906, 373] on p "Next" at bounding box center [904, 377] width 25 height 13
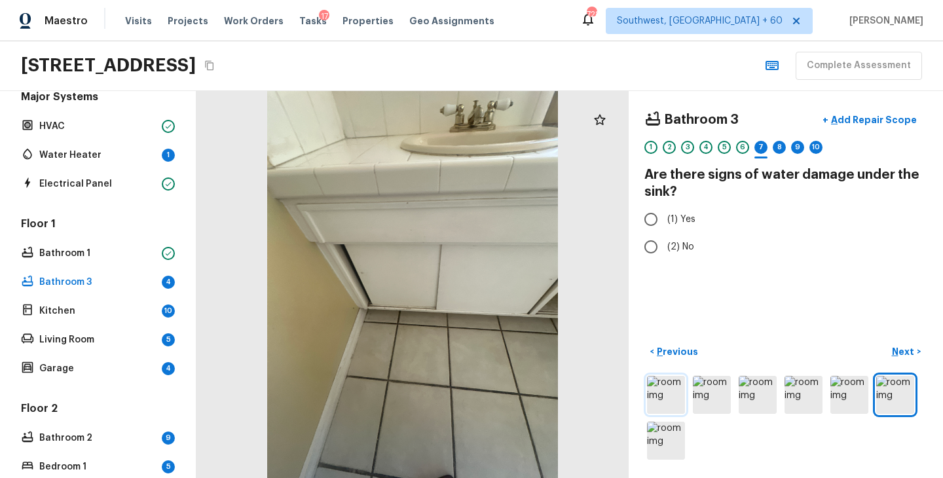
click at [667, 400] on img at bounding box center [666, 395] width 38 height 38
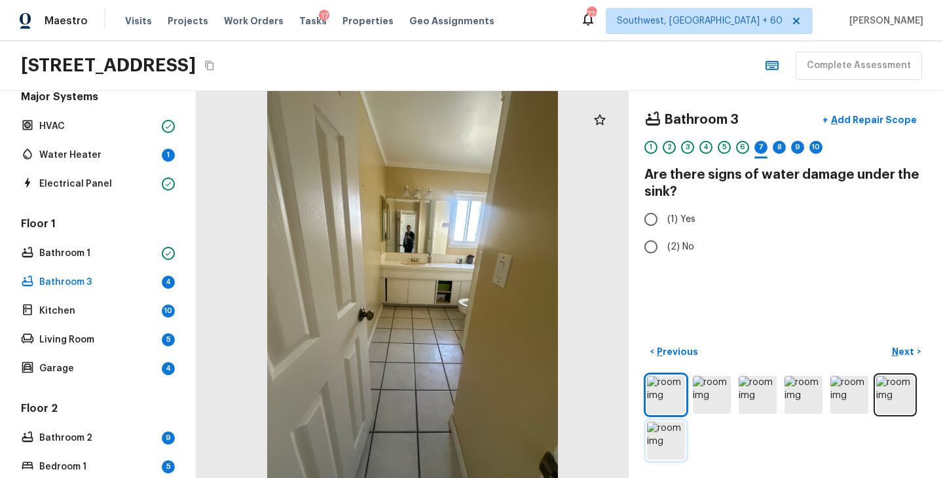
click at [660, 449] on img at bounding box center [666, 441] width 38 height 38
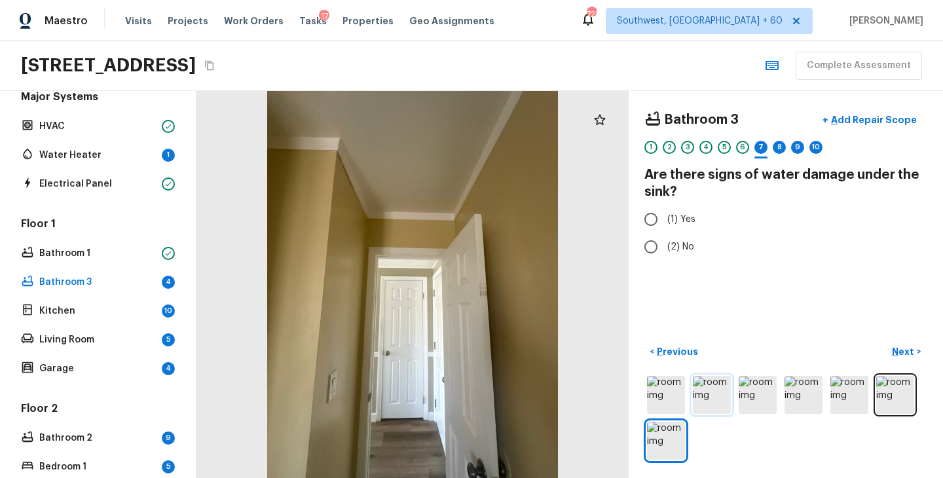
click at [714, 411] on img at bounding box center [712, 395] width 38 height 38
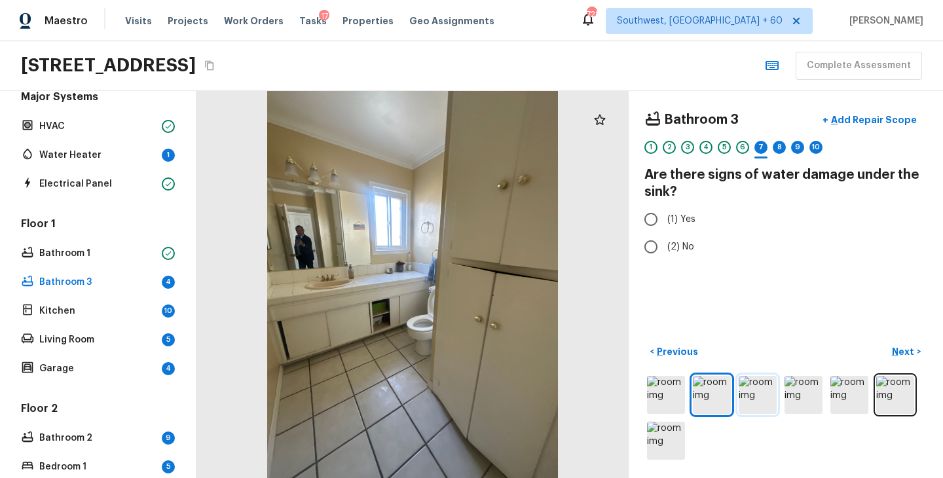
click at [761, 401] on img at bounding box center [758, 395] width 38 height 38
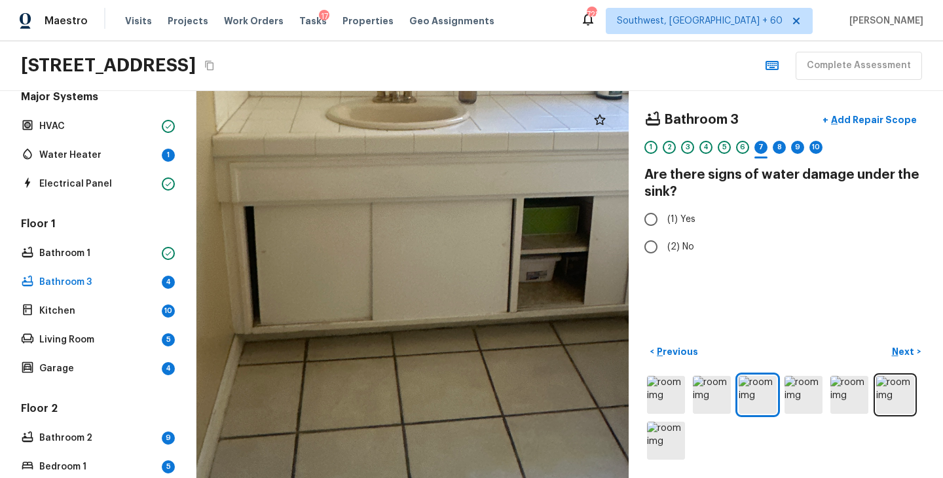
drag, startPoint x: 501, startPoint y: 303, endPoint x: 557, endPoint y: 302, distance: 56.3
click at [557, 302] on div at bounding box center [425, 117] width 1585 height 1420
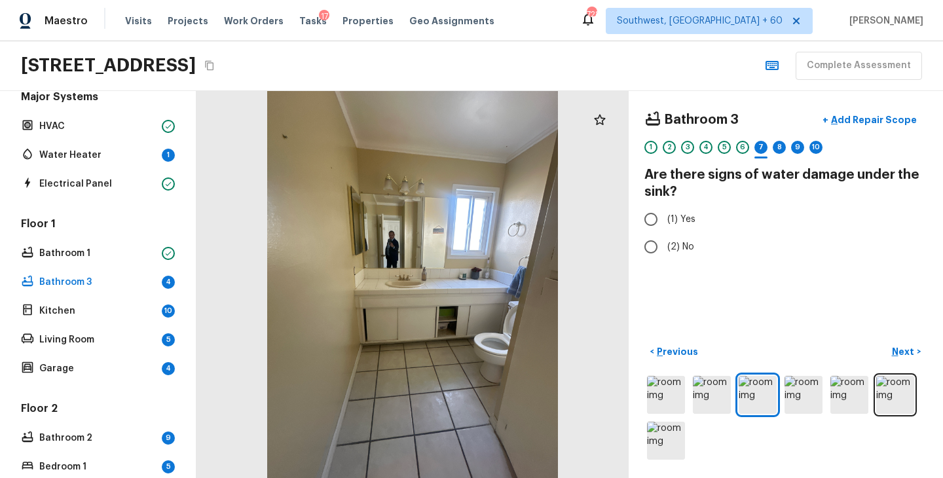
click at [784, 393] on div at bounding box center [785, 417] width 283 height 89
click at [833, 397] on img at bounding box center [849, 395] width 38 height 38
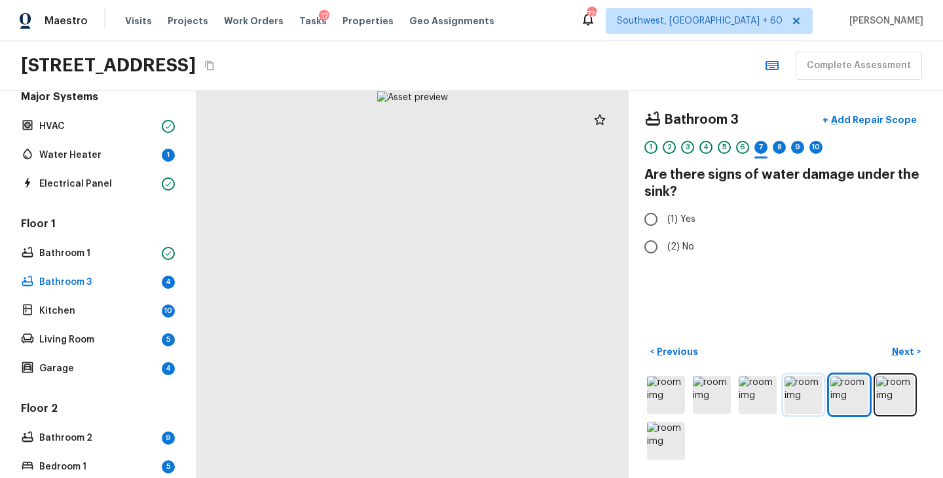
click at [814, 400] on img at bounding box center [804, 395] width 38 height 38
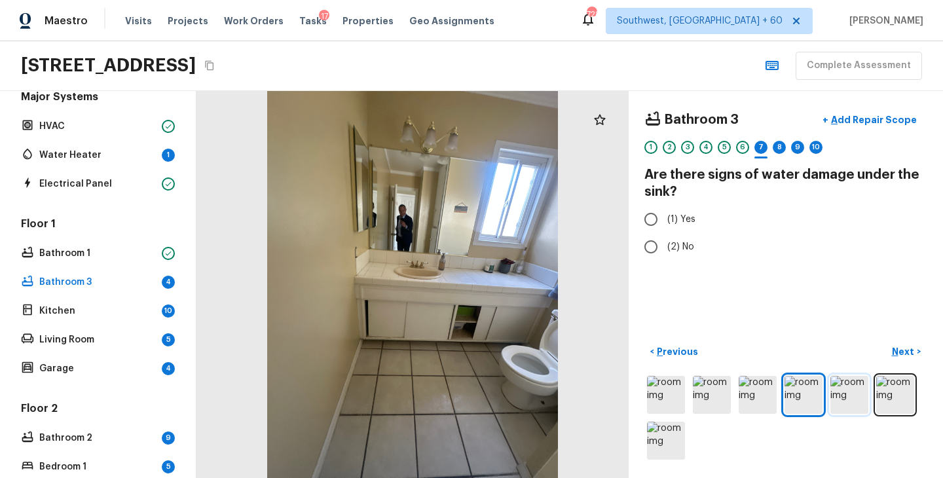
click at [843, 400] on img at bounding box center [849, 395] width 38 height 38
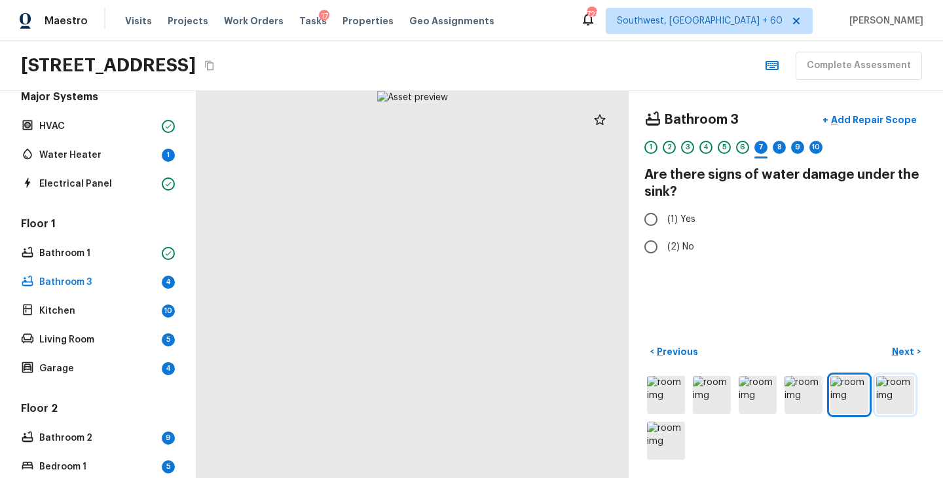
click at [898, 404] on img at bounding box center [895, 395] width 38 height 38
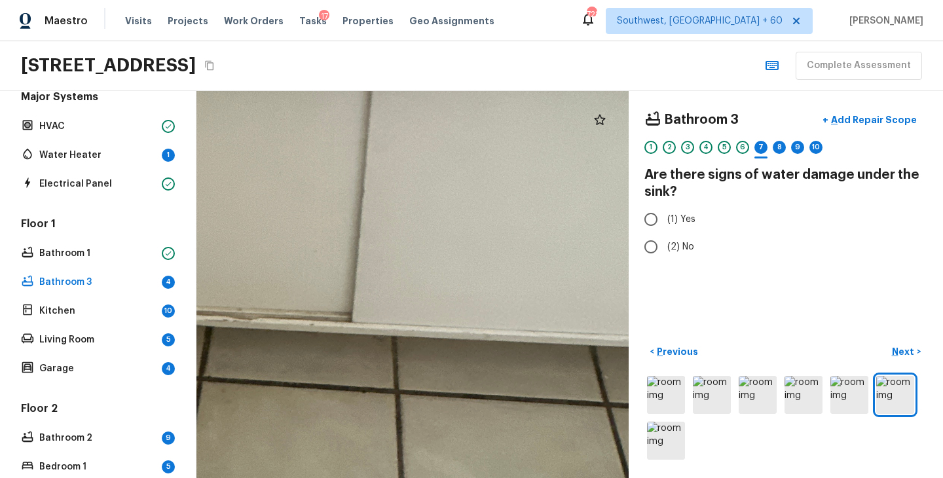
drag, startPoint x: 331, startPoint y: 306, endPoint x: 525, endPoint y: 341, distance: 196.9
click at [525, 352] on div at bounding box center [258, 224] width 1699 height 1521
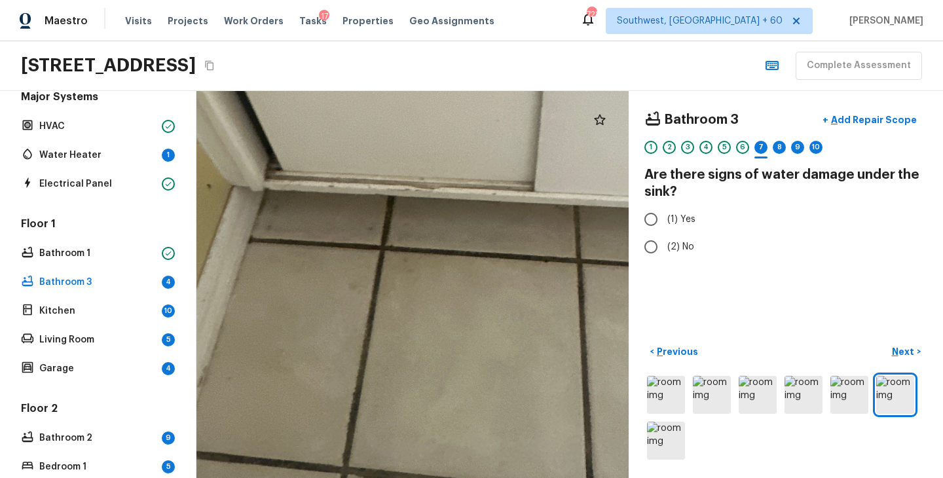
drag, startPoint x: 412, startPoint y: 274, endPoint x: 454, endPoint y: 323, distance: 64.6
click at [454, 323] on div at bounding box center [441, 93] width 1699 height 1521
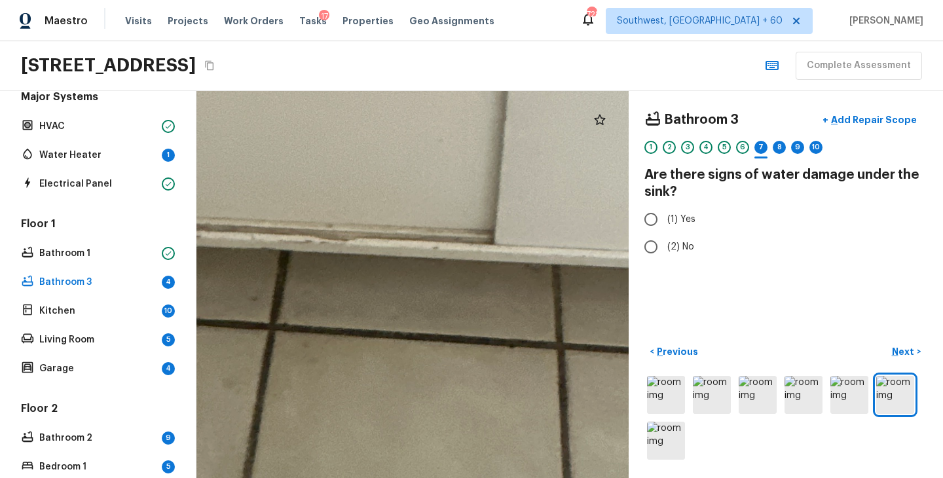
drag, startPoint x: 286, startPoint y: 267, endPoint x: 538, endPoint y: 278, distance: 253.0
click at [538, 276] on div at bounding box center [357, 100] width 2488 height 2228
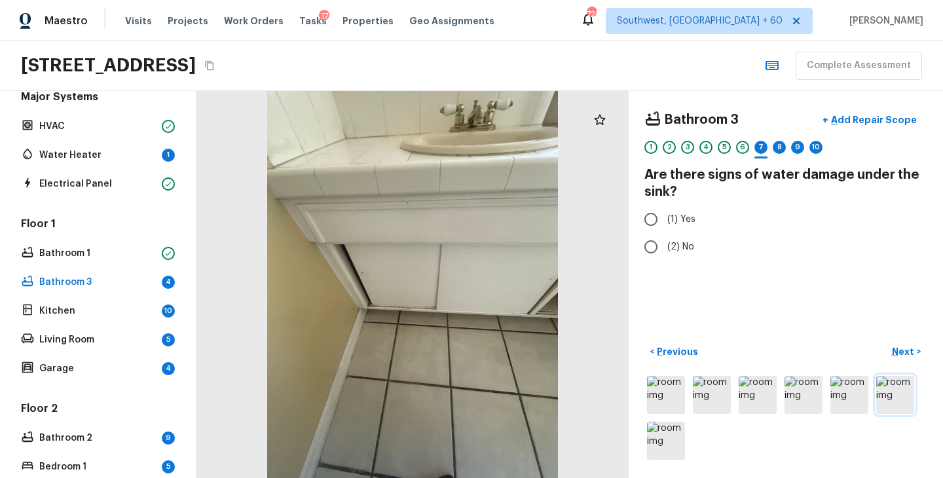
click at [902, 404] on img at bounding box center [895, 395] width 38 height 38
click at [671, 448] on img at bounding box center [666, 441] width 38 height 38
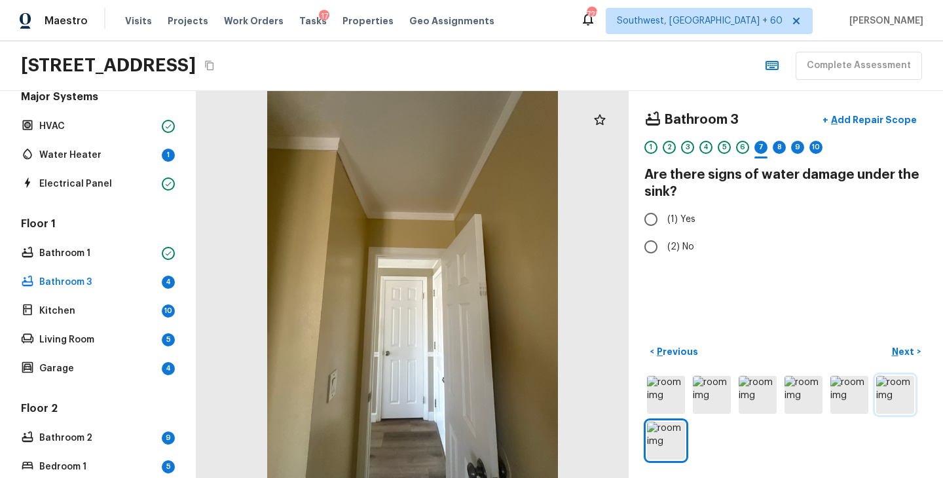
click at [910, 392] on img at bounding box center [895, 395] width 38 height 38
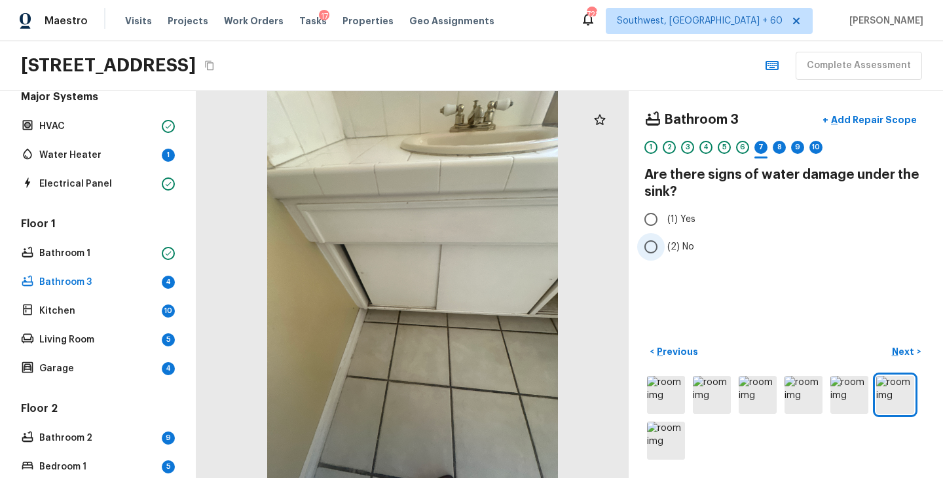
click at [666, 255] on label "(2) No" at bounding box center [777, 247] width 280 height 28
click at [665, 255] on input "(2) No" at bounding box center [651, 247] width 28 height 28
radio input "true"
click at [901, 350] on p "Next" at bounding box center [904, 351] width 25 height 13
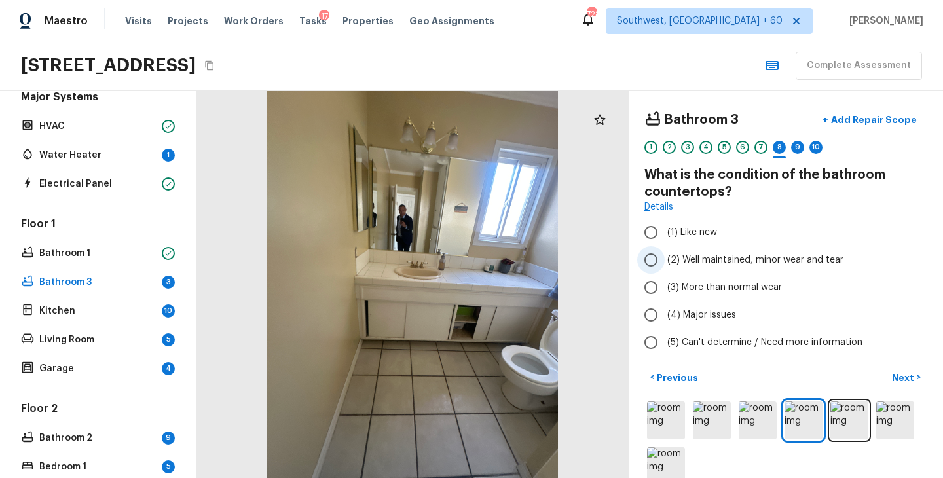
click at [730, 266] on span "(2) Well maintained, minor wear and tear" at bounding box center [755, 259] width 176 height 13
click at [665, 266] on input "(2) Well maintained, minor wear and tear" at bounding box center [651, 260] width 28 height 28
radio input "true"
click at [910, 375] on p "Next" at bounding box center [904, 377] width 25 height 13
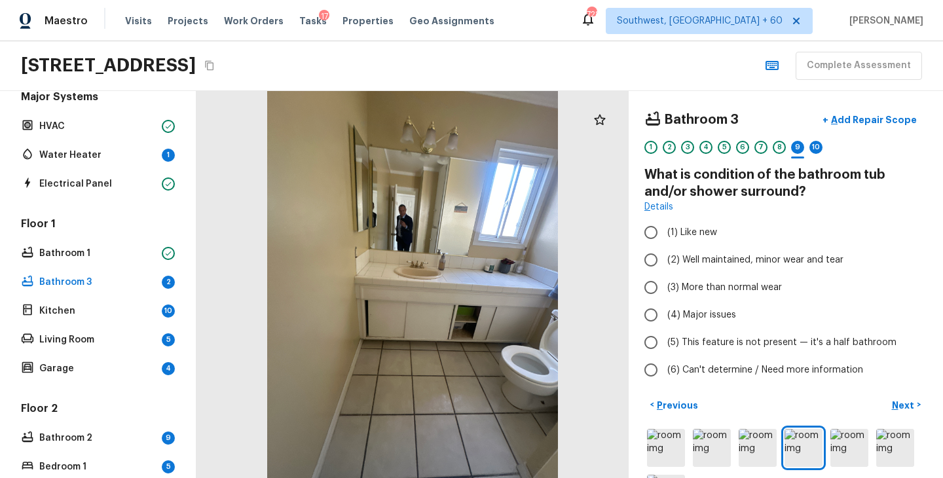
scroll to position [53, 0]
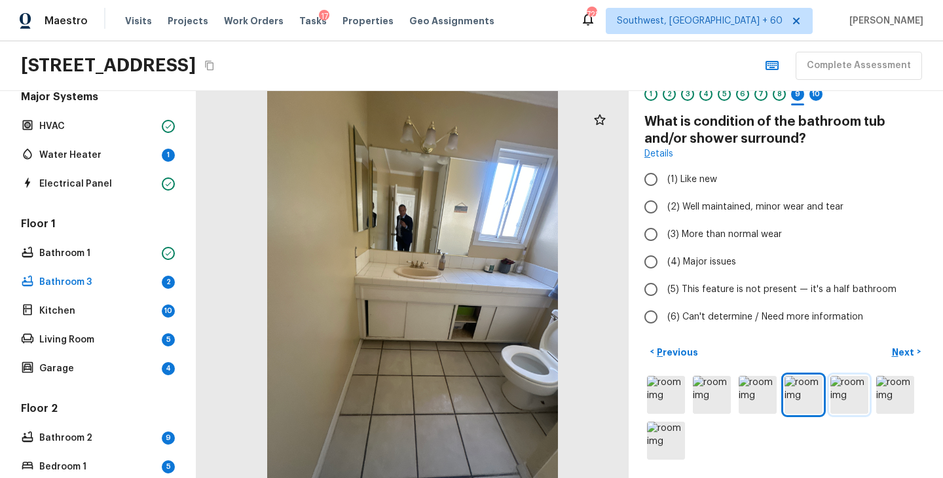
click at [845, 398] on img at bounding box center [849, 395] width 38 height 38
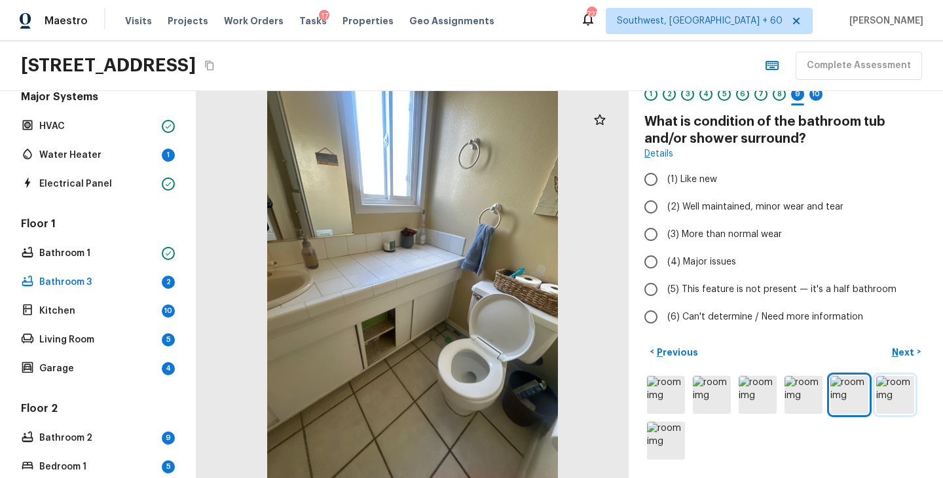
click at [893, 399] on img at bounding box center [895, 395] width 38 height 38
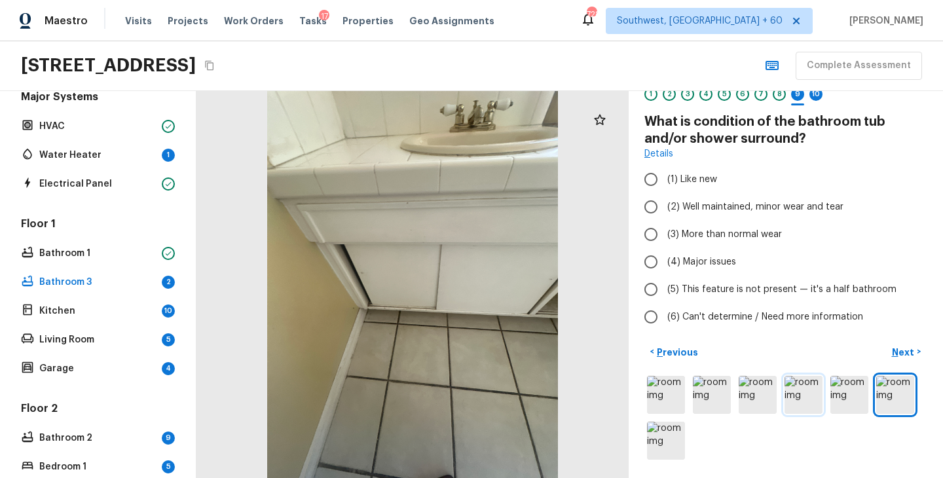
click at [802, 397] on img at bounding box center [804, 395] width 38 height 38
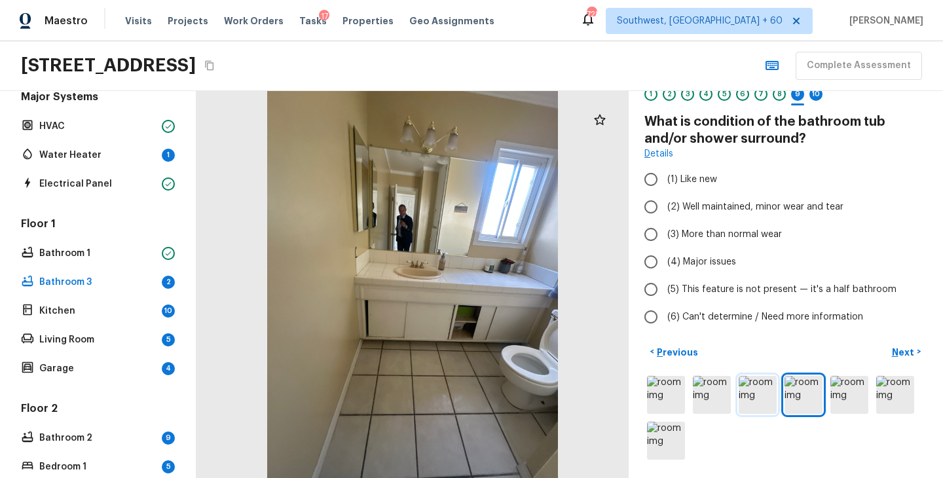
click at [756, 397] on img at bounding box center [758, 395] width 38 height 38
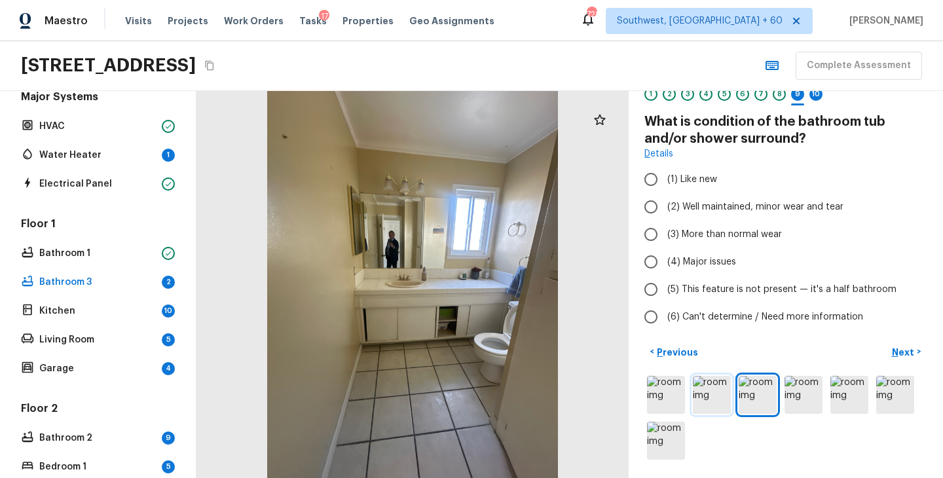
click at [722, 397] on img at bounding box center [712, 395] width 38 height 38
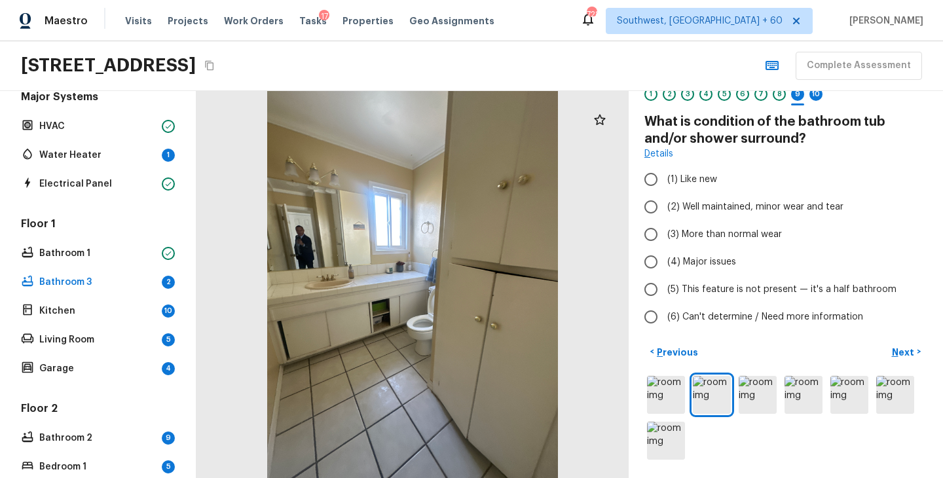
click at [689, 395] on div at bounding box center [785, 417] width 283 height 89
click at [664, 394] on img at bounding box center [666, 395] width 38 height 38
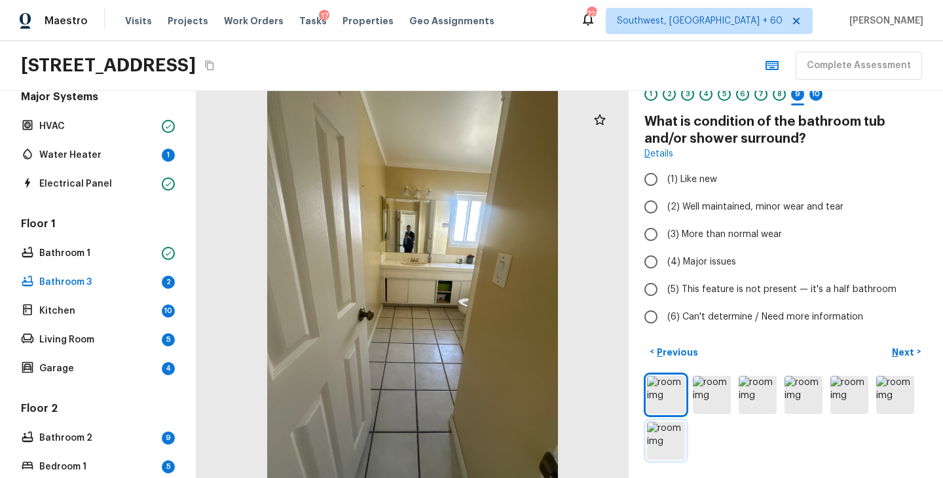
click at [666, 447] on img at bounding box center [666, 441] width 38 height 38
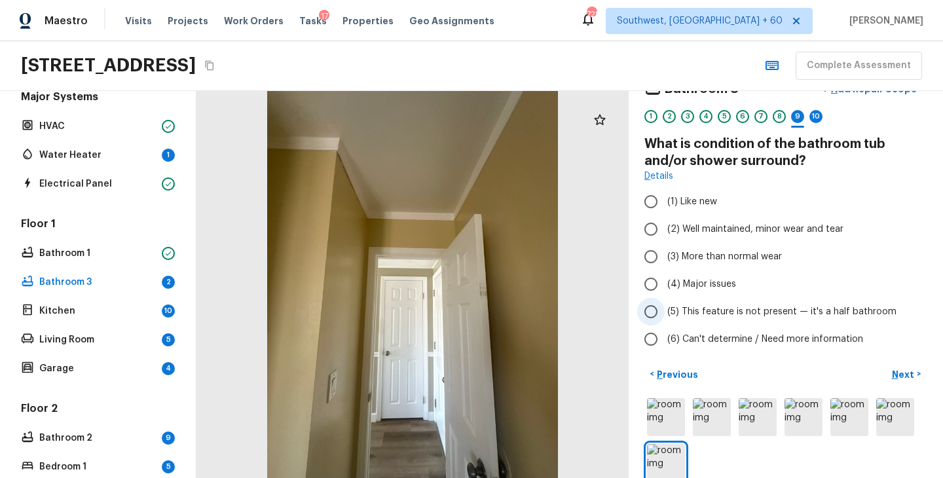
scroll to position [27, 0]
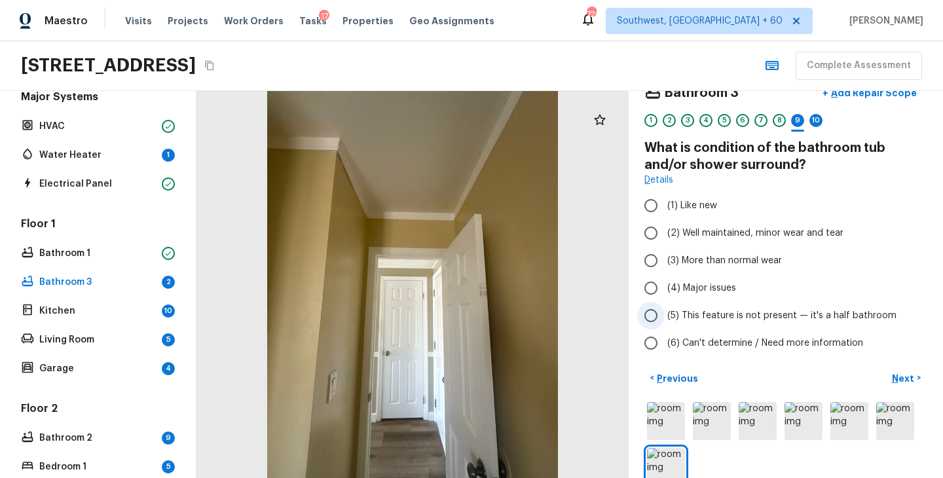
click at [764, 314] on span "(5) This feature is not present — it's a half bathroom" at bounding box center [781, 315] width 229 height 13
click at [665, 314] on input "(5) This feature is not present — it's a half bathroom" at bounding box center [651, 316] width 28 height 28
radio input "true"
click at [904, 378] on p "Next" at bounding box center [904, 378] width 25 height 13
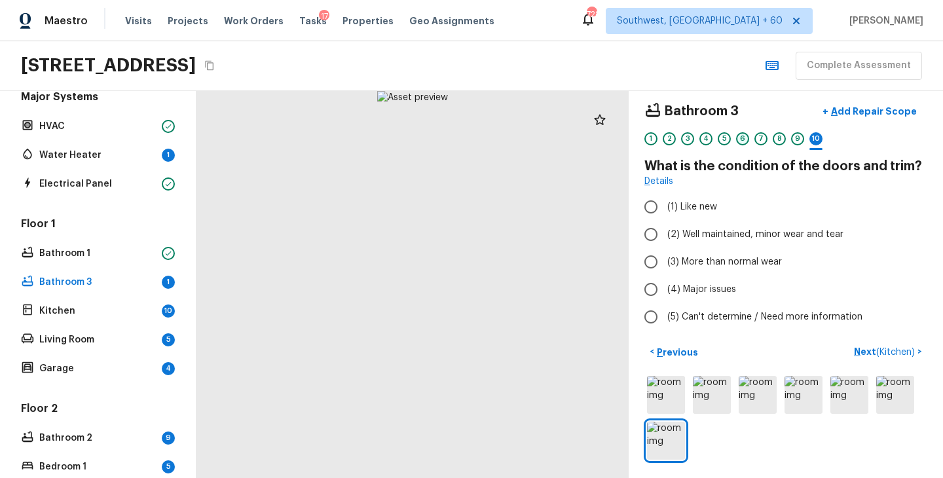
click at [741, 138] on div "6" at bounding box center [742, 138] width 13 height 13
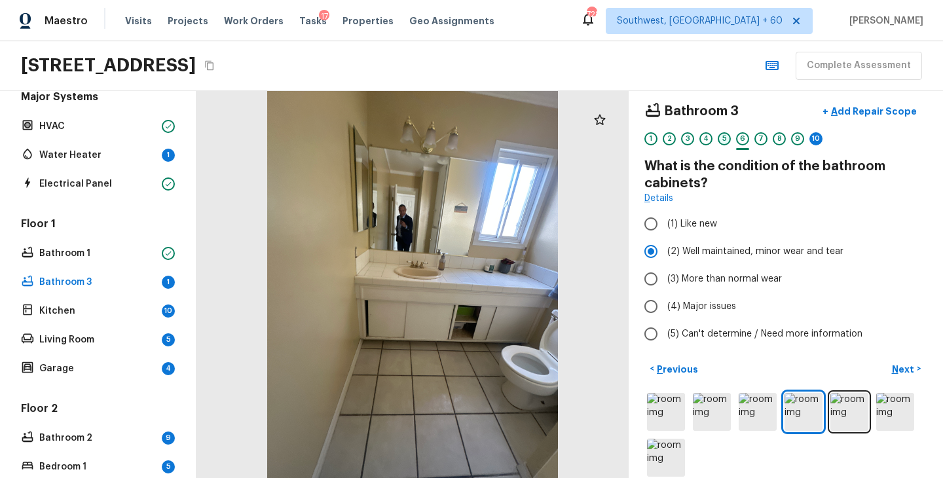
click at [726, 137] on div "5" at bounding box center [724, 138] width 13 height 13
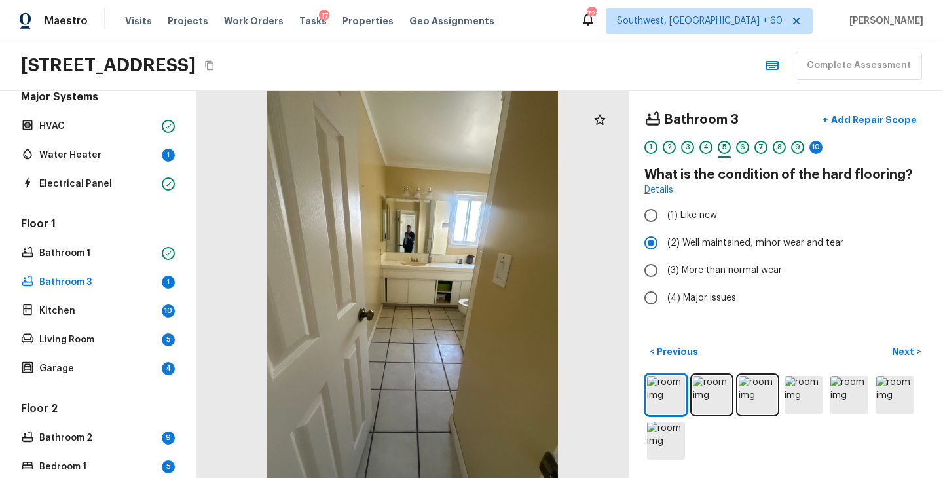
click at [743, 146] on div "6" at bounding box center [742, 147] width 13 height 13
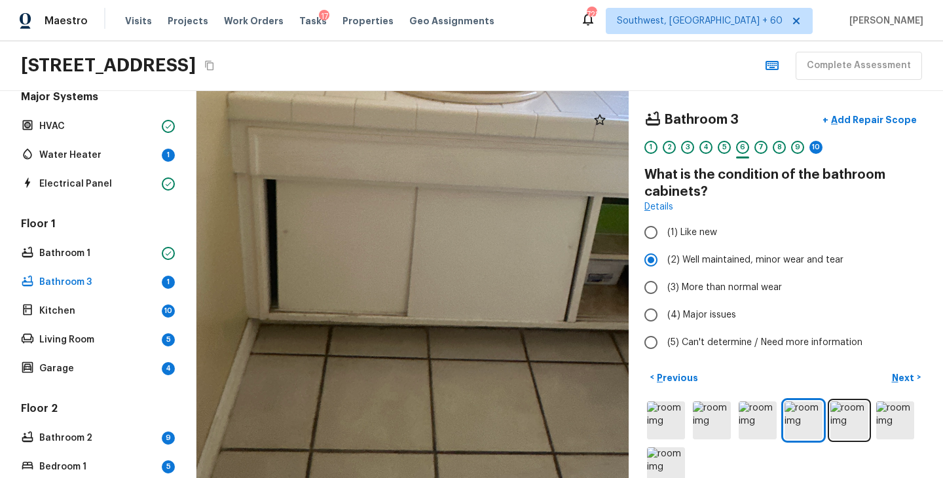
drag, startPoint x: 412, startPoint y: 335, endPoint x: 502, endPoint y: 282, distance: 104.6
click at [502, 282] on div at bounding box center [437, 122] width 1562 height 1399
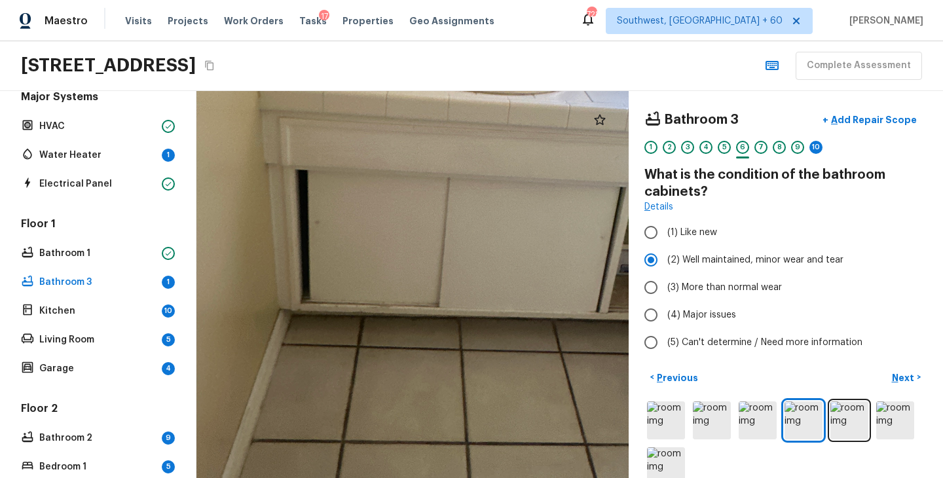
click at [591, 331] on div at bounding box center [469, 113] width 1565 height 1401
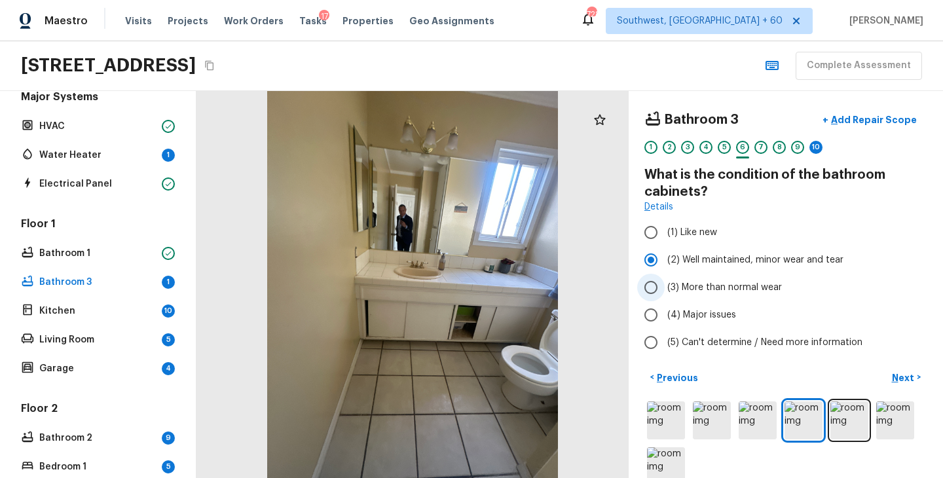
click at [771, 287] on span "(3) More than normal wear" at bounding box center [724, 287] width 115 height 13
click at [665, 287] on input "(3) More than normal wear" at bounding box center [651, 288] width 28 height 28
radio input "true"
click at [875, 117] on p "Add Repair Scope" at bounding box center [872, 119] width 88 height 13
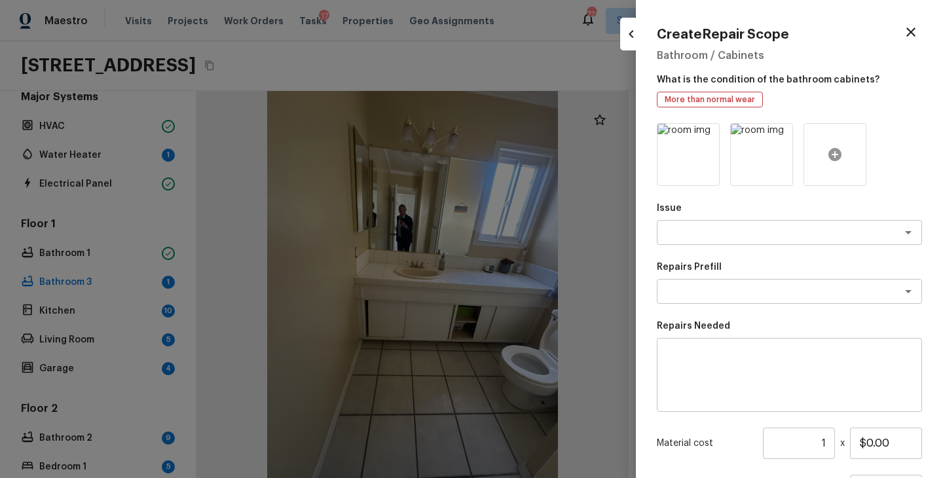
click at [838, 168] on div at bounding box center [834, 154] width 63 height 63
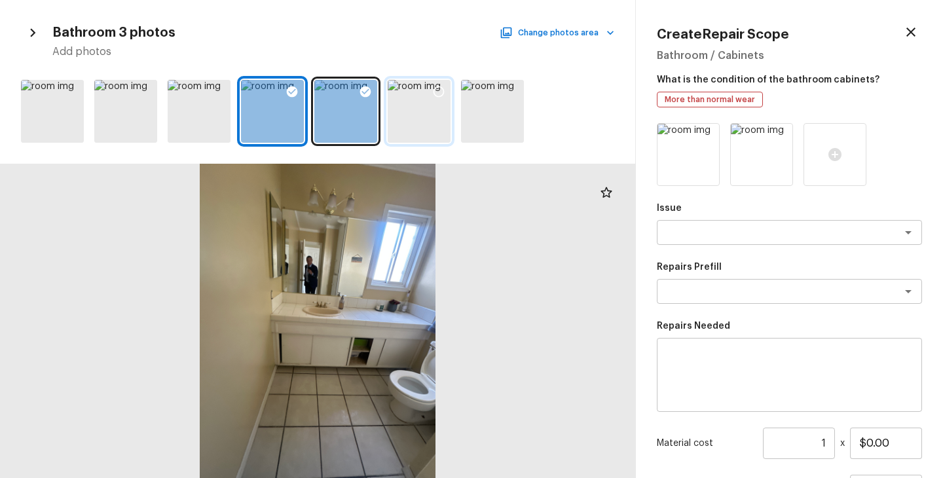
click at [439, 90] on icon at bounding box center [438, 91] width 13 height 13
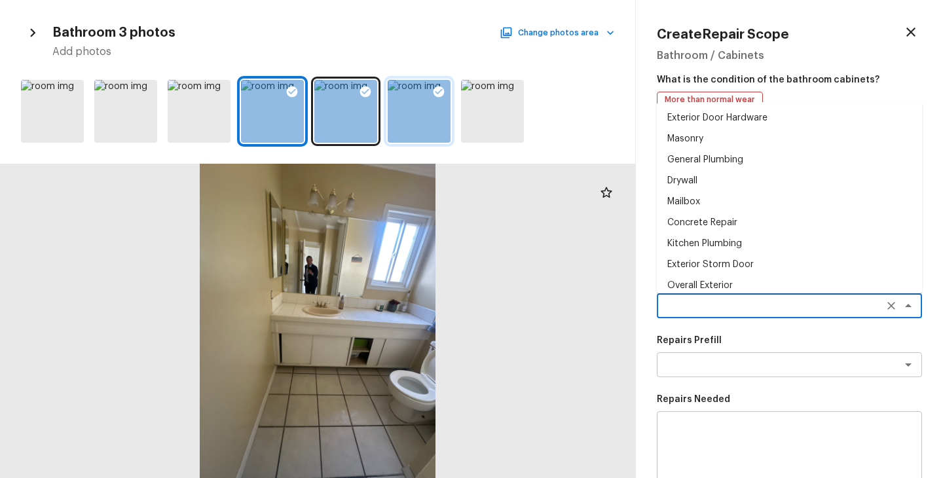
click at [709, 300] on textarea at bounding box center [771, 305] width 217 height 13
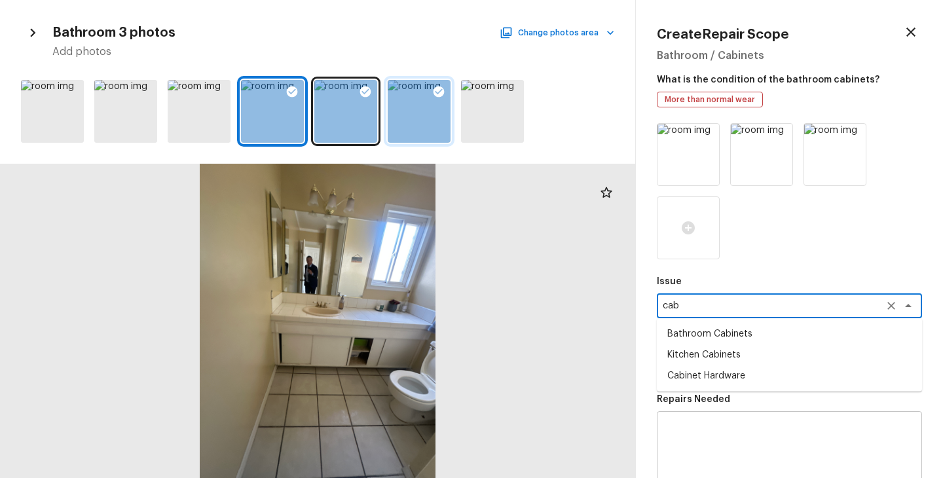
click at [705, 337] on li "Bathroom Cabinets" at bounding box center [789, 333] width 265 height 21
click at [708, 352] on div "x ​" at bounding box center [789, 364] width 265 height 25
type textarea "Bathroom Cabinets"
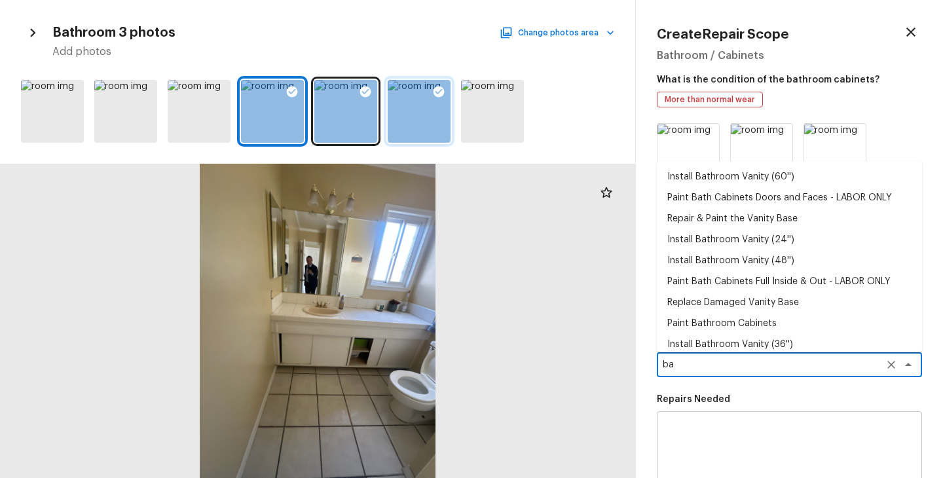
type textarea "b"
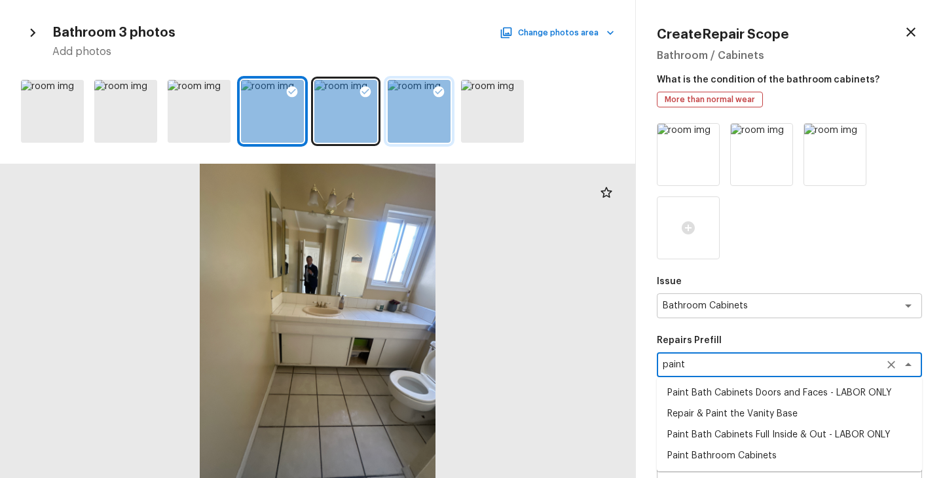
click at [745, 433] on li "Paint Bath Cabinets Full Inside & Out - LABOR ONLY" at bounding box center [789, 434] width 265 height 21
type textarea "Paint Bath Cabinets Full Inside & Out - LABOR ONLY"
type textarea "Prep, sand, mask and apply 2 coats of paint to the bathroom cabinet doors, inte…"
type input "$50.00"
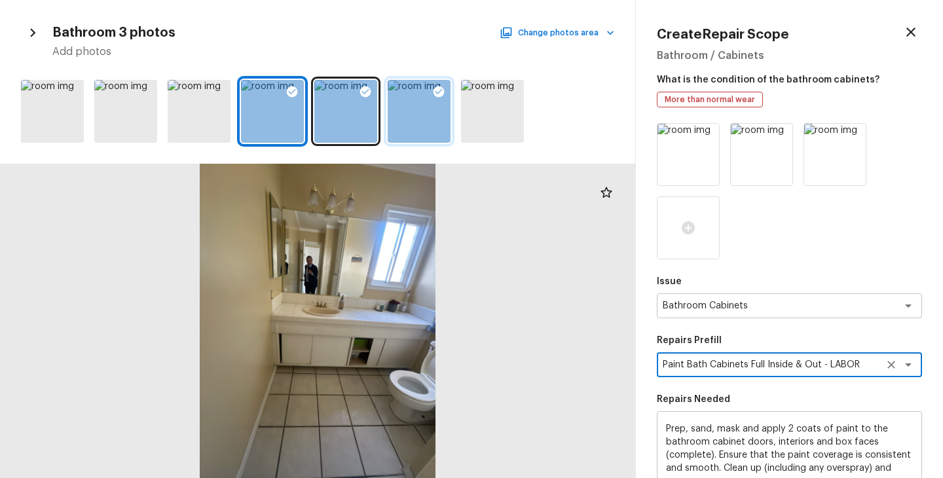
scroll to position [197, 0]
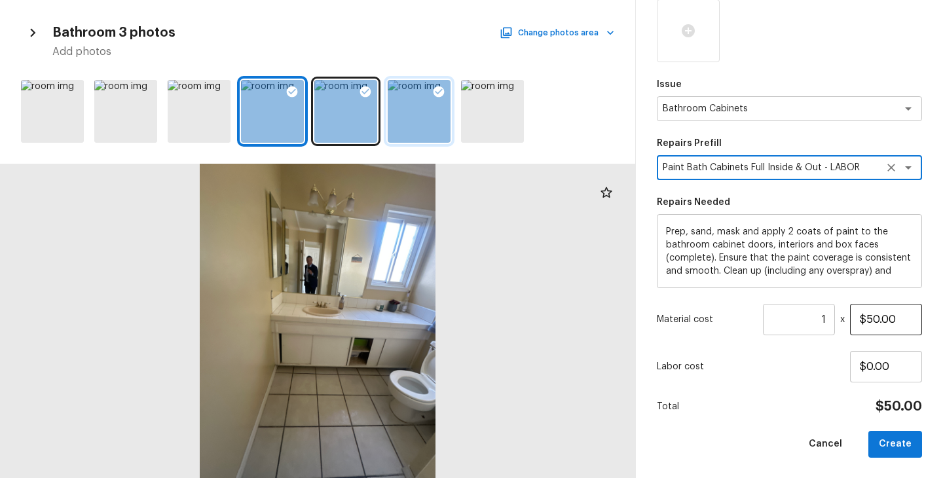
type textarea "Paint Bath Cabinets Full Inside & Out - LABOR ONLY"
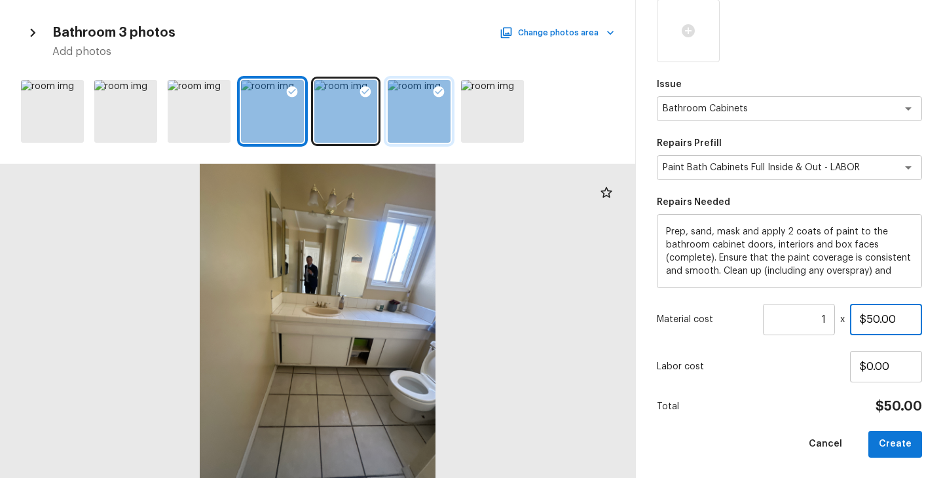
drag, startPoint x: 903, startPoint y: 323, endPoint x: 841, endPoint y: 323, distance: 62.2
click at [841, 323] on div "Material cost 1 ​ x $50.00" at bounding box center [789, 319] width 265 height 31
type input "$1,000.00"
click at [801, 372] on p "Labor cost" at bounding box center [753, 366] width 193 height 13
click at [901, 447] on button "Create" at bounding box center [895, 444] width 54 height 27
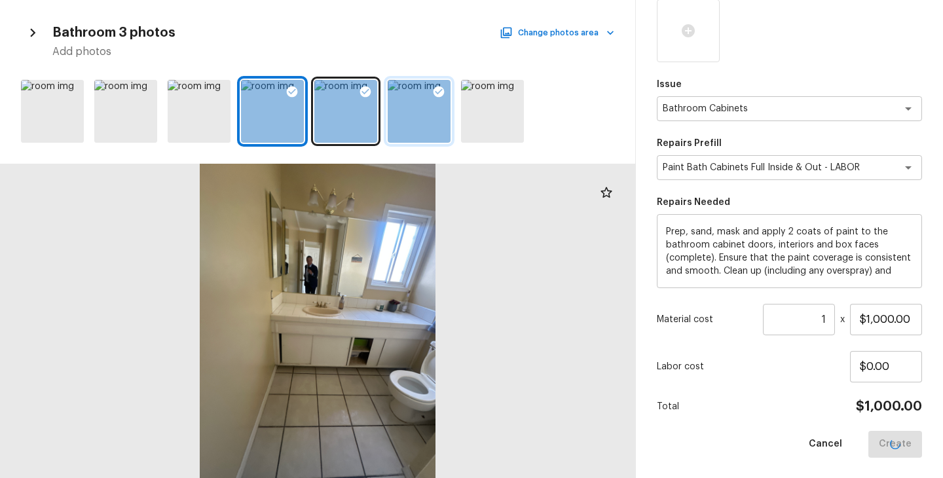
type input "$0.00"
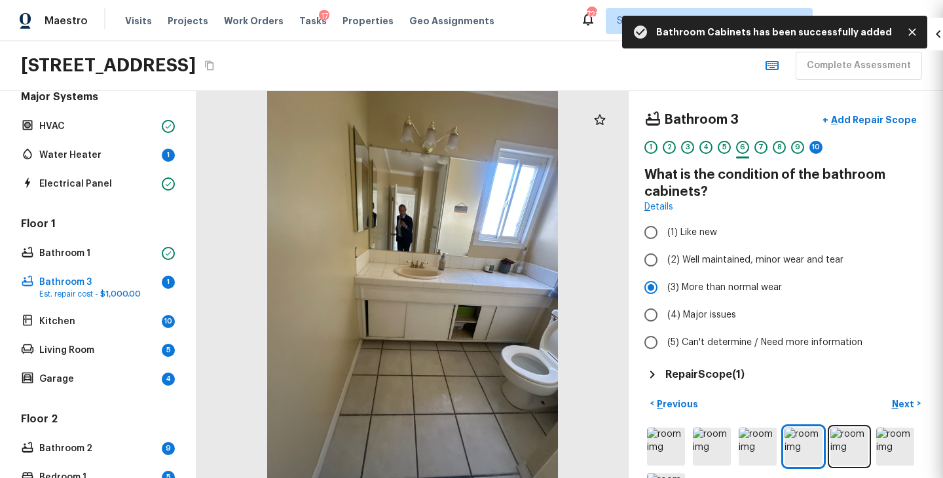
scroll to position [124, 0]
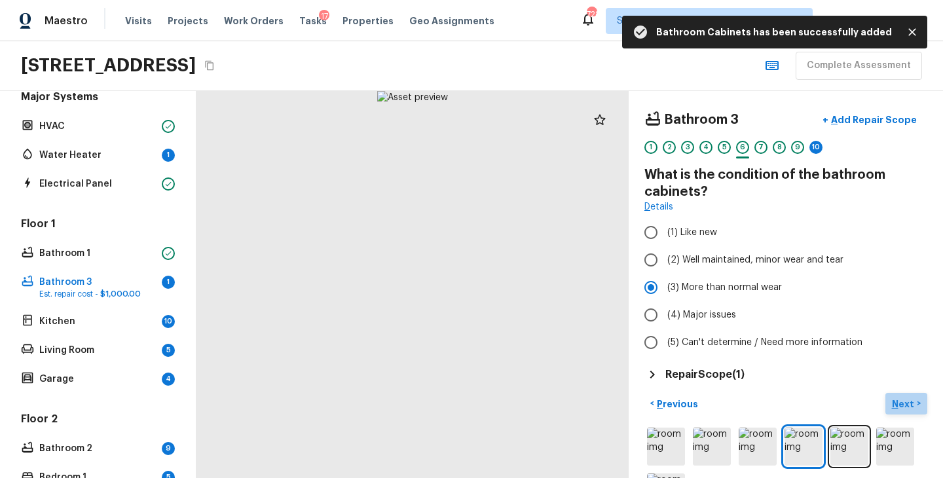
click at [904, 403] on p "Next" at bounding box center [904, 403] width 25 height 13
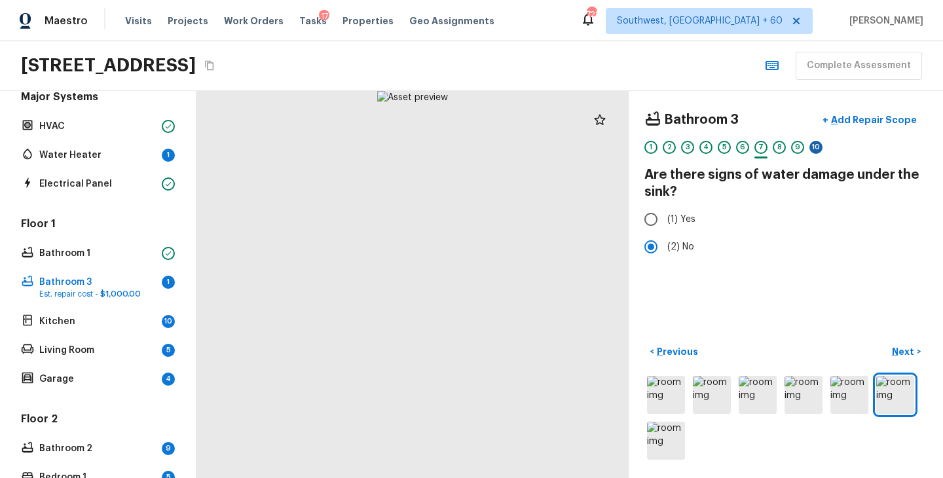
click at [817, 142] on div "10" at bounding box center [815, 147] width 13 height 13
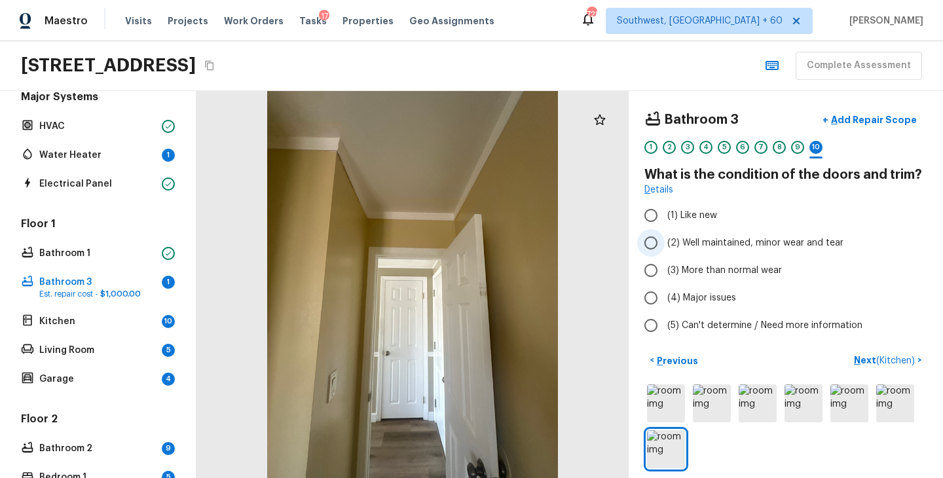
click at [762, 249] on span "(2) Well maintained, minor wear and tear" at bounding box center [755, 242] width 176 height 13
click at [665, 249] on input "(2) Well maintained, minor wear and tear" at bounding box center [651, 243] width 28 height 28
radio input "true"
click at [862, 366] on p "Next ( Kitchen )" at bounding box center [886, 361] width 64 height 14
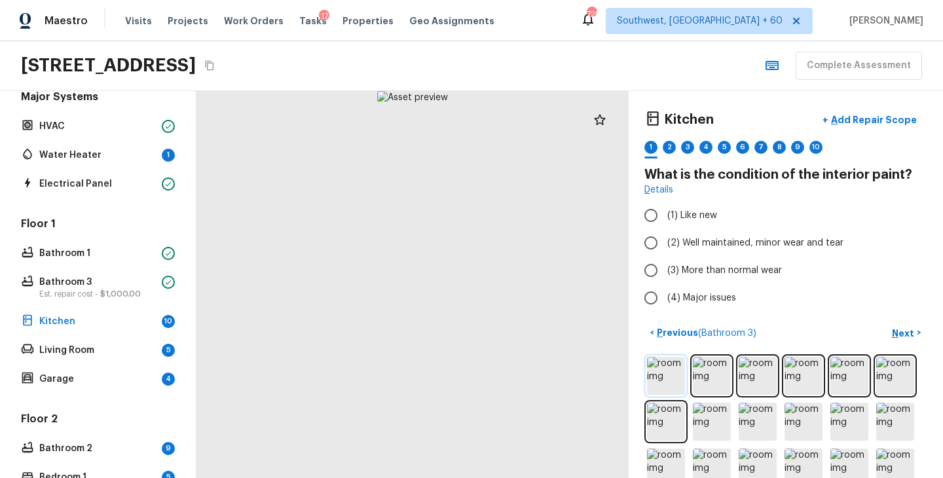
click at [659, 373] on img at bounding box center [666, 376] width 38 height 38
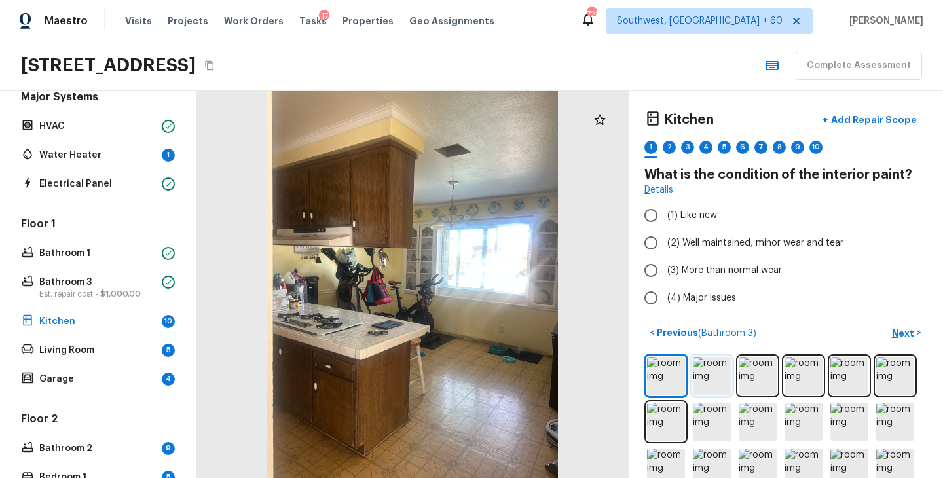
click at [695, 375] on img at bounding box center [712, 376] width 38 height 38
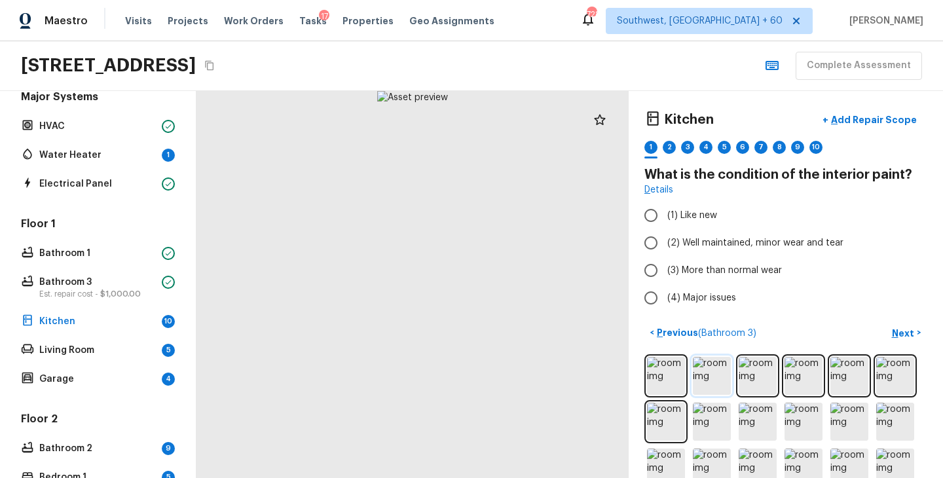
click at [704, 375] on img at bounding box center [712, 376] width 38 height 38
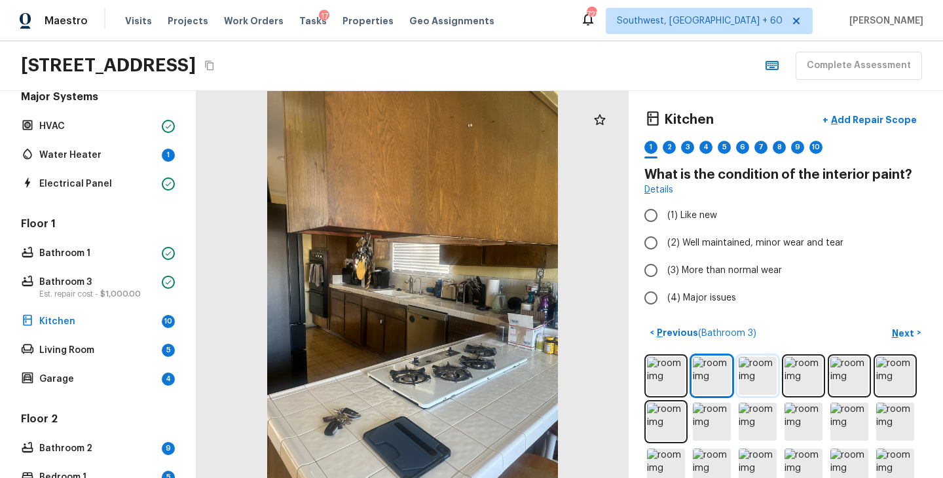
click at [752, 378] on img at bounding box center [758, 376] width 38 height 38
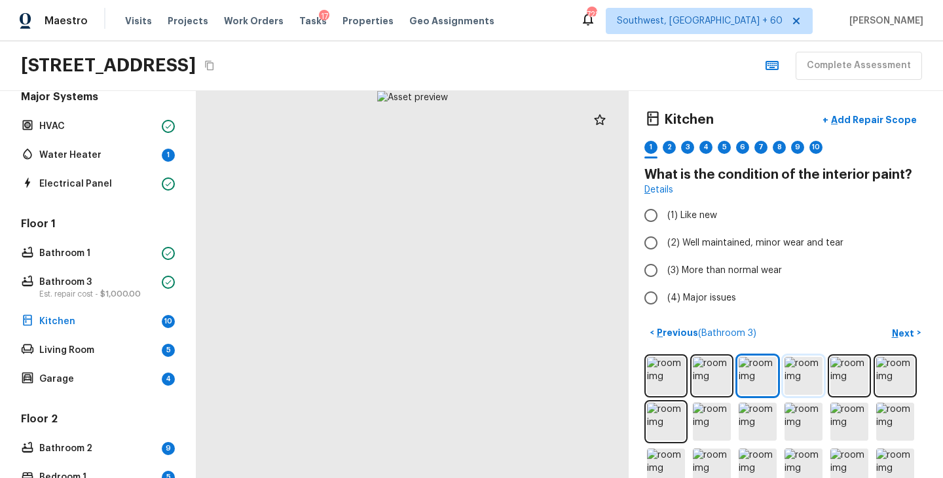
click at [796, 383] on img at bounding box center [804, 376] width 38 height 38
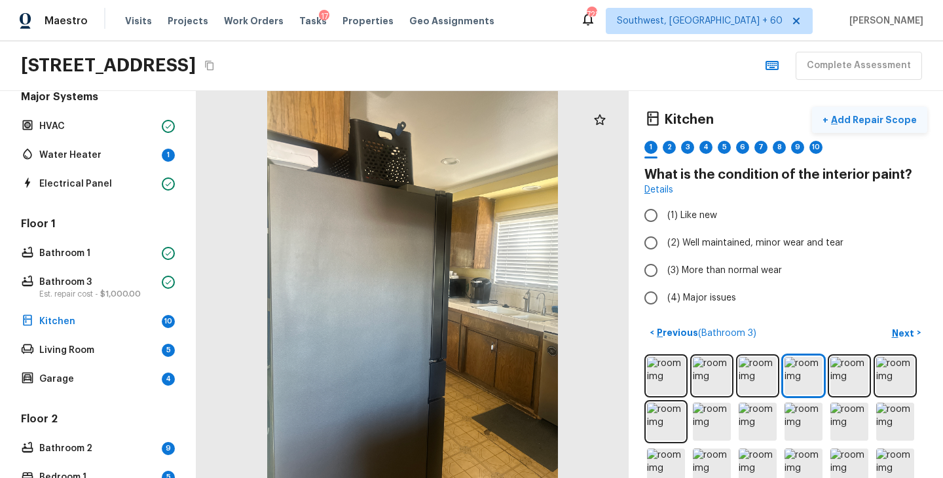
click at [874, 120] on p "Add Repair Scope" at bounding box center [872, 119] width 88 height 13
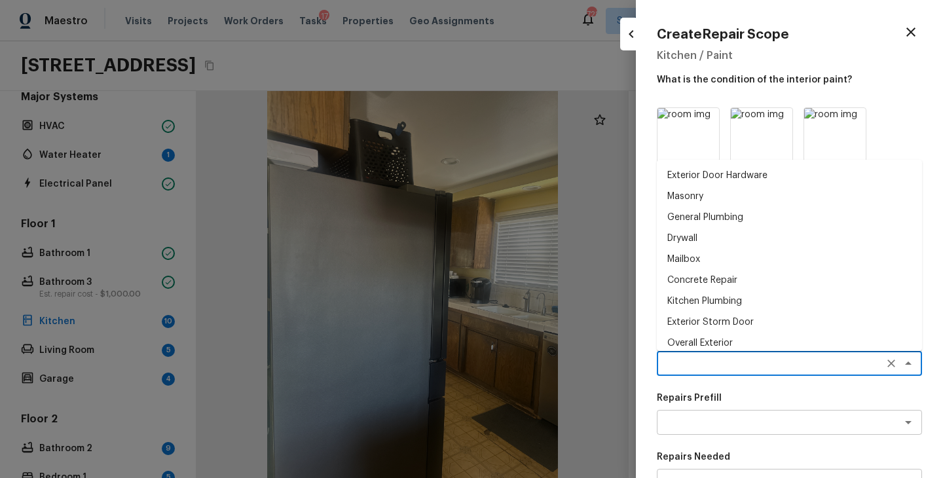
click at [714, 369] on textarea at bounding box center [771, 363] width 217 height 13
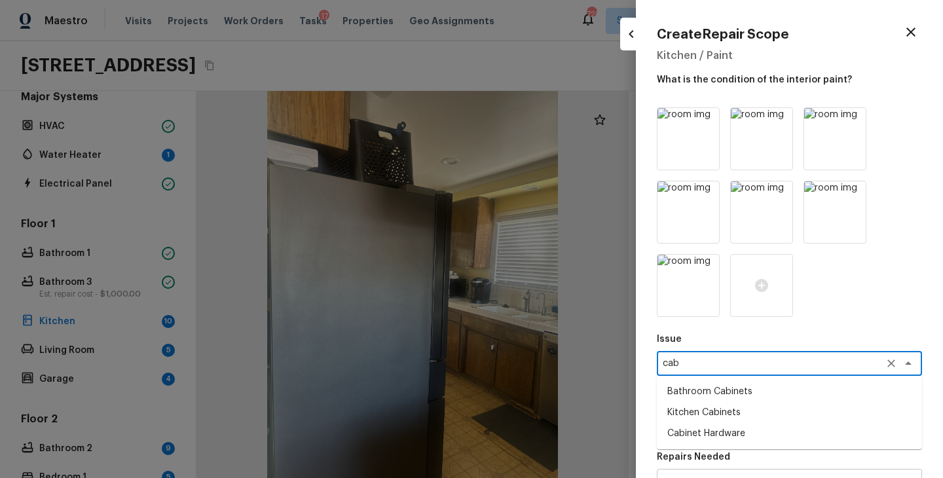
click at [737, 412] on li "Kitchen Cabinets" at bounding box center [789, 412] width 265 height 21
type textarea "Kitchen Cabinets"
click at [737, 403] on p "Repairs Prefill" at bounding box center [789, 398] width 265 height 13
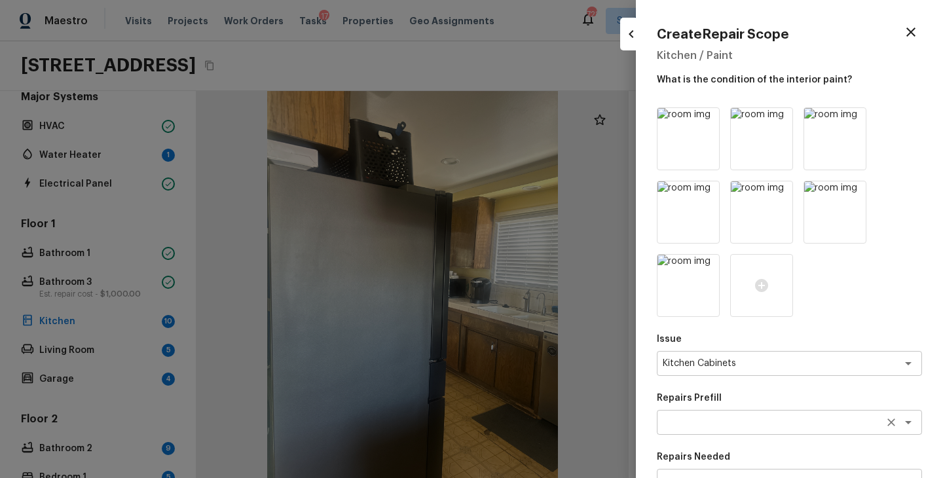
click at [733, 411] on div "x ​" at bounding box center [789, 422] width 265 height 25
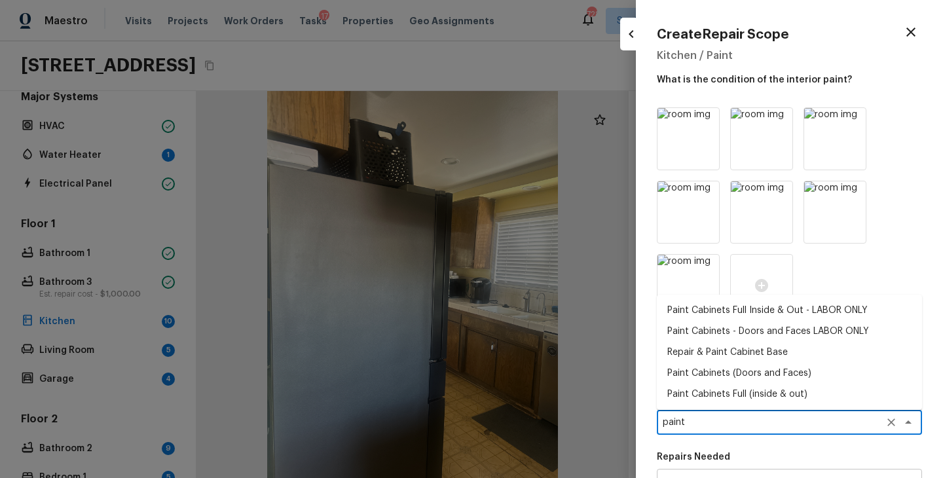
click at [736, 395] on li "Paint Cabinets Full (inside & out)" at bounding box center [789, 394] width 265 height 21
type textarea "Paint Cabinets Full (inside & out)"
type textarea "Prep, sand, mask and apply 2 coats of paint to the kitchen cabinet doors, inter…"
type input "$40.00"
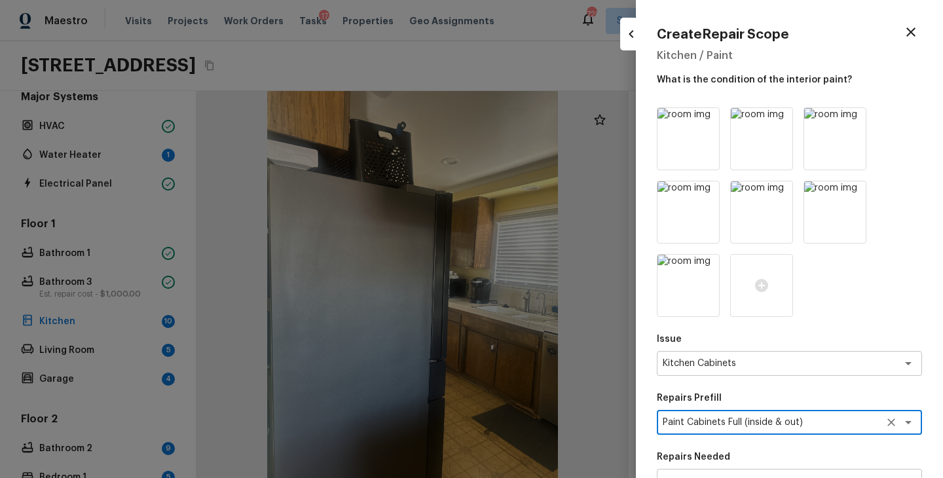
scroll to position [223, 0]
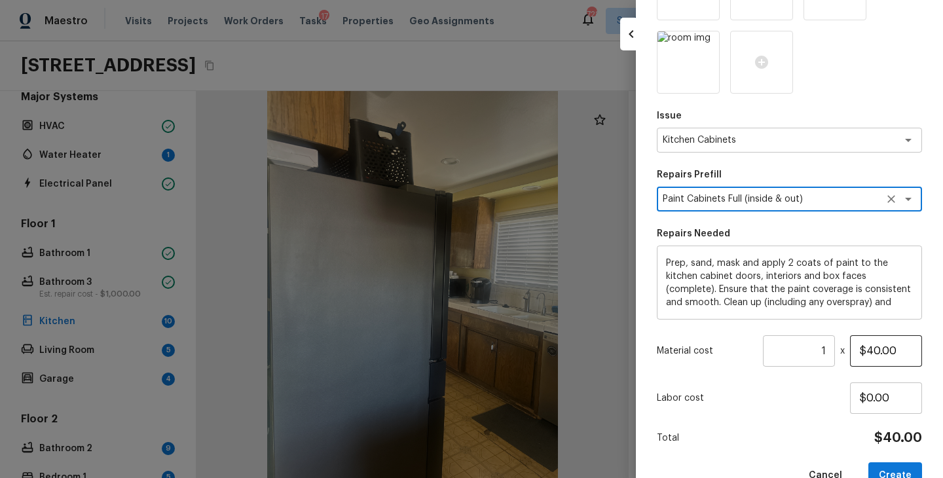
type textarea "Paint Cabinets Full (inside & out)"
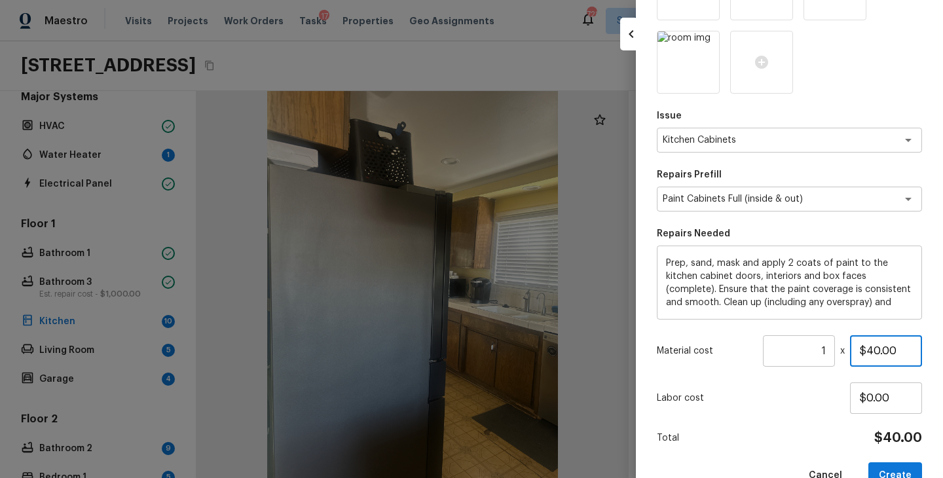
drag, startPoint x: 898, startPoint y: 354, endPoint x: 788, endPoint y: 354, distance: 110.7
click at [788, 354] on div "Material cost 1 ​ x $40.00" at bounding box center [789, 350] width 265 height 31
type input "$1,200.00"
click at [756, 408] on div "Labor cost $0.00" at bounding box center [789, 397] width 265 height 31
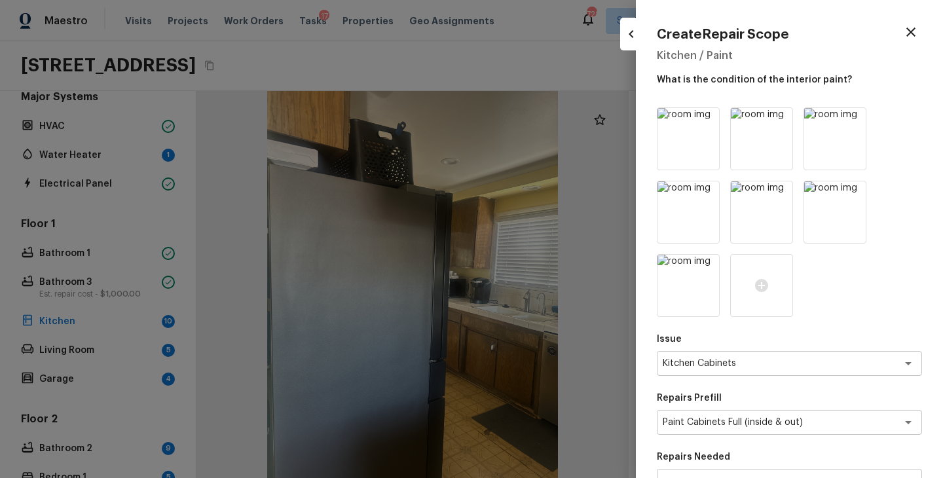
scroll to position [255, 0]
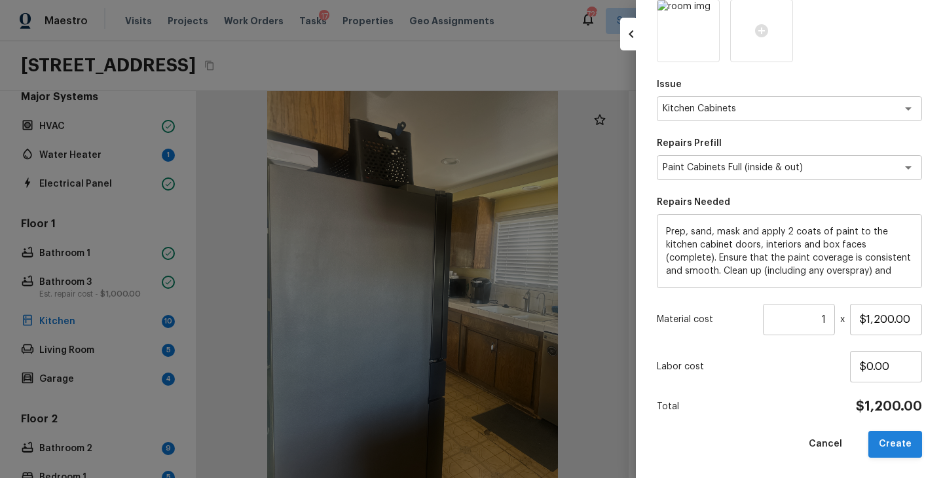
click at [883, 449] on button "Create" at bounding box center [895, 444] width 54 height 27
type input "$0.00"
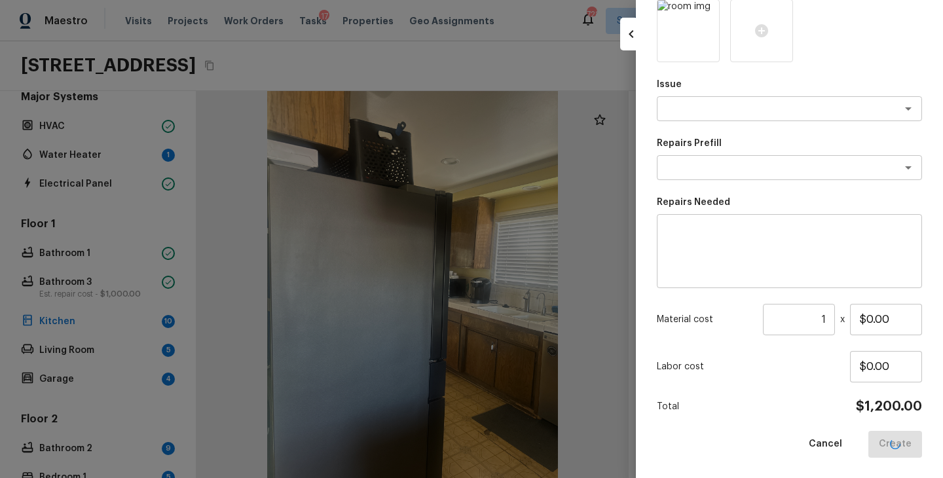
scroll to position [108, 0]
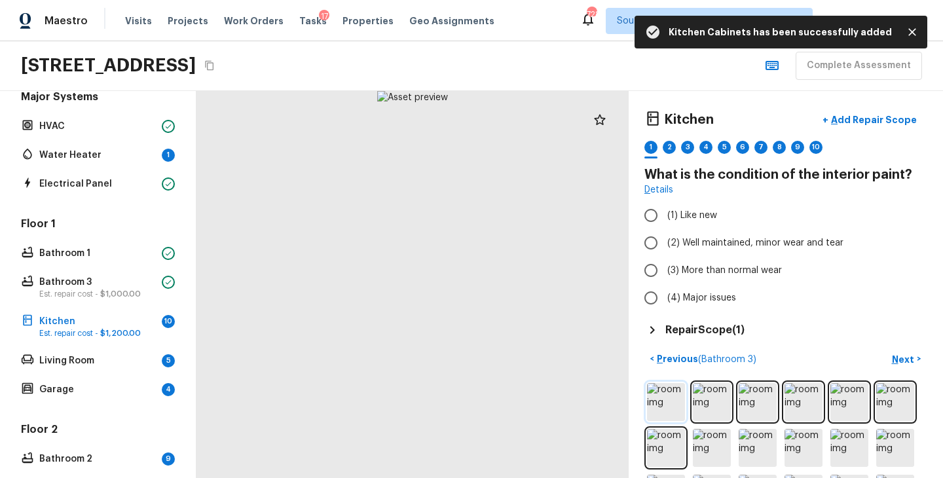
click at [677, 397] on img at bounding box center [666, 402] width 38 height 38
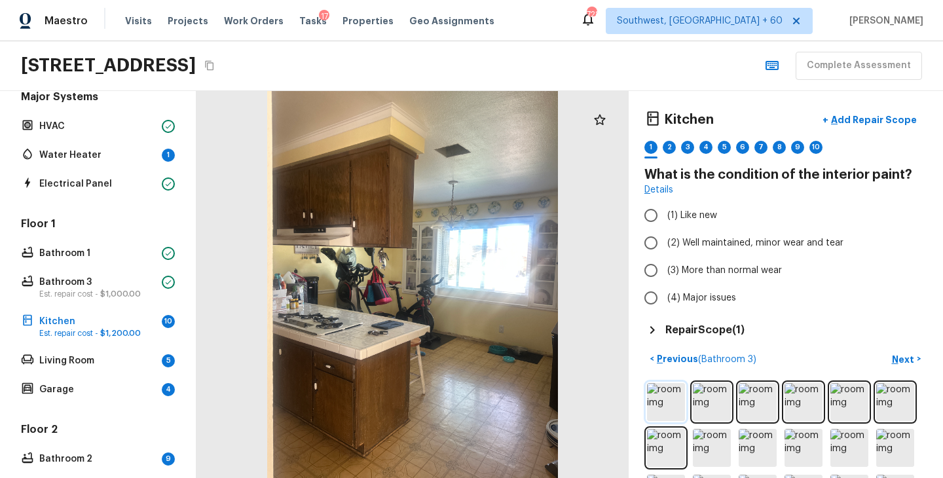
click at [661, 396] on img at bounding box center [666, 402] width 38 height 38
click at [712, 396] on img at bounding box center [712, 402] width 38 height 38
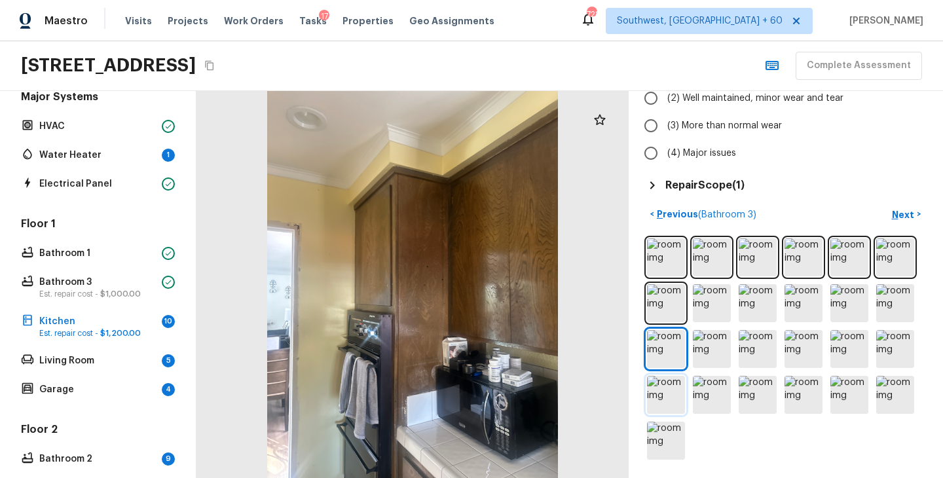
click at [671, 400] on img at bounding box center [666, 395] width 38 height 38
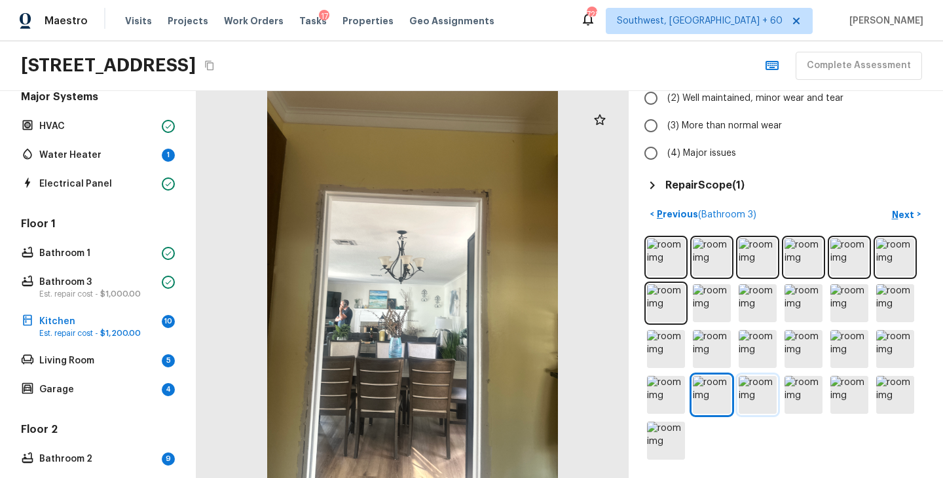
click at [750, 396] on img at bounding box center [758, 395] width 38 height 38
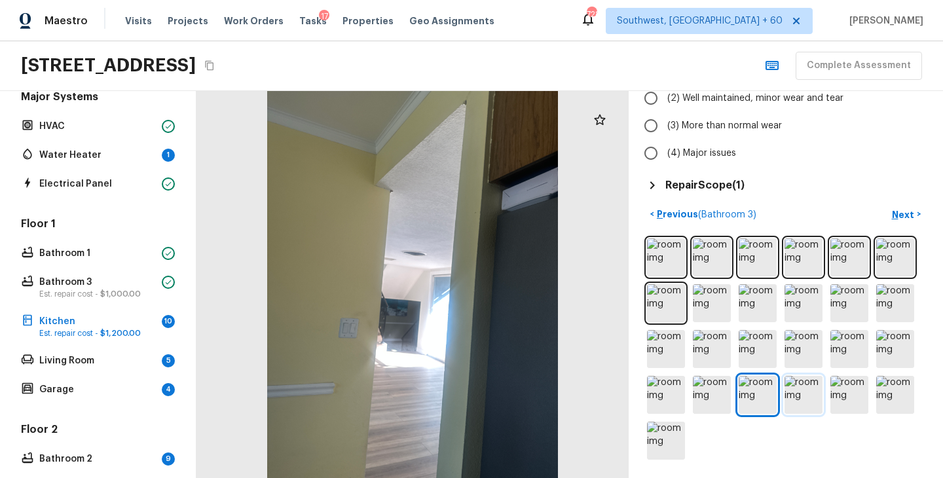
click at [801, 397] on img at bounding box center [804, 395] width 38 height 38
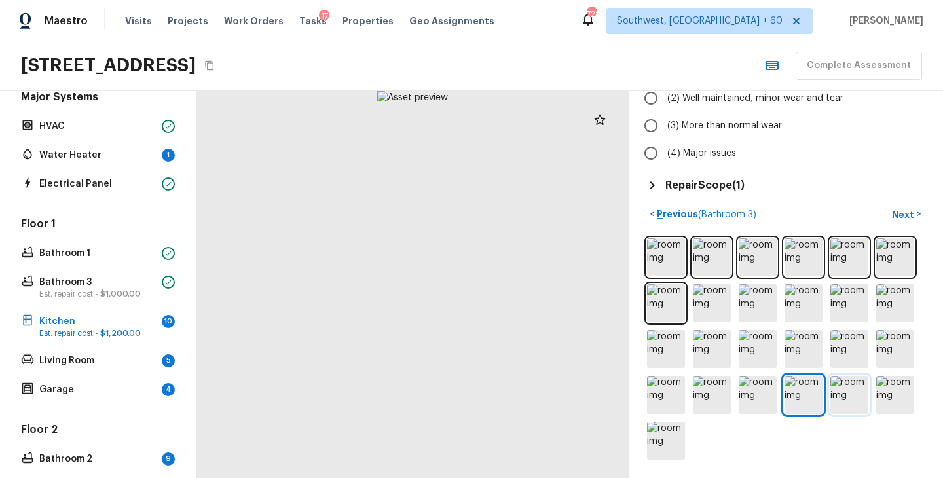
click at [856, 400] on img at bounding box center [849, 395] width 38 height 38
click at [902, 399] on img at bounding box center [895, 395] width 38 height 38
click at [667, 399] on img at bounding box center [666, 395] width 38 height 38
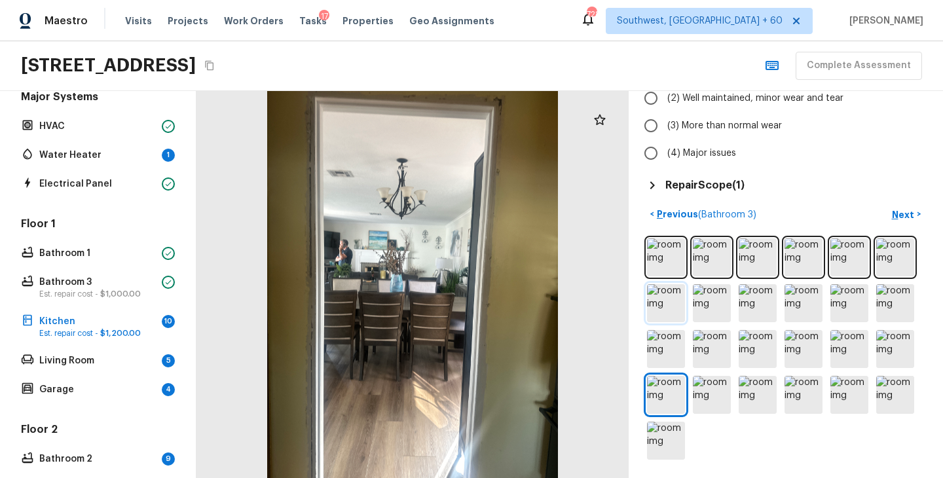
click at [659, 311] on img at bounding box center [666, 303] width 38 height 38
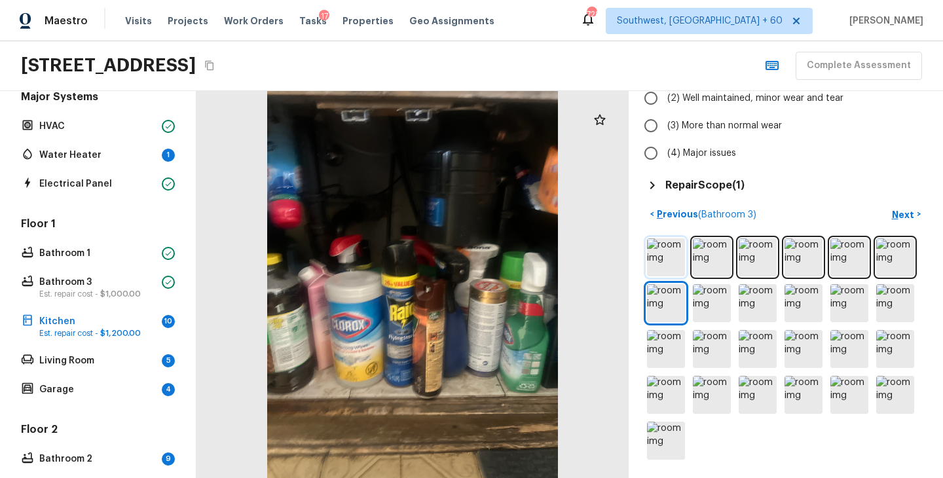
click at [652, 261] on img at bounding box center [666, 257] width 38 height 38
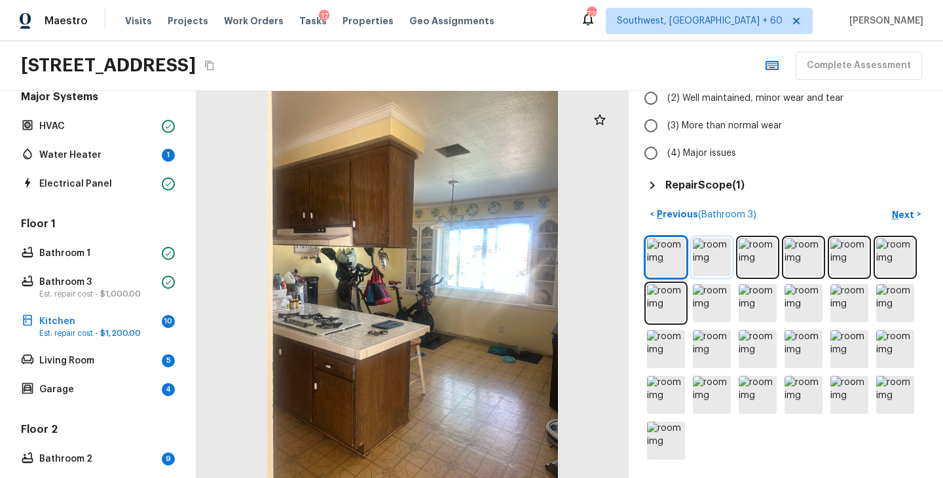
click at [714, 263] on img at bounding box center [712, 257] width 38 height 38
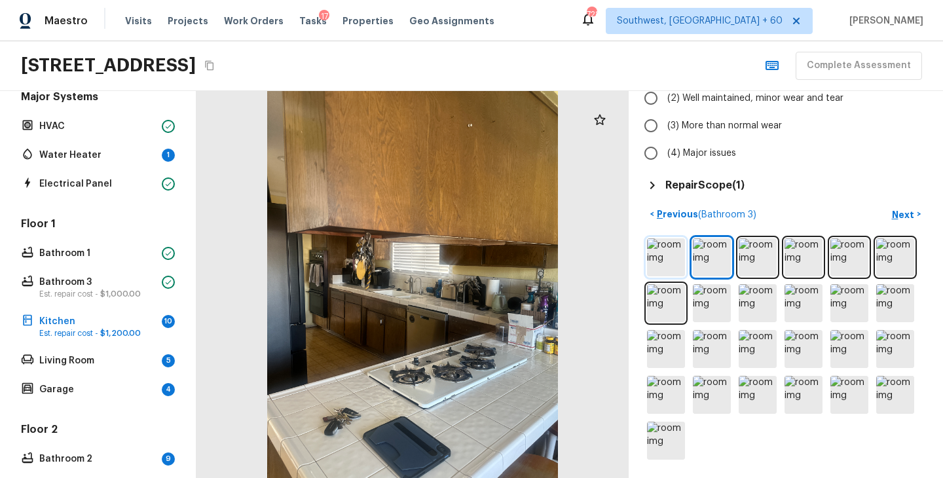
click at [663, 260] on img at bounding box center [666, 257] width 38 height 38
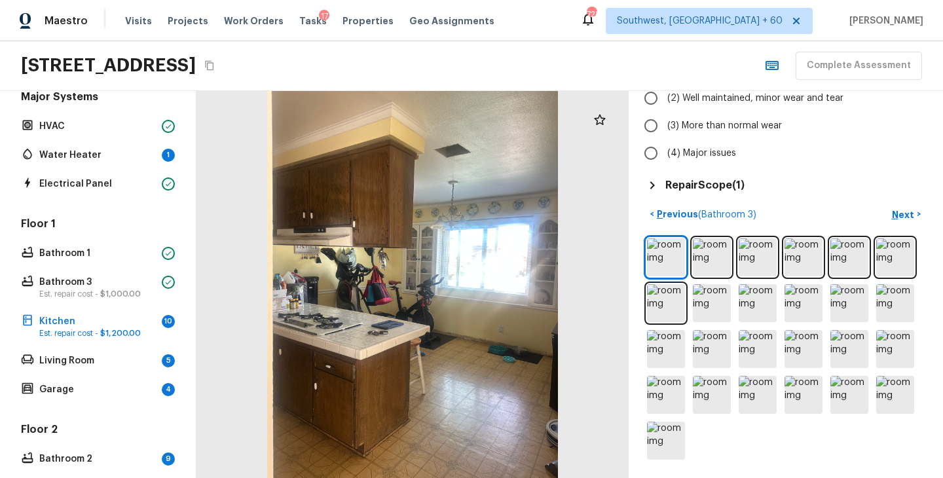
click at [688, 263] on div at bounding box center [785, 349] width 283 height 227
click at [710, 262] on img at bounding box center [712, 257] width 38 height 38
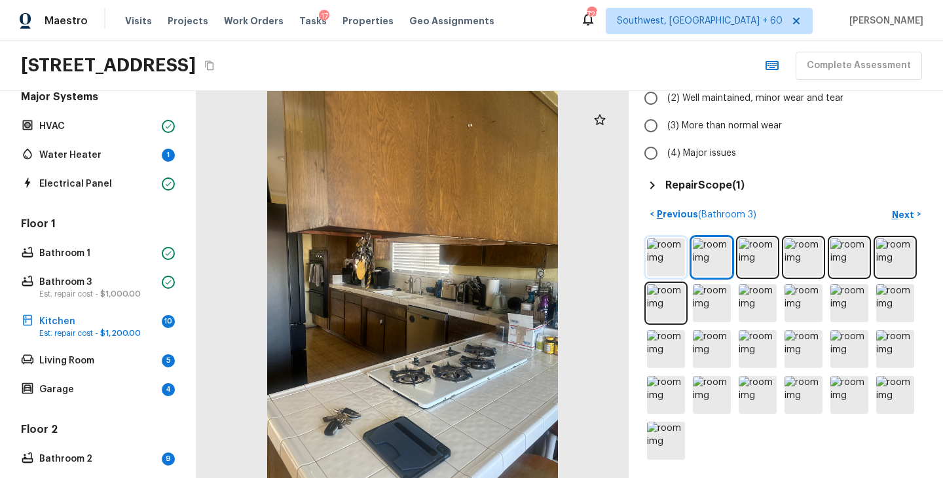
click at [680, 261] on img at bounding box center [666, 257] width 38 height 38
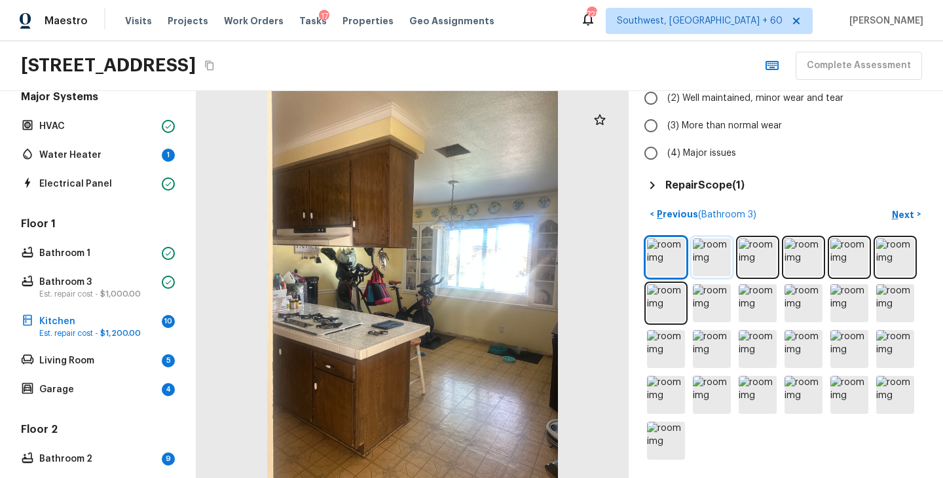
click at [716, 263] on img at bounding box center [712, 257] width 38 height 38
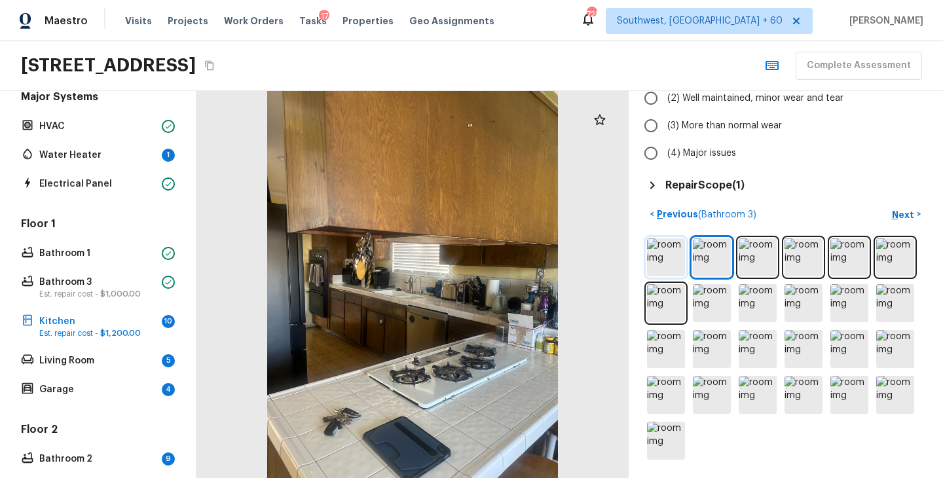
click at [669, 260] on img at bounding box center [666, 257] width 38 height 38
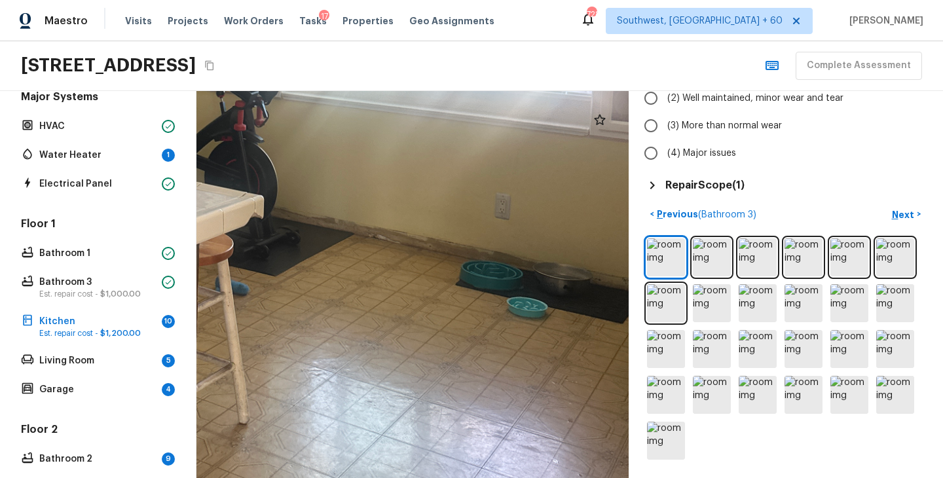
scroll to position [0, 0]
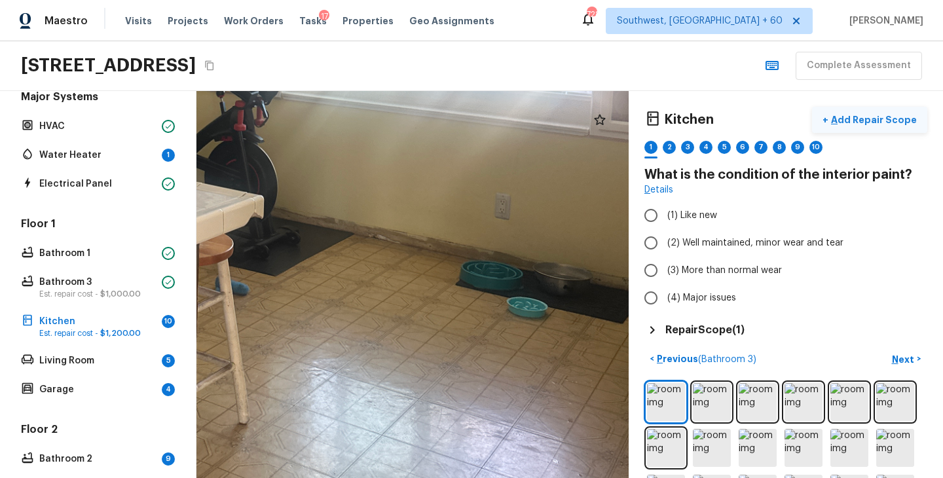
click at [876, 107] on button "+ Add Repair Scope" at bounding box center [869, 120] width 115 height 27
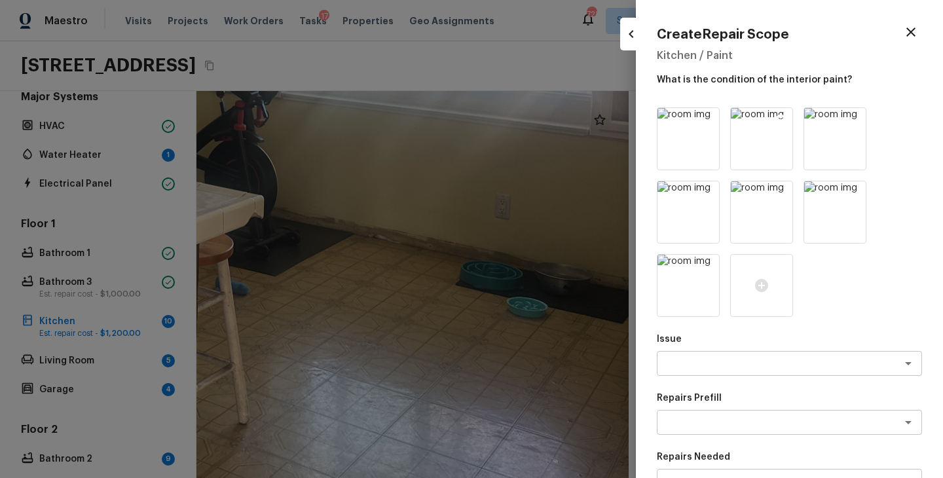
click at [779, 117] on icon at bounding box center [780, 120] width 11 height 11
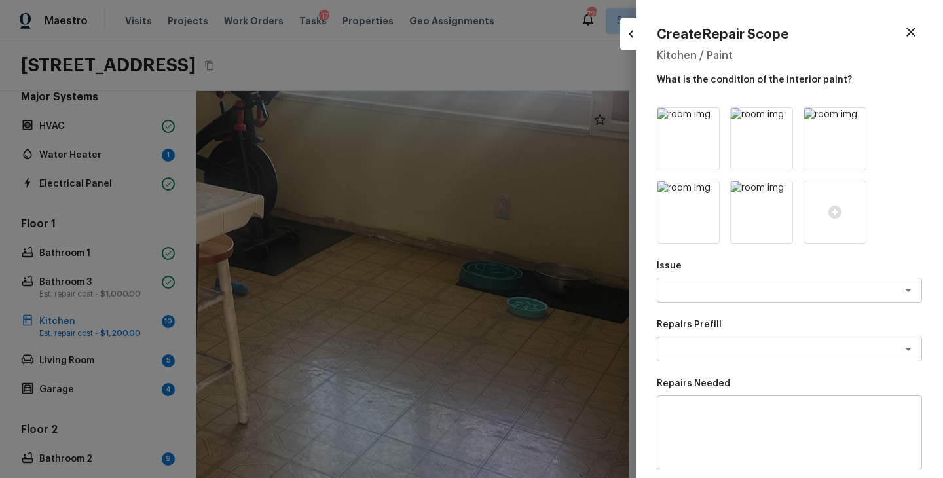
click at [779, 117] on icon at bounding box center [780, 120] width 11 height 11
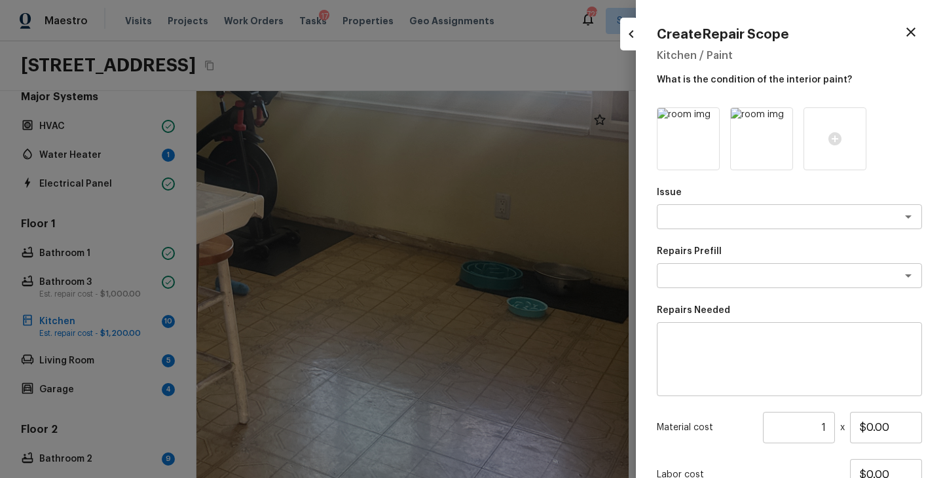
click at [779, 117] on icon at bounding box center [780, 120] width 11 height 11
click at [746, 217] on textarea at bounding box center [771, 216] width 217 height 13
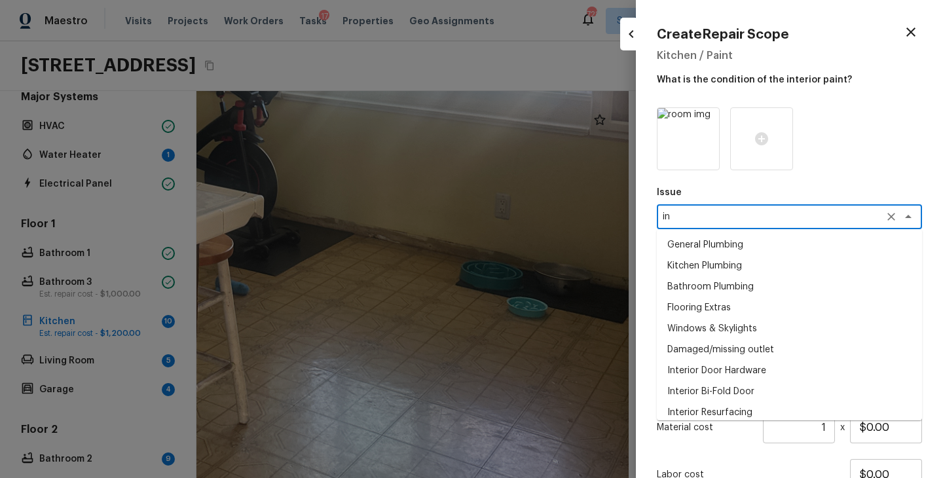
type textarea "i"
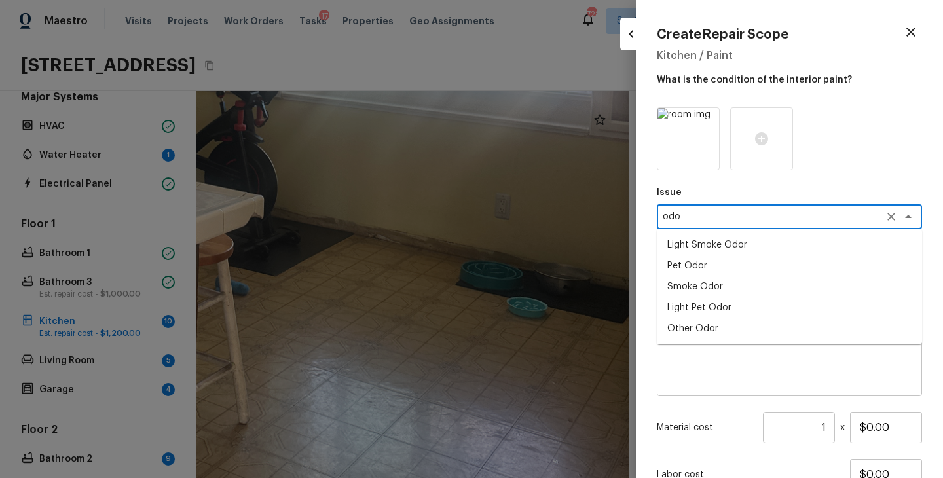
click at [718, 310] on li "Light Pet Odor" at bounding box center [789, 307] width 265 height 21
type textarea "Light Pet Odor"
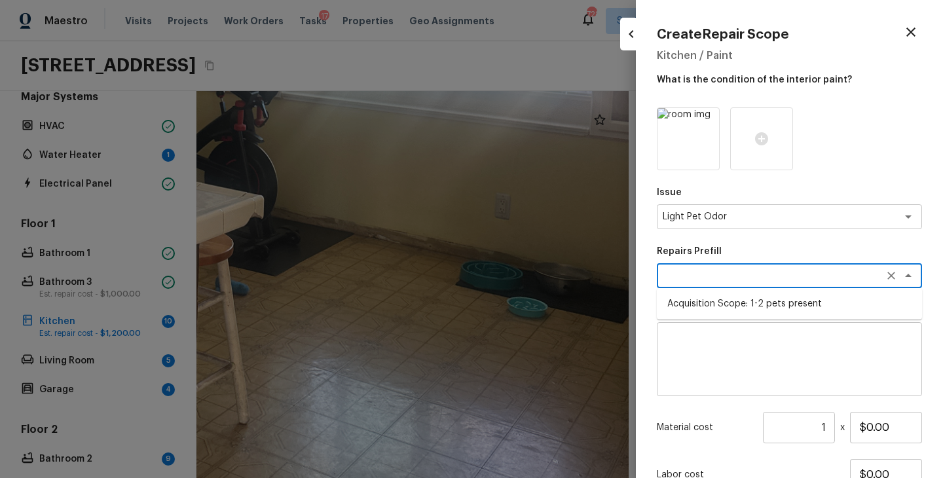
click at [749, 282] on textarea at bounding box center [771, 275] width 217 height 13
click at [748, 307] on li "Acquisition Scope: 1-2 pets present" at bounding box center [789, 303] width 265 height 21
type textarea "Acquisition Scope: 1-2 pets present"
type input "$575.00"
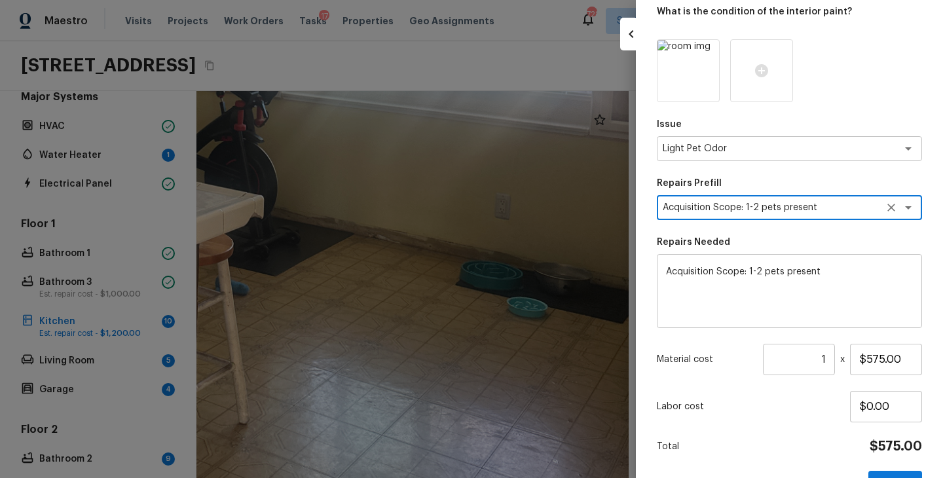
scroll to position [108, 0]
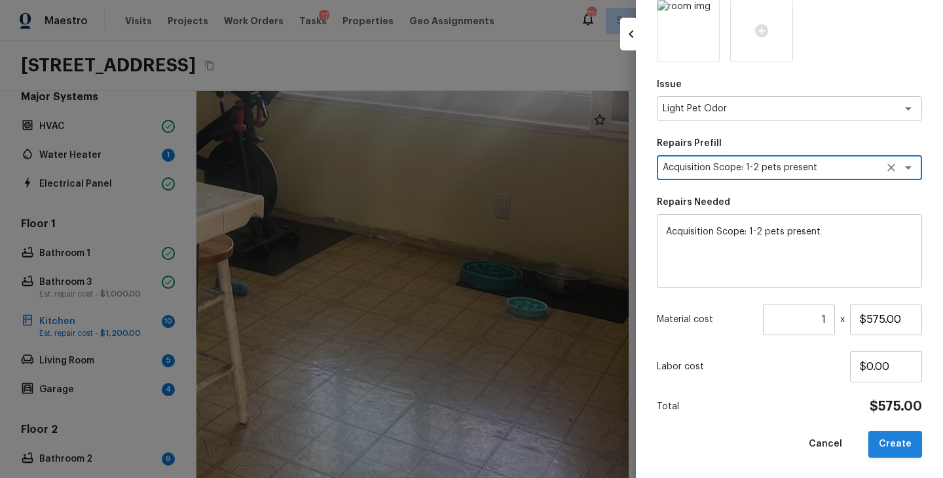
click at [888, 438] on button "Create" at bounding box center [895, 444] width 54 height 27
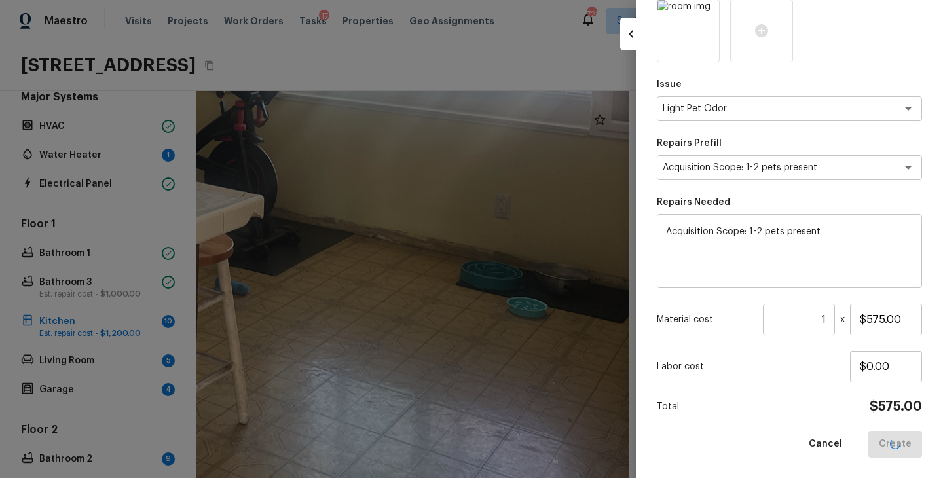
type input "$0.00"
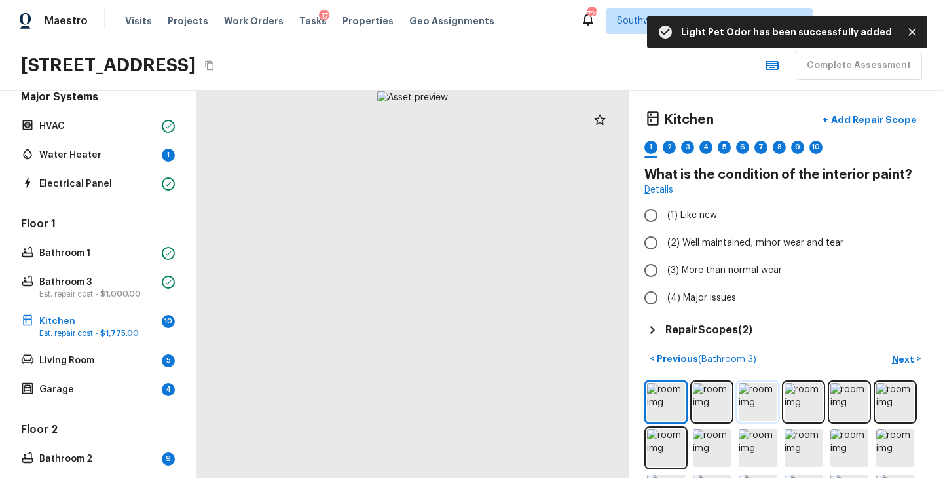
click at [764, 409] on img at bounding box center [758, 402] width 38 height 38
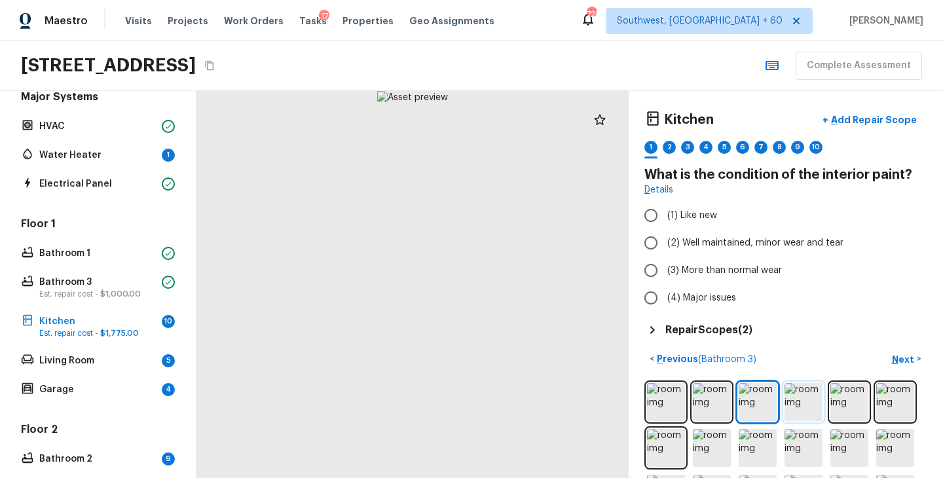
click at [796, 405] on img at bounding box center [804, 402] width 38 height 38
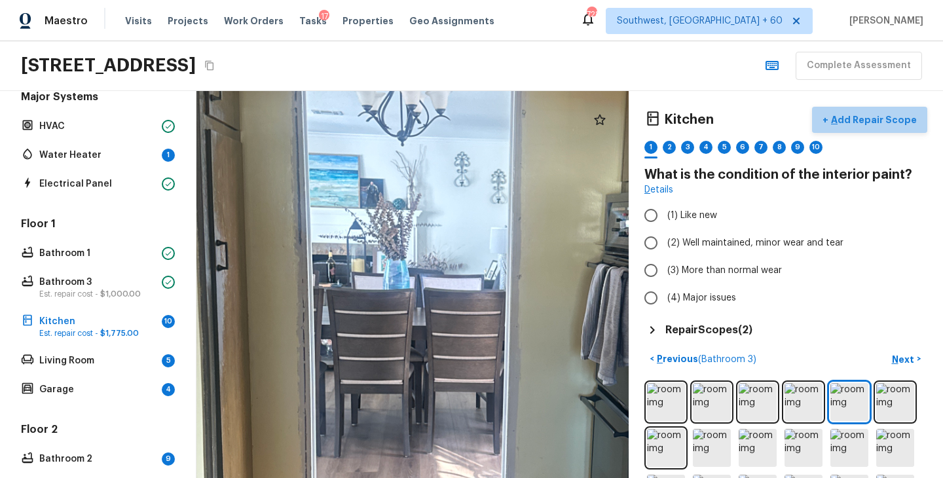
click at [879, 122] on p "Add Repair Scope" at bounding box center [872, 119] width 88 height 13
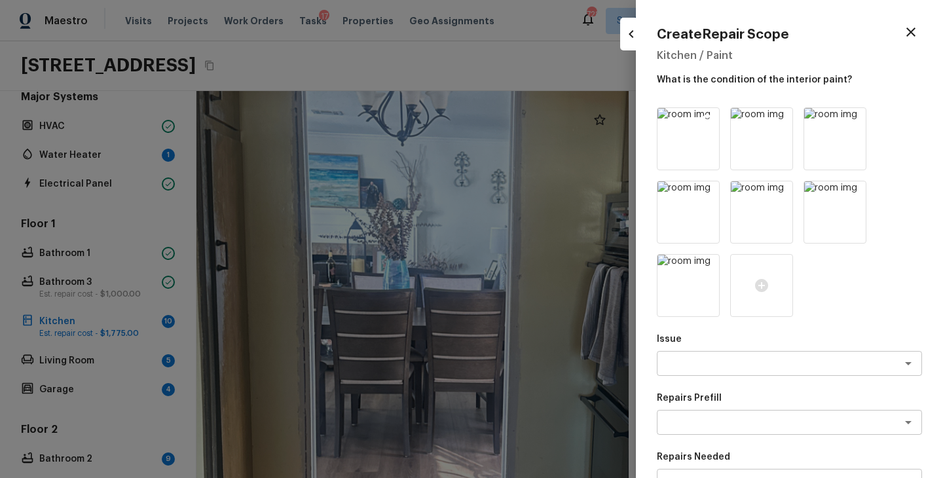
click at [706, 117] on icon at bounding box center [707, 120] width 11 height 11
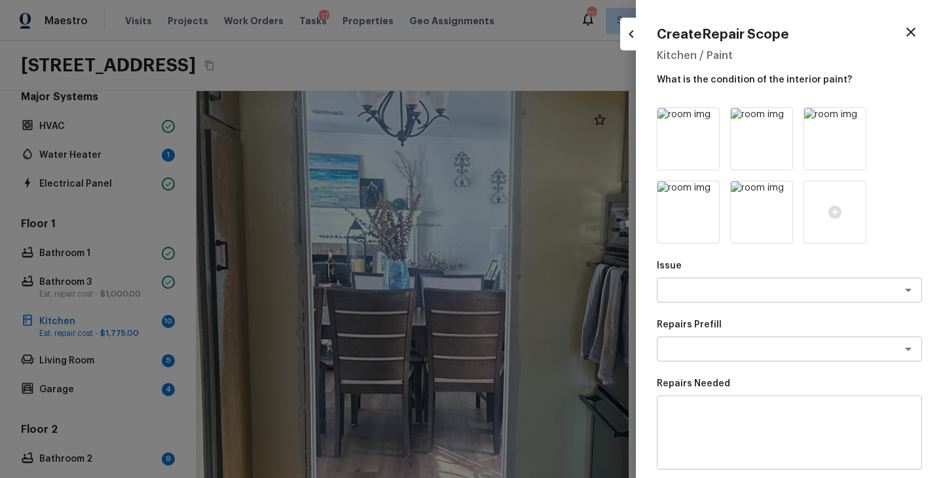
click at [706, 117] on icon at bounding box center [707, 120] width 11 height 11
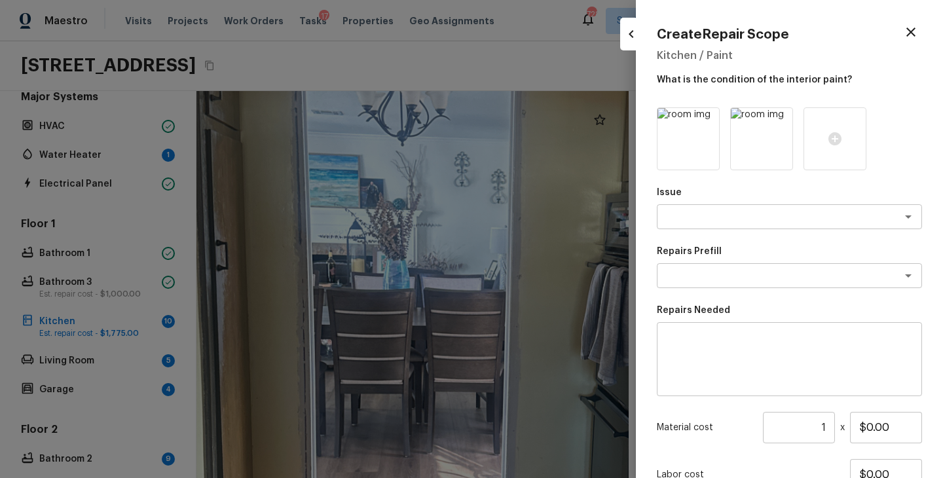
click at [706, 117] on icon at bounding box center [707, 120] width 11 height 11
click at [684, 132] on icon at bounding box center [688, 139] width 16 height 16
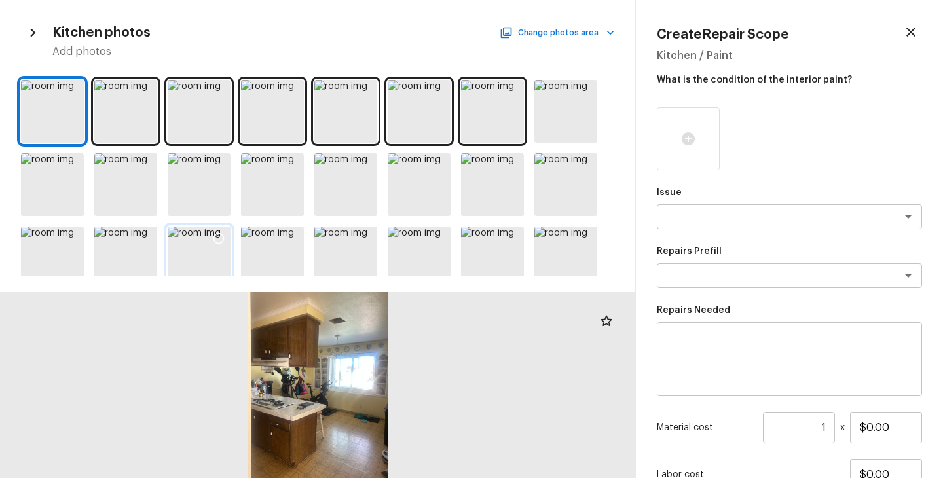
click at [217, 235] on icon at bounding box center [218, 238] width 13 height 13
click at [210, 263] on div at bounding box center [199, 258] width 63 height 63
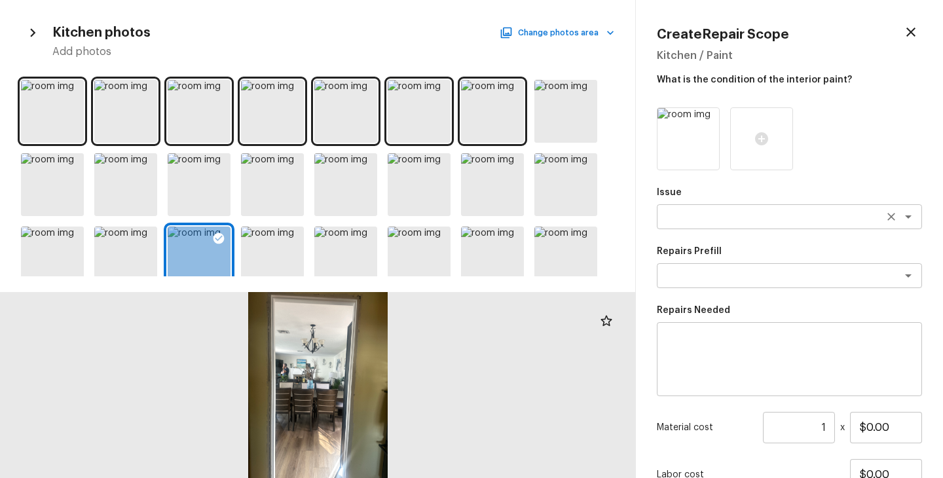
click at [709, 210] on textarea at bounding box center [771, 216] width 217 height 13
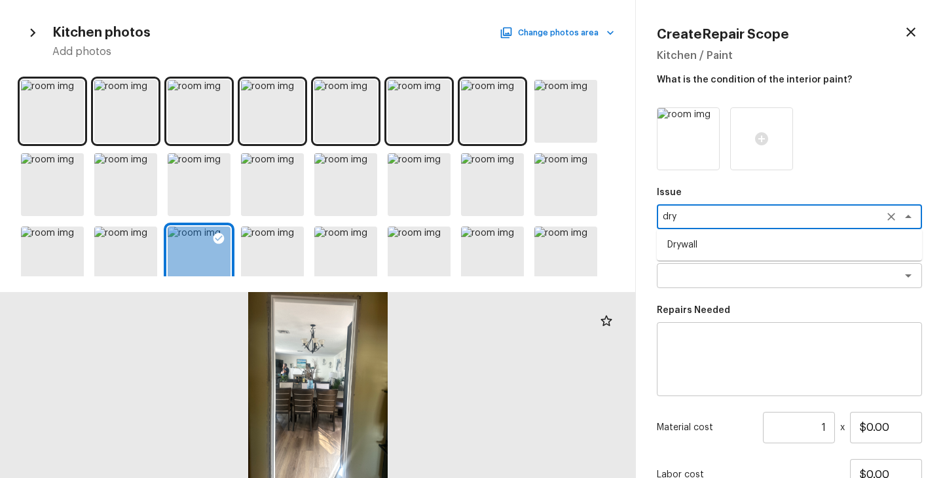
click at [714, 248] on li "Drywall" at bounding box center [789, 244] width 265 height 21
click at [710, 268] on div "x ​" at bounding box center [789, 275] width 265 height 25
type textarea "Drywall"
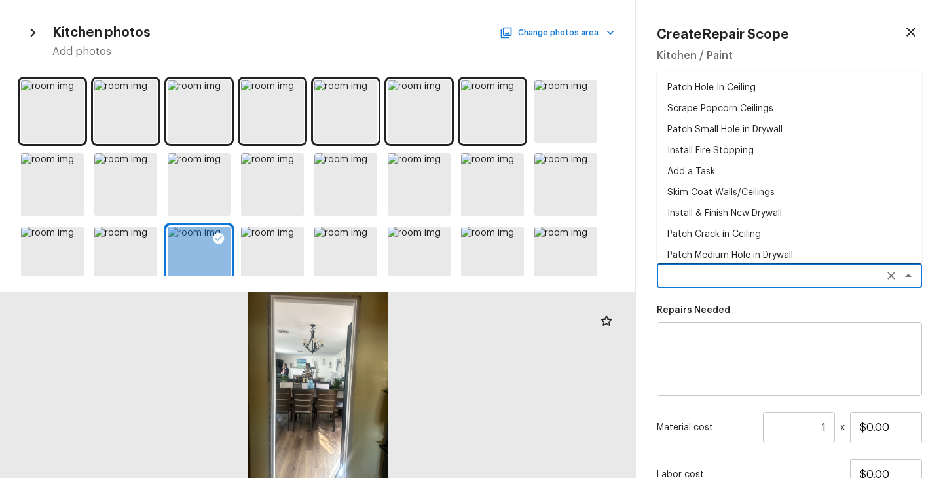
click at [729, 354] on textarea at bounding box center [789, 359] width 247 height 52
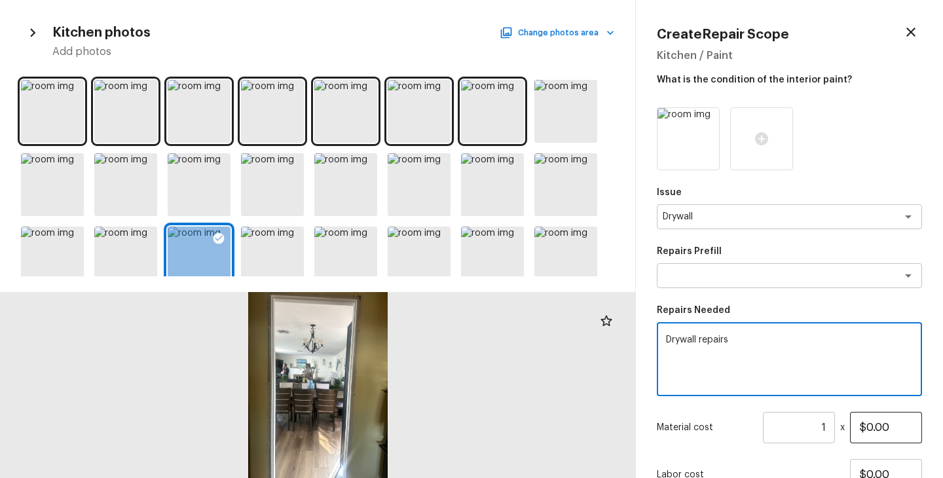
type textarea "Drywall repairs"
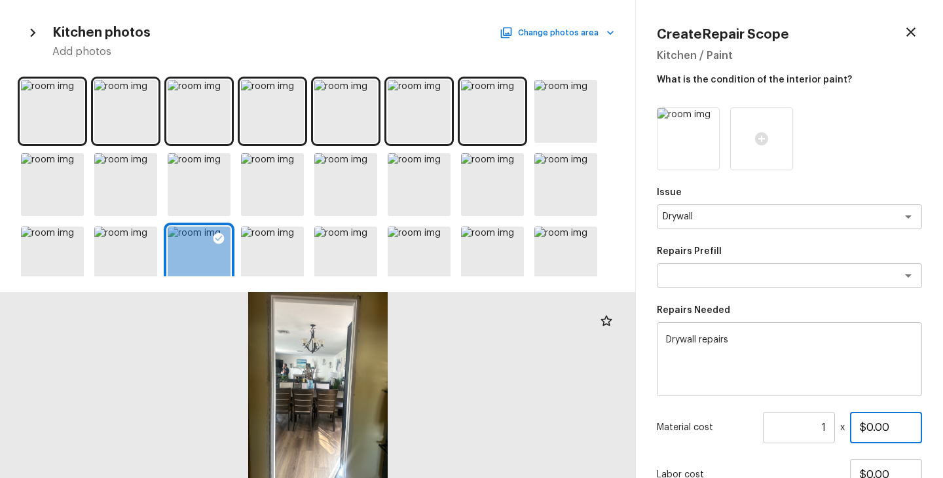
drag, startPoint x: 898, startPoint y: 432, endPoint x: 830, endPoint y: 432, distance: 68.1
click at [830, 432] on div "Material cost 1 ​ x $0.00" at bounding box center [789, 427] width 265 height 31
type input "$200.00"
click at [734, 445] on div "Issue Drywall x ​ Repairs Prefill x ​ Repairs Needed Drywall repairs x ​ Materi…" at bounding box center [789, 336] width 265 height 458
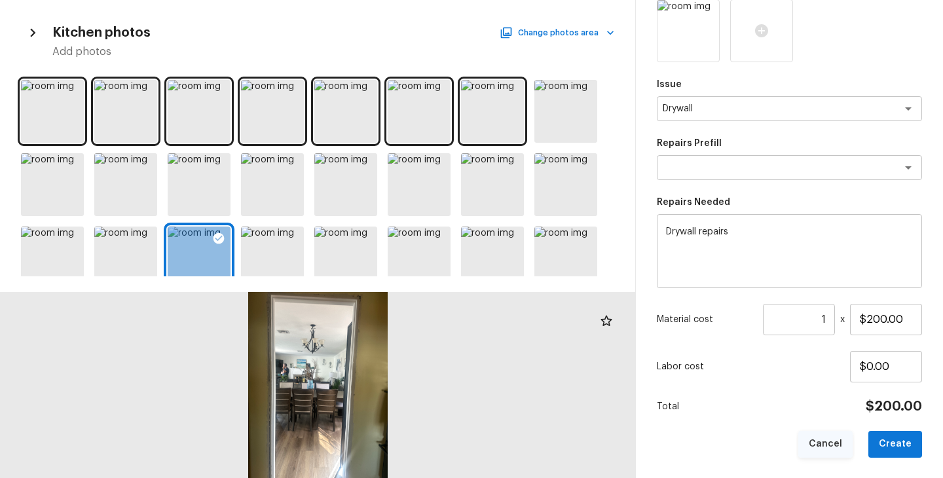
click at [809, 435] on button "Cancel" at bounding box center [825, 444] width 54 height 27
type input "$0.00"
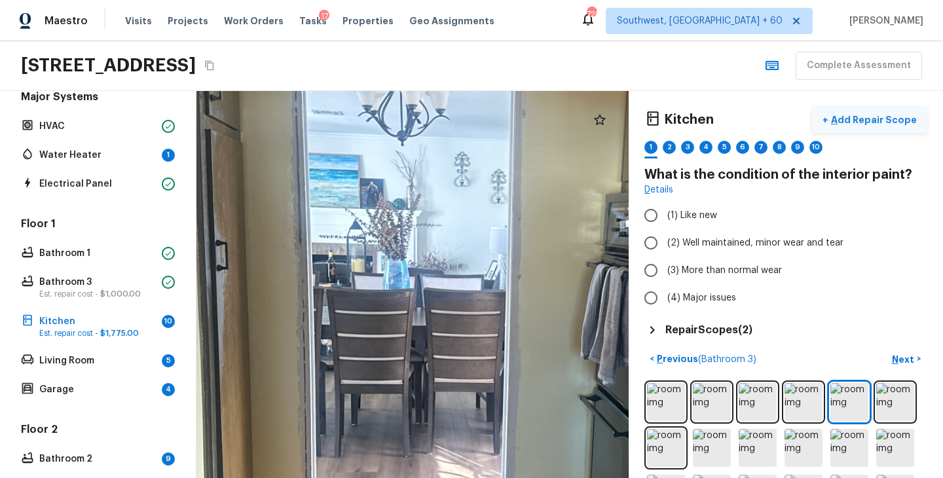
click at [856, 113] on p "Add Repair Scope" at bounding box center [872, 119] width 88 height 13
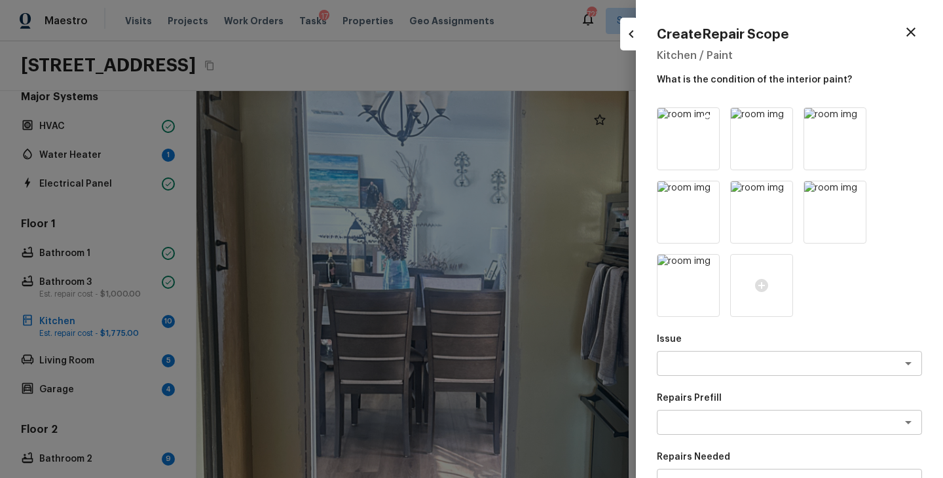
click at [706, 121] on icon at bounding box center [707, 119] width 13 height 13
click at [774, 121] on icon at bounding box center [780, 119] width 13 height 13
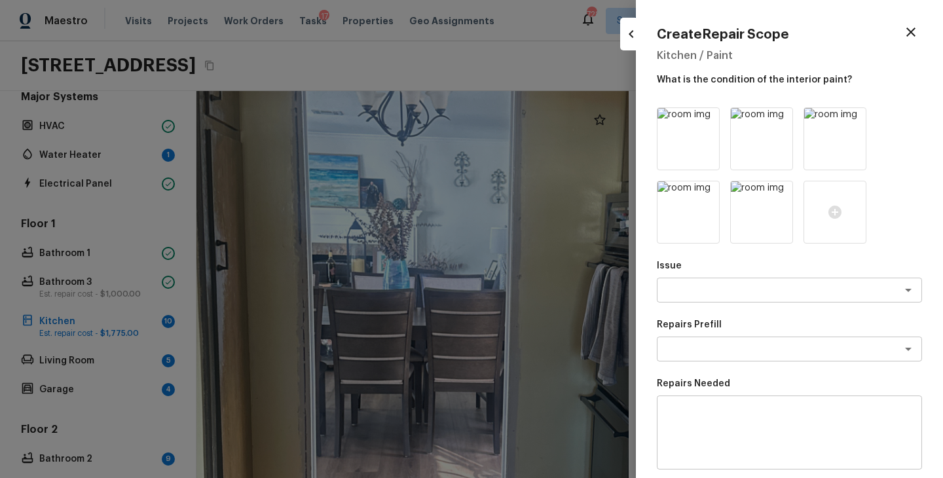
click at [706, 121] on icon at bounding box center [707, 119] width 13 height 13
click at [774, 121] on icon at bounding box center [780, 119] width 13 height 13
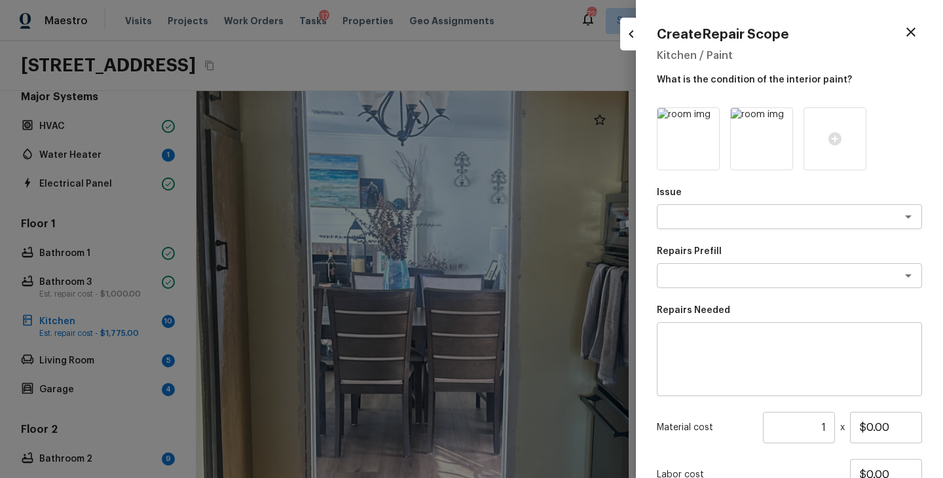
click at [706, 121] on icon at bounding box center [707, 119] width 13 height 13
click at [730, 121] on div at bounding box center [761, 138] width 63 height 63
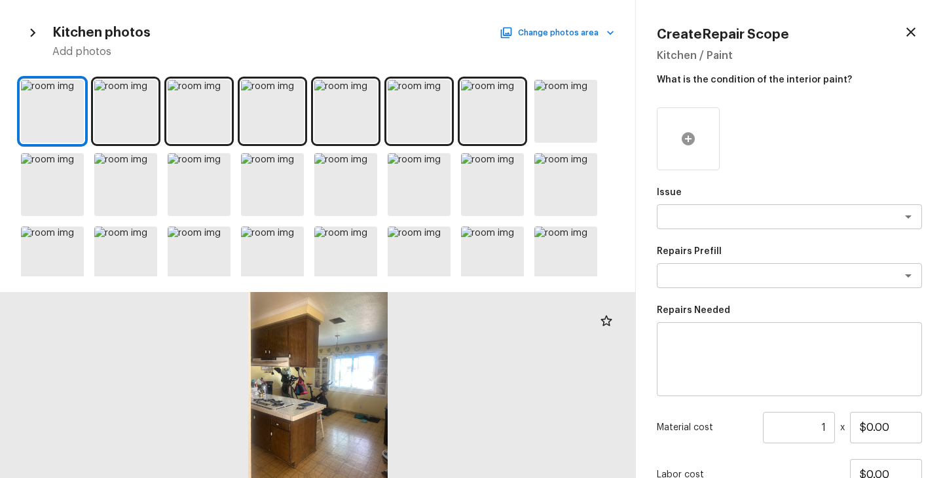
click at [691, 135] on icon at bounding box center [688, 138] width 13 height 13
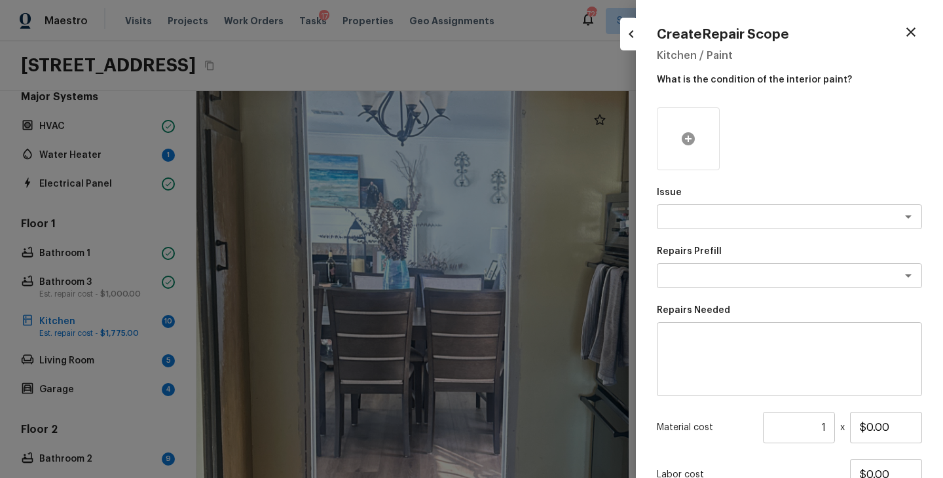
click at [691, 135] on icon at bounding box center [688, 138] width 13 height 13
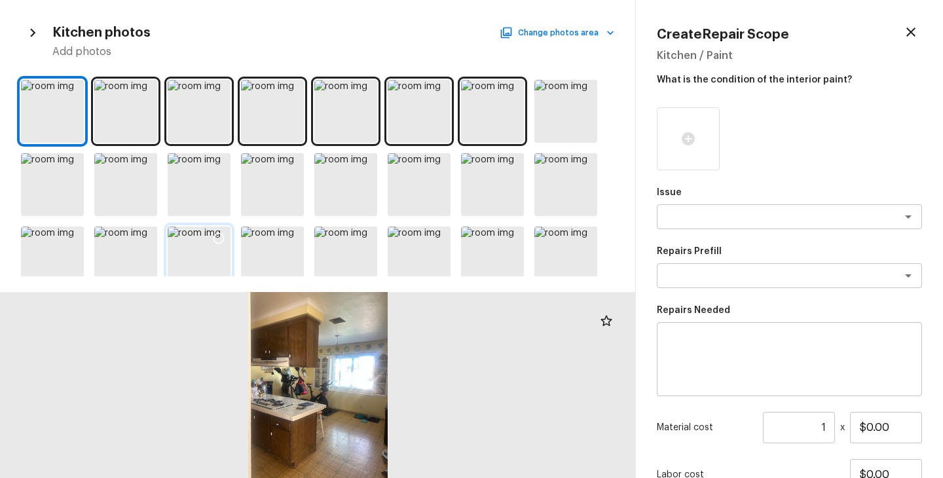
click at [220, 240] on icon at bounding box center [218, 238] width 13 height 13
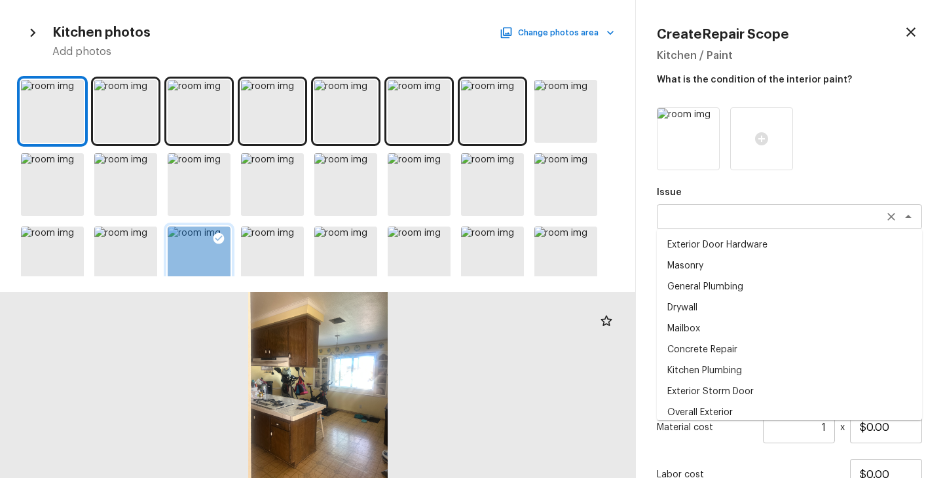
click at [690, 228] on div "x ​" at bounding box center [789, 216] width 265 height 25
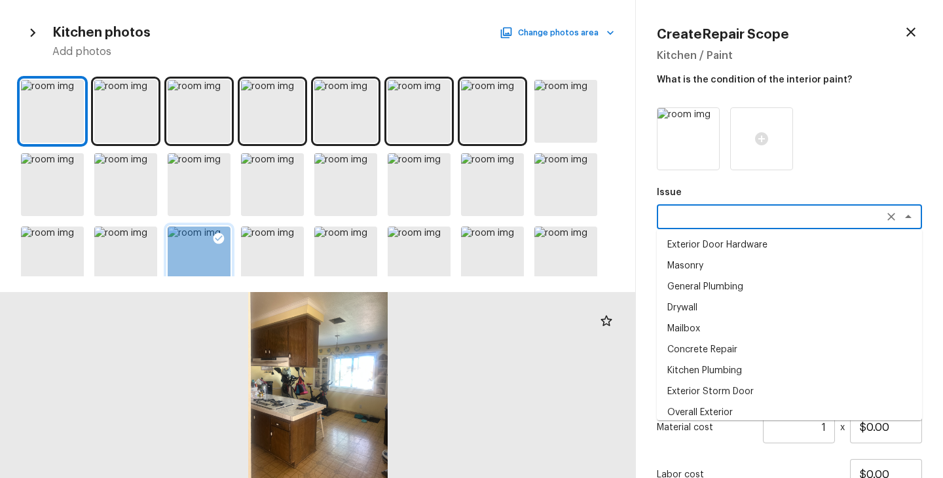
type textarea "s"
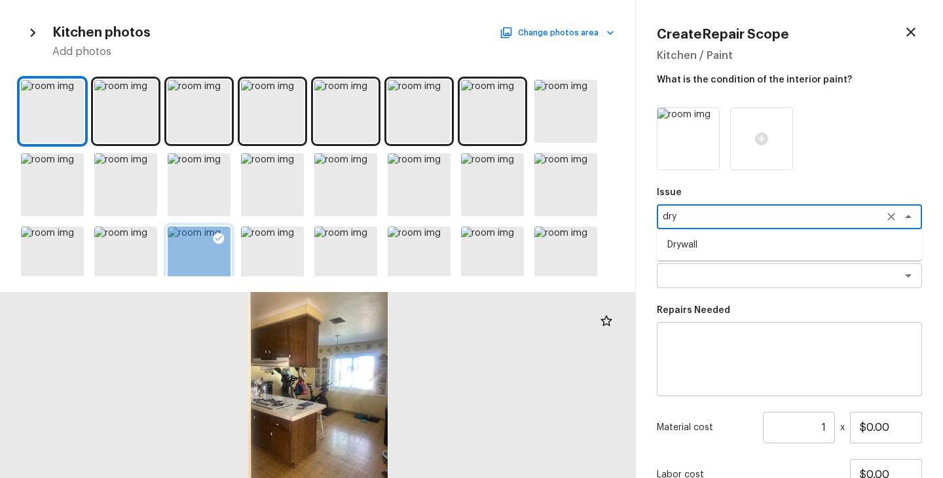
click at [698, 252] on li "Drywall" at bounding box center [789, 244] width 265 height 21
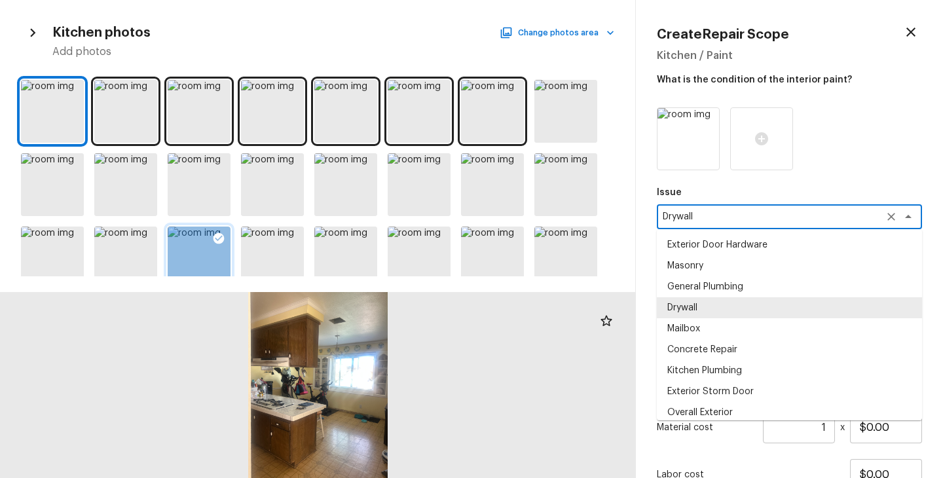
drag, startPoint x: 716, startPoint y: 221, endPoint x: 624, endPoint y: 221, distance: 91.7
click at [624, 221] on div "Kitchen photos Change photos area Add photos Create Repair Scope Kitchen / Pain…" at bounding box center [471, 239] width 943 height 478
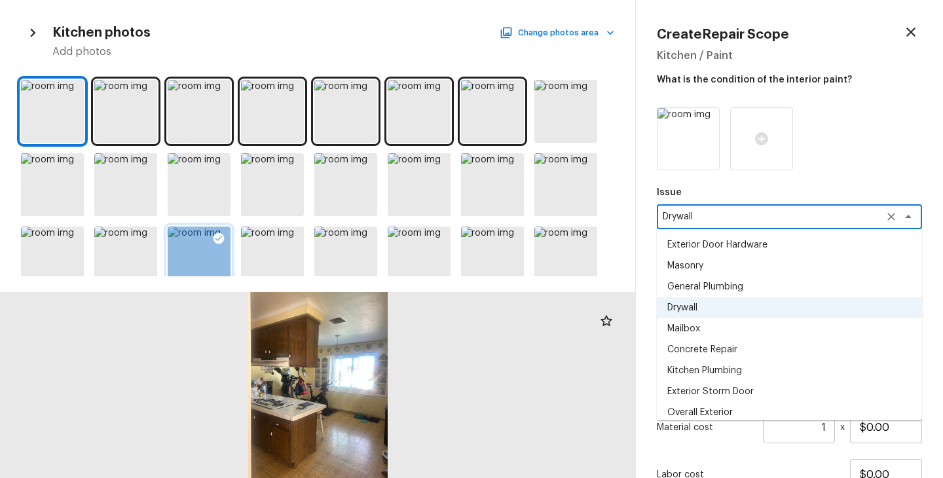
type textarea "Drywall"
click at [872, 118] on div at bounding box center [789, 138] width 265 height 63
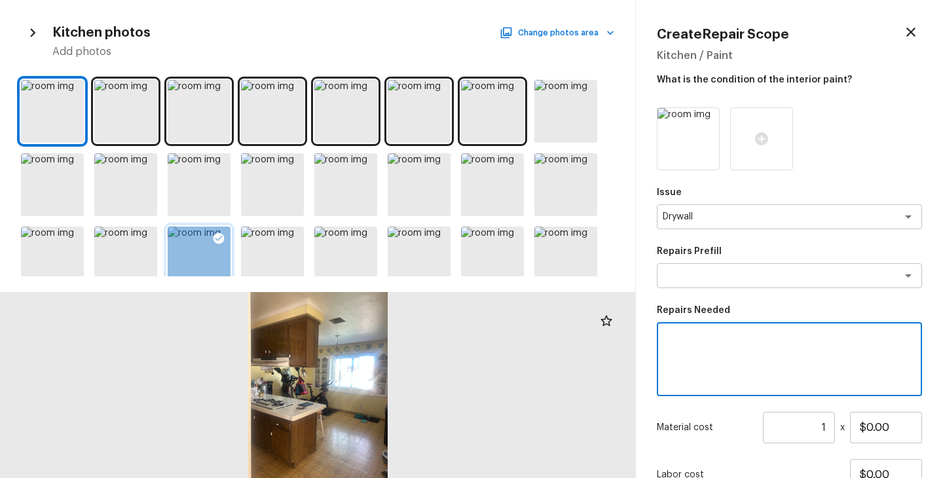
click at [737, 335] on textarea at bounding box center [789, 359] width 247 height 52
paste textarea "Drywall"
type textarea "Drywall Repairs"
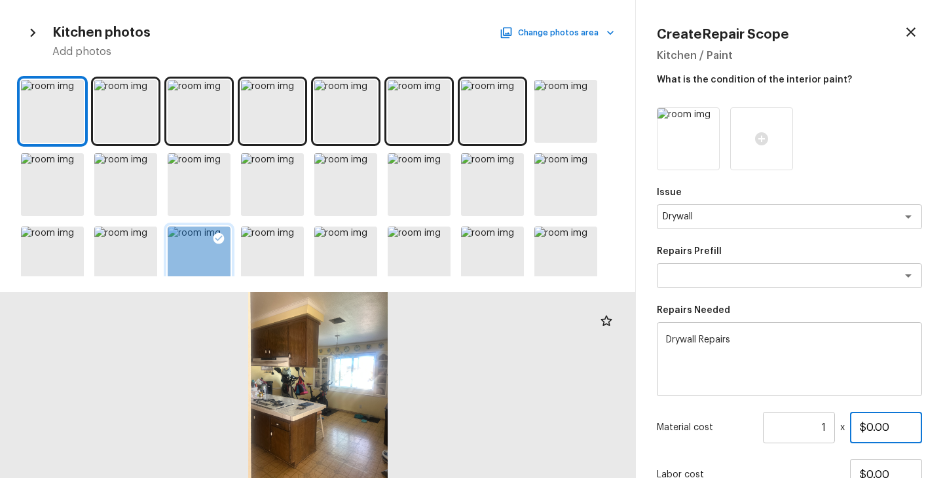
drag, startPoint x: 873, startPoint y: 428, endPoint x: 843, endPoint y: 428, distance: 29.5
click at [843, 428] on div "Material cost 1 ​ x $0.00" at bounding box center [789, 427] width 265 height 31
drag, startPoint x: 891, startPoint y: 428, endPoint x: 754, endPoint y: 431, distance: 136.9
click at [758, 431] on div "Material cost 1 ​ x $0.00" at bounding box center [789, 427] width 265 height 31
type input "$200.00"
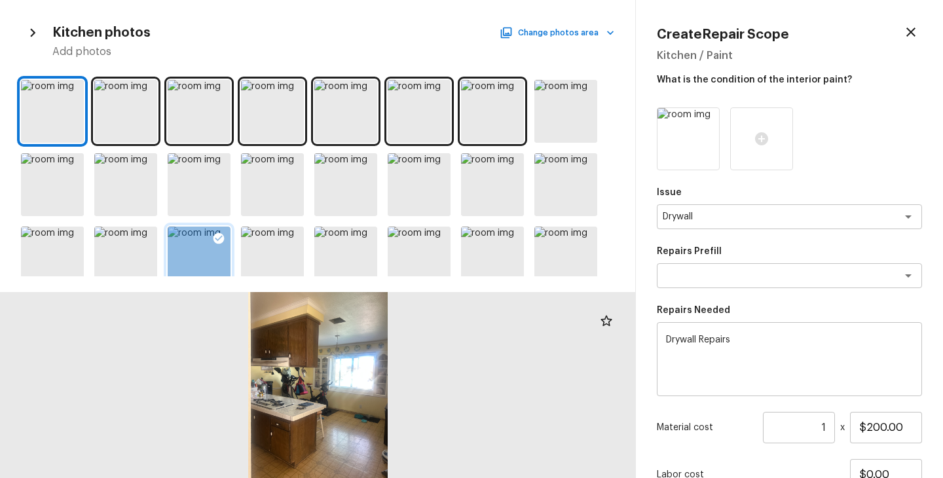
click at [716, 442] on div "Material cost 1 ​ x $200.00" at bounding box center [789, 427] width 265 height 31
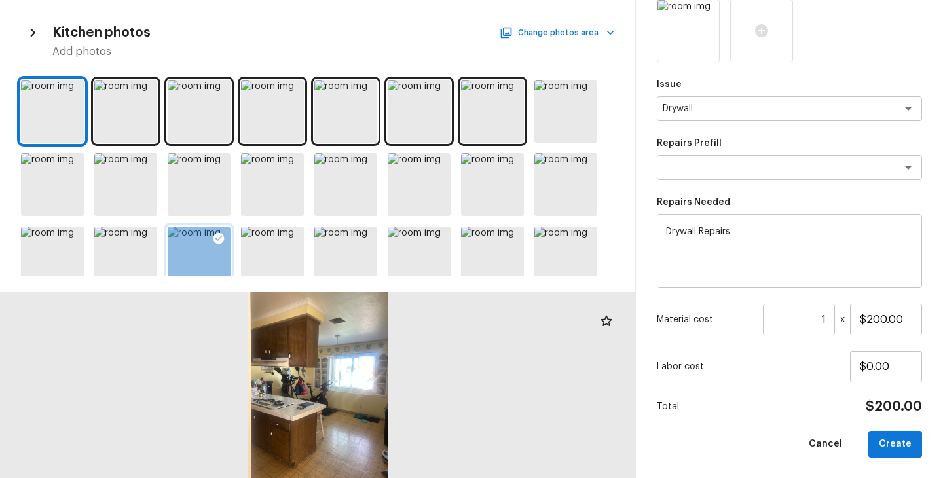
click at [755, 397] on div "Issue Drywall x ​ Repairs Prefill x ​ Repairs Needed Drywall Repairs x ​ Materi…" at bounding box center [789, 228] width 265 height 458
click at [903, 447] on button "Create" at bounding box center [895, 444] width 54 height 27
type input "$0.00"
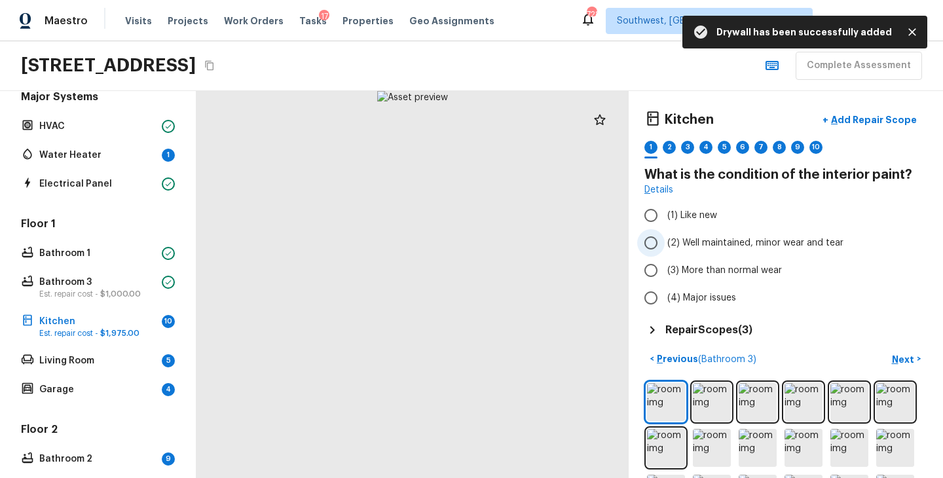
click at [748, 240] on span "(2) Well maintained, minor wear and tear" at bounding box center [755, 242] width 176 height 13
click at [665, 240] on input "(2) Well maintained, minor wear and tear" at bounding box center [651, 243] width 28 height 28
radio input "true"
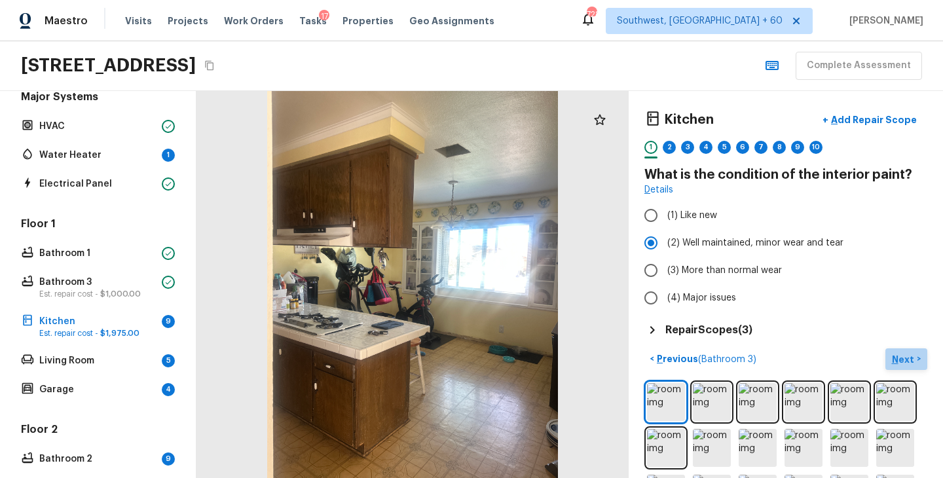
click at [898, 353] on p "Next" at bounding box center [904, 359] width 25 height 13
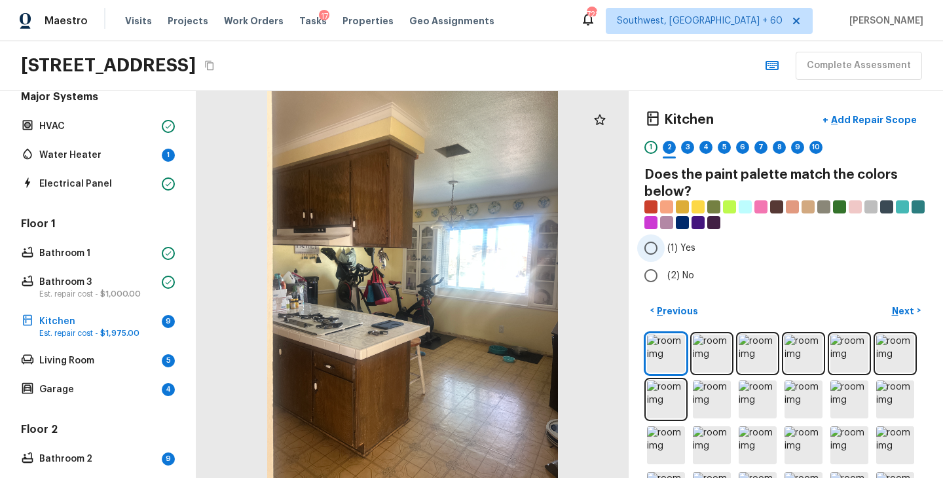
click at [670, 253] on span "(1) Yes" at bounding box center [681, 248] width 28 height 13
click at [665, 253] on input "(1) Yes" at bounding box center [651, 248] width 28 height 28
radio input "true"
click at [893, 323] on div "< Previous Next >" at bounding box center [785, 429] width 283 height 259
click at [898, 315] on p "Next" at bounding box center [904, 311] width 25 height 13
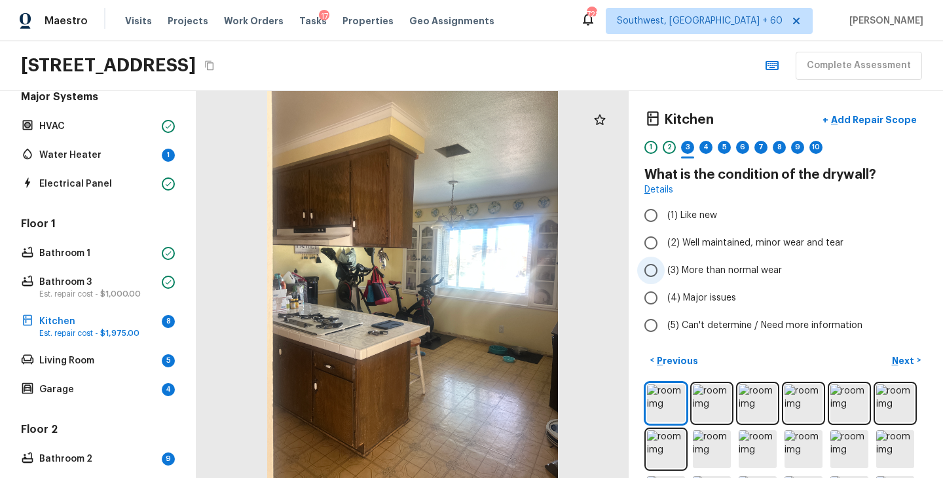
click at [745, 267] on span "(3) More than normal wear" at bounding box center [724, 270] width 115 height 13
click at [665, 267] on input "(3) More than normal wear" at bounding box center [651, 271] width 28 height 28
radio input "true"
click at [897, 354] on p "Next" at bounding box center [904, 360] width 25 height 13
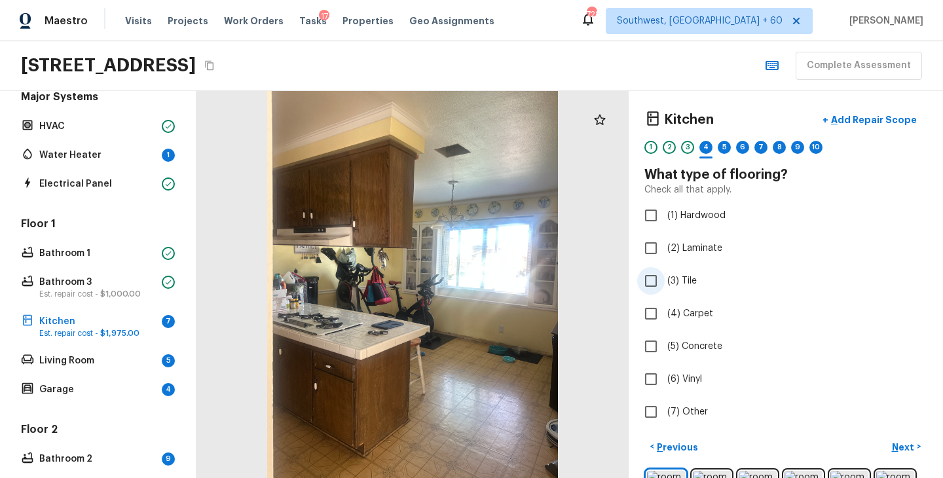
click at [690, 283] on span "(3) Tile" at bounding box center [681, 280] width 29 height 13
click at [665, 283] on input "(3) Tile" at bounding box center [651, 281] width 28 height 28
checkbox input "true"
click at [907, 445] on p "Next" at bounding box center [904, 447] width 25 height 13
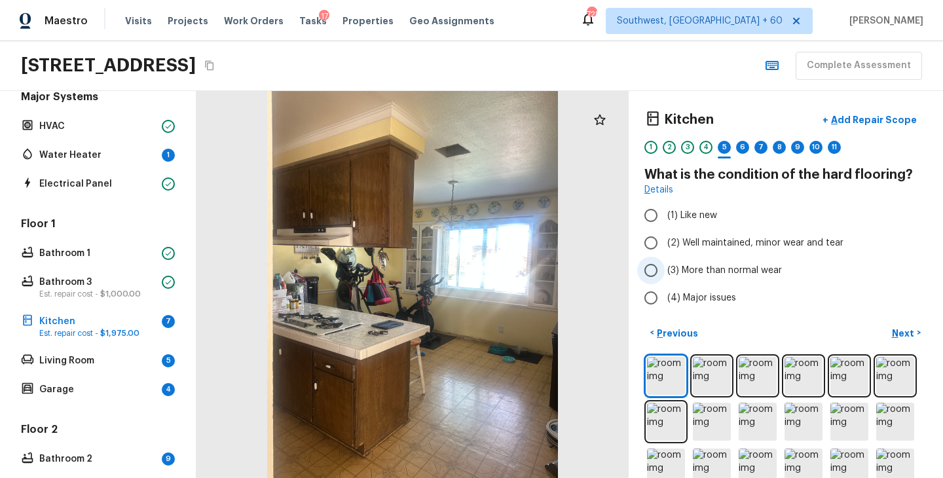
click at [753, 275] on span "(3) More than normal wear" at bounding box center [724, 270] width 115 height 13
click at [665, 275] on input "(3) More than normal wear" at bounding box center [651, 271] width 28 height 28
radio input "true"
click at [904, 330] on p "Next" at bounding box center [904, 333] width 25 height 13
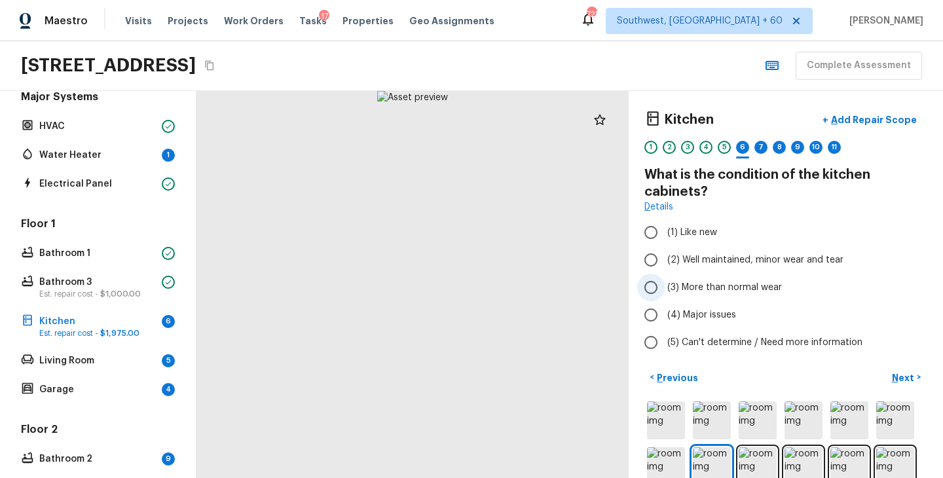
click at [707, 282] on span "(3) More than normal wear" at bounding box center [724, 287] width 115 height 13
click at [665, 282] on input "(3) More than normal wear" at bounding box center [651, 288] width 28 height 28
radio input "true"
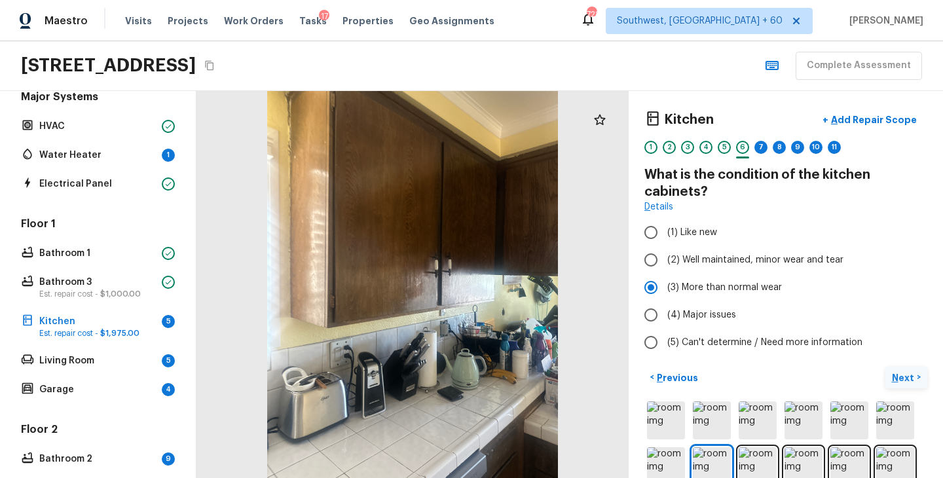
click at [905, 373] on p "Next" at bounding box center [904, 377] width 25 height 13
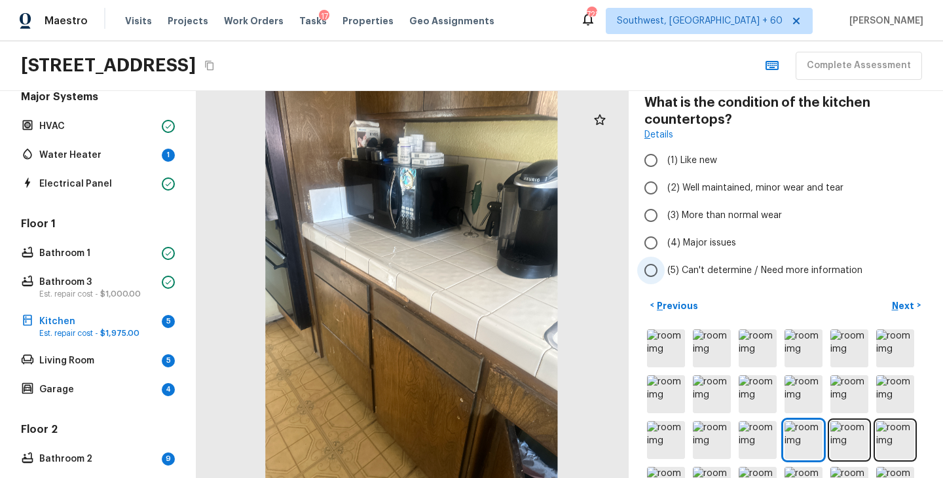
scroll to position [163, 0]
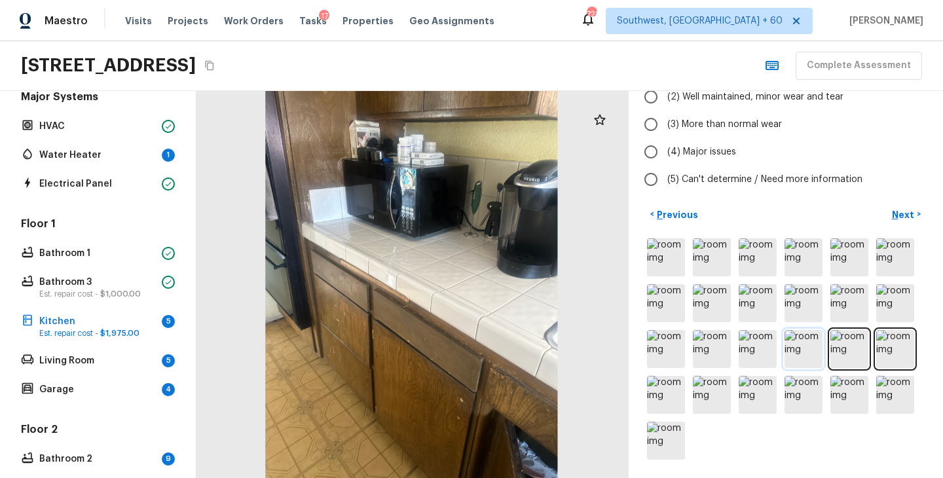
click at [801, 347] on img at bounding box center [804, 349] width 38 height 38
click at [849, 347] on img at bounding box center [849, 349] width 38 height 38
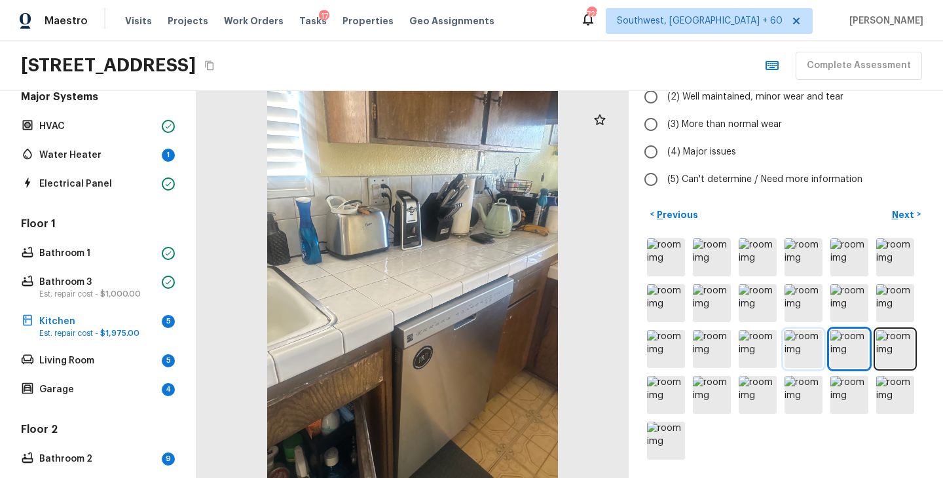
click at [794, 345] on img at bounding box center [804, 349] width 38 height 38
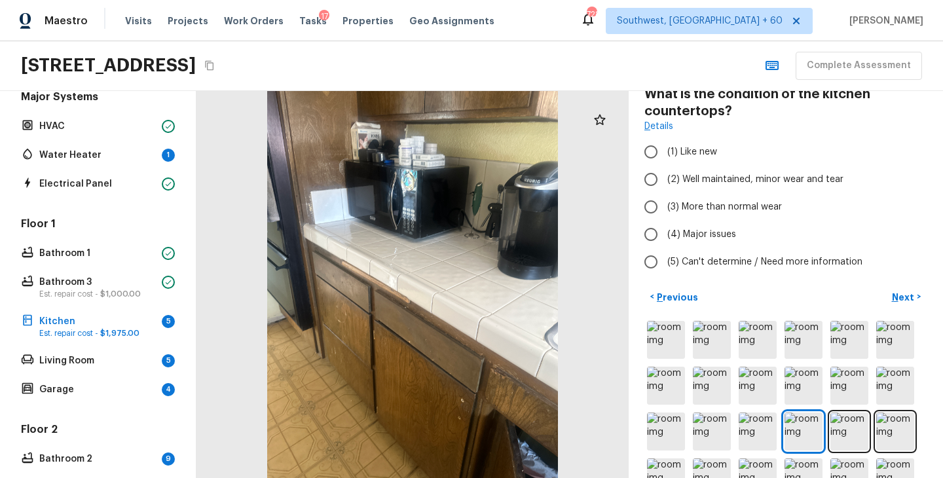
scroll to position [0, 0]
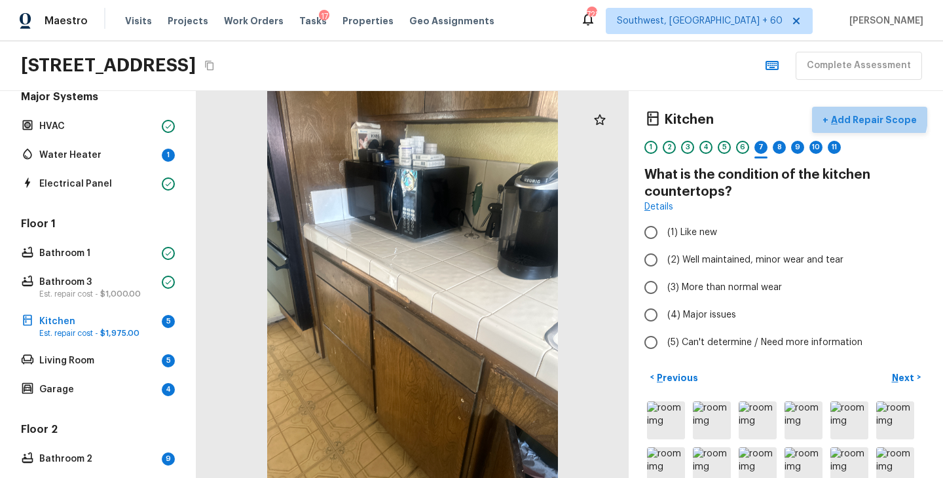
click at [876, 116] on p "Add Repair Scope" at bounding box center [872, 119] width 88 height 13
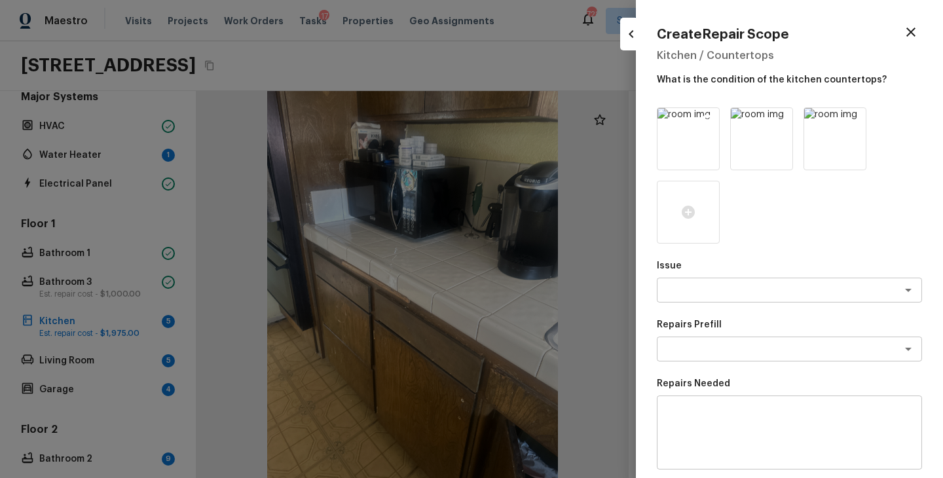
click at [673, 145] on img at bounding box center [688, 139] width 62 height 62
click at [719, 293] on textarea at bounding box center [771, 290] width 217 height 13
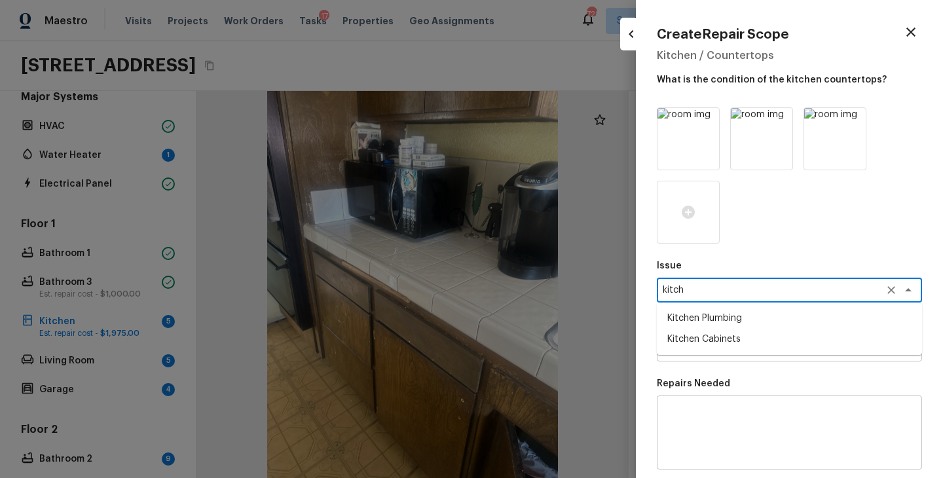
click at [724, 338] on li "Kitchen Cabinets" at bounding box center [789, 339] width 265 height 21
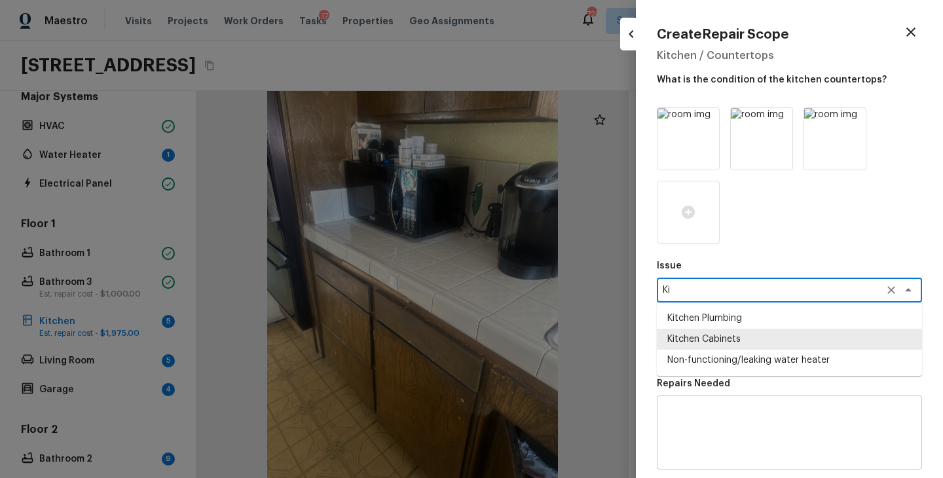
type textarea "K"
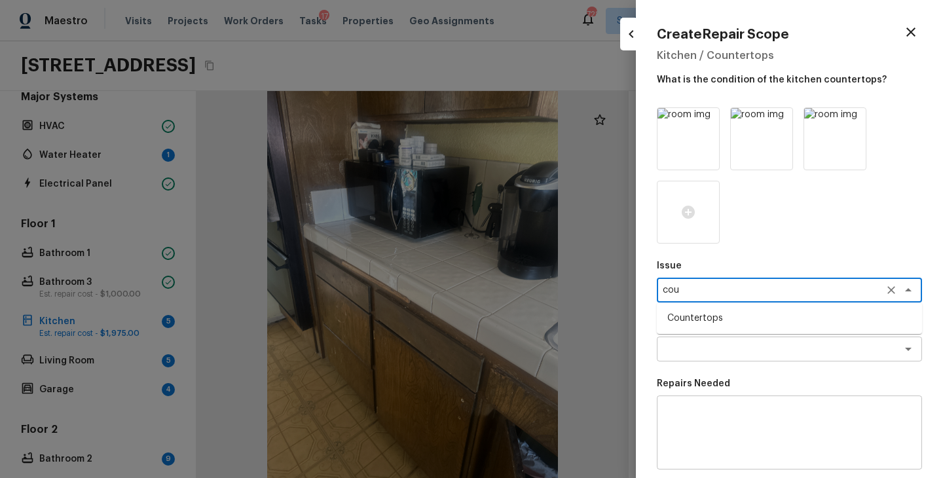
click at [766, 316] on li "Countertops" at bounding box center [789, 318] width 265 height 21
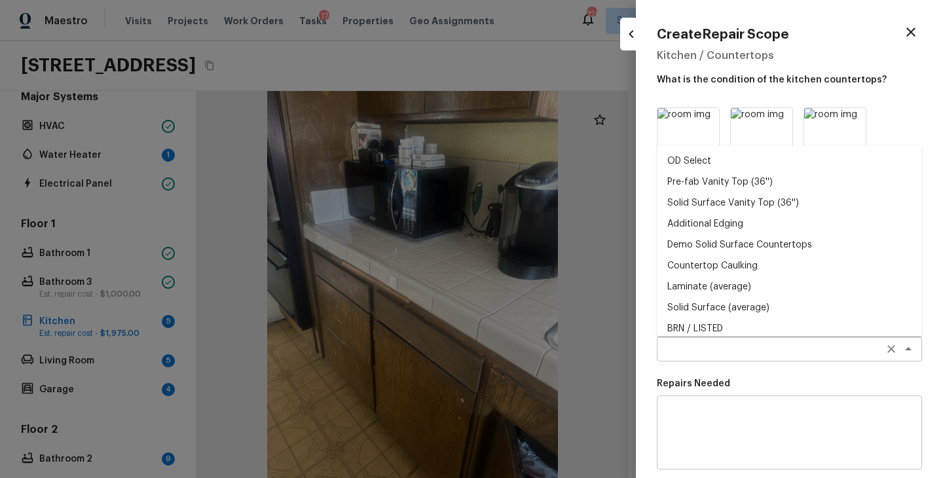
click at [719, 360] on div "x ​" at bounding box center [789, 349] width 265 height 25
type textarea "Countertops"
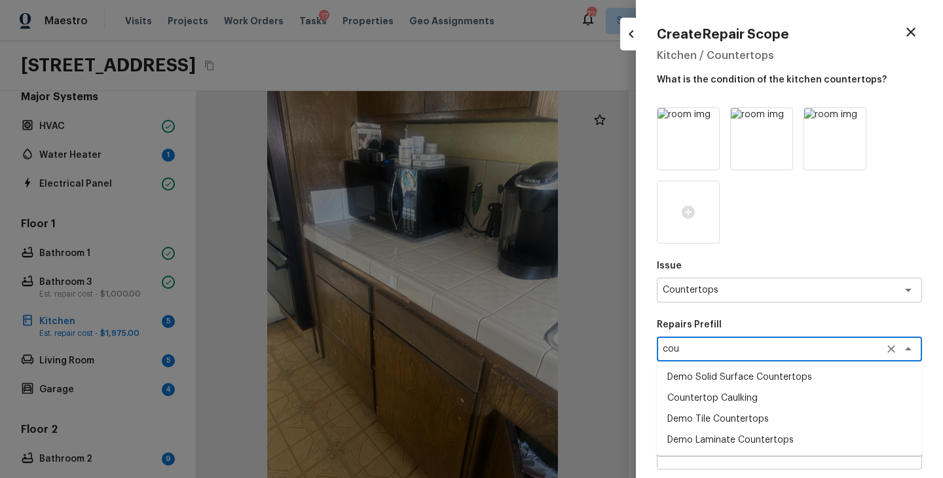
type textarea "cou"
click at [893, 241] on div at bounding box center [789, 175] width 265 height 136
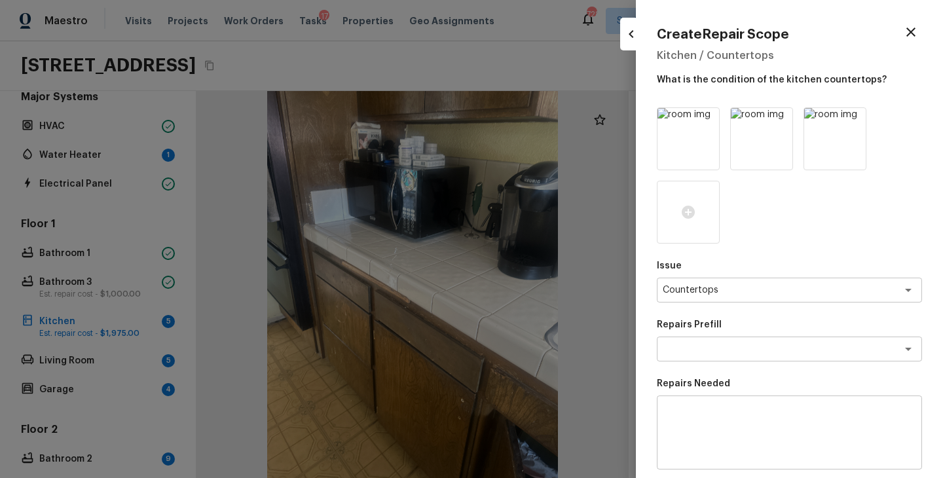
scroll to position [94, 0]
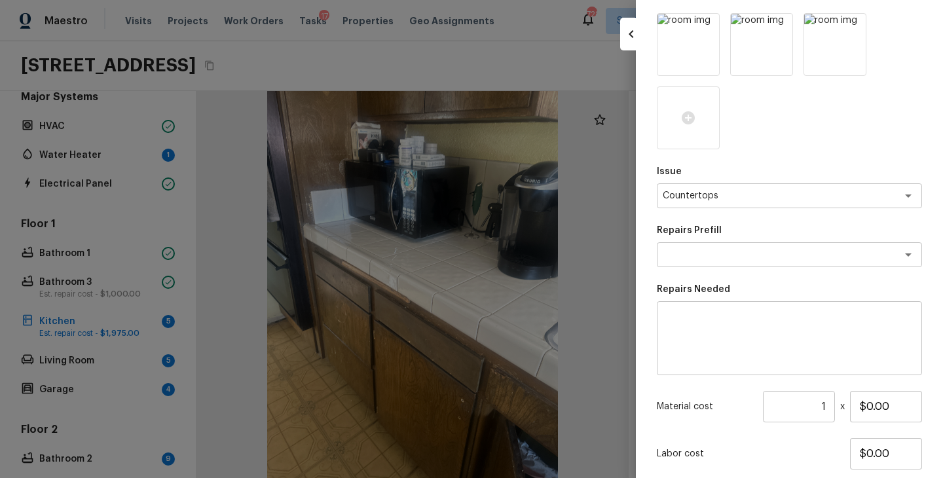
click at [730, 338] on textarea at bounding box center [789, 338] width 247 height 52
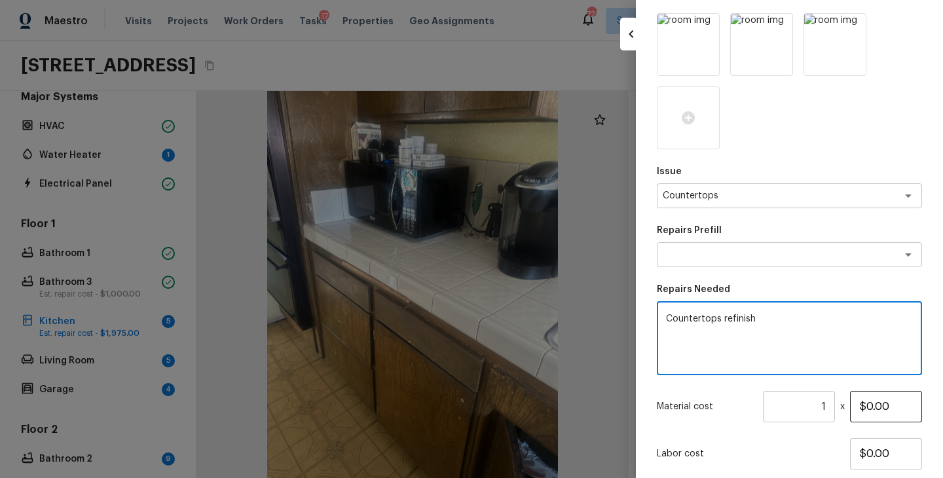
type textarea "Countertops refinish"
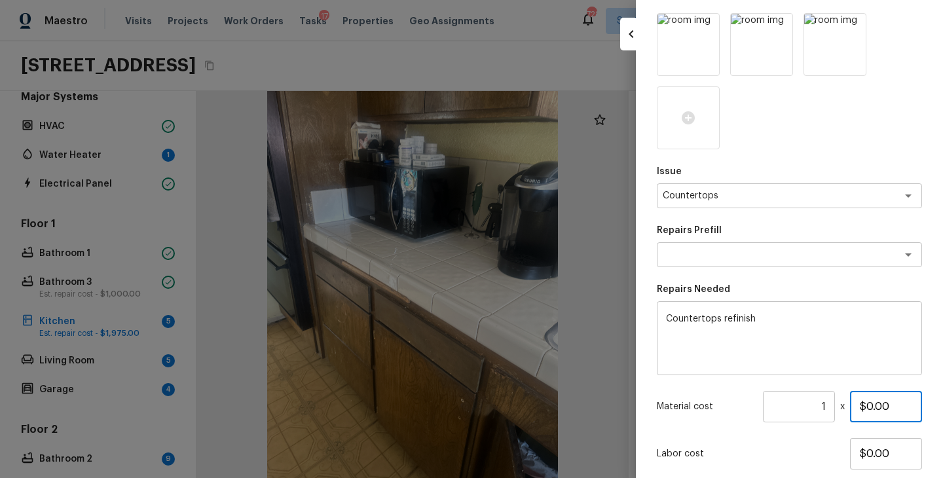
drag, startPoint x: 895, startPoint y: 405, endPoint x: 762, endPoint y: 405, distance: 132.9
click at [762, 405] on div "Material cost 1 ​ x $0.00" at bounding box center [789, 406] width 265 height 31
type input "$350.00"
click at [723, 435] on div "Issue Countertops x ​ Repairs Prefill x ​ Repairs Needed Countertops refinish x…" at bounding box center [789, 279] width 265 height 532
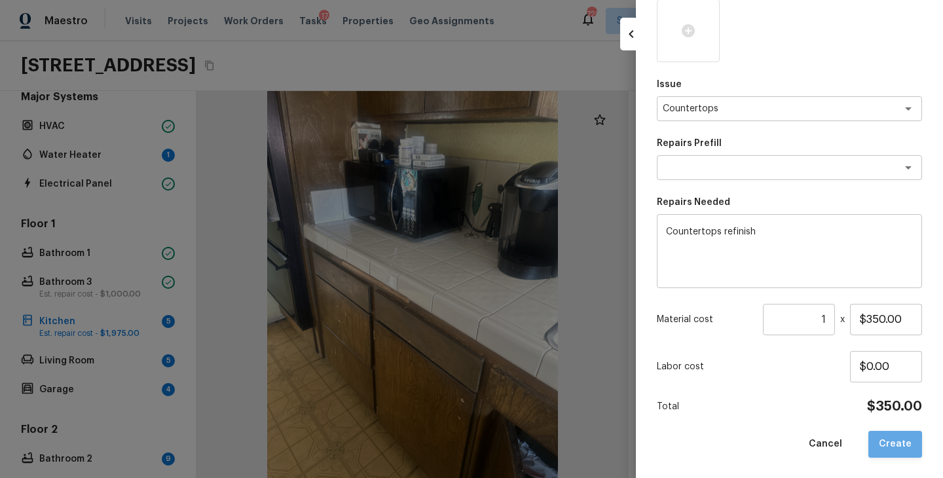
click at [908, 438] on button "Create" at bounding box center [895, 444] width 54 height 27
type input "$0.00"
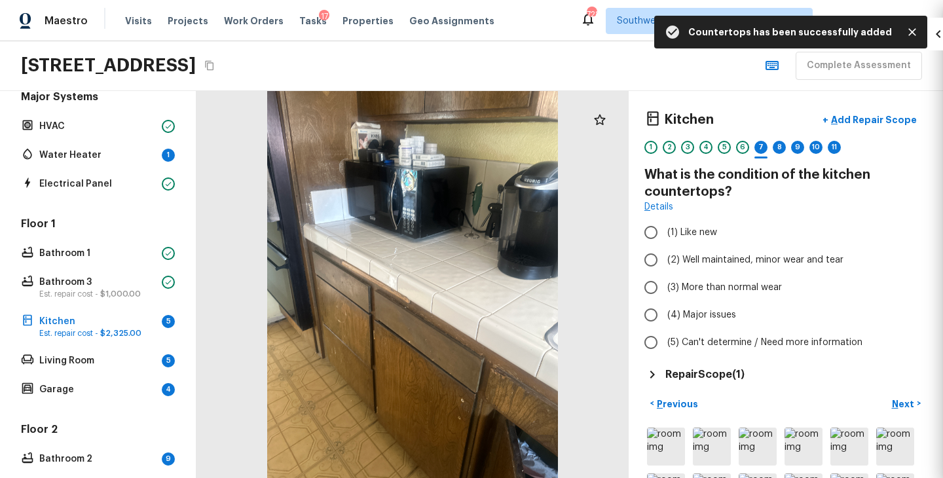
scroll to position [108, 0]
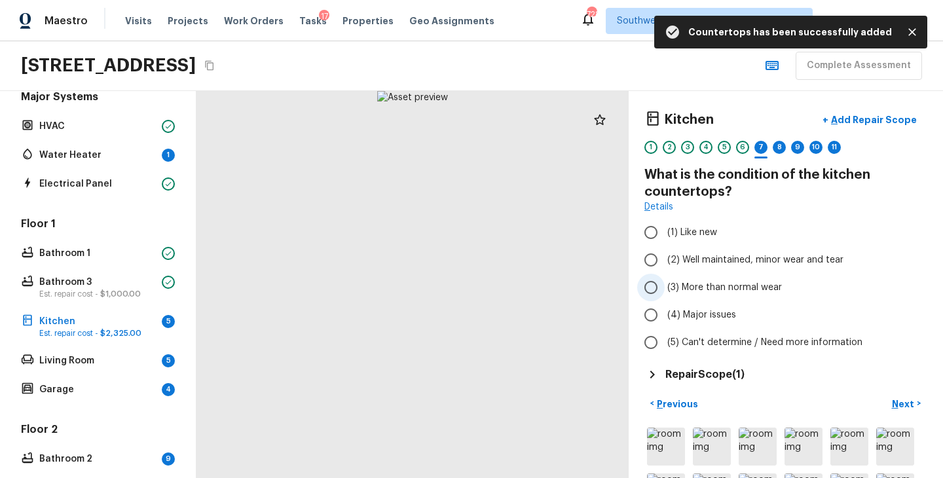
click at [743, 284] on span "(3) More than normal wear" at bounding box center [724, 287] width 115 height 13
click at [665, 284] on input "(3) More than normal wear" at bounding box center [651, 288] width 28 height 28
radio input "true"
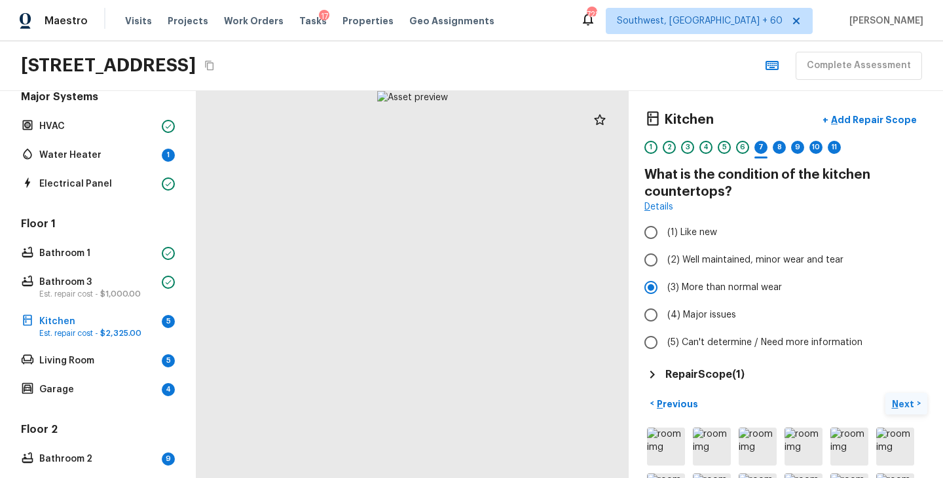
click at [896, 404] on p "Next" at bounding box center [904, 403] width 25 height 13
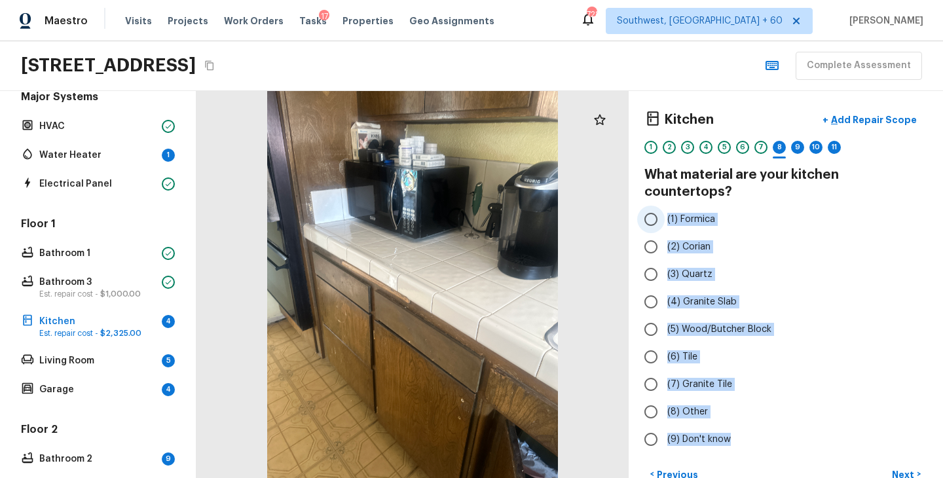
drag, startPoint x: 734, startPoint y: 424, endPoint x: 667, endPoint y: 207, distance: 227.4
click at [667, 207] on div "(1) Formica (2) Corian (3) Quartz (4) Granite Slab (5) Wood/Butcher Block (6) T…" at bounding box center [785, 330] width 283 height 248
copy div "(1) Formica (2) Corian (3) Quartz (4) Granite Slab (5) Wood/Butcher Block (6) T…"
click at [855, 261] on label "(3) Quartz" at bounding box center [777, 275] width 280 height 28
click at [665, 261] on input "(3) Quartz" at bounding box center [651, 275] width 28 height 28
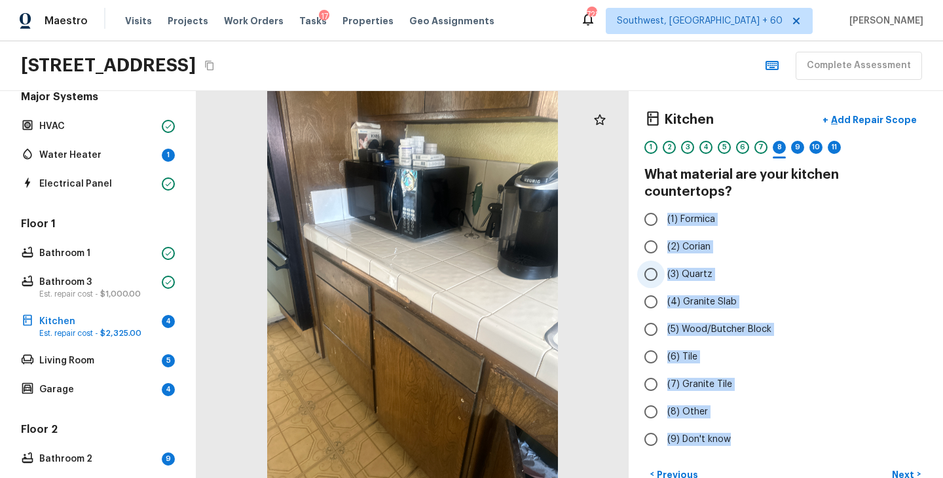
radio input "true"
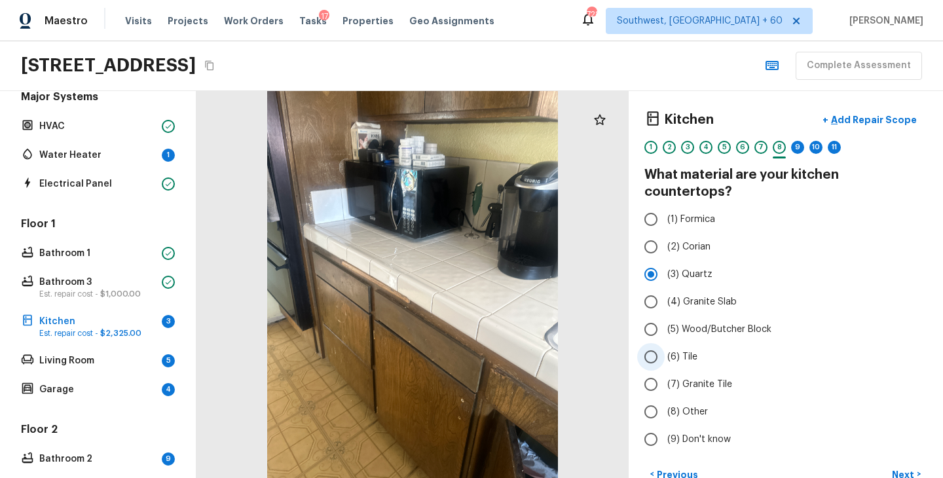
click at [691, 350] on span "(6) Tile" at bounding box center [682, 356] width 30 height 13
click at [665, 343] on input "(6) Tile" at bounding box center [651, 357] width 28 height 28
radio input "true"
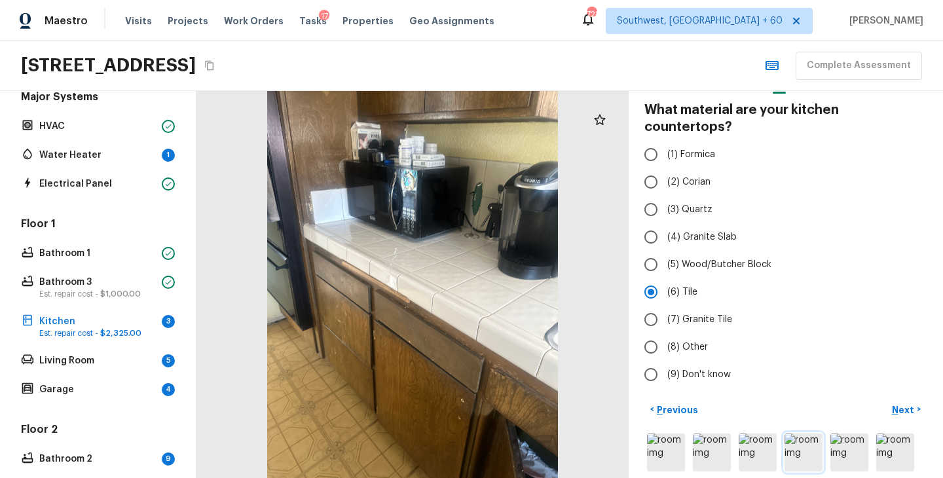
scroll to position [107, 0]
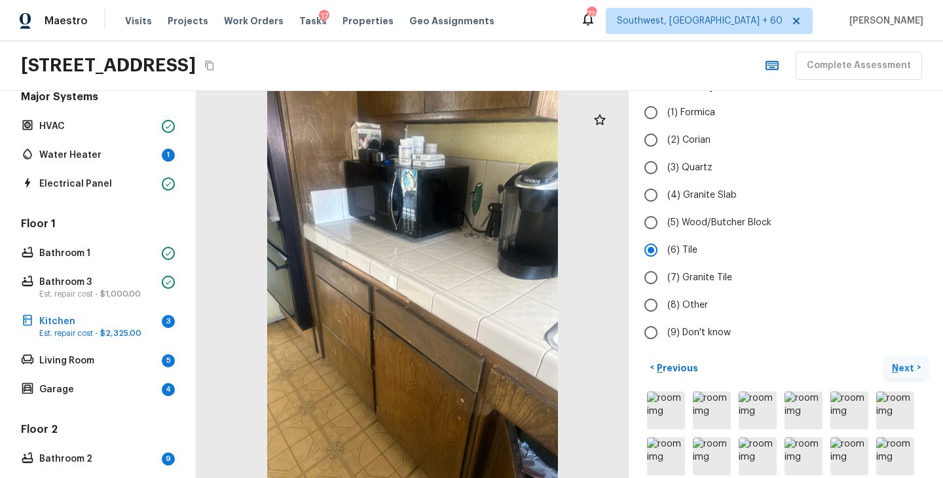
click at [907, 361] on p "Next" at bounding box center [904, 367] width 25 height 13
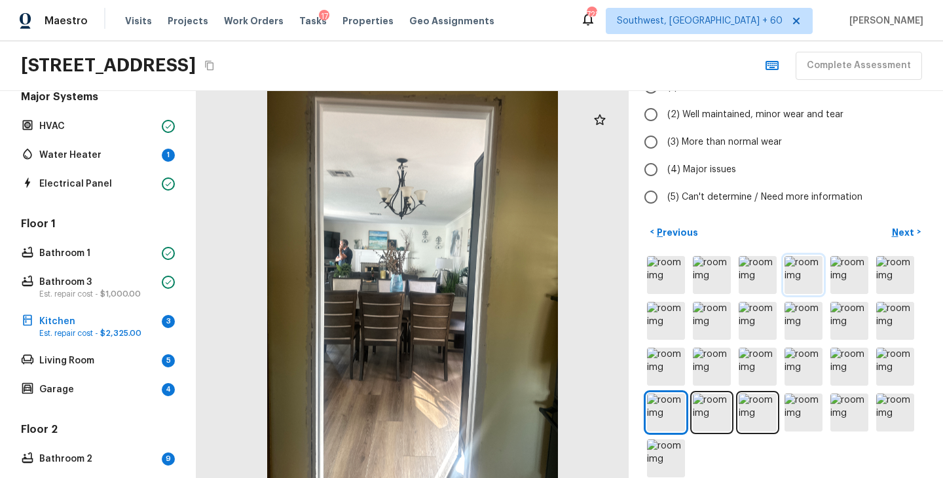
scroll to position [146, 0]
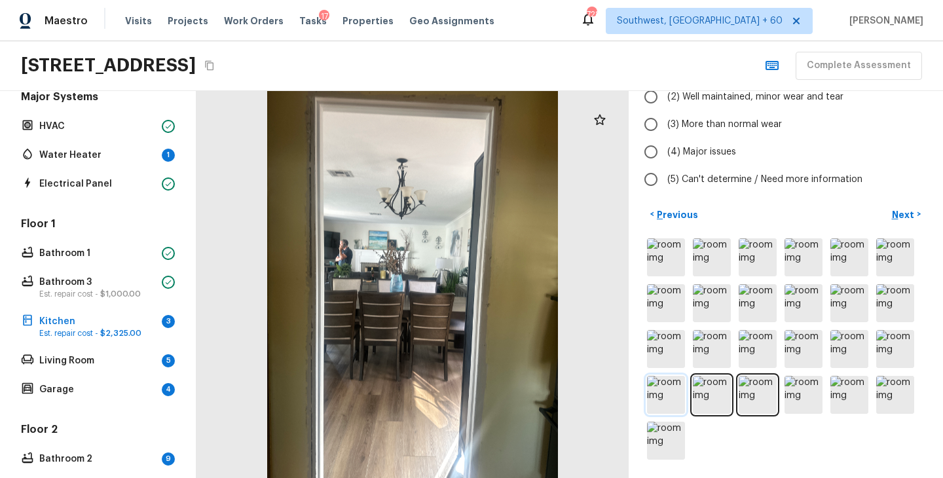
click at [673, 399] on img at bounding box center [666, 395] width 38 height 38
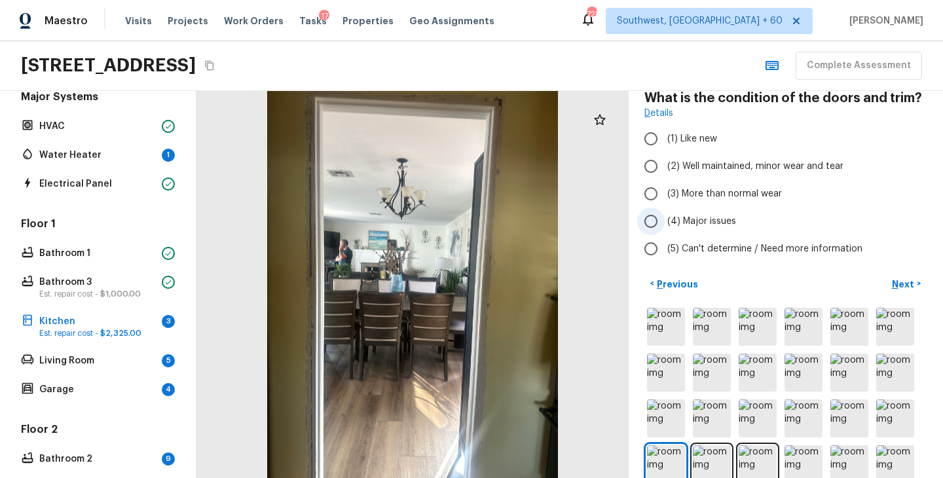
scroll to position [54, 0]
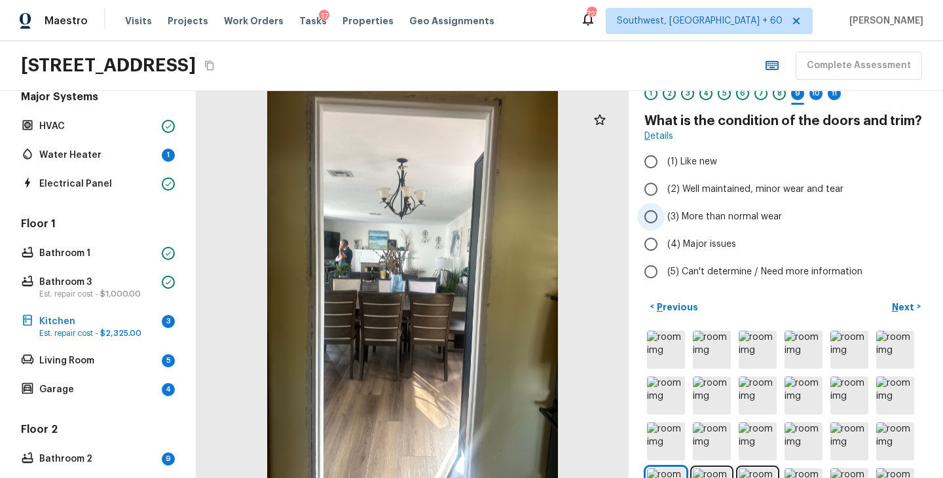
click at [750, 214] on span "(3) More than normal wear" at bounding box center [724, 216] width 115 height 13
click at [665, 214] on input "(3) More than normal wear" at bounding box center [651, 217] width 28 height 28
radio input "true"
click at [908, 314] on button "Next >" at bounding box center [906, 307] width 42 height 22
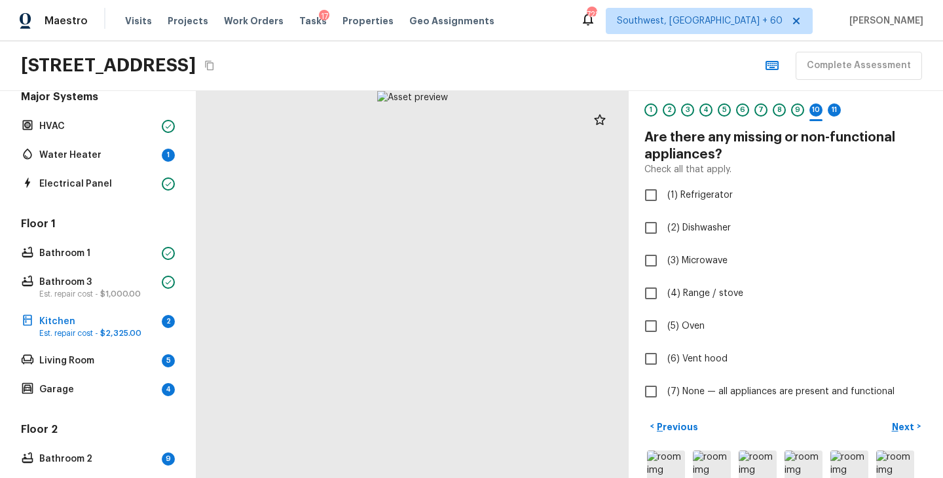
scroll to position [249, 0]
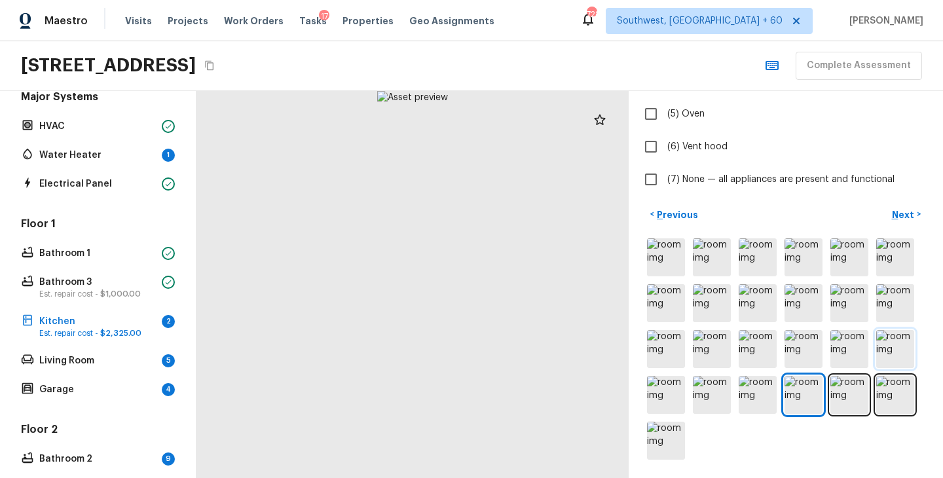
click at [893, 335] on img at bounding box center [895, 349] width 38 height 38
click at [895, 384] on img at bounding box center [895, 395] width 38 height 38
click at [854, 392] on img at bounding box center [849, 395] width 38 height 38
click at [828, 394] on div at bounding box center [785, 349] width 283 height 227
click at [752, 179] on span "(7) None — all appliances are present and functional" at bounding box center [780, 179] width 227 height 13
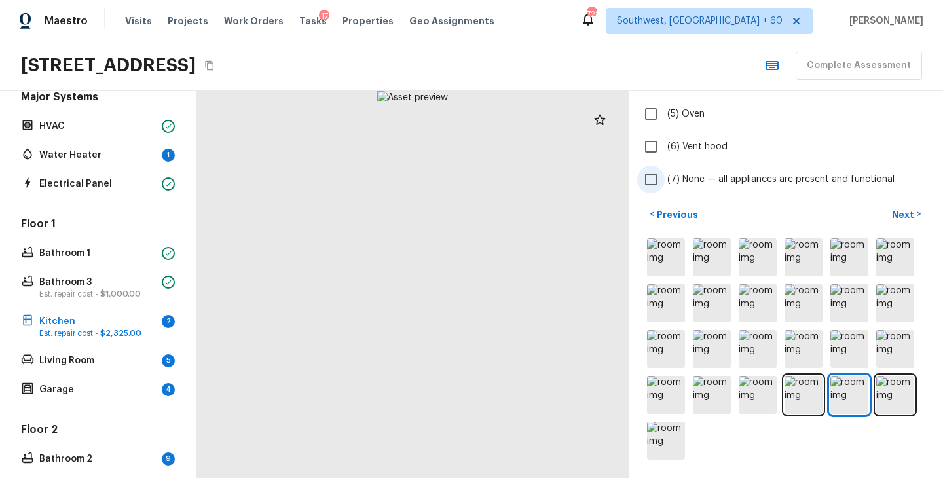
click at [665, 179] on input "(7) None — all appliances are present and functional" at bounding box center [651, 180] width 28 height 28
checkbox input "true"
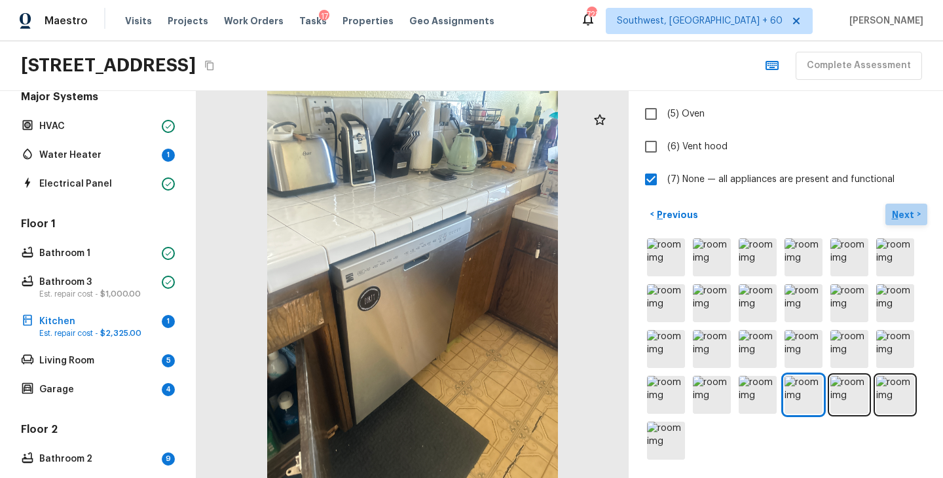
click at [896, 213] on p "Next" at bounding box center [904, 214] width 25 height 13
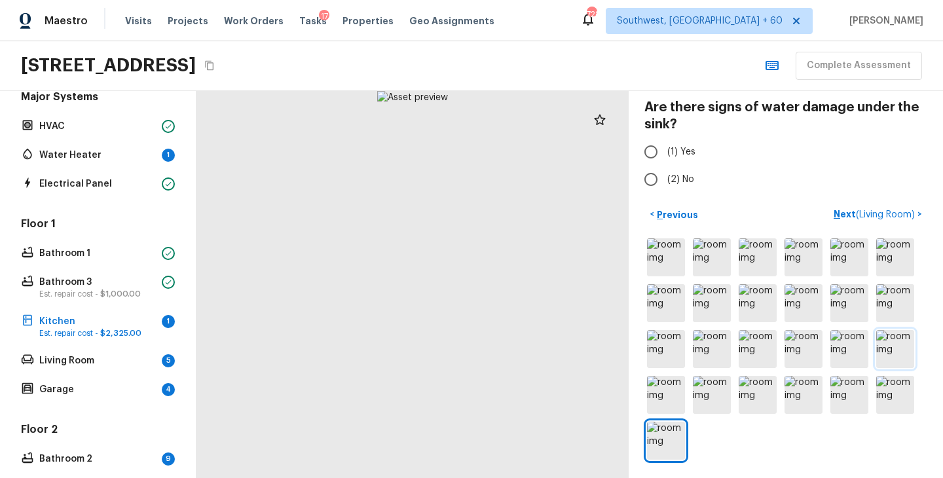
click at [910, 348] on img at bounding box center [895, 349] width 38 height 38
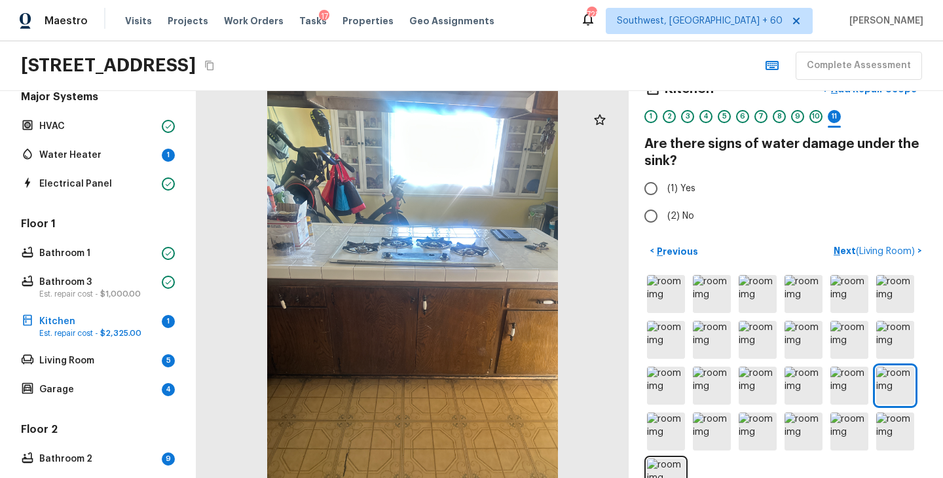
scroll to position [33, 0]
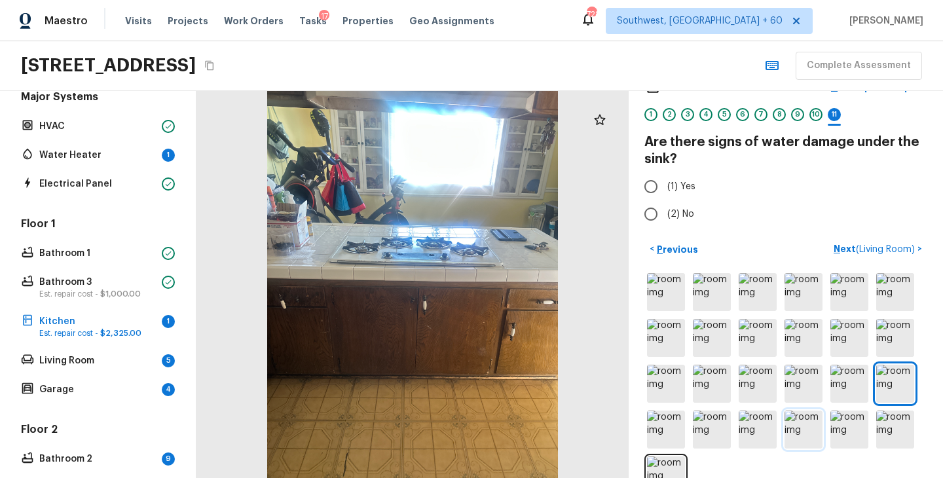
click at [798, 430] on img at bounding box center [804, 430] width 38 height 38
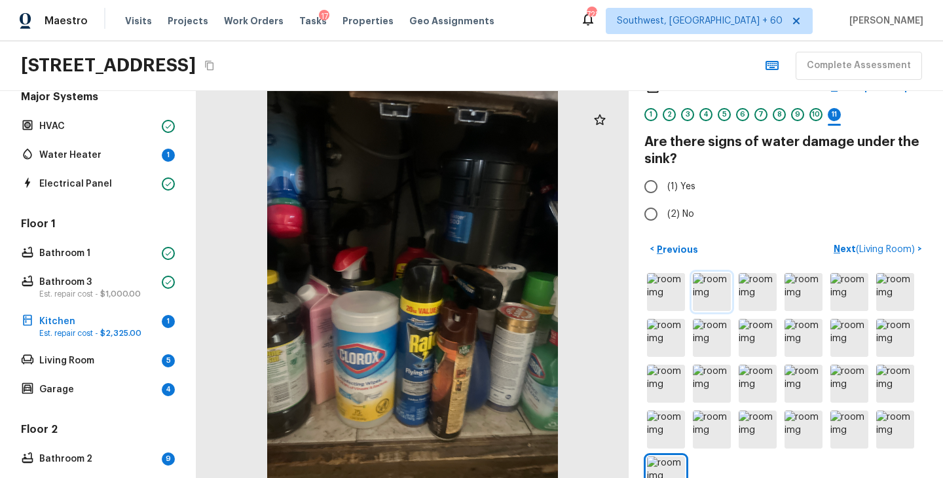
scroll to position [0, 0]
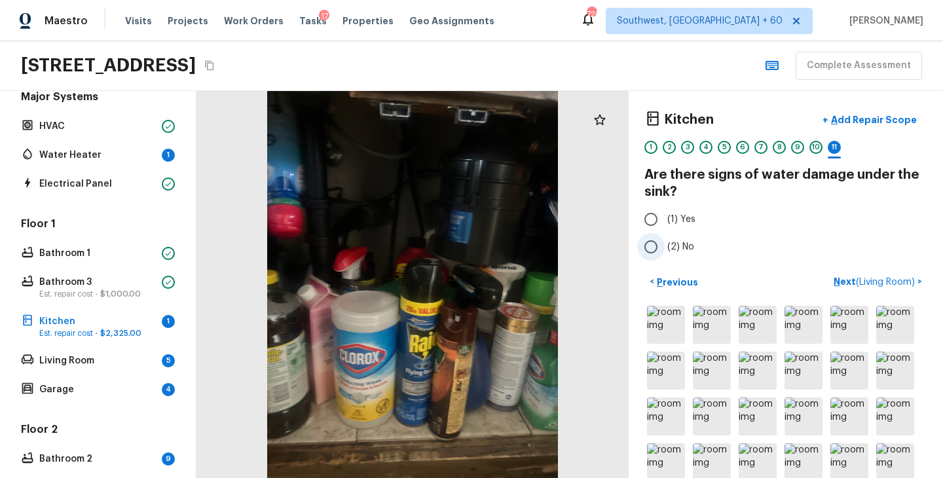
click at [686, 244] on span "(2) No" at bounding box center [680, 246] width 27 height 13
click at [665, 244] on input "(2) No" at bounding box center [651, 247] width 28 height 28
radio input "true"
click at [836, 280] on p "Next ( Living Room )" at bounding box center [876, 282] width 84 height 14
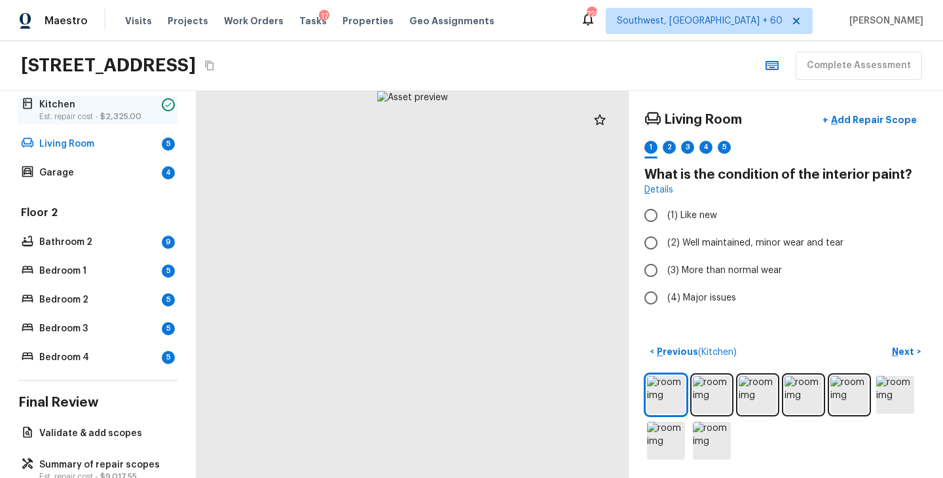
scroll to position [306, 0]
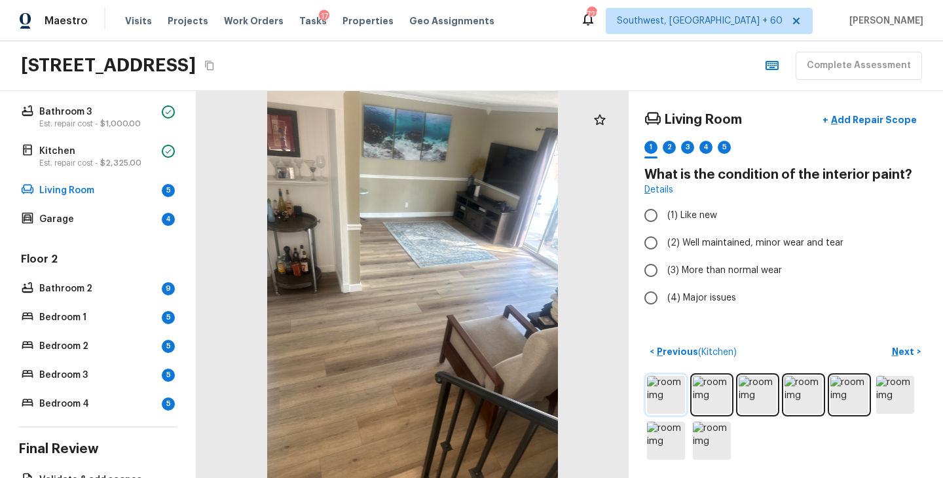
click at [677, 392] on img at bounding box center [666, 395] width 38 height 38
click at [702, 396] on img at bounding box center [712, 395] width 38 height 38
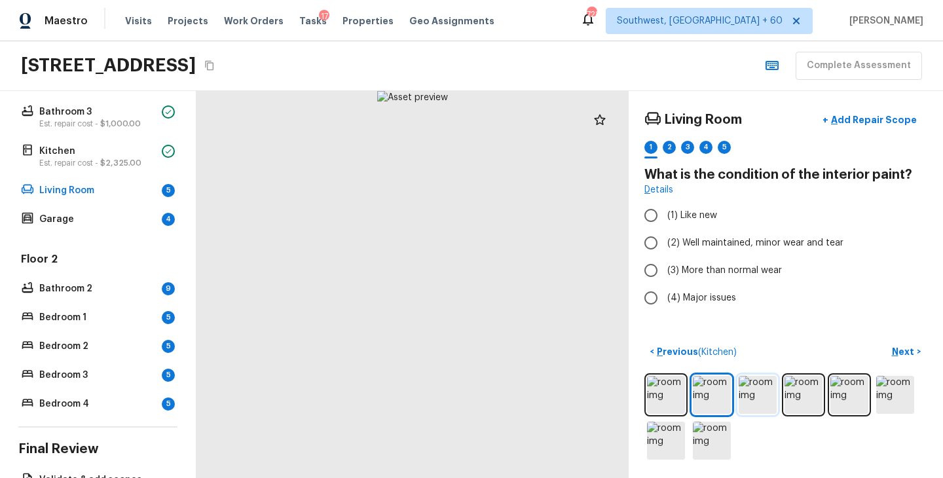
click at [762, 399] on img at bounding box center [758, 395] width 38 height 38
click at [803, 394] on img at bounding box center [804, 395] width 38 height 38
click at [879, 389] on img at bounding box center [895, 395] width 38 height 38
click at [902, 394] on img at bounding box center [895, 395] width 38 height 38
click at [662, 435] on img at bounding box center [666, 441] width 38 height 38
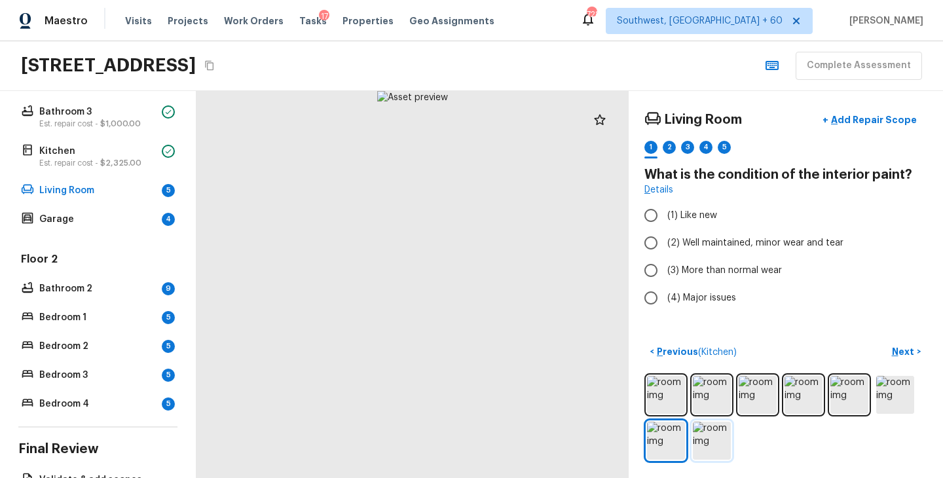
click at [707, 442] on img at bounding box center [712, 441] width 38 height 38
click at [680, 414] on div at bounding box center [785, 417] width 283 height 89
click at [670, 396] on img at bounding box center [666, 395] width 38 height 38
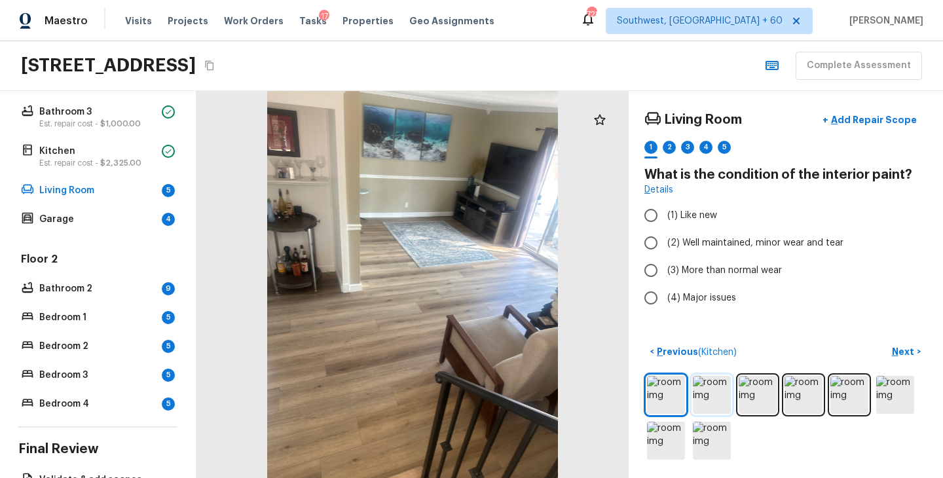
click at [722, 397] on img at bounding box center [712, 395] width 38 height 38
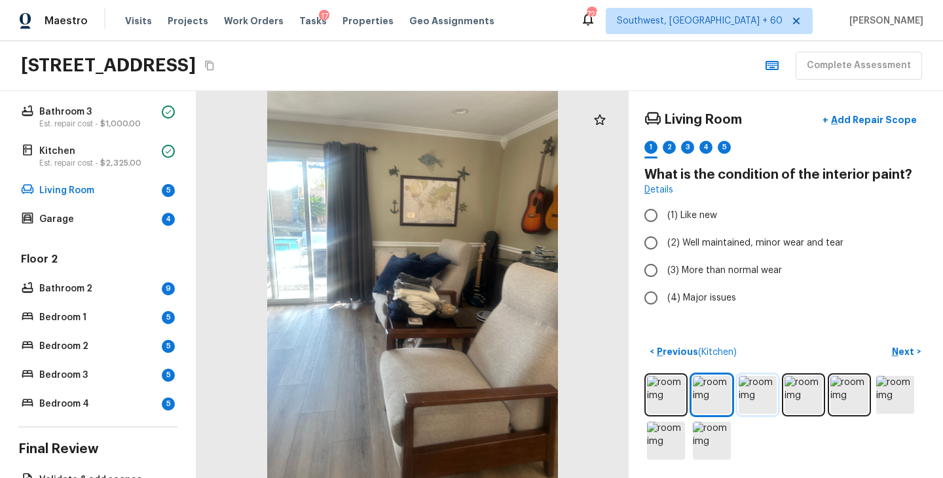
click at [755, 397] on img at bounding box center [758, 395] width 38 height 38
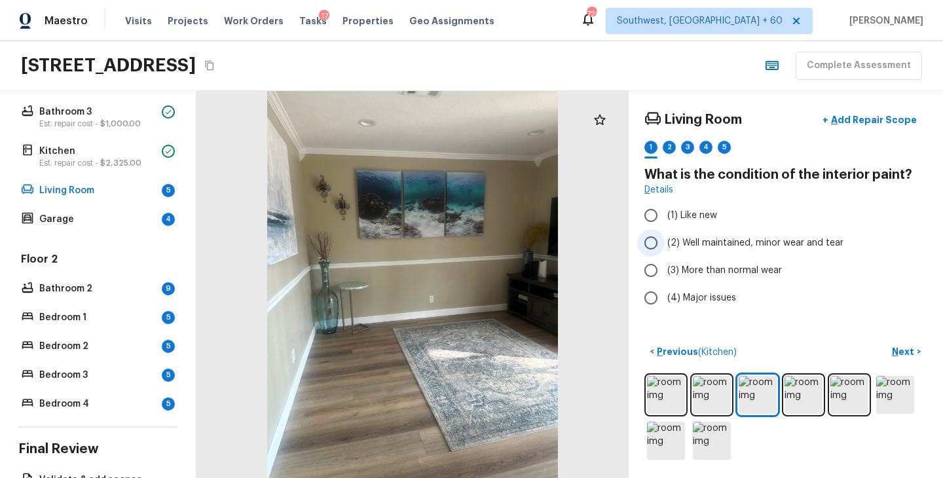
click at [745, 243] on span "(2) Well maintained, minor wear and tear" at bounding box center [755, 242] width 176 height 13
click at [665, 243] on input "(2) Well maintained, minor wear and tear" at bounding box center [651, 243] width 28 height 28
radio input "true"
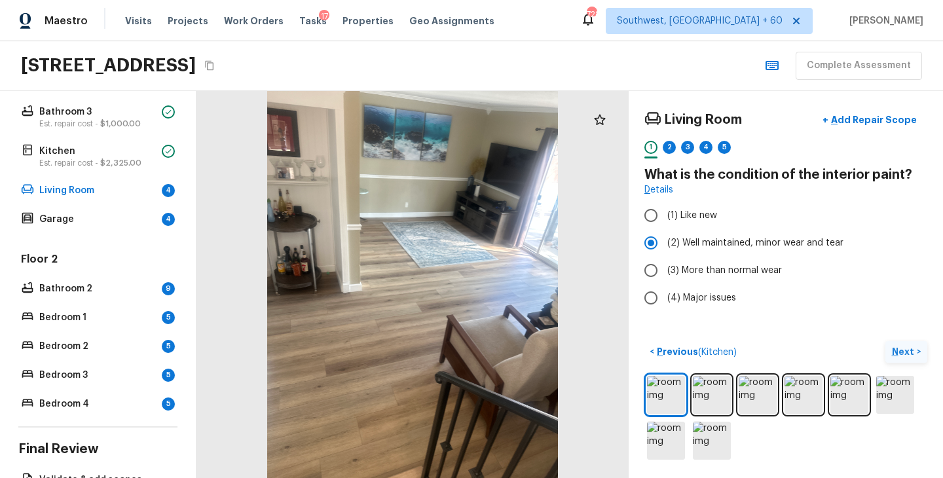
click at [898, 356] on p "Next" at bounding box center [904, 351] width 25 height 13
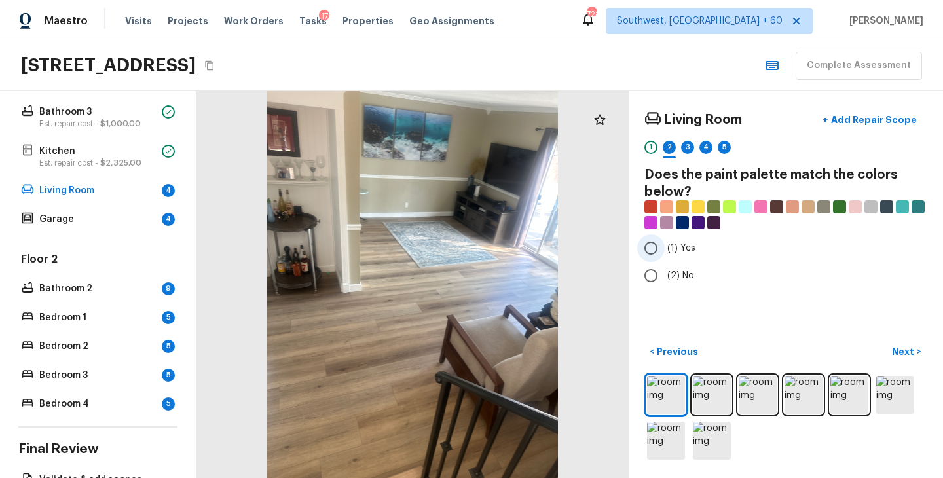
click at [667, 243] on label "(1) Yes" at bounding box center [777, 248] width 280 height 28
click at [665, 243] on input "(1) Yes" at bounding box center [651, 248] width 28 height 28
radio input "true"
click at [906, 346] on p "Next" at bounding box center [904, 351] width 25 height 13
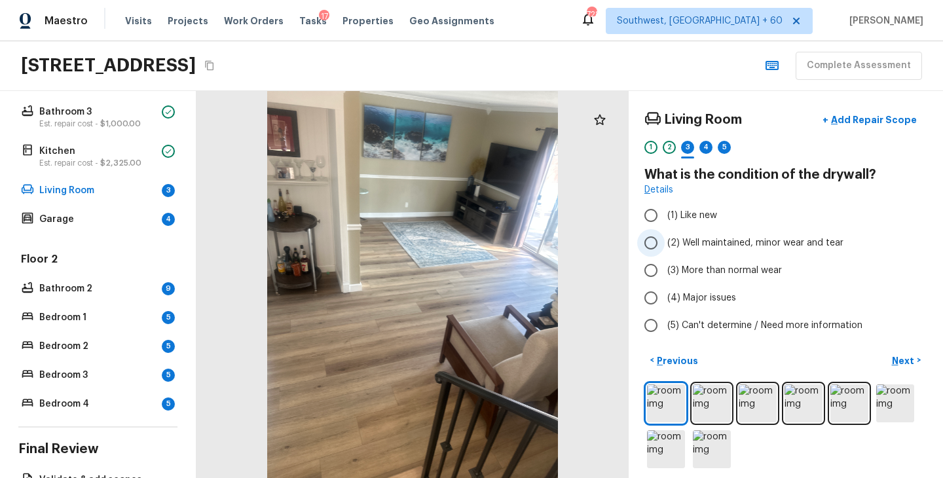
click at [700, 244] on span "(2) Well maintained, minor wear and tear" at bounding box center [755, 242] width 176 height 13
click at [665, 244] on input "(2) Well maintained, minor wear and tear" at bounding box center [651, 243] width 28 height 28
click at [898, 363] on p "Next" at bounding box center [904, 360] width 25 height 13
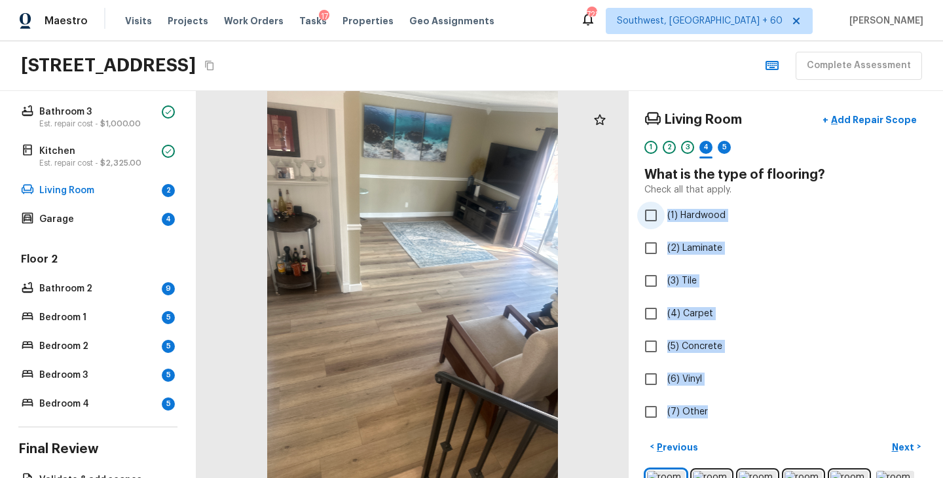
drag, startPoint x: 709, startPoint y: 415, endPoint x: 667, endPoint y: 220, distance: 199.5
click at [667, 220] on div "Living Room + Add Repair Scope 1 2 3 4 5 What is the type of flooring? Check al…" at bounding box center [785, 267] width 283 height 320
copy div "(1) Hardwood (2) Laminate (3) Tile (4) Carpet (5) Concrete (6) Vinyl (7) Other"
click at [821, 239] on label "(2) Laminate" at bounding box center [777, 248] width 280 height 28
click at [665, 239] on input "(2) Laminate" at bounding box center [651, 248] width 28 height 28
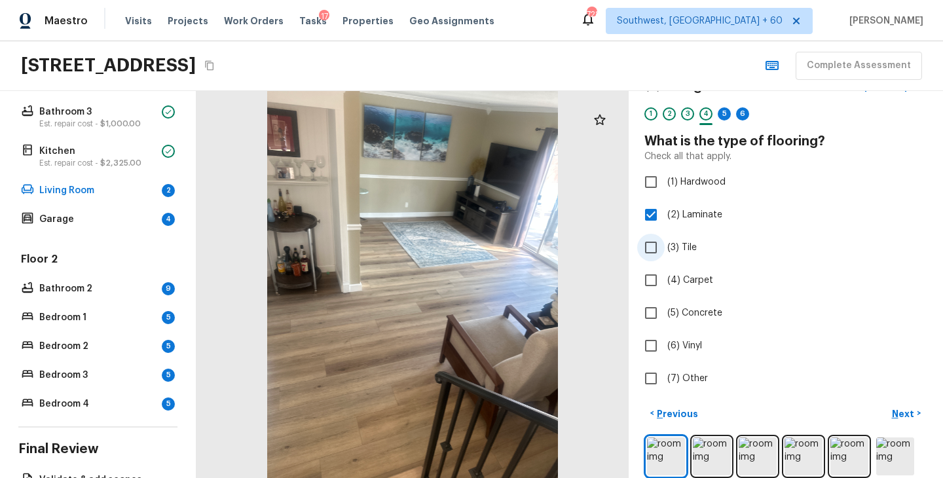
scroll to position [91, 0]
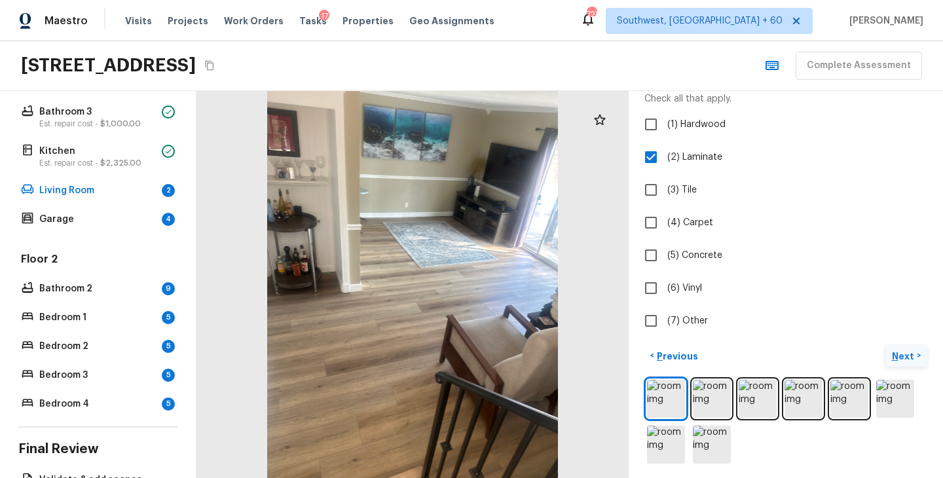
click at [893, 356] on p "Next" at bounding box center [904, 356] width 25 height 13
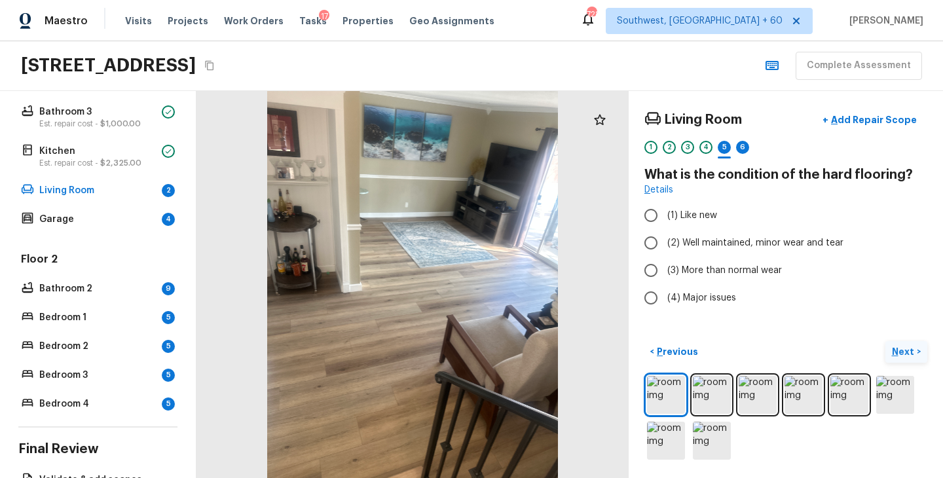
scroll to position [0, 0]
click at [721, 243] on span "(2) Well maintained, minor wear and tear" at bounding box center [755, 242] width 176 height 13
click at [665, 243] on input "(2) Well maintained, minor wear and tear" at bounding box center [651, 243] width 28 height 28
click at [894, 356] on p "Next" at bounding box center [904, 351] width 25 height 13
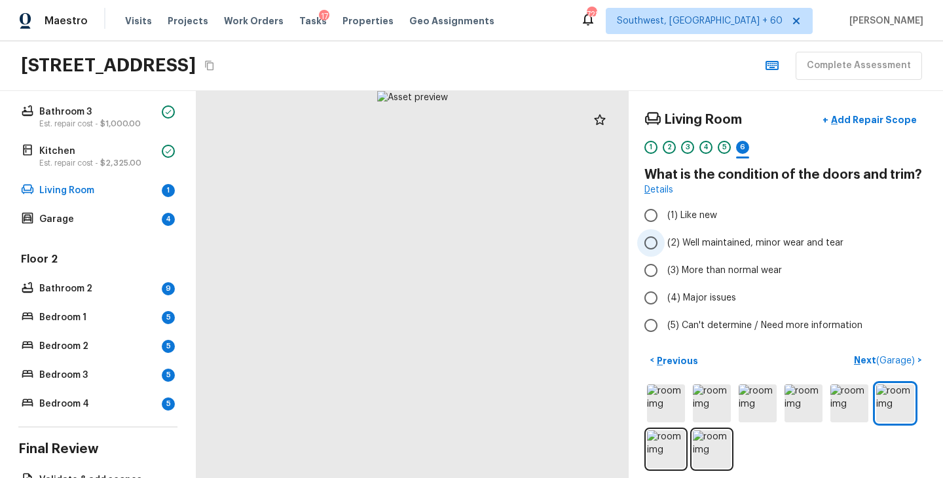
click at [733, 245] on span "(2) Well maintained, minor wear and tear" at bounding box center [755, 242] width 176 height 13
click at [665, 245] on input "(2) Well maintained, minor wear and tear" at bounding box center [651, 243] width 28 height 28
click at [867, 358] on p "Next ( Garage )" at bounding box center [886, 361] width 64 height 14
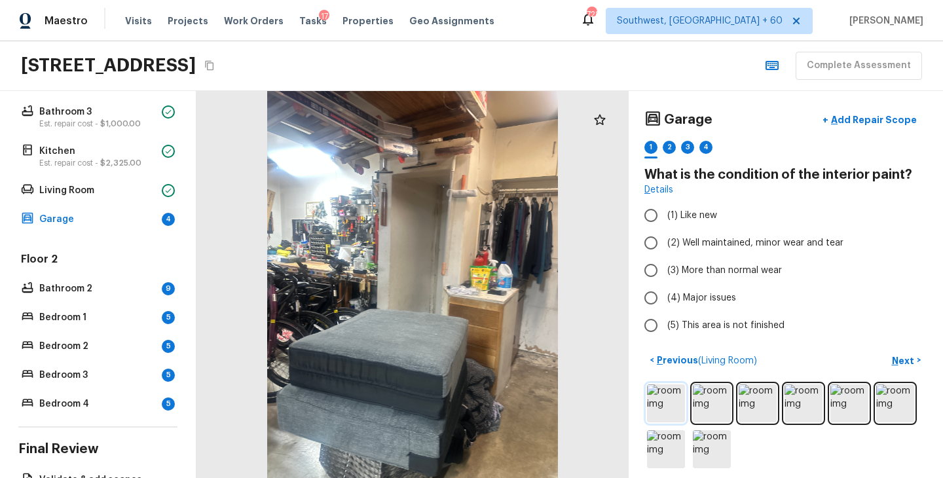
click at [673, 407] on img at bounding box center [666, 403] width 38 height 38
click at [696, 411] on img at bounding box center [712, 403] width 38 height 38
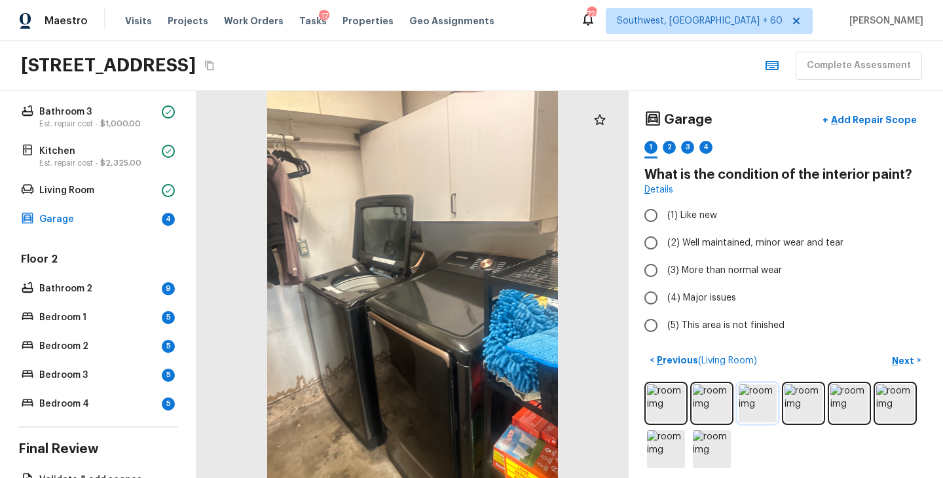
click at [767, 409] on img at bounding box center [758, 403] width 38 height 38
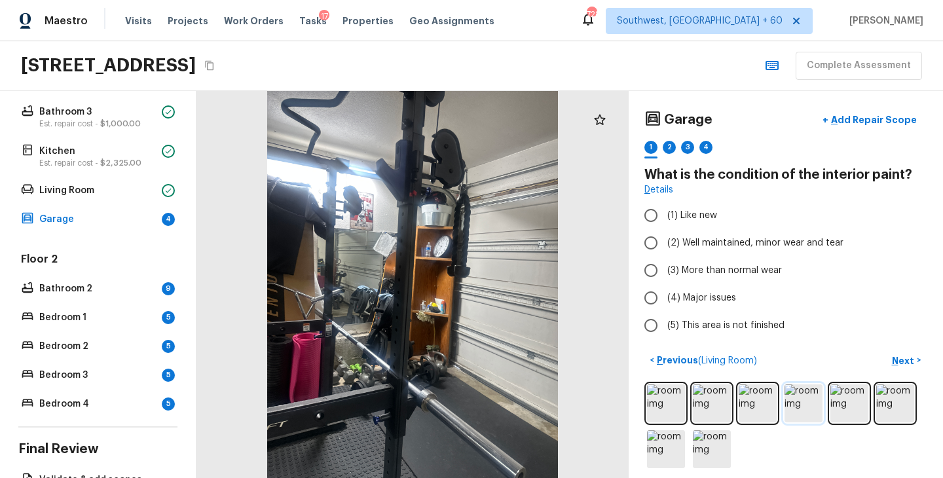
click at [800, 405] on img at bounding box center [804, 403] width 38 height 38
click at [851, 405] on img at bounding box center [849, 403] width 38 height 38
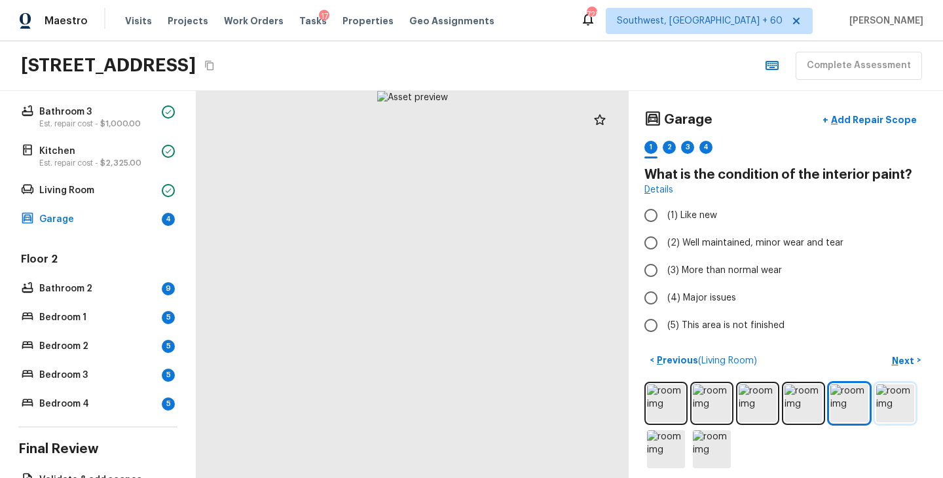
click at [900, 405] on img at bounding box center [895, 403] width 38 height 38
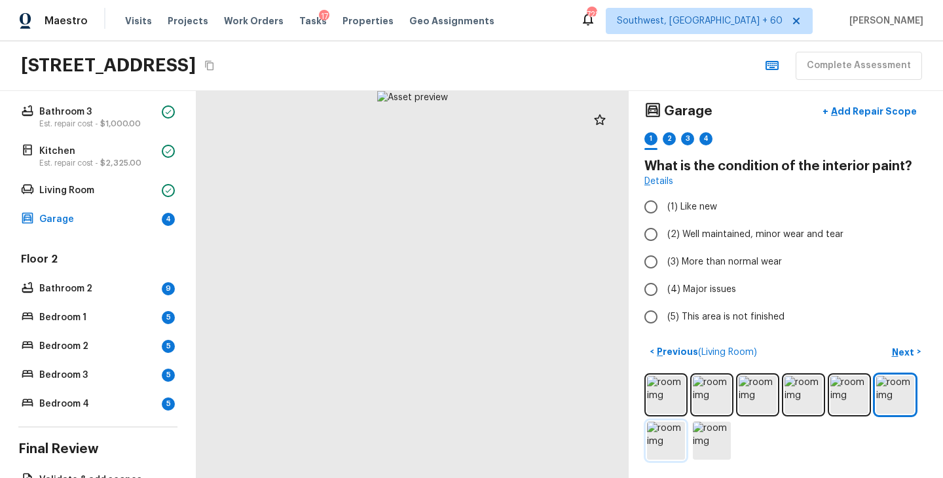
click at [665, 434] on img at bounding box center [666, 441] width 38 height 38
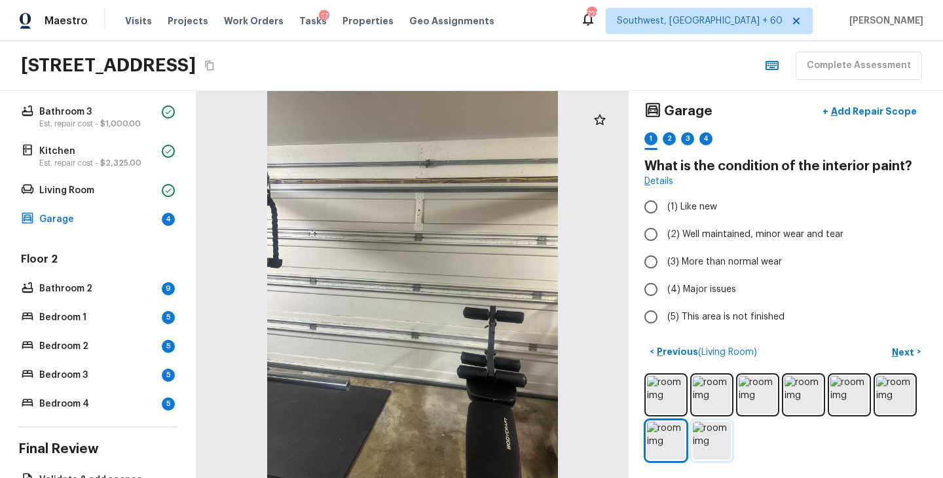
click at [705, 442] on img at bounding box center [712, 441] width 38 height 38
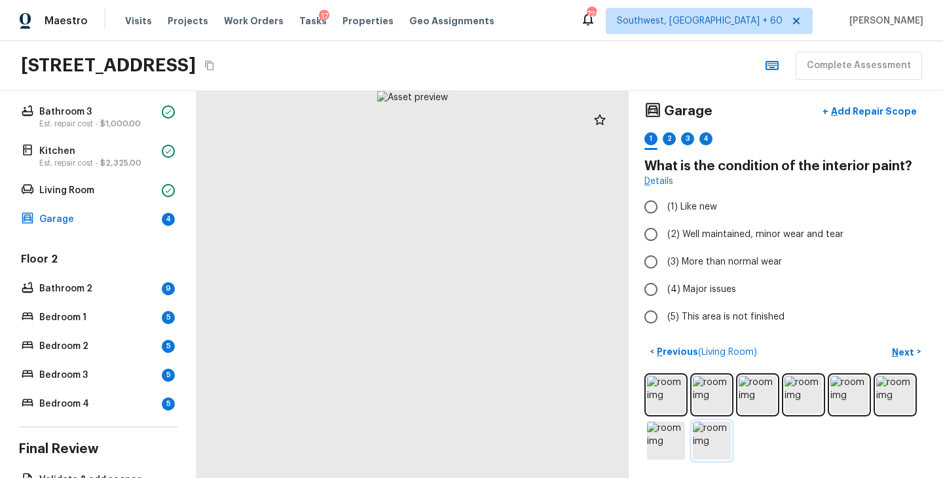
click at [705, 442] on img at bounding box center [712, 441] width 38 height 38
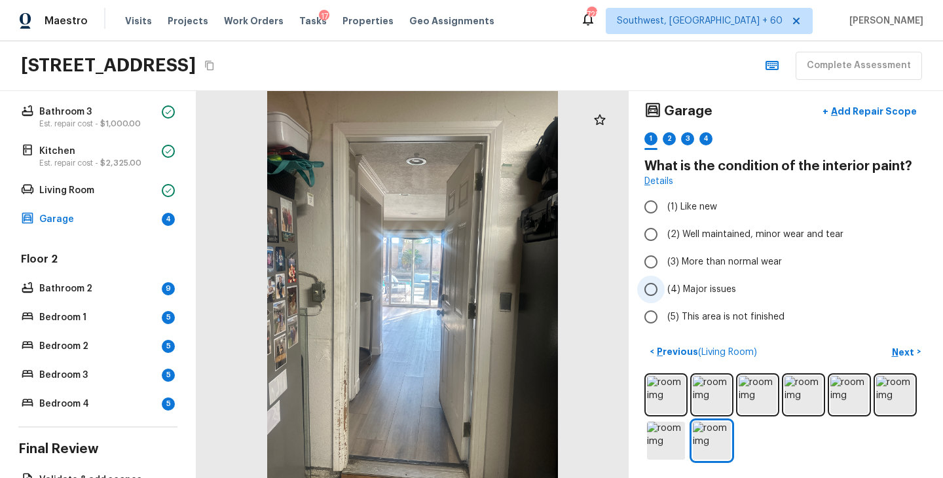
scroll to position [0, 0]
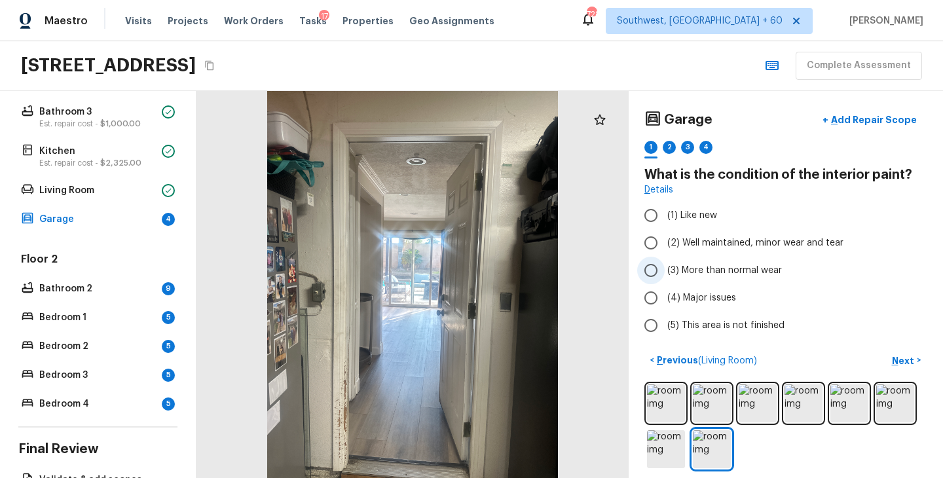
click at [704, 270] on span "(3) More than normal wear" at bounding box center [724, 270] width 115 height 13
click at [665, 270] on input "(3) More than normal wear" at bounding box center [651, 271] width 28 height 28
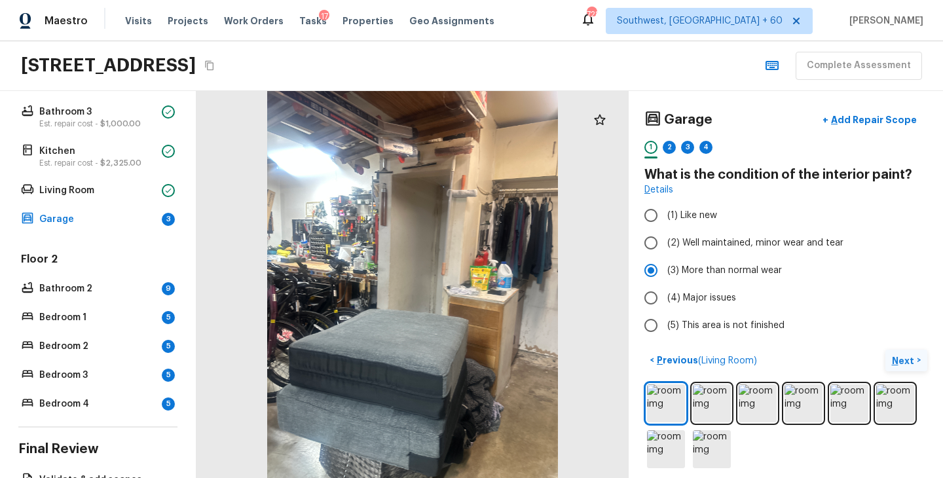
click at [896, 358] on p "Next" at bounding box center [904, 360] width 25 height 13
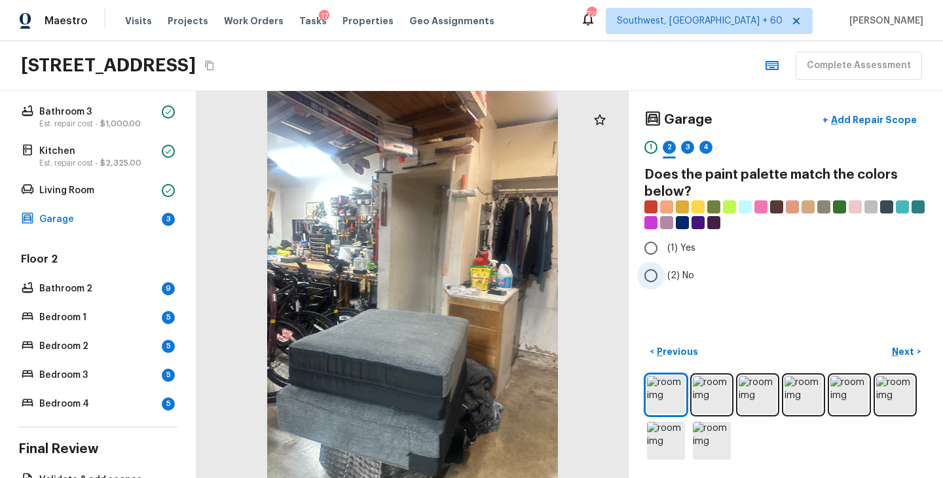
click at [678, 274] on span "(2) No" at bounding box center [680, 275] width 27 height 13
click at [665, 274] on input "(2) No" at bounding box center [651, 276] width 28 height 28
click at [678, 246] on span "(1) Yes" at bounding box center [681, 248] width 28 height 13
click at [665, 246] on input "(1) Yes" at bounding box center [651, 248] width 28 height 28
click at [903, 353] on p "Next" at bounding box center [904, 351] width 25 height 13
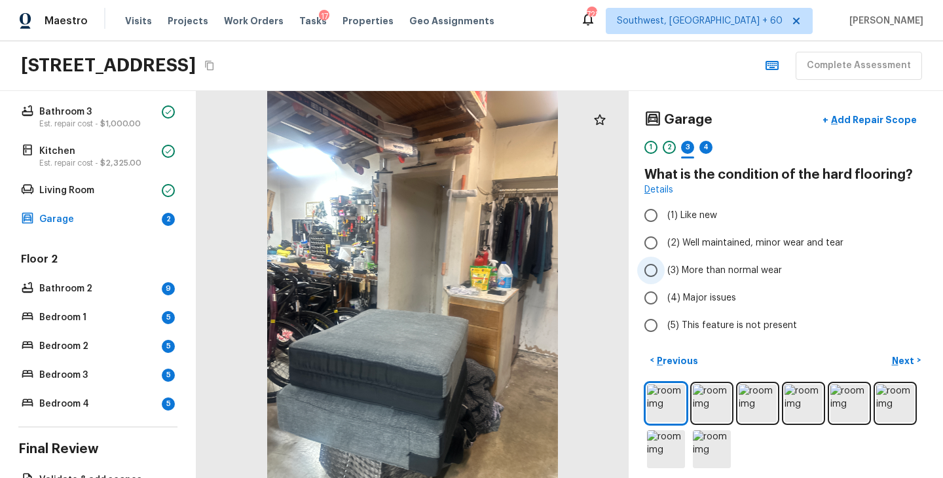
click at [735, 270] on span "(3) More than normal wear" at bounding box center [724, 270] width 115 height 13
click at [665, 270] on input "(3) More than normal wear" at bounding box center [651, 271] width 28 height 28
click at [905, 362] on p "Next" at bounding box center [904, 360] width 25 height 13
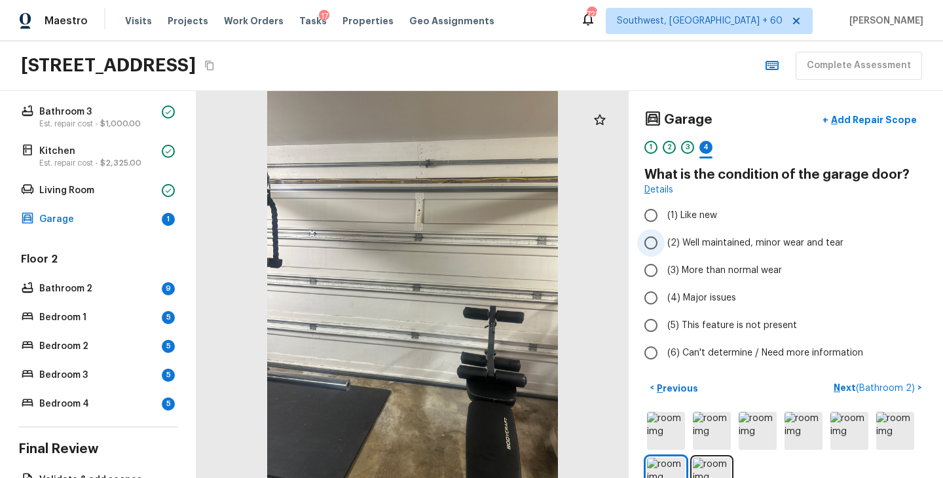
click at [773, 238] on span "(2) Well maintained, minor wear and tear" at bounding box center [755, 242] width 176 height 13
click at [665, 238] on input "(2) Well maintained, minor wear and tear" at bounding box center [651, 243] width 28 height 28
click at [841, 384] on p "Next ( Bathroom 2 )" at bounding box center [876, 388] width 84 height 14
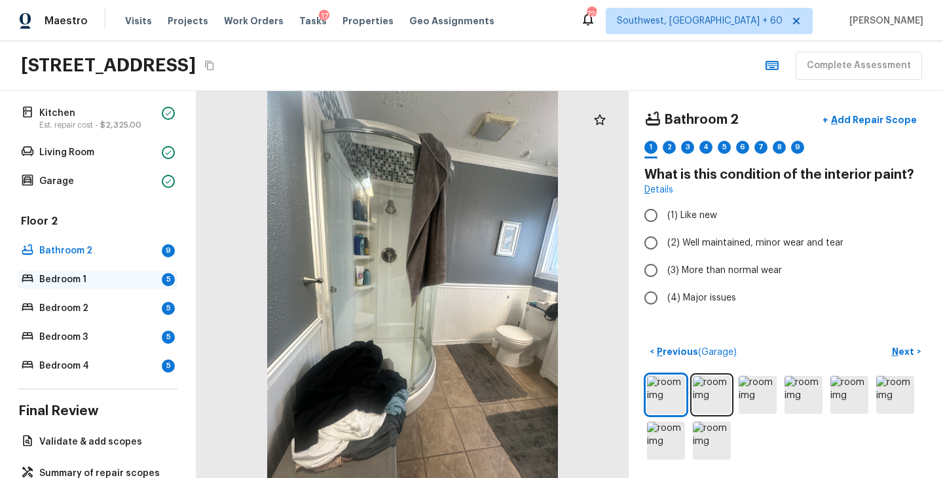
scroll to position [386, 0]
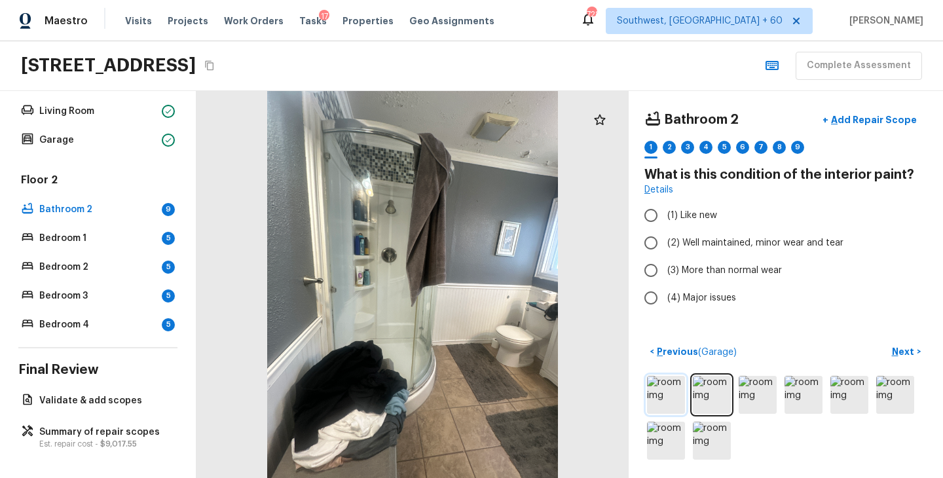
click at [674, 390] on img at bounding box center [666, 395] width 38 height 38
click at [719, 403] on img at bounding box center [712, 395] width 38 height 38
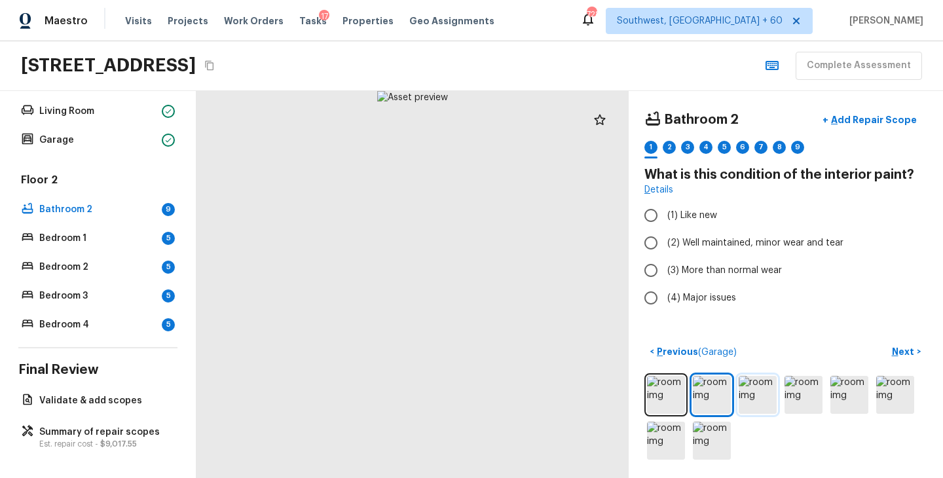
click at [760, 397] on img at bounding box center [758, 395] width 38 height 38
click at [822, 405] on div at bounding box center [785, 417] width 283 height 89
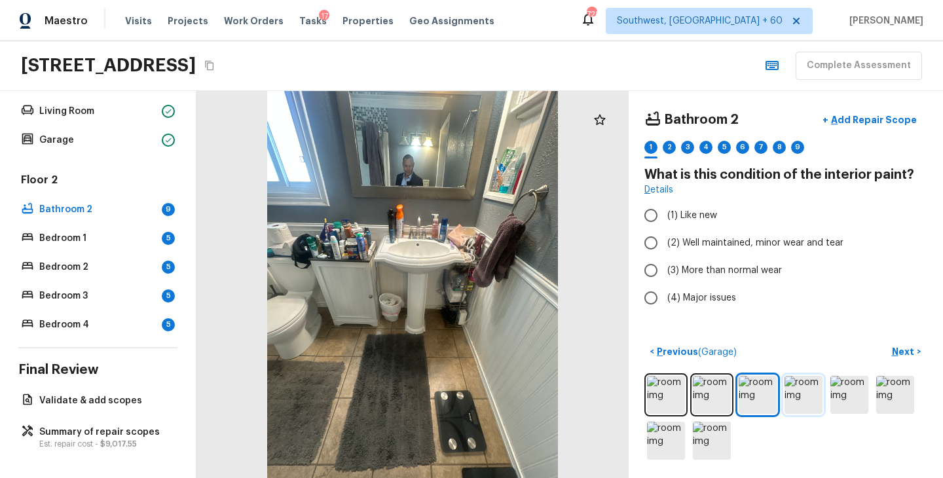
click at [807, 403] on img at bounding box center [804, 395] width 38 height 38
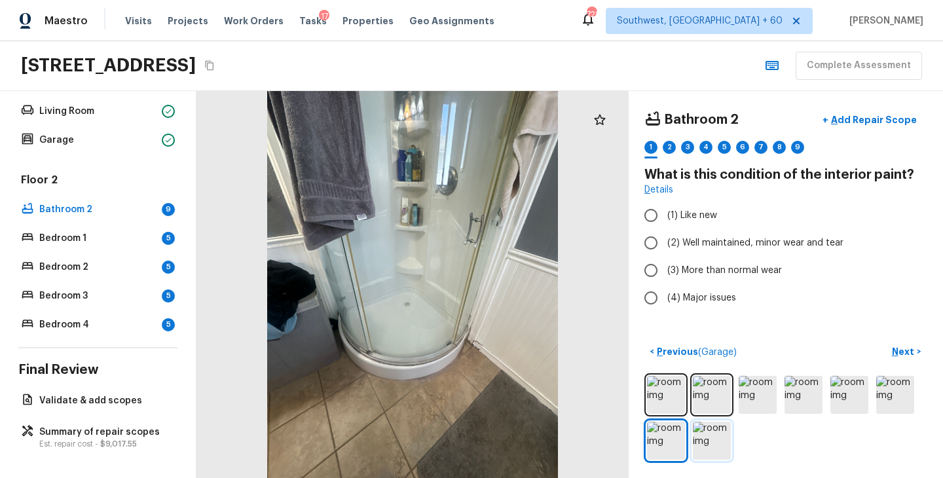
click at [699, 440] on img at bounding box center [712, 441] width 38 height 38
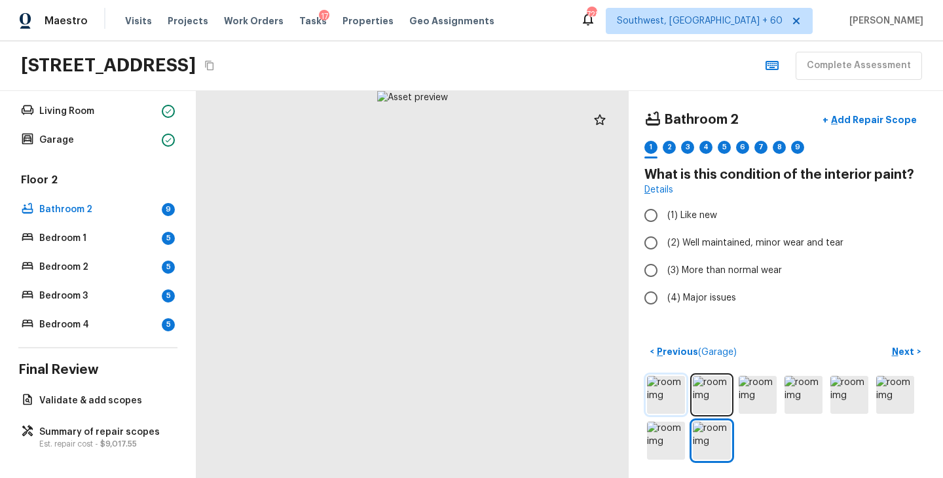
click at [658, 400] on img at bounding box center [666, 395] width 38 height 38
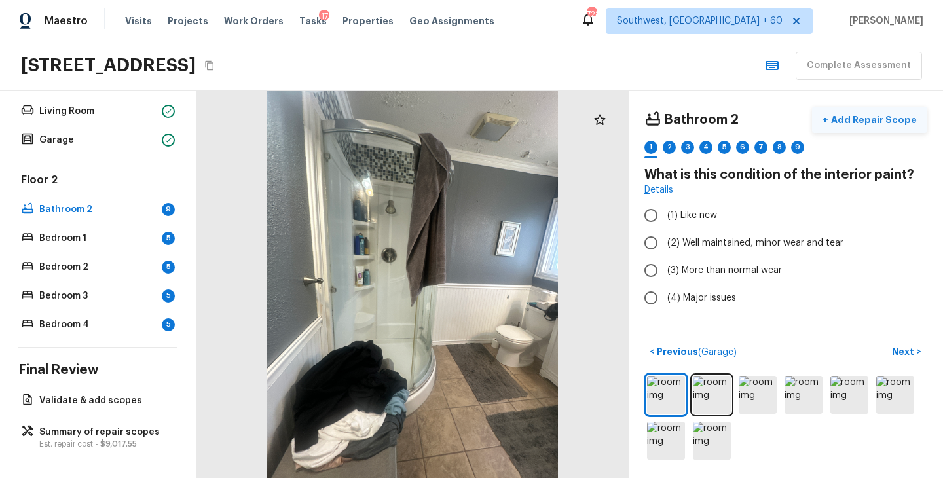
click at [877, 121] on p "Add Repair Scope" at bounding box center [872, 119] width 88 height 13
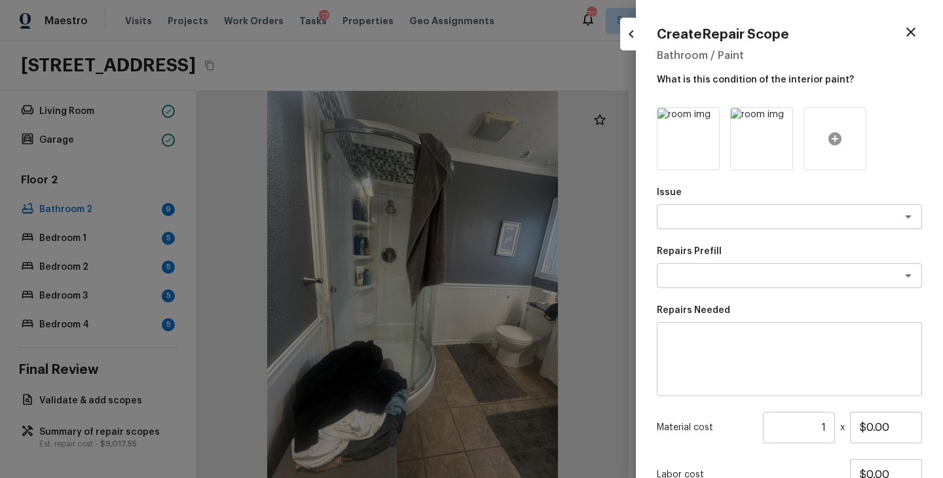
click at [839, 142] on icon at bounding box center [834, 138] width 13 height 13
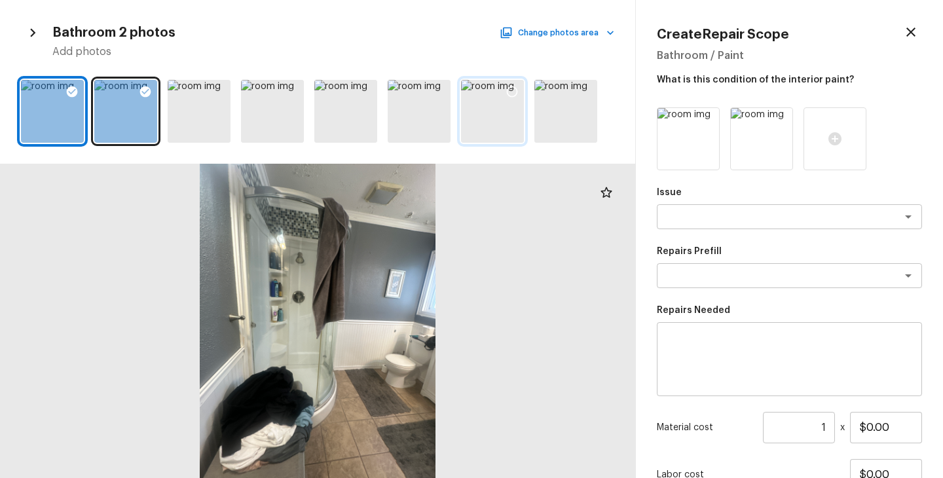
click at [515, 94] on icon at bounding box center [512, 91] width 13 height 13
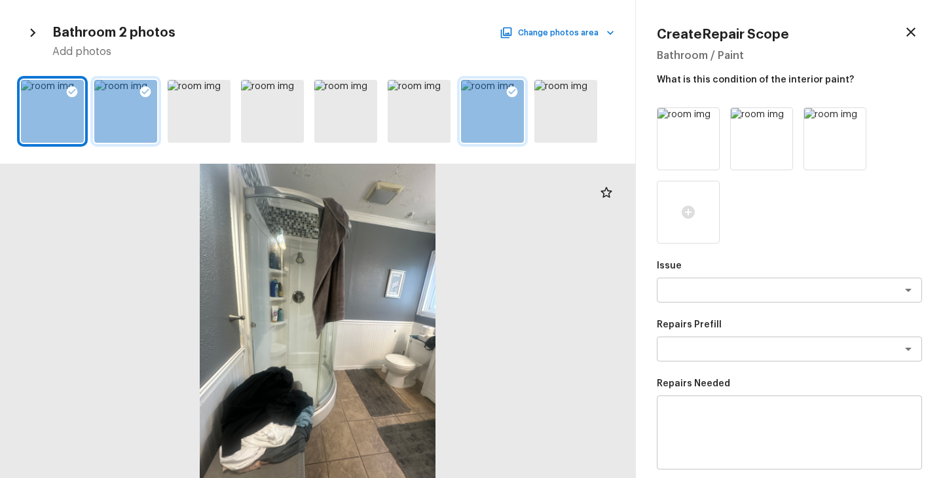
click at [140, 92] on icon at bounding box center [145, 91] width 11 height 11
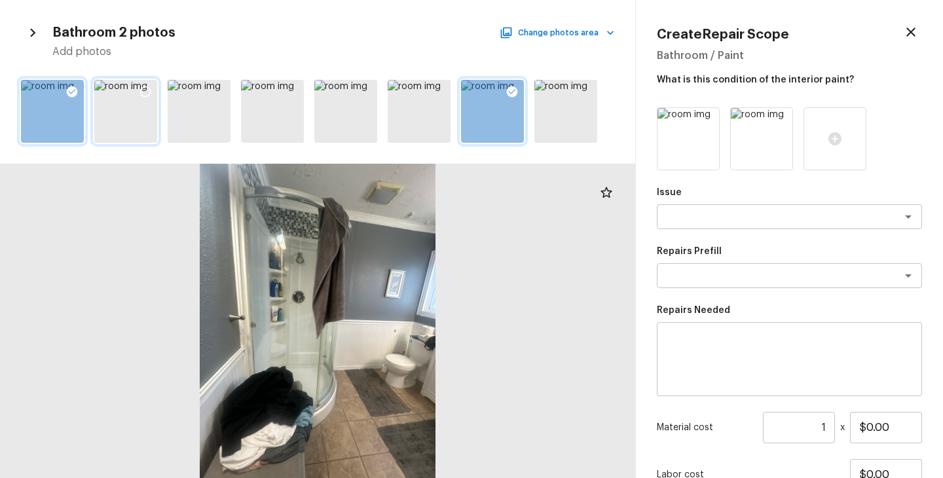
click at [67, 91] on icon at bounding box center [72, 91] width 11 height 11
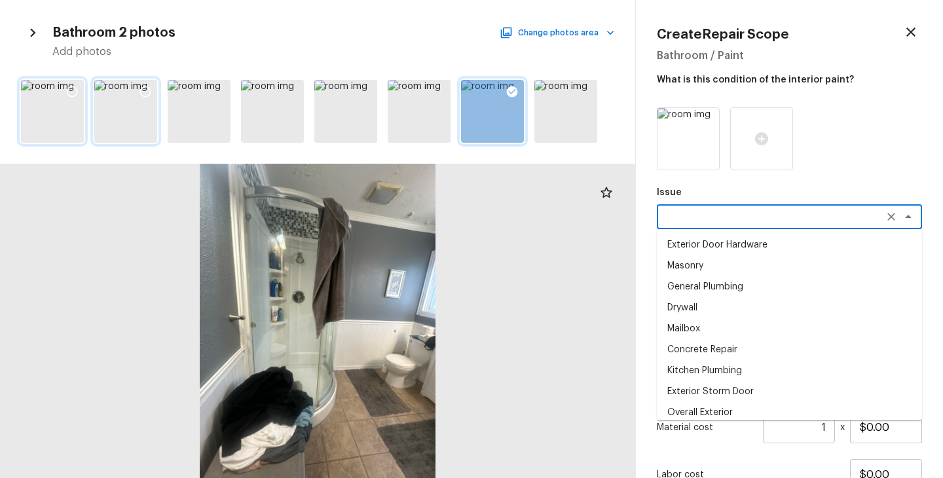
click at [677, 214] on textarea at bounding box center [771, 216] width 217 height 13
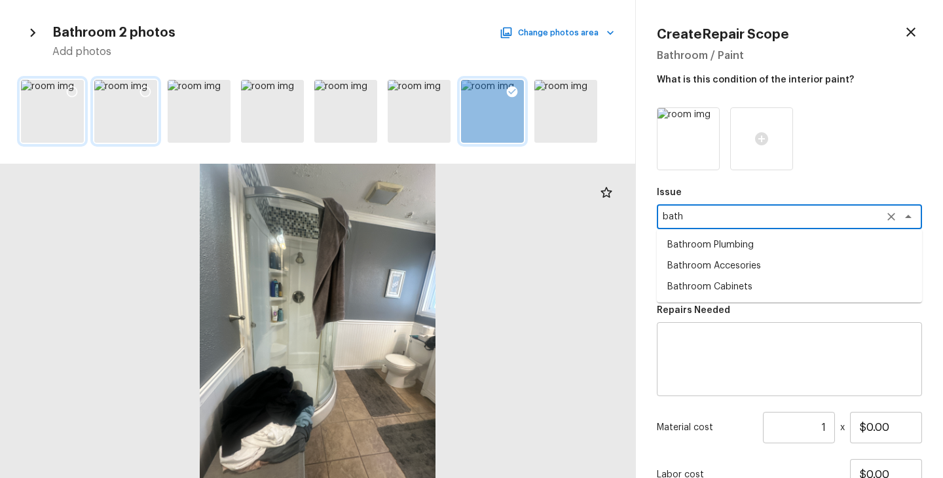
click at [743, 247] on li "Bathroom Plumbing" at bounding box center [789, 244] width 265 height 21
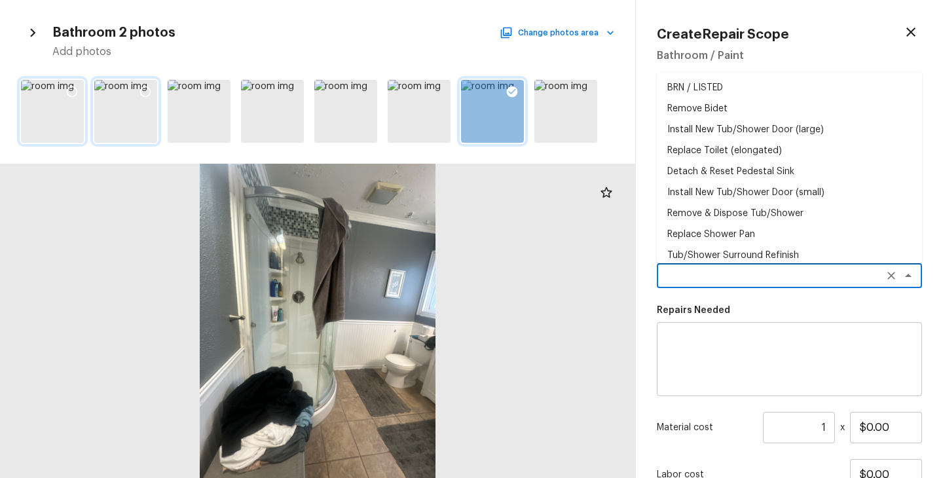
click at [722, 281] on textarea at bounding box center [771, 275] width 217 height 13
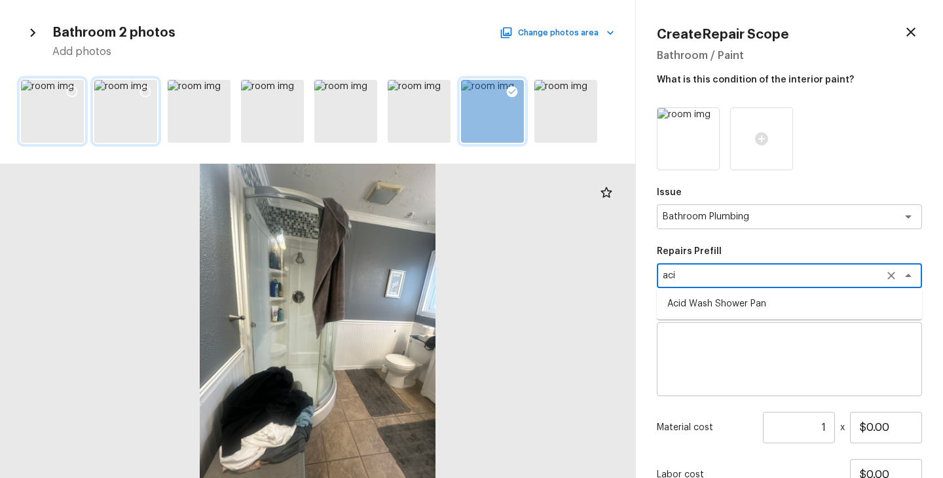
click at [731, 306] on li "Acid Wash Shower Pan" at bounding box center [789, 303] width 265 height 21
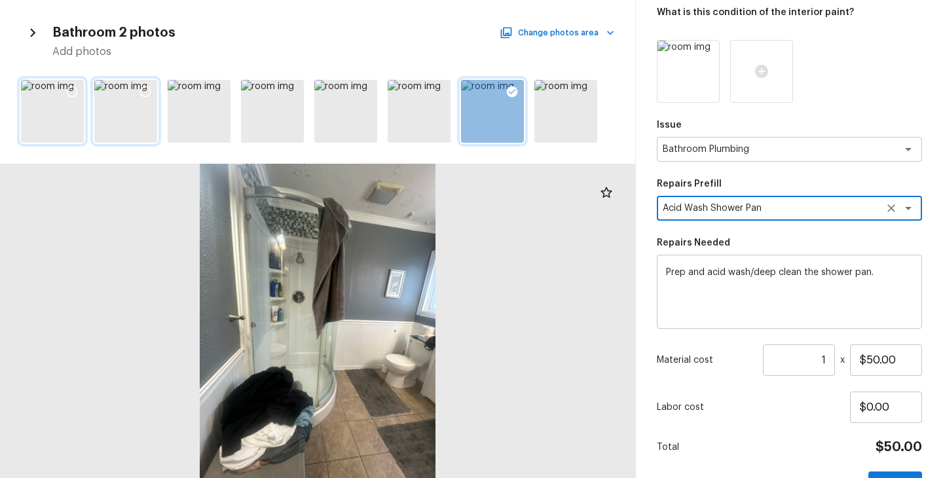
scroll to position [108, 0]
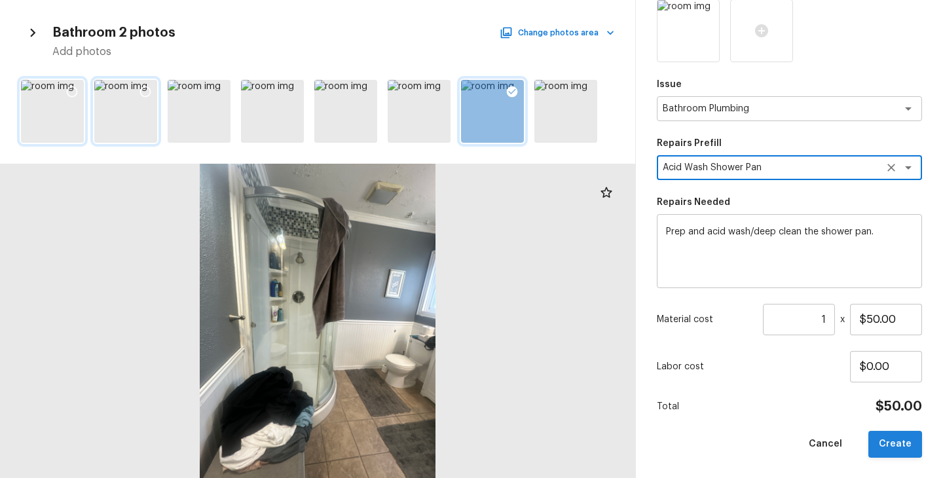
click at [900, 445] on button "Create" at bounding box center [895, 444] width 54 height 27
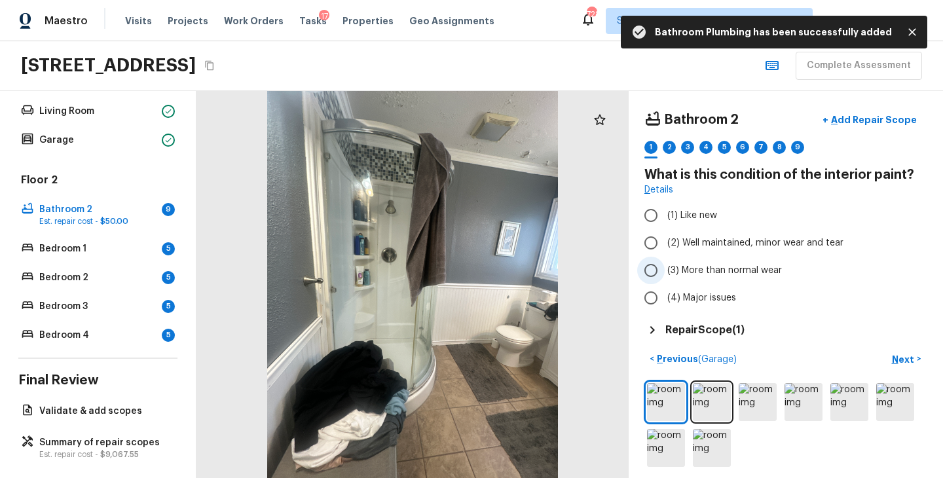
click at [729, 269] on span "(3) More than normal wear" at bounding box center [724, 270] width 115 height 13
click at [665, 269] on input "(3) More than normal wear" at bounding box center [651, 271] width 28 height 28
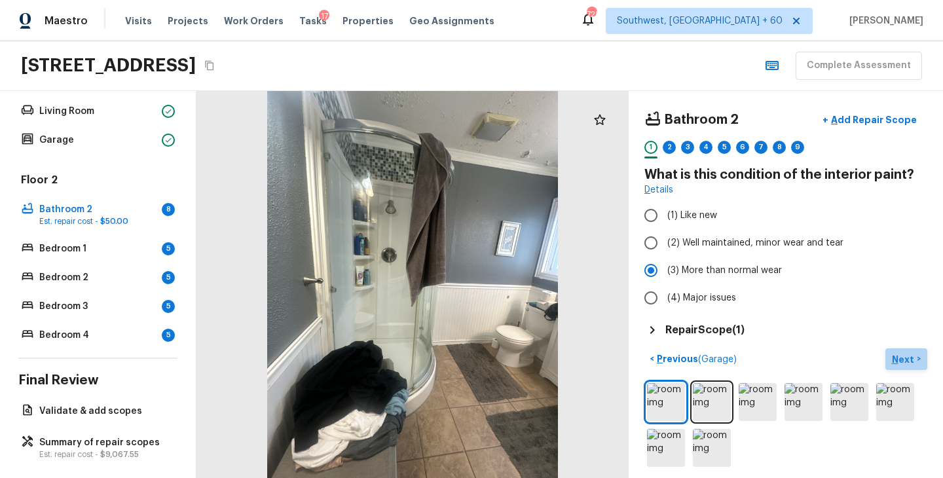
click at [904, 356] on p "Next" at bounding box center [904, 359] width 25 height 13
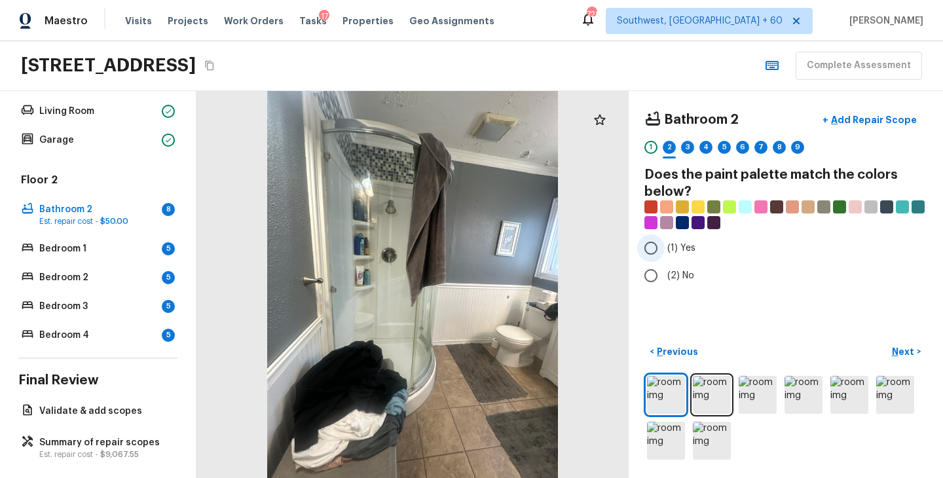
click at [682, 252] on span "(1) Yes" at bounding box center [681, 248] width 28 height 13
click at [665, 252] on input "(1) Yes" at bounding box center [651, 248] width 28 height 28
click at [900, 348] on p "Next" at bounding box center [904, 351] width 25 height 13
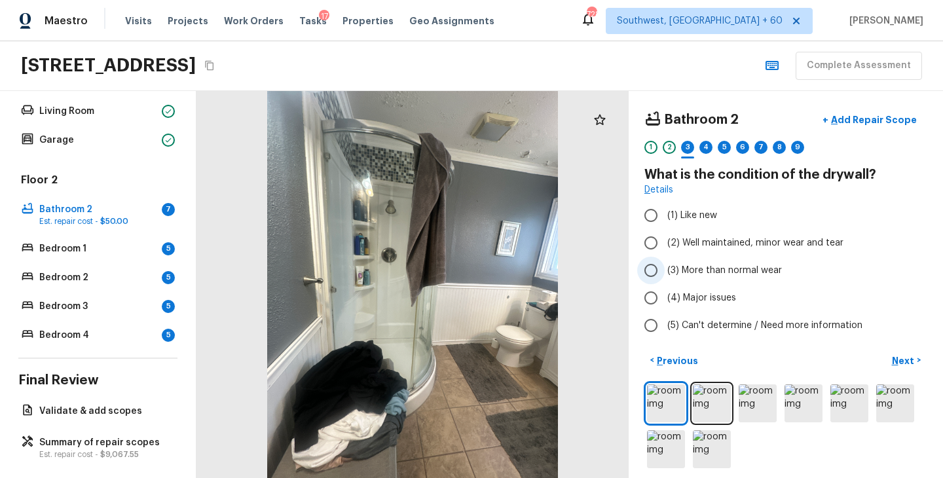
click at [742, 269] on span "(3) More than normal wear" at bounding box center [724, 270] width 115 height 13
click at [665, 269] on input "(3) More than normal wear" at bounding box center [651, 271] width 28 height 28
click at [902, 135] on div "Bathroom 2 + Add Repair Scope 1 2 3 4 5 6 7 8 9" at bounding box center [785, 134] width 283 height 55
click at [904, 119] on p "Add Repair Scope" at bounding box center [872, 119] width 88 height 13
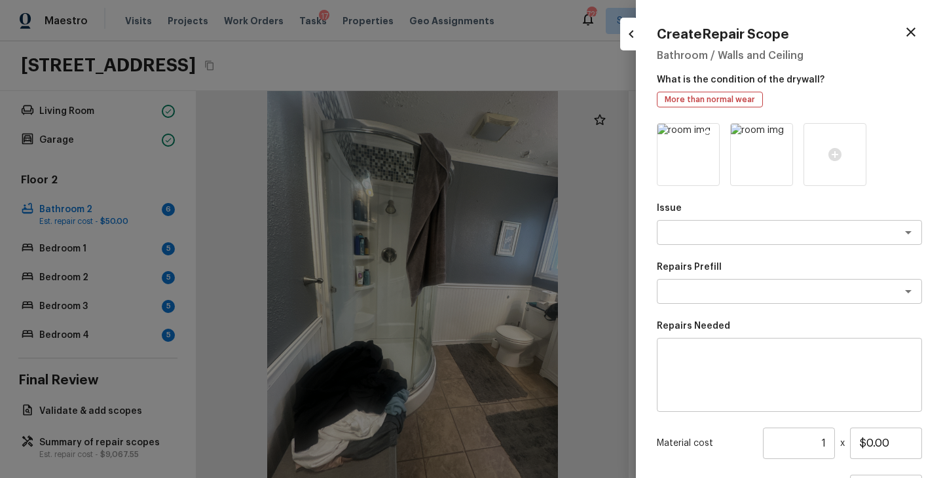
click at [710, 133] on icon at bounding box center [707, 135] width 11 height 11
click at [690, 150] on icon at bounding box center [688, 154] width 13 height 13
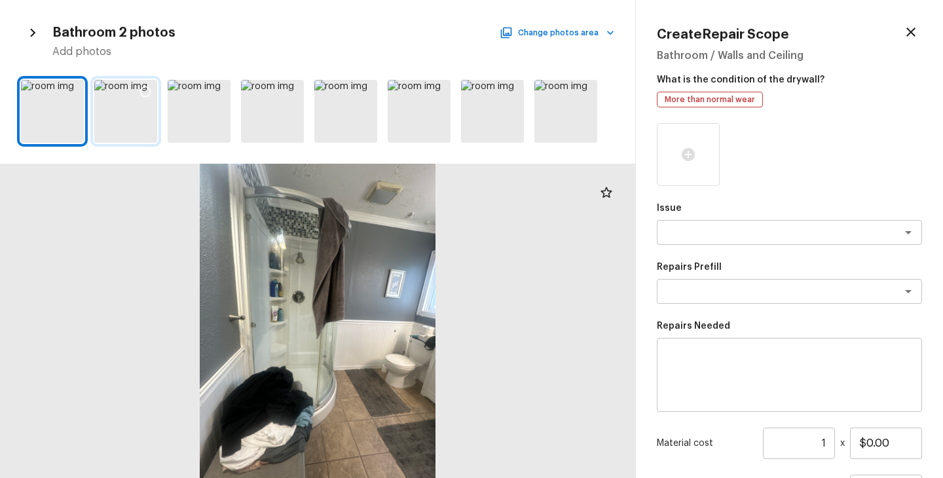
click at [129, 113] on div at bounding box center [125, 111] width 63 height 63
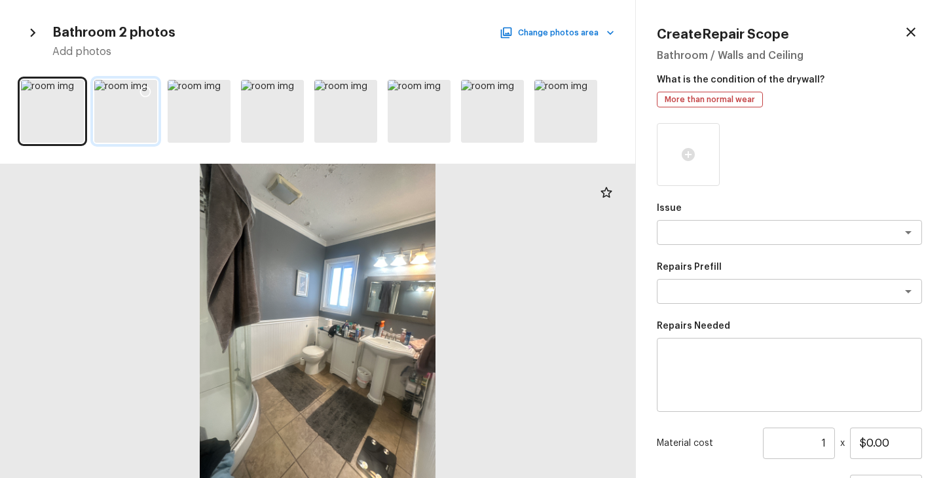
click at [145, 87] on icon at bounding box center [145, 91] width 13 height 13
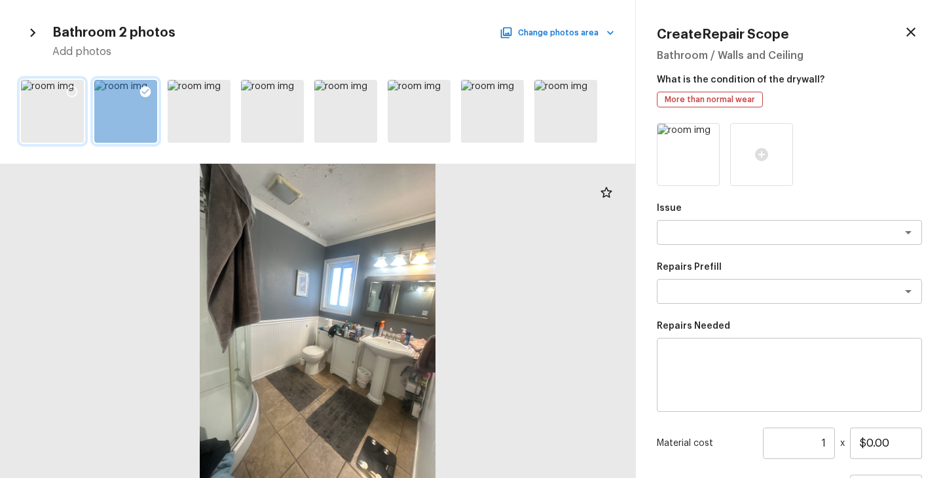
click at [46, 107] on div at bounding box center [52, 111] width 63 height 63
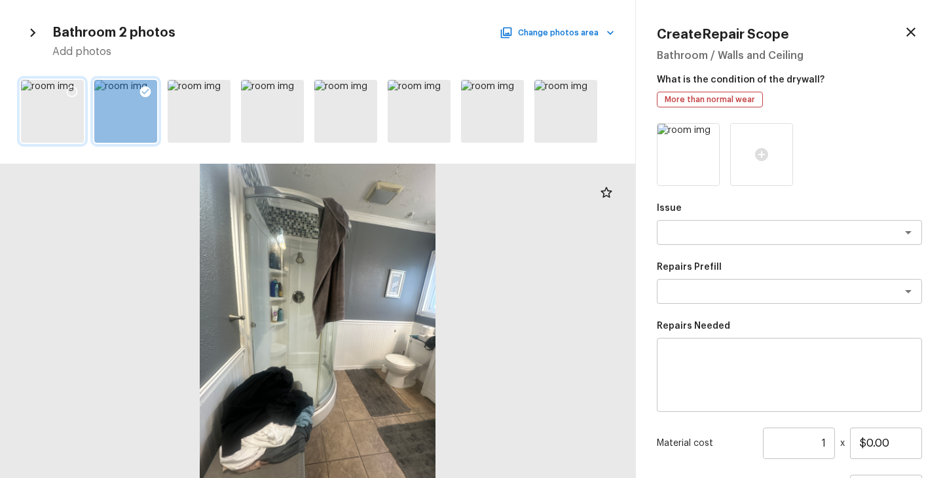
click at [75, 88] on icon at bounding box center [72, 91] width 11 height 11
click at [738, 237] on textarea at bounding box center [771, 232] width 217 height 13
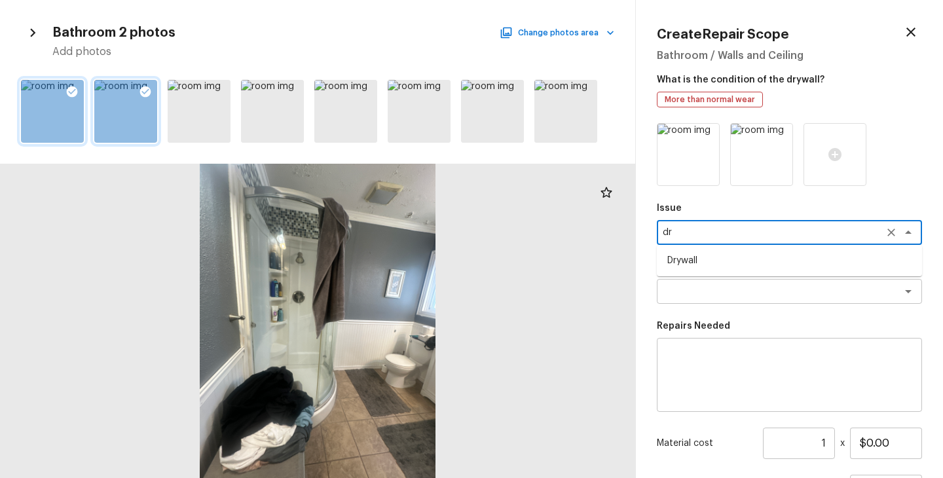
click at [737, 256] on li "Drywall" at bounding box center [789, 260] width 265 height 21
click at [718, 382] on textarea at bounding box center [789, 375] width 247 height 52
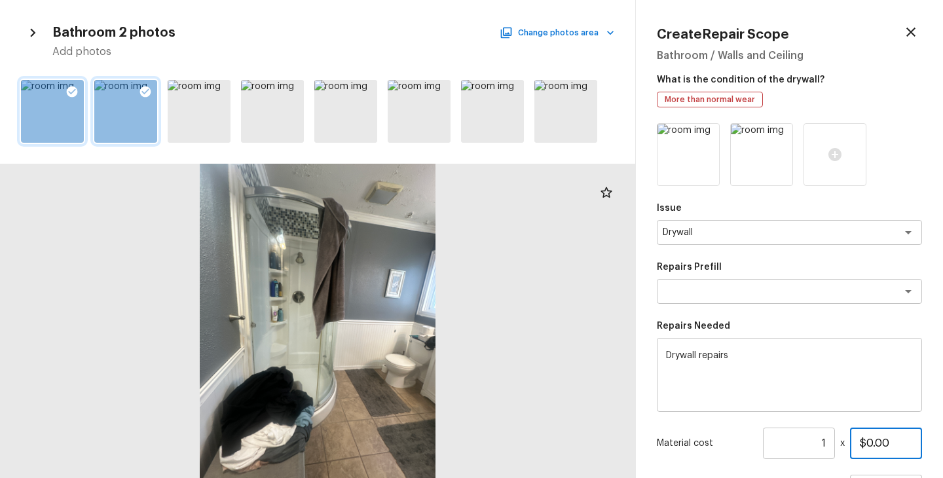
drag, startPoint x: 898, startPoint y: 443, endPoint x: 707, endPoint y: 443, distance: 191.2
click at [707, 443] on div "Material cost 1 ​ x $0.00" at bounding box center [789, 443] width 265 height 31
click at [698, 434] on div "Material cost 1 ​ x $200.00" at bounding box center [789, 443] width 265 height 31
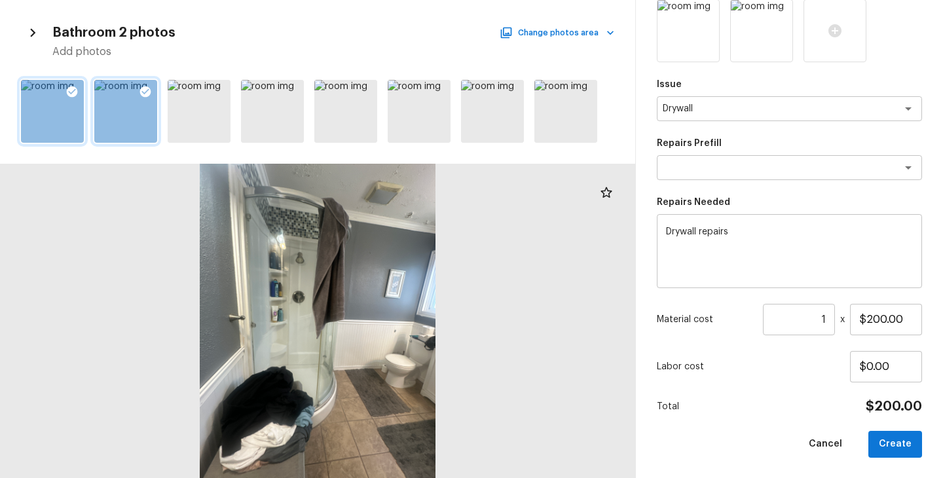
click at [748, 425] on div "Issue Drywall x ​ Repairs Prefill x ​ Repairs Needed Drywall repairs x ​ Materi…" at bounding box center [789, 228] width 265 height 458
click at [862, 432] on div "Cancel Create" at bounding box center [789, 444] width 265 height 27
click at [884, 437] on button "Create" at bounding box center [895, 444] width 54 height 27
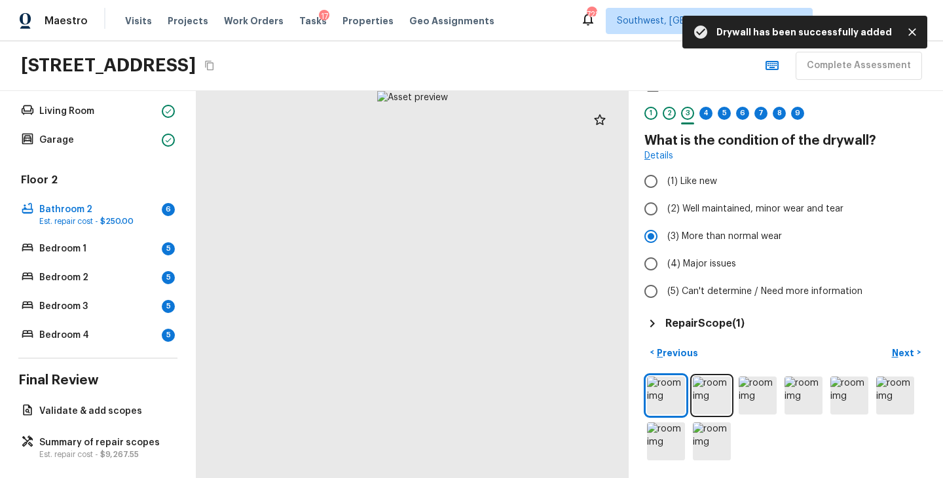
scroll to position [35, 0]
click at [908, 346] on p "Next" at bounding box center [904, 352] width 25 height 13
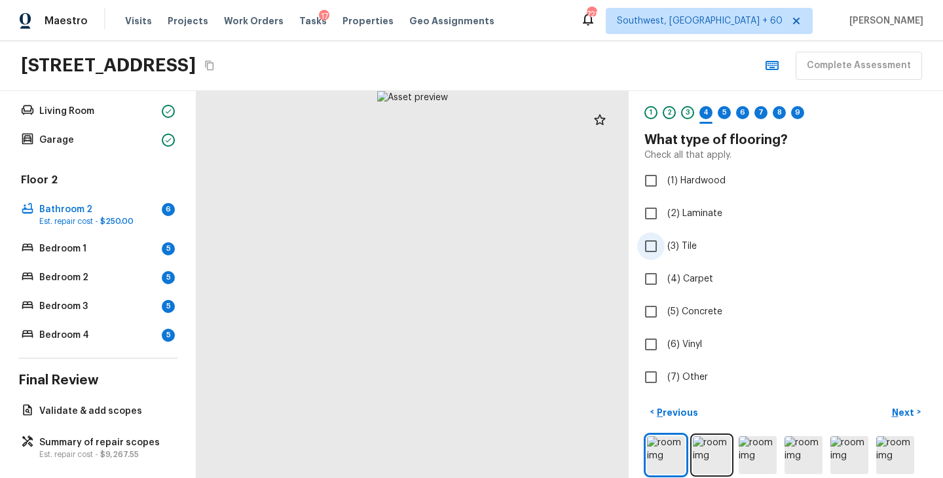
click at [675, 251] on span "(3) Tile" at bounding box center [681, 246] width 29 height 13
click at [665, 251] on input "(3) Tile" at bounding box center [651, 246] width 28 height 28
click at [906, 417] on p "Next" at bounding box center [904, 412] width 25 height 13
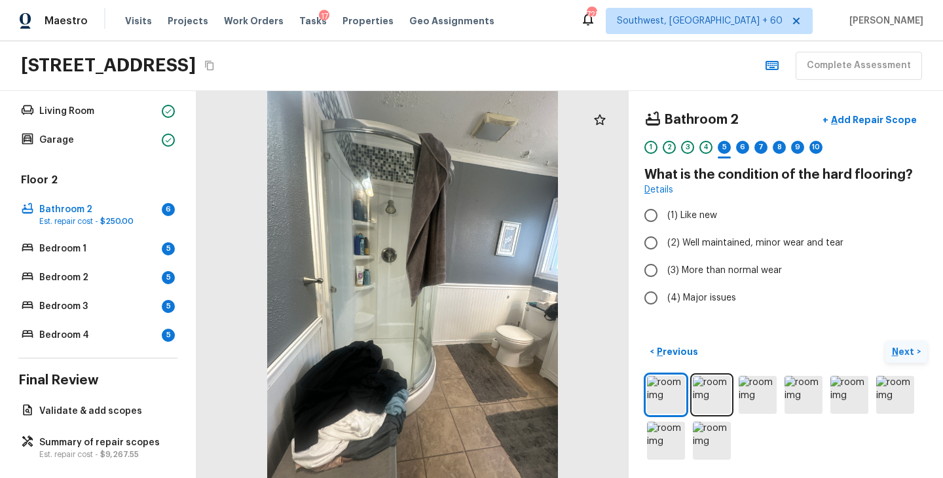
scroll to position [0, 0]
click at [715, 398] on img at bounding box center [712, 395] width 38 height 38
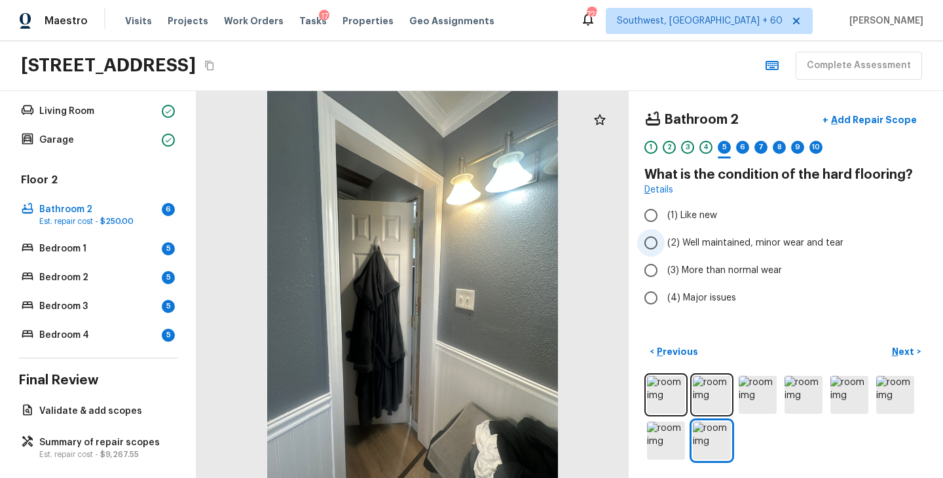
click at [703, 241] on span "(2) Well maintained, minor wear and tear" at bounding box center [755, 242] width 176 height 13
click at [665, 241] on input "(2) Well maintained, minor wear and tear" at bounding box center [651, 243] width 28 height 28
click at [912, 354] on p "Next" at bounding box center [904, 351] width 25 height 13
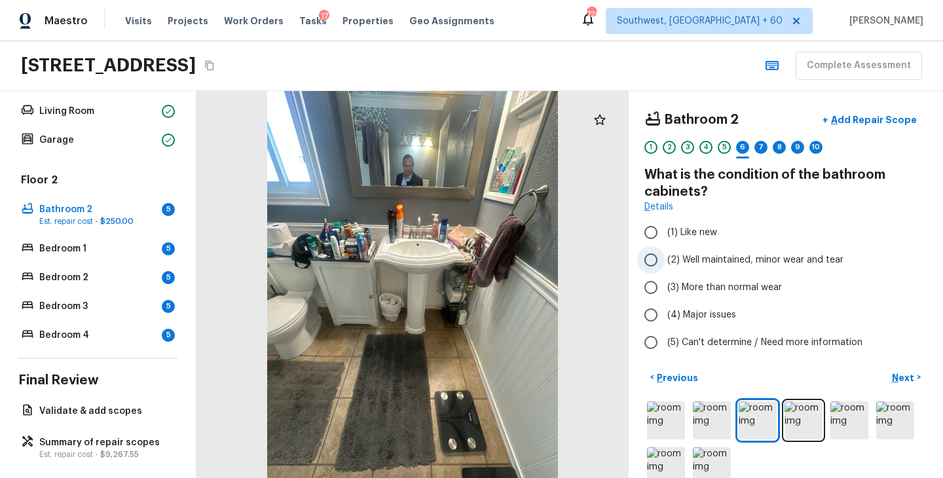
click at [758, 264] on span "(2) Well maintained, minor wear and tear" at bounding box center [755, 259] width 176 height 13
click at [665, 264] on input "(2) Well maintained, minor wear and tear" at bounding box center [651, 260] width 28 height 28
click at [893, 373] on p "Next" at bounding box center [904, 377] width 25 height 13
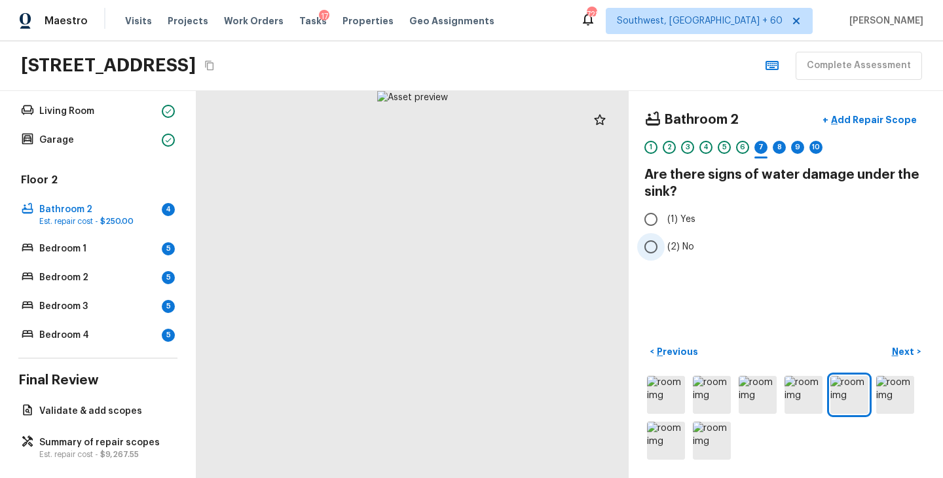
click at [680, 249] on span "(2) No" at bounding box center [680, 246] width 27 height 13
click at [665, 249] on input "(2) No" at bounding box center [651, 247] width 28 height 28
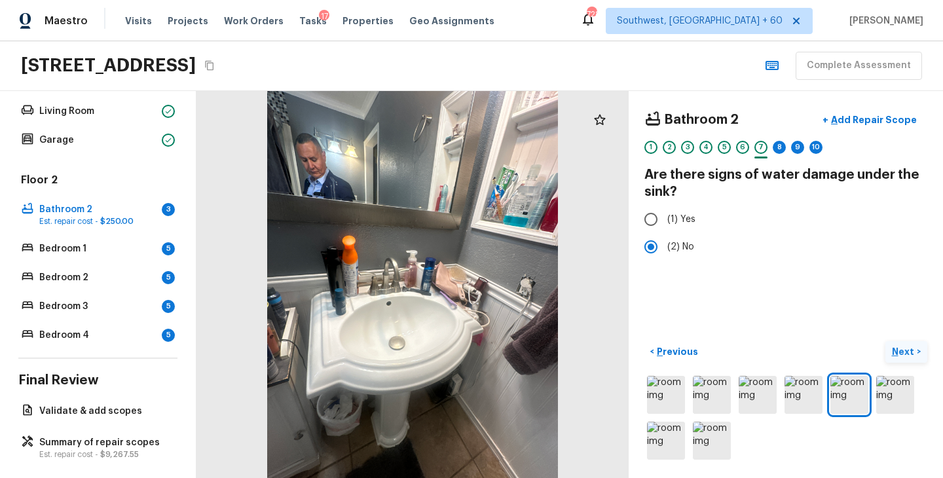
click at [904, 348] on p "Next" at bounding box center [904, 351] width 25 height 13
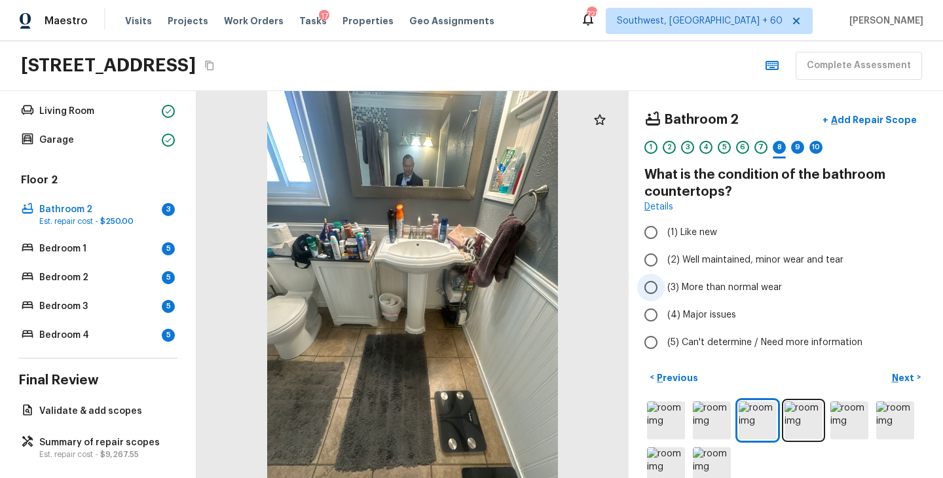
click at [759, 295] on label "(3) More than normal wear" at bounding box center [777, 288] width 280 height 28
click at [665, 295] on input "(3) More than normal wear" at bounding box center [651, 288] width 28 height 28
click at [900, 377] on p "Next" at bounding box center [904, 377] width 25 height 13
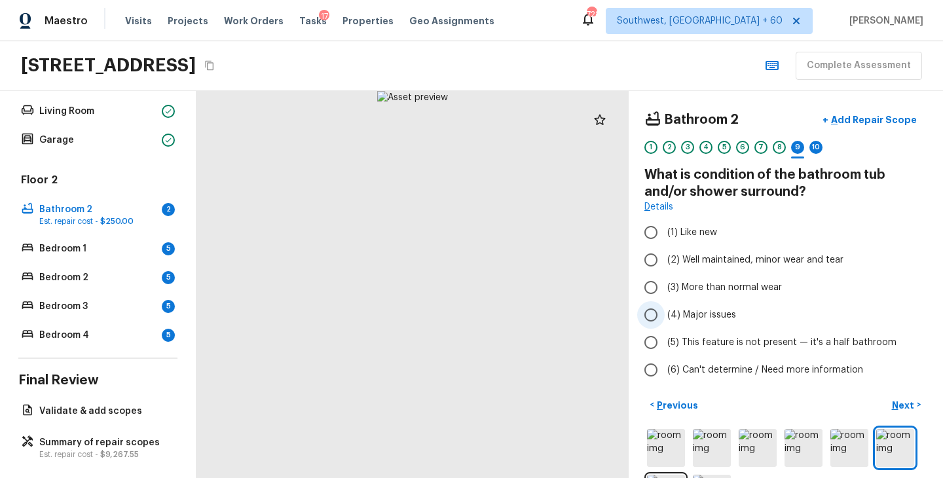
scroll to position [12, 0]
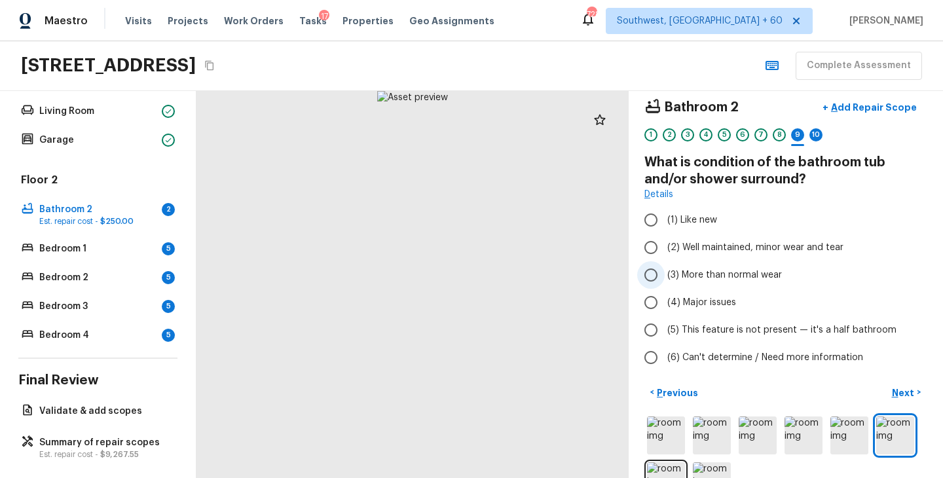
click at [766, 276] on span "(3) More than normal wear" at bounding box center [724, 274] width 115 height 13
click at [665, 276] on input "(3) More than normal wear" at bounding box center [651, 275] width 28 height 28
click at [903, 392] on p "Next" at bounding box center [904, 392] width 25 height 13
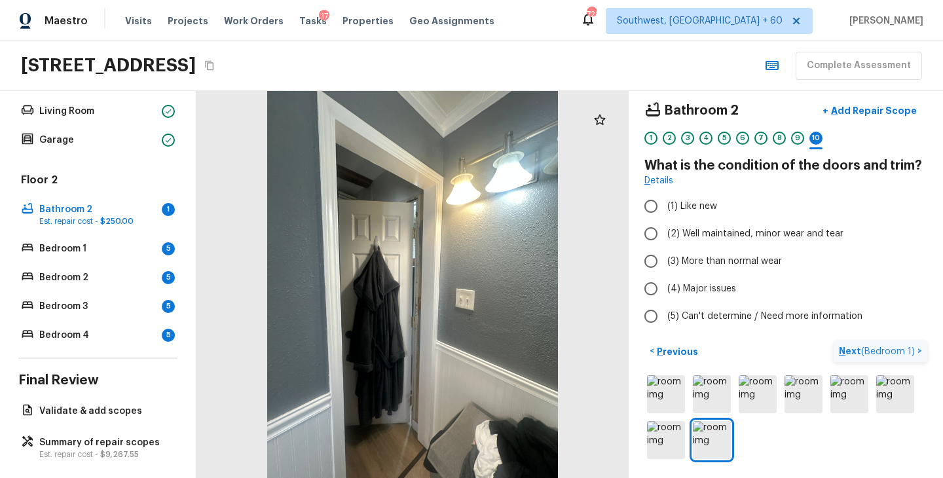
scroll to position [9, 0]
click at [775, 234] on span "(2) Well maintained, minor wear and tear" at bounding box center [755, 234] width 176 height 13
click at [665, 234] on input "(2) Well maintained, minor wear and tear" at bounding box center [651, 235] width 28 height 28
click at [874, 112] on p "Add Repair Scope" at bounding box center [872, 111] width 88 height 13
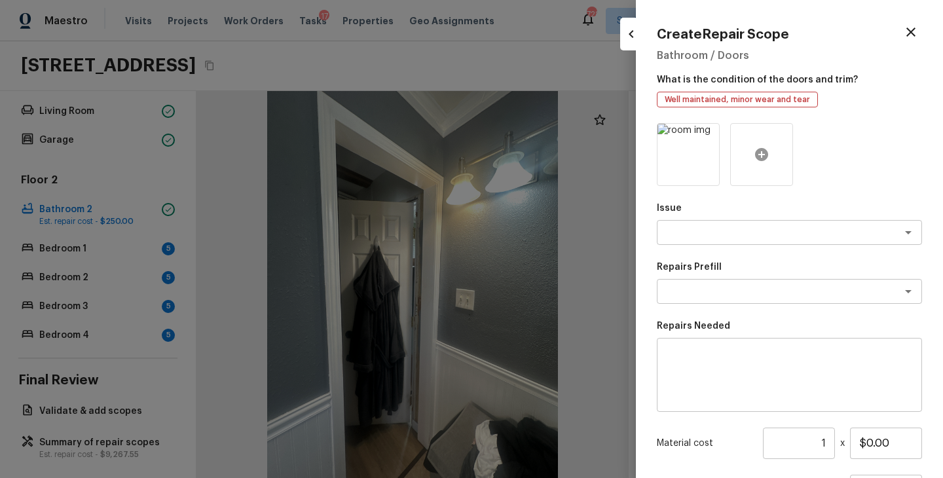
click at [761, 155] on icon at bounding box center [762, 155] width 16 height 16
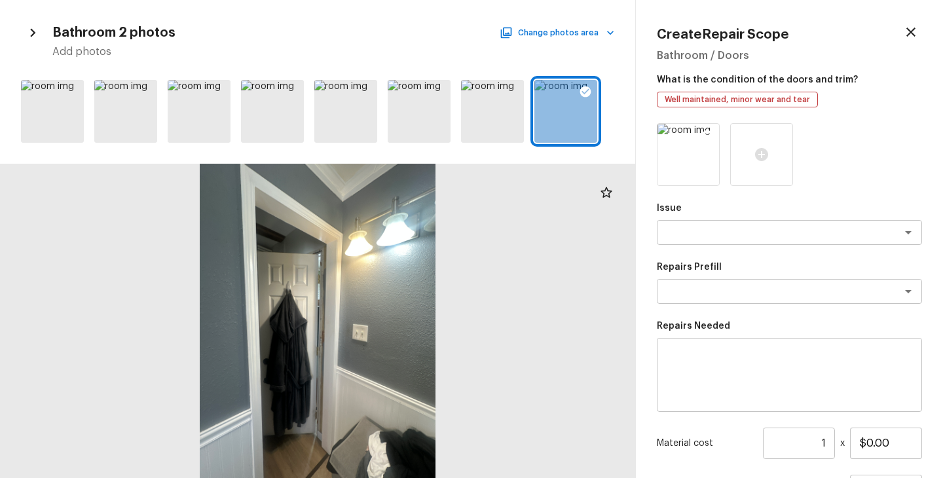
click at [709, 138] on icon at bounding box center [707, 135] width 13 height 13
click at [292, 88] on icon at bounding box center [292, 91] width 13 height 13
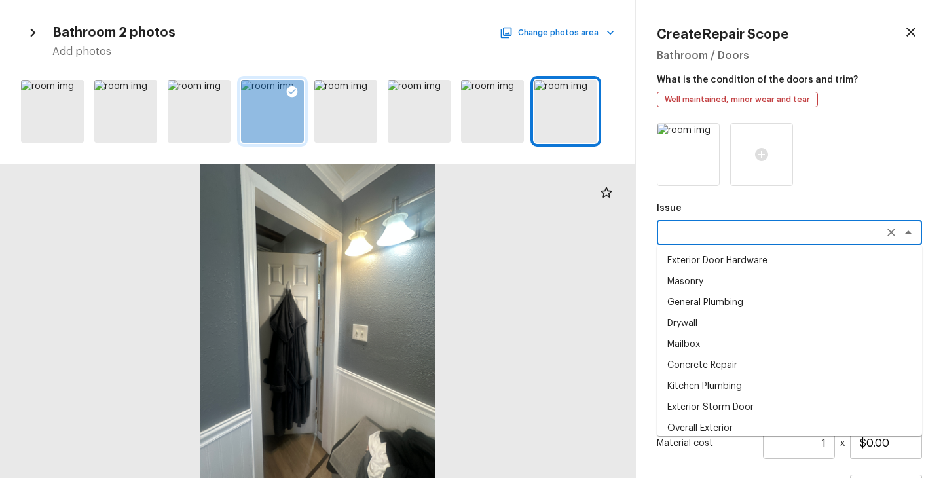
click at [697, 234] on textarea at bounding box center [771, 232] width 217 height 13
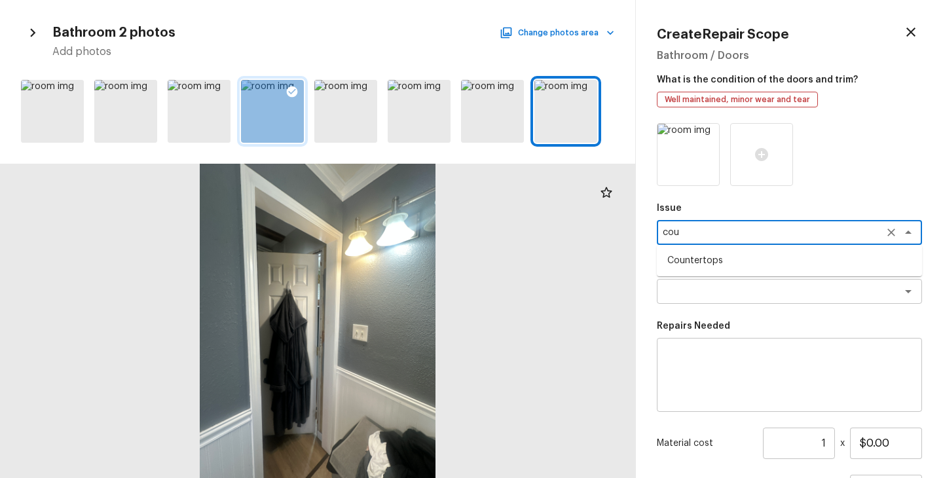
click at [699, 262] on li "Countertops" at bounding box center [789, 260] width 265 height 21
click at [695, 279] on div "x ​" at bounding box center [789, 291] width 265 height 25
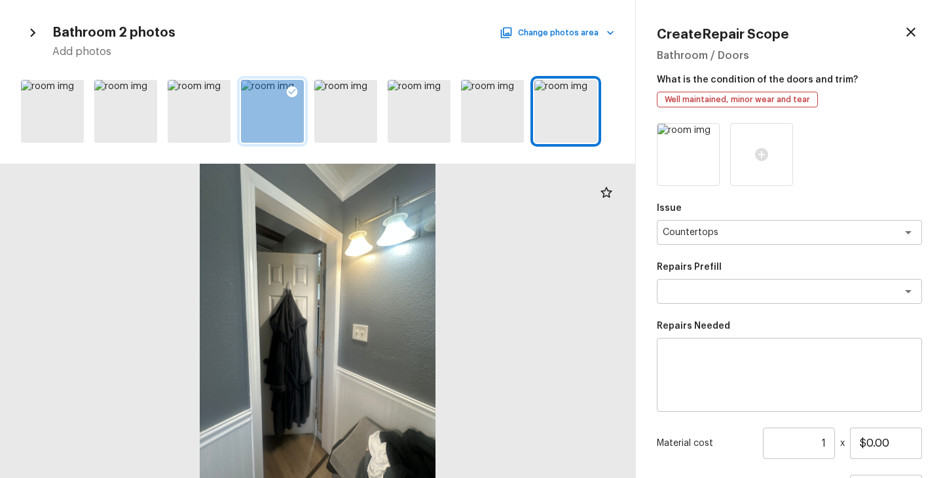
click at [877, 192] on div "Issue Countertops x ​ Repairs Prefill x ​ Repairs Needed x ​ Material cost 1 ​ …" at bounding box center [789, 352] width 265 height 458
click at [756, 372] on textarea at bounding box center [789, 375] width 247 height 52
drag, startPoint x: 866, startPoint y: 445, endPoint x: 775, endPoint y: 449, distance: 91.8
click at [775, 449] on div "Material cost 1 ​ x $0.00" at bounding box center [789, 443] width 265 height 31
drag, startPoint x: 909, startPoint y: 448, endPoint x: 832, endPoint y: 447, distance: 77.3
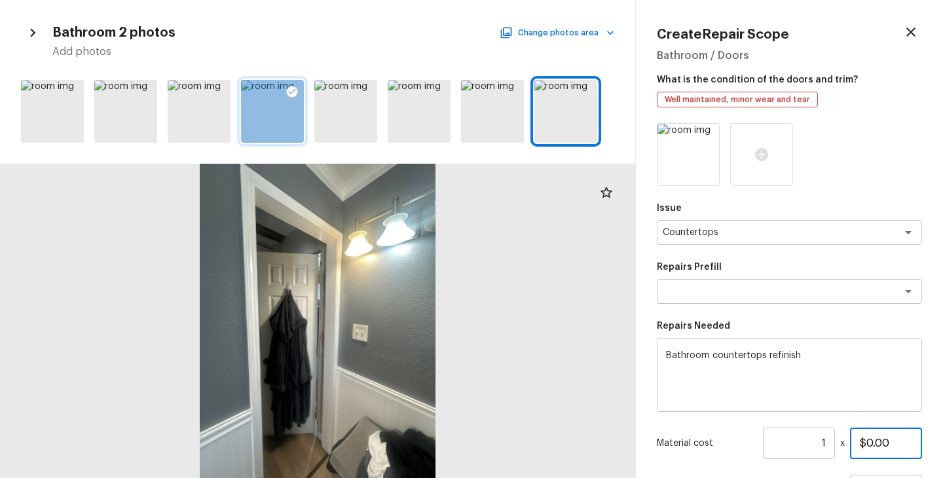
click at [832, 448] on div "Material cost 1 ​ x $0.00" at bounding box center [789, 443] width 265 height 31
click at [881, 166] on div at bounding box center [789, 154] width 265 height 63
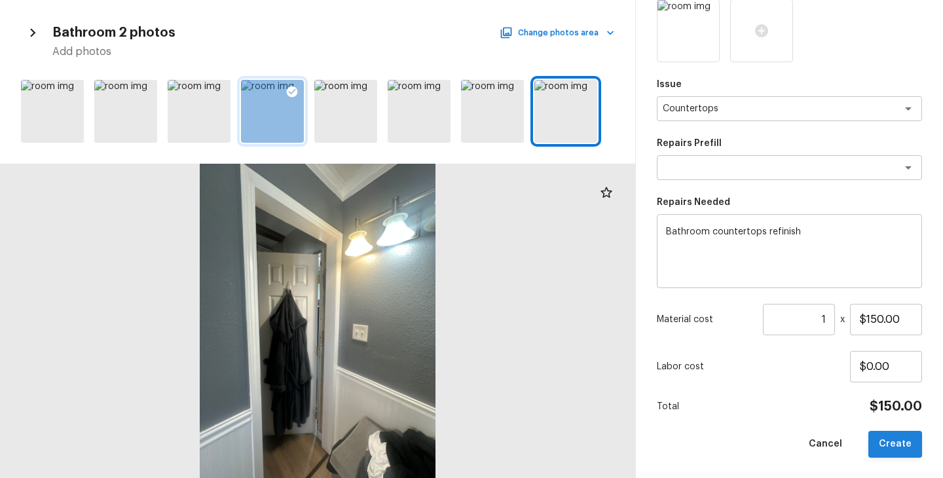
click at [894, 439] on button "Create" at bounding box center [895, 444] width 54 height 27
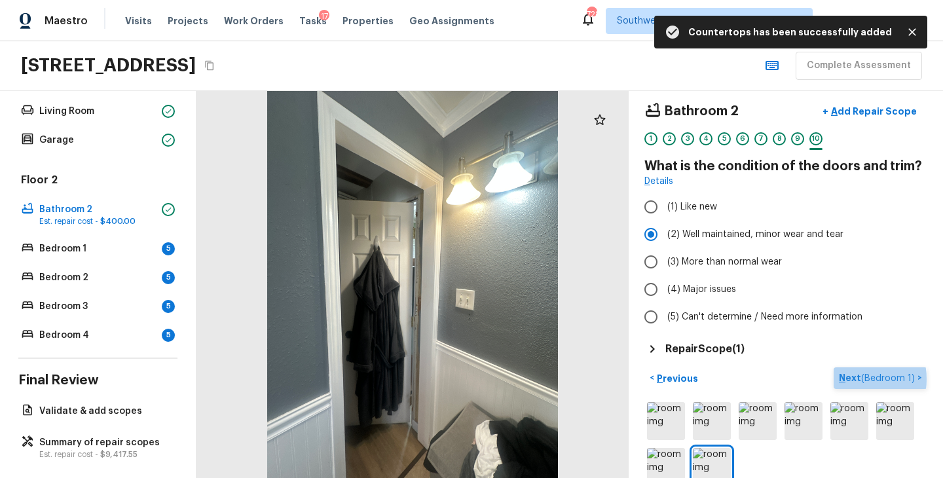
click at [855, 378] on p "Next ( Bedroom 1 )" at bounding box center [878, 378] width 79 height 14
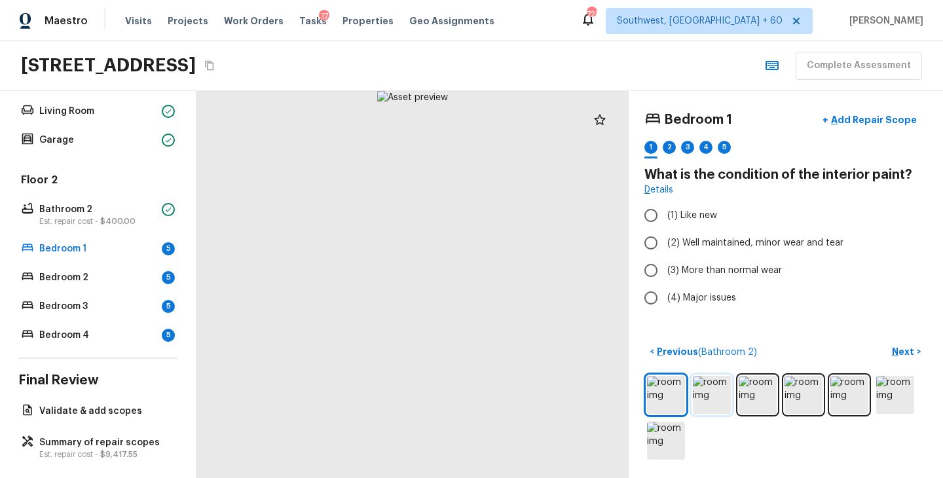
click at [723, 399] on img at bounding box center [712, 395] width 38 height 38
click at [754, 397] on img at bounding box center [758, 395] width 38 height 38
click at [802, 397] on img at bounding box center [804, 395] width 38 height 38
click at [845, 401] on img at bounding box center [849, 395] width 38 height 38
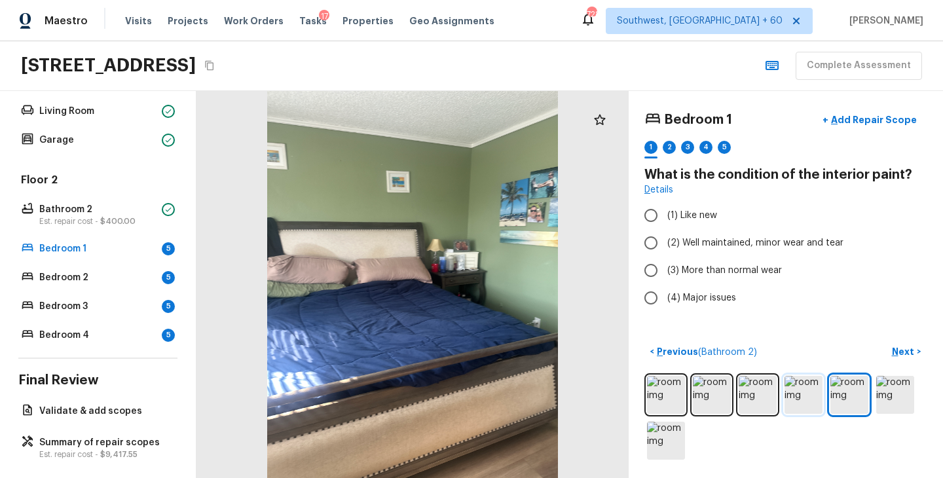
click at [804, 401] on img at bounding box center [804, 395] width 38 height 38
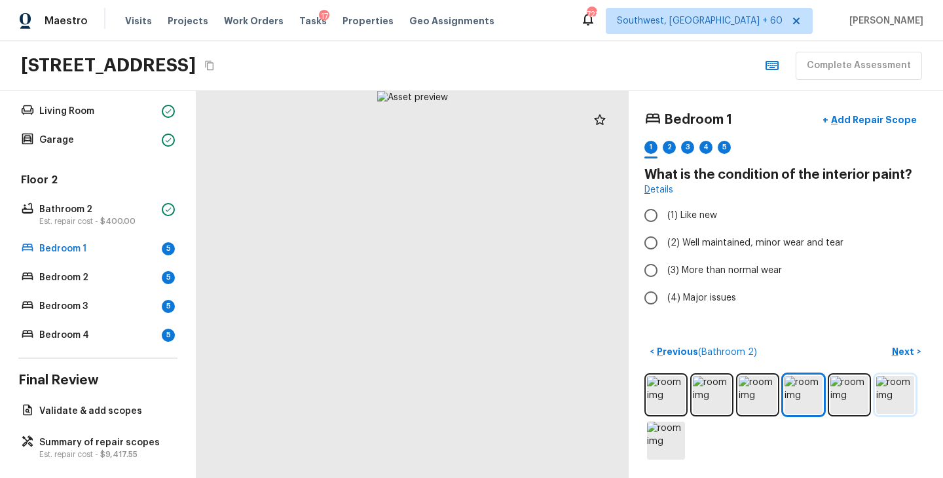
click at [902, 397] on img at bounding box center [895, 395] width 38 height 38
click at [666, 432] on img at bounding box center [666, 441] width 38 height 38
click at [669, 395] on img at bounding box center [666, 395] width 38 height 38
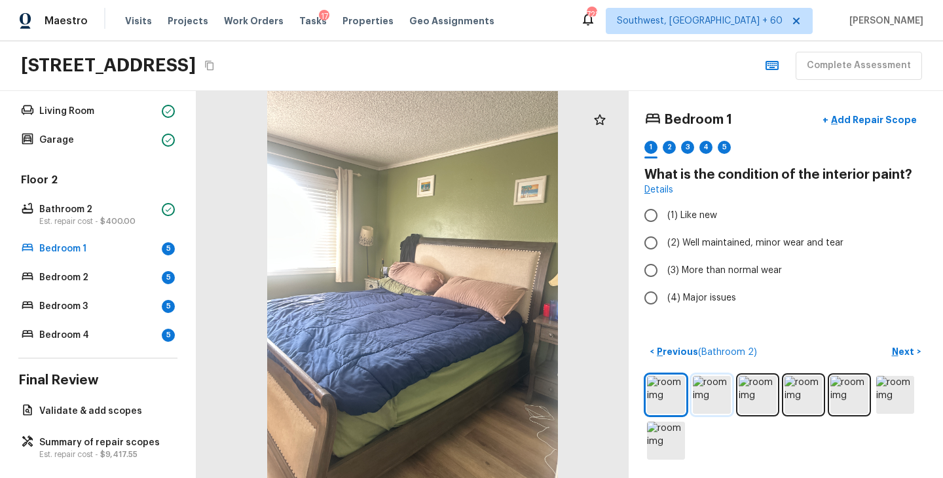
click at [718, 397] on img at bounding box center [712, 395] width 38 height 38
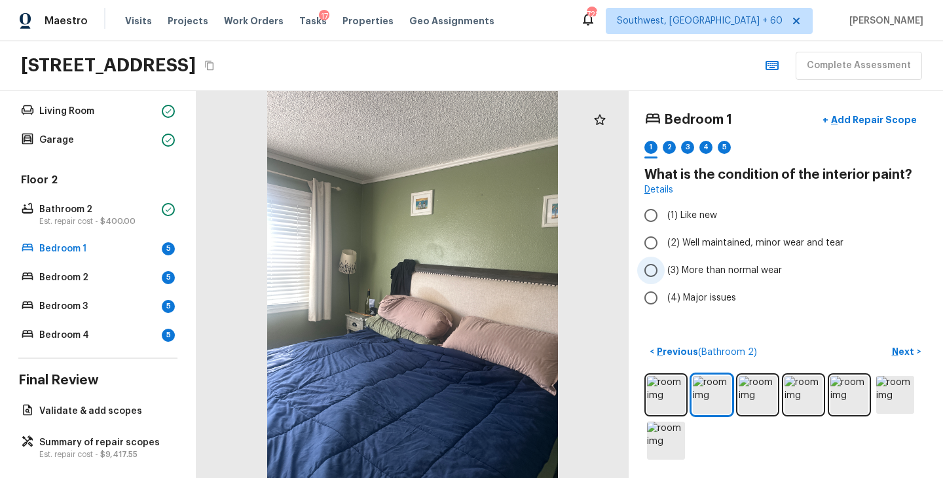
click at [767, 271] on span "(3) More than normal wear" at bounding box center [724, 270] width 115 height 13
click at [665, 271] on input "(3) More than normal wear" at bounding box center [651, 271] width 28 height 28
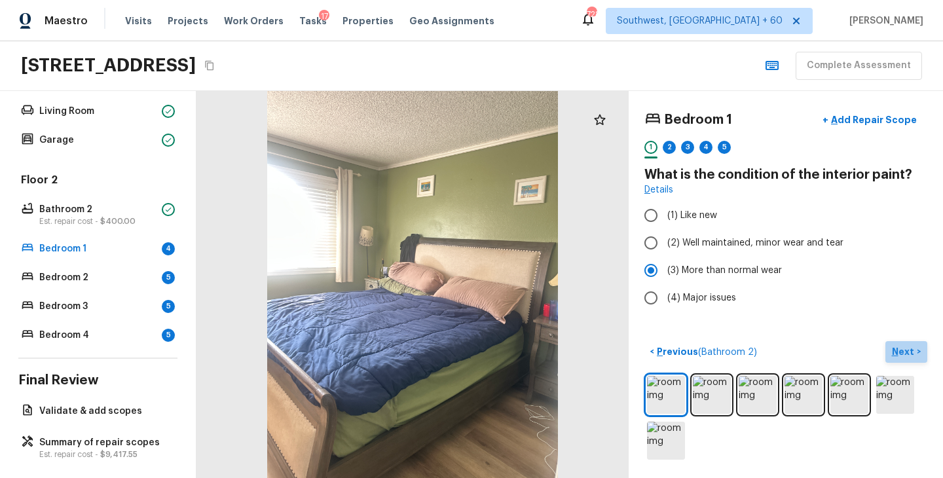
click at [897, 350] on p "Next" at bounding box center [904, 351] width 25 height 13
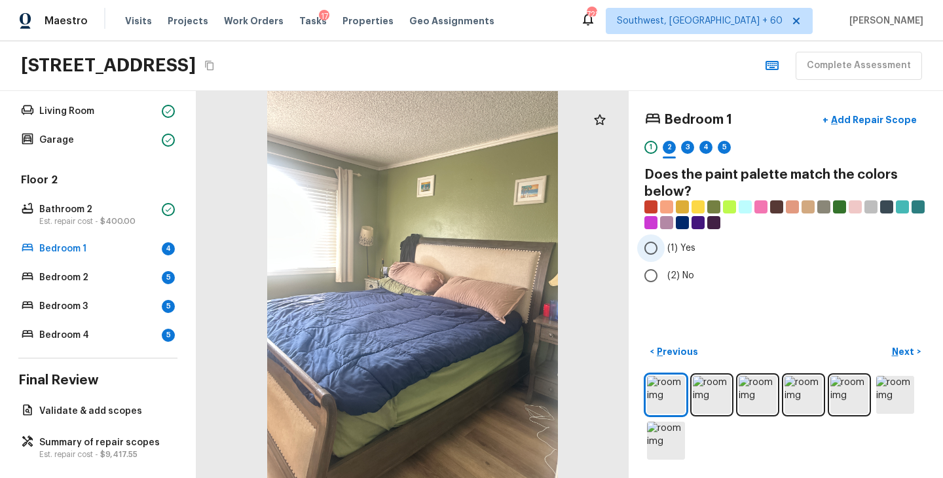
click at [655, 242] on input "(1) Yes" at bounding box center [651, 248] width 28 height 28
click at [902, 357] on p "Next" at bounding box center [904, 351] width 25 height 13
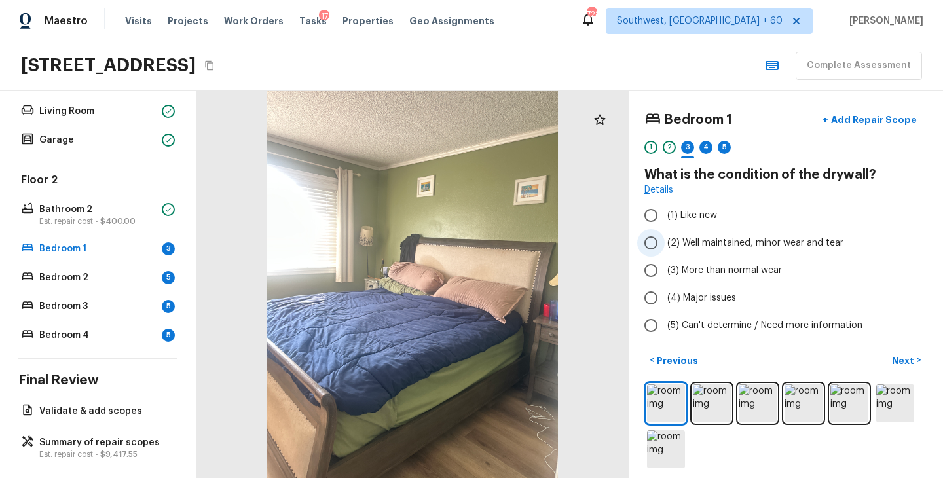
click at [730, 244] on span "(2) Well maintained, minor wear and tear" at bounding box center [755, 242] width 176 height 13
click at [665, 244] on input "(2) Well maintained, minor wear and tear" at bounding box center [651, 243] width 28 height 28
click at [902, 358] on p "Next" at bounding box center [904, 360] width 25 height 13
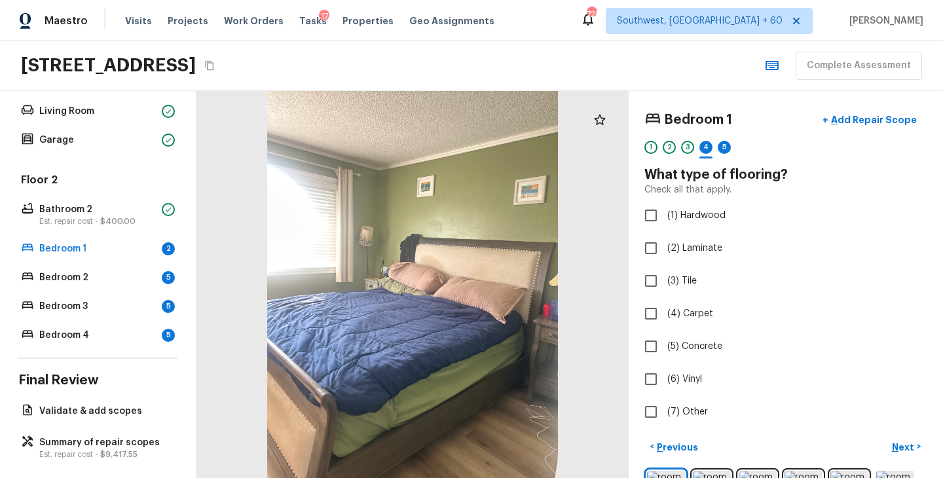
scroll to position [95, 0]
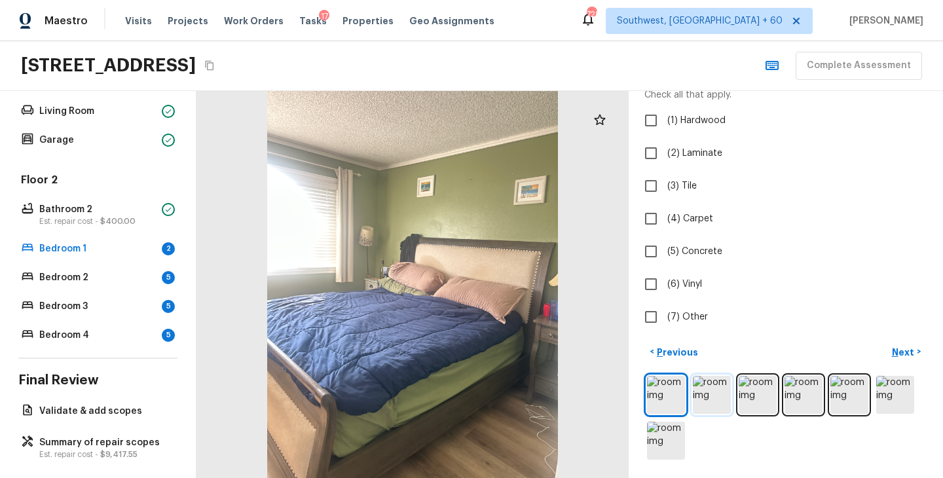
click at [713, 397] on img at bounding box center [712, 395] width 38 height 38
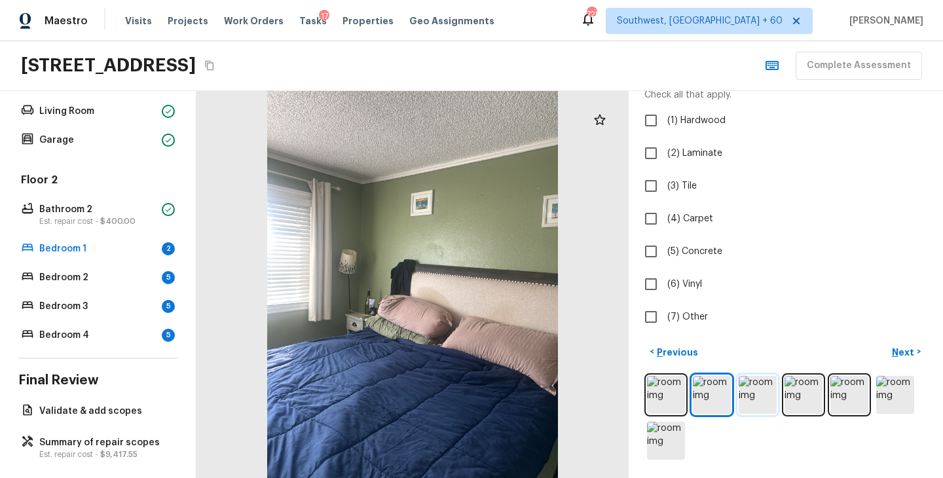
click at [755, 397] on img at bounding box center [758, 395] width 38 height 38
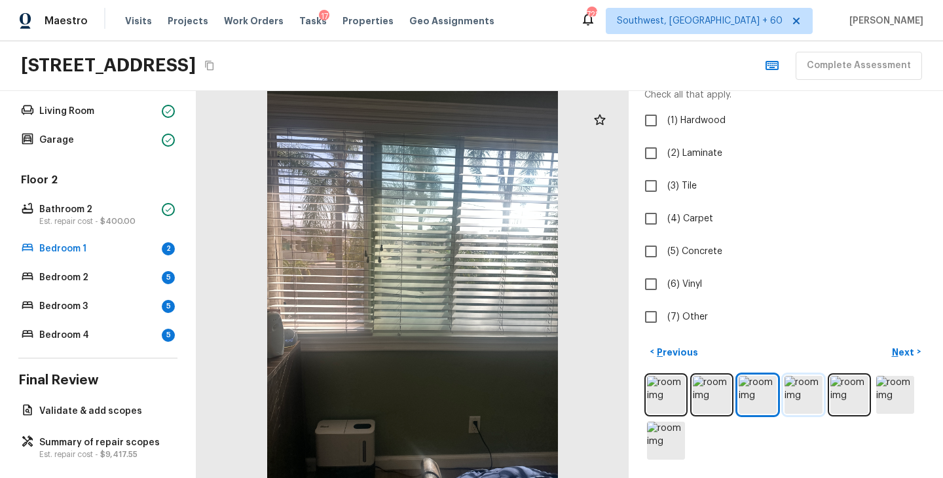
click at [817, 401] on img at bounding box center [804, 395] width 38 height 38
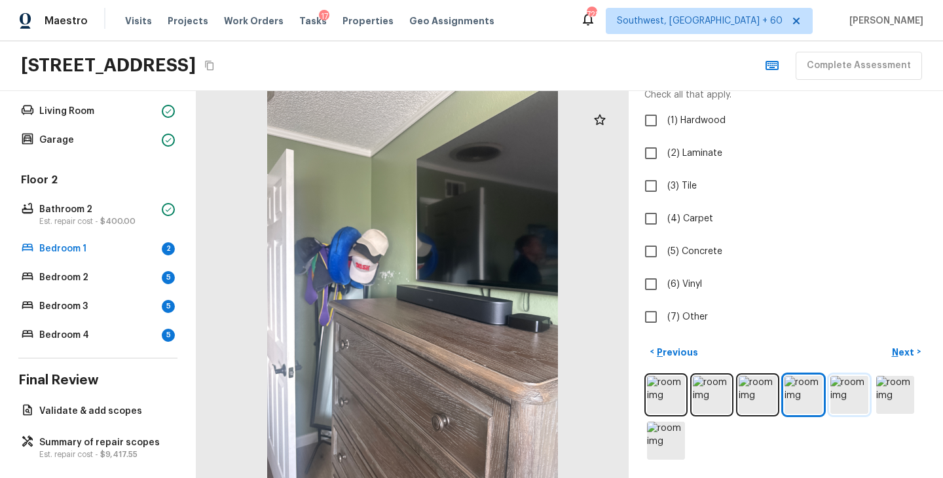
click at [849, 402] on img at bounding box center [849, 395] width 38 height 38
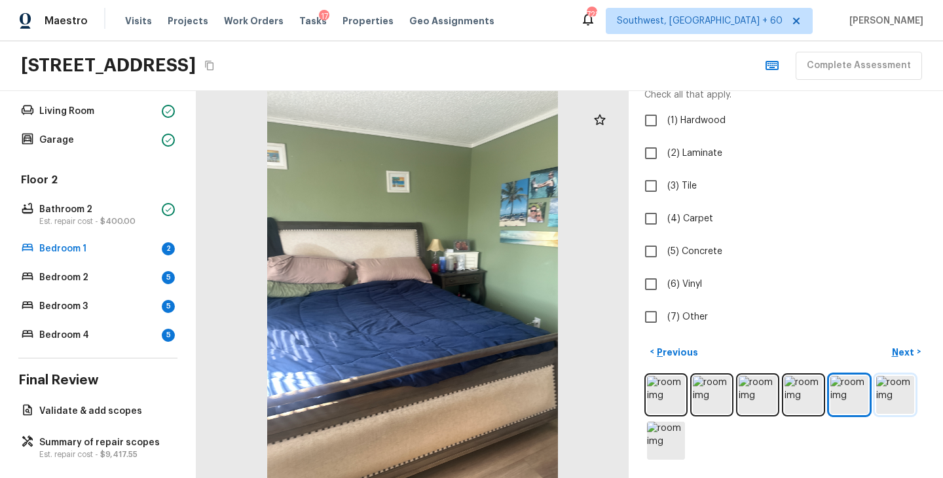
click at [883, 403] on img at bounding box center [895, 395] width 38 height 38
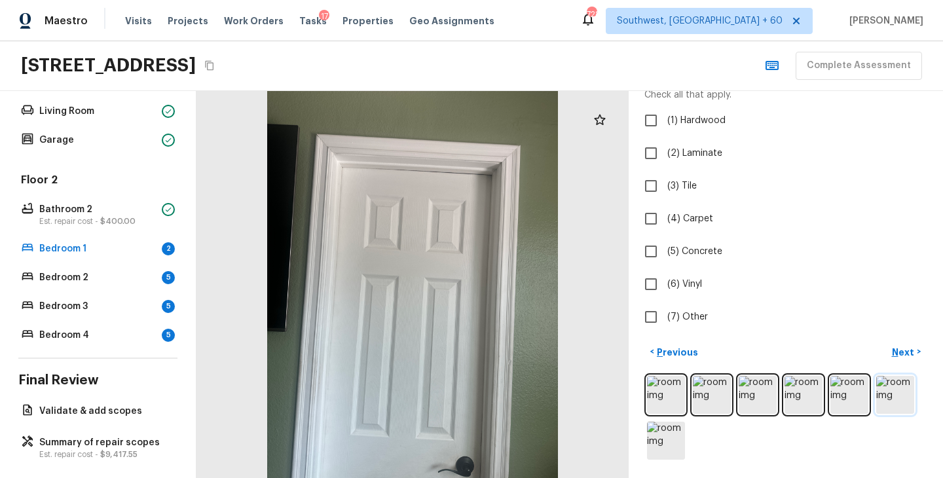
click at [902, 404] on img at bounding box center [895, 395] width 38 height 38
click at [666, 428] on img at bounding box center [666, 441] width 38 height 38
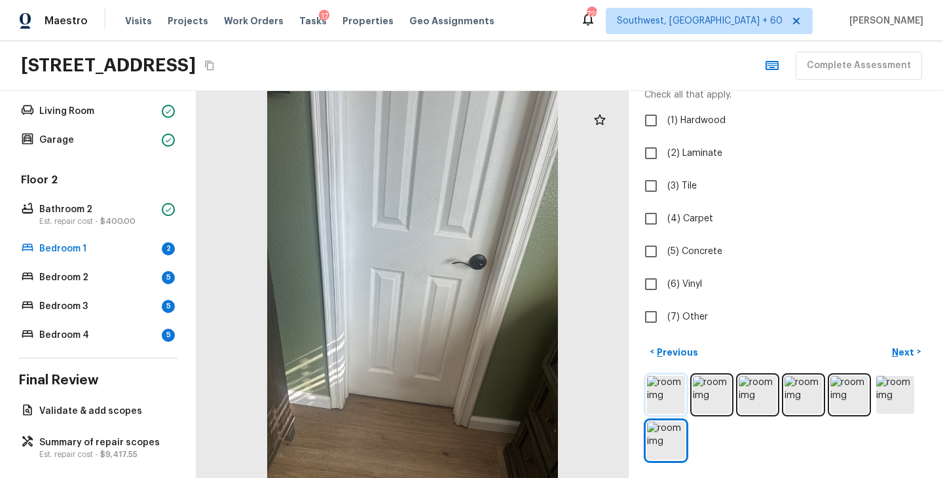
click at [667, 404] on img at bounding box center [666, 395] width 38 height 38
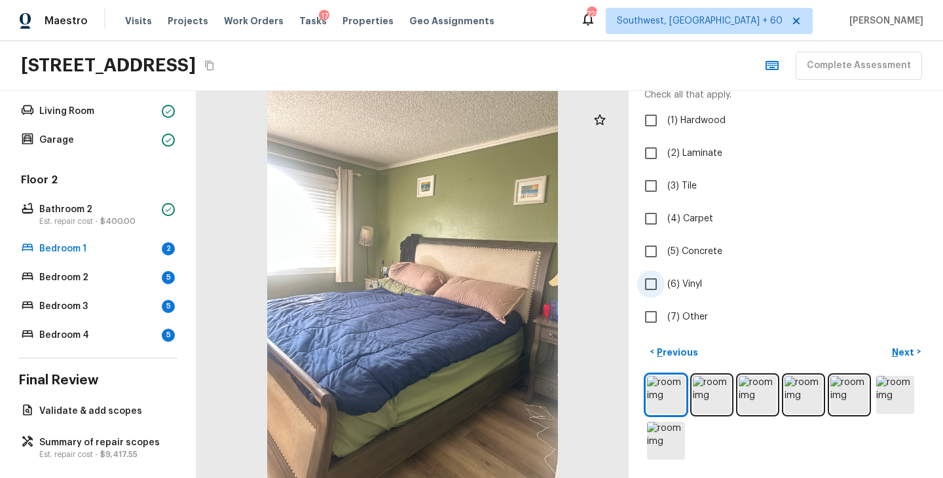
scroll to position [37, 0]
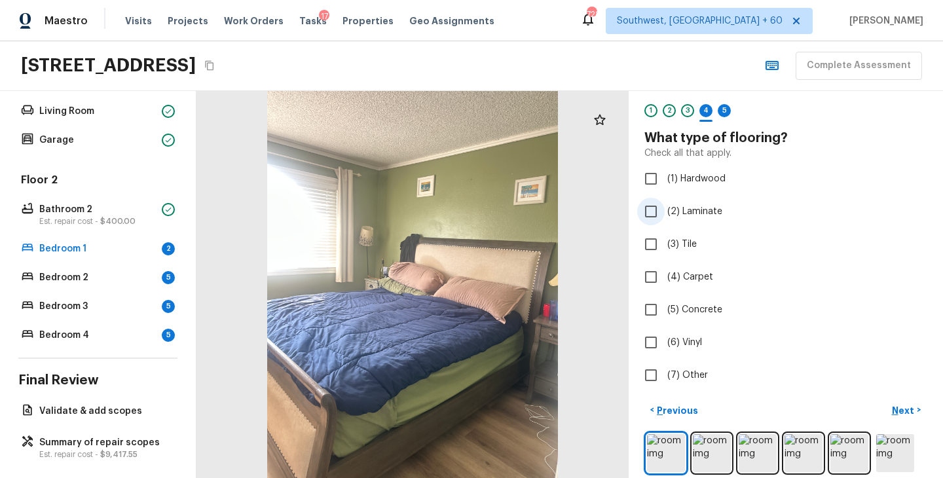
click at [703, 213] on span "(2) Laminate" at bounding box center [694, 211] width 55 height 13
click at [665, 213] on input "(2) Laminate" at bounding box center [651, 212] width 28 height 28
click at [906, 409] on p "Next" at bounding box center [904, 410] width 25 height 13
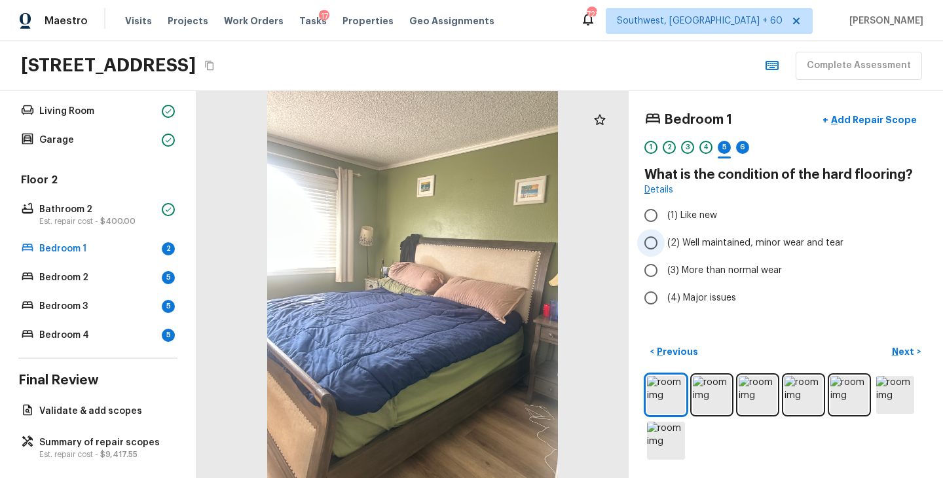
click at [760, 248] on span "(2) Well maintained, minor wear and tear" at bounding box center [755, 242] width 176 height 13
click at [665, 248] on input "(2) Well maintained, minor wear and tear" at bounding box center [651, 243] width 28 height 28
click at [899, 352] on p "Next" at bounding box center [904, 351] width 25 height 13
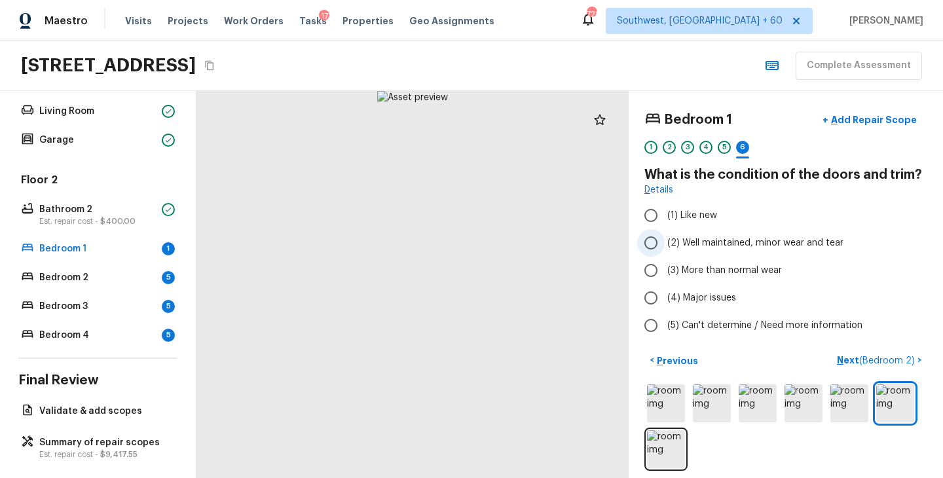
click at [744, 244] on span "(2) Well maintained, minor wear and tear" at bounding box center [755, 242] width 176 height 13
click at [665, 244] on input "(2) Well maintained, minor wear and tear" at bounding box center [651, 243] width 28 height 28
click at [843, 360] on p "Next ( Bedroom 2 )" at bounding box center [877, 361] width 81 height 14
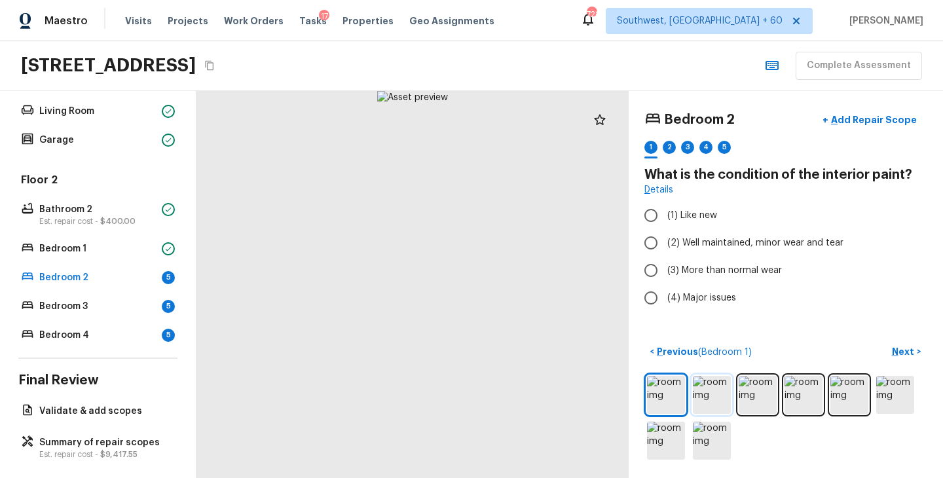
click at [700, 397] on img at bounding box center [712, 395] width 38 height 38
click at [751, 396] on img at bounding box center [758, 395] width 38 height 38
click at [801, 397] on img at bounding box center [804, 395] width 38 height 38
click at [852, 397] on img at bounding box center [849, 395] width 38 height 38
click at [897, 399] on img at bounding box center [895, 395] width 38 height 38
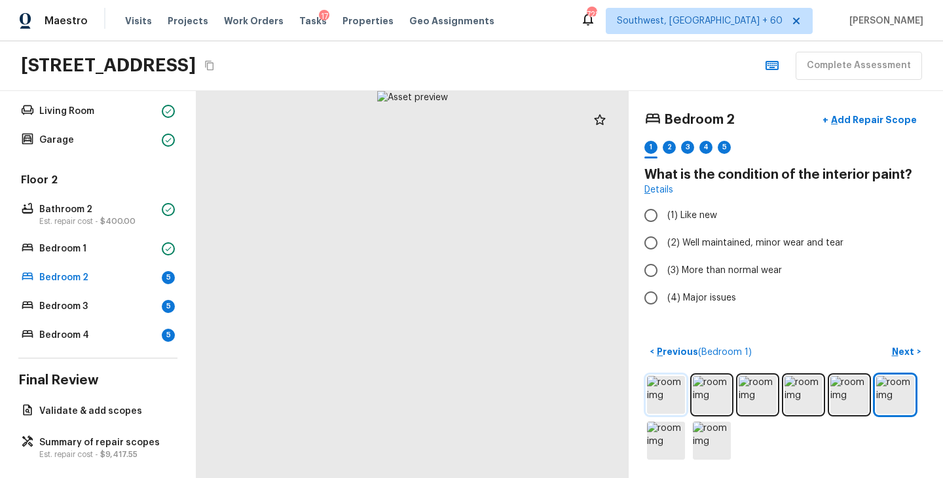
click at [661, 388] on img at bounding box center [666, 395] width 38 height 38
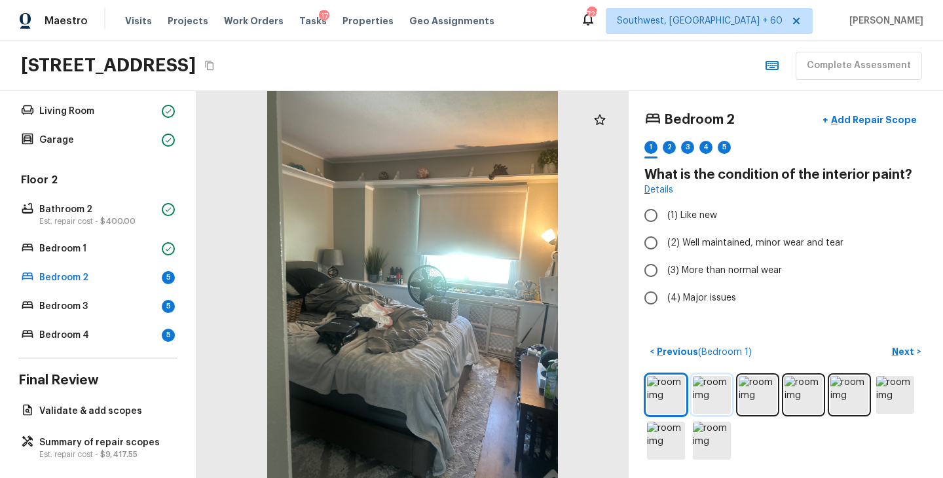
click at [701, 395] on img at bounding box center [712, 395] width 38 height 38
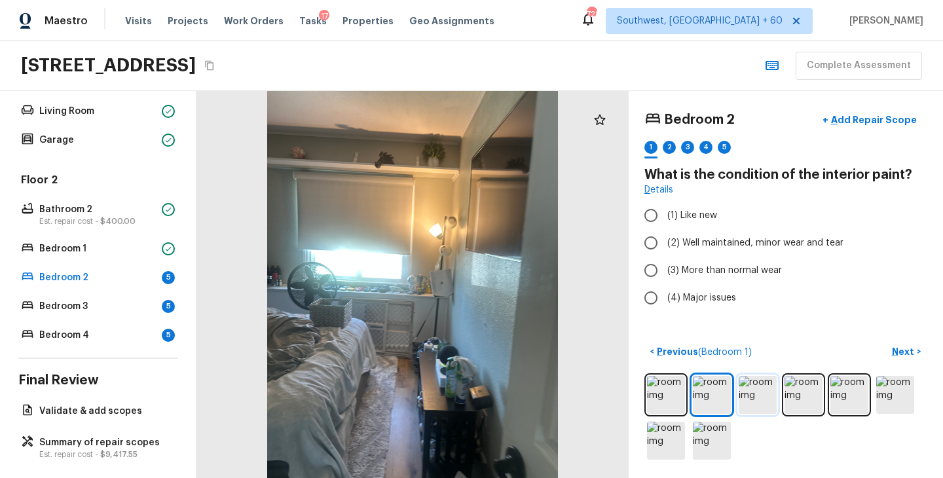
click at [742, 397] on img at bounding box center [758, 395] width 38 height 38
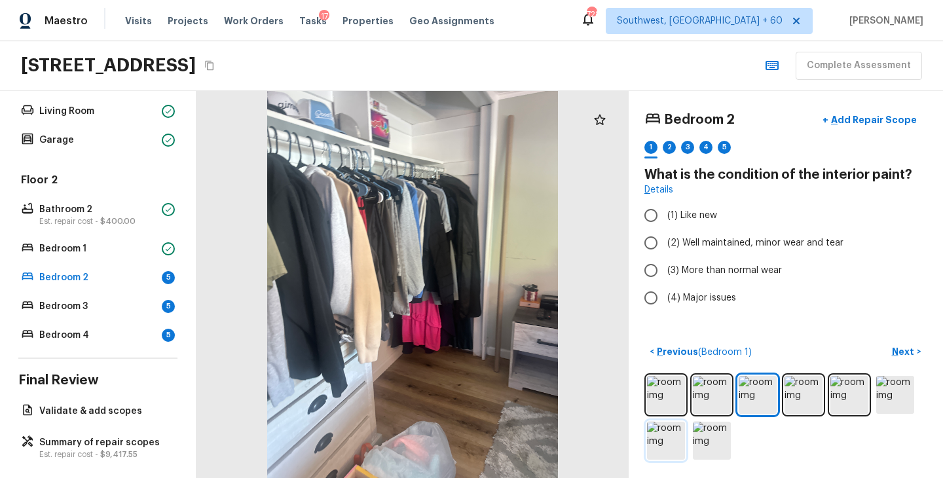
click at [663, 448] on img at bounding box center [666, 441] width 38 height 38
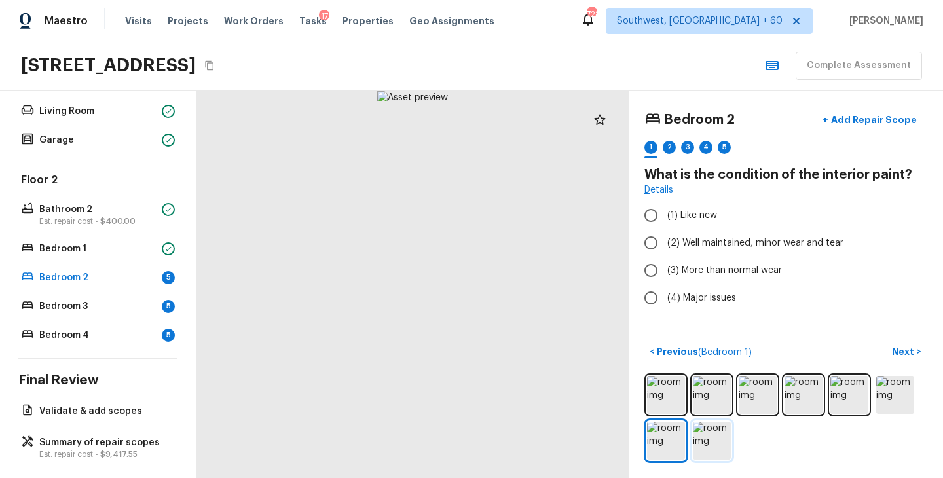
click at [708, 447] on img at bounding box center [712, 441] width 38 height 38
click at [655, 431] on img at bounding box center [666, 441] width 38 height 38
click at [745, 392] on img at bounding box center [758, 395] width 38 height 38
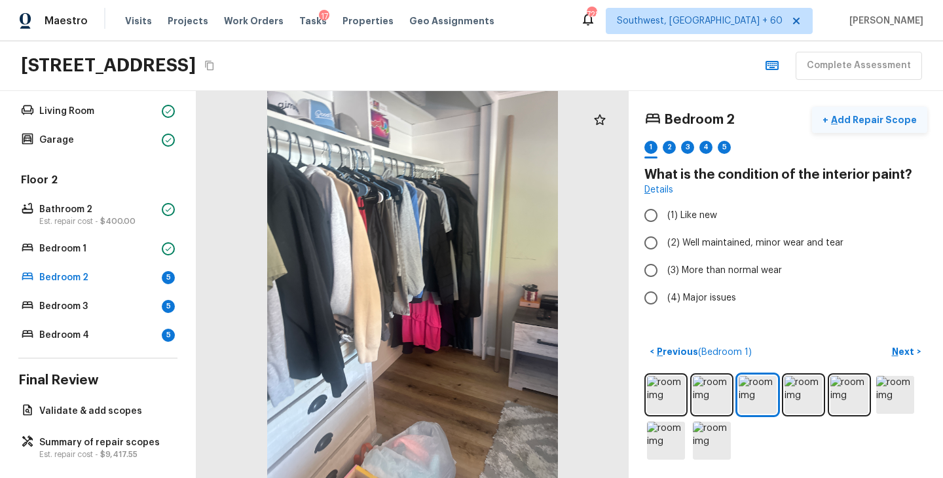
click at [875, 127] on button "+ Add Repair Scope" at bounding box center [869, 120] width 115 height 27
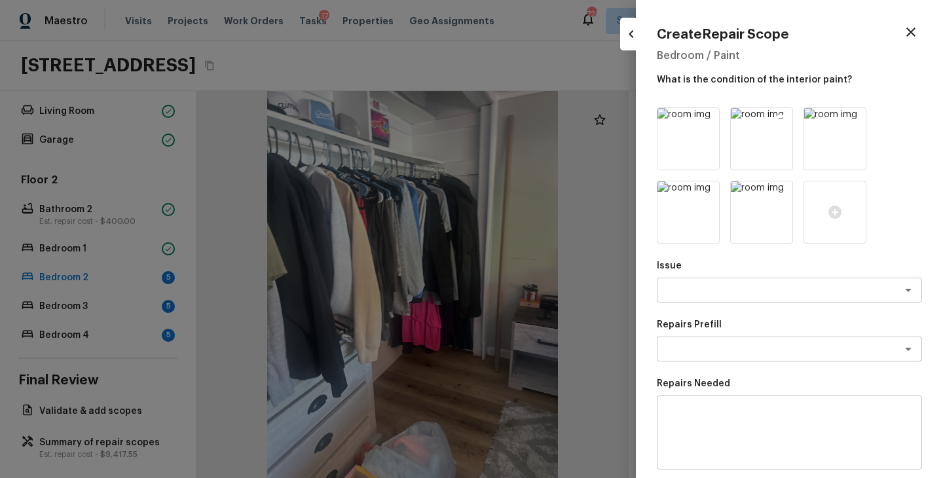
click at [781, 120] on icon at bounding box center [780, 119] width 13 height 13
click at [707, 119] on icon at bounding box center [707, 119] width 13 height 13
click at [781, 118] on icon at bounding box center [780, 120] width 11 height 11
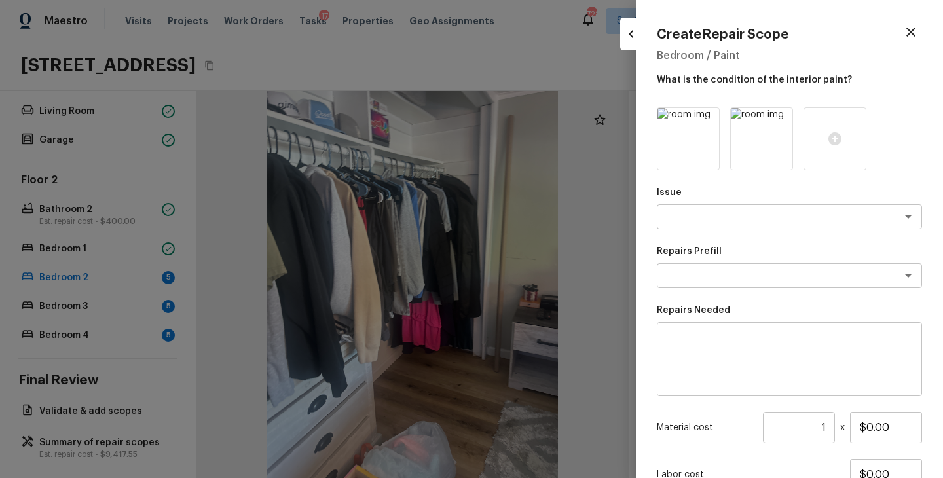
click at [781, 118] on icon at bounding box center [780, 120] width 11 height 11
click at [744, 217] on textarea at bounding box center [771, 216] width 217 height 13
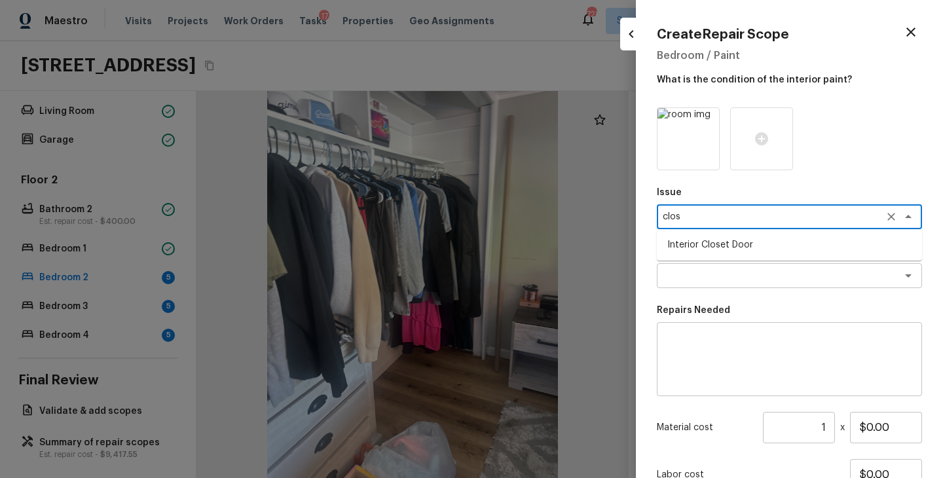
click at [742, 244] on li "Interior Closet Door" at bounding box center [789, 244] width 265 height 21
click at [724, 267] on div "x ​" at bounding box center [789, 275] width 265 height 25
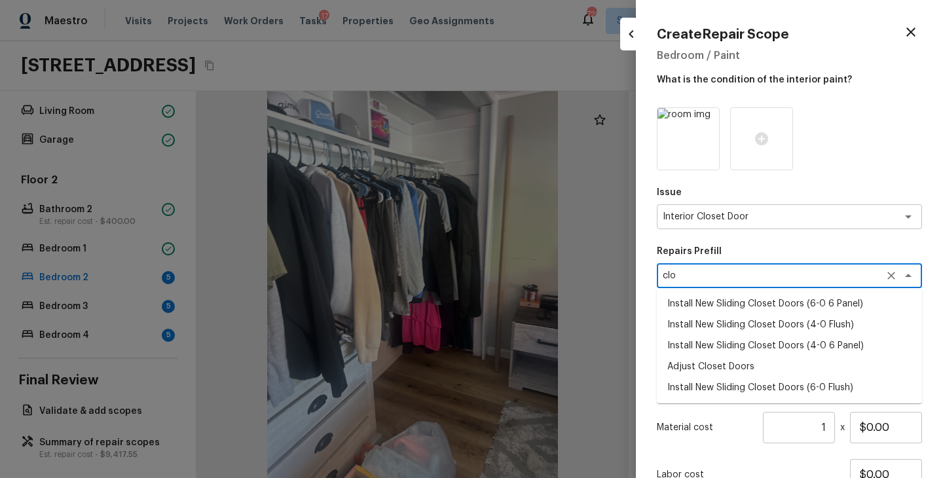
click at [782, 301] on li "Install New Sliding Closet Doors (6-0 6 Panel)" at bounding box center [789, 303] width 265 height 21
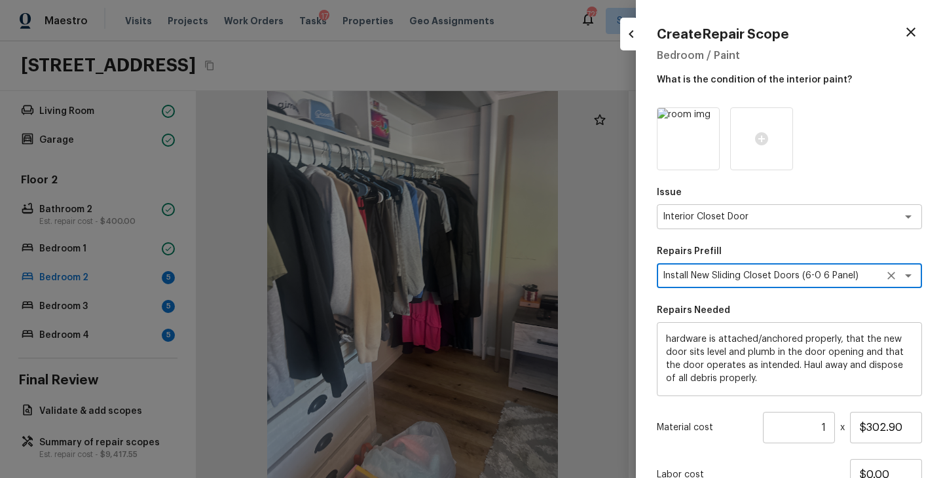
scroll to position [108, 0]
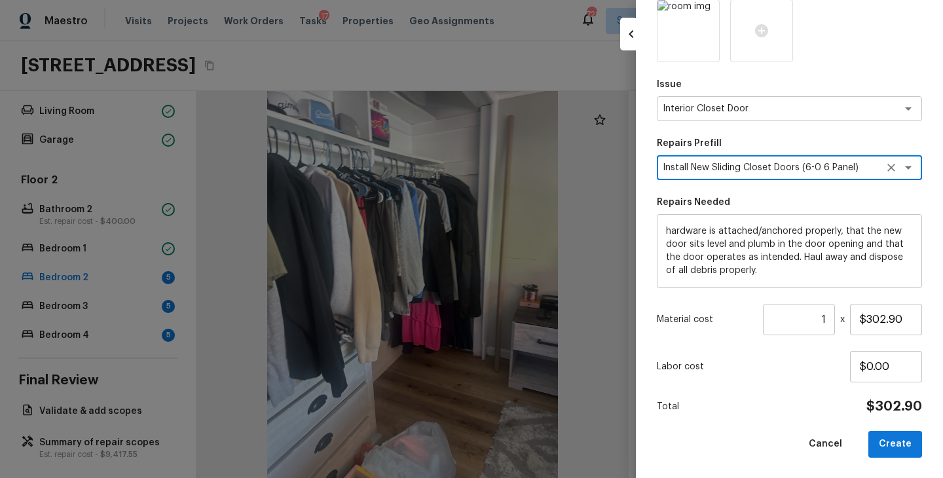
click at [885, 426] on div "Issue Interior Closet Door x ​ Repairs Prefill Install New Sliding Closet Doors…" at bounding box center [789, 228] width 265 height 458
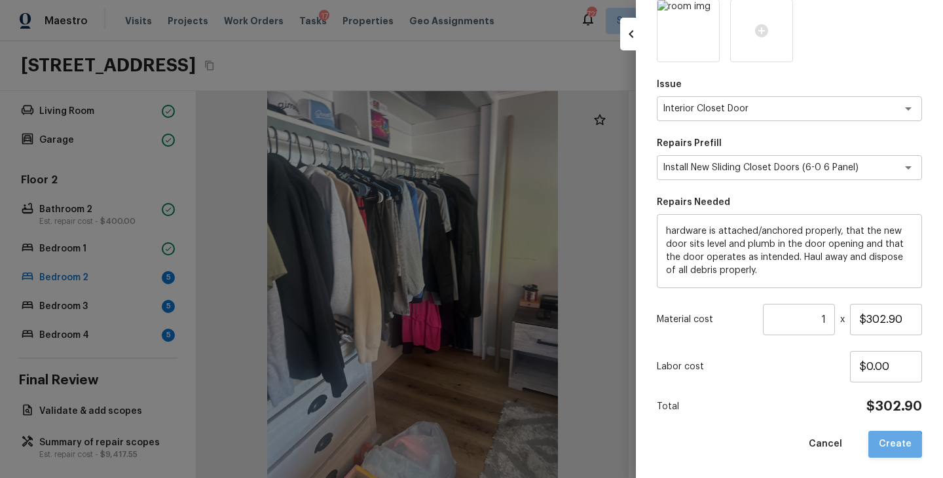
click at [891, 448] on button "Create" at bounding box center [895, 444] width 54 height 27
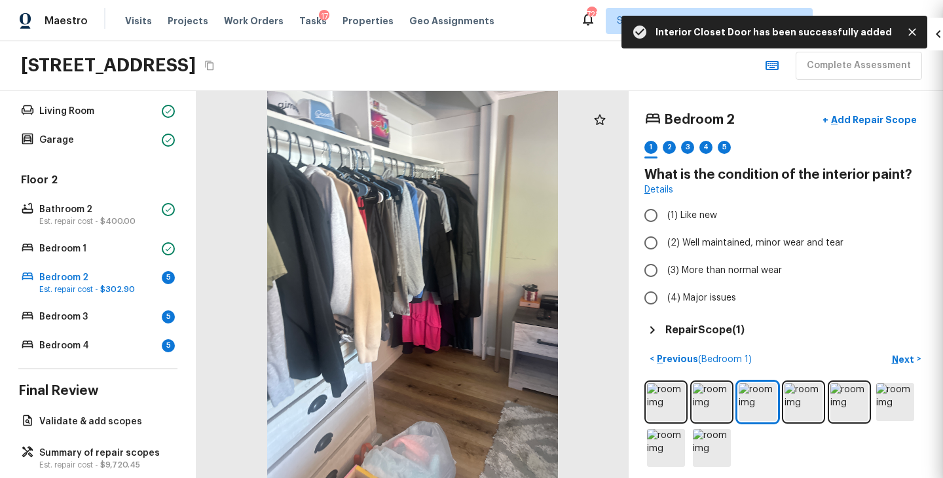
scroll to position [0, 0]
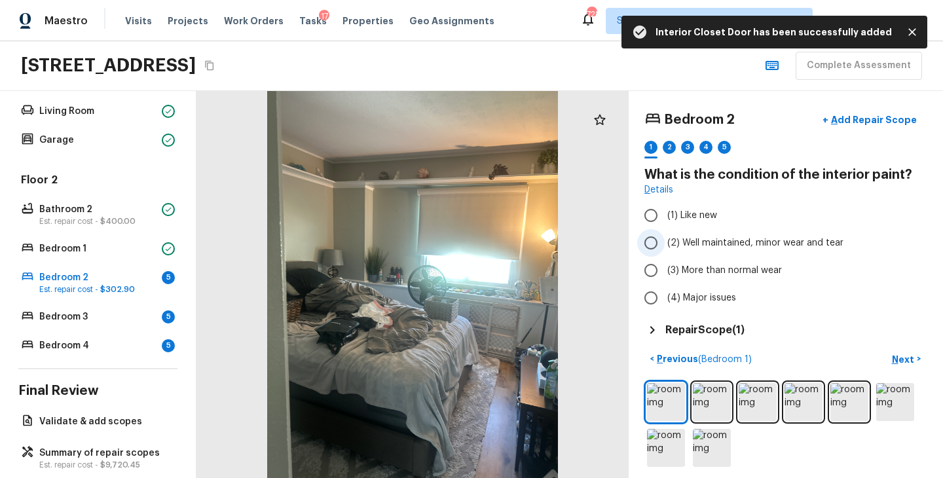
click at [756, 249] on span "(2) Well maintained, minor wear and tear" at bounding box center [755, 242] width 176 height 13
click at [665, 249] on input "(2) Well maintained, minor wear and tear" at bounding box center [651, 243] width 28 height 28
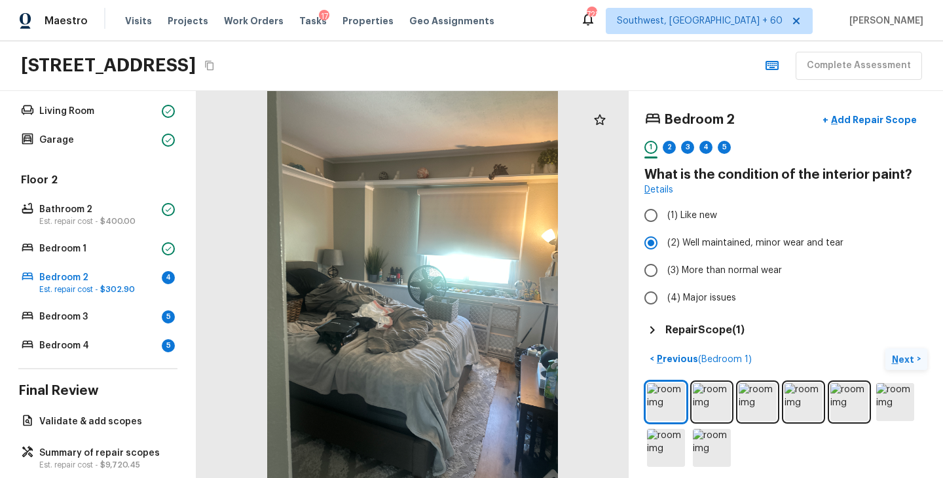
click at [899, 360] on p "Next" at bounding box center [904, 359] width 25 height 13
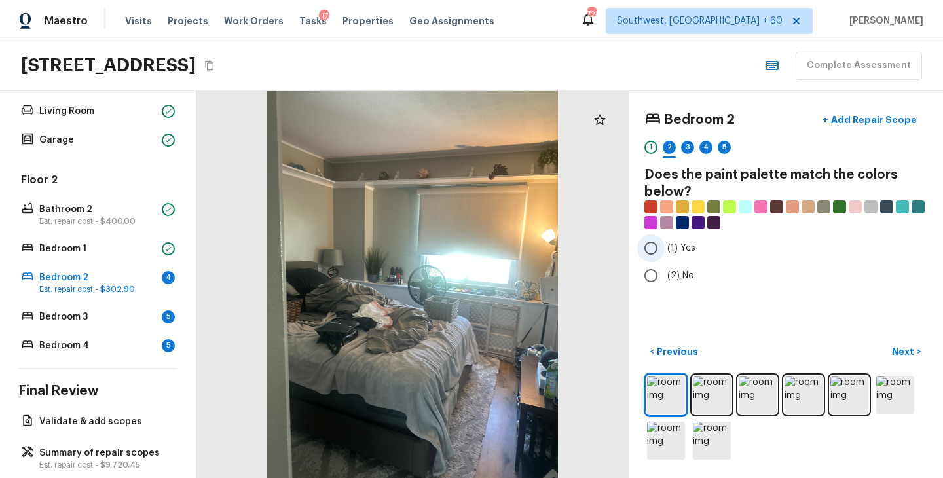
click at [672, 246] on span "(1) Yes" at bounding box center [681, 248] width 28 height 13
click at [665, 246] on input "(1) Yes" at bounding box center [651, 248] width 28 height 28
click at [908, 358] on button "Next >" at bounding box center [906, 352] width 42 height 22
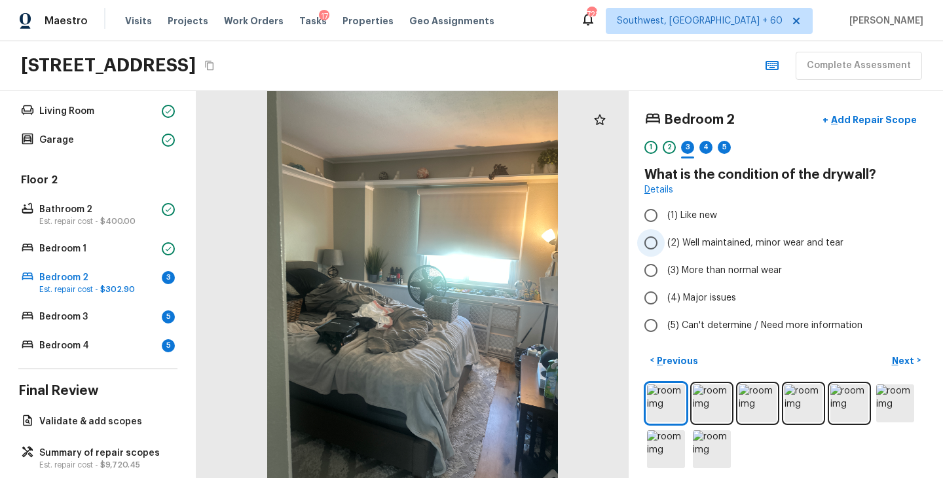
click at [701, 238] on span "(2) Well maintained, minor wear and tear" at bounding box center [755, 242] width 176 height 13
click at [665, 238] on input "(2) Well maintained, minor wear and tear" at bounding box center [651, 243] width 28 height 28
click at [903, 361] on p "Next" at bounding box center [904, 360] width 25 height 13
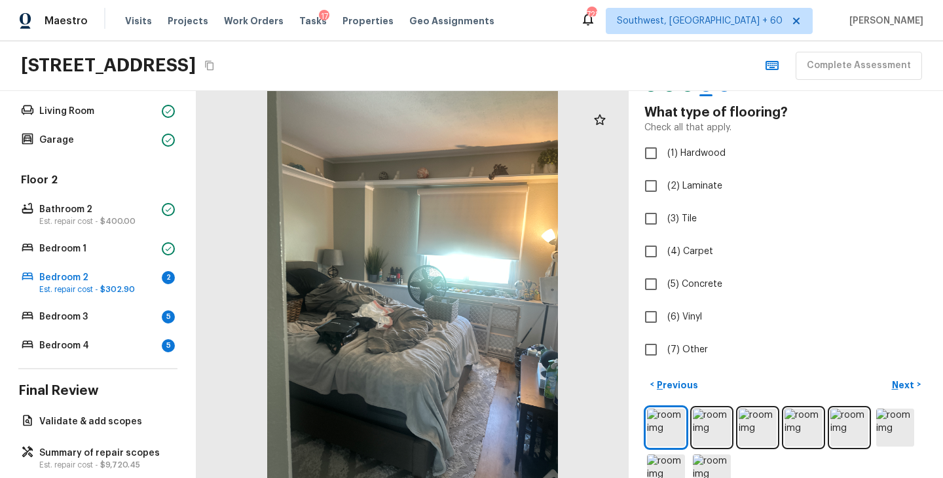
scroll to position [95, 0]
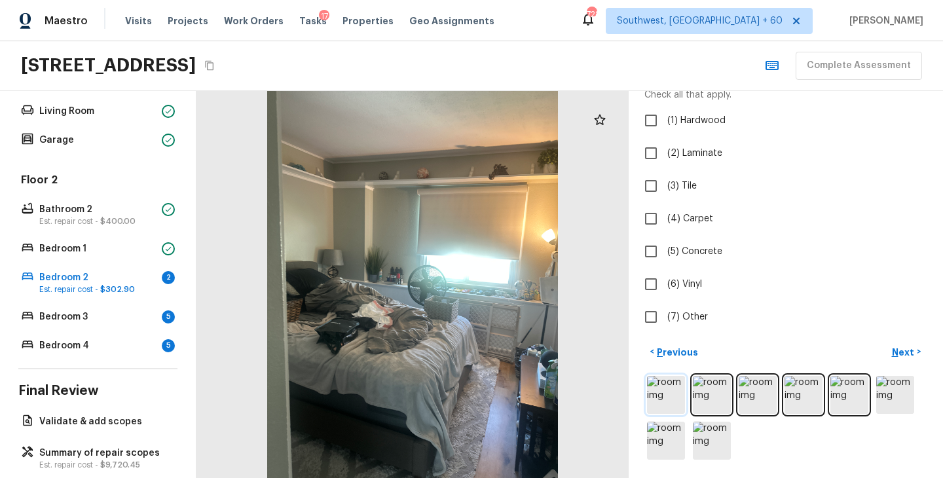
click at [678, 409] on img at bounding box center [666, 395] width 38 height 38
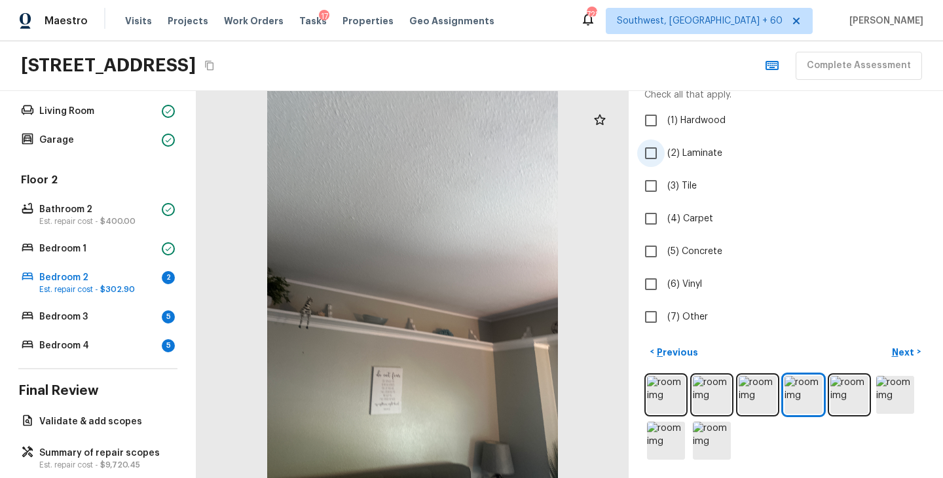
click at [697, 147] on span "(2) Laminate" at bounding box center [694, 153] width 55 height 13
click at [665, 147] on input "(2) Laminate" at bounding box center [651, 153] width 28 height 28
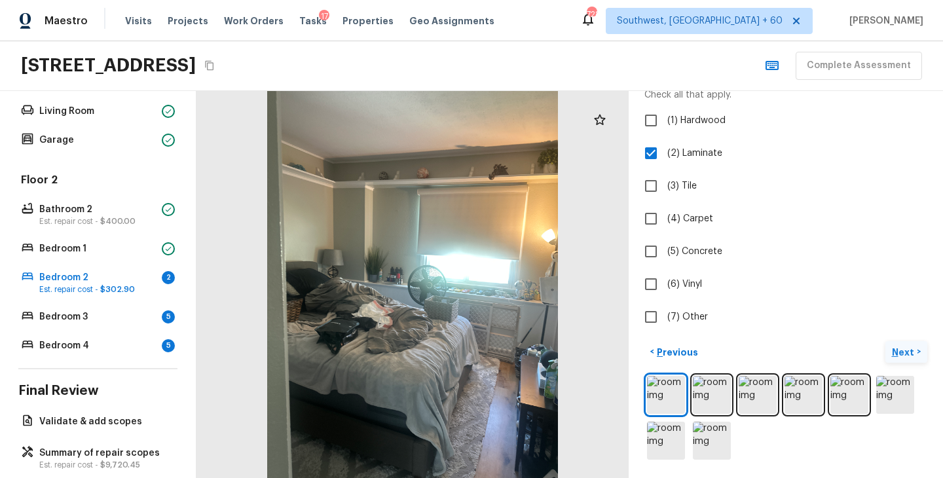
click at [909, 351] on p "Next" at bounding box center [904, 352] width 25 height 13
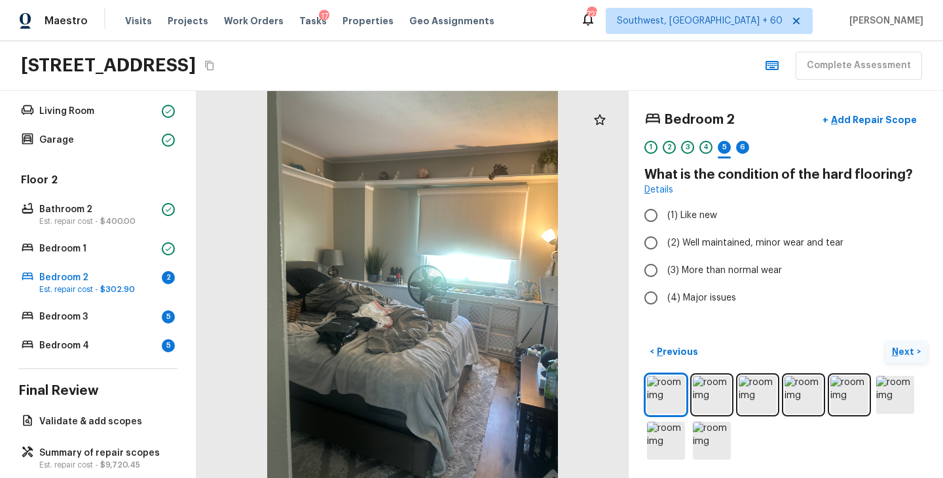
scroll to position [0, 0]
click at [745, 247] on span "(2) Well maintained, minor wear and tear" at bounding box center [755, 242] width 176 height 13
click at [665, 247] on input "(2) Well maintained, minor wear and tear" at bounding box center [651, 243] width 28 height 28
click at [899, 355] on p "Next" at bounding box center [904, 351] width 25 height 13
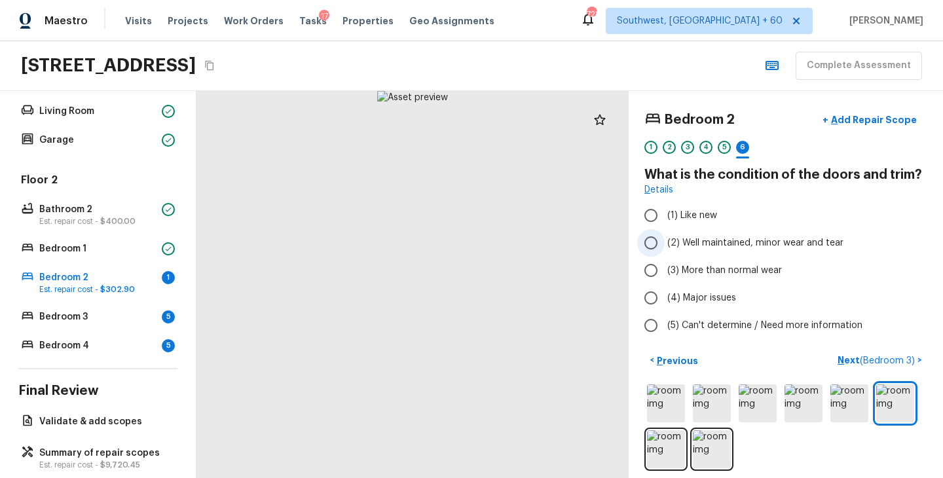
click at [744, 246] on span "(2) Well maintained, minor wear and tear" at bounding box center [755, 242] width 176 height 13
click at [665, 246] on input "(2) Well maintained, minor wear and tear" at bounding box center [651, 243] width 28 height 28
click at [850, 366] on p "Next ( Bedroom 3 )" at bounding box center [878, 361] width 80 height 14
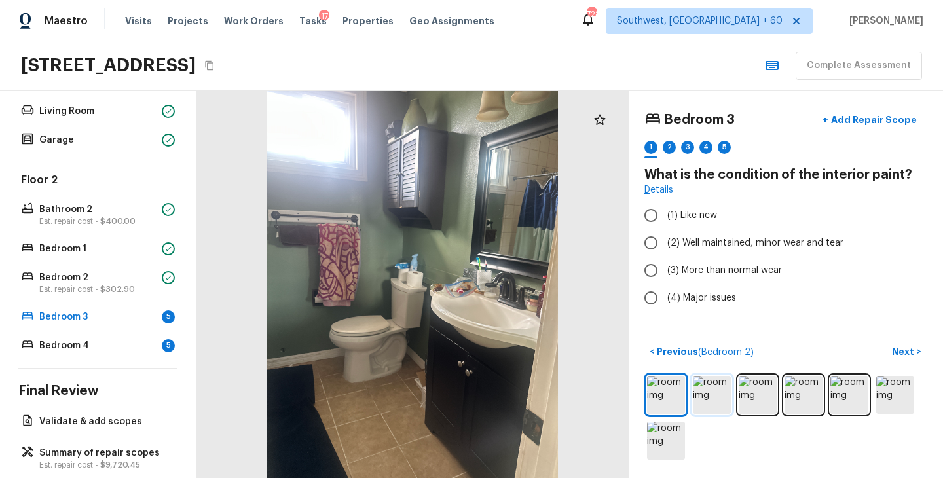
click at [726, 385] on img at bounding box center [712, 395] width 38 height 38
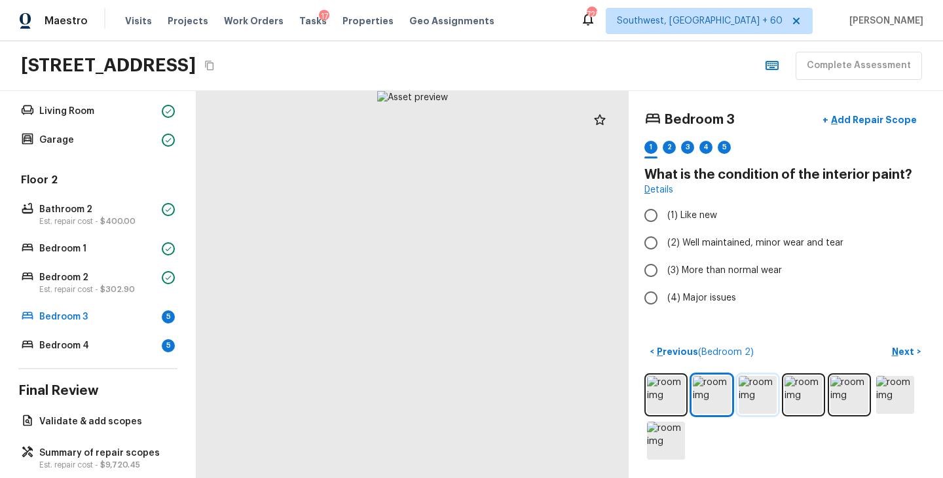
click at [756, 397] on img at bounding box center [758, 395] width 38 height 38
click at [802, 401] on img at bounding box center [804, 395] width 38 height 38
click at [852, 400] on img at bounding box center [849, 395] width 38 height 38
click at [915, 403] on div at bounding box center [785, 417] width 283 height 89
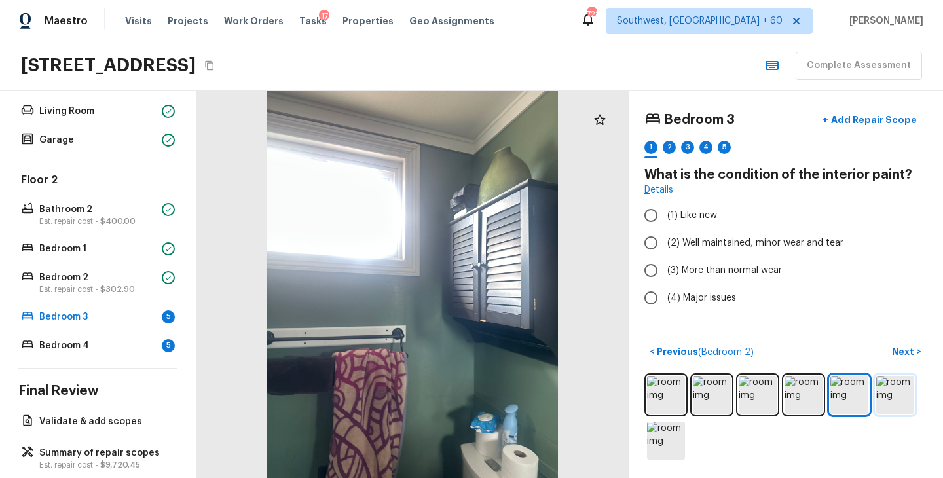
click at [894, 388] on img at bounding box center [895, 395] width 38 height 38
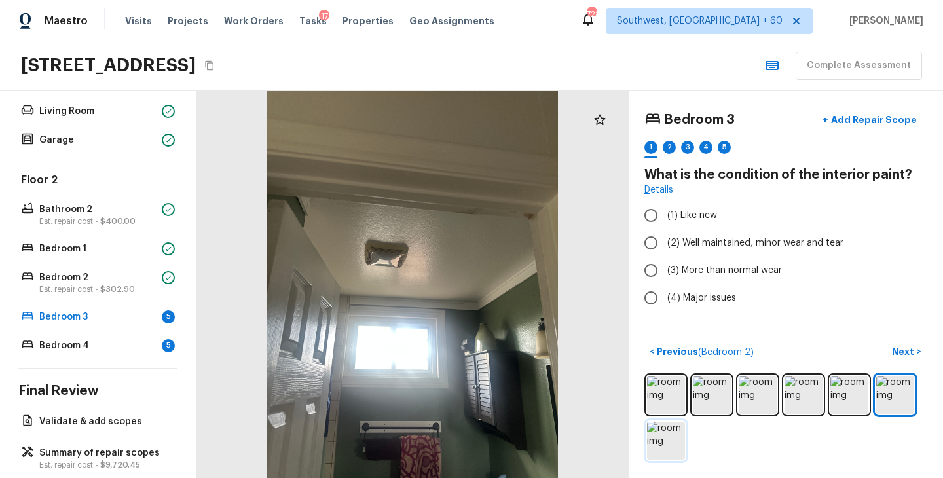
click at [672, 440] on img at bounding box center [666, 441] width 38 height 38
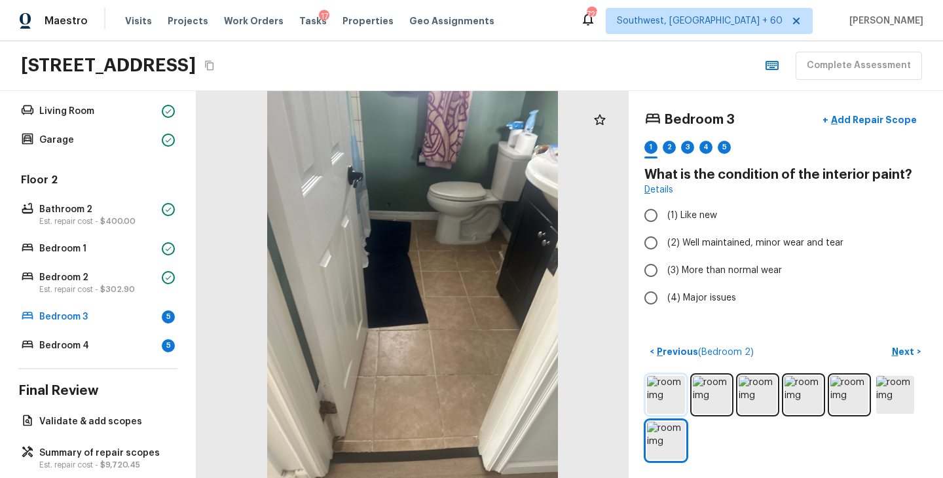
click at [673, 394] on img at bounding box center [666, 395] width 38 height 38
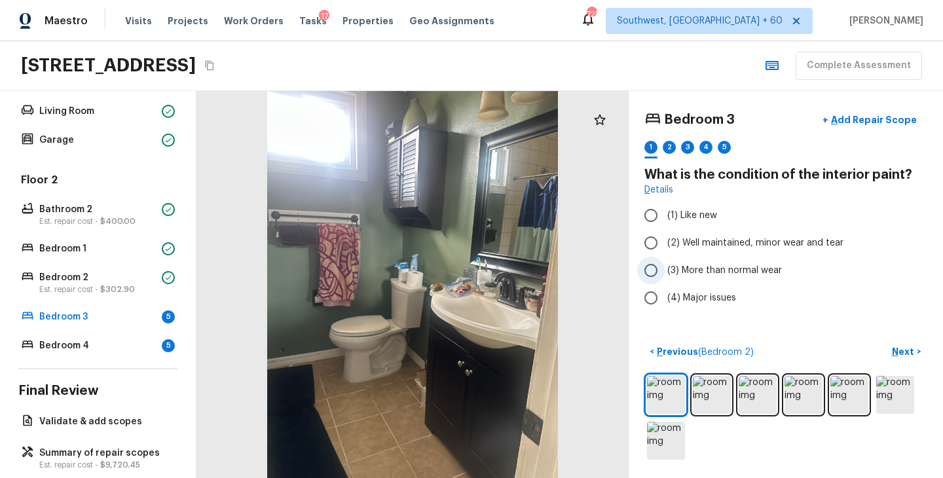
click at [756, 267] on span "(3) More than normal wear" at bounding box center [724, 270] width 115 height 13
click at [665, 267] on input "(3) More than normal wear" at bounding box center [651, 271] width 28 height 28
click at [753, 248] on span "(2) Well maintained, minor wear and tear" at bounding box center [755, 242] width 176 height 13
click at [665, 248] on input "(2) Well maintained, minor wear and tear" at bounding box center [651, 243] width 28 height 28
click at [909, 354] on p "Next" at bounding box center [904, 351] width 25 height 13
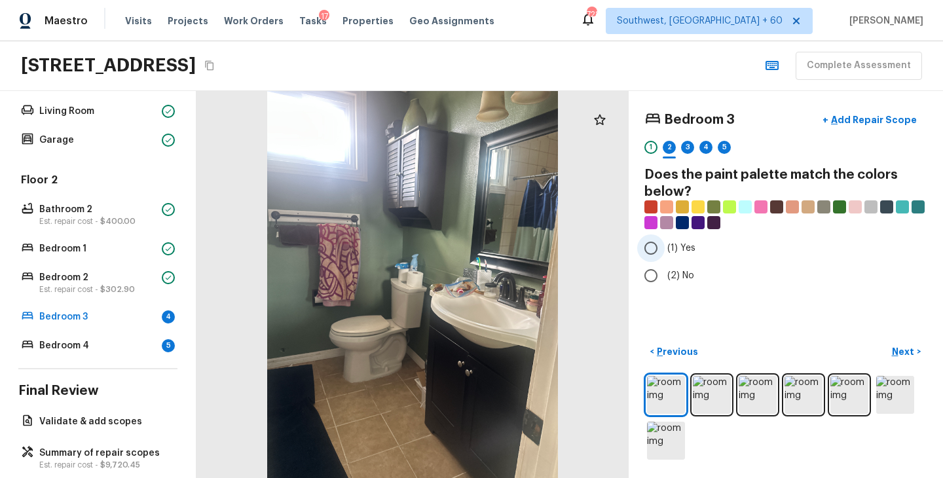
click at [665, 242] on label "(1) Yes" at bounding box center [777, 248] width 280 height 28
click at [665, 242] on input "(1) Yes" at bounding box center [651, 248] width 28 height 28
click at [902, 350] on p "Next" at bounding box center [904, 351] width 25 height 13
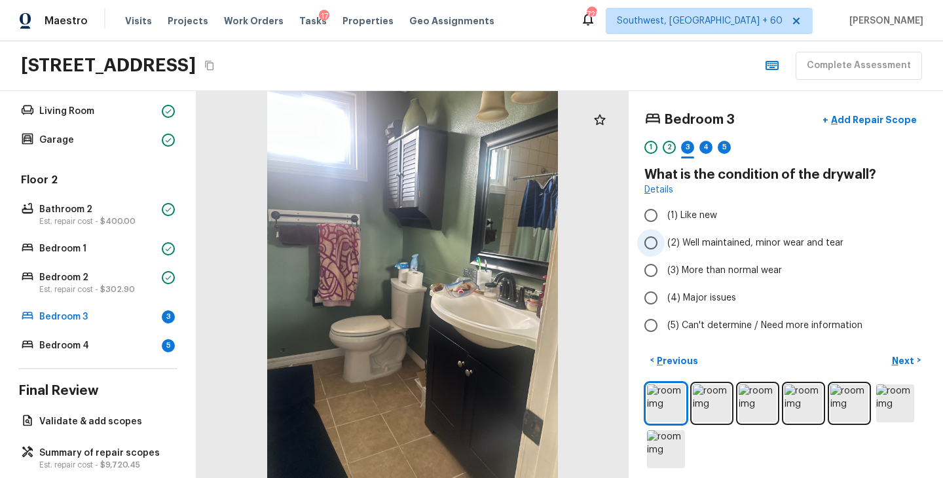
click at [748, 251] on label "(2) Well maintained, minor wear and tear" at bounding box center [777, 243] width 280 height 28
click at [665, 251] on input "(2) Well maintained, minor wear and tear" at bounding box center [651, 243] width 28 height 28
click at [904, 365] on p "Next" at bounding box center [904, 360] width 25 height 13
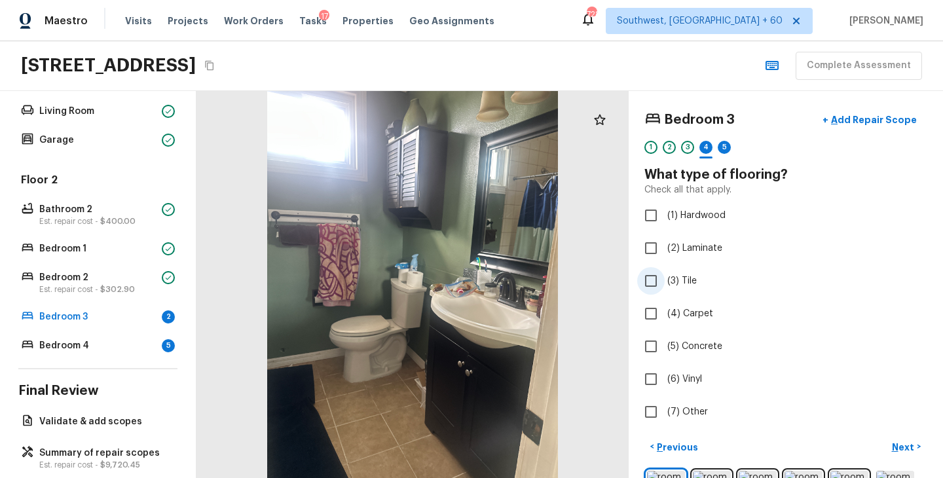
click at [684, 270] on label "(3) Tile" at bounding box center [777, 281] width 280 height 28
click at [665, 270] on input "(3) Tile" at bounding box center [651, 281] width 28 height 28
click at [899, 444] on p "Next" at bounding box center [904, 447] width 25 height 13
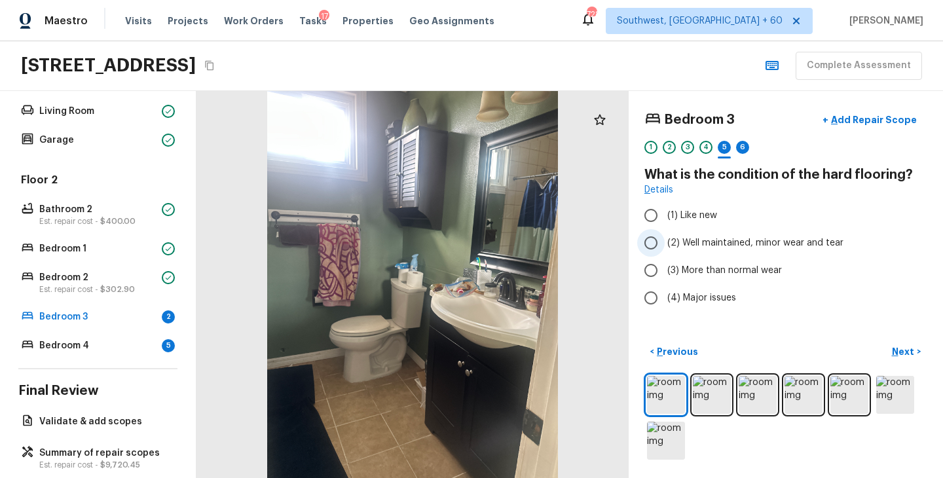
click at [771, 240] on span "(2) Well maintained, minor wear and tear" at bounding box center [755, 242] width 176 height 13
click at [665, 240] on input "(2) Well maintained, minor wear and tear" at bounding box center [651, 243] width 28 height 28
click at [908, 354] on p "Next" at bounding box center [904, 351] width 25 height 13
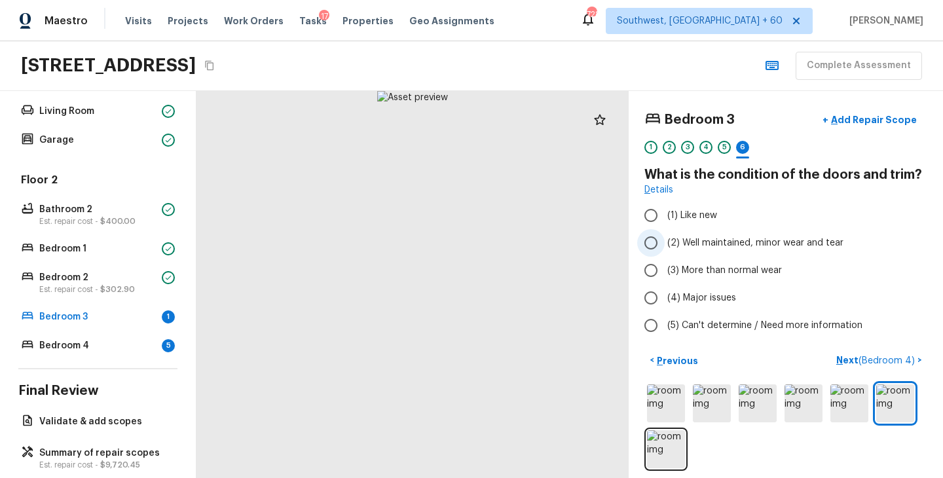
click at [741, 248] on span "(2) Well maintained, minor wear and tear" at bounding box center [755, 242] width 176 height 13
click at [665, 248] on input "(2) Well maintained, minor wear and tear" at bounding box center [651, 243] width 28 height 28
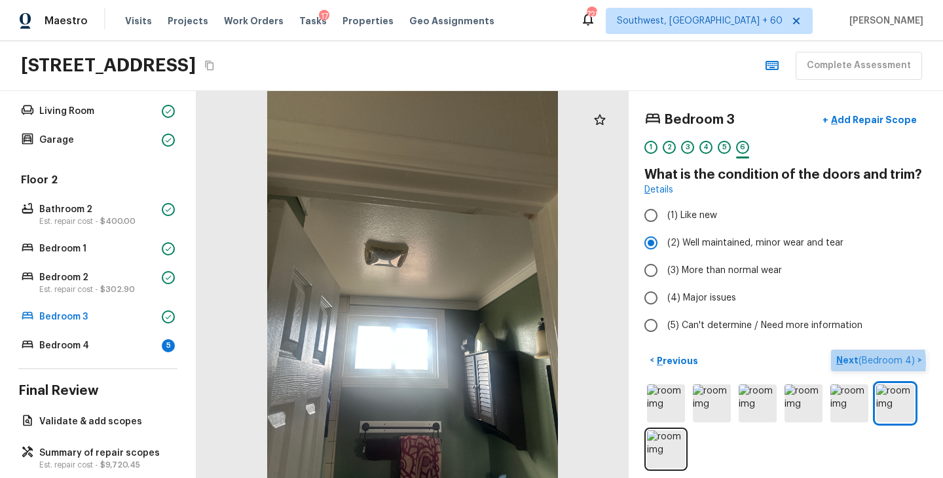
click at [849, 363] on p "Next ( Bedroom 4 )" at bounding box center [876, 361] width 81 height 14
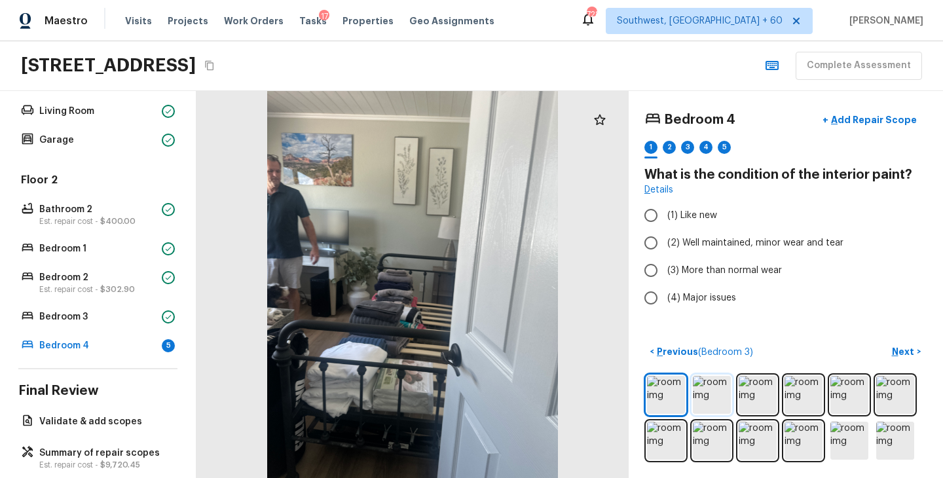
click at [722, 403] on img at bounding box center [712, 395] width 38 height 38
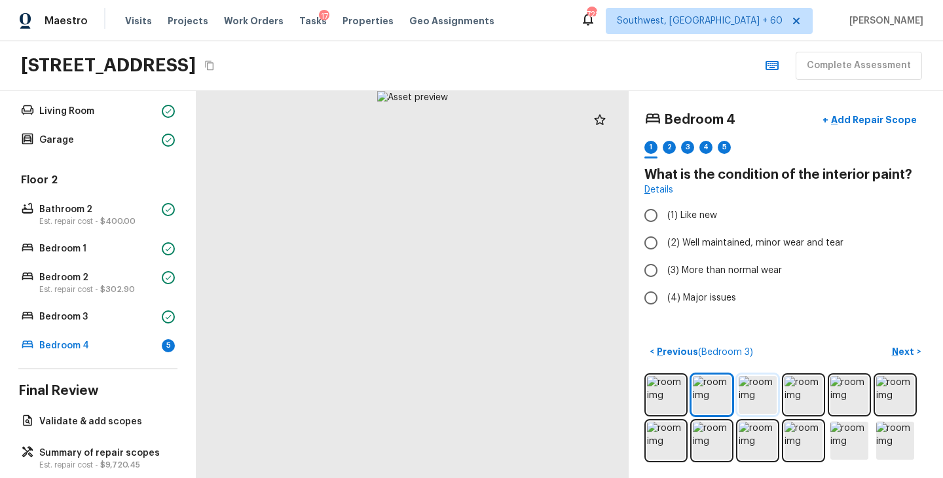
click at [759, 401] on img at bounding box center [758, 395] width 38 height 38
click at [714, 395] on img at bounding box center [712, 395] width 38 height 38
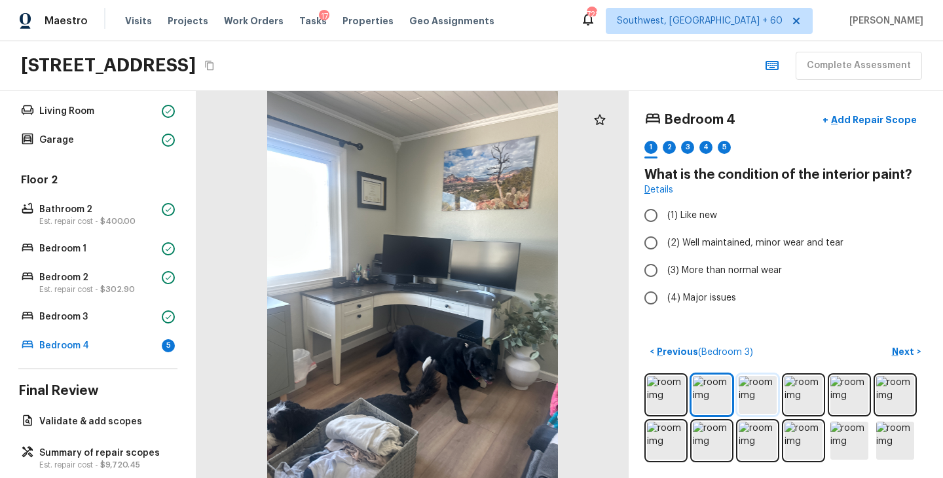
click at [751, 404] on img at bounding box center [758, 395] width 38 height 38
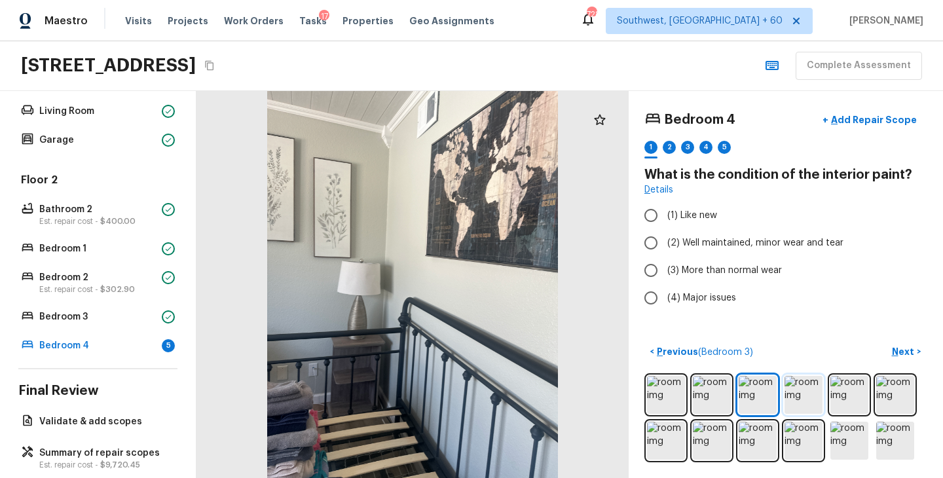
click at [800, 406] on img at bounding box center [804, 395] width 38 height 38
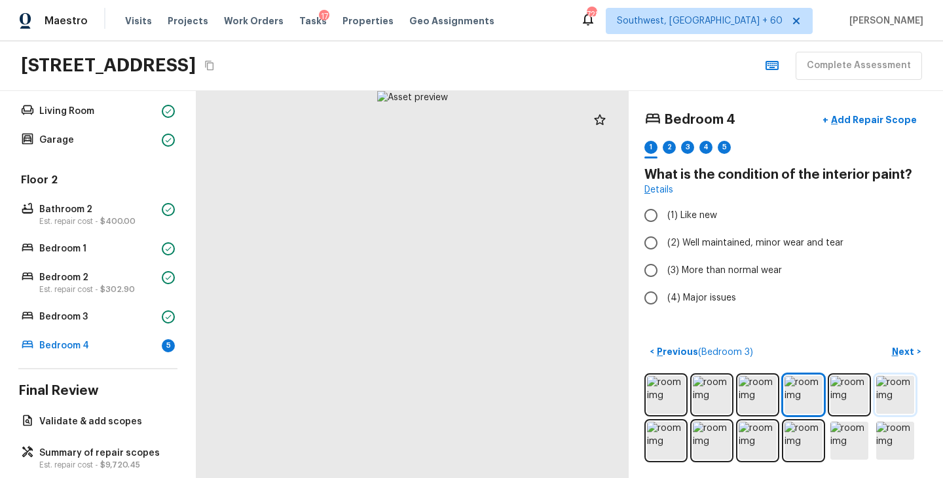
click at [881, 408] on img at bounding box center [895, 395] width 38 height 38
click at [862, 403] on img at bounding box center [849, 395] width 38 height 38
click at [896, 398] on img at bounding box center [895, 395] width 38 height 38
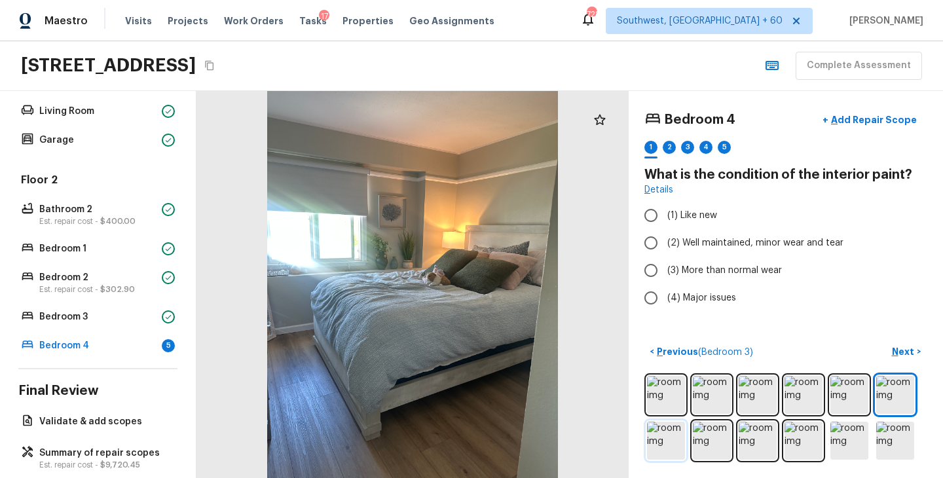
click at [675, 439] on img at bounding box center [666, 441] width 38 height 38
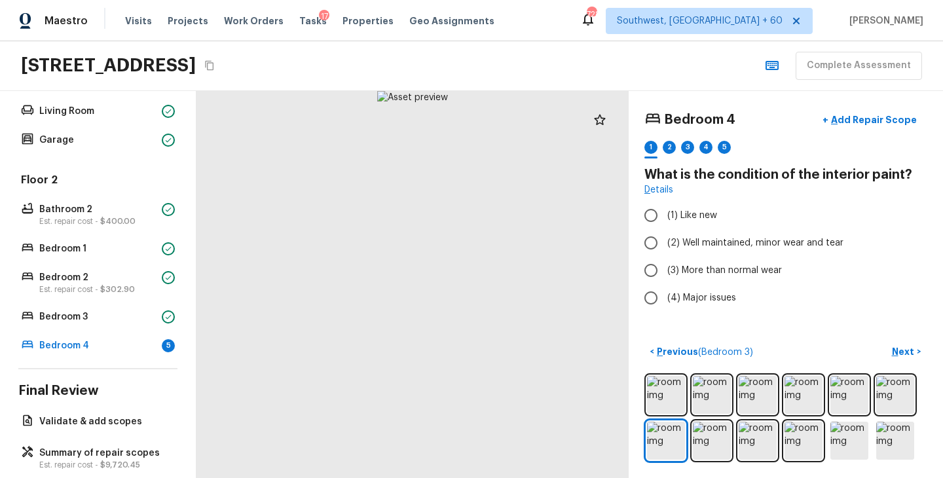
click at [733, 443] on div at bounding box center [785, 417] width 283 height 89
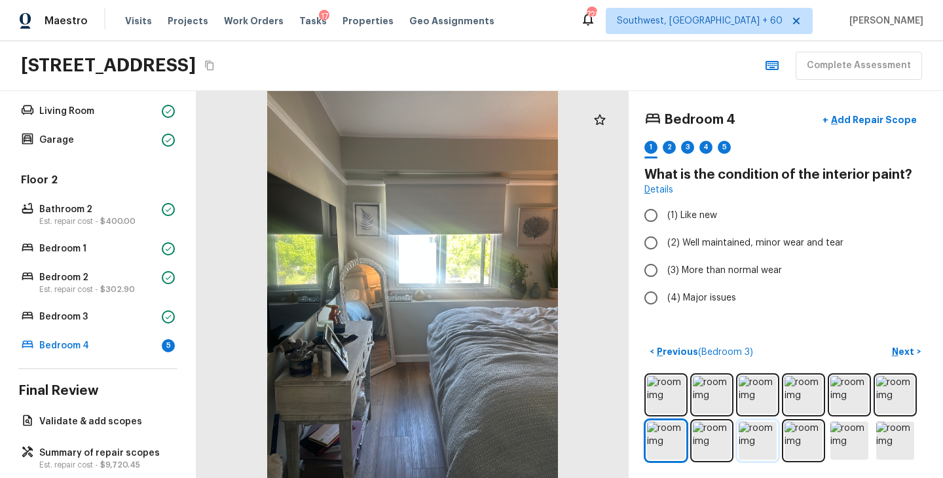
click at [756, 447] on img at bounding box center [758, 441] width 38 height 38
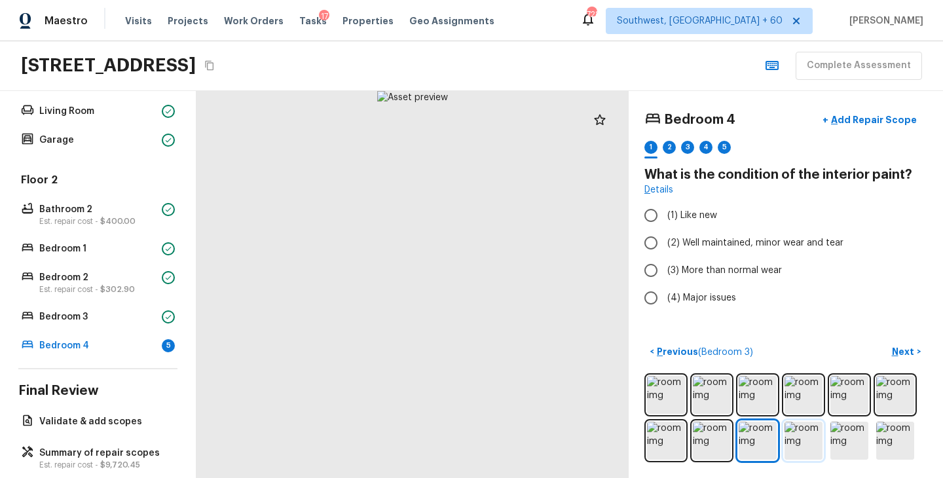
click at [791, 447] on img at bounding box center [804, 441] width 38 height 38
click at [839, 445] on img at bounding box center [849, 441] width 38 height 38
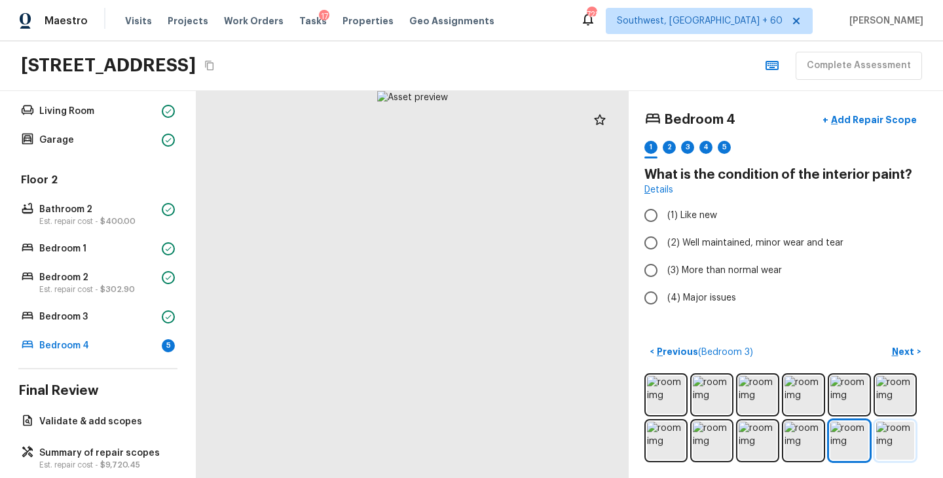
click at [908, 445] on img at bounding box center [895, 441] width 38 height 38
click at [764, 246] on span "(2) Well maintained, minor wear and tear" at bounding box center [755, 242] width 176 height 13
click at [665, 246] on input "(2) Well maintained, minor wear and tear" at bounding box center [651, 243] width 28 height 28
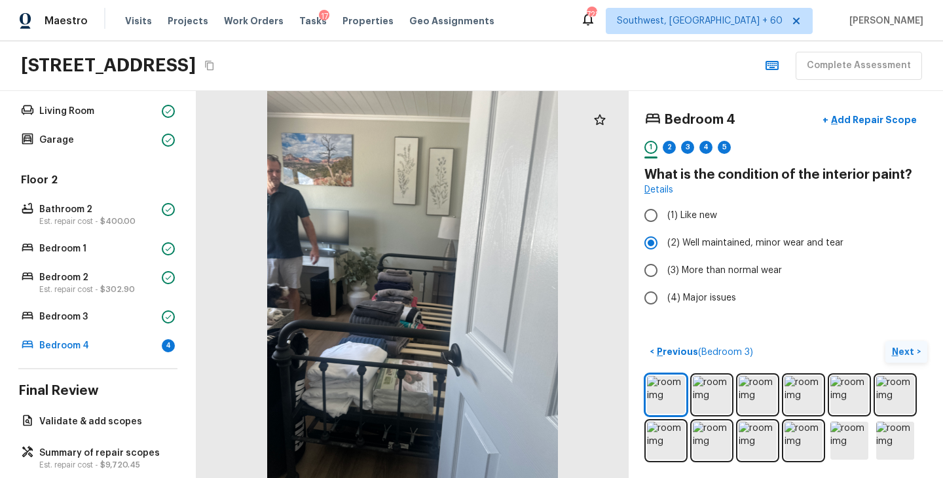
click at [897, 352] on p "Next" at bounding box center [904, 351] width 25 height 13
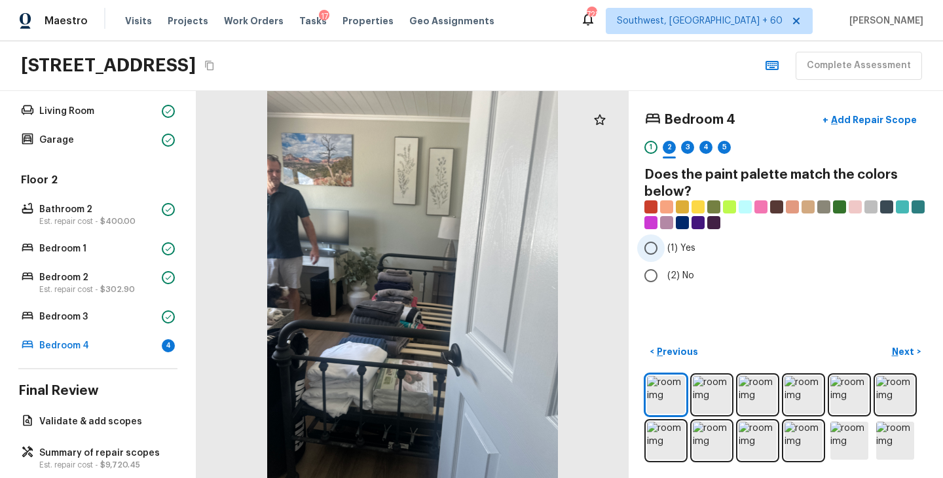
click at [675, 244] on span "(1) Yes" at bounding box center [681, 248] width 28 height 13
click at [665, 244] on input "(1) Yes" at bounding box center [651, 248] width 28 height 28
click at [896, 345] on p "Next" at bounding box center [904, 351] width 25 height 13
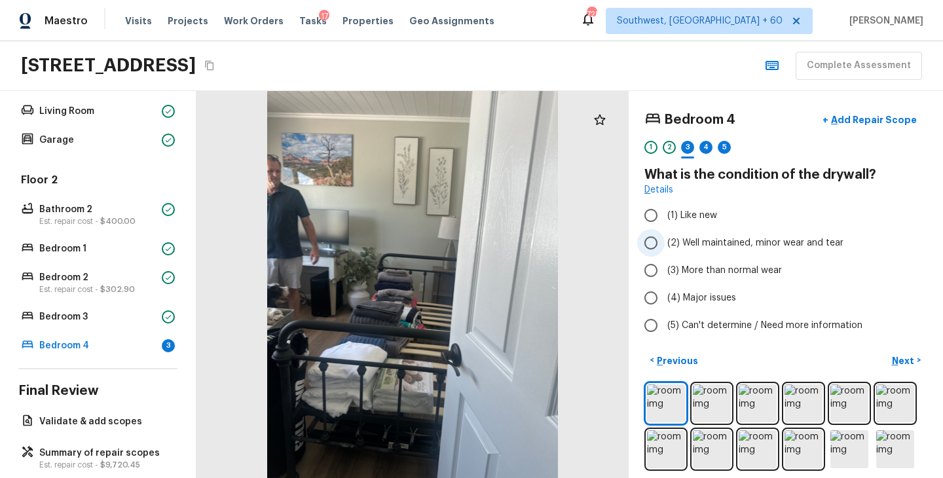
click at [709, 246] on span "(2) Well maintained, minor wear and tear" at bounding box center [755, 242] width 176 height 13
click at [665, 246] on input "(2) Well maintained, minor wear and tear" at bounding box center [651, 243] width 28 height 28
click at [898, 361] on p "Next" at bounding box center [904, 360] width 25 height 13
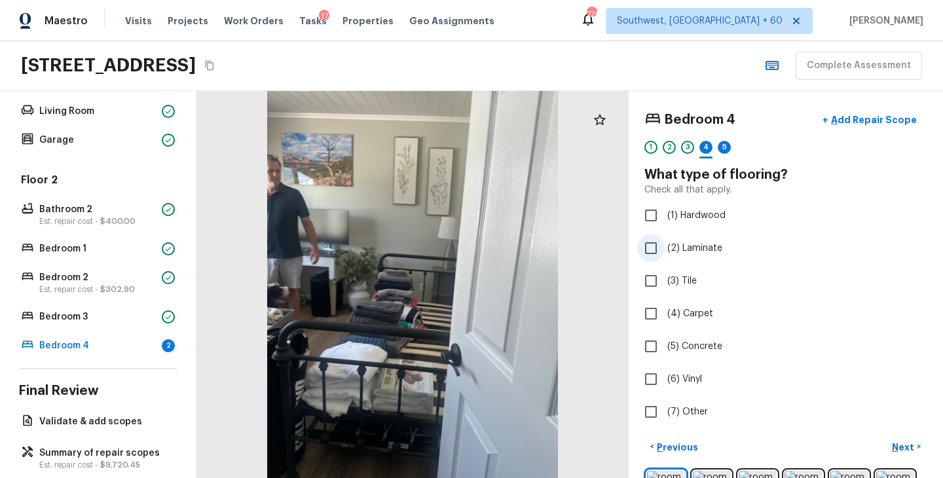
click at [699, 251] on span "(2) Laminate" at bounding box center [694, 248] width 55 height 13
click at [665, 251] on input "(2) Laminate" at bounding box center [651, 248] width 28 height 28
click at [905, 451] on p "Next" at bounding box center [904, 447] width 25 height 13
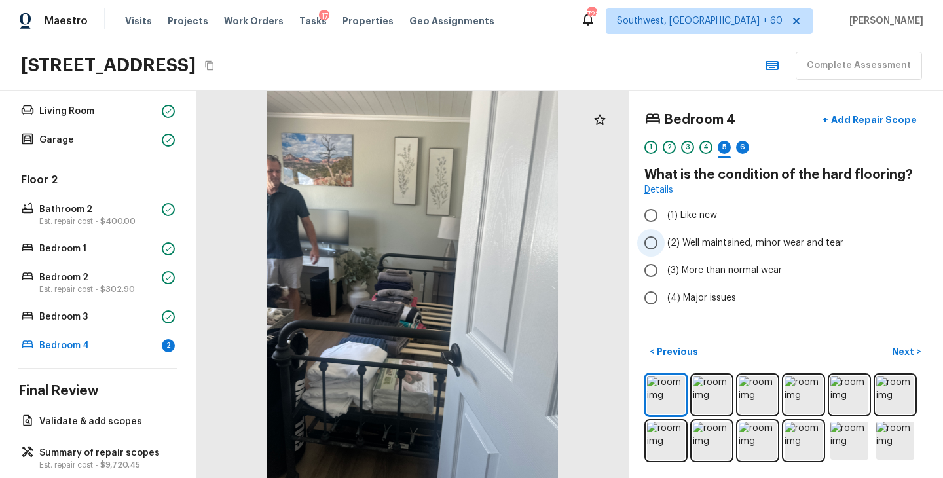
click at [758, 251] on label "(2) Well maintained, minor wear and tear" at bounding box center [777, 243] width 280 height 28
click at [665, 251] on input "(2) Well maintained, minor wear and tear" at bounding box center [651, 243] width 28 height 28
click at [893, 347] on p "Next" at bounding box center [904, 351] width 25 height 13
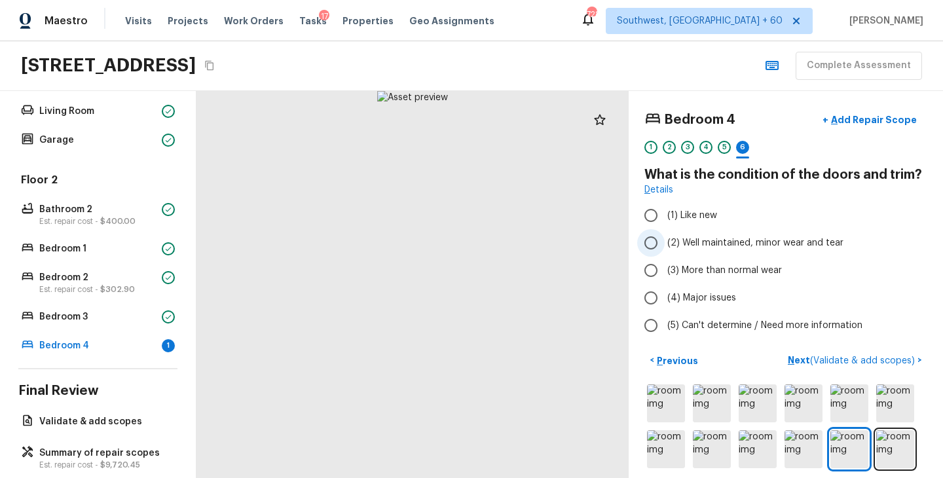
click at [699, 239] on span "(2) Well maintained, minor wear and tear" at bounding box center [755, 242] width 176 height 13
click at [665, 239] on input "(2) Well maintained, minor wear and tear" at bounding box center [651, 243] width 28 height 28
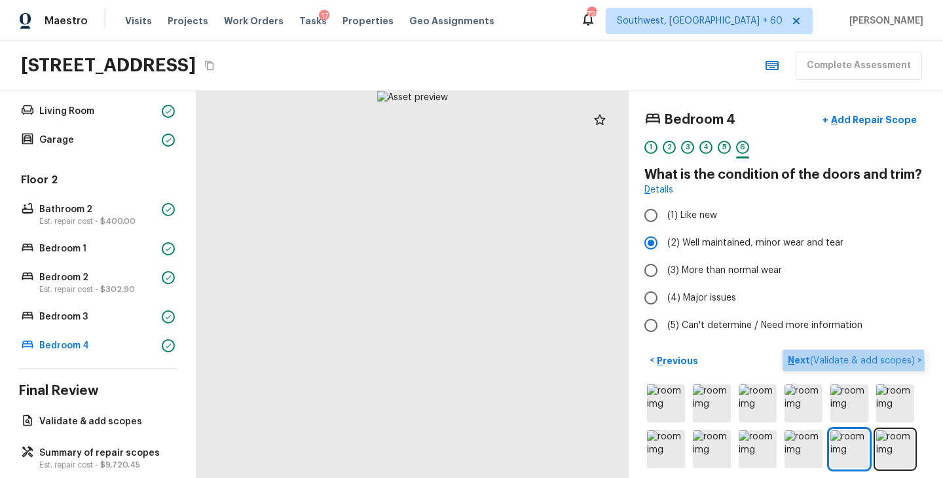
click at [805, 363] on p "Next ( Validate & add scopes )" at bounding box center [853, 361] width 130 height 14
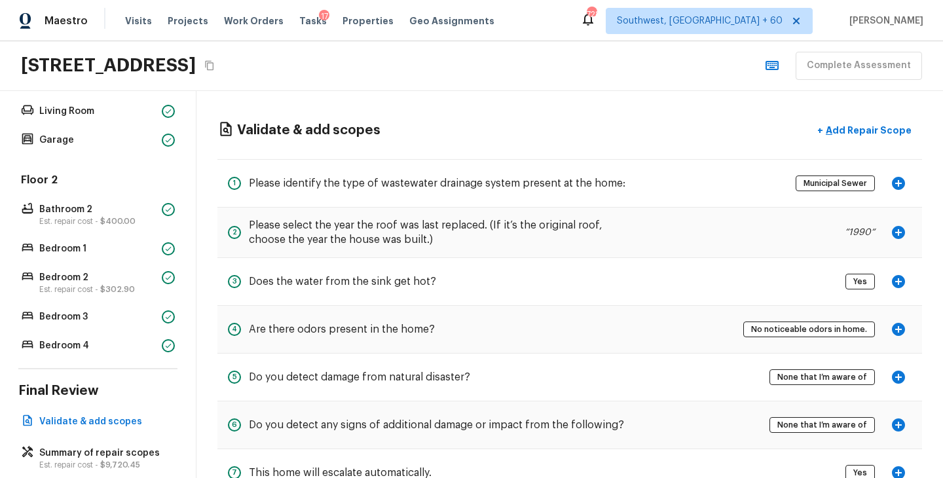
scroll to position [45, 0]
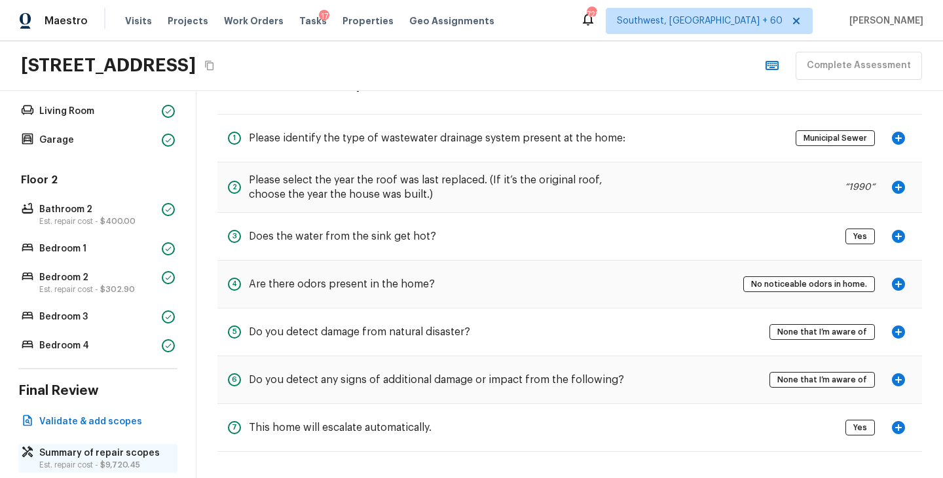
click at [116, 455] on p "Summary of repair scopes" at bounding box center [104, 453] width 130 height 13
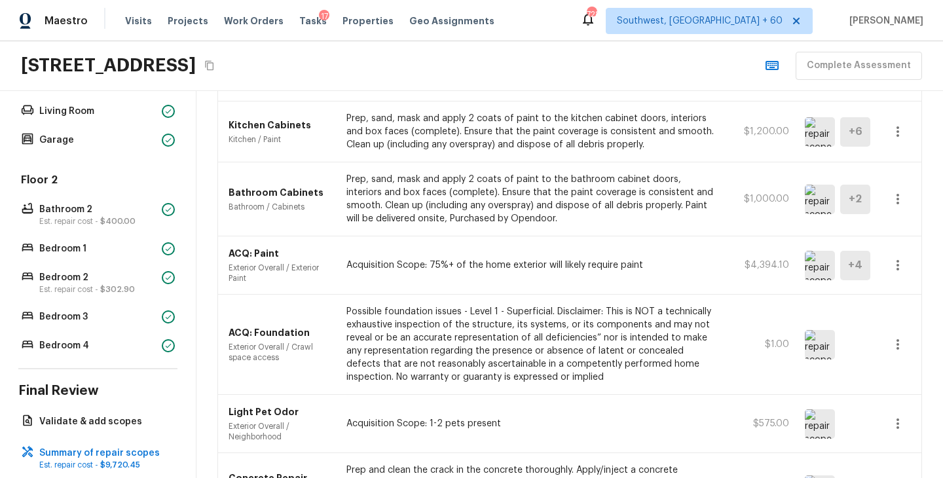
scroll to position [442, 0]
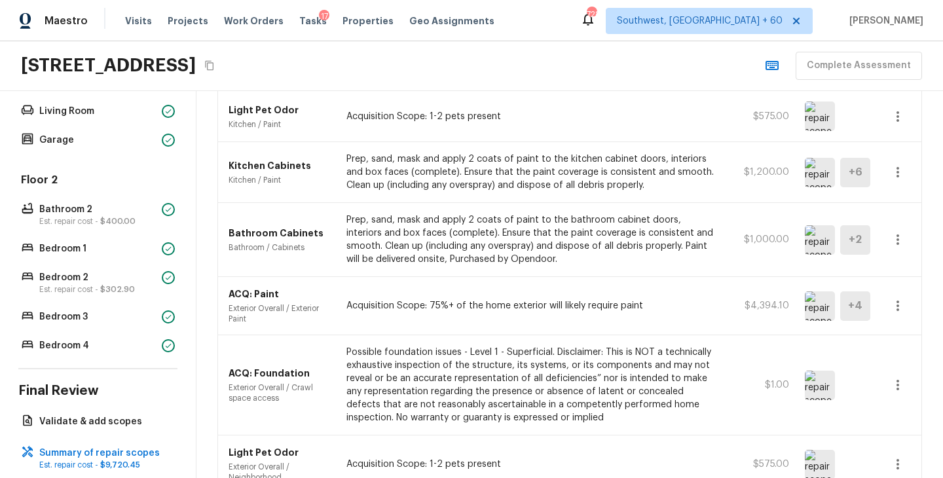
click at [899, 303] on icon "button" at bounding box center [898, 306] width 16 height 16
click at [898, 339] on li "Edit" at bounding box center [902, 343] width 61 height 39
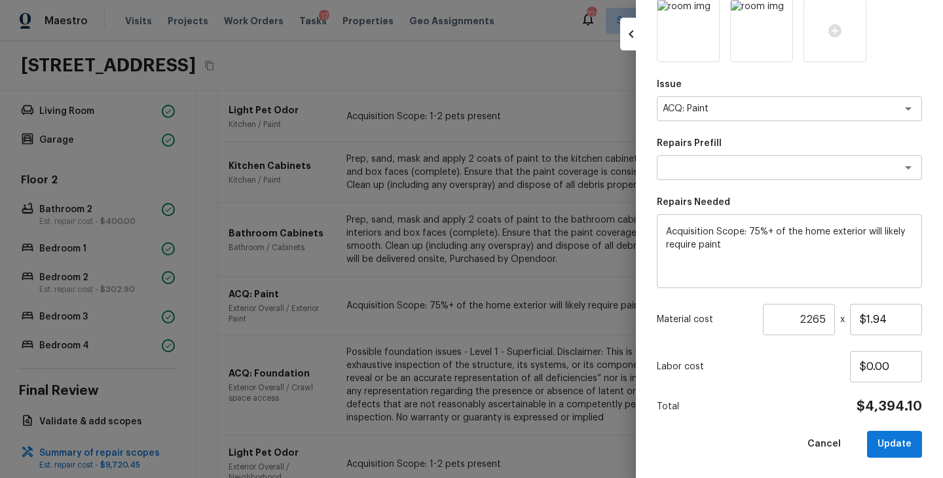
scroll to position [0, 0]
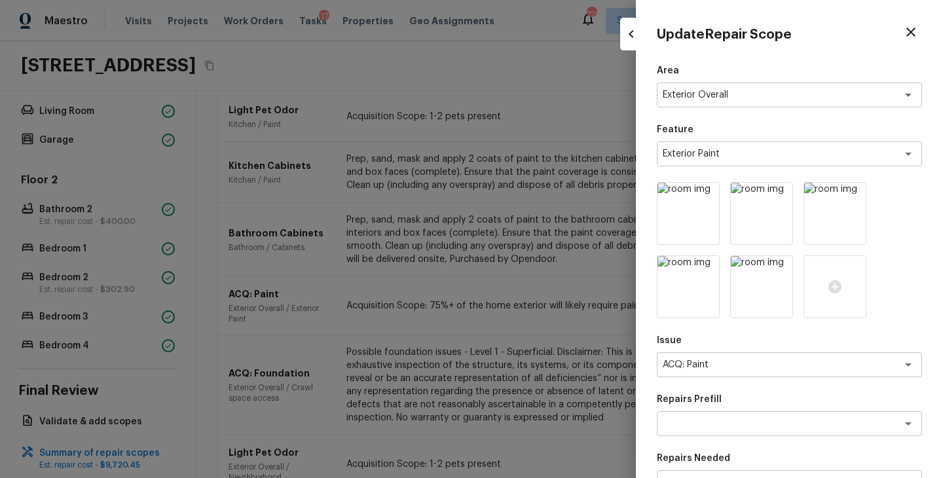
click at [911, 35] on icon "button" at bounding box center [911, 32] width 16 height 16
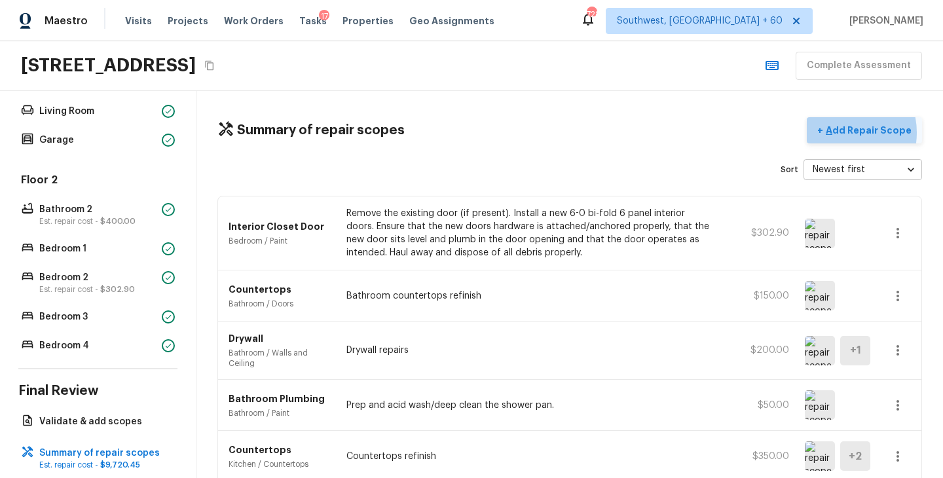
click at [843, 132] on p "Add Repair Scope" at bounding box center [867, 130] width 88 height 13
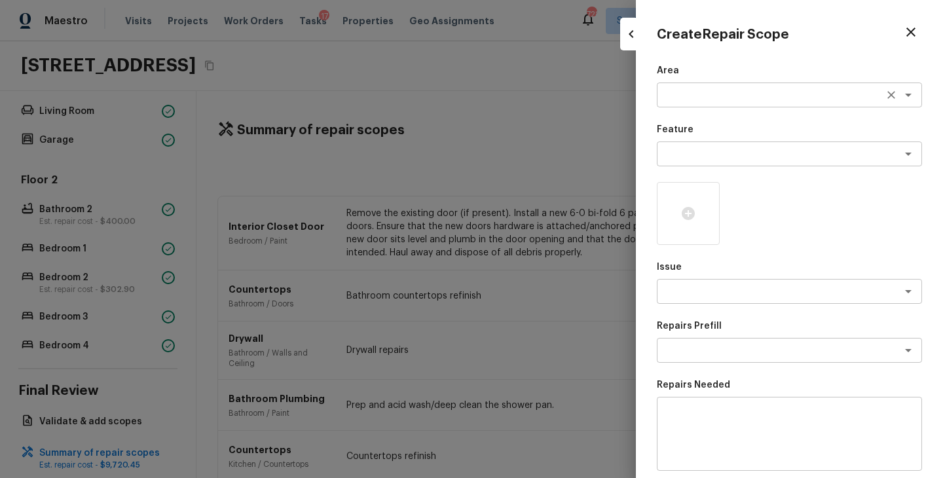
click at [724, 90] on textarea at bounding box center [771, 94] width 217 height 13
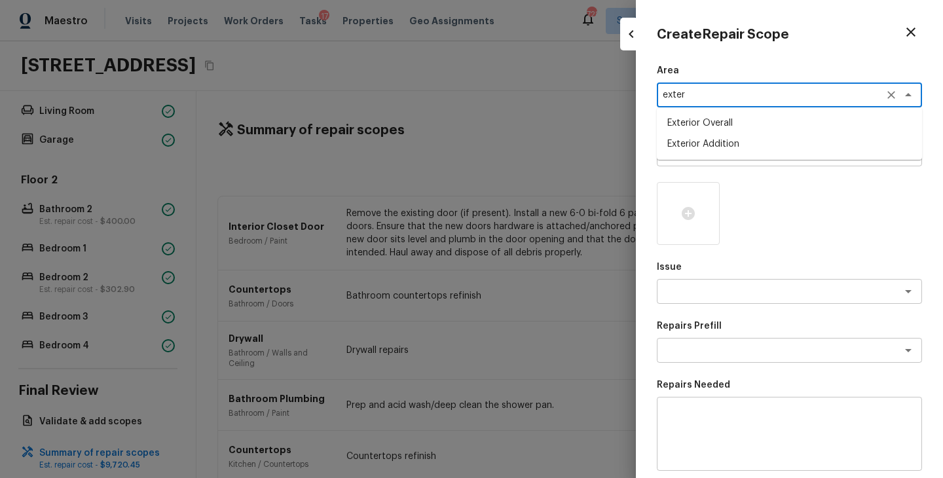
click at [728, 121] on li "Exterior Overall" at bounding box center [789, 123] width 265 height 21
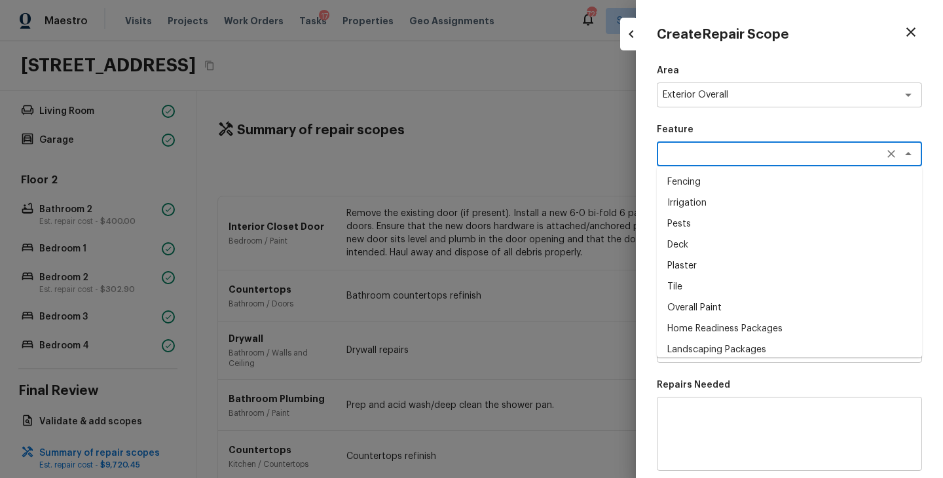
click at [728, 153] on textarea at bounding box center [771, 153] width 217 height 13
click at [727, 172] on li "Siding" at bounding box center [789, 182] width 265 height 21
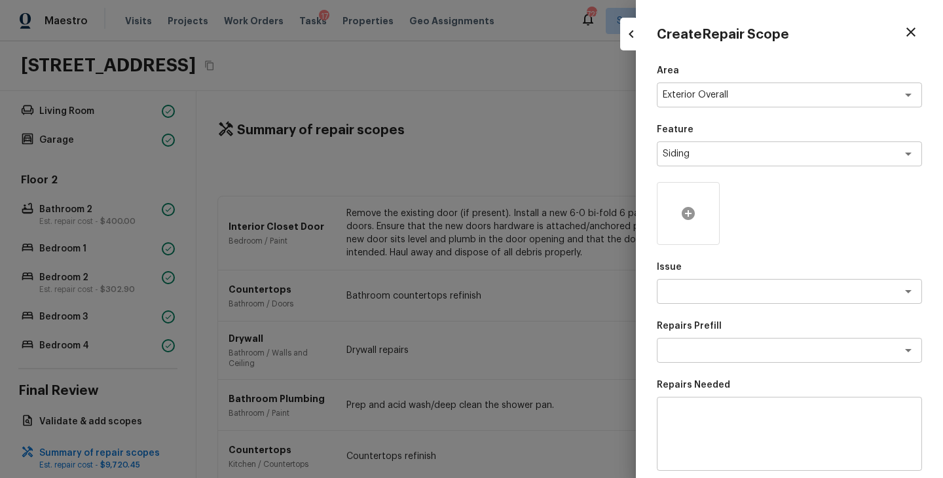
click at [698, 205] on div at bounding box center [688, 213] width 63 height 63
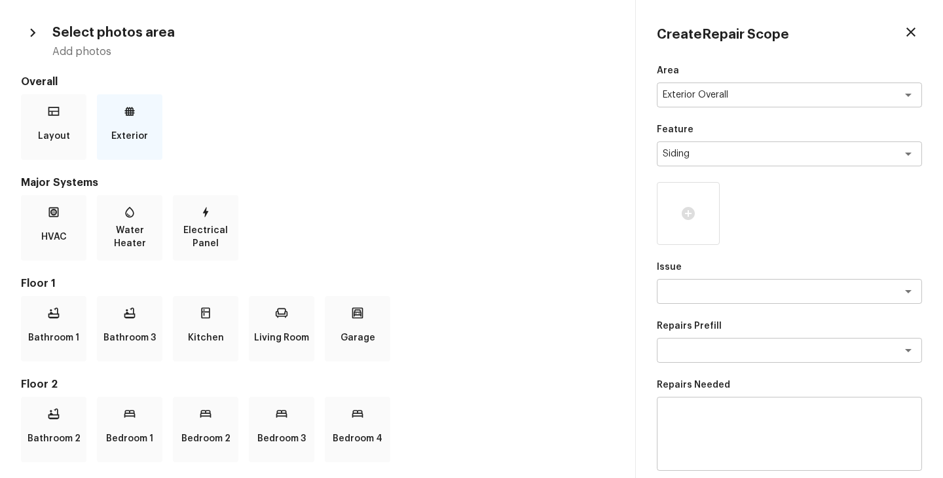
click at [120, 128] on p "Exterior" at bounding box center [129, 136] width 37 height 26
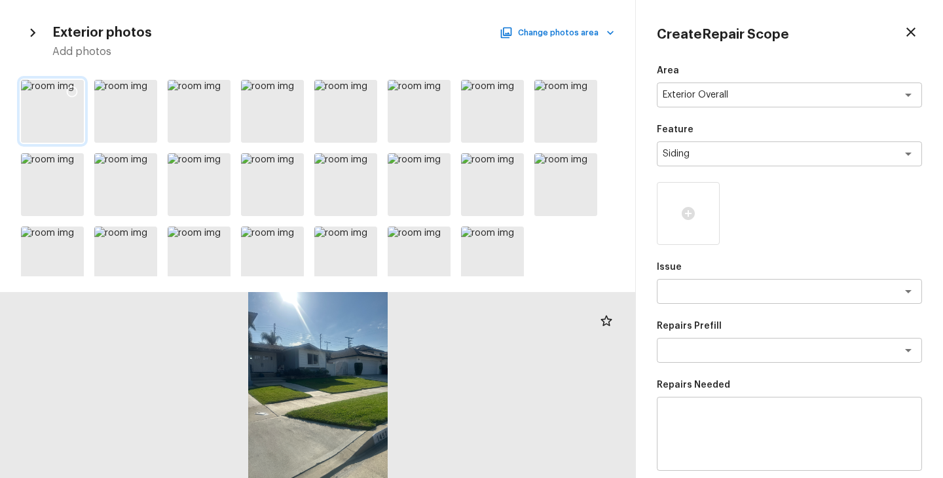
click at [73, 91] on icon at bounding box center [71, 91] width 13 height 13
click at [720, 298] on div "x ​" at bounding box center [789, 291] width 265 height 25
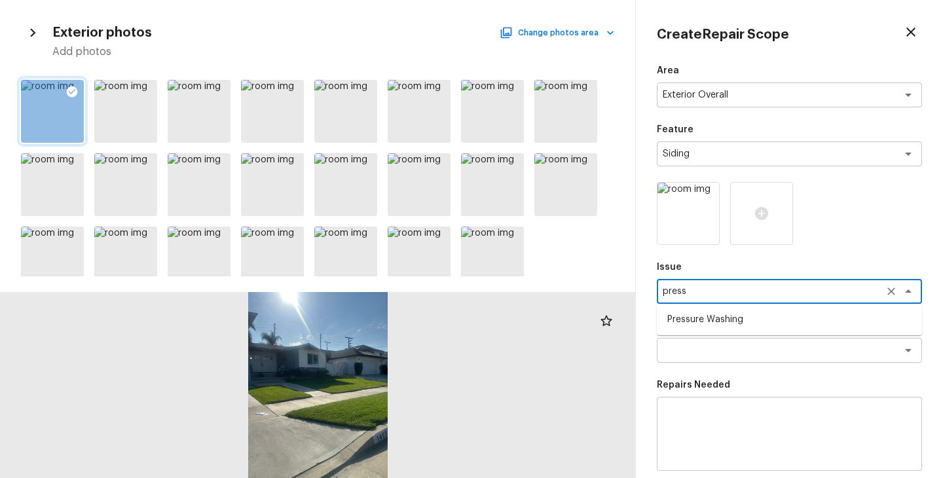
click at [713, 322] on li "Pressure Washing" at bounding box center [789, 319] width 265 height 21
click at [699, 358] on div "x ​" at bounding box center [789, 350] width 265 height 25
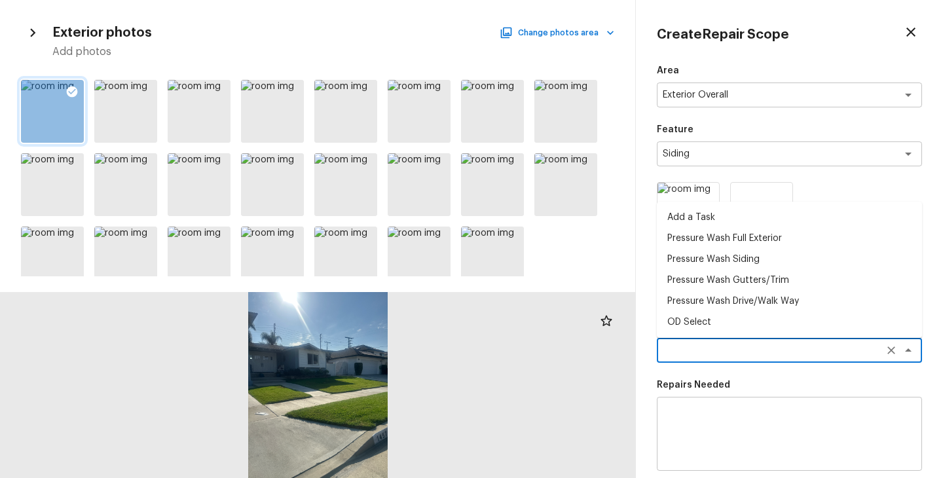
click at [701, 268] on li "Pressure Wash Siding" at bounding box center [789, 259] width 265 height 21
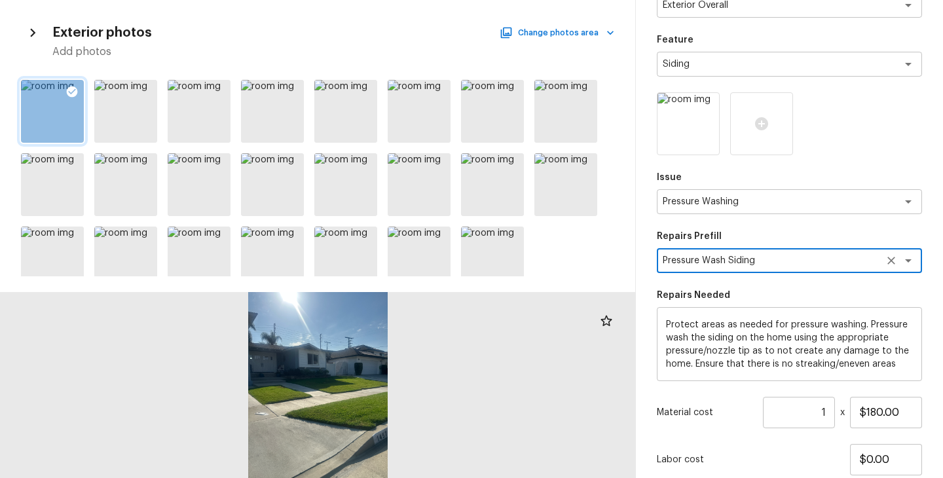
scroll to position [183, 0]
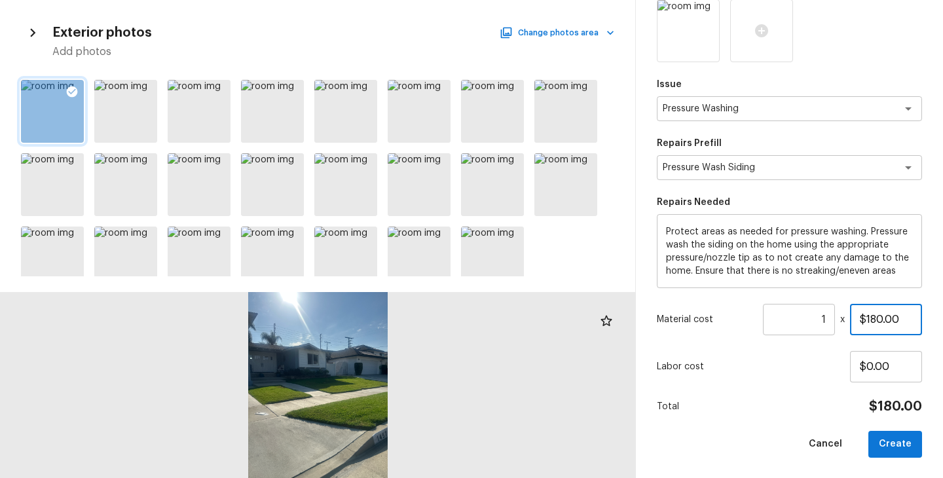
drag, startPoint x: 901, startPoint y: 318, endPoint x: 796, endPoint y: 317, distance: 104.8
click at [798, 317] on div "Material cost 1 ​ x $180.00" at bounding box center [789, 319] width 265 height 31
click at [773, 367] on p "Labor cost" at bounding box center [753, 366] width 193 height 13
click at [896, 447] on button "Create" at bounding box center [895, 444] width 54 height 27
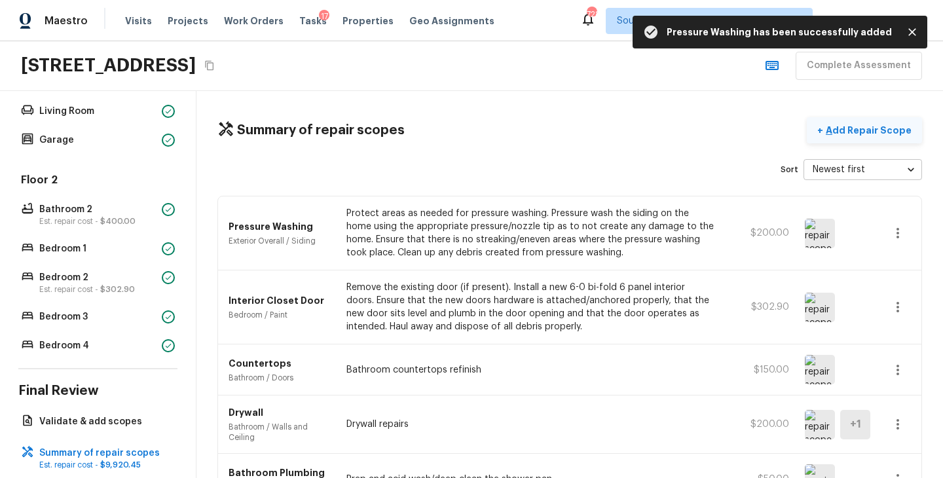
click at [868, 139] on button "+ Add Repair Scope" at bounding box center [864, 130] width 115 height 27
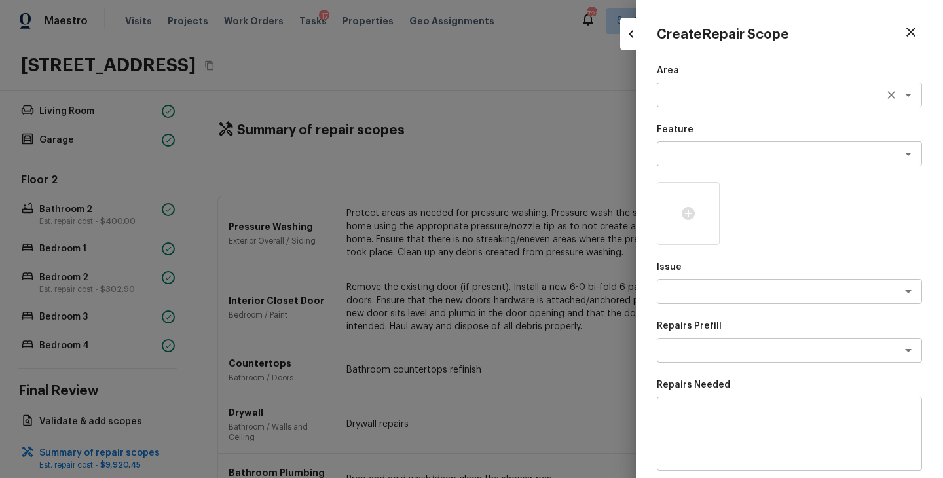
click at [697, 104] on div "x ​" at bounding box center [789, 95] width 265 height 25
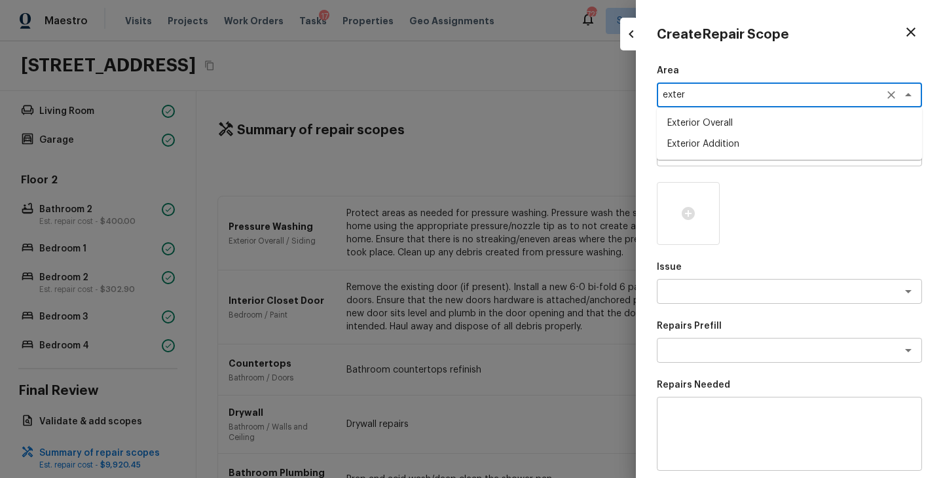
click at [705, 122] on li "Exterior Overall" at bounding box center [789, 123] width 265 height 21
click at [706, 158] on textarea at bounding box center [771, 153] width 217 height 13
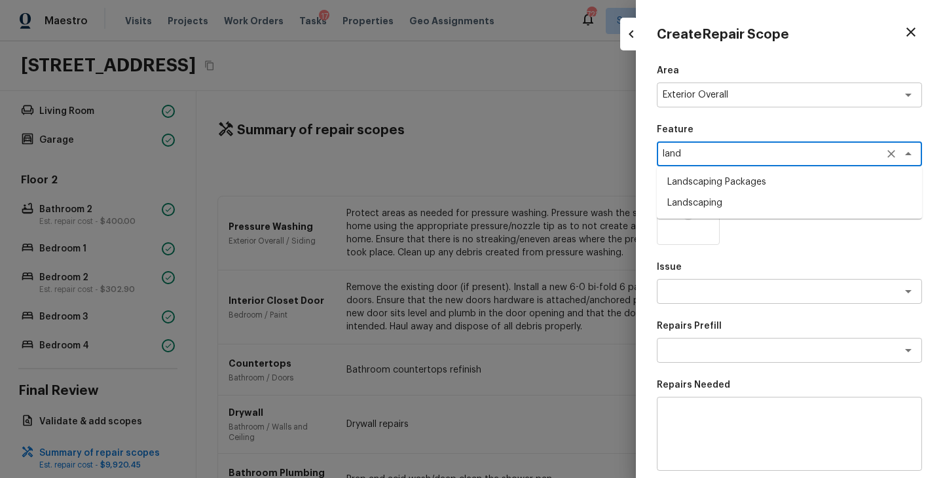
click at [710, 186] on li "Landscaping Packages" at bounding box center [789, 182] width 265 height 21
click
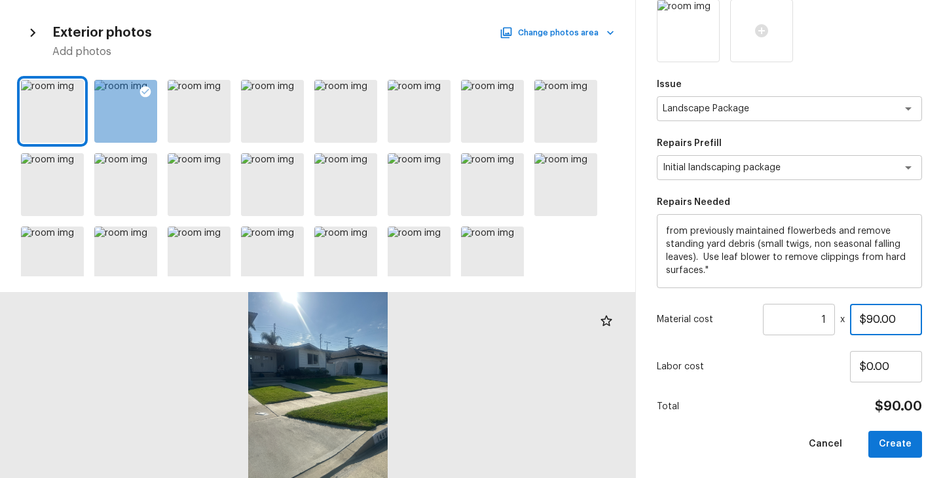
drag, startPoint x: 897, startPoint y: 320, endPoint x: 743, endPoint y: 320, distance: 154.5
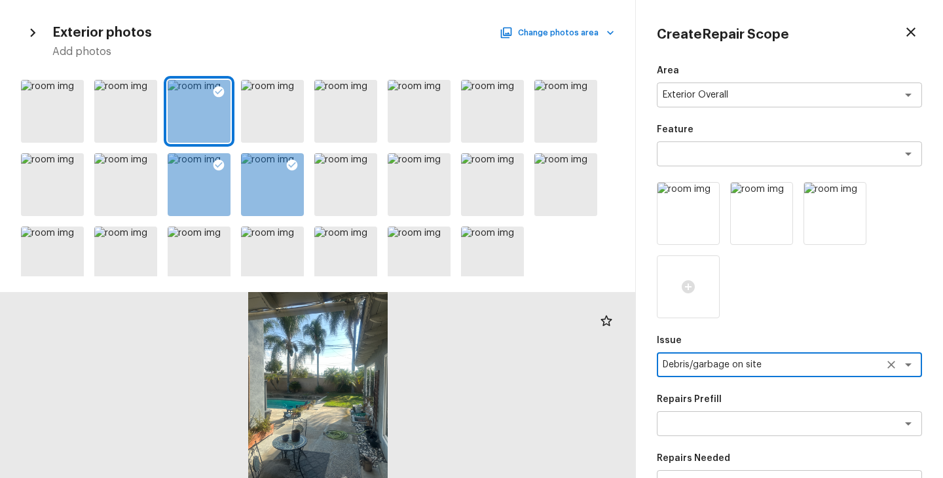
scroll to position [164, 0]
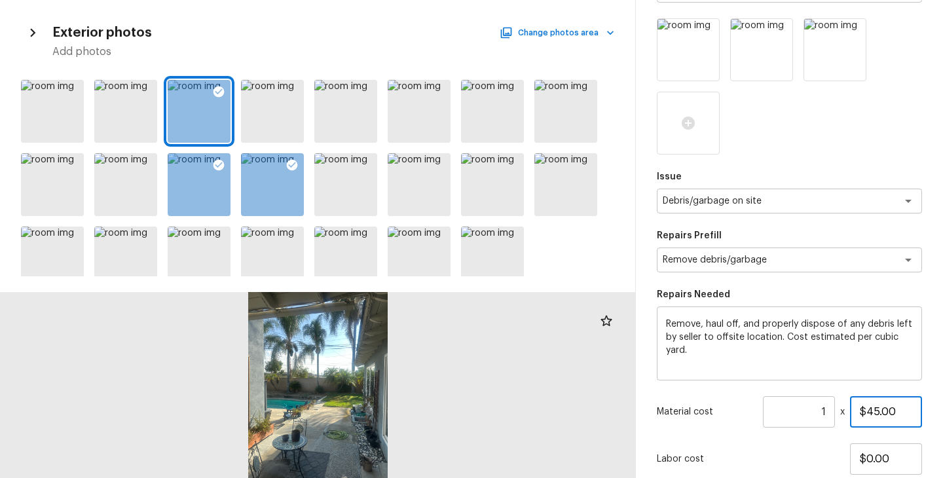
drag, startPoint x: 904, startPoint y: 413, endPoint x: 805, endPoint y: 413, distance: 98.9
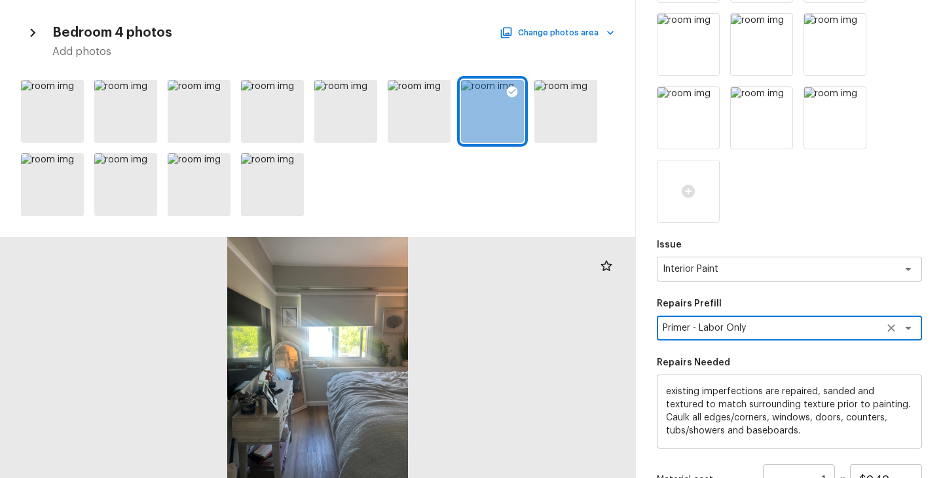
scroll to position [476, 0]
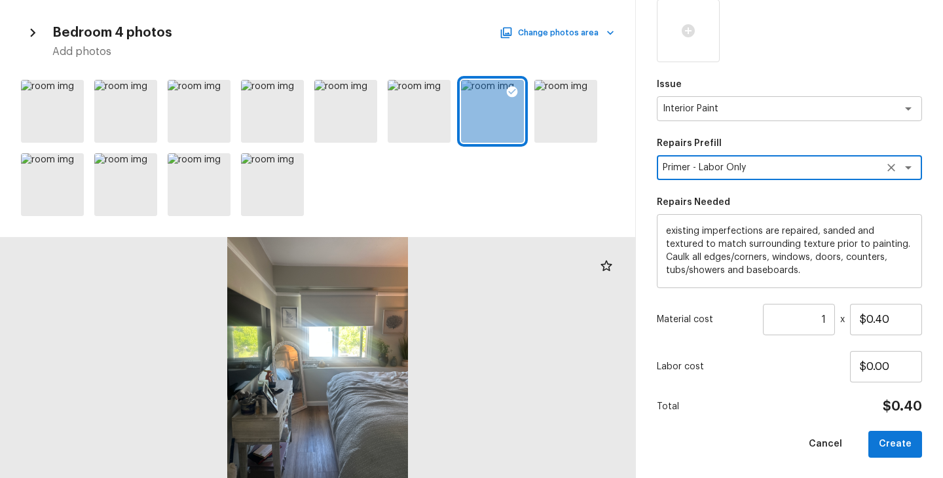
drag, startPoint x: 828, startPoint y: 317, endPoint x: 769, endPoint y: 315, distance: 59.0
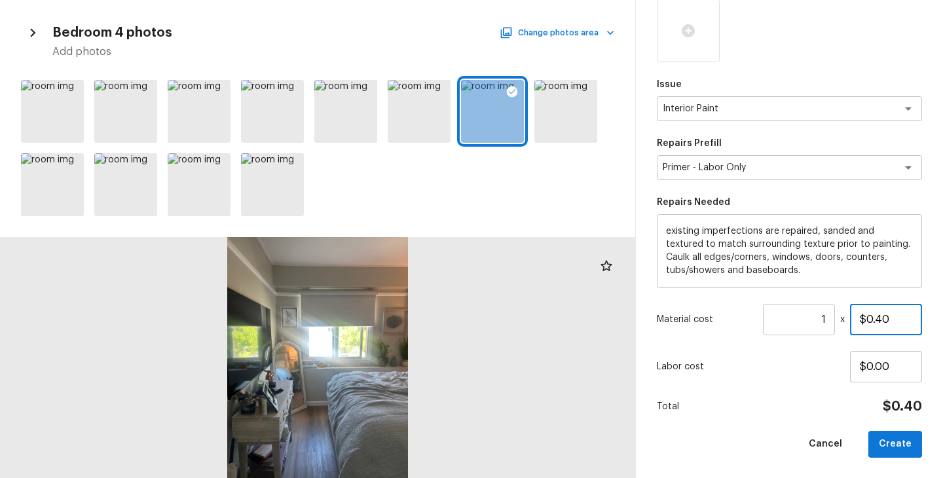
drag, startPoint x: 907, startPoint y: 314, endPoint x: 807, endPoint y: 314, distance: 99.5
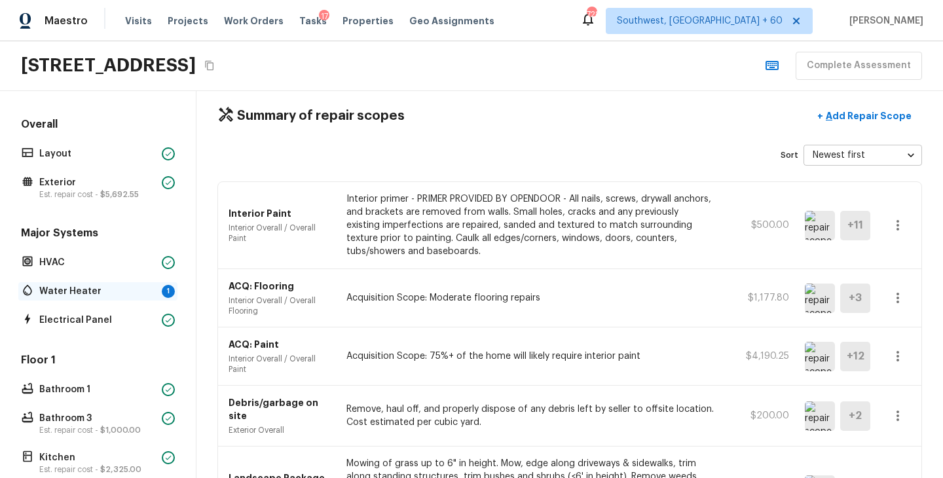
scroll to position [0, 0]
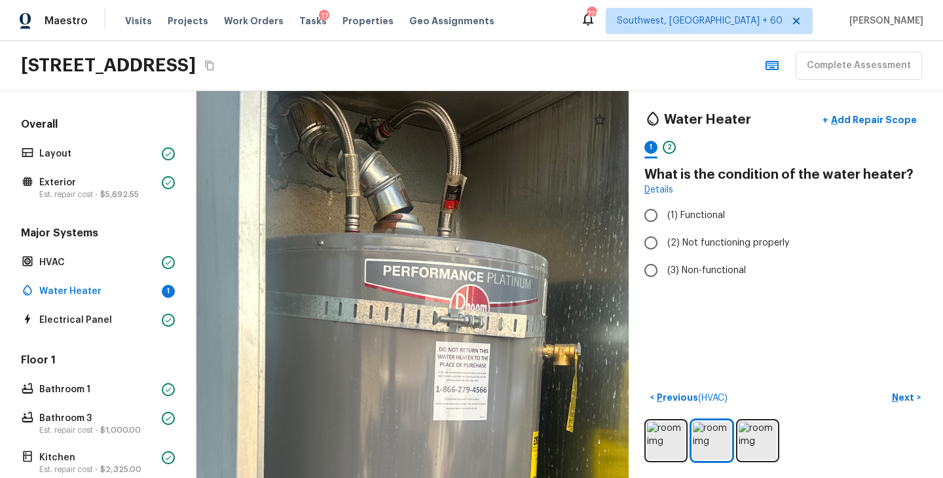
drag, startPoint x: 407, startPoint y: 206, endPoint x: 415, endPoint y: 287, distance: 82.2
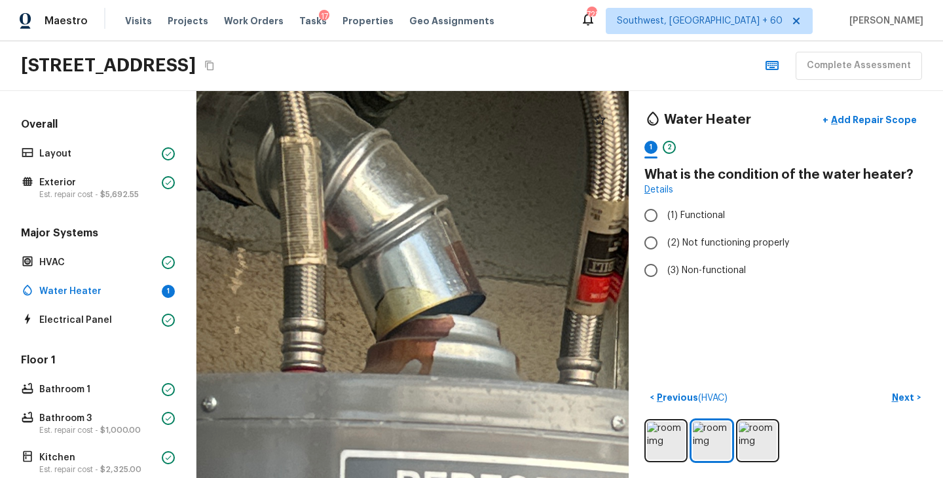
drag, startPoint x: 331, startPoint y: 193, endPoint x: 440, endPoint y: 318, distance: 166.6
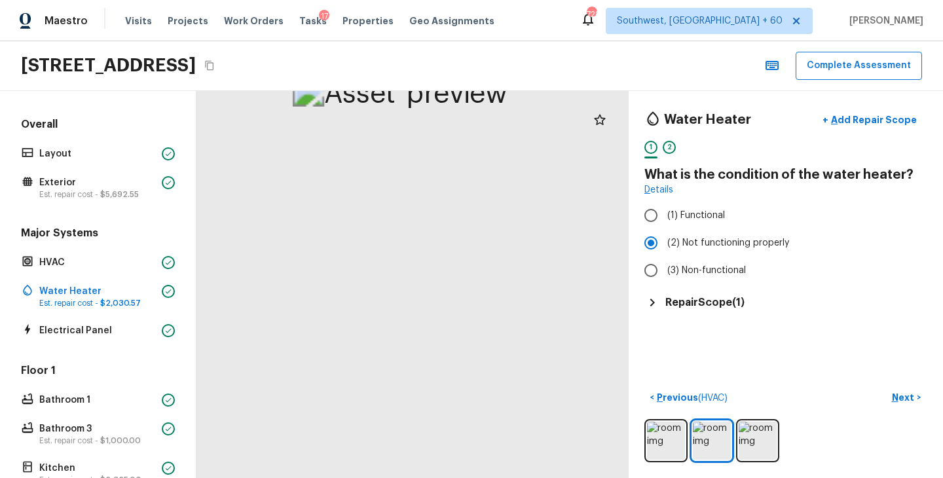
drag, startPoint x: 427, startPoint y: 149, endPoint x: 429, endPoint y: 440, distance: 290.8
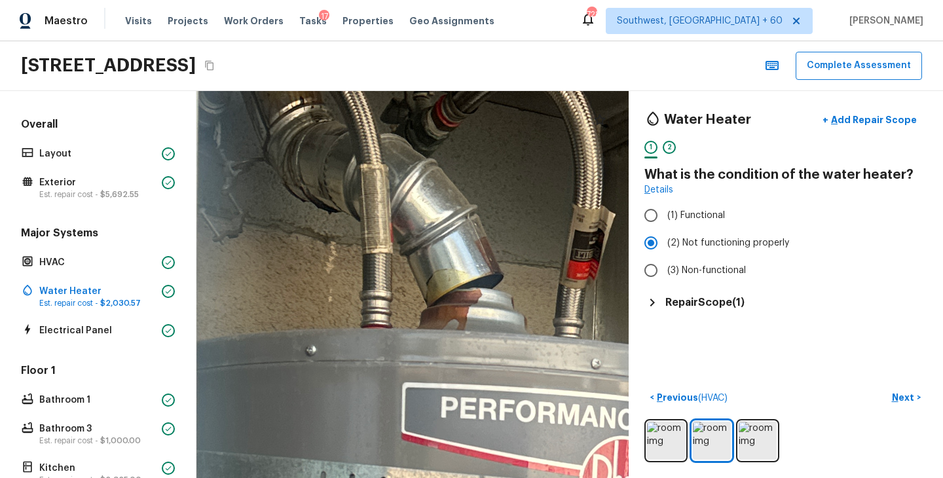
drag, startPoint x: 336, startPoint y: 295, endPoint x: 457, endPoint y: 295, distance: 121.1
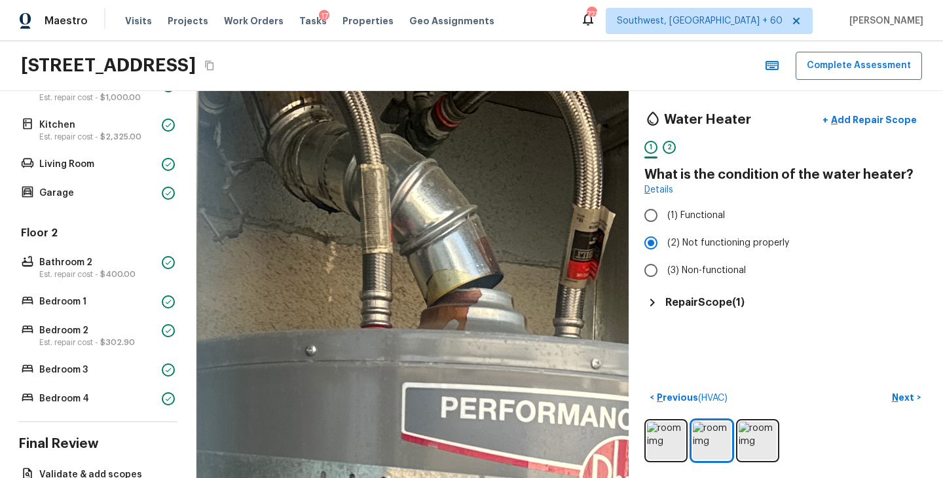
scroll to position [417, 0]
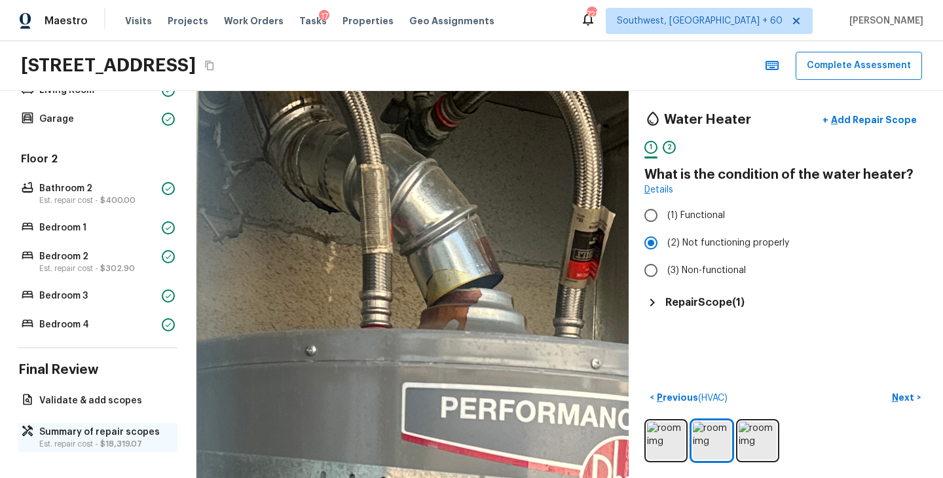
click at [83, 429] on p "Summary of repair scopes" at bounding box center [104, 432] width 130 height 13
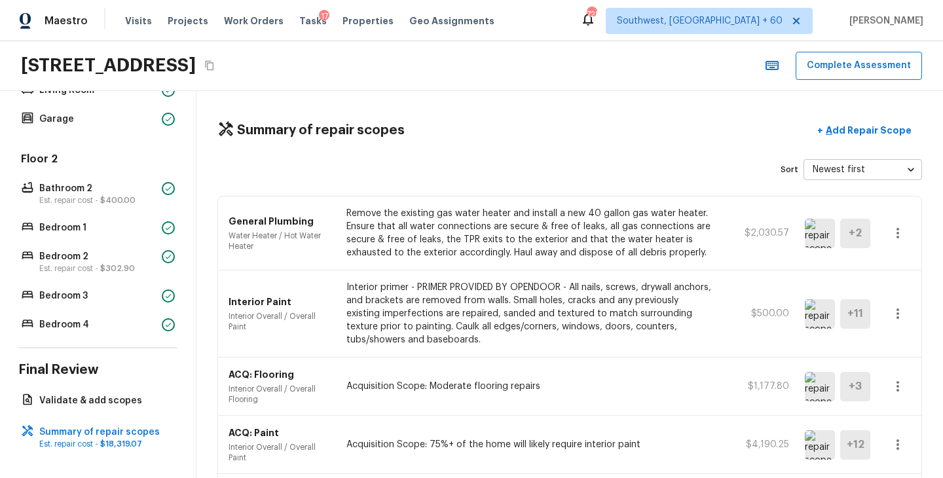
scroll to position [3, 0]
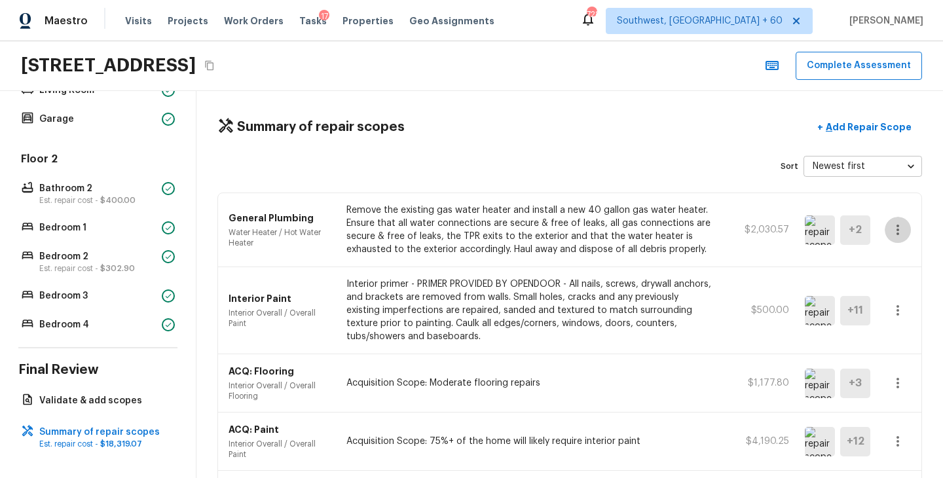
click at [902, 226] on icon "button" at bounding box center [898, 230] width 16 height 16
click at [896, 259] on li "Edit" at bounding box center [902, 267] width 61 height 39
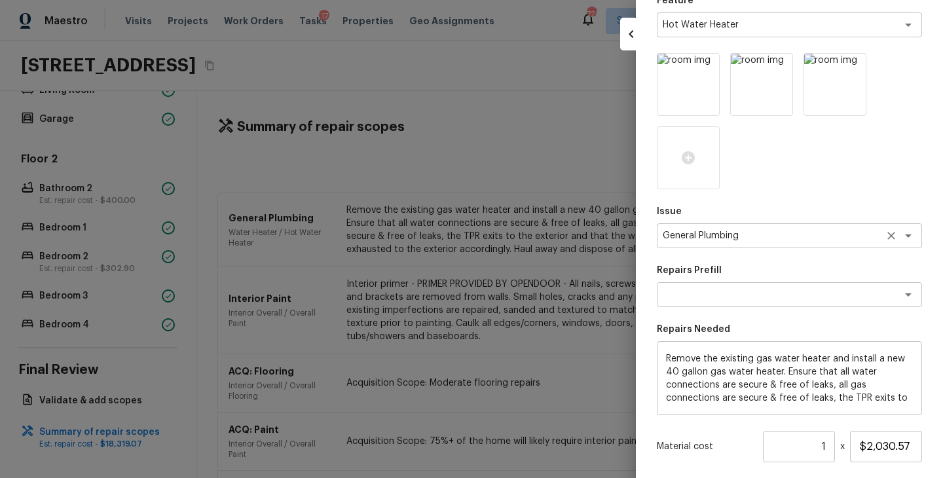
scroll to position [256, 0]
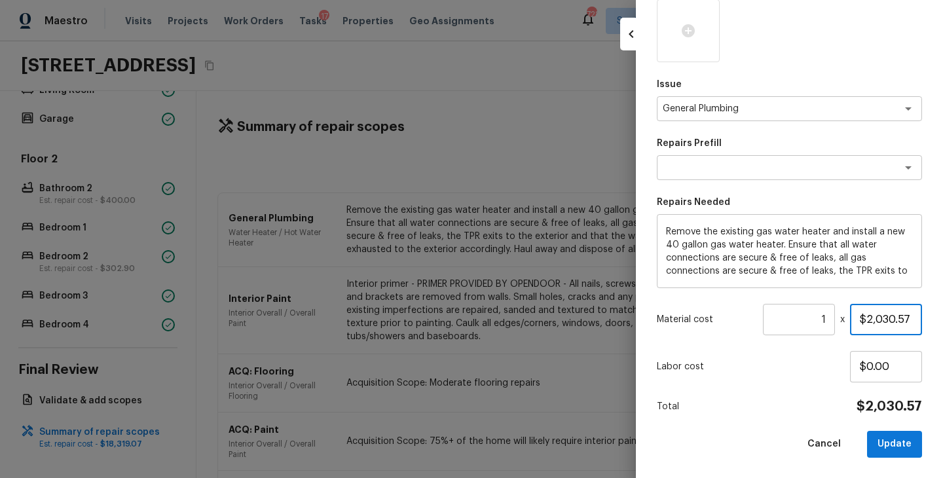
drag, startPoint x: 914, startPoint y: 315, endPoint x: 794, endPoint y: 315, distance: 119.2
click at [794, 315] on div "Material cost 1 ​ x $2,030.57" at bounding box center [789, 319] width 265 height 31
click at [777, 384] on div "Area Water Heater x ​ Feature Hot Water Heater x ​ Issue General Plumbing x ​ R…" at bounding box center [789, 133] width 265 height 650
click at [878, 430] on div "Area Water Heater x ​ Feature Hot Water Heater x ​ Issue General Plumbing x ​ R…" at bounding box center [789, 133] width 265 height 650
click at [882, 437] on button "Update" at bounding box center [894, 444] width 55 height 27
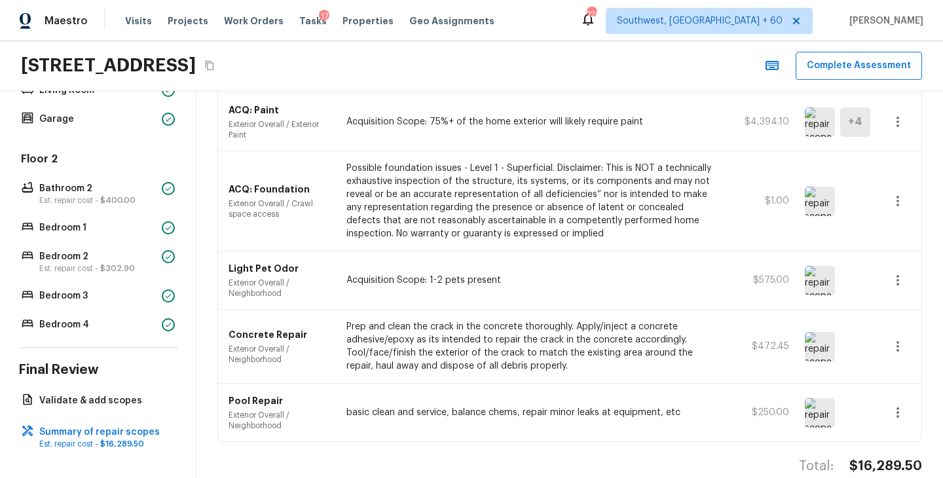
scroll to position [1080, 0]
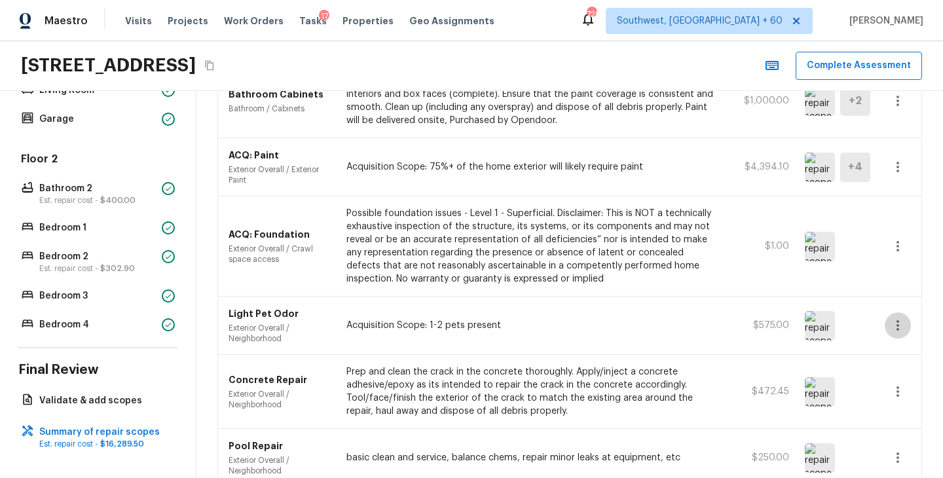
click at [899, 318] on icon "button" at bounding box center [898, 326] width 16 height 16
click at [917, 305] on div at bounding box center [471, 239] width 943 height 478
click at [898, 320] on icon "button" at bounding box center [897, 325] width 3 height 10
click at [895, 342] on li "Edit" at bounding box center [902, 340] width 61 height 39
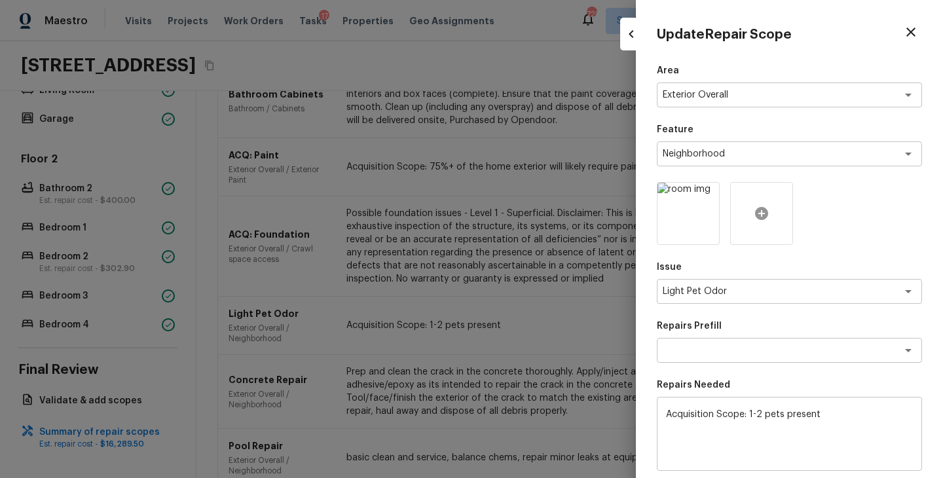
click at [762, 219] on icon at bounding box center [761, 213] width 13 height 13
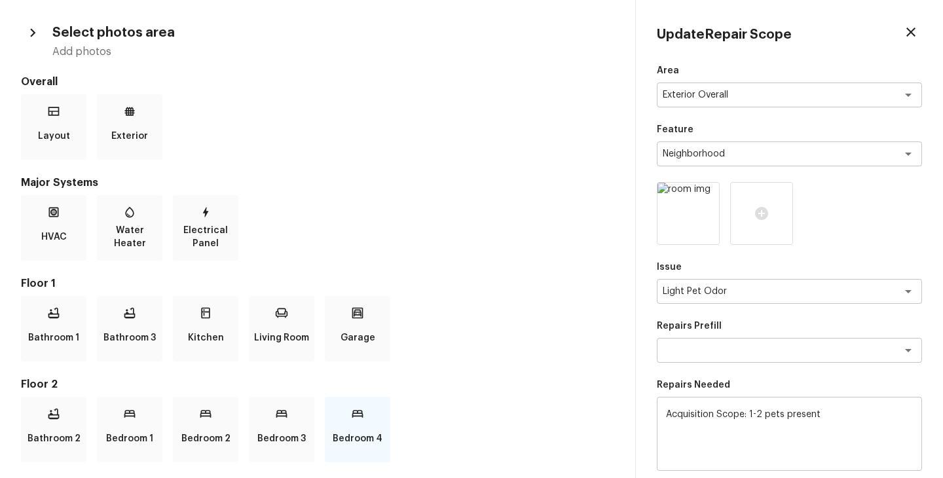
click at [351, 431] on p "Bedroom 4" at bounding box center [358, 439] width 50 height 26
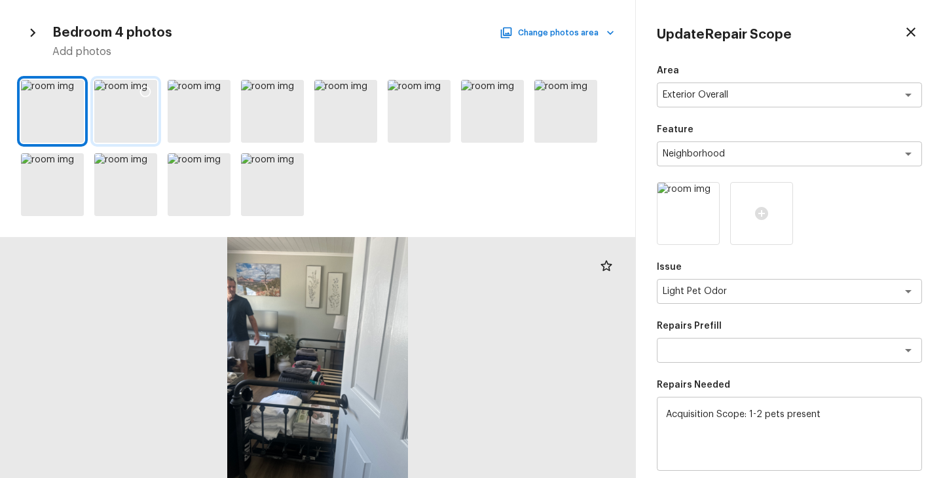
click at [131, 123] on div at bounding box center [125, 111] width 63 height 63
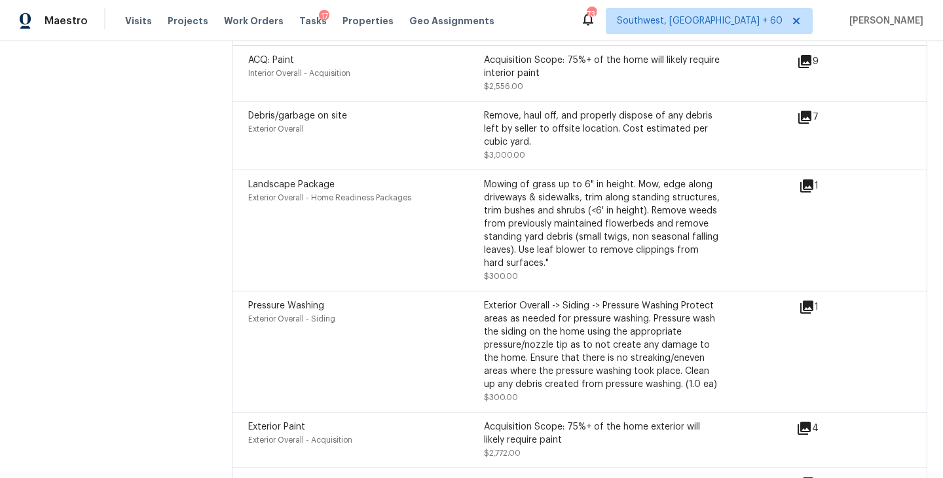
scroll to position [2001, 0]
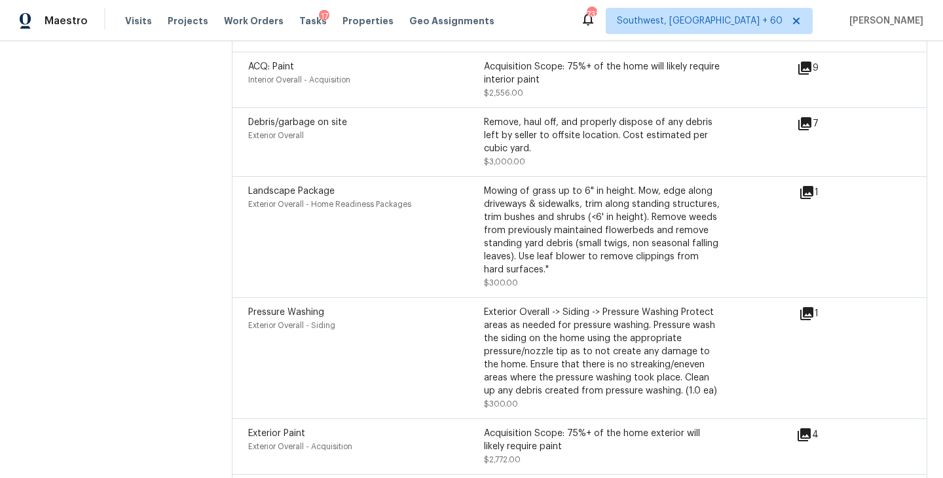
click at [809, 124] on icon at bounding box center [804, 123] width 13 height 13
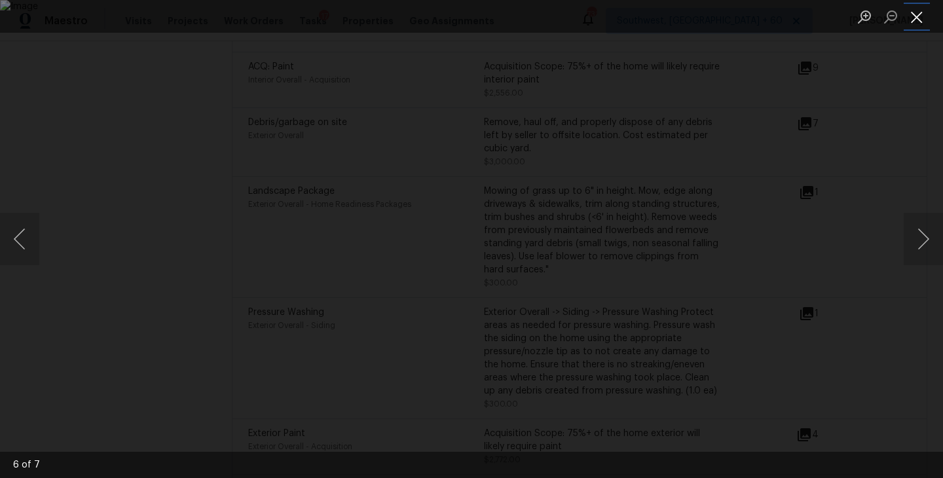
click at [915, 21] on button "Close lightbox" at bounding box center [917, 16] width 26 height 23
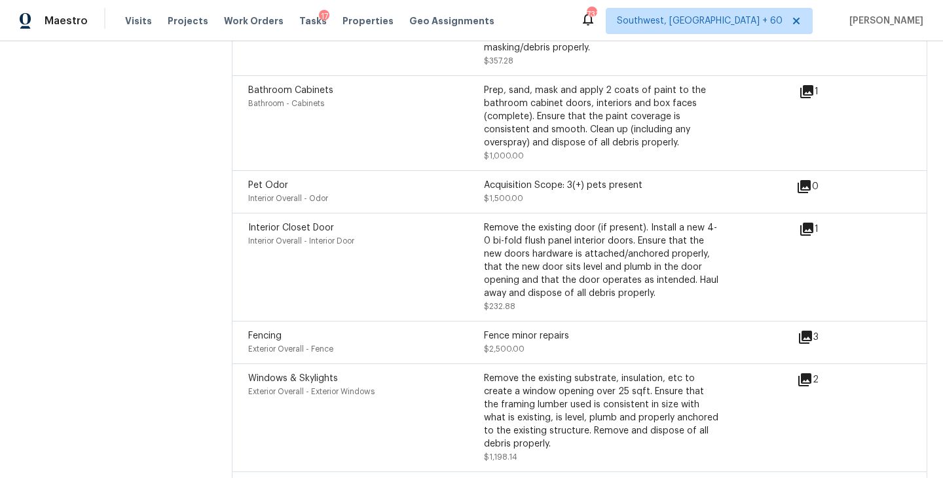
scroll to position [2579, 0]
click at [803, 341] on icon at bounding box center [805, 335] width 13 height 13
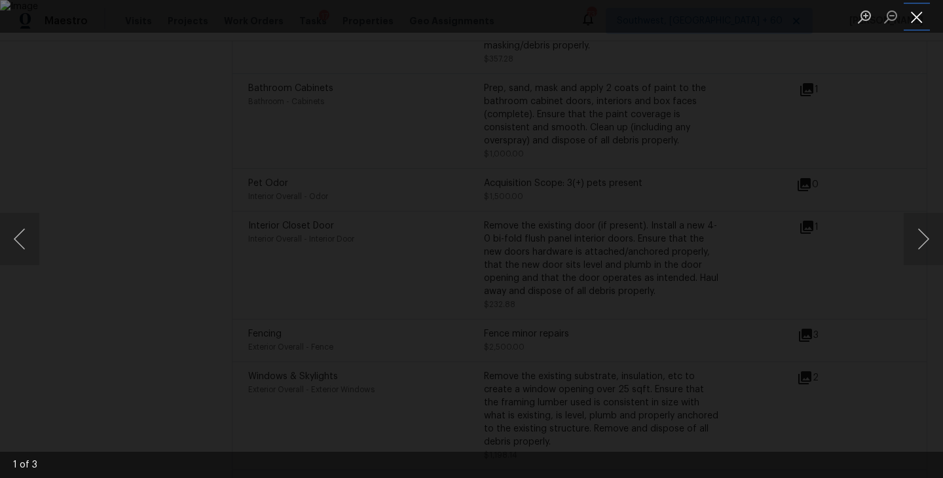
click at [919, 26] on button "Close lightbox" at bounding box center [917, 16] width 26 height 23
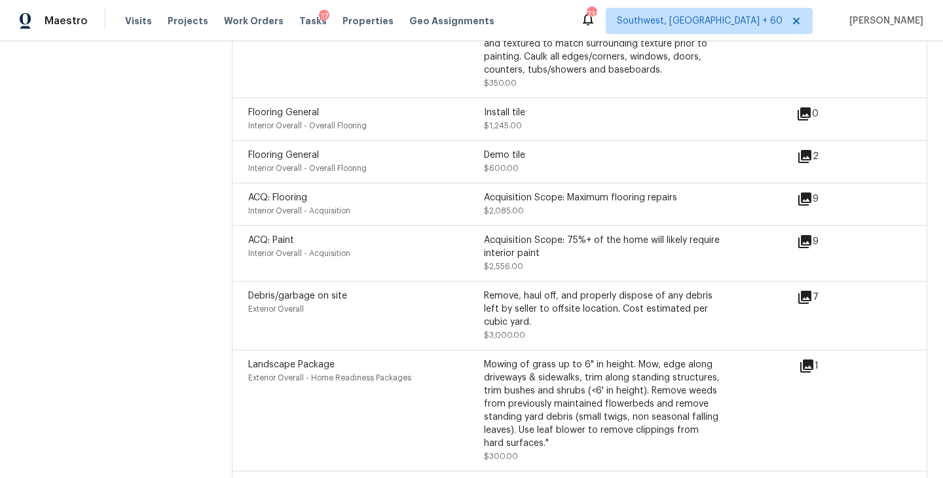
scroll to position [1824, 0]
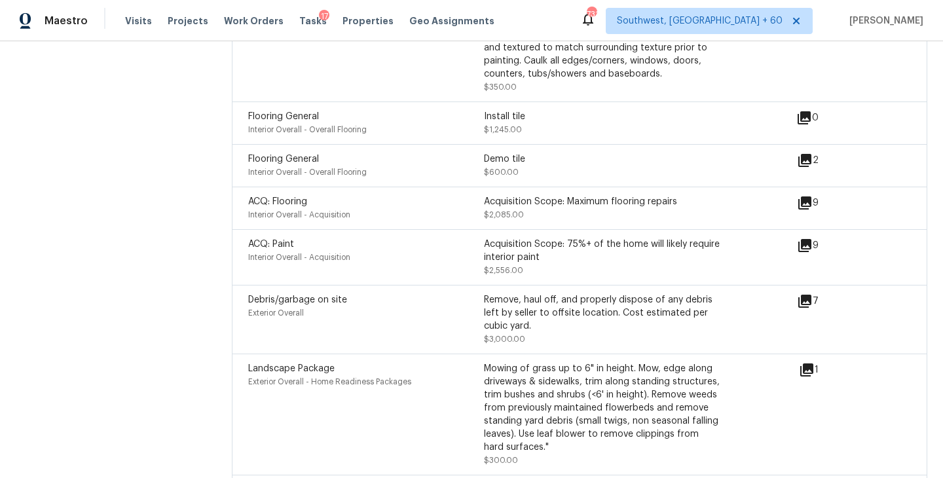
click at [816, 294] on div "Debris/garbage on site Exterior Overall Remove, haul off, and properly dispose …" at bounding box center [579, 319] width 695 height 69
click at [809, 300] on icon at bounding box center [804, 301] width 13 height 13
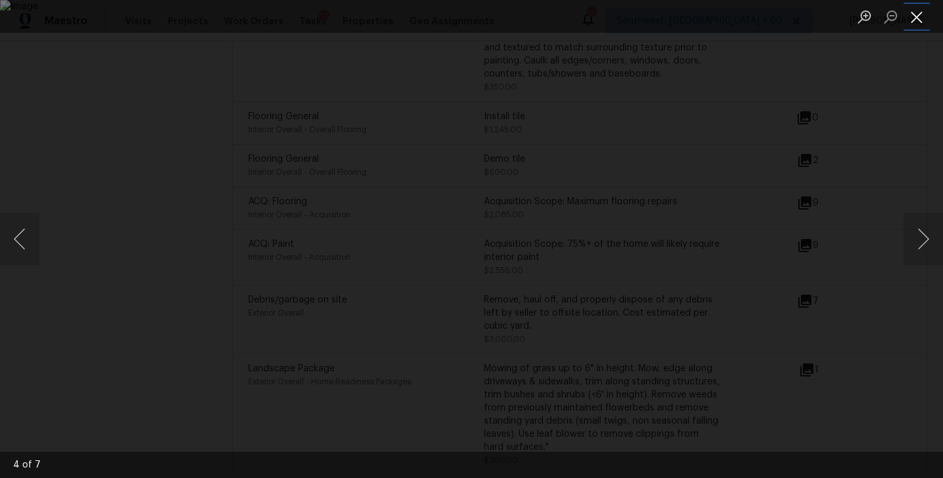
click at [923, 23] on button "Close lightbox" at bounding box center [917, 16] width 26 height 23
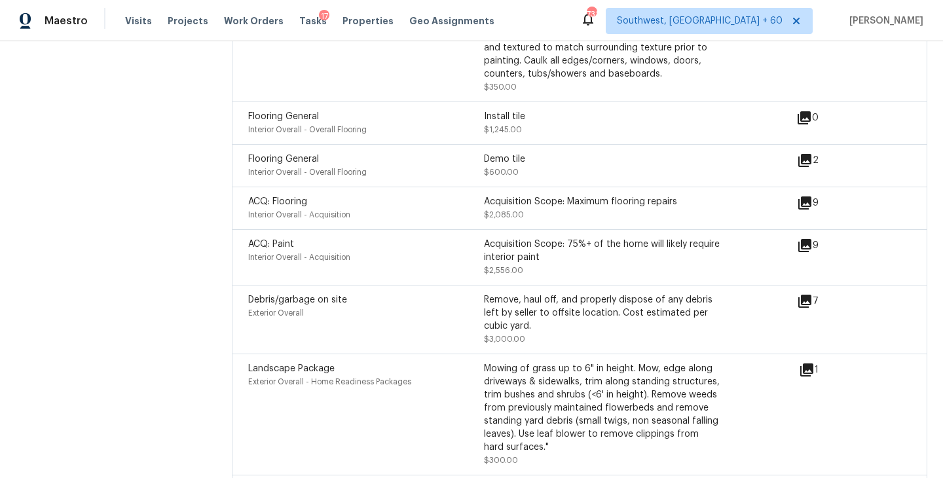
click at [802, 301] on icon at bounding box center [805, 301] width 16 height 16
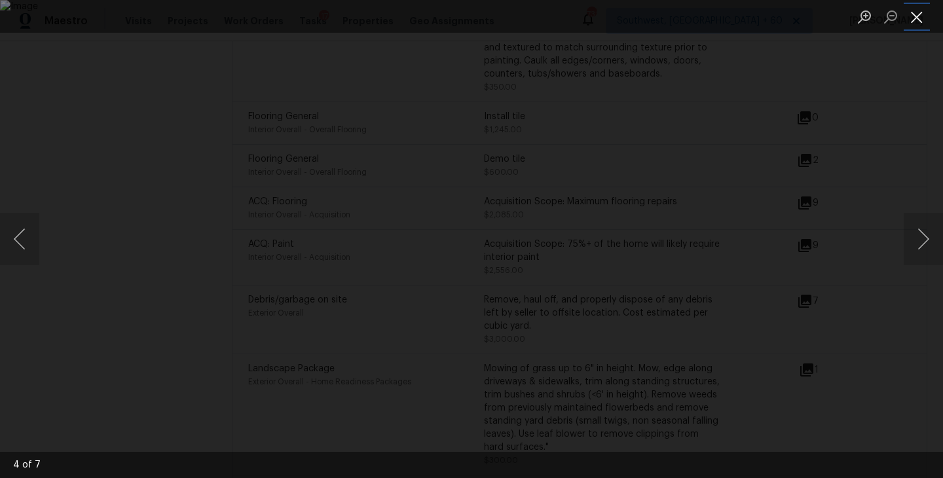
click at [919, 20] on button "Close lightbox" at bounding box center [917, 16] width 26 height 23
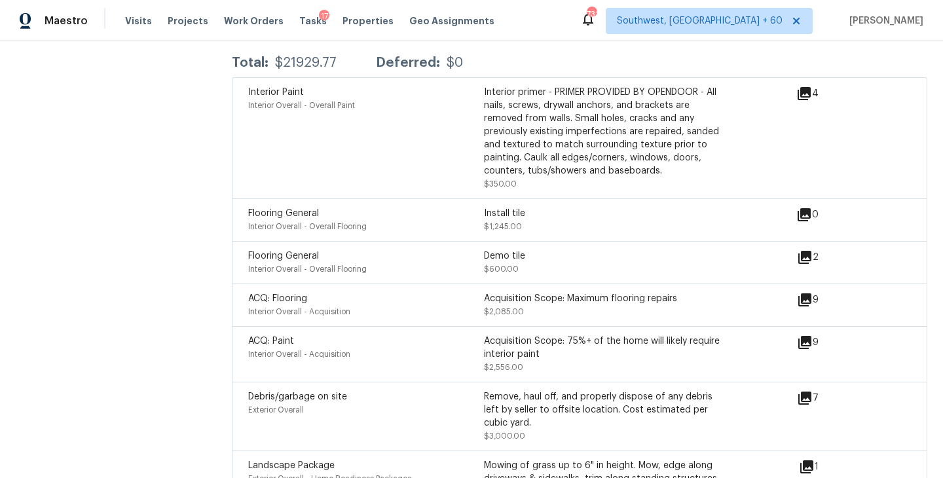
scroll to position [1600, 0]
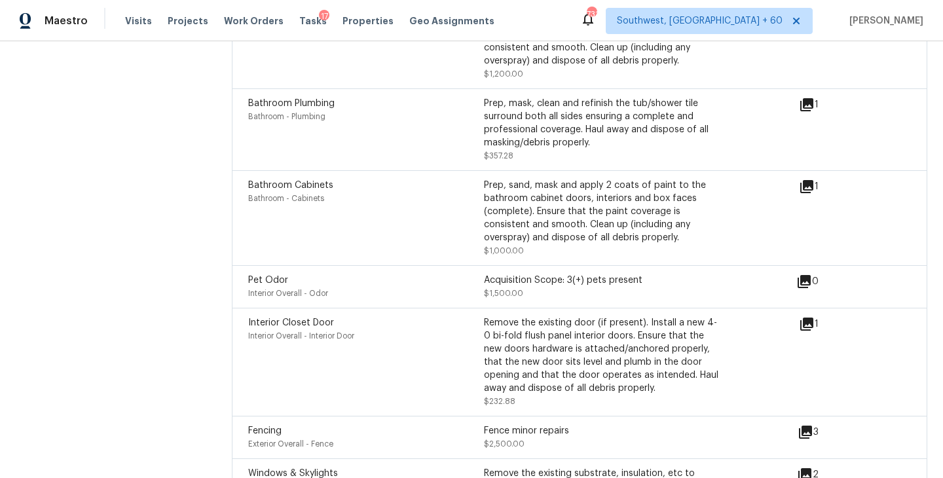
scroll to position [2632, 0]
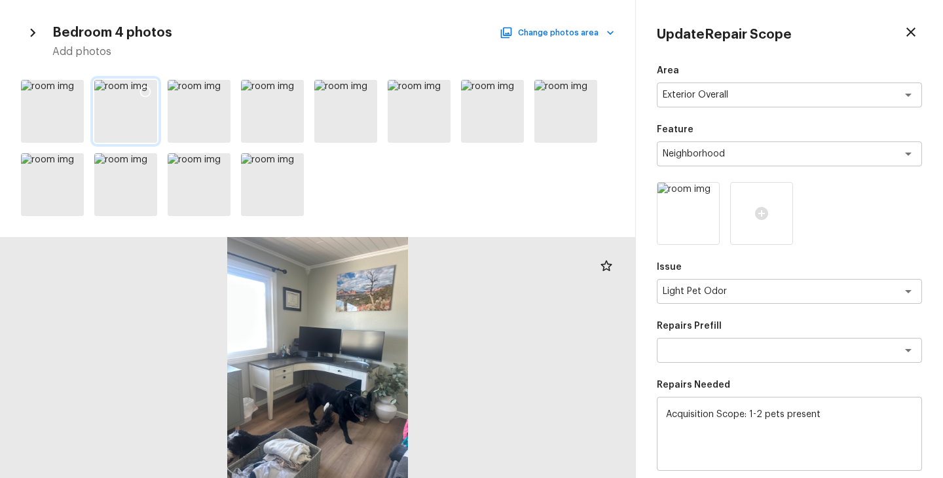
scroll to position [1080, 0]
click at [151, 86] on icon at bounding box center [145, 91] width 13 height 13
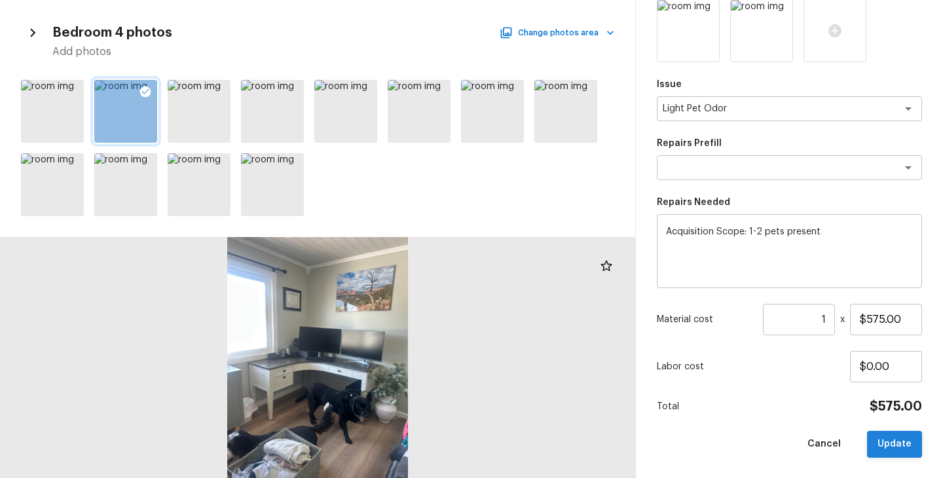
click at [891, 443] on button "Update" at bounding box center [894, 444] width 55 height 27
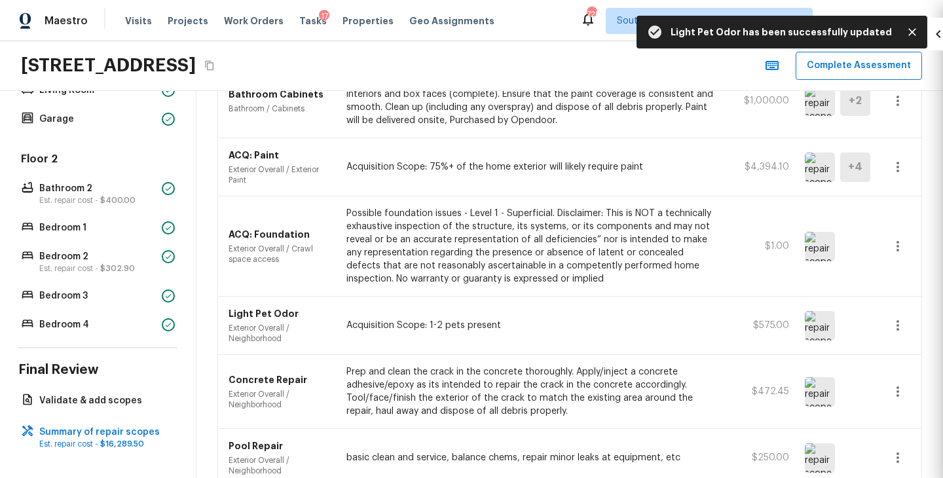
type input "$0.00"
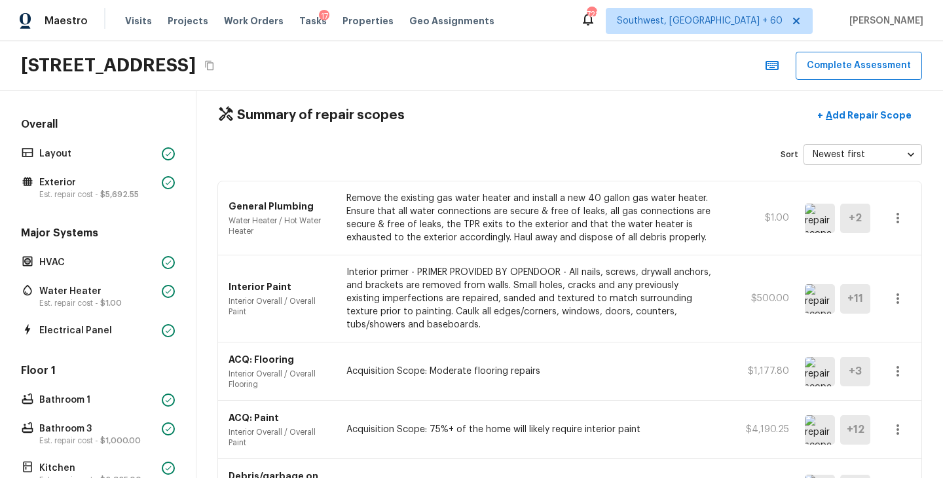
scroll to position [0, 0]
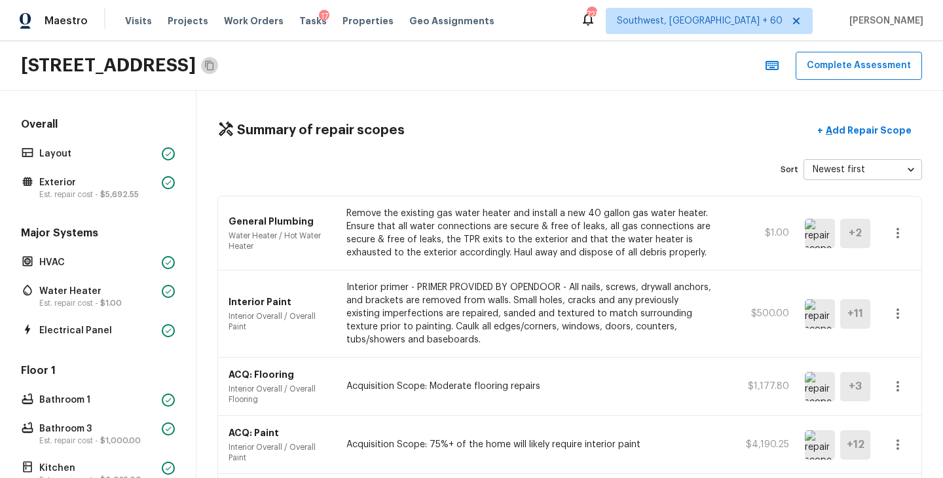
click at [215, 68] on icon "Copy Address" at bounding box center [209, 65] width 10 height 10
click at [443, 84] on div "1457 N Pine St, Orange, CA 92867 Complete Assessment" at bounding box center [471, 66] width 943 height 50
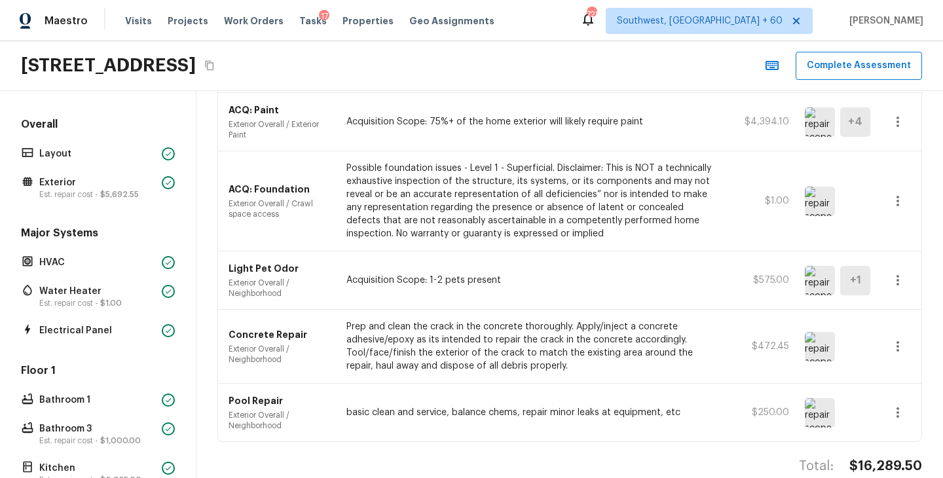
click at [872, 458] on h4 "$16,289.50" at bounding box center [885, 466] width 73 height 17
copy h4 "$16,289.50"
click at [862, 67] on button "Complete Assessment" at bounding box center [859, 66] width 126 height 28
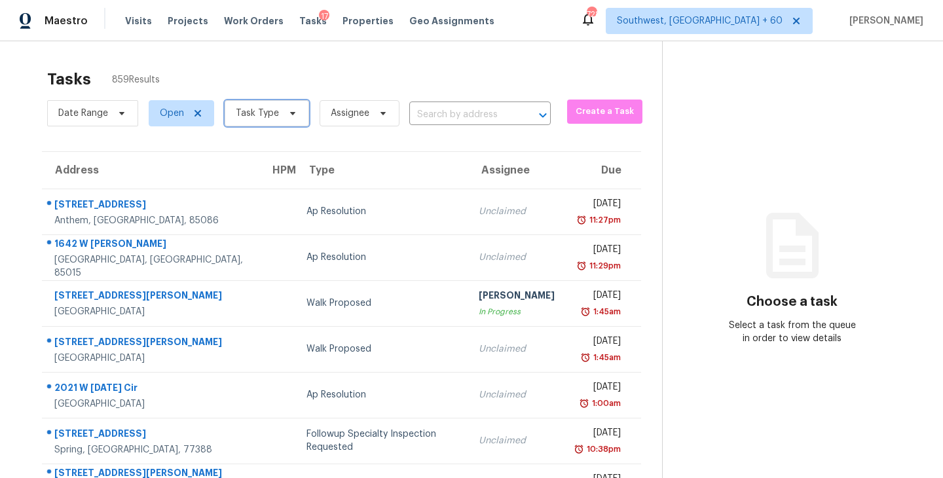
click at [271, 124] on span "Task Type" at bounding box center [267, 113] width 84 height 26
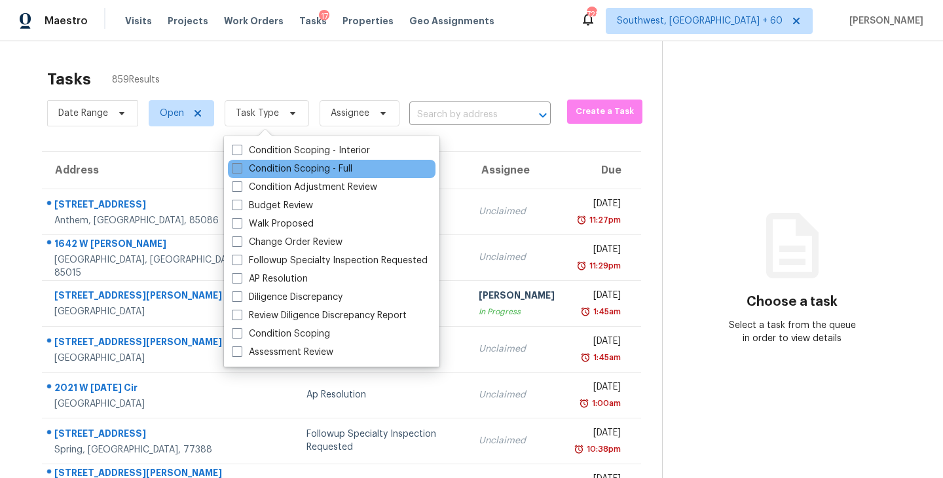
click at [279, 168] on label "Condition Scoping - Full" at bounding box center [292, 168] width 120 height 13
click at [240, 168] on input "Condition Scoping - Full" at bounding box center [236, 166] width 9 height 9
checkbox input "true"
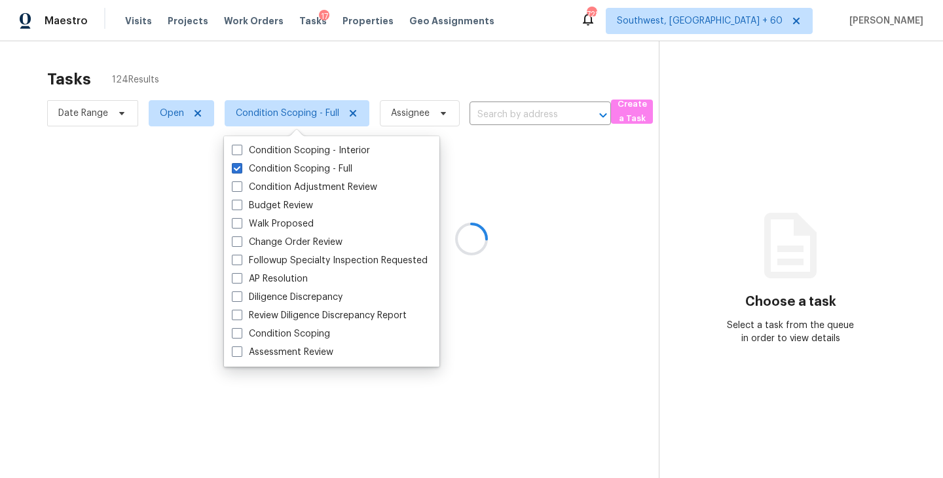
click at [440, 71] on div at bounding box center [471, 239] width 943 height 478
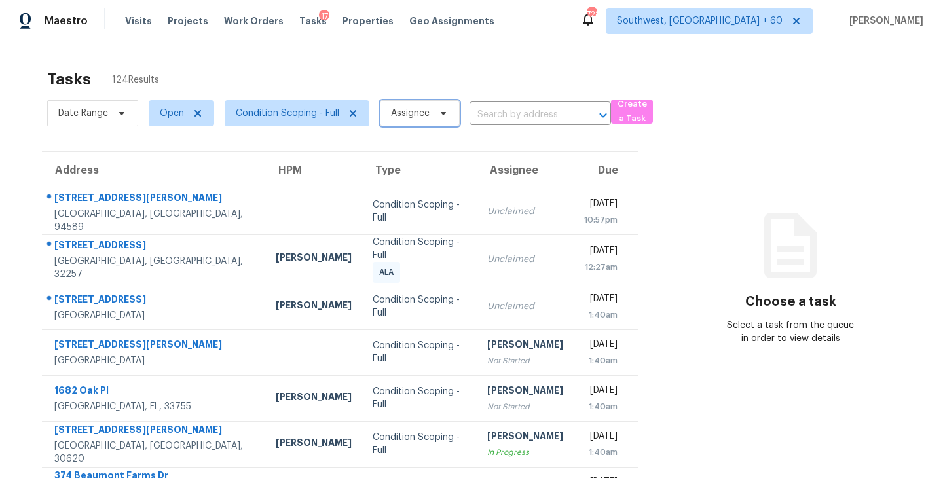
click at [415, 118] on span "Assignee" at bounding box center [410, 113] width 39 height 13
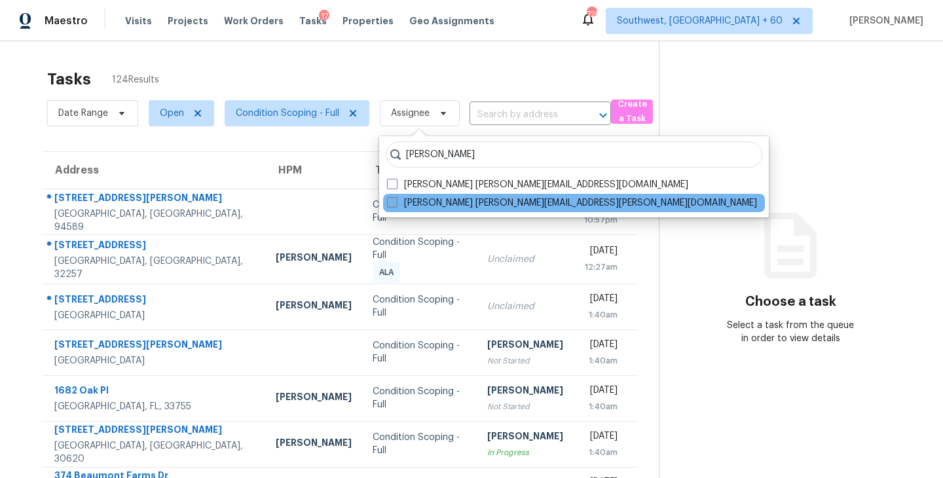
type input "sakthivel"
click at [437, 201] on label "Sakthivel Chandran sakthivel.chandran@opendoor.com" at bounding box center [572, 202] width 370 height 13
click at [396, 201] on input "Sakthivel Chandran sakthivel.chandran@opendoor.com" at bounding box center [391, 200] width 9 height 9
checkbox input "true"
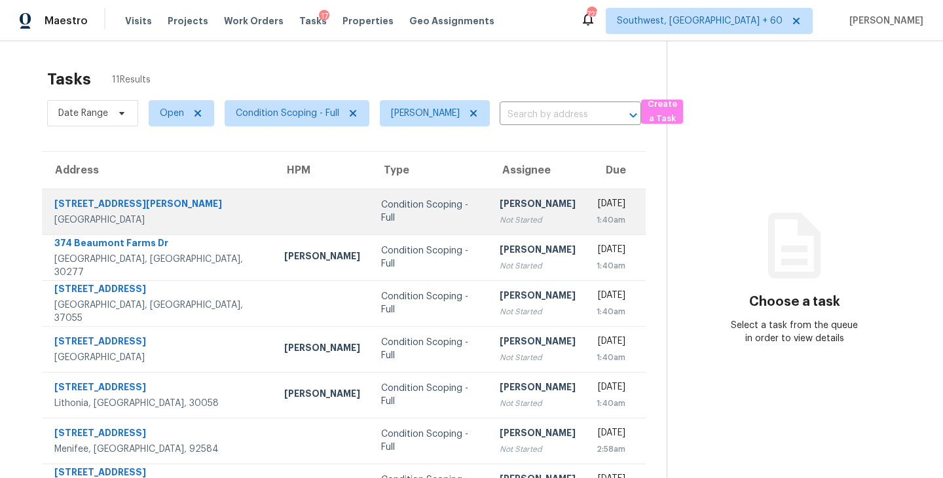
click at [373, 219] on td "Condition Scoping - Full" at bounding box center [430, 212] width 119 height 46
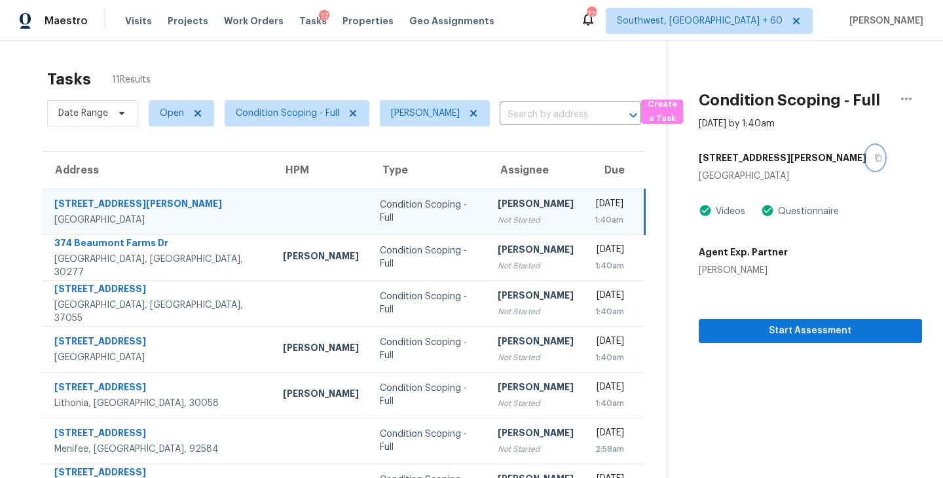
click at [874, 156] on icon "button" at bounding box center [878, 158] width 8 height 8
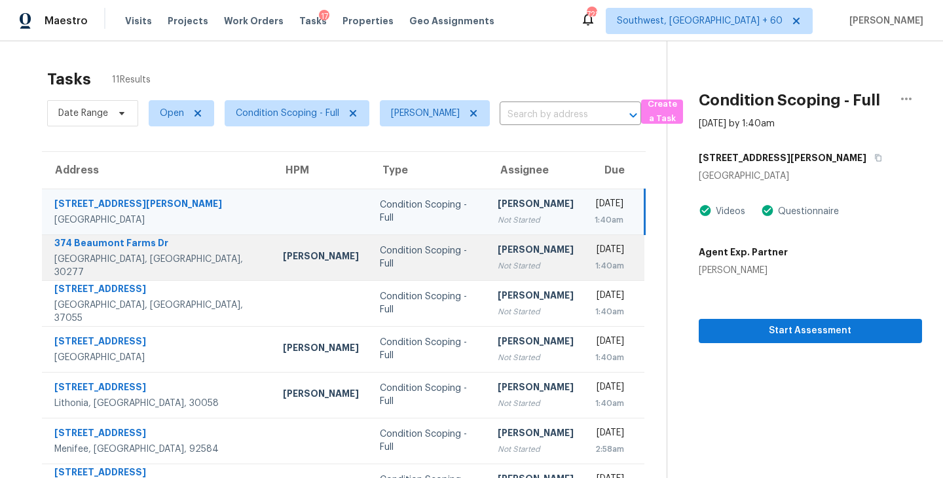
click at [380, 252] on div "Condition Scoping - Full" at bounding box center [428, 257] width 97 height 26
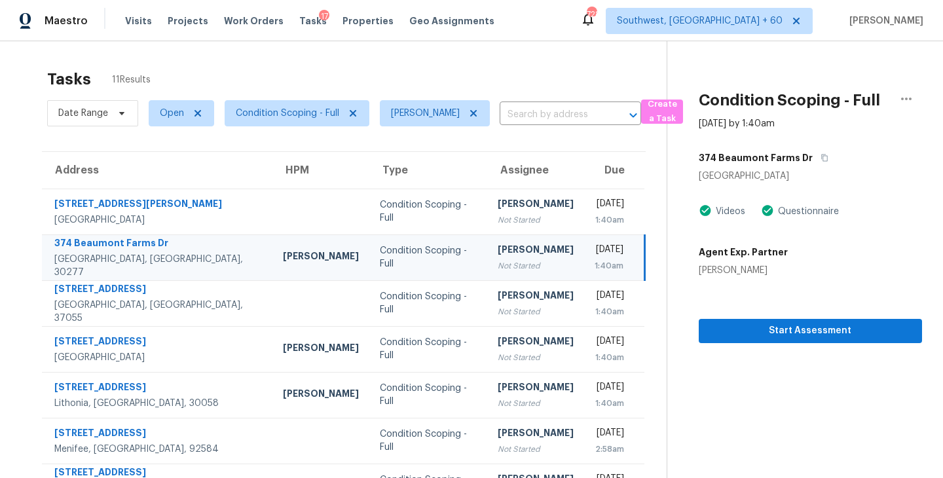
click at [595, 257] on div "Fri, Sep 26th 2025" at bounding box center [609, 251] width 29 height 16
click at [798, 327] on span "Start Assessment" at bounding box center [810, 331] width 202 height 16
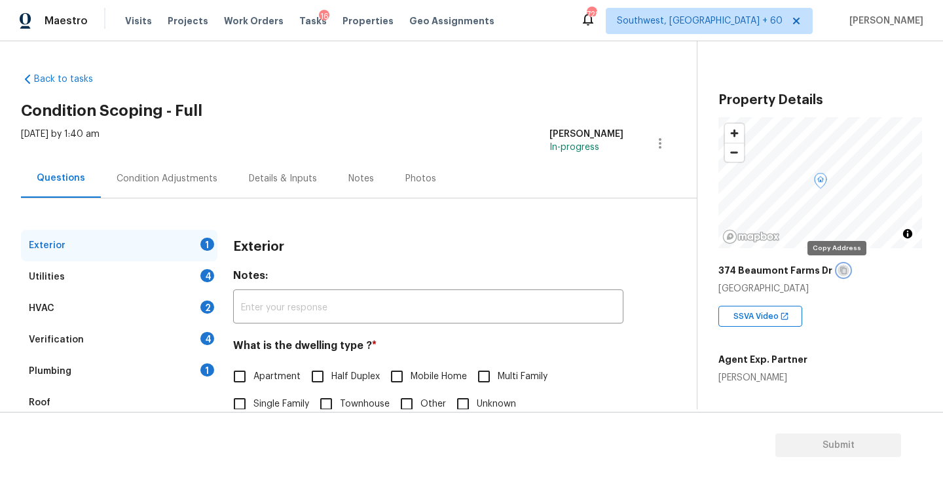
click at [840, 272] on icon "button" at bounding box center [844, 271] width 8 height 8
click at [840, 271] on icon "button" at bounding box center [844, 271] width 8 height 8
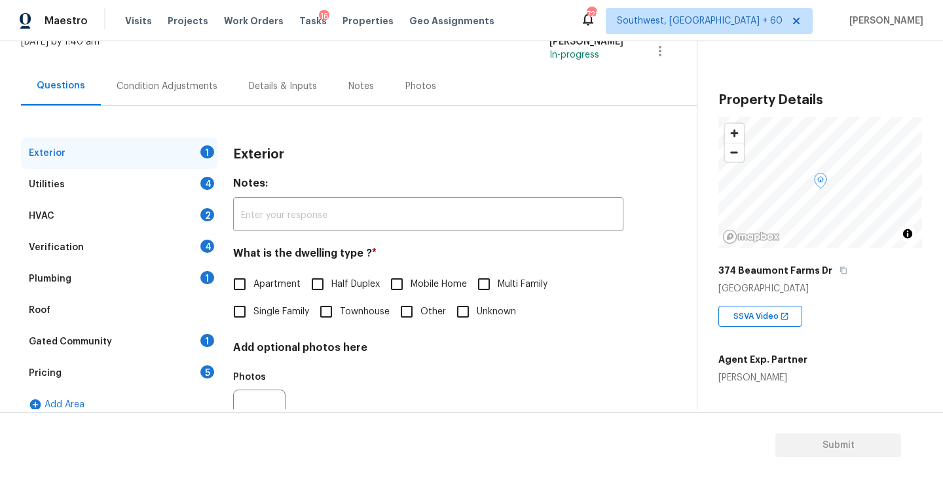
click at [282, 310] on span "Single Family" at bounding box center [281, 312] width 56 height 14
click at [253, 310] on input "Single Family" at bounding box center [240, 312] width 28 height 28
checkbox input "true"
click at [168, 190] on div "Utilities 4" at bounding box center [119, 184] width 196 height 31
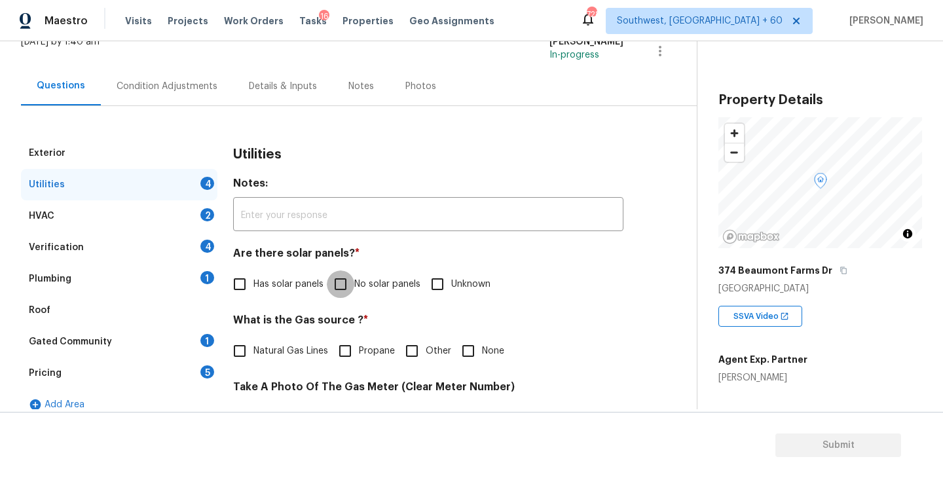
click at [346, 286] on input "No solar panels" at bounding box center [341, 284] width 28 height 28
checkbox input "true"
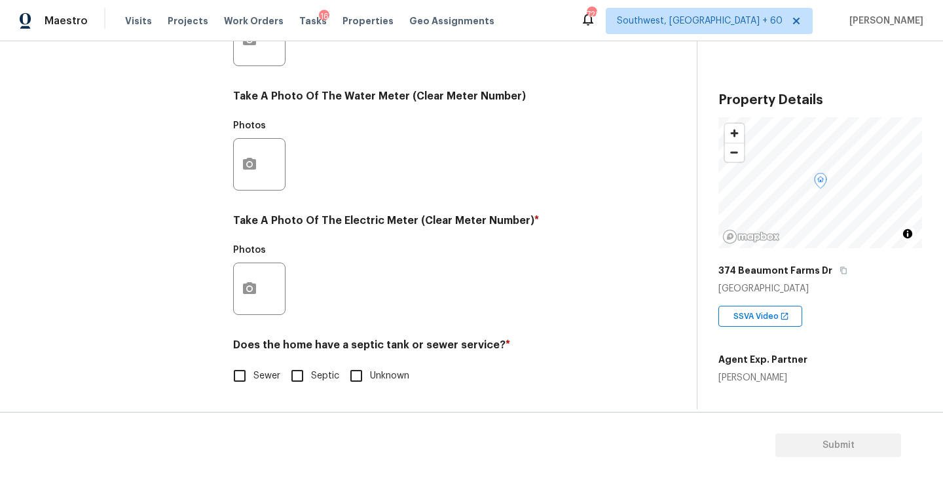
click at [262, 365] on label "Sewer" at bounding box center [253, 376] width 54 height 28
click at [253, 365] on input "Sewer" at bounding box center [240, 376] width 28 height 28
checkbox input "true"
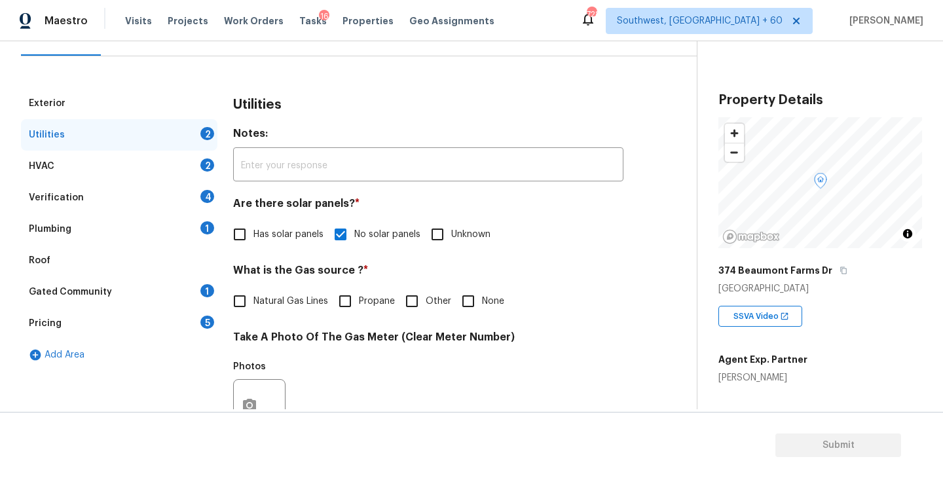
click at [172, 230] on div "Plumbing 1" at bounding box center [119, 228] width 196 height 31
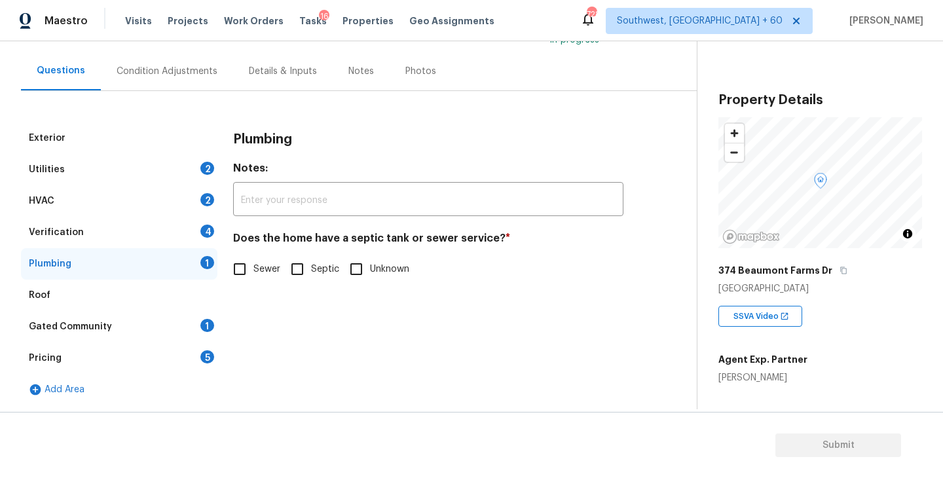
click at [257, 276] on span "Sewer" at bounding box center [266, 270] width 27 height 14
click at [253, 276] on input "Sewer" at bounding box center [240, 269] width 28 height 28
checkbox input "true"
click at [147, 320] on div "Gated Community 1" at bounding box center [119, 326] width 196 height 31
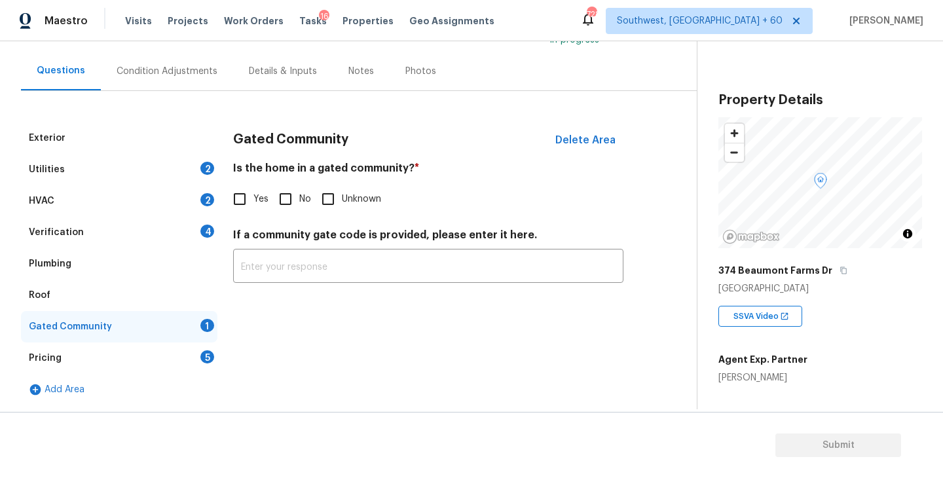
click at [291, 205] on input "No" at bounding box center [286, 199] width 28 height 28
checkbox input "true"
click at [181, 83] on div "Condition Adjustments" at bounding box center [167, 71] width 132 height 39
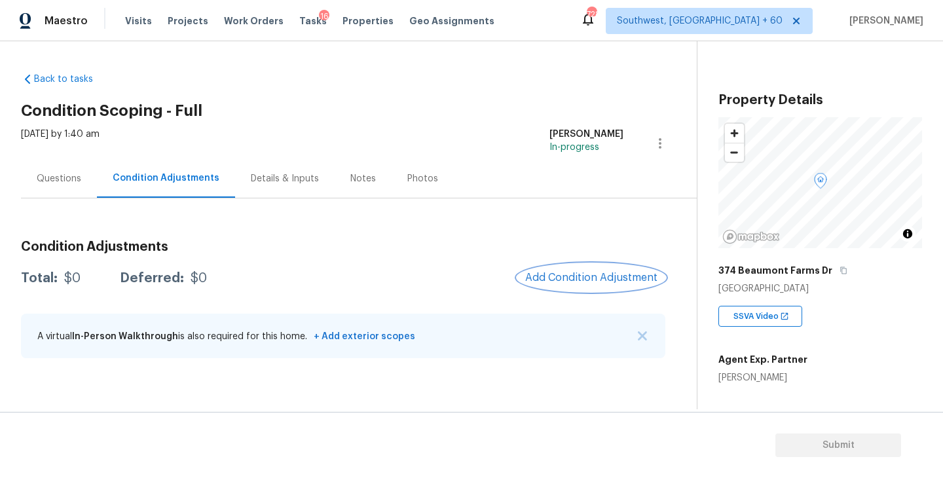
click at [577, 287] on button "Add Condition Adjustment" at bounding box center [591, 278] width 148 height 28
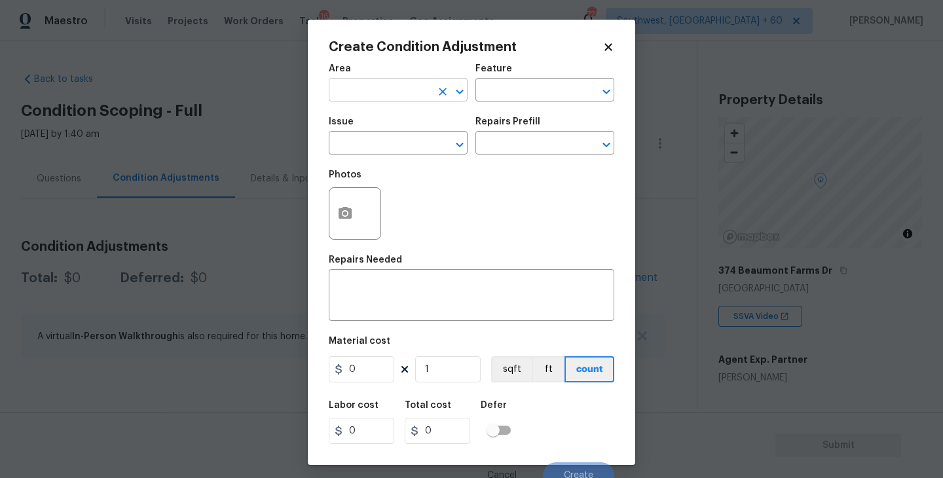
click at [396, 101] on input "text" at bounding box center [380, 91] width 102 height 20
click at [388, 130] on li "Kitchen" at bounding box center [398, 121] width 139 height 22
type input "Kitchen"
click at [536, 80] on div "Feature" at bounding box center [544, 72] width 139 height 17
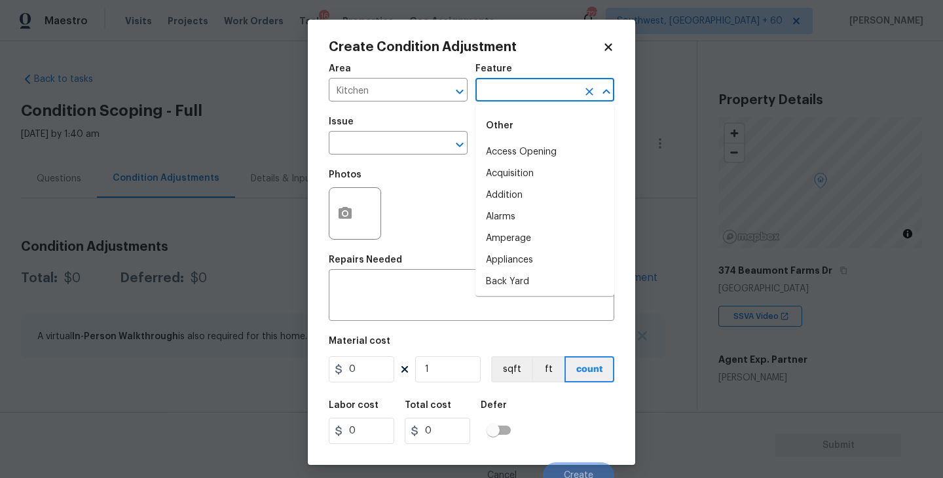
click at [509, 90] on input "text" at bounding box center [526, 91] width 102 height 20
type input "k"
click at [504, 155] on li "Cabinets" at bounding box center [544, 152] width 139 height 22
type input "Cabinets"
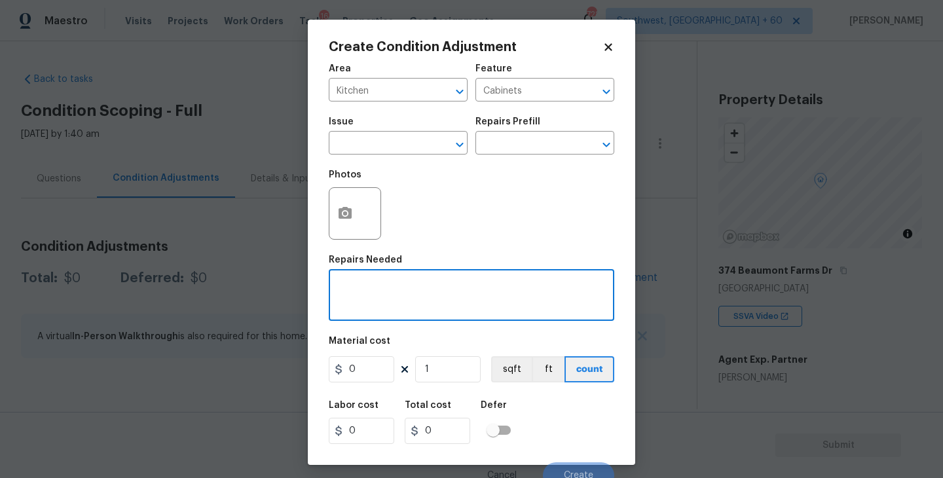
click at [411, 299] on textarea at bounding box center [472, 297] width 270 height 28
type textarea "Kitchen cabinet base repairs"
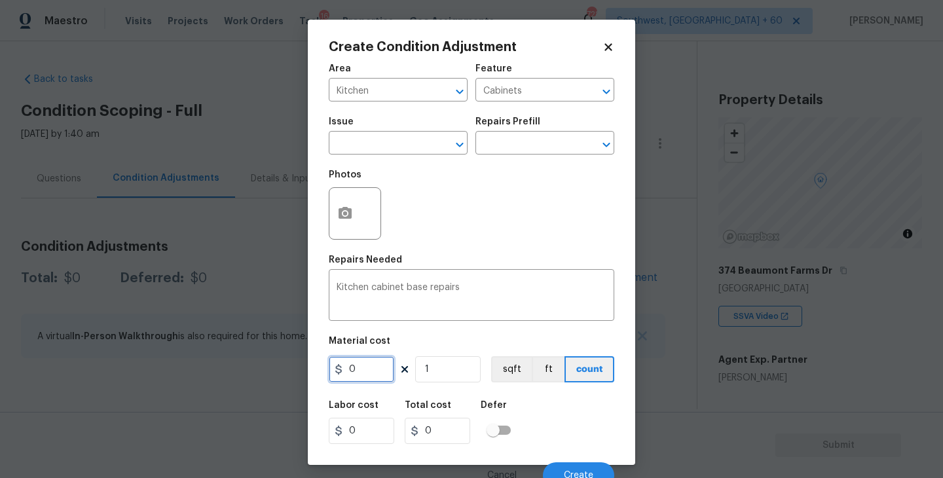
drag, startPoint x: 297, startPoint y: 371, endPoint x: 273, endPoint y: 371, distance: 23.6
click at [273, 371] on div "Create Condition Adjustment Area Kitchen ​ Feature Cabinets ​ Issue ​ Repairs P…" at bounding box center [471, 239] width 943 height 478
type input "200"
click at [340, 225] on button "button" at bounding box center [344, 213] width 31 height 51
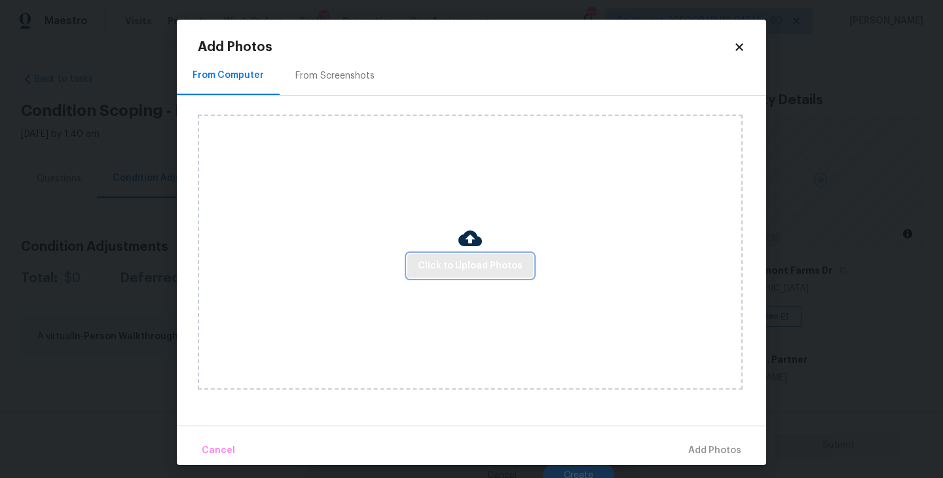
click at [443, 261] on span "Click to Upload Photos" at bounding box center [470, 266] width 105 height 16
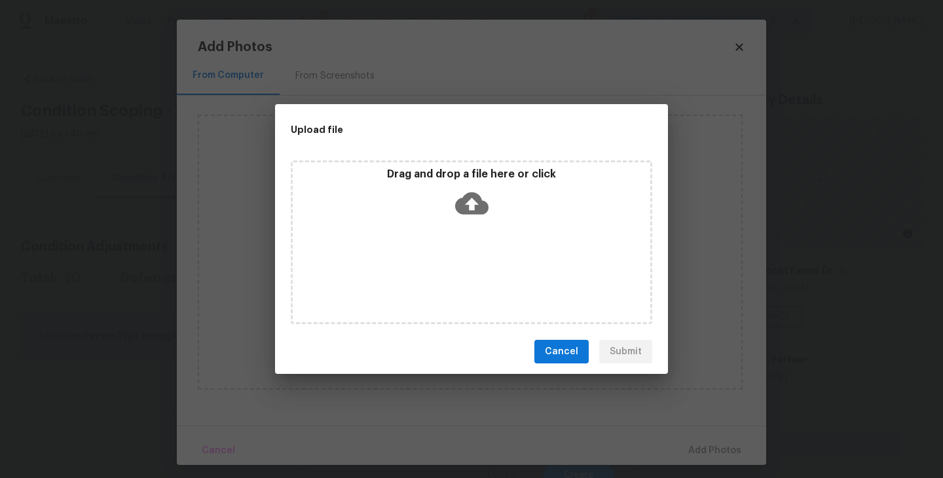
click at [472, 193] on icon at bounding box center [471, 204] width 33 height 22
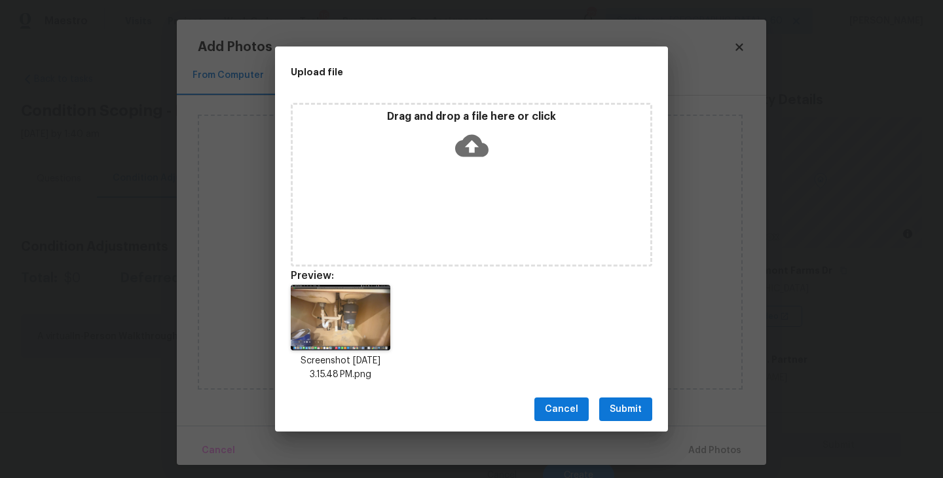
click at [602, 401] on button "Submit" at bounding box center [625, 409] width 53 height 24
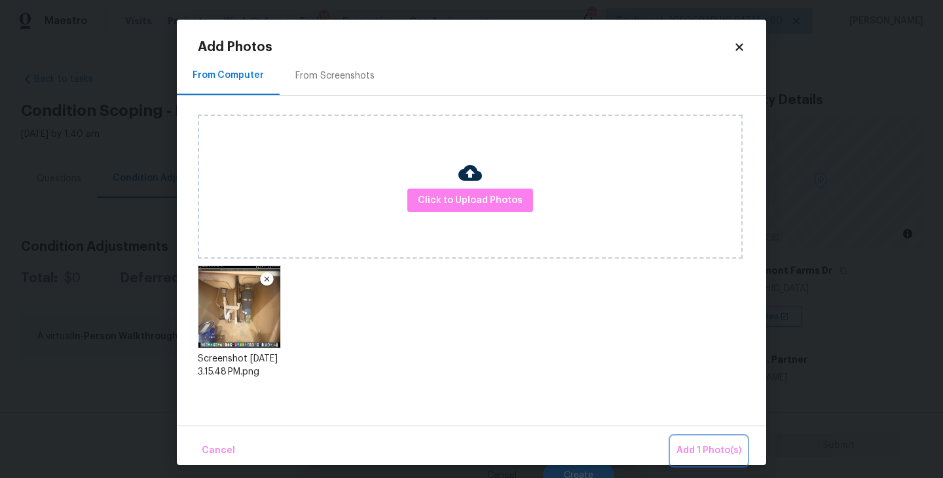
click at [699, 447] on span "Add 1 Photo(s)" at bounding box center [708, 451] width 65 height 16
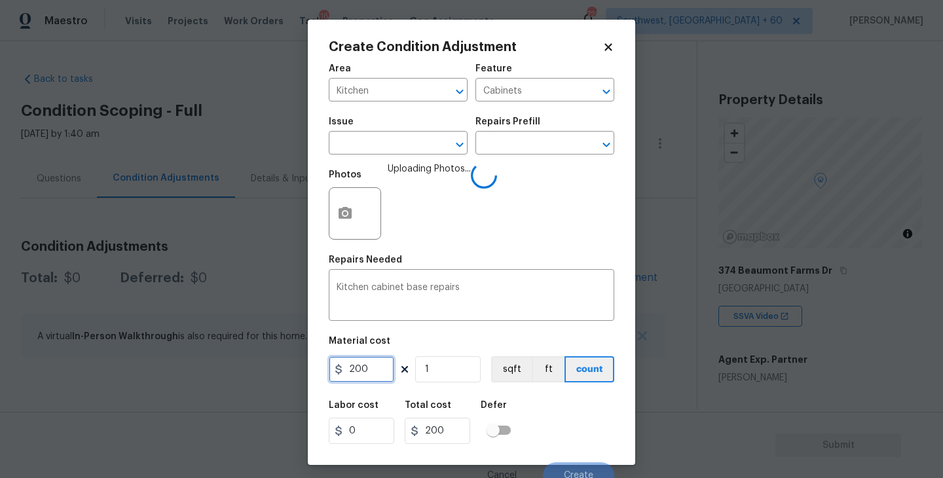
drag, startPoint x: 352, startPoint y: 369, endPoint x: 382, endPoint y: 369, distance: 30.1
click at [382, 369] on input "200" at bounding box center [361, 369] width 65 height 26
type input "250"
click at [557, 399] on div "Labor cost 0 Total cost 250 Defer" at bounding box center [472, 422] width 286 height 59
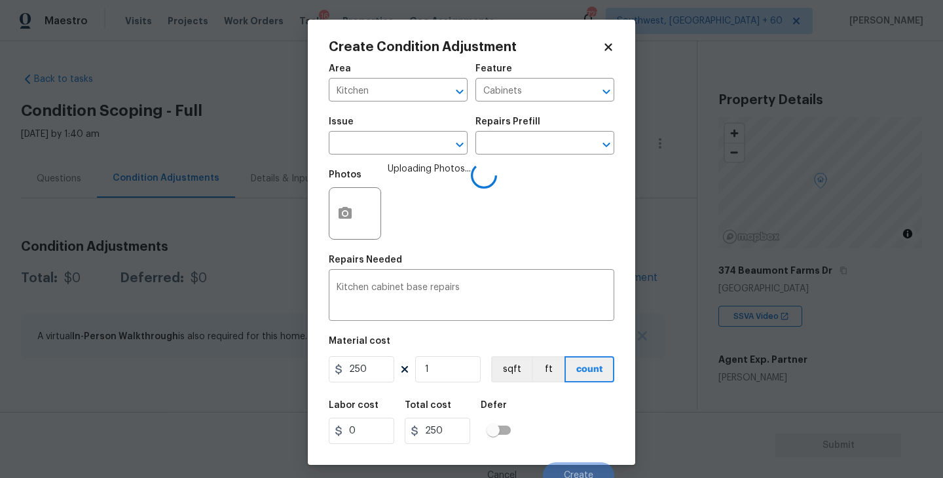
click at [557, 399] on div "Labor cost 0 Total cost 250 Defer" at bounding box center [472, 422] width 286 height 59
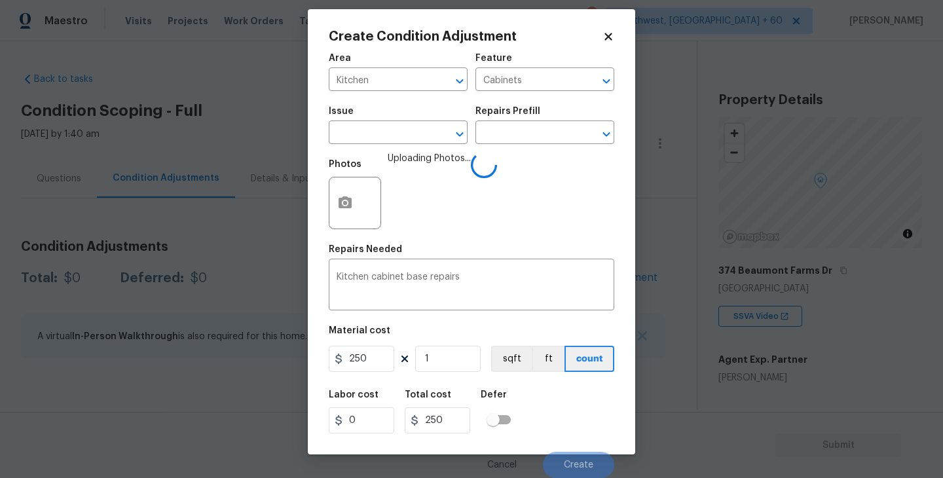
click at [572, 420] on div "Labor cost 0 Total cost 250 Defer" at bounding box center [472, 411] width 286 height 59
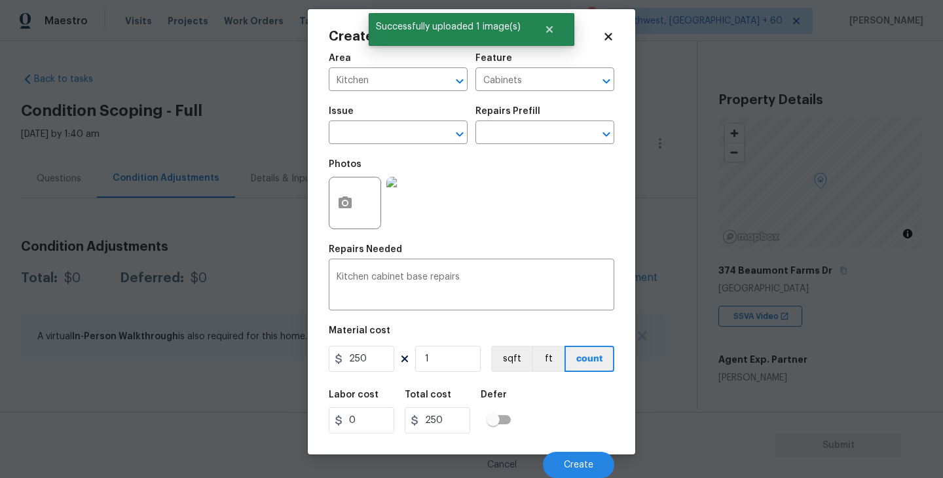
click at [572, 420] on div "Labor cost 0 Total cost 250 Defer" at bounding box center [472, 411] width 286 height 59
click at [574, 455] on button "Create" at bounding box center [578, 465] width 71 height 26
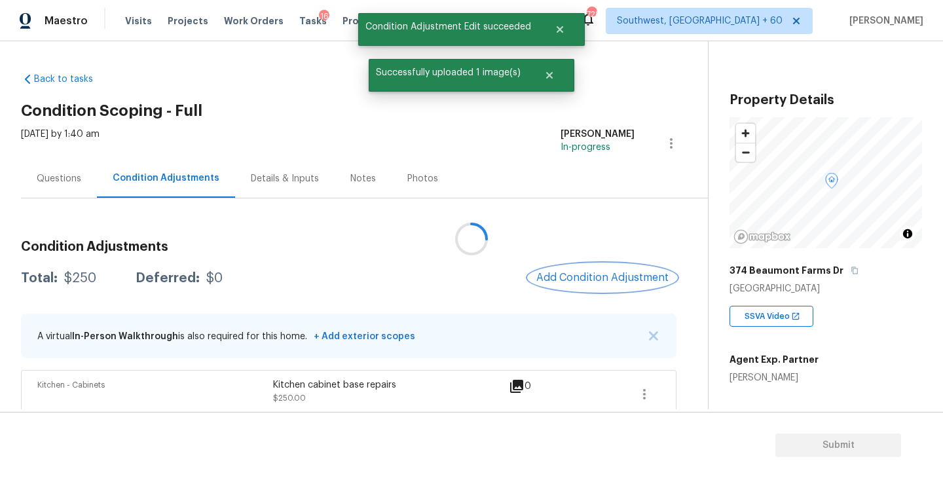
scroll to position [0, 0]
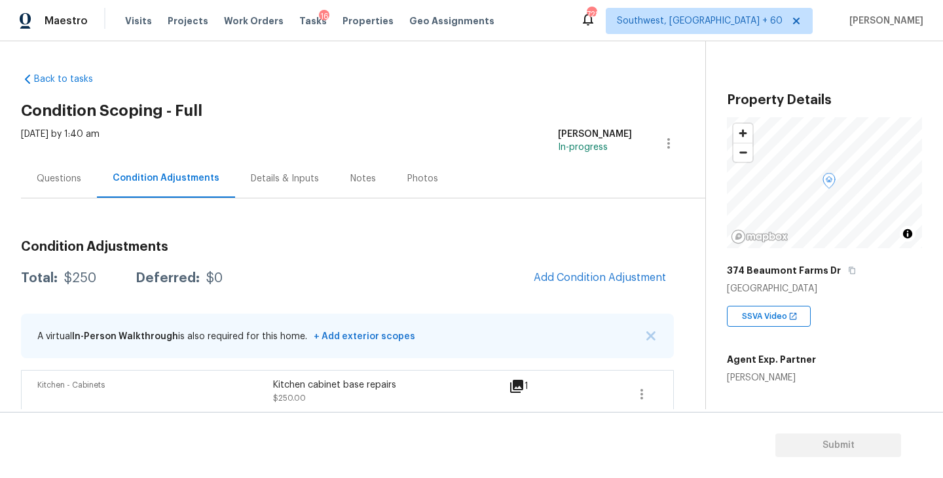
drag, startPoint x: 68, startPoint y: 185, endPoint x: 71, endPoint y: 192, distance: 7.7
click at [67, 185] on div "Questions" at bounding box center [59, 178] width 76 height 39
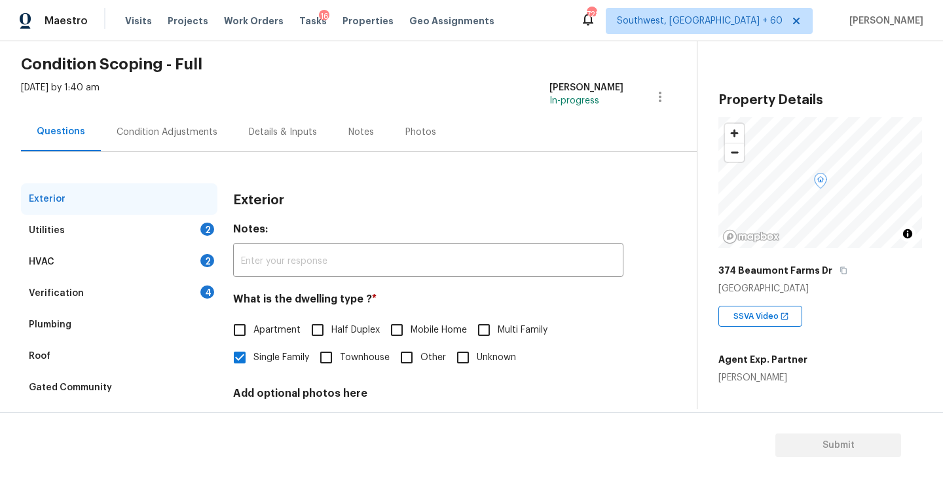
scroll to position [55, 0]
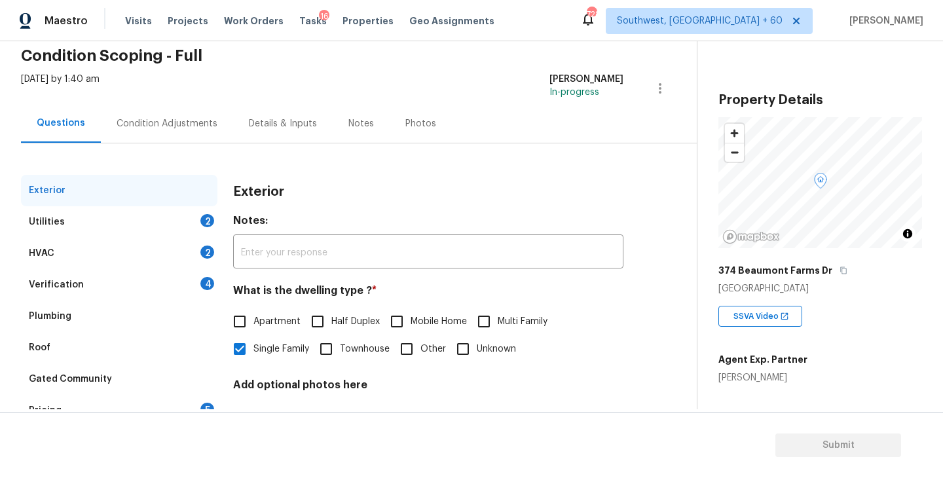
click at [85, 231] on div "Utilities 2" at bounding box center [119, 221] width 196 height 31
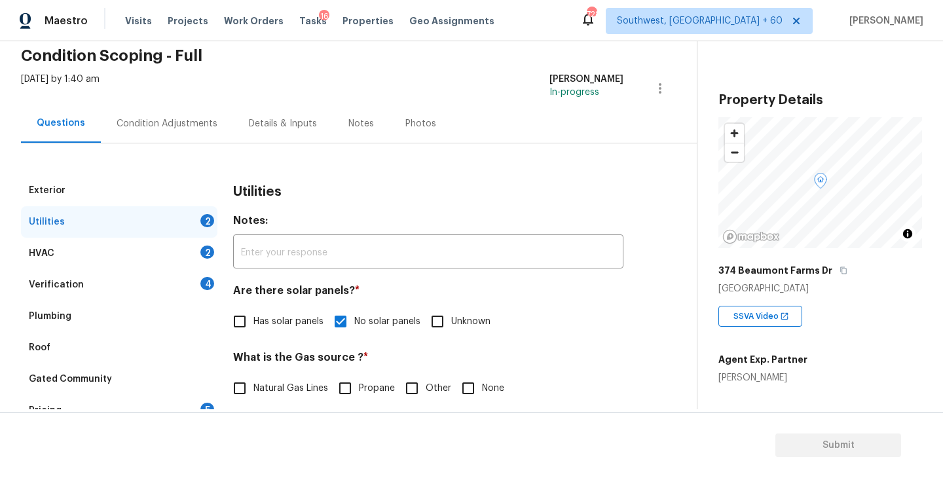
click at [254, 375] on label "Natural Gas Lines" at bounding box center [277, 389] width 102 height 28
click at [253, 375] on input "Natural Gas Lines" at bounding box center [240, 389] width 28 height 28
checkbox input "true"
click at [193, 126] on div "Condition Adjustments" at bounding box center [167, 123] width 101 height 13
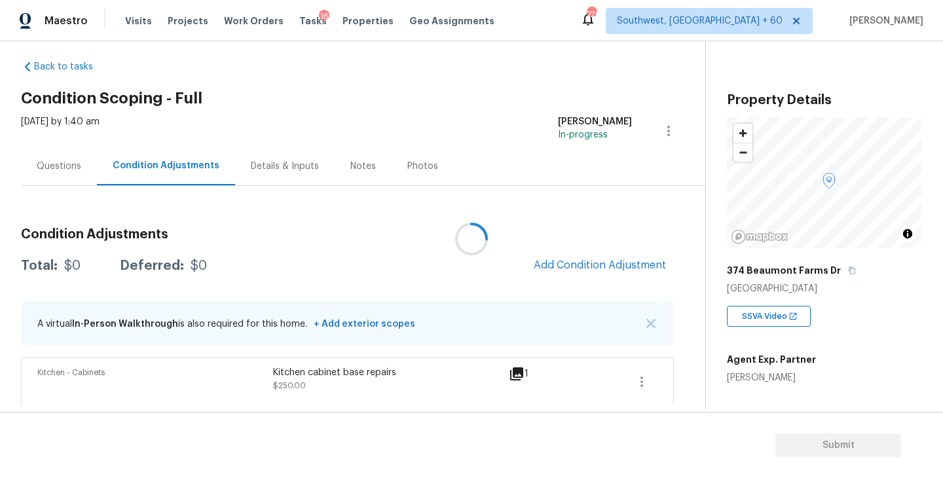
scroll to position [13, 0]
click at [598, 265] on span "Add Condition Adjustment" at bounding box center [600, 265] width 132 height 12
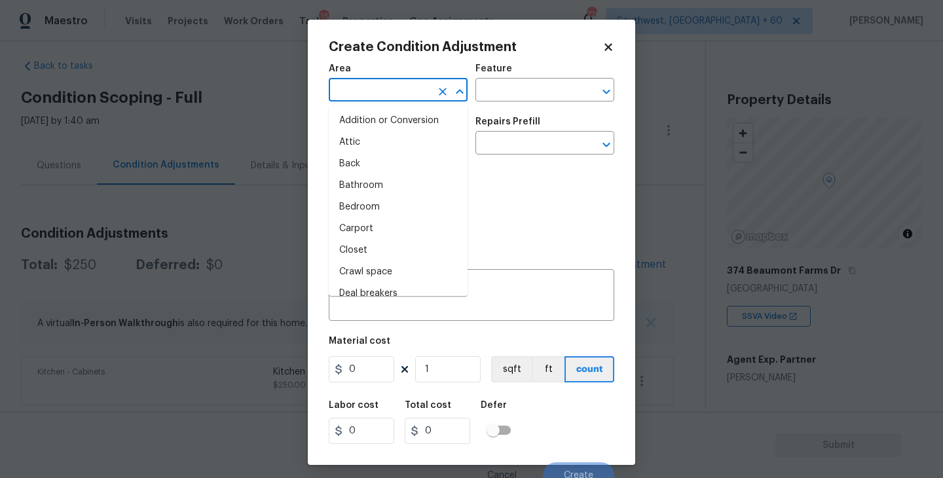
click at [367, 88] on input "text" at bounding box center [380, 91] width 102 height 20
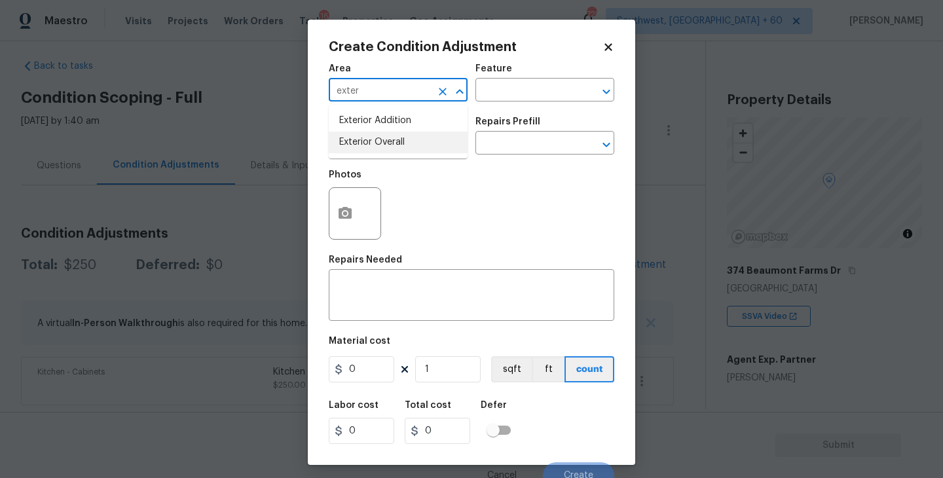
click at [377, 143] on li "Exterior Overall" at bounding box center [398, 143] width 139 height 22
type input "Exterior Overall"
click at [490, 86] on input "text" at bounding box center [526, 91] width 102 height 20
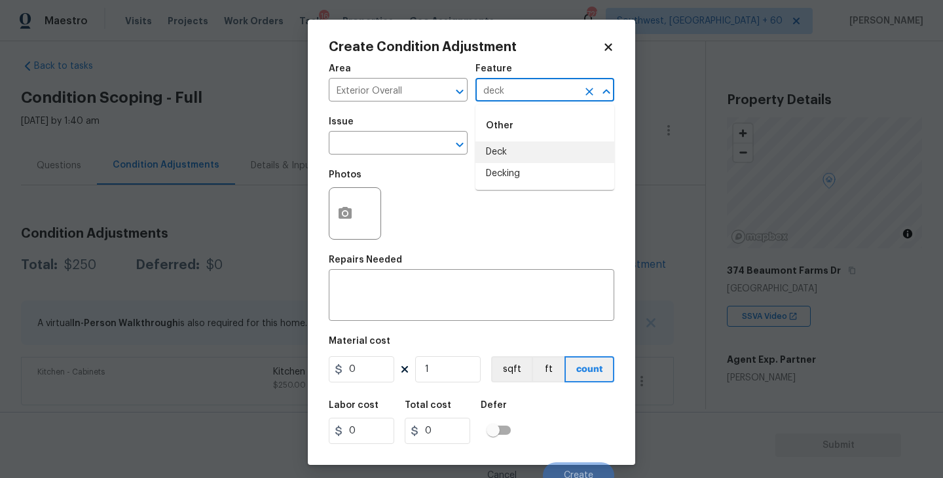
click at [505, 151] on li "Deck" at bounding box center [544, 152] width 139 height 22
type input "Deck"
click at [413, 151] on input "text" at bounding box center [380, 144] width 102 height 20
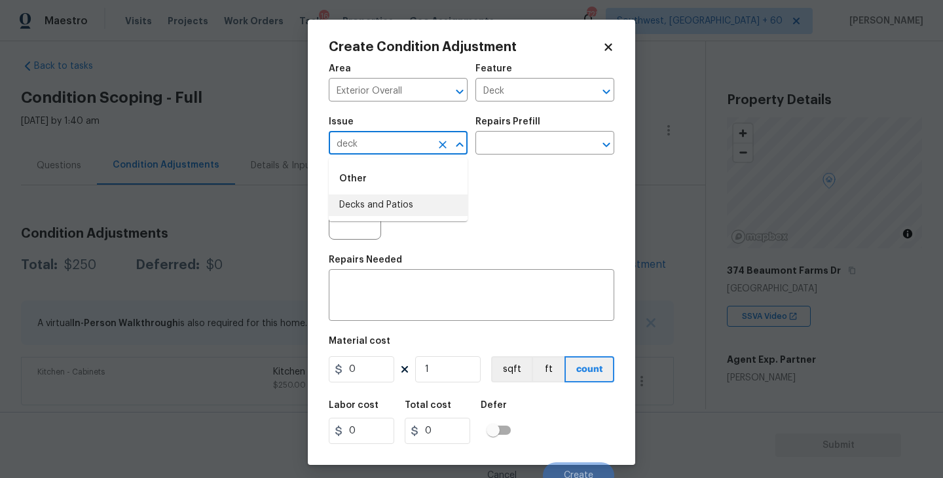
click at [401, 202] on li "Decks and Patios" at bounding box center [398, 205] width 139 height 22
type input "Decks and Patios"
click at [384, 305] on textarea at bounding box center [472, 297] width 270 height 28
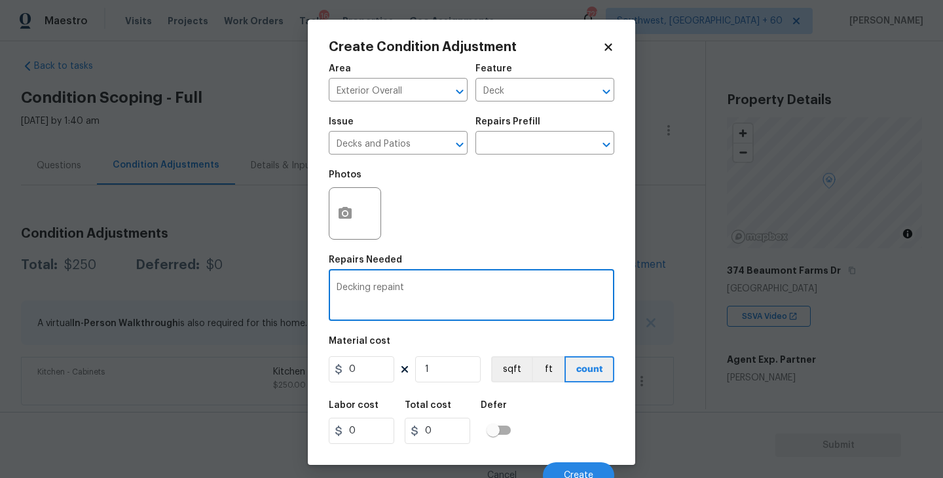
type textarea "Decking repaint"
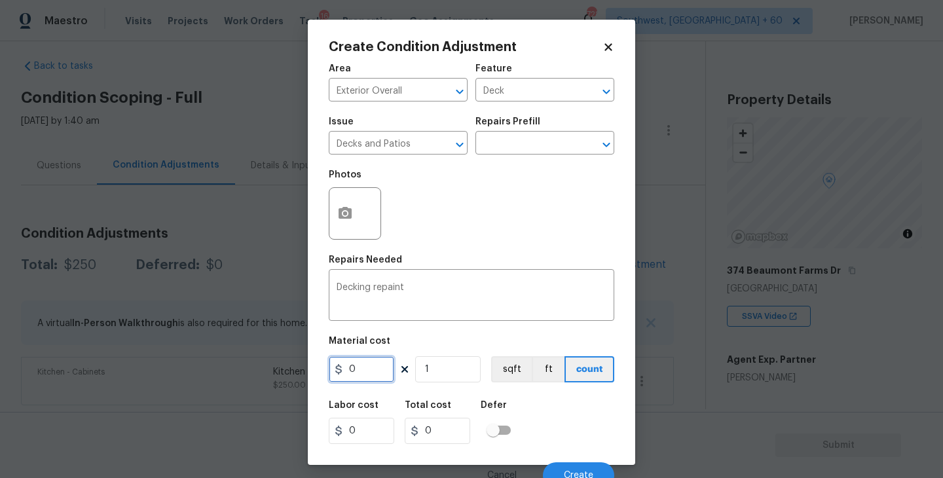
drag, startPoint x: 366, startPoint y: 375, endPoint x: 305, endPoint y: 375, distance: 61.6
click at [305, 375] on div "Create Condition Adjustment Area Exterior Overall ​ Feature Deck ​ Issue Decks …" at bounding box center [471, 239] width 943 height 478
type input "800"
click at [346, 236] on button "button" at bounding box center [344, 213] width 31 height 51
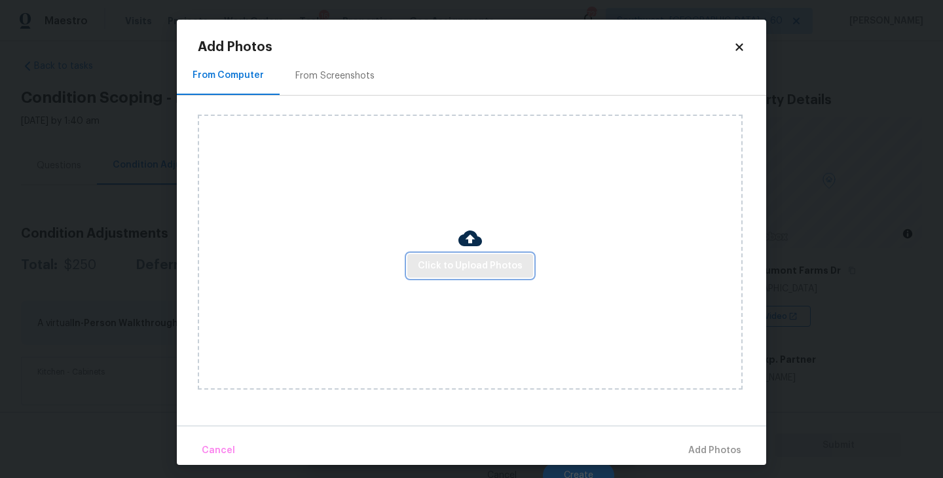
click at [435, 269] on span "Click to Upload Photos" at bounding box center [470, 266] width 105 height 16
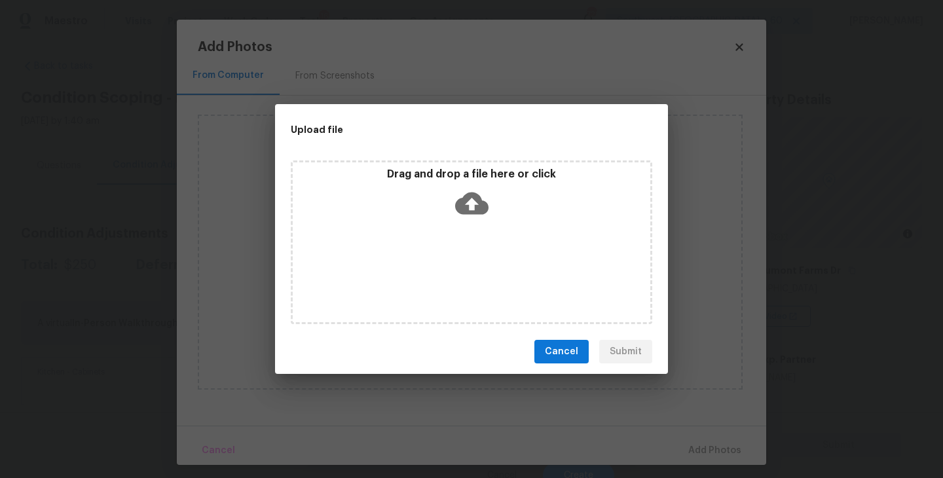
click at [452, 216] on div "Drag and drop a file here or click" at bounding box center [472, 196] width 358 height 56
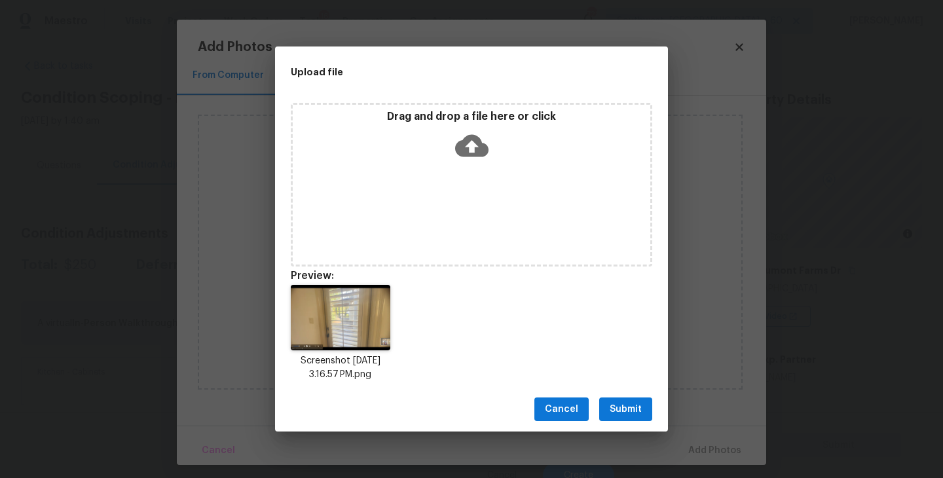
click at [629, 412] on span "Submit" at bounding box center [626, 409] width 32 height 16
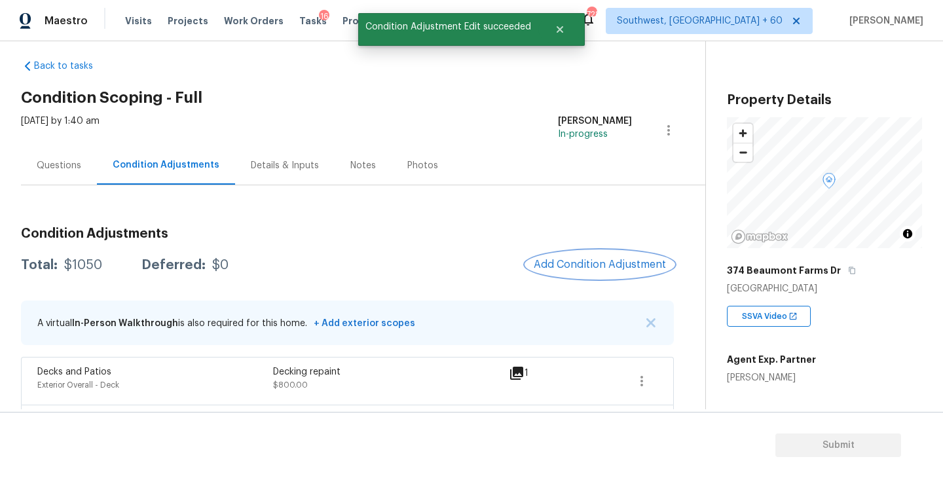
scroll to position [61, 0]
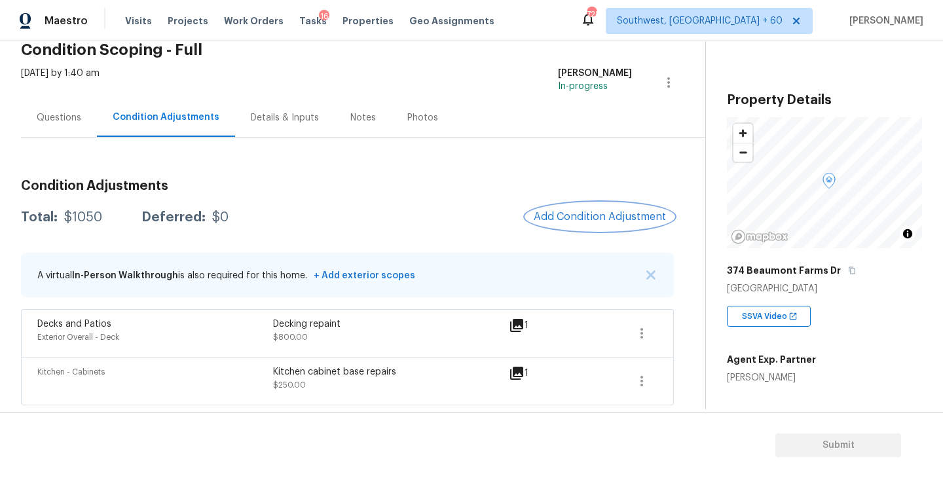
click at [602, 212] on span "Add Condition Adjustment" at bounding box center [600, 217] width 132 height 12
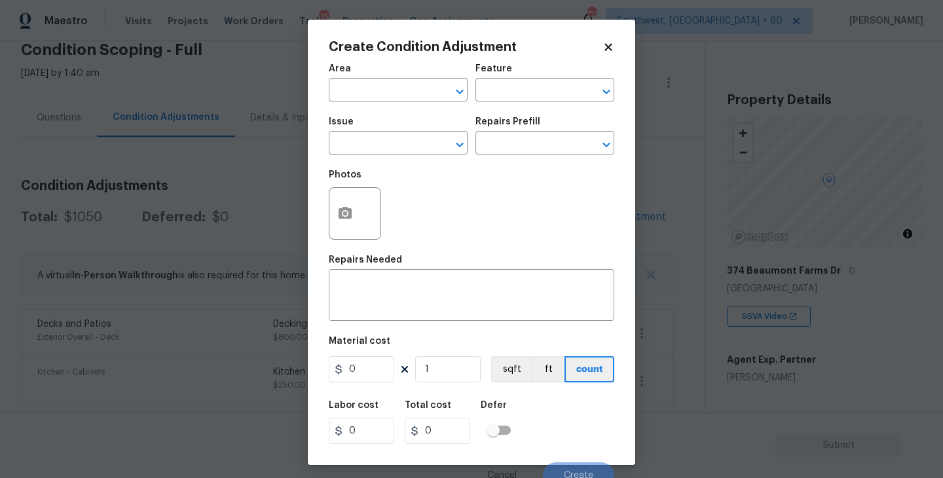
click at [405, 106] on span "Area ​" at bounding box center [398, 82] width 139 height 53
click at [388, 97] on input "text" at bounding box center [380, 91] width 102 height 20
click at [403, 144] on li "Exterior Overall" at bounding box center [398, 143] width 139 height 22
type input "Exterior Overall"
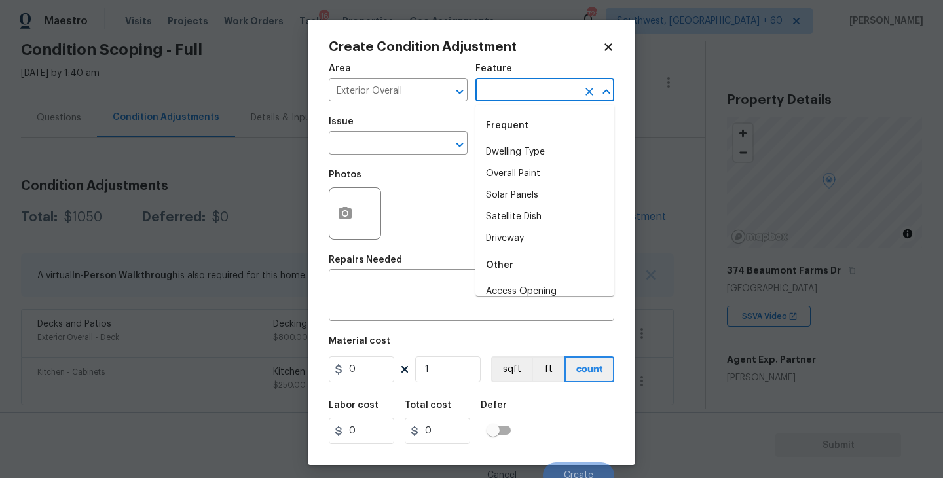
click at [498, 100] on input "text" at bounding box center [526, 91] width 102 height 20
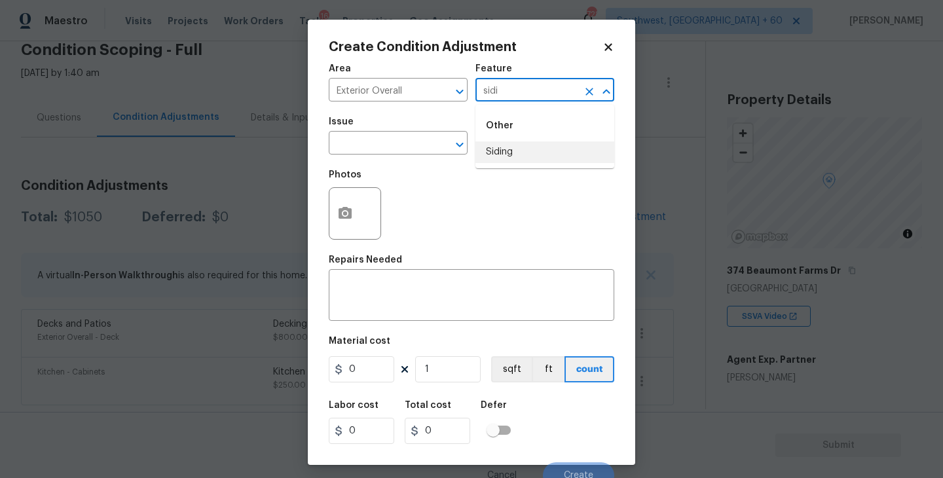
click at [508, 159] on li "Siding" at bounding box center [544, 152] width 139 height 22
type input "Siding"
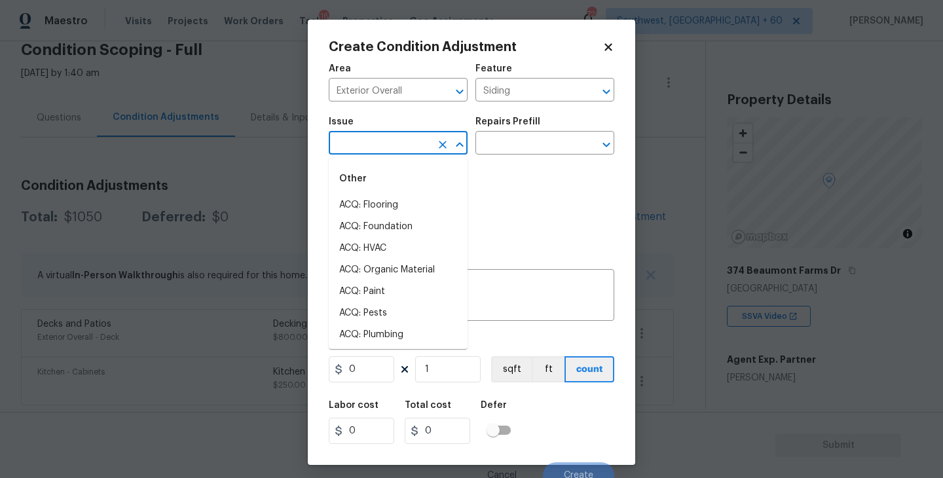
click at [396, 149] on input "text" at bounding box center [380, 144] width 102 height 20
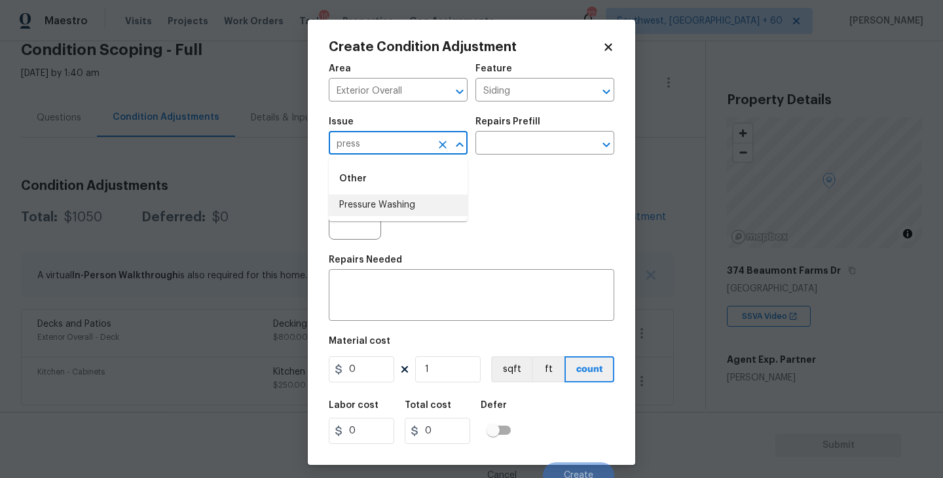
click at [380, 202] on li "Pressure Washing" at bounding box center [398, 205] width 139 height 22
type input "Pressure Washing"
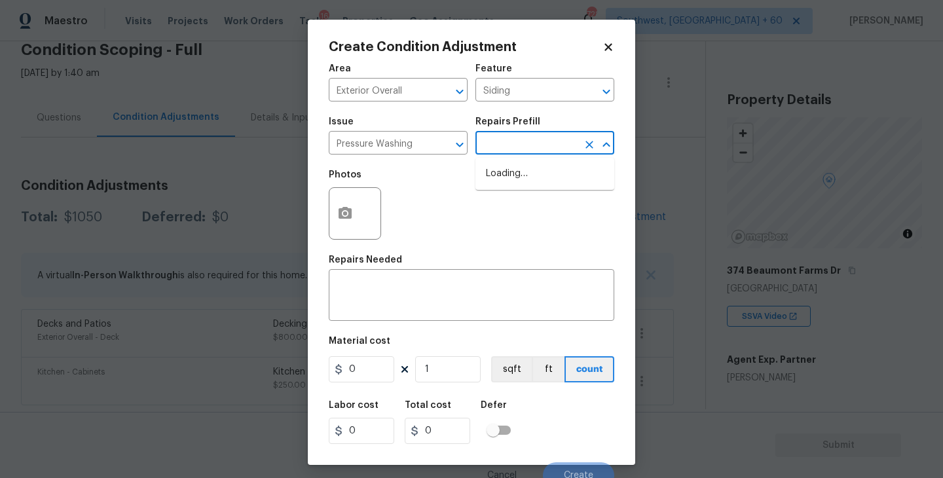
click at [529, 143] on input "text" at bounding box center [526, 144] width 102 height 20
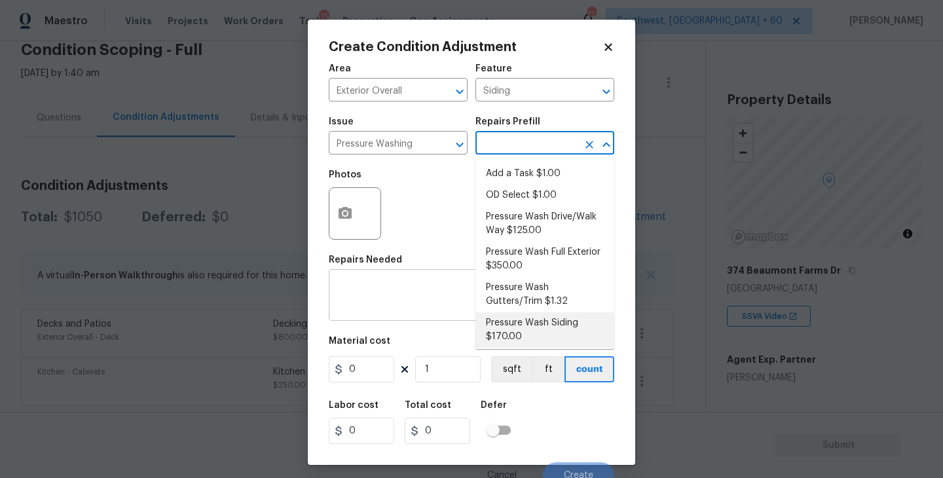
click at [517, 318] on li "Pressure Wash Siding $170.00" at bounding box center [544, 329] width 139 height 35
type textarea "Protect areas as needed for pressure washing. Pressure wash the siding on the h…"
type input "170"
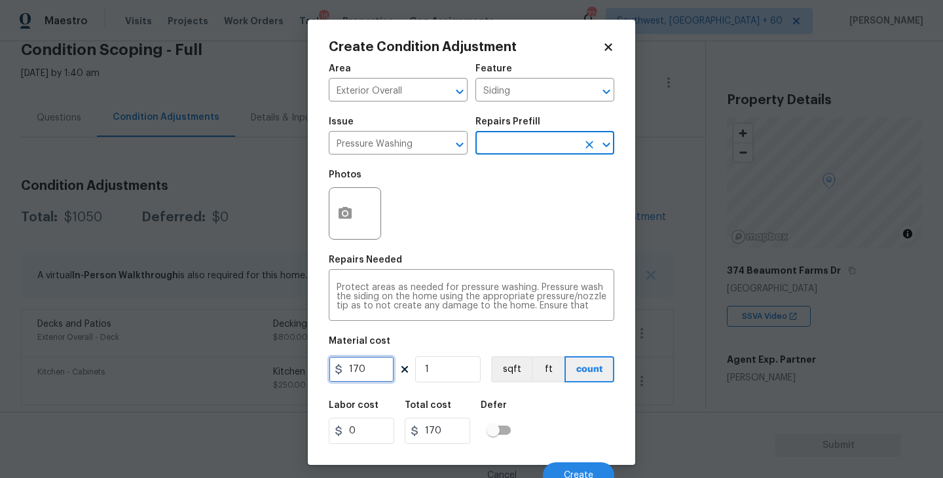
drag, startPoint x: 375, startPoint y: 374, endPoint x: 298, endPoint y: 374, distance: 77.3
click at [298, 374] on div "Create Condition Adjustment Area Exterior Overall ​ Feature Siding ​ Issue Pres…" at bounding box center [471, 239] width 943 height 478
type input "200"
click at [348, 222] on button "button" at bounding box center [344, 213] width 31 height 51
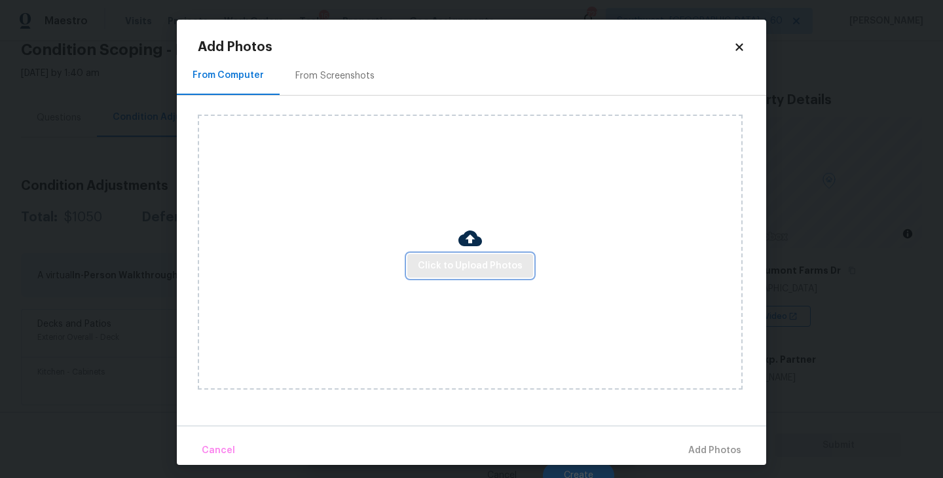
click at [446, 275] on button "Click to Upload Photos" at bounding box center [470, 266] width 126 height 24
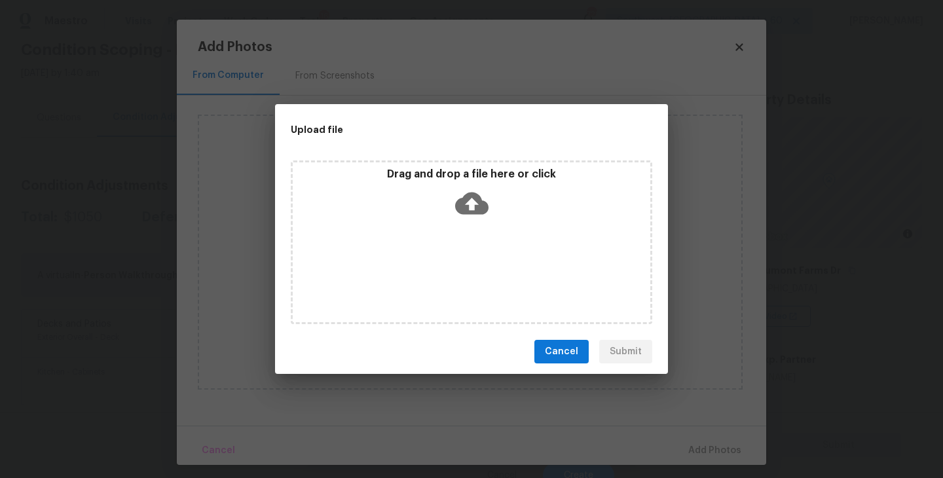
click at [448, 258] on div "Drag and drop a file here or click" at bounding box center [471, 242] width 361 height 164
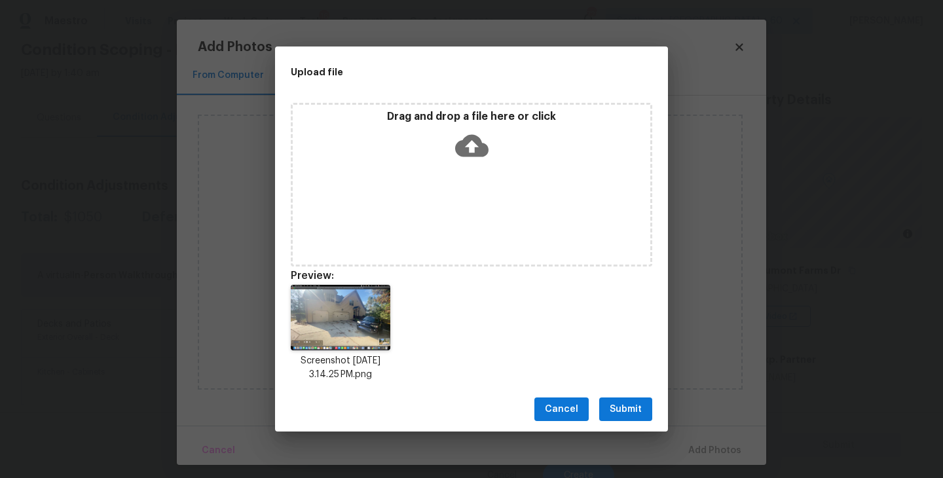
click at [629, 405] on span "Submit" at bounding box center [626, 409] width 32 height 16
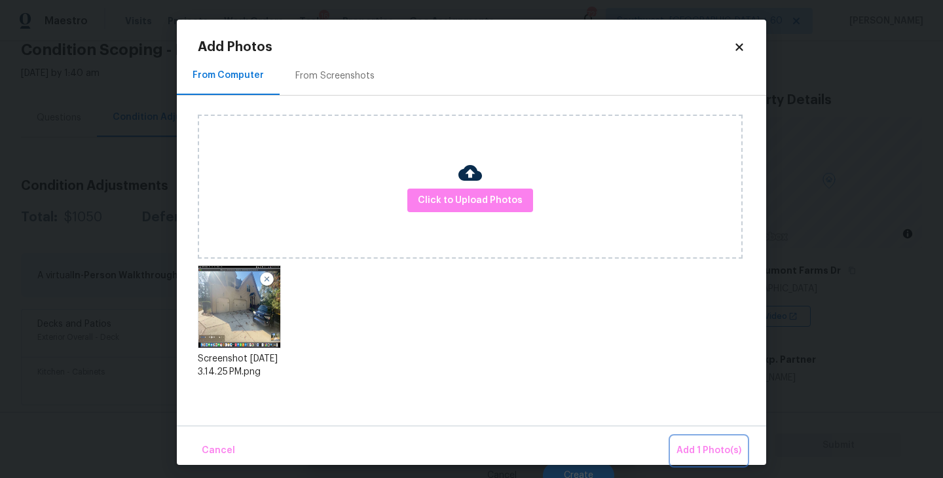
click at [694, 441] on button "Add 1 Photo(s)" at bounding box center [708, 451] width 75 height 28
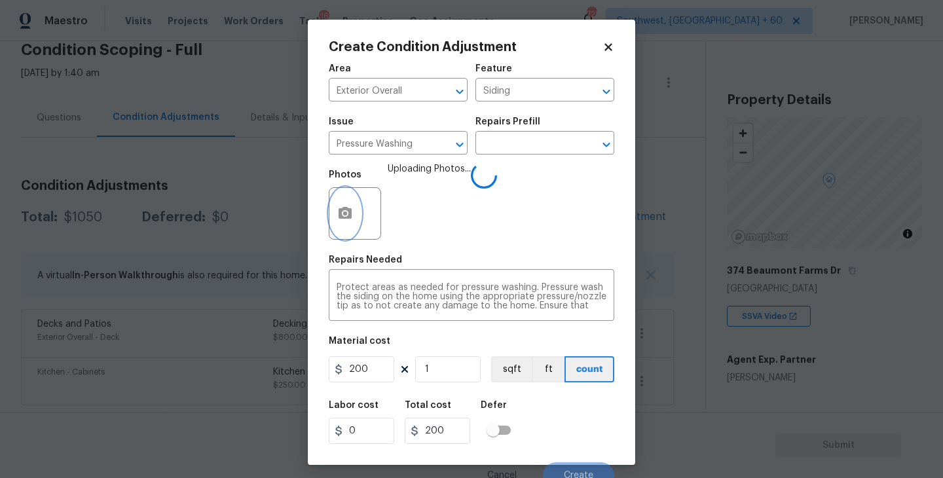
scroll to position [11, 0]
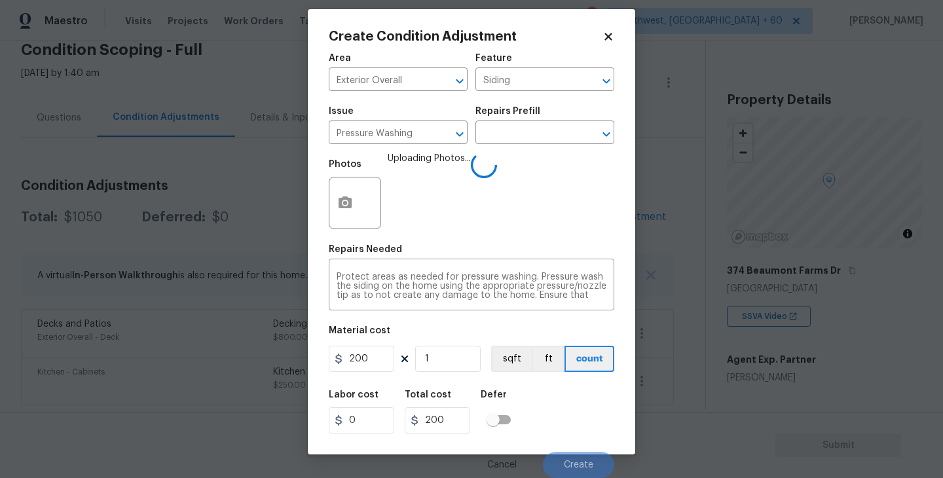
click at [557, 397] on div "Labor cost 0 Total cost 200 Defer" at bounding box center [472, 411] width 286 height 59
click at [568, 414] on div "Labor cost 0 Total cost 200 Defer" at bounding box center [472, 411] width 286 height 59
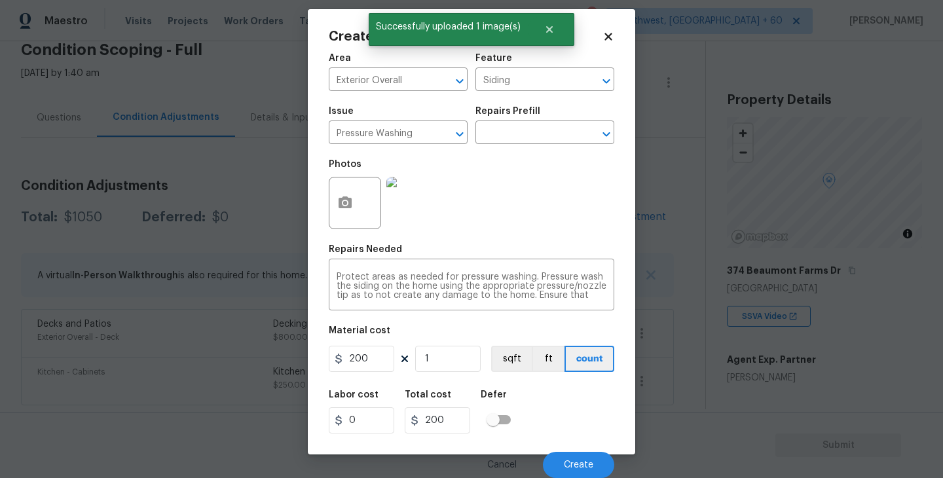
click at [568, 414] on div "Labor cost 0 Total cost 200 Defer" at bounding box center [472, 411] width 286 height 59
click at [574, 460] on span "Create" at bounding box center [578, 465] width 29 height 10
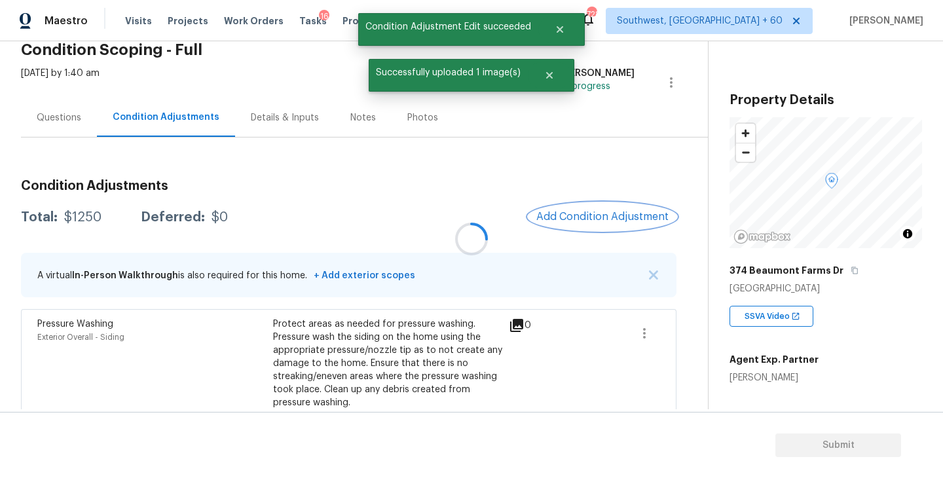
scroll to position [0, 0]
click at [594, 210] on button "Add Condition Adjustment" at bounding box center [600, 217] width 148 height 28
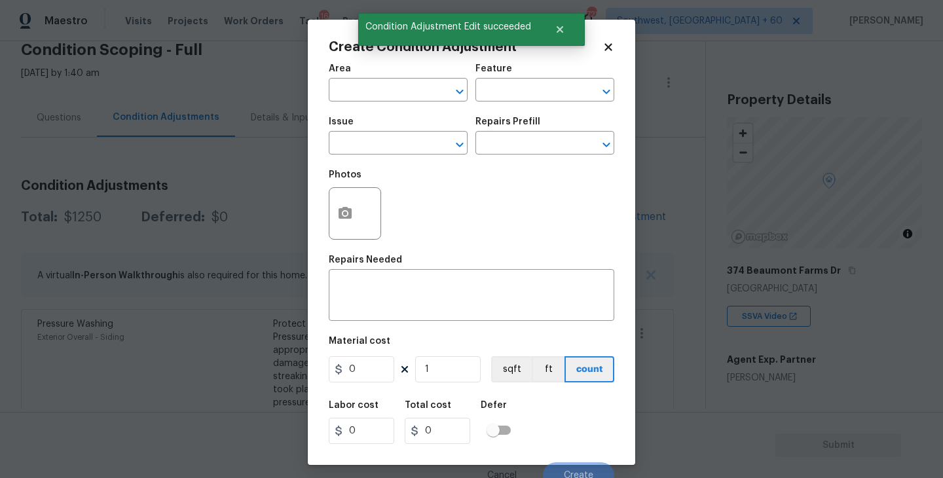
click at [361, 103] on span "Area ​" at bounding box center [398, 82] width 139 height 53
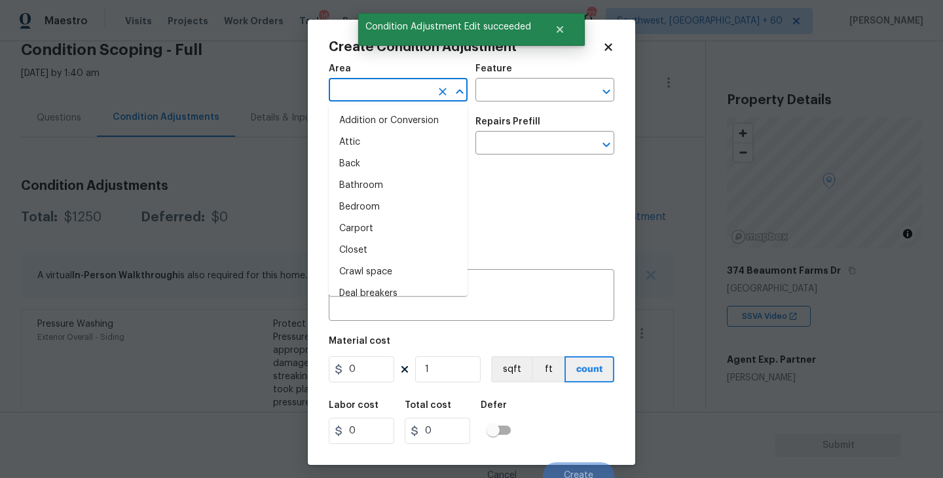
click at [353, 97] on input "text" at bounding box center [380, 91] width 102 height 20
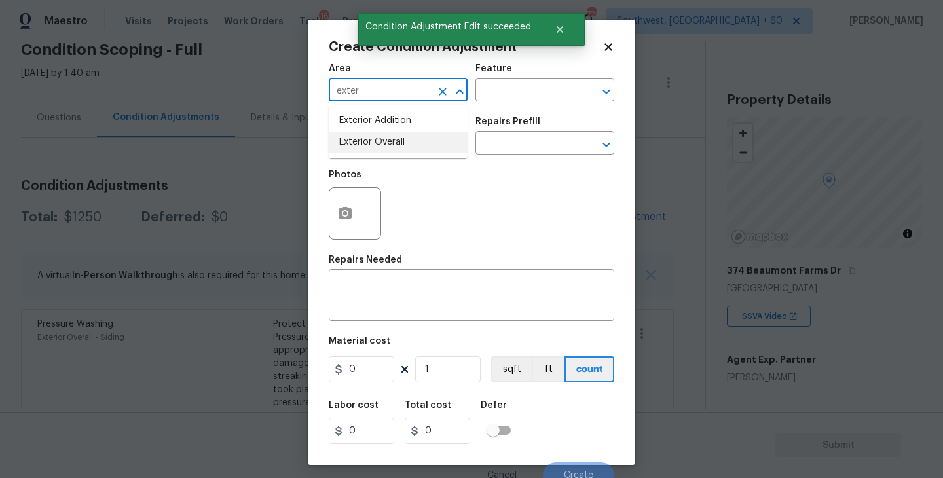
click at [369, 138] on li "Exterior Overall" at bounding box center [398, 143] width 139 height 22
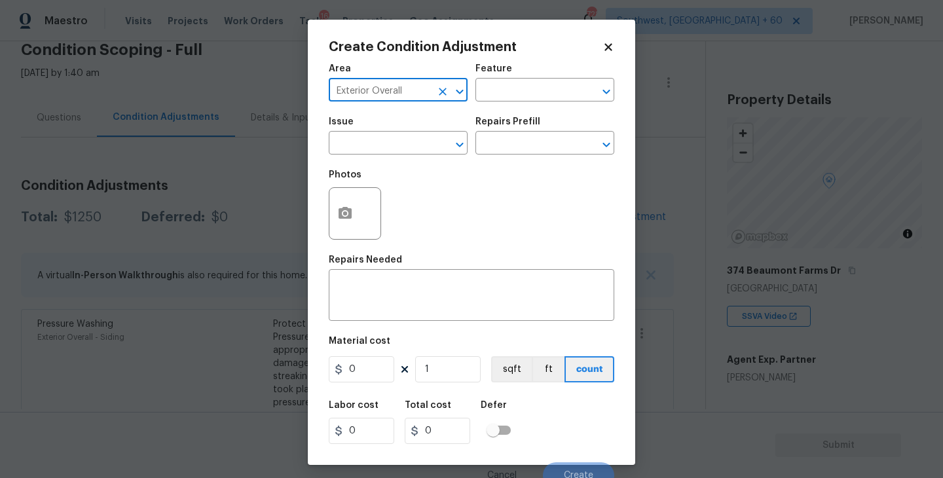
click at [462, 100] on div "Exterior Overall ​" at bounding box center [398, 91] width 139 height 20
type input "Exterior Overall"
click at [498, 91] on input "text" at bounding box center [526, 91] width 102 height 20
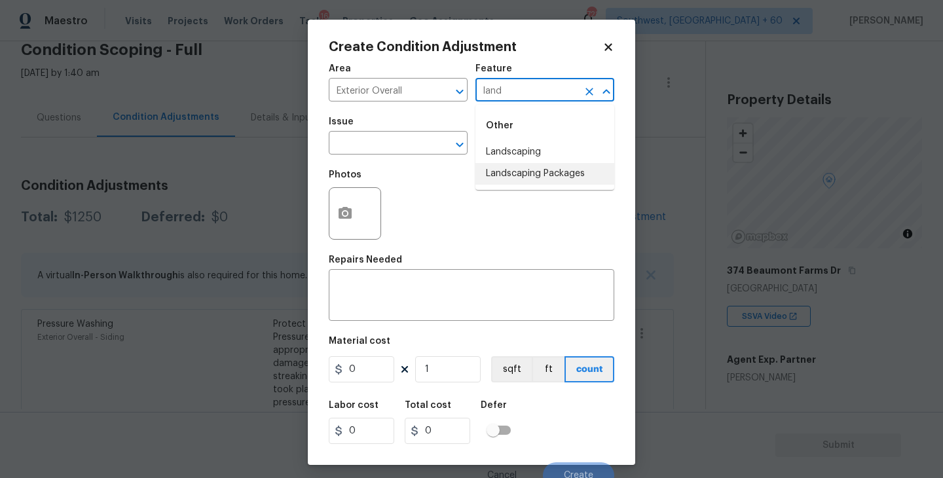
click at [517, 175] on li "Landscaping Packages" at bounding box center [544, 174] width 139 height 22
type input "Landscaping Packages"
click at [394, 143] on input "text" at bounding box center [380, 144] width 102 height 20
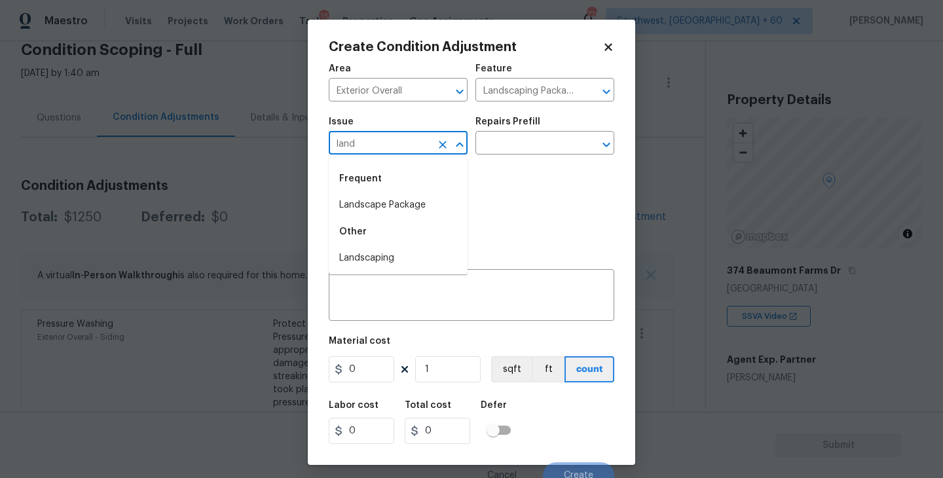
click at [401, 204] on li "Landscape Package" at bounding box center [398, 205] width 139 height 22
type input "Landscape Package"
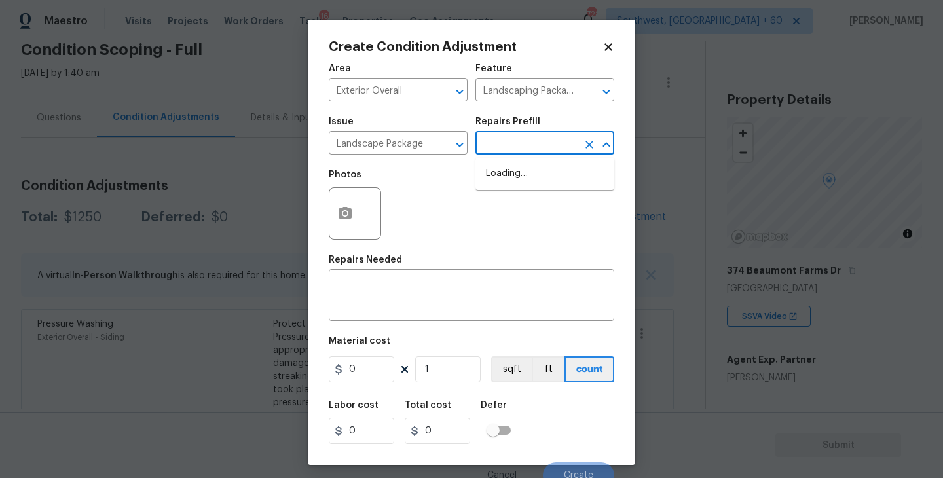
click at [498, 154] on input "text" at bounding box center [526, 144] width 102 height 20
click at [512, 189] on li "Initial landscaping package $70.00" at bounding box center [544, 180] width 139 height 35
type input "Home Readiness Packages"
type textarea "Mowing of grass up to 6" in height. Mow, edge along driveways & sidewalks, trim…"
type input "70"
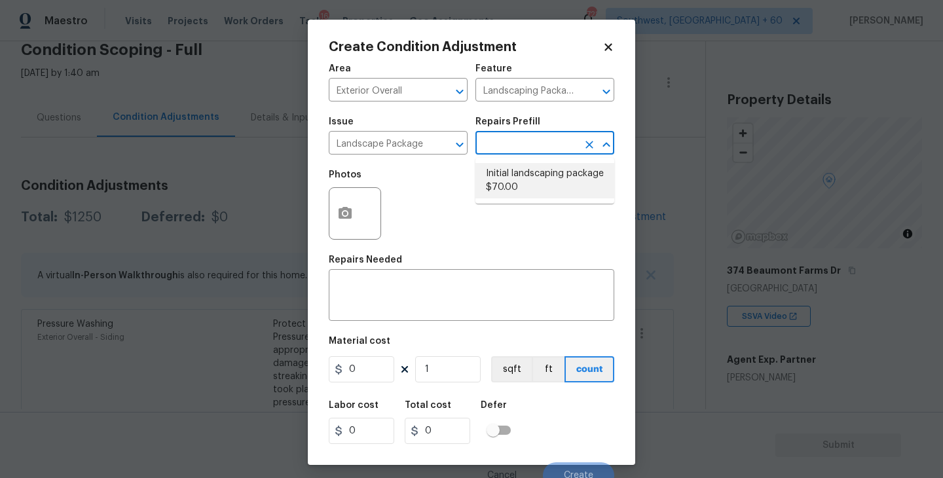
type input "70"
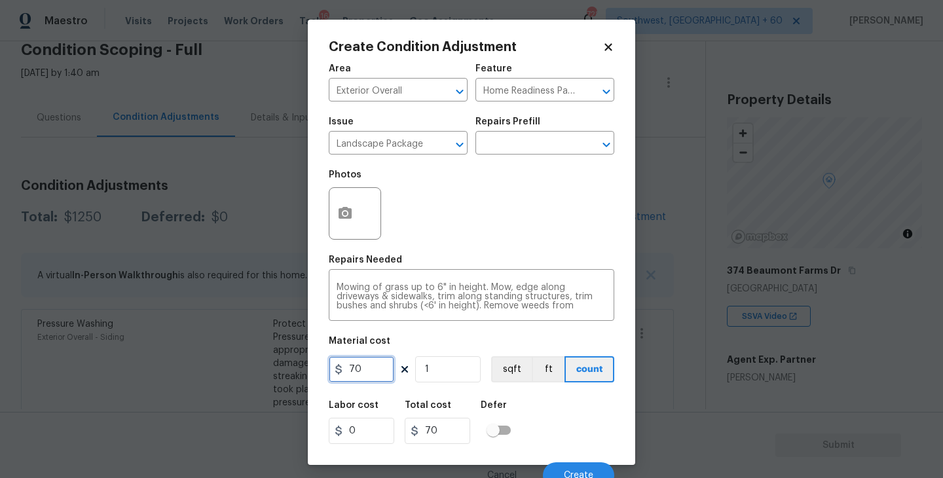
drag, startPoint x: 367, startPoint y: 367, endPoint x: 314, endPoint y: 367, distance: 53.7
click at [314, 367] on div "Create Condition Adjustment Area Exterior Overall ​ Feature Home Readiness Pack…" at bounding box center [471, 242] width 327 height 445
type input "300"
click at [340, 212] on icon "button" at bounding box center [345, 213] width 13 height 12
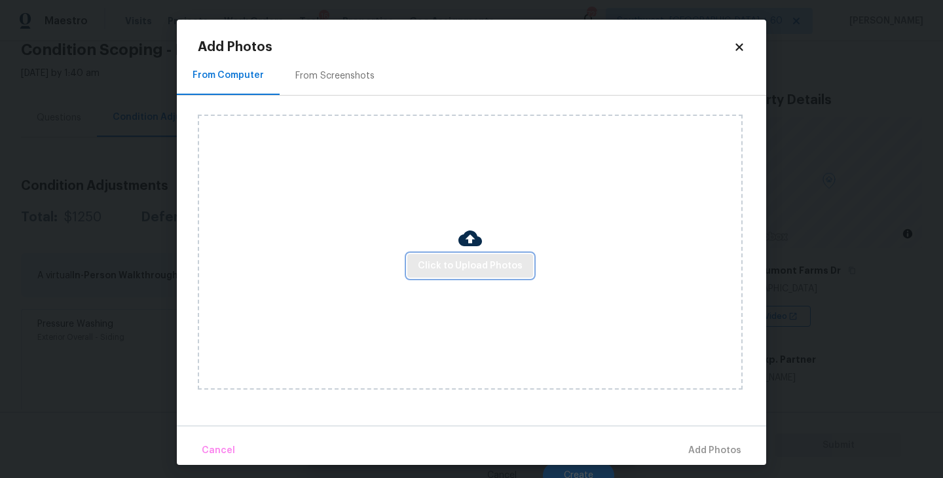
click at [449, 254] on button "Click to Upload Photos" at bounding box center [470, 266] width 126 height 24
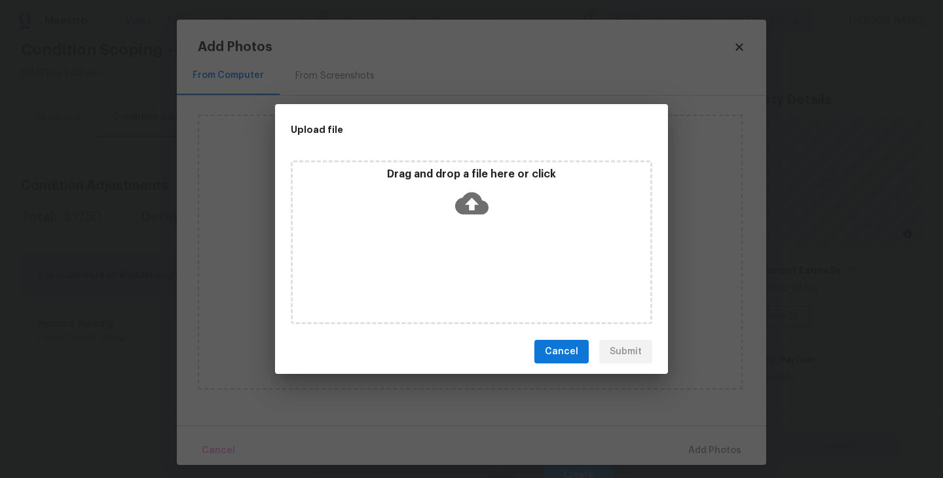
click at [456, 206] on icon at bounding box center [471, 204] width 33 height 22
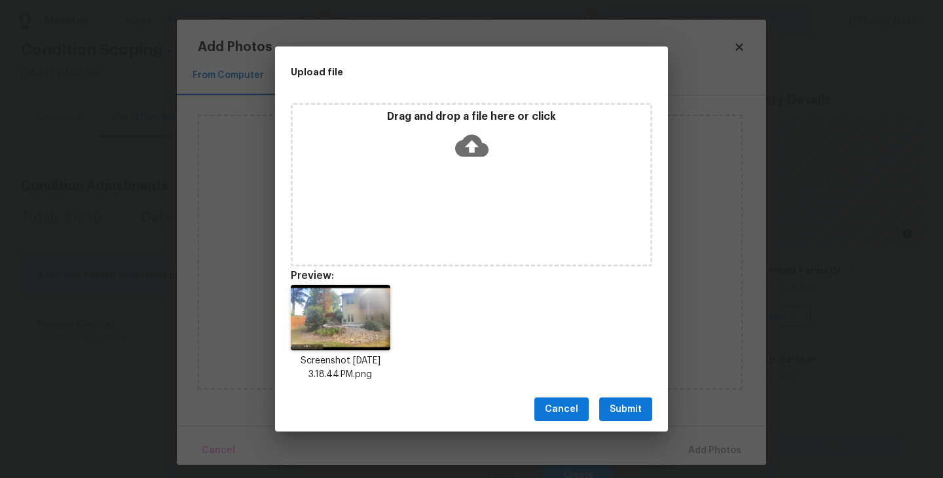
click at [473, 149] on icon at bounding box center [471, 145] width 33 height 33
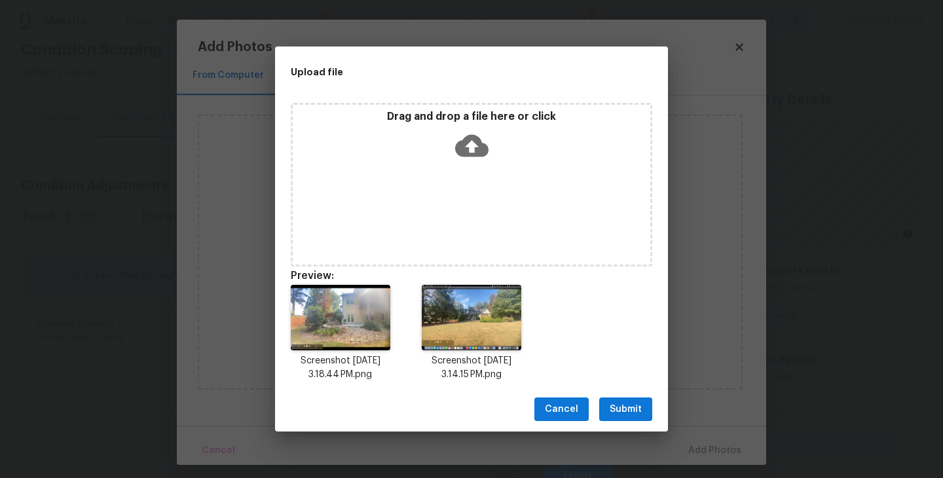
click at [635, 423] on div "Cancel Submit" at bounding box center [471, 409] width 393 height 45
drag, startPoint x: 636, startPoint y: 408, endPoint x: 688, endPoint y: 441, distance: 62.1
click at [636, 407] on span "Submit" at bounding box center [626, 409] width 32 height 16
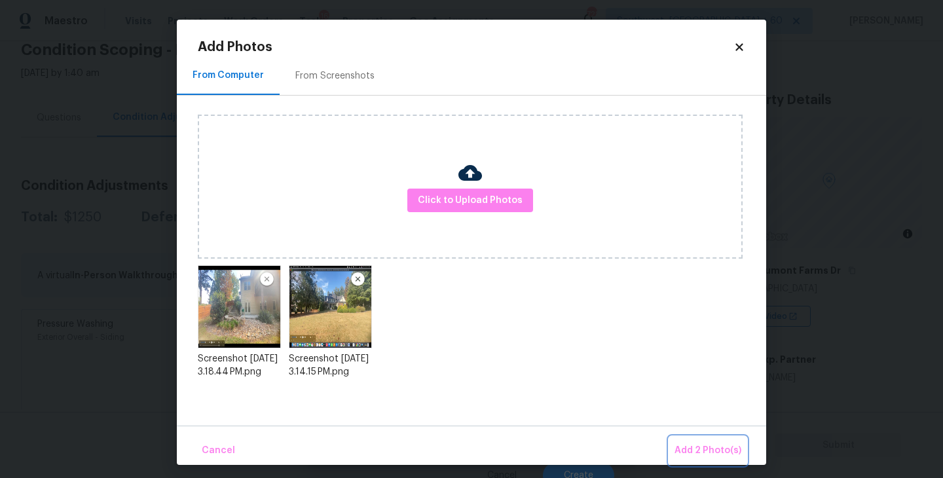
click at [688, 445] on span "Add 2 Photo(s)" at bounding box center [707, 451] width 67 height 16
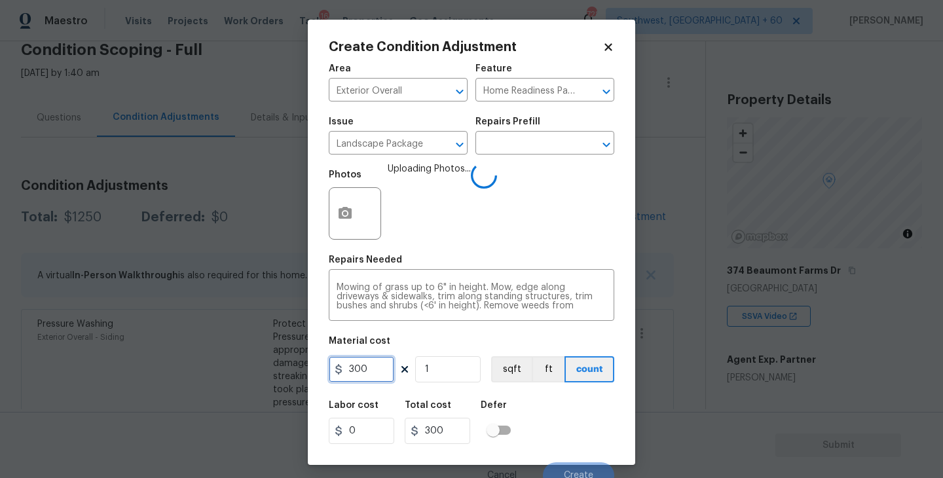
drag, startPoint x: 368, startPoint y: 367, endPoint x: 289, endPoint y: 367, distance: 79.2
click at [289, 367] on div "Create Condition Adjustment Area Exterior Overall ​ Feature Home Readiness Pack…" at bounding box center [471, 239] width 943 height 478
type input "500"
click at [524, 400] on div "Labor cost 0 Total cost 500 Defer" at bounding box center [472, 422] width 286 height 59
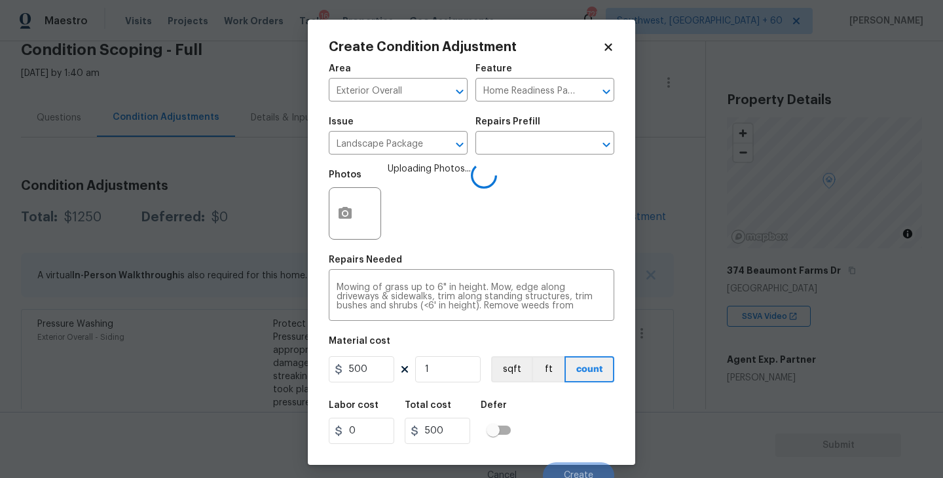
click at [574, 419] on div "Labor cost 0 Total cost 500 Defer" at bounding box center [472, 422] width 286 height 59
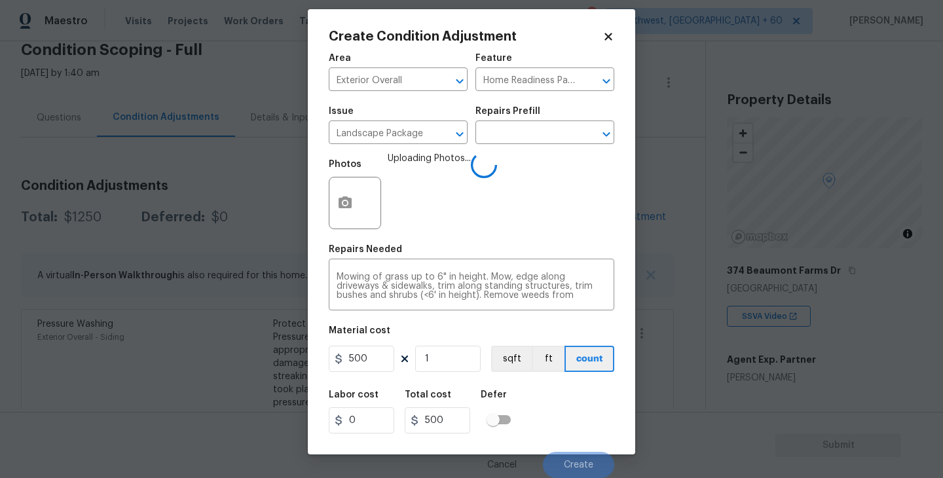
click at [574, 419] on div "Labor cost 0 Total cost 500 Defer" at bounding box center [472, 411] width 286 height 59
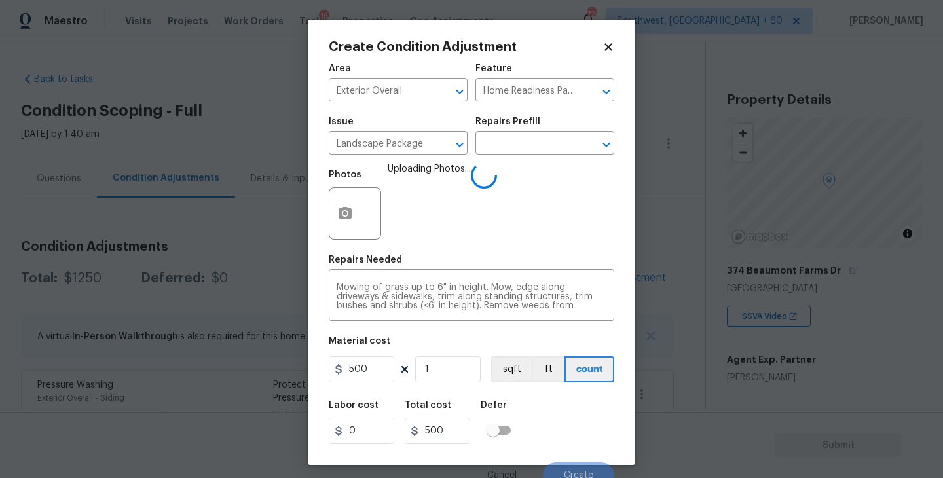
scroll to position [11, 0]
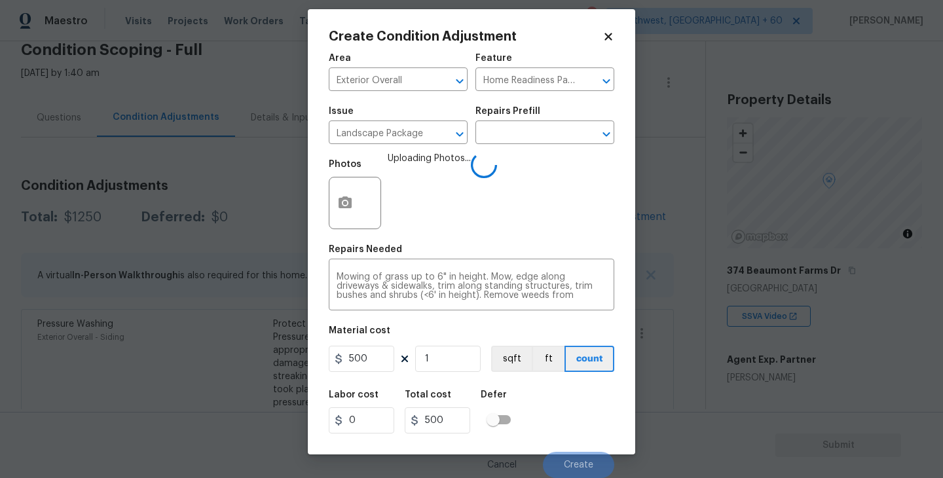
click at [572, 418] on div "Labor cost 0 Total cost 500 Defer" at bounding box center [472, 411] width 286 height 59
click at [562, 403] on div "Labor cost 0 Total cost 500 Defer" at bounding box center [472, 411] width 286 height 59
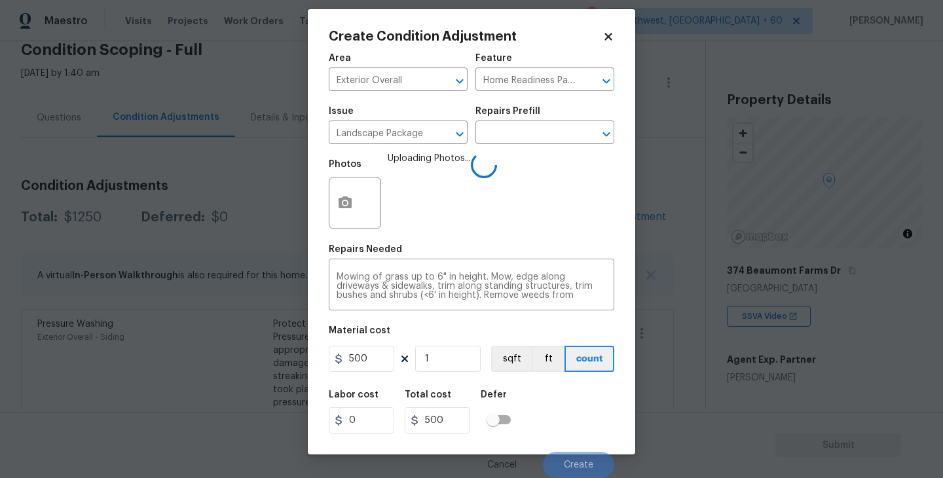
click at [562, 403] on div "Labor cost 0 Total cost 500 Defer" at bounding box center [472, 411] width 286 height 59
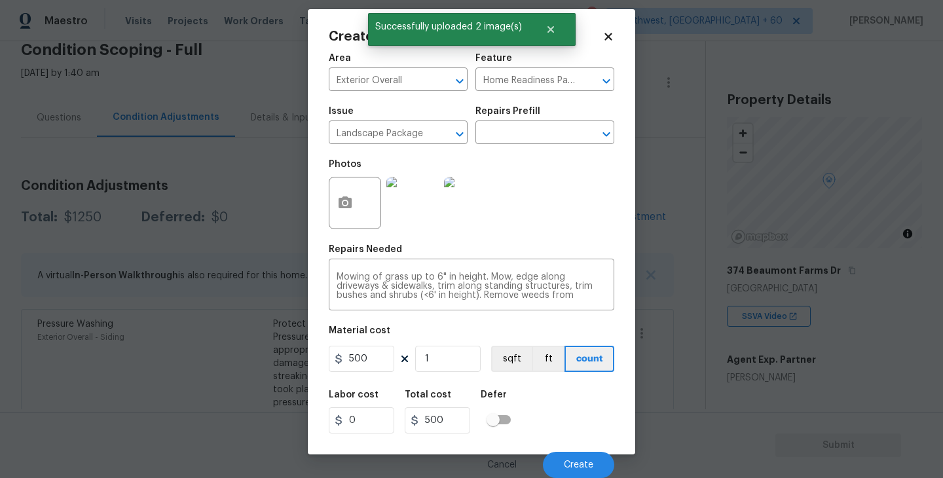
click at [562, 403] on div "Labor cost 0 Total cost 500 Defer" at bounding box center [472, 411] width 286 height 59
click at [582, 468] on span "Create" at bounding box center [578, 465] width 29 height 10
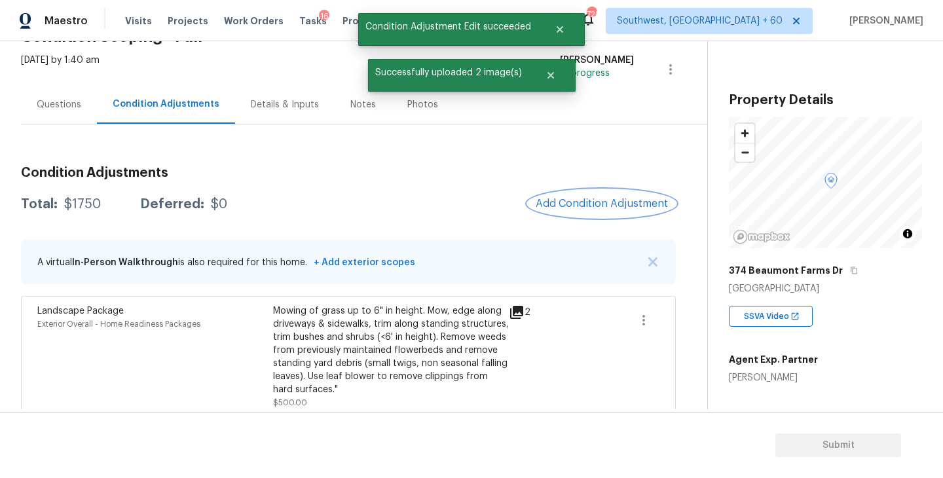
scroll to position [51, 0]
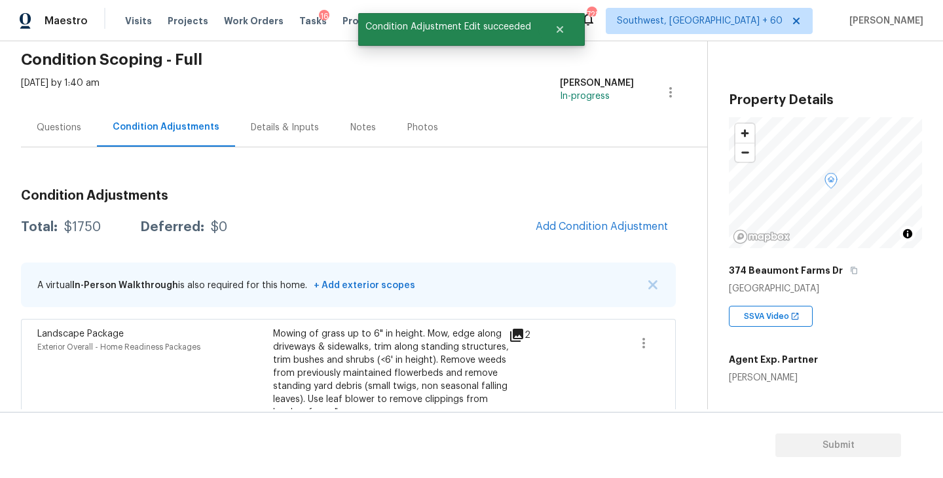
click at [610, 244] on div "Condition Adjustments Total: $1750 Deferred: $0 Add Condition Adjustment A virt…" at bounding box center [348, 418] width 655 height 479
click at [607, 230] on span "Add Condition Adjustment" at bounding box center [602, 227] width 132 height 12
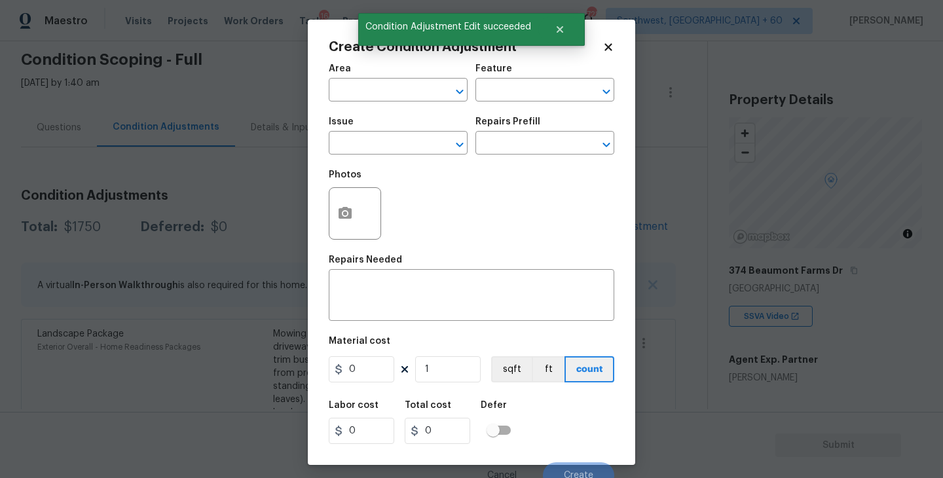
click at [386, 78] on div "Area" at bounding box center [398, 72] width 139 height 17
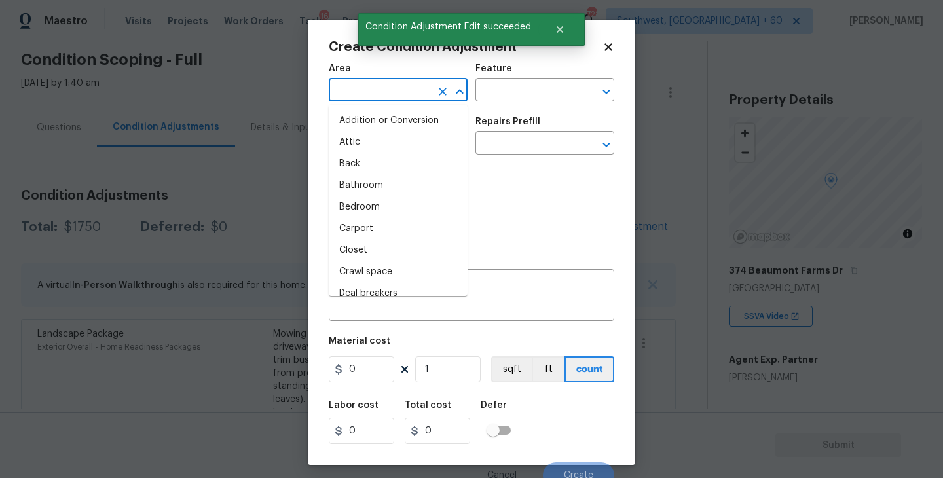
click at [373, 88] on input "text" at bounding box center [380, 91] width 102 height 20
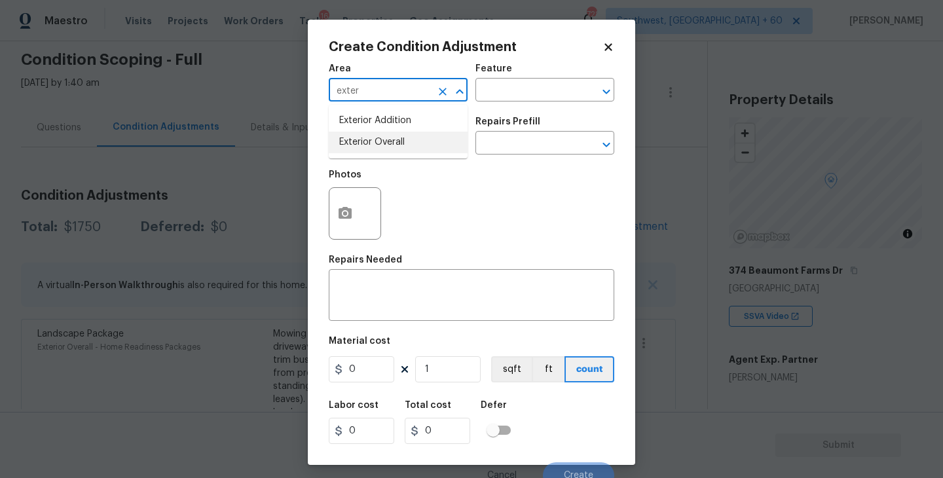
click at [382, 147] on li "Exterior Overall" at bounding box center [398, 143] width 139 height 22
type input "Exterior Overall"
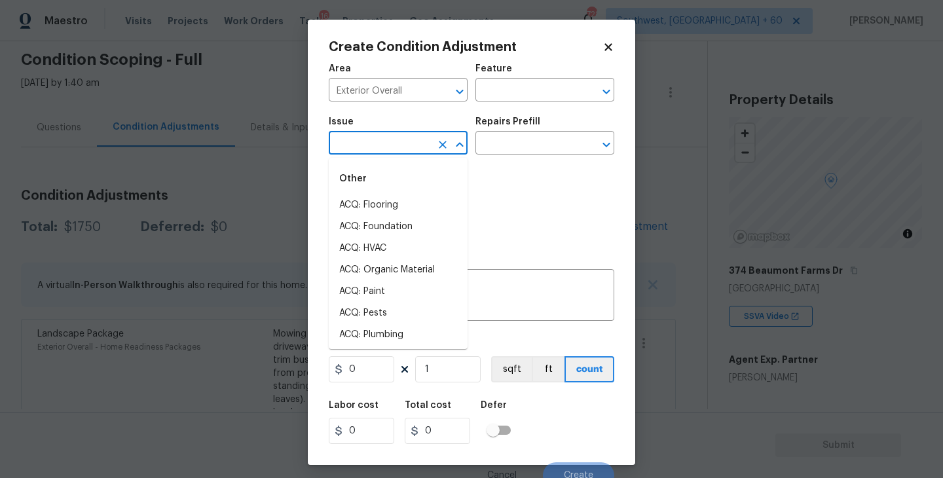
click at [382, 147] on input "text" at bounding box center [380, 144] width 102 height 20
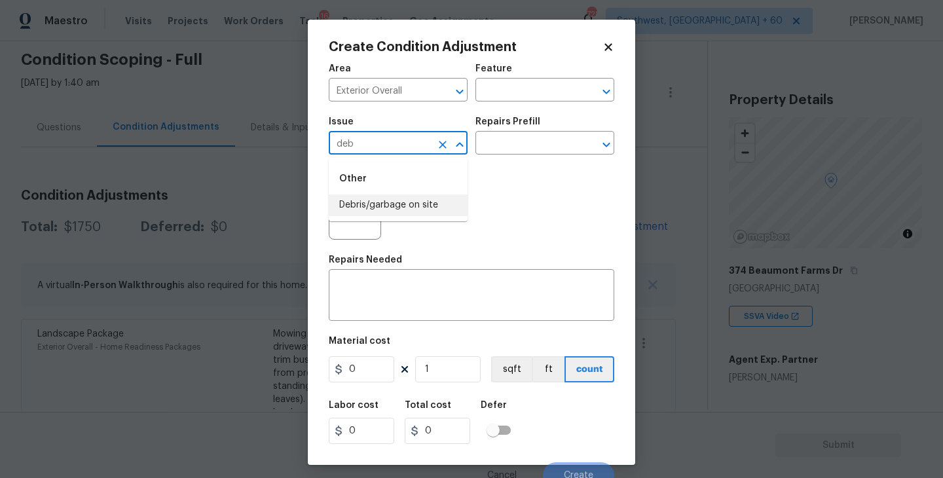
click at [377, 196] on li "Debris/garbage on site" at bounding box center [398, 205] width 139 height 22
type input "Debris/garbage on site"
click at [498, 168] on div "Photos" at bounding box center [472, 204] width 286 height 85
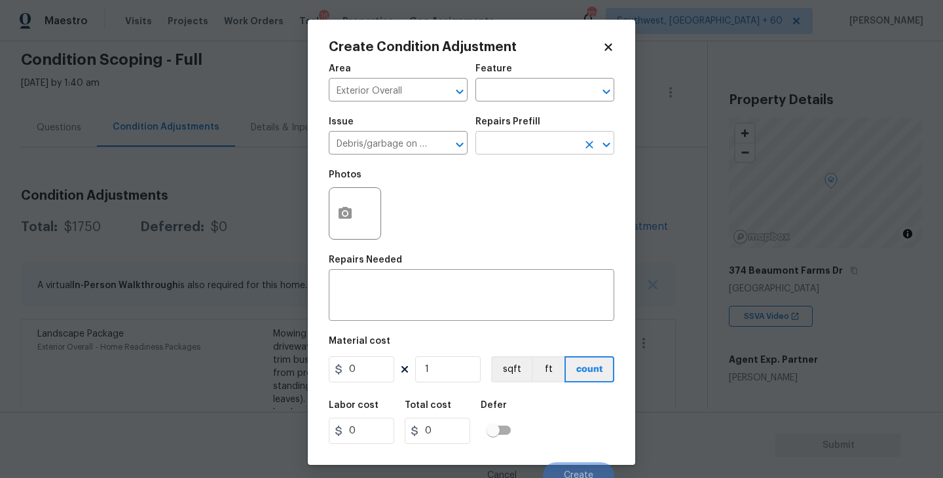
click at [528, 147] on input "text" at bounding box center [526, 144] width 102 height 20
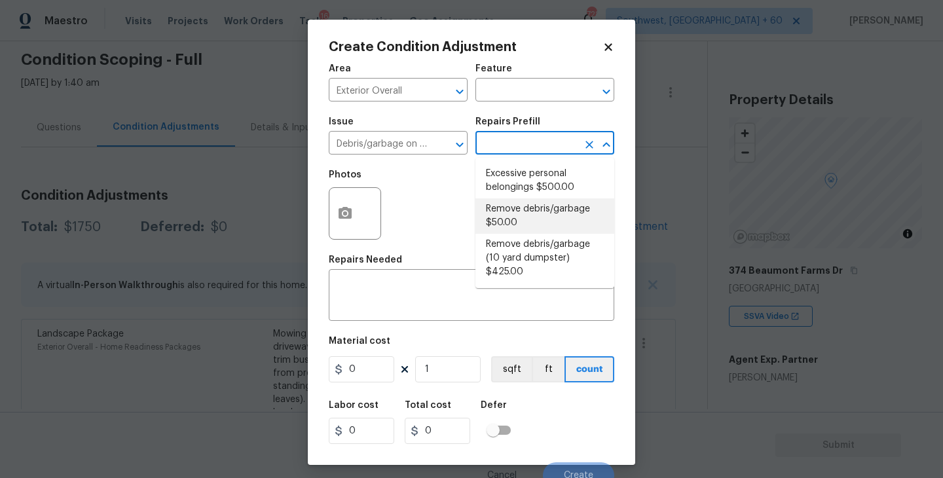
click at [533, 212] on li "Remove debris/garbage $50.00" at bounding box center [544, 215] width 139 height 35
type textarea "Remove, haul off, and properly dispose of any debris left by seller to offsite …"
type input "50"
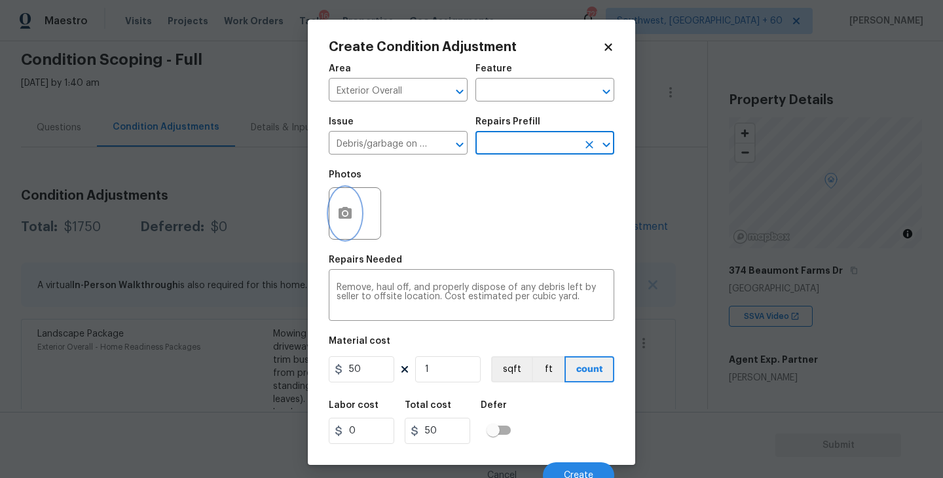
click at [340, 219] on icon "button" at bounding box center [345, 214] width 16 height 16
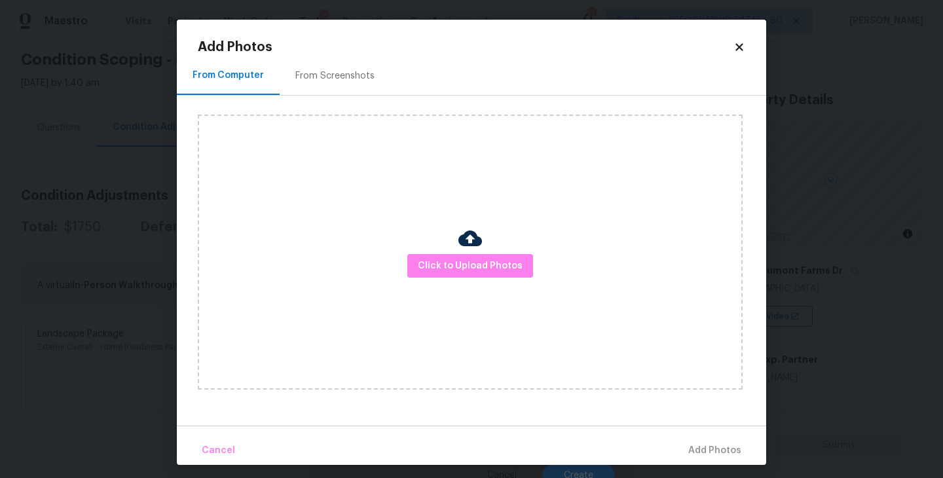
click at [455, 250] on div "Click to Upload Photos" at bounding box center [470, 252] width 545 height 275
click at [463, 267] on span "Click to Upload Photos" at bounding box center [470, 266] width 105 height 16
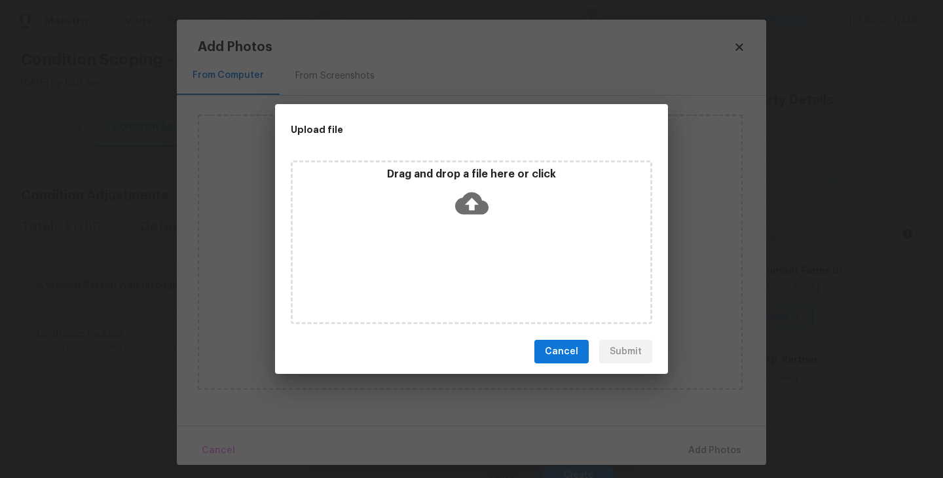
click at [464, 228] on div "Drag and drop a file here or click" at bounding box center [471, 242] width 361 height 164
click at [576, 350] on span "Cancel" at bounding box center [561, 352] width 33 height 16
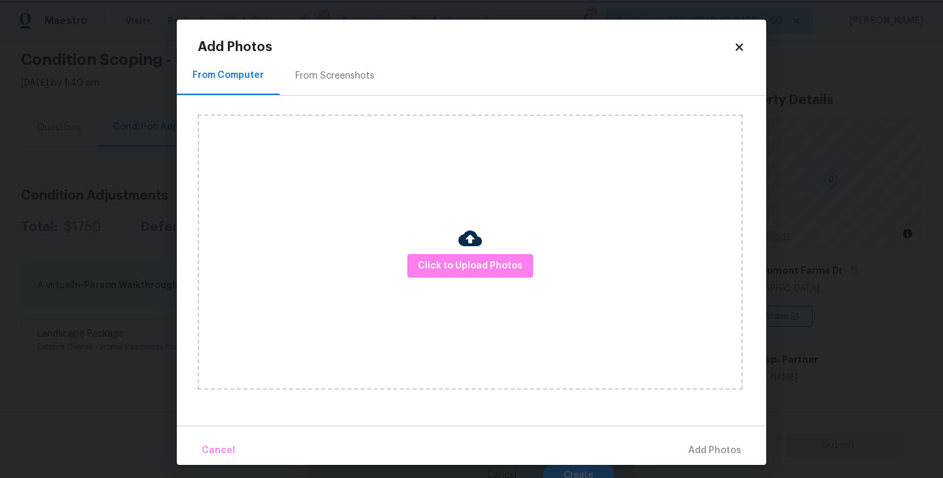
click at [782, 310] on body "Maestro Visits Projects Work Orders Tasks 16 Properties Geo Assignments 728 Sou…" at bounding box center [471, 239] width 943 height 478
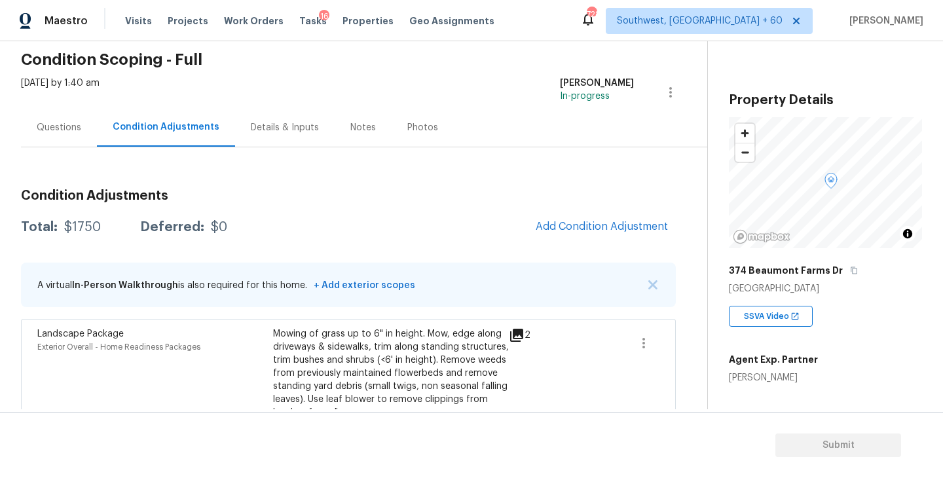
click at [782, 310] on body "Maestro Visits Projects Work Orders Tasks 16 Properties Geo Assignments 728 Sou…" at bounding box center [471, 239] width 943 height 478
click at [593, 231] on span "Add Condition Adjustment" at bounding box center [602, 227] width 132 height 12
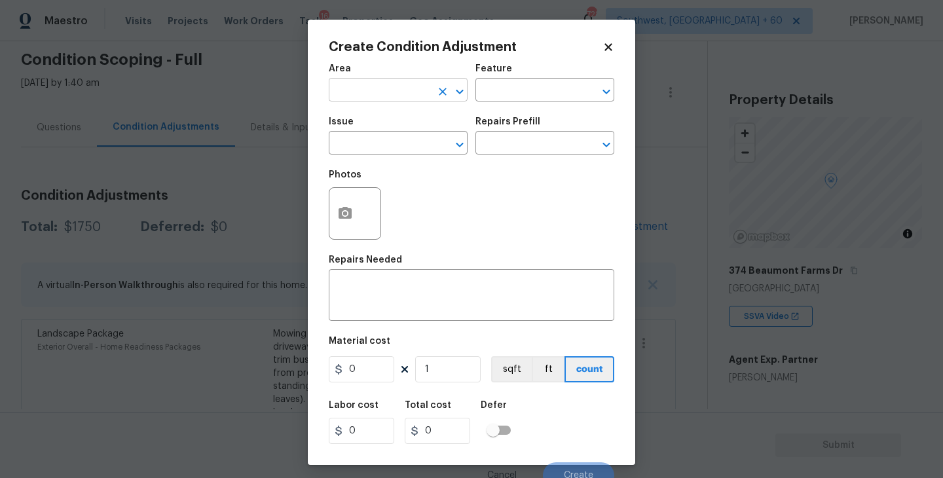
click at [400, 96] on input "text" at bounding box center [380, 91] width 102 height 20
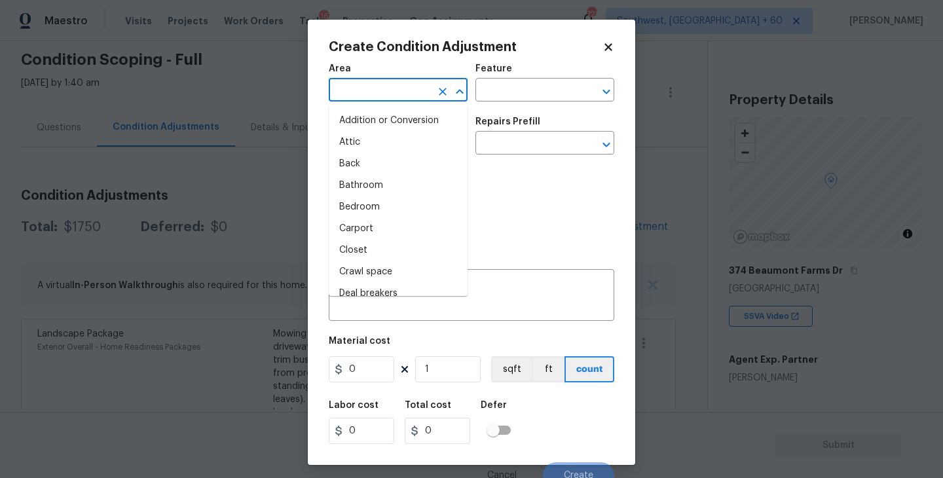
click at [855, 358] on body "Maestro Visits Projects Work Orders Tasks 16 Properties Geo Assignments 728 Sou…" at bounding box center [471, 239] width 943 height 478
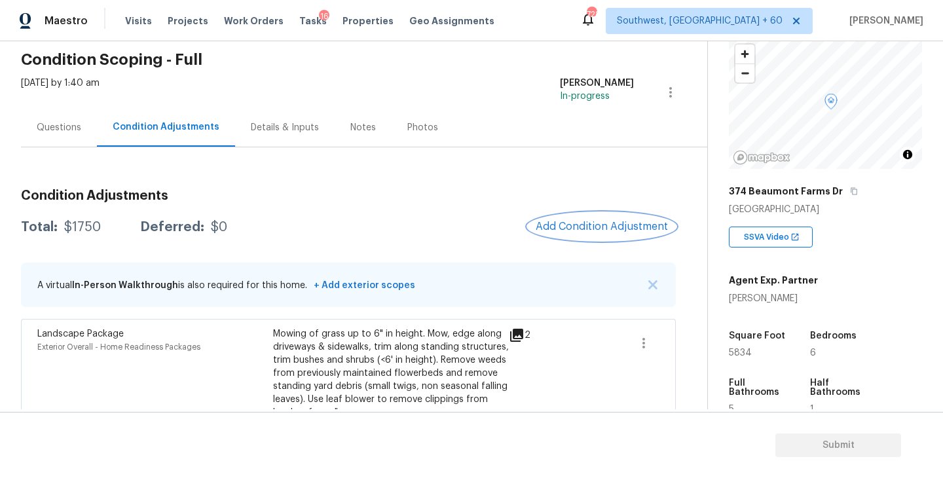
scroll to position [244, 0]
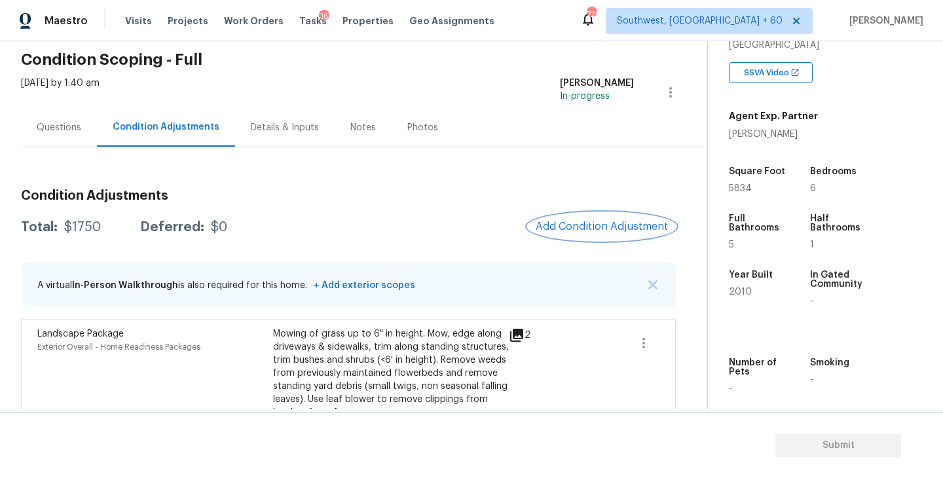
click at [613, 234] on button "Add Condition Adjustment" at bounding box center [602, 227] width 148 height 28
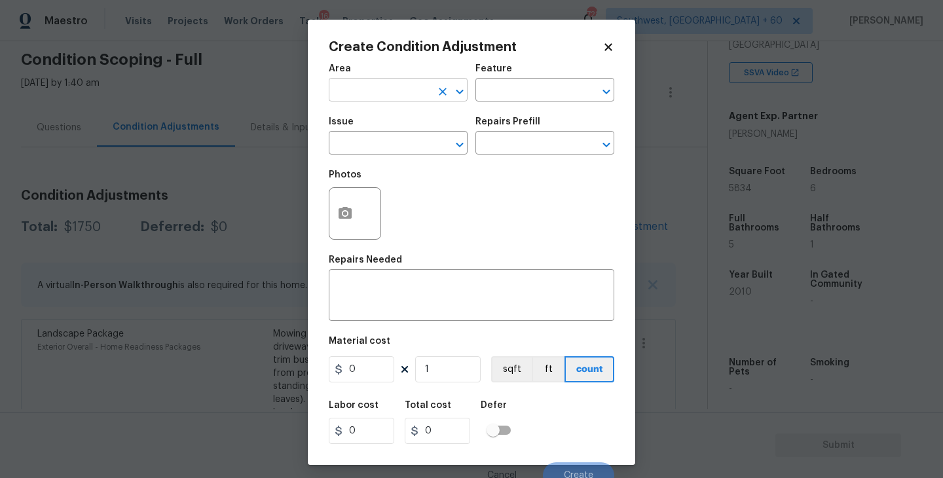
click at [375, 100] on input "text" at bounding box center [380, 91] width 102 height 20
click at [407, 143] on li "Interior Overall" at bounding box center [398, 143] width 139 height 22
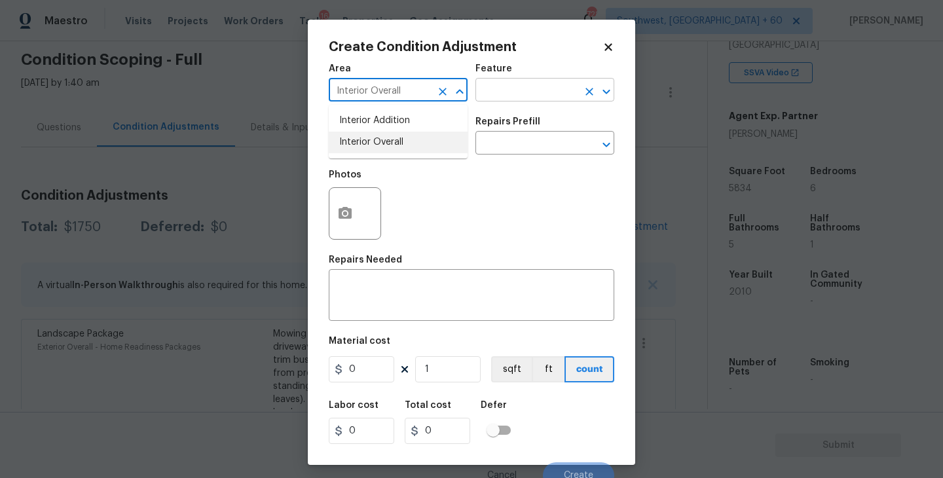
type input "Interior Overall"
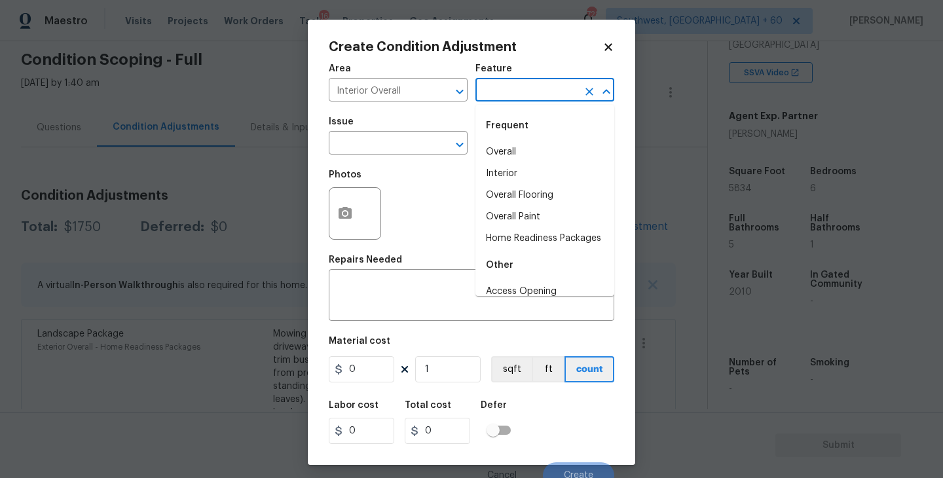
click at [541, 84] on input "text" at bounding box center [526, 91] width 102 height 20
click at [534, 220] on li "Overall Paint" at bounding box center [544, 217] width 139 height 22
type input "Overall Paint"
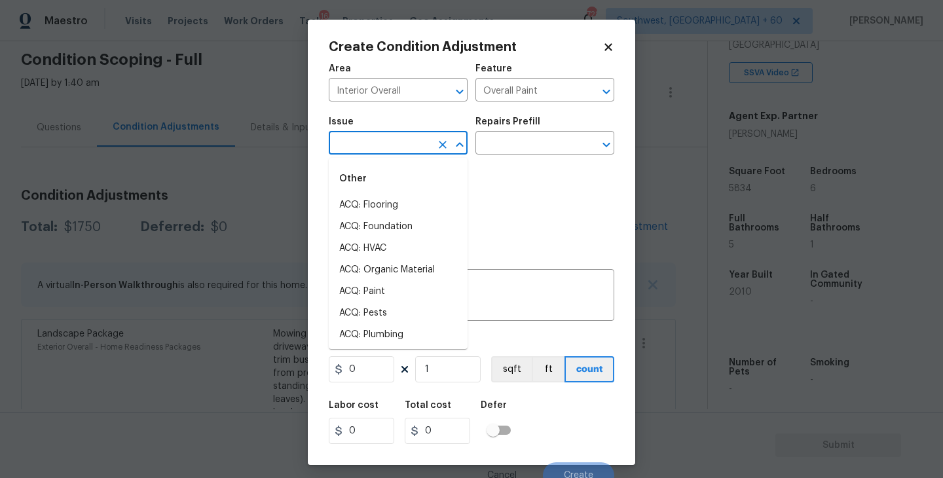
click at [416, 136] on input "text" at bounding box center [380, 144] width 102 height 20
click at [396, 191] on div "Other" at bounding box center [398, 178] width 139 height 31
click at [396, 204] on li "ACQ: Paint" at bounding box center [398, 205] width 139 height 22
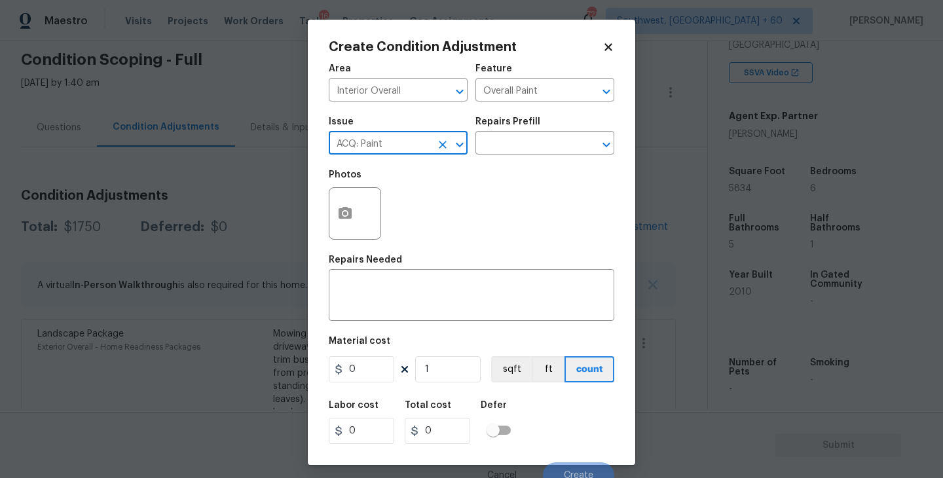
type input "ACQ: Paint"
click at [494, 162] on div "Photos" at bounding box center [472, 204] width 286 height 85
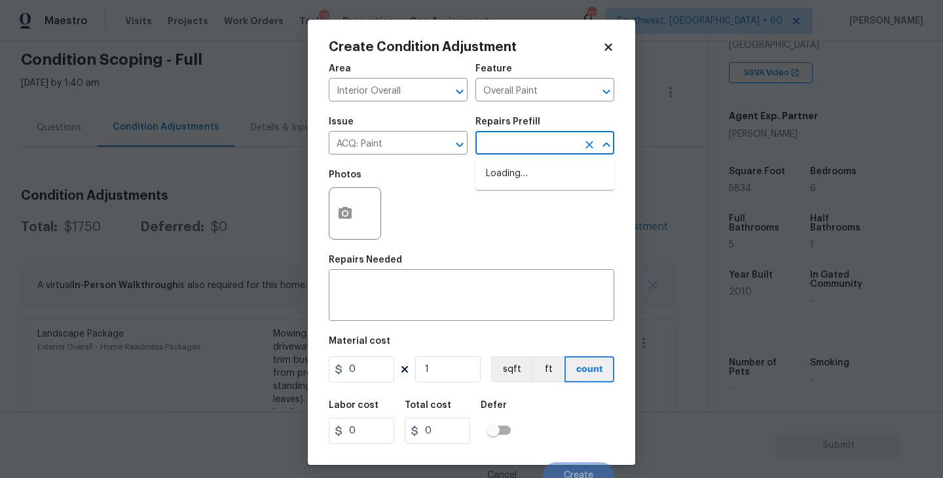
click at [513, 153] on input "text" at bounding box center [526, 144] width 102 height 20
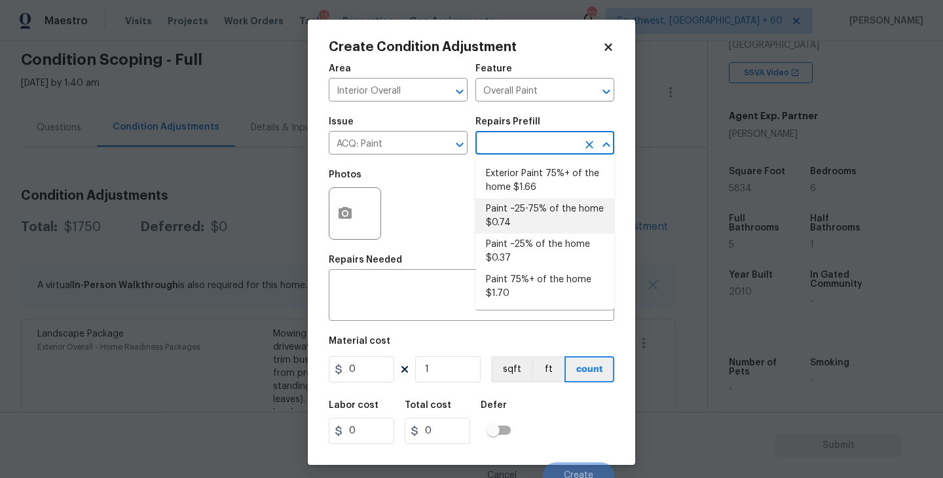
click at [535, 217] on li "Paint ~25-75% of the home $0.74" at bounding box center [544, 215] width 139 height 35
type input "Acquisition"
type textarea "Acquisition Scope: ~25 - 75% of the home needs interior paint"
type input "0.74"
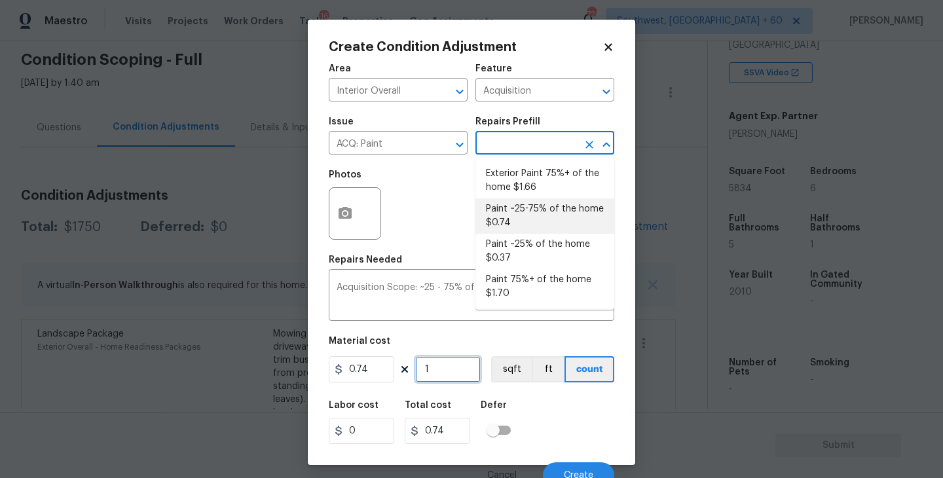
click at [455, 368] on input "1" at bounding box center [447, 369] width 65 height 26
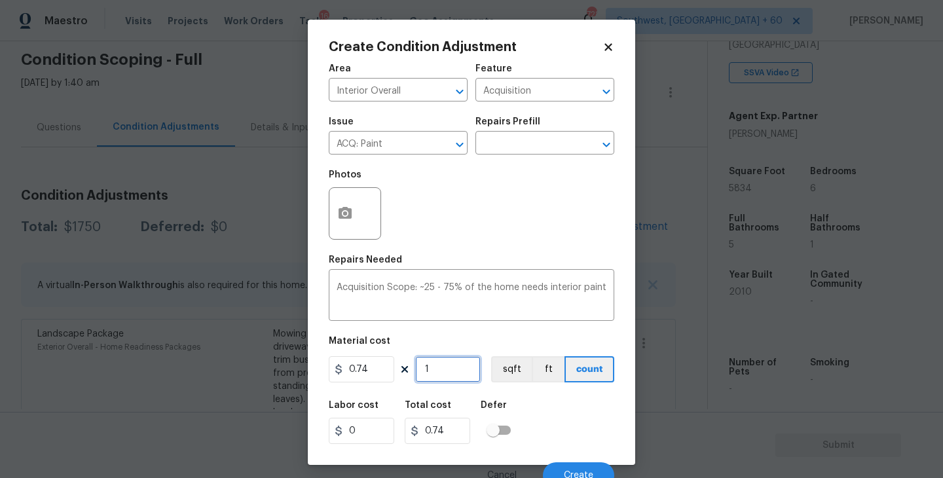
type input "0"
type input "7"
type input "5.18"
type input "77"
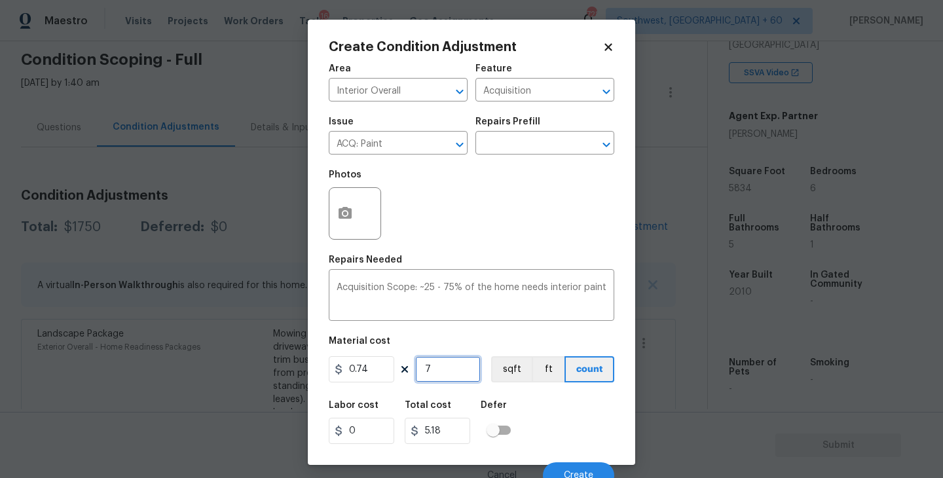
type input "56.98"
type input "776"
type input "574.24"
type input "7769"
type input "5749.06"
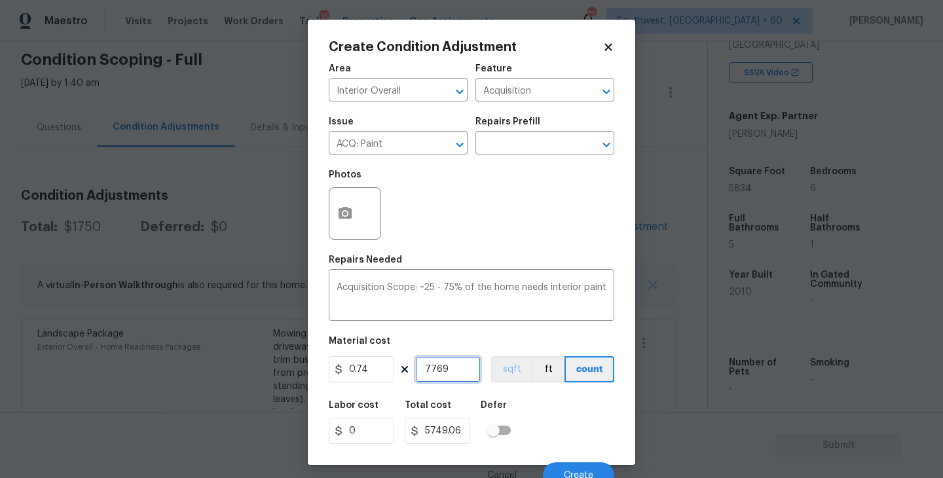
type input "7769"
click at [513, 382] on button "sqft" at bounding box center [511, 369] width 41 height 26
click at [542, 405] on div "Labor cost 0 Total cost 5749.06 Defer" at bounding box center [472, 422] width 286 height 59
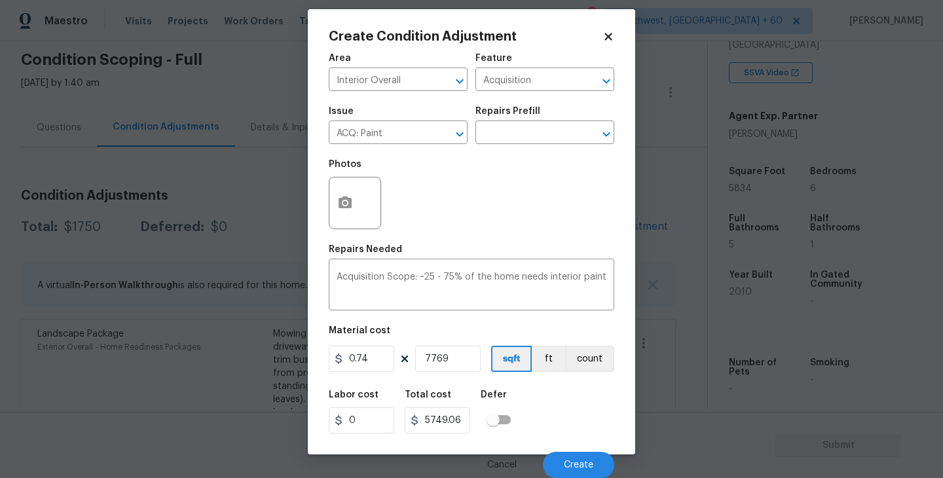
click at [554, 412] on div "Labor cost 0 Total cost 5749.06 Defer" at bounding box center [472, 411] width 286 height 59
click at [555, 415] on div "Labor cost 0 Total cost 5749.06 Defer" at bounding box center [472, 411] width 286 height 59
click at [572, 468] on span "Create" at bounding box center [578, 465] width 29 height 10
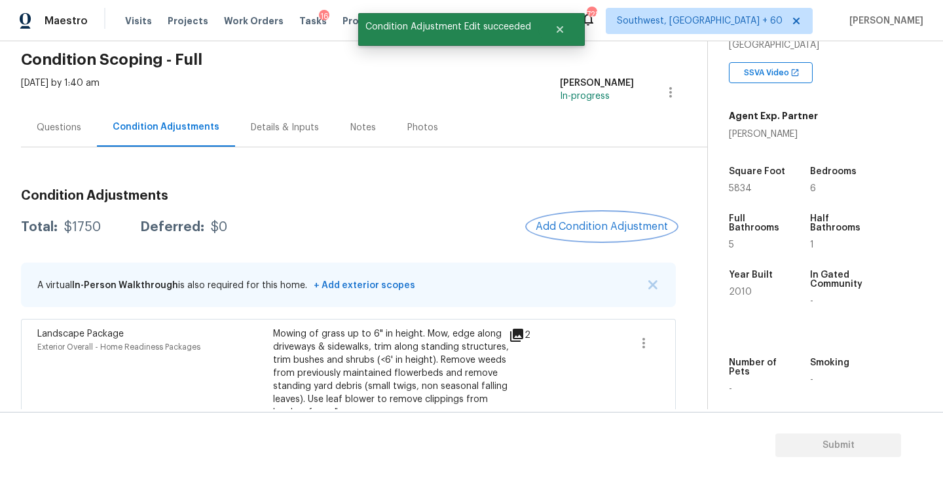
scroll to position [0, 0]
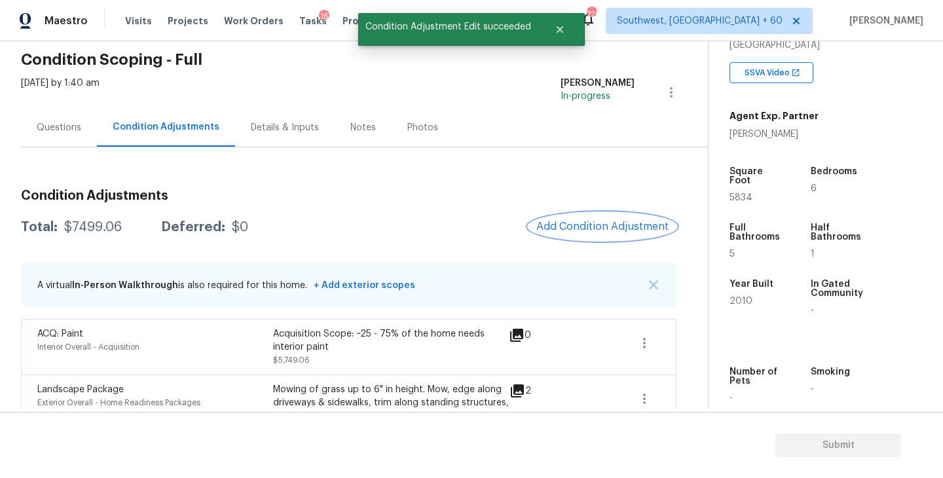
click at [605, 236] on button "Add Condition Adjustment" at bounding box center [602, 227] width 148 height 28
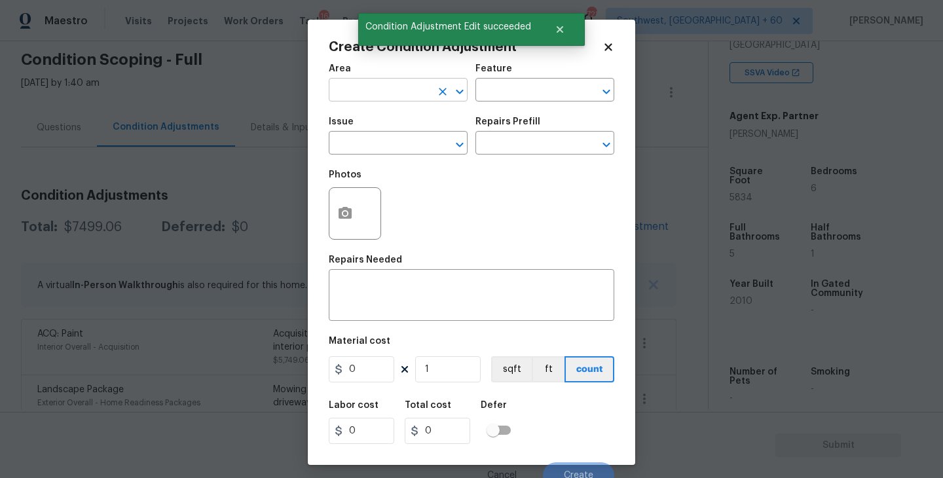
click at [388, 90] on input "text" at bounding box center [380, 91] width 102 height 20
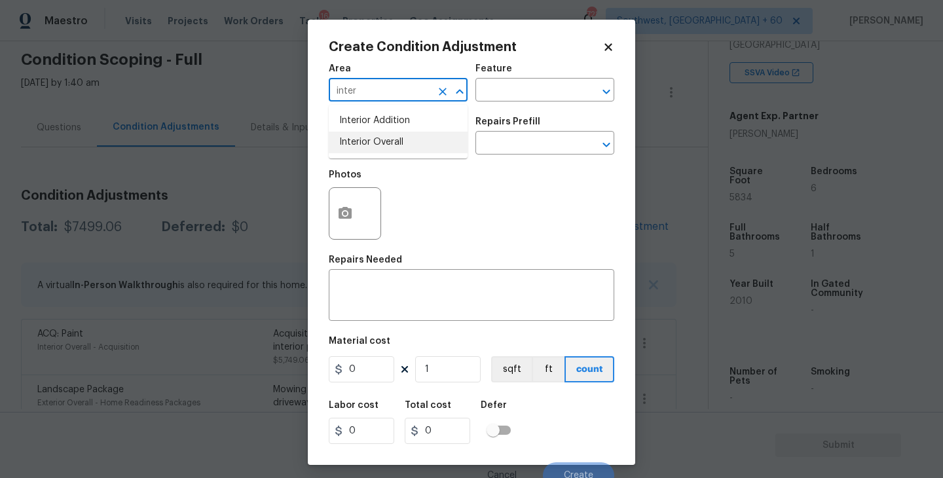
click at [388, 139] on li "Interior Overall" at bounding box center [398, 143] width 139 height 22
type input "Interior Overall"
click at [494, 102] on div "Area Interior Overall ​ Feature ​" at bounding box center [472, 82] width 286 height 53
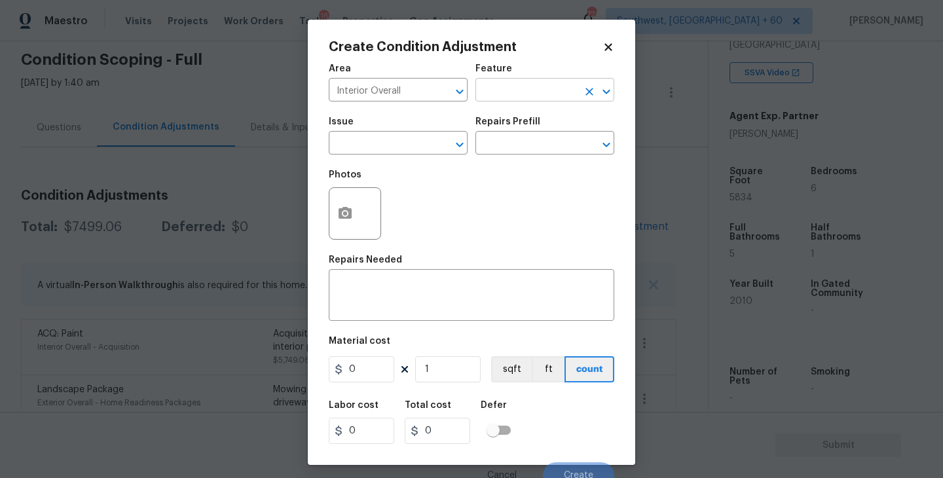
click at [525, 96] on input "text" at bounding box center [526, 91] width 102 height 20
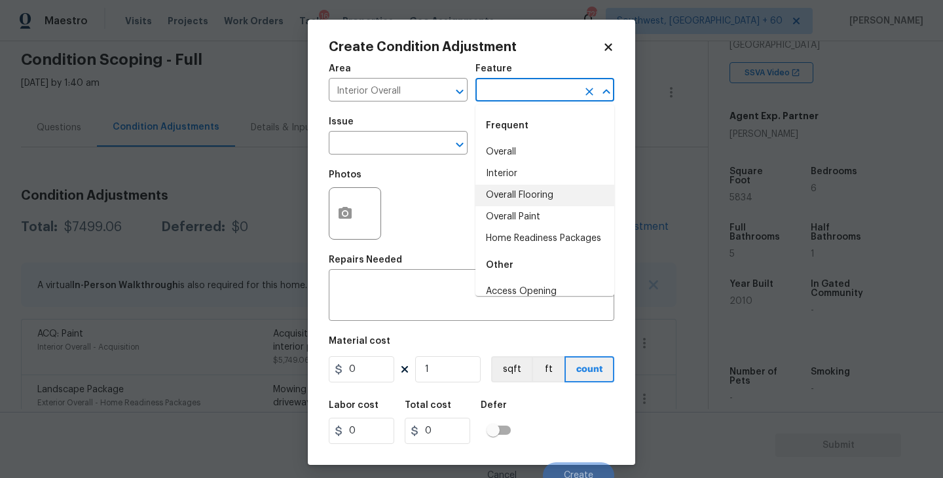
click at [526, 191] on li "Overall Flooring" at bounding box center [544, 196] width 139 height 22
type input "Overall Flooring"
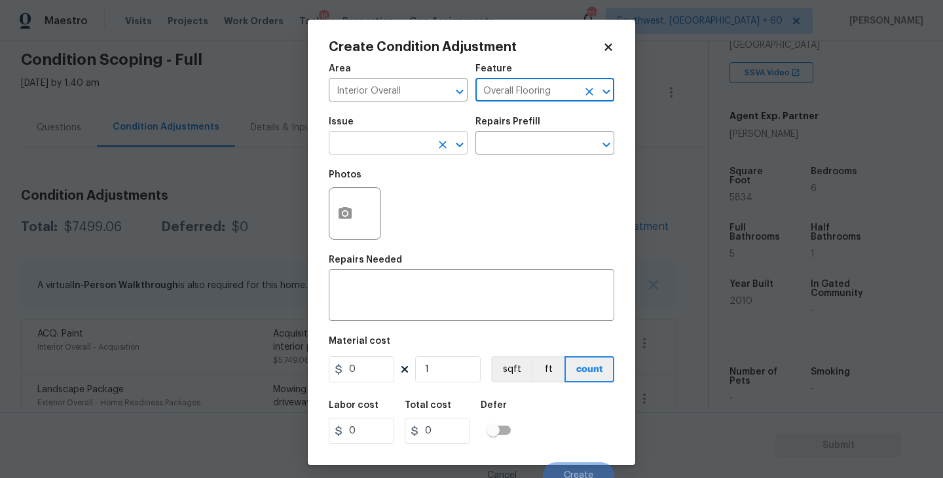
click at [421, 141] on input "text" at bounding box center [380, 144] width 102 height 20
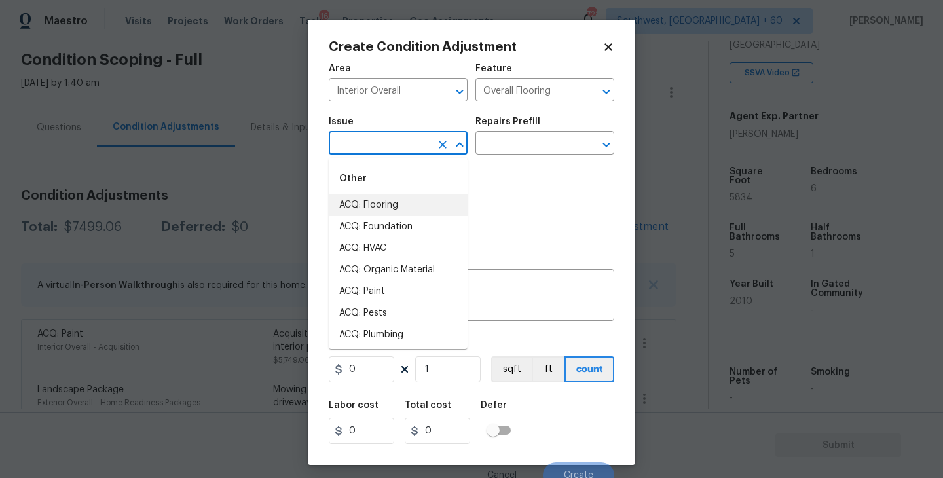
click at [404, 209] on li "ACQ: Flooring" at bounding box center [398, 205] width 139 height 22
type input "ACQ: Flooring"
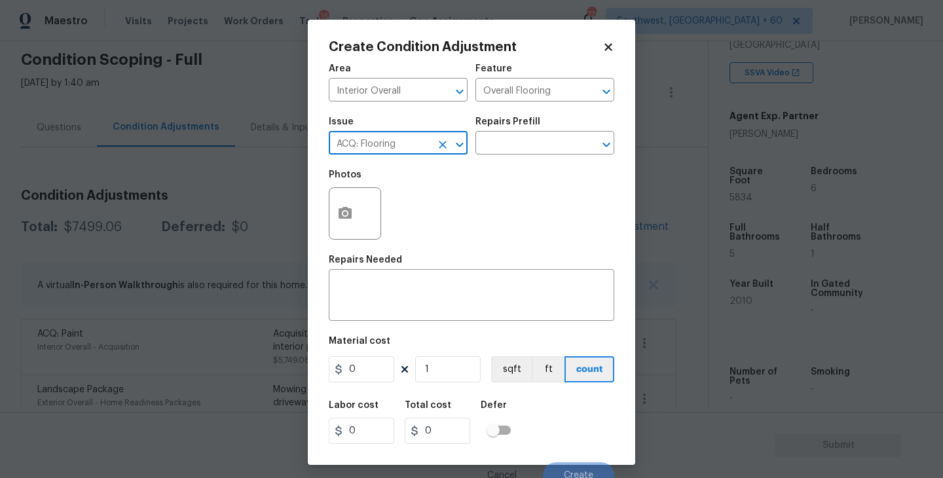
click at [504, 170] on div "Photos" at bounding box center [472, 204] width 286 height 85
click at [532, 145] on input "text" at bounding box center [526, 144] width 102 height 20
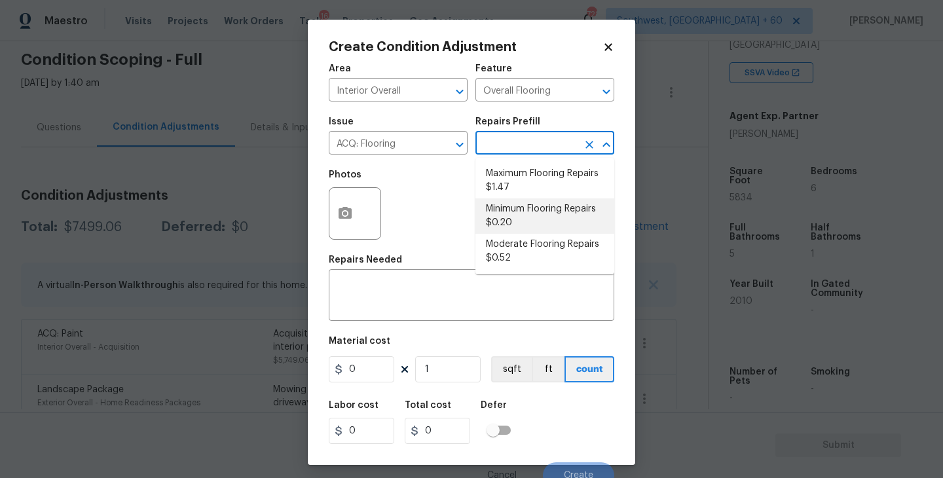
click at [528, 215] on li "Minimum Flooring Repairs $0.20" at bounding box center [544, 215] width 139 height 35
type input "Acquisition"
type textarea "Acquisition Scope: Minimum flooring repairs"
type input "0.2"
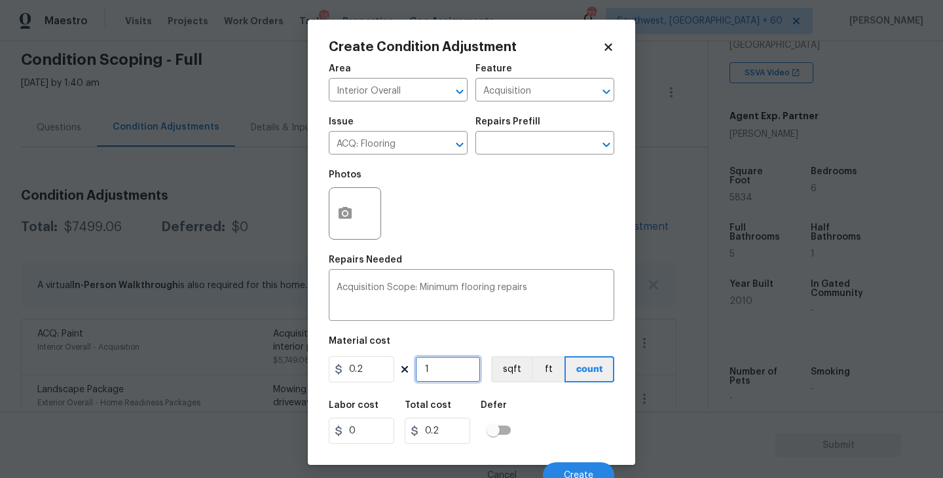
click at [457, 376] on input "1" at bounding box center [447, 369] width 65 height 26
type input "0"
type input "7"
type input "1.4"
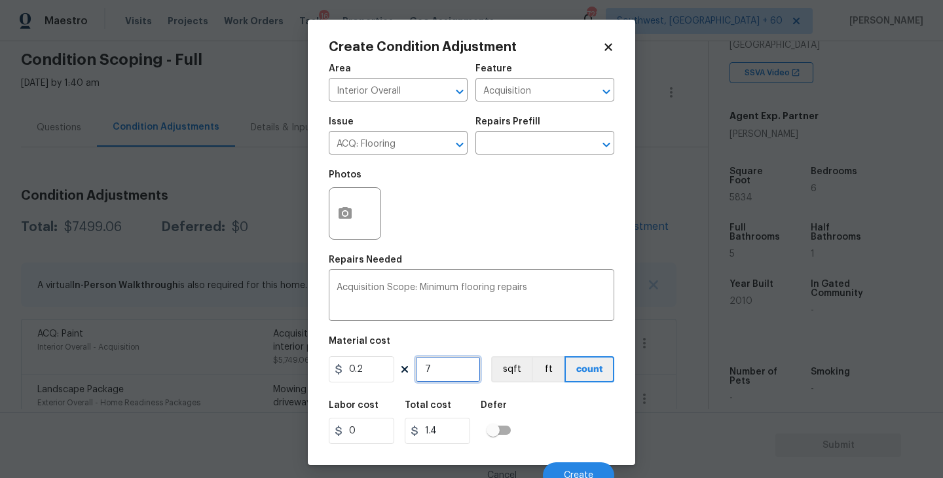
type input "77"
type input "15.4"
type input "776"
type input "155.2"
type input "7769"
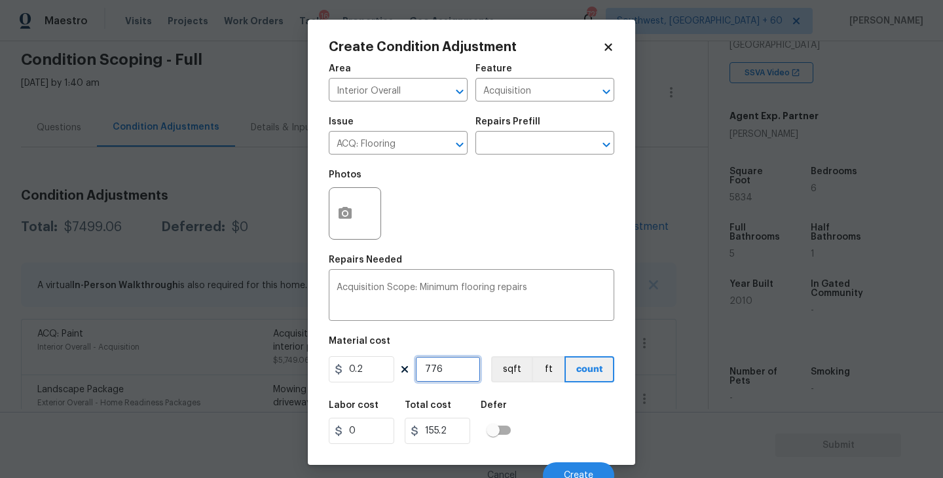
type input "1553.8"
type input "7769"
click at [507, 378] on button "sqft" at bounding box center [511, 369] width 41 height 26
click at [545, 407] on div "Labor cost 0 Total cost 1553.8 Defer" at bounding box center [472, 422] width 286 height 59
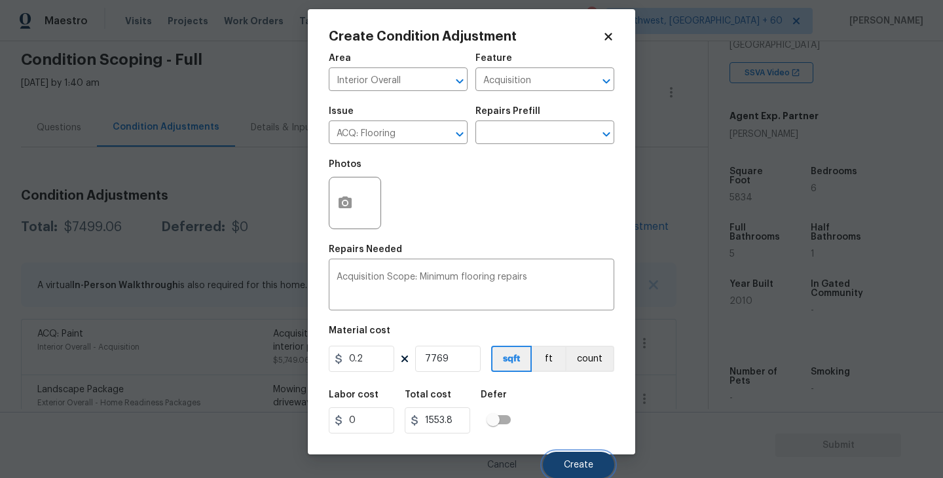
click at [580, 456] on button "Create" at bounding box center [578, 465] width 71 height 26
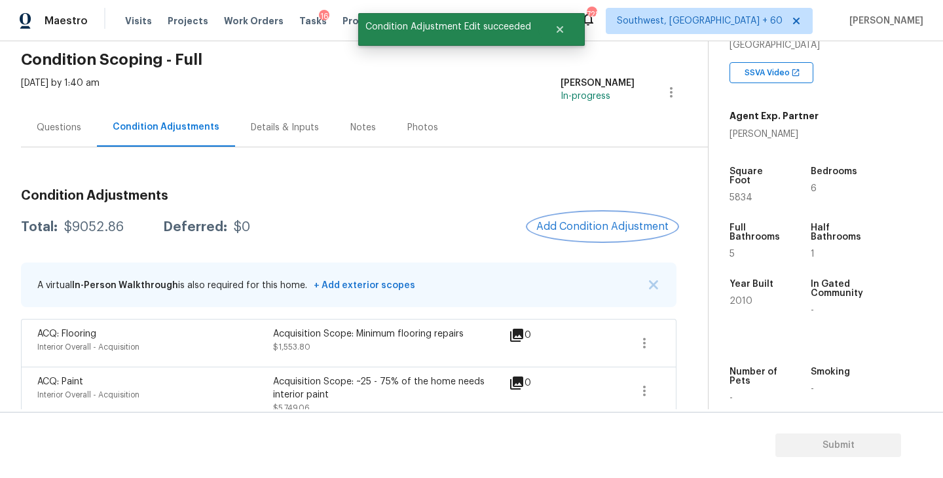
scroll to position [61, 0]
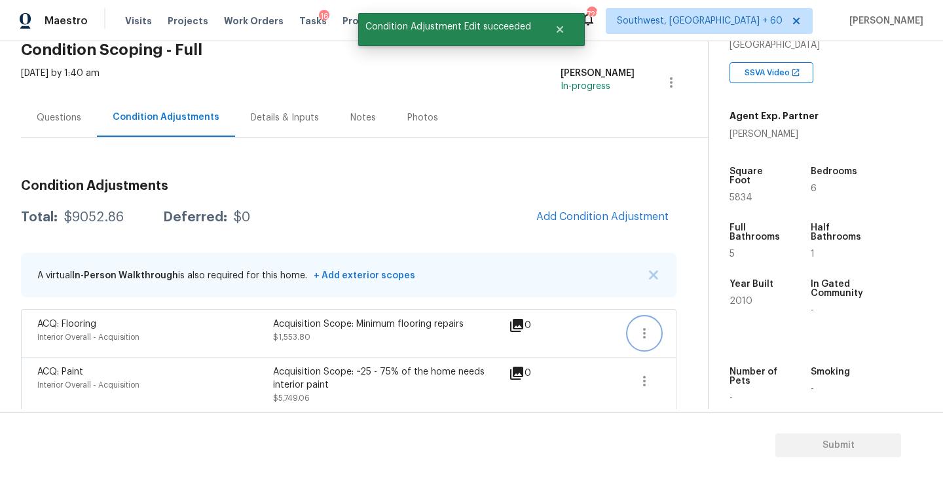
click at [653, 329] on button "button" at bounding box center [644, 333] width 31 height 31
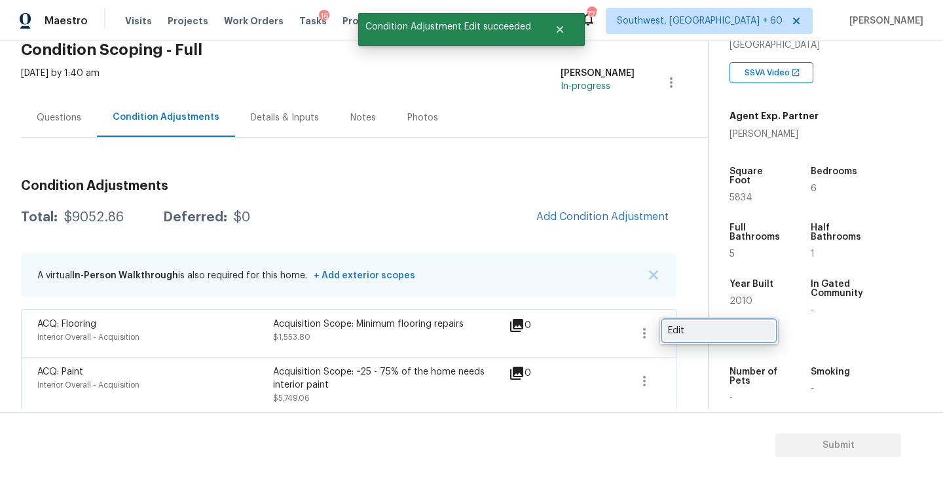
click at [676, 329] on div "Edit" at bounding box center [719, 330] width 102 height 13
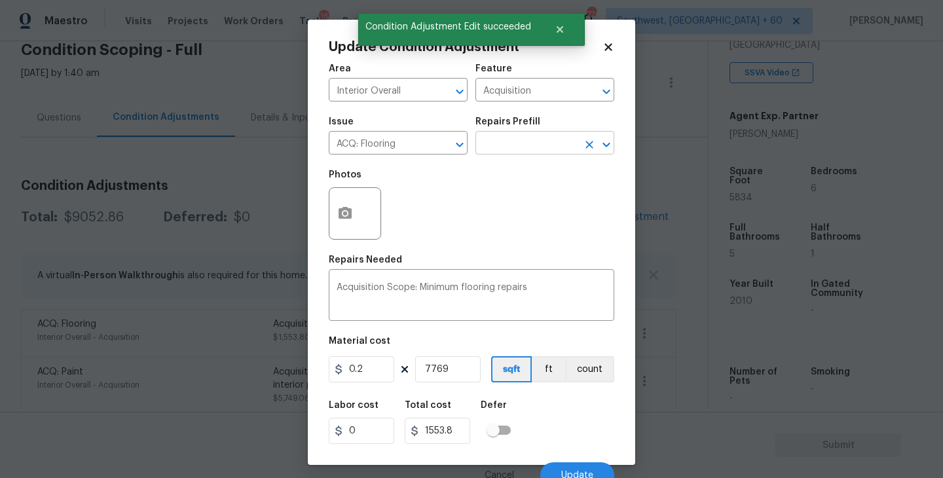
click at [519, 140] on input "text" at bounding box center [526, 144] width 102 height 20
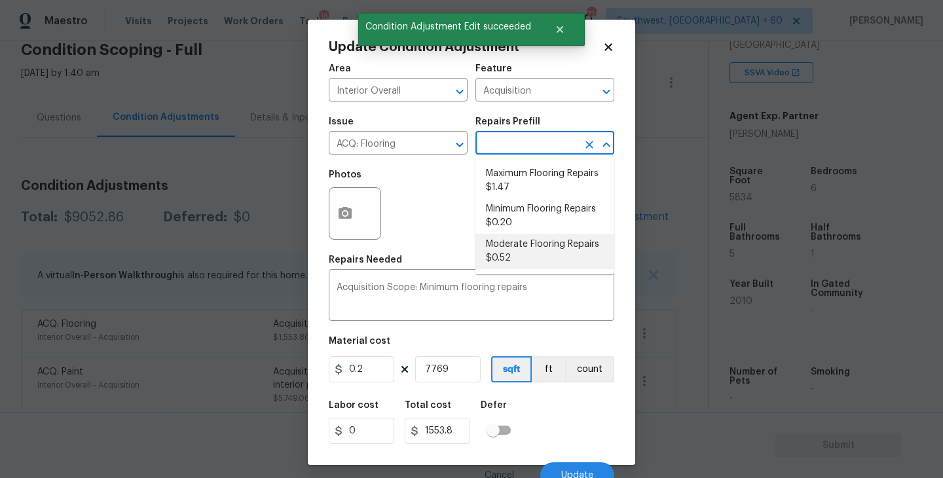
click at [521, 250] on li "Moderate Flooring Repairs $0.52" at bounding box center [544, 251] width 139 height 35
type textarea "Acquisition Scope: Moderate flooring repairs"
type input "0.52"
type input "4039.88"
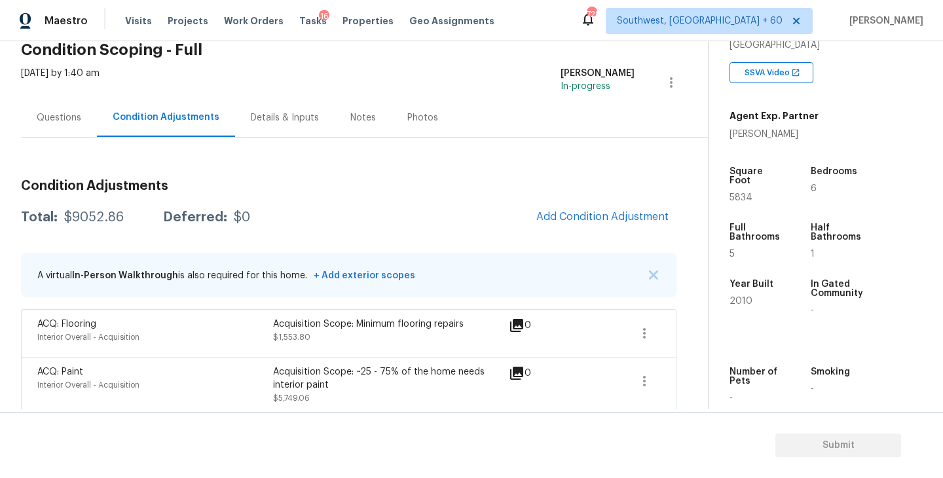
click at [674, 426] on body "Maestro Visits Projects Work Orders Tasks 16 Properties Geo Assignments 728 Sou…" at bounding box center [471, 239] width 943 height 478
click at [598, 222] on span "Add Condition Adjustment" at bounding box center [602, 217] width 132 height 12
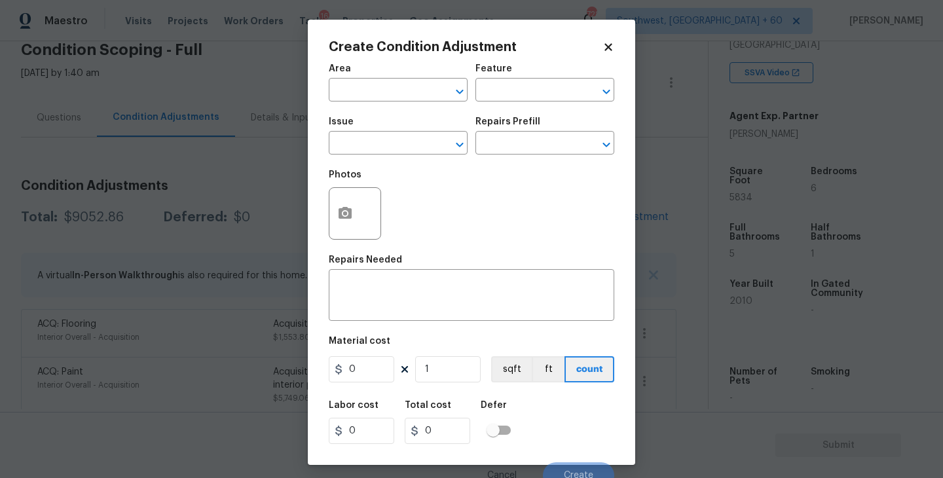
click at [380, 102] on span "Area ​" at bounding box center [398, 82] width 139 height 53
click at [370, 92] on input "text" at bounding box center [380, 91] width 102 height 20
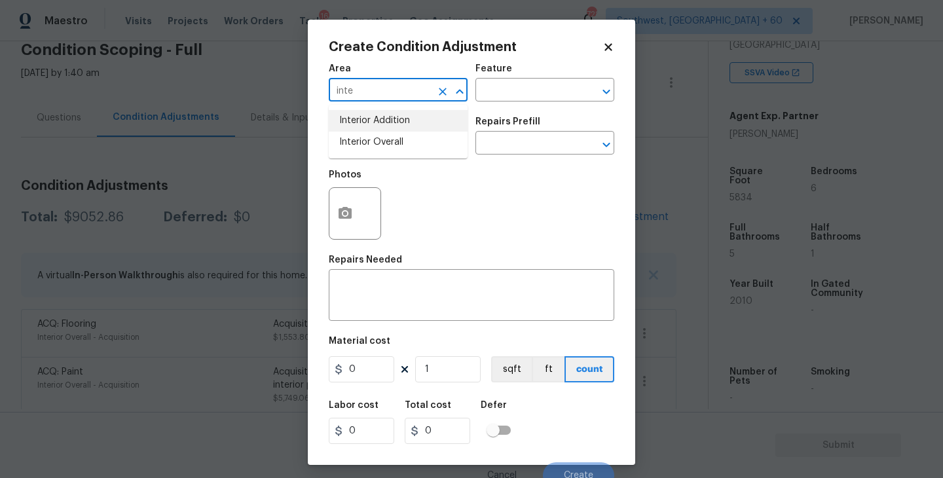
click at [374, 135] on li "Interior Overall" at bounding box center [398, 143] width 139 height 22
type input "Interior Overall"
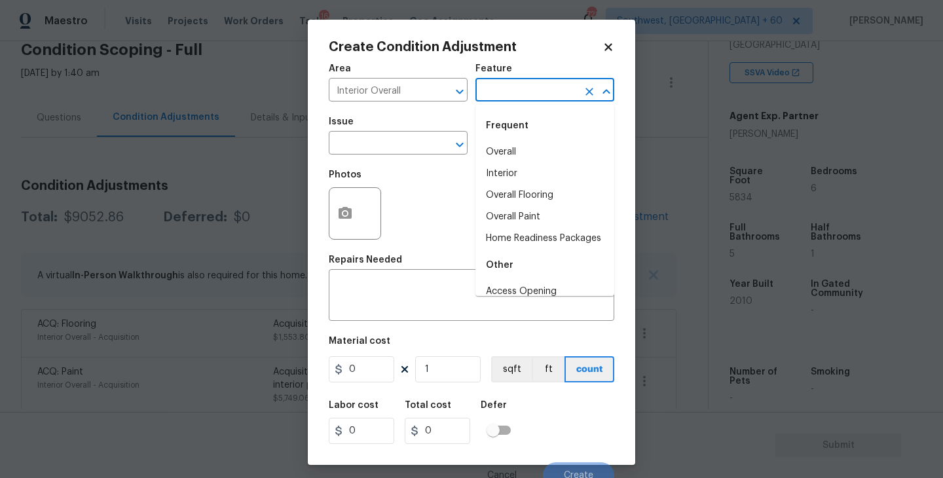
click at [509, 88] on input "text" at bounding box center [526, 91] width 102 height 20
click at [516, 211] on li "Overall Paint" at bounding box center [544, 217] width 139 height 22
type input "Overall Paint"
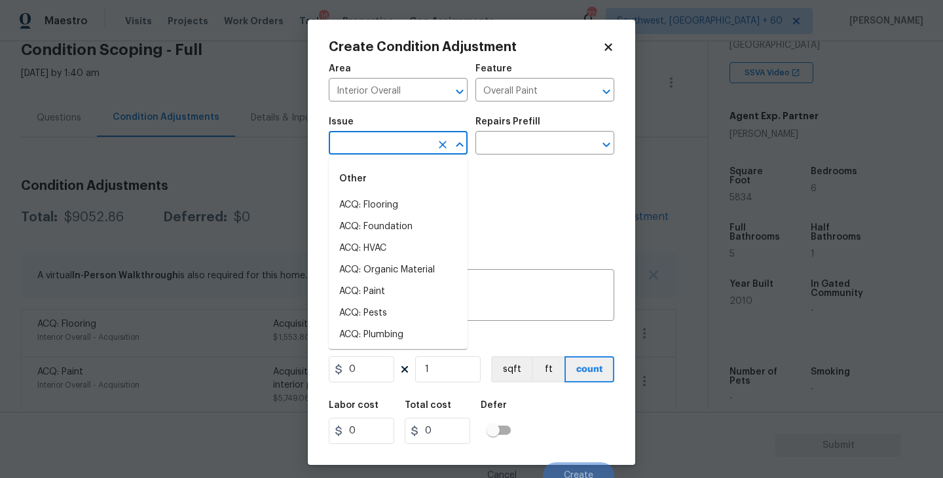
click at [410, 154] on input "text" at bounding box center [380, 144] width 102 height 20
click at [388, 312] on li "Interior Paint" at bounding box center [398, 314] width 139 height 22
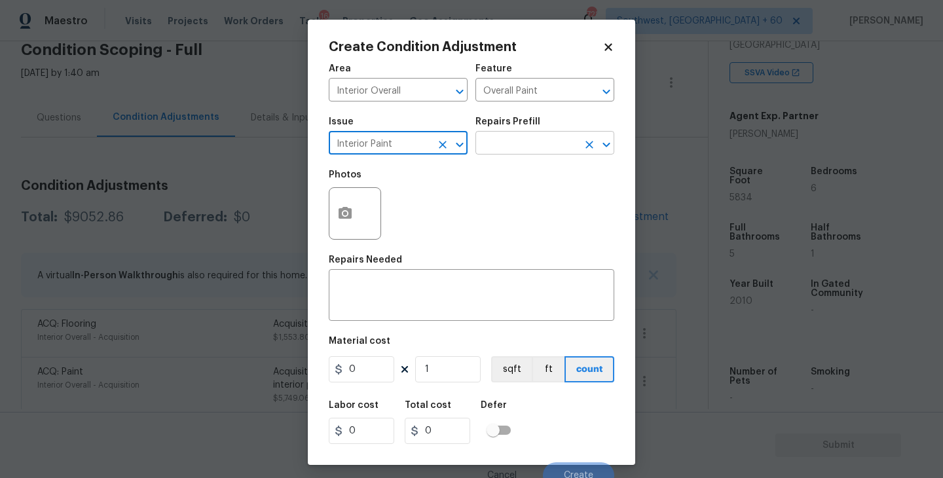
type input "Interior Paint"
click at [503, 136] on input "text" at bounding box center [526, 144] width 102 height 20
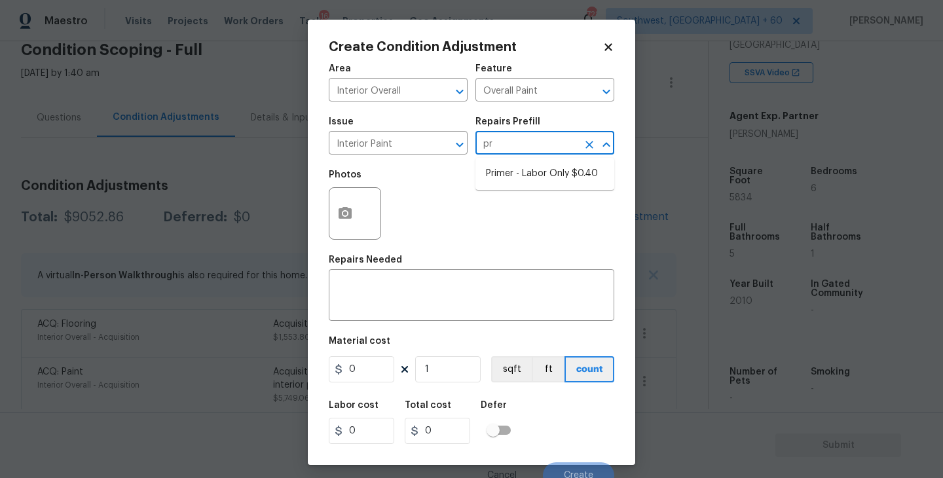
type input "pri"
click at [494, 175] on li "Primer - Labor Only $0.40" at bounding box center [544, 174] width 139 height 22
type textarea "Interior primer - PRIMER PROVIDED BY OPENDOOR - All nails, screws, drywall anch…"
type input "0.4"
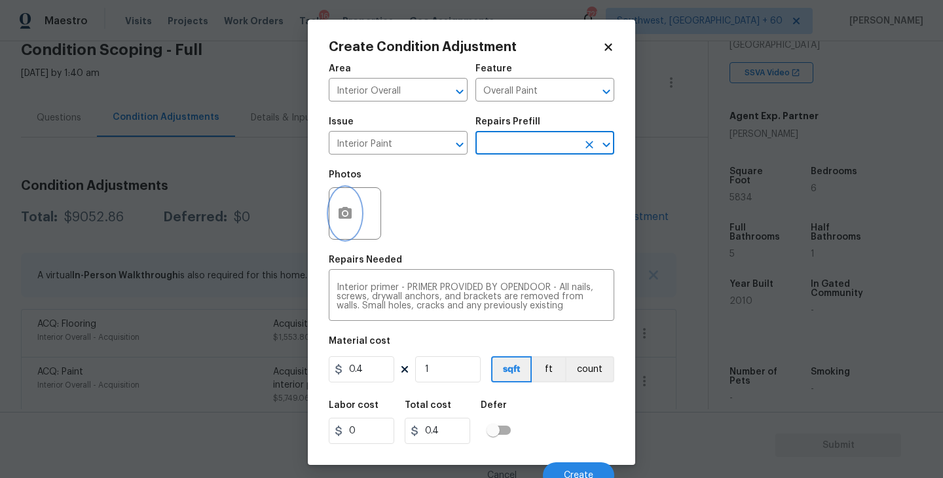
click at [335, 210] on button "button" at bounding box center [344, 213] width 31 height 51
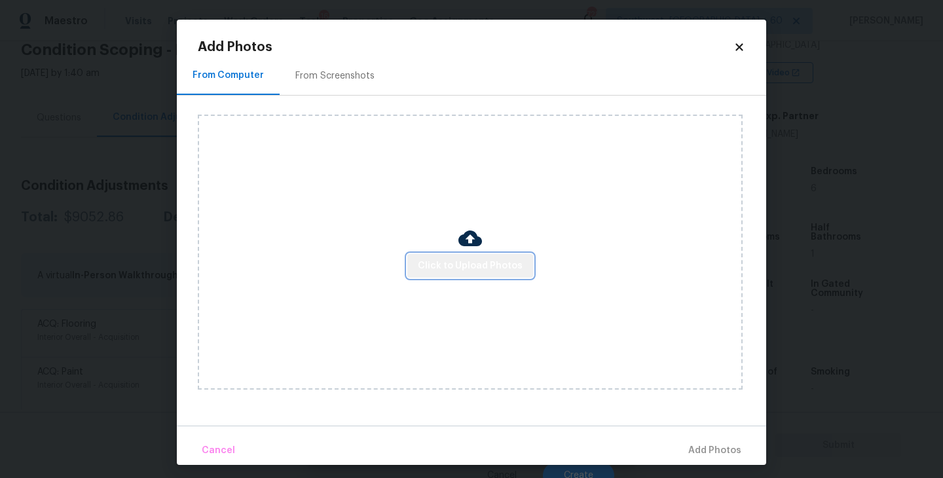
click at [481, 268] on span "Click to Upload Photos" at bounding box center [470, 266] width 105 height 16
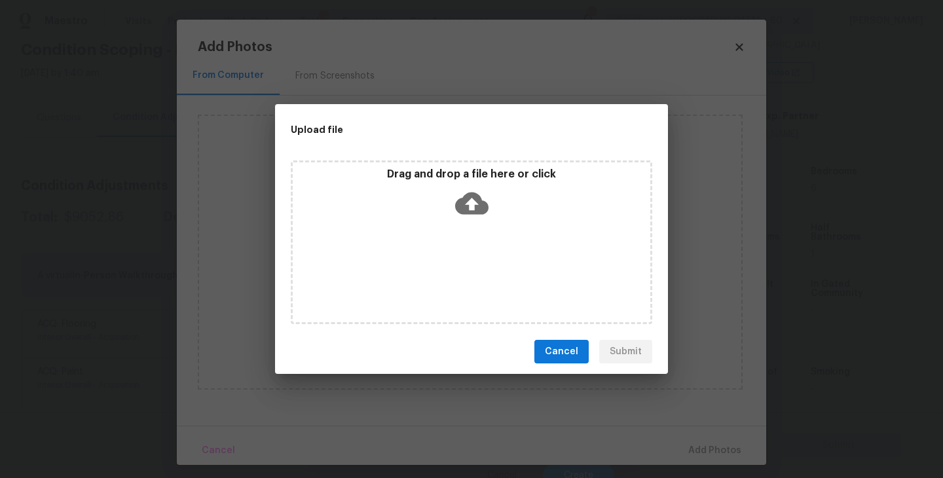
click at [481, 240] on div "Drag and drop a file here or click" at bounding box center [471, 242] width 361 height 164
